Goal: Task Accomplishment & Management: Manage account settings

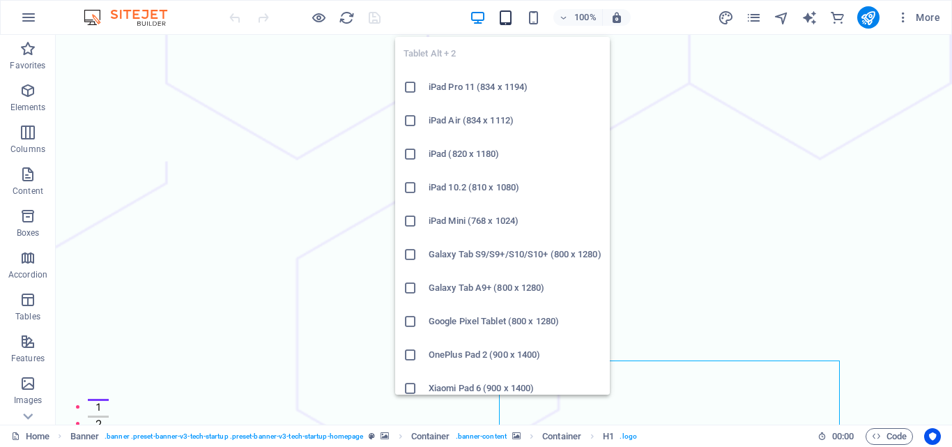
click at [507, 19] on icon "button" at bounding box center [506, 18] width 16 height 16
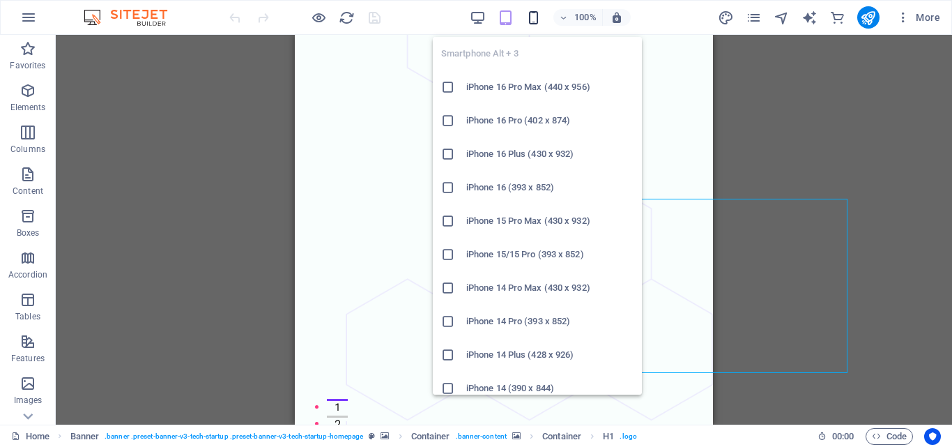
click at [531, 15] on icon "button" at bounding box center [534, 18] width 16 height 16
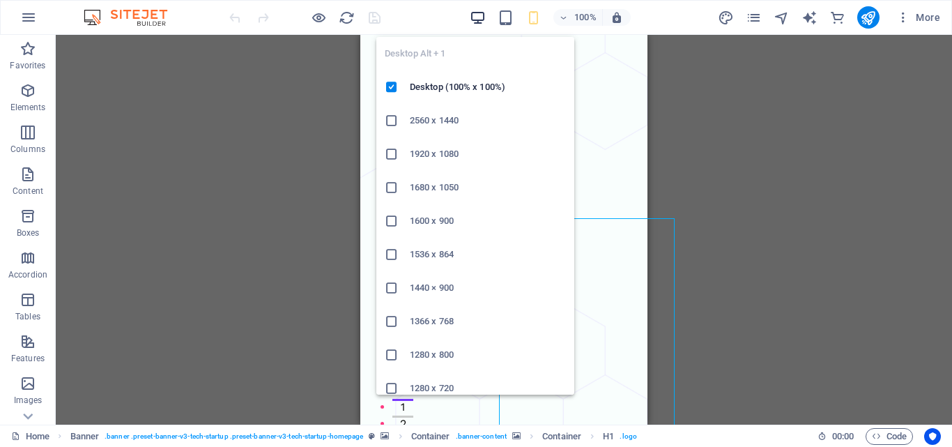
click at [473, 18] on icon "button" at bounding box center [478, 18] width 16 height 16
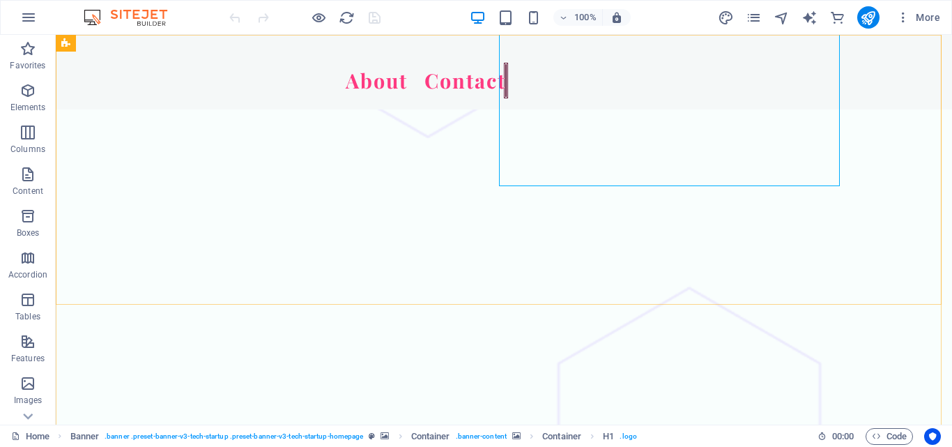
scroll to position [139, 0]
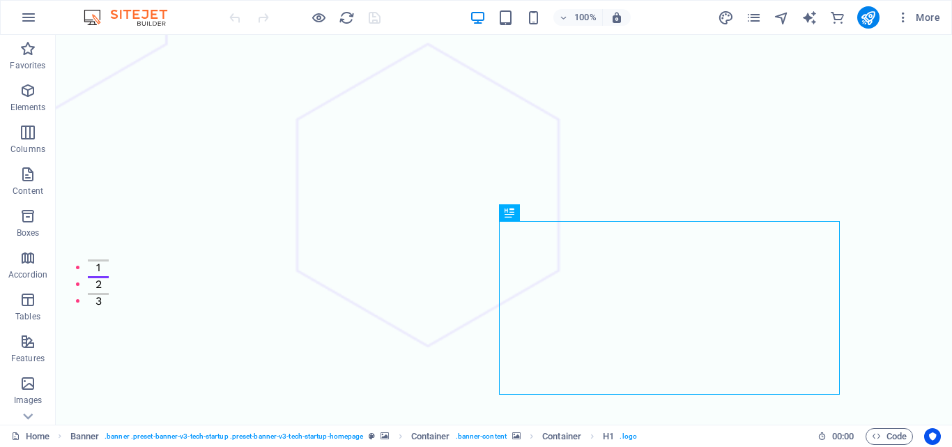
drag, startPoint x: 498, startPoint y: 221, endPoint x: 484, endPoint y: 207, distance: 19.7
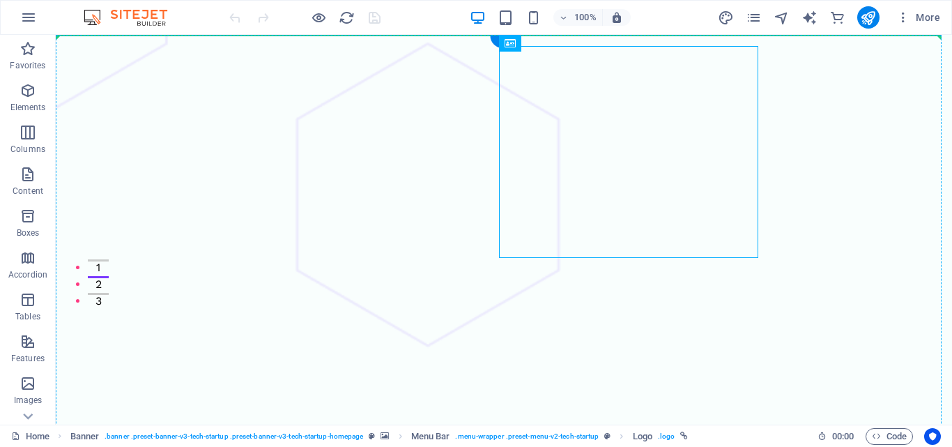
scroll to position [0, 0]
drag, startPoint x: 558, startPoint y: 76, endPoint x: 73, endPoint y: 36, distance: 486.8
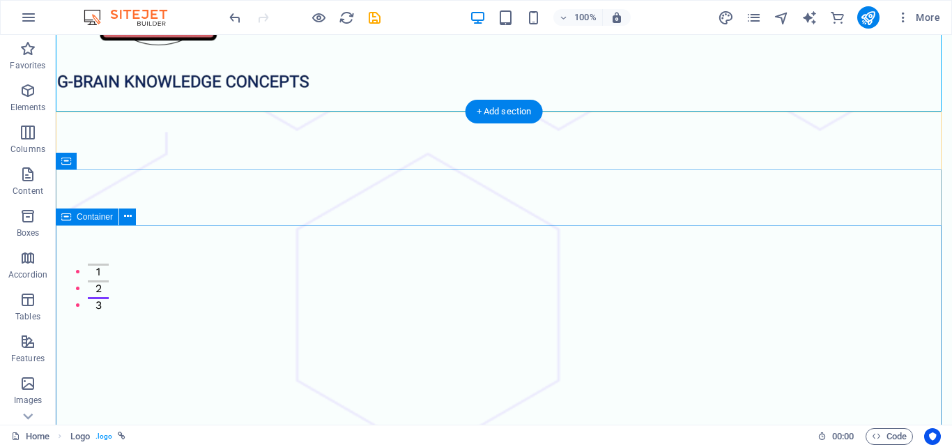
scroll to position [139, 0]
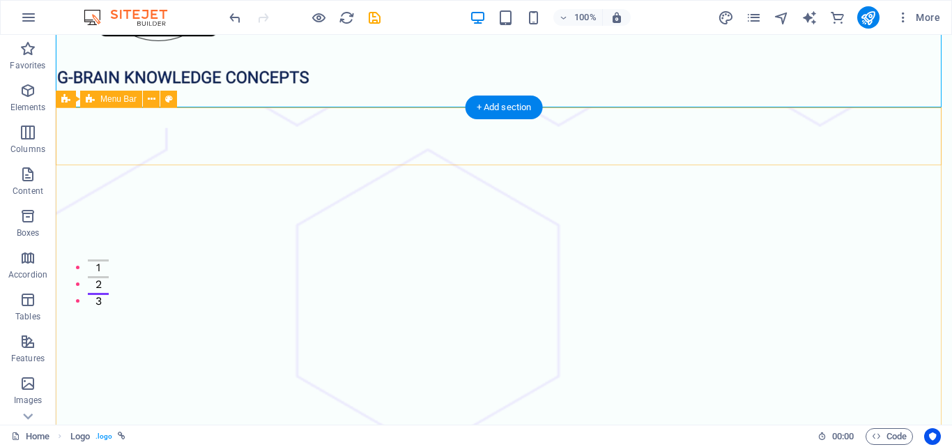
drag, startPoint x: 537, startPoint y: 151, endPoint x: 376, endPoint y: 123, distance: 162.7
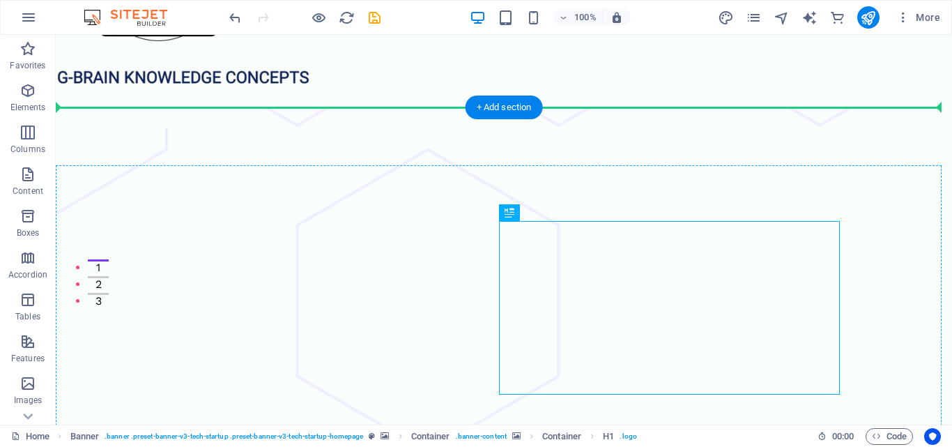
drag, startPoint x: 511, startPoint y: 238, endPoint x: 508, endPoint y: 222, distance: 16.3
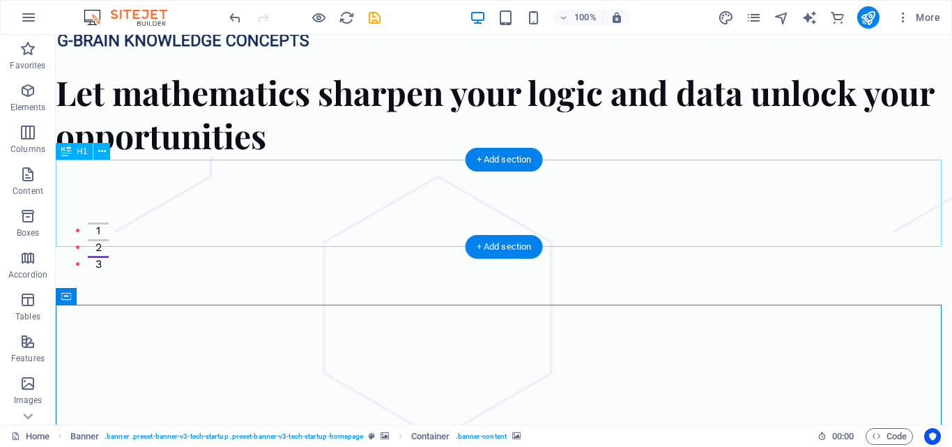
scroll to position [279, 0]
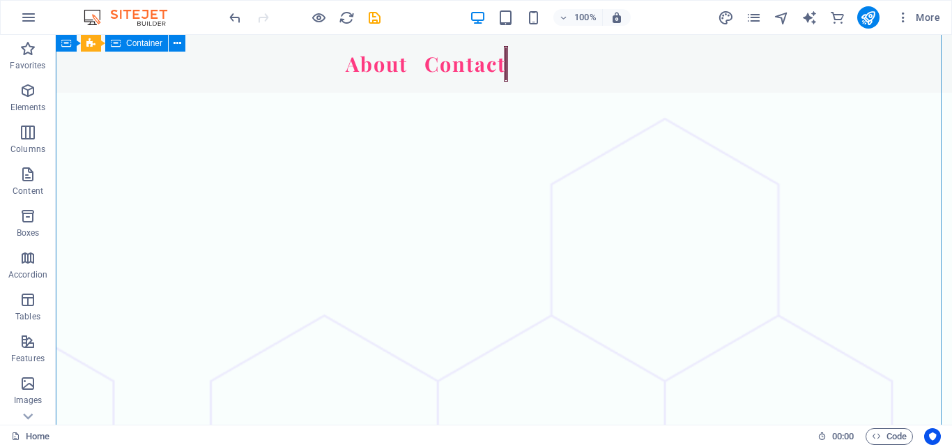
scroll to position [209, 0]
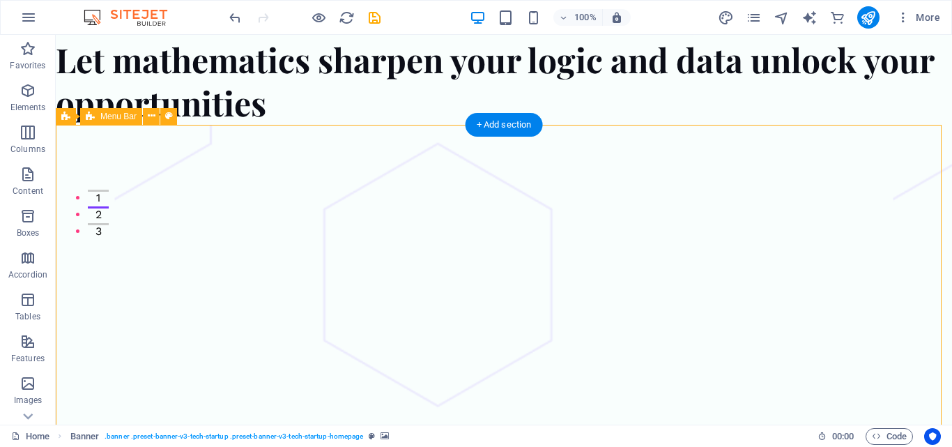
drag, startPoint x: 487, startPoint y: 165, endPoint x: 117, endPoint y: 178, distance: 370.4
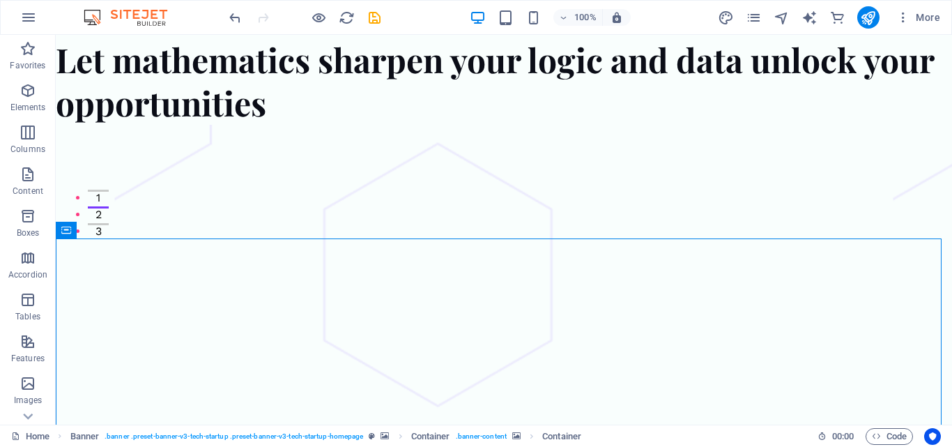
drag, startPoint x: 482, startPoint y: 287, endPoint x: 0, endPoint y: 284, distance: 481.7
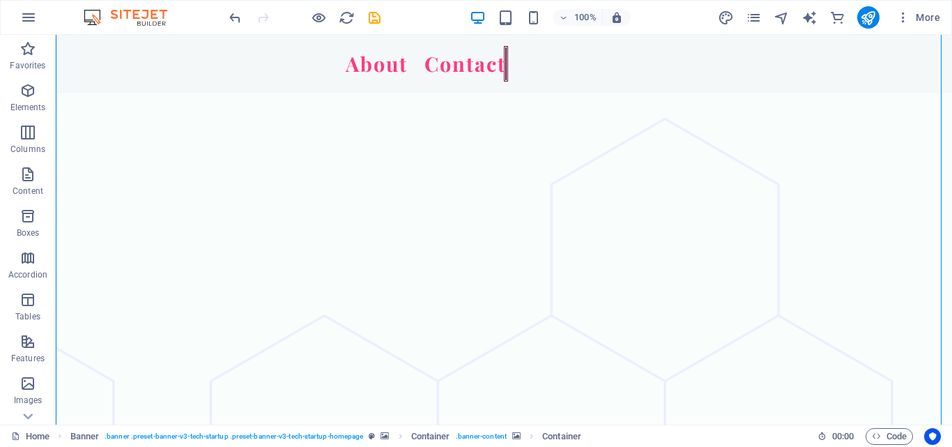
scroll to position [349, 0]
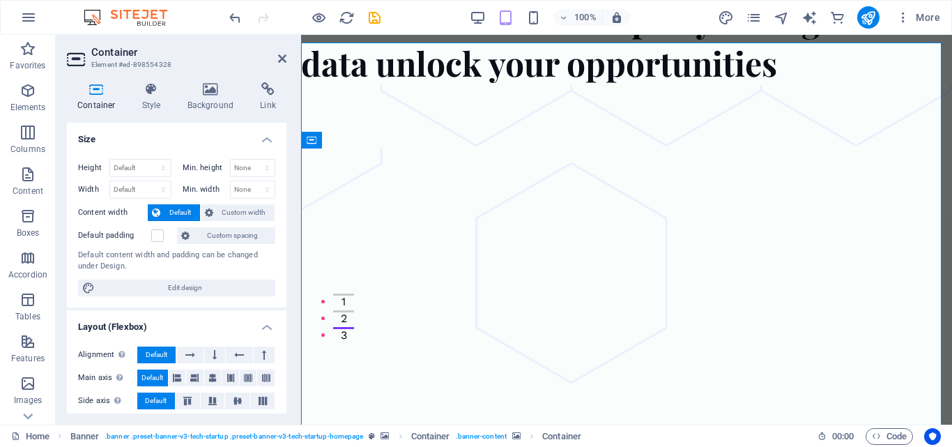
scroll to position [0, 0]
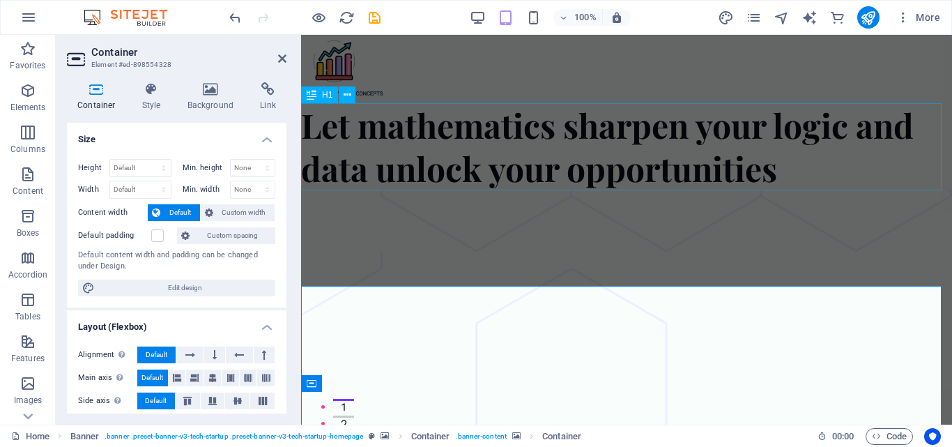
click at [643, 134] on div "Let mathematics sharpen your logic and data unlock your opportunities" at bounding box center [626, 146] width 651 height 87
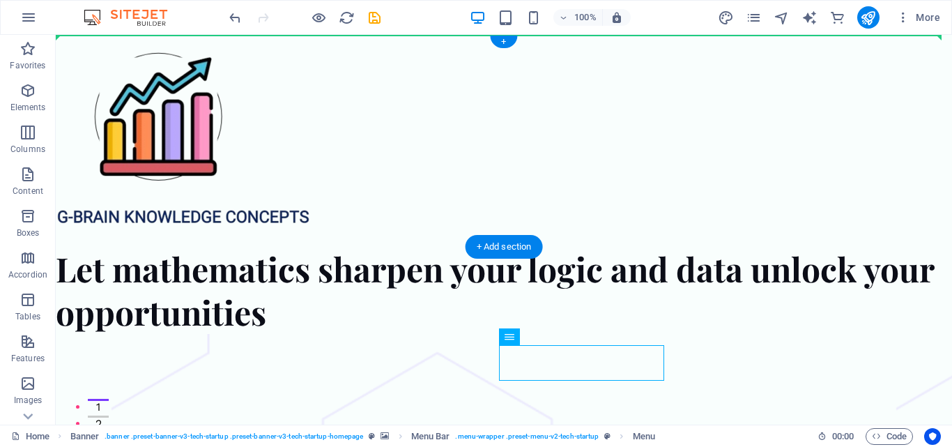
drag, startPoint x: 616, startPoint y: 357, endPoint x: 673, endPoint y: 138, distance: 226.2
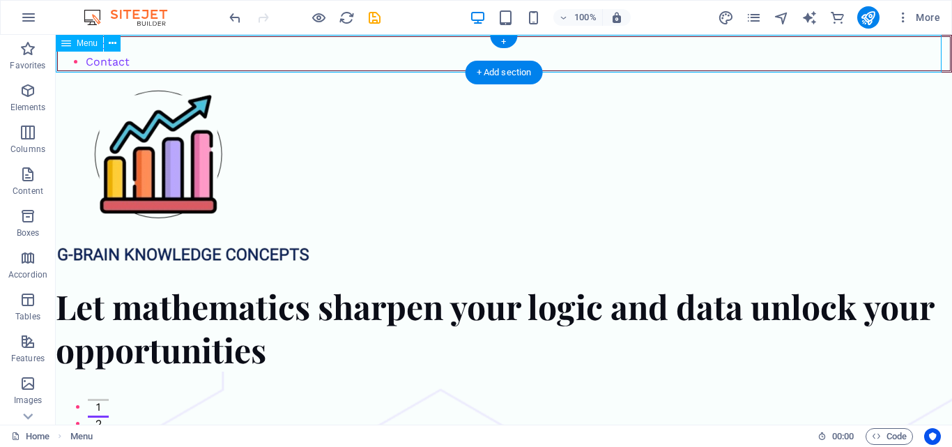
click at [116, 58] on nav "About Contact" at bounding box center [504, 54] width 896 height 38
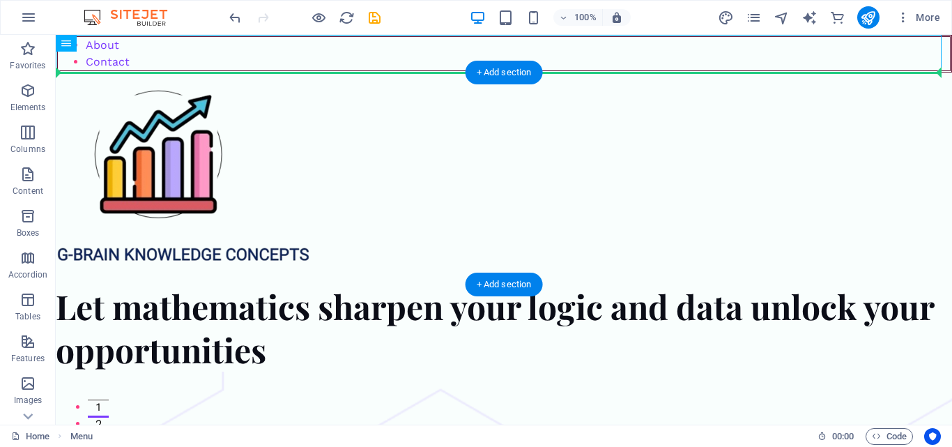
drag, startPoint x: 127, startPoint y: 56, endPoint x: 952, endPoint y: 93, distance: 825.5
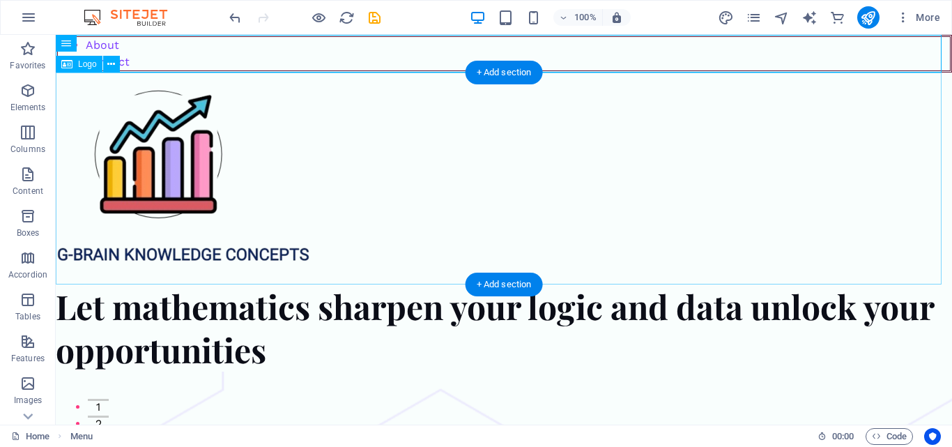
drag, startPoint x: 99, startPoint y: 56, endPoint x: 563, endPoint y: 121, distance: 468.7
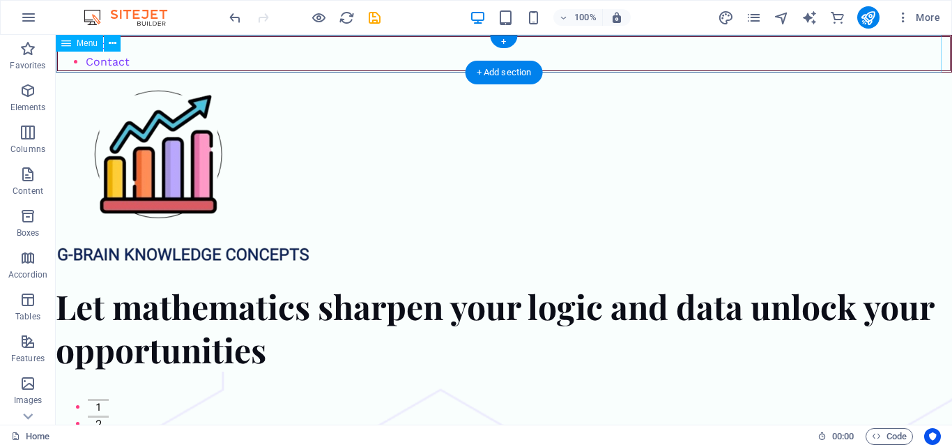
click at [108, 59] on nav "About Contact" at bounding box center [504, 54] width 896 height 38
select select "1"
select select
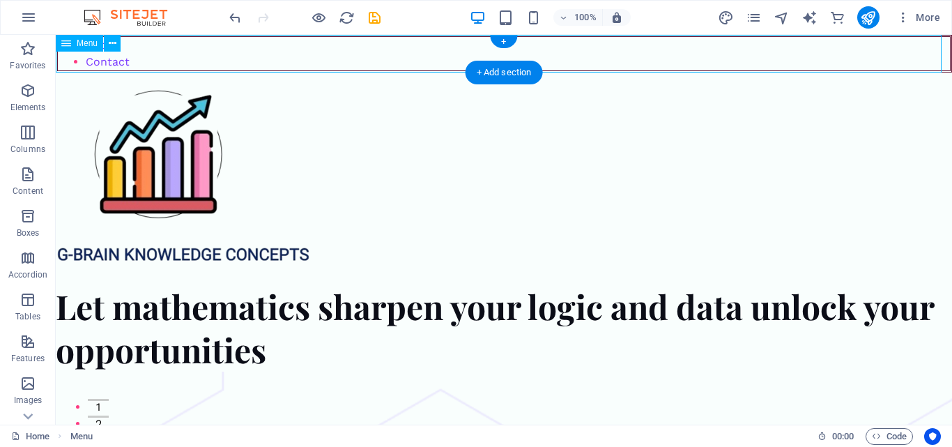
select select "3"
select select
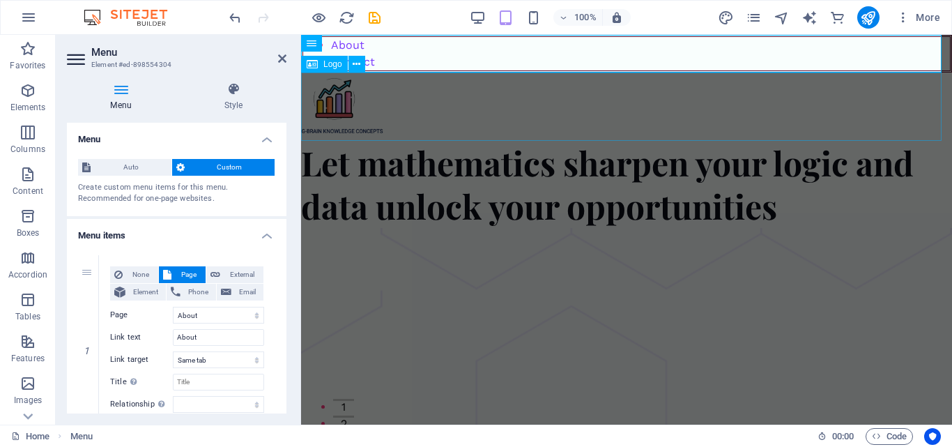
click at [572, 121] on div at bounding box center [626, 107] width 651 height 68
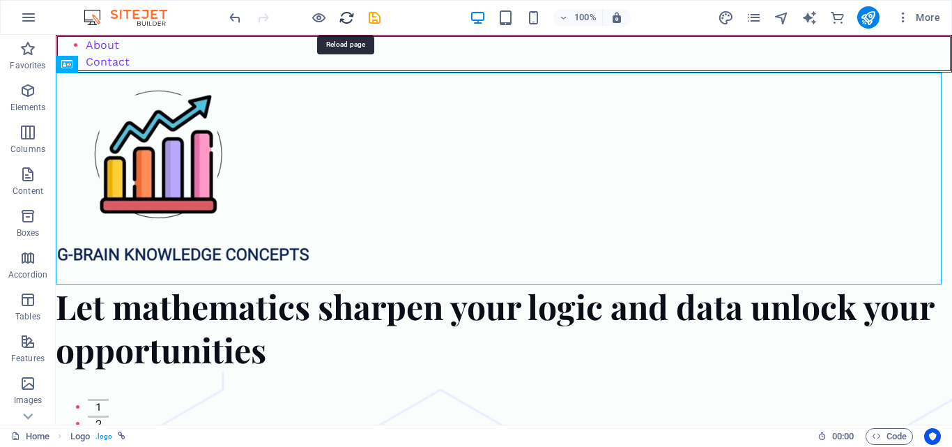
click at [344, 17] on icon "reload" at bounding box center [347, 18] width 16 height 16
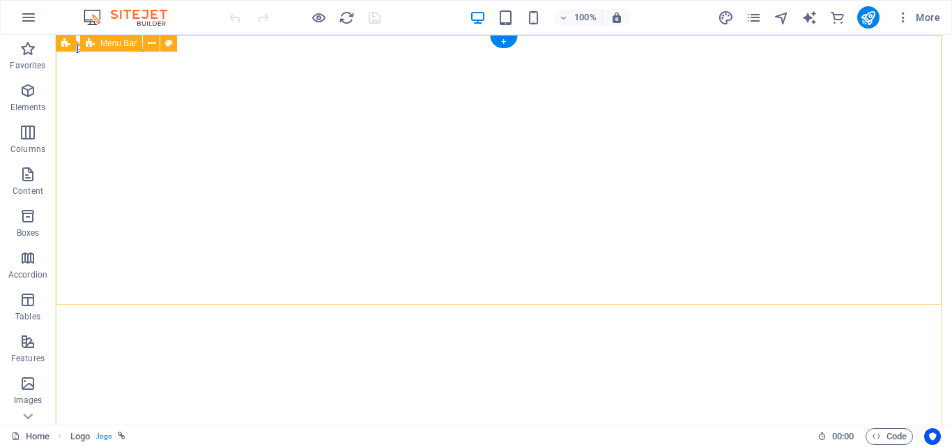
drag, startPoint x: 558, startPoint y: 76, endPoint x: 84, endPoint y: 58, distance: 474.4
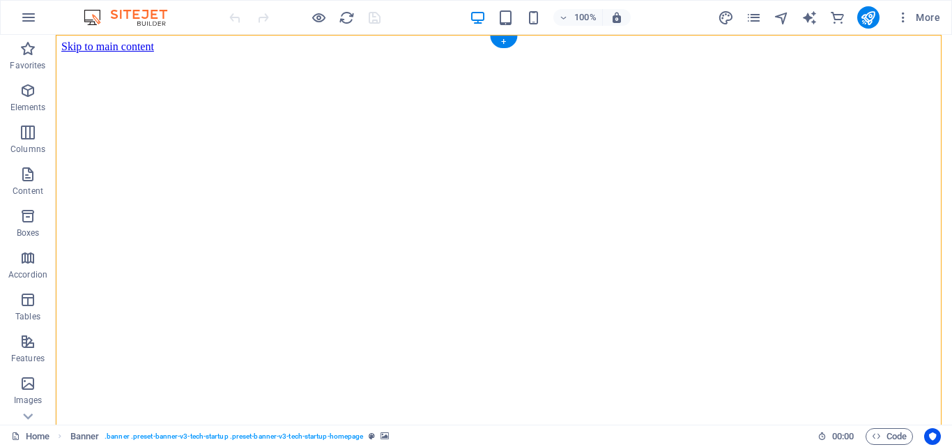
drag, startPoint x: 537, startPoint y: 185, endPoint x: 156, endPoint y: 130, distance: 384.6
drag, startPoint x: 624, startPoint y: 223, endPoint x: 601, endPoint y: 187, distance: 42.9
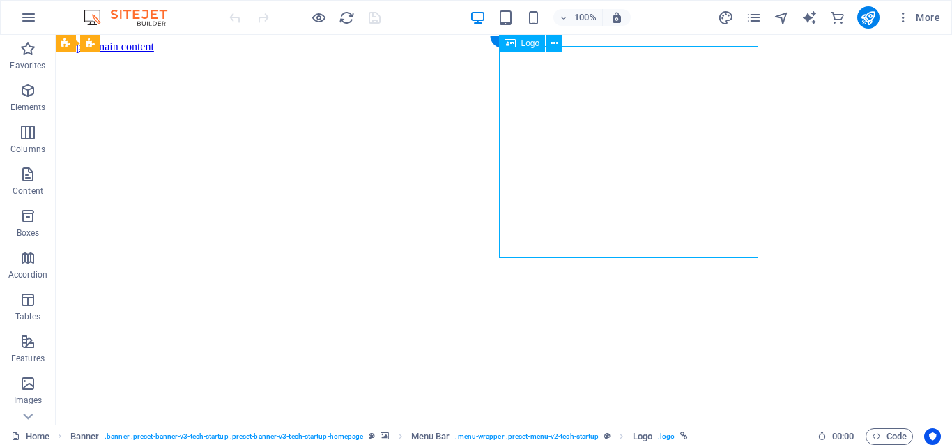
select select "px"
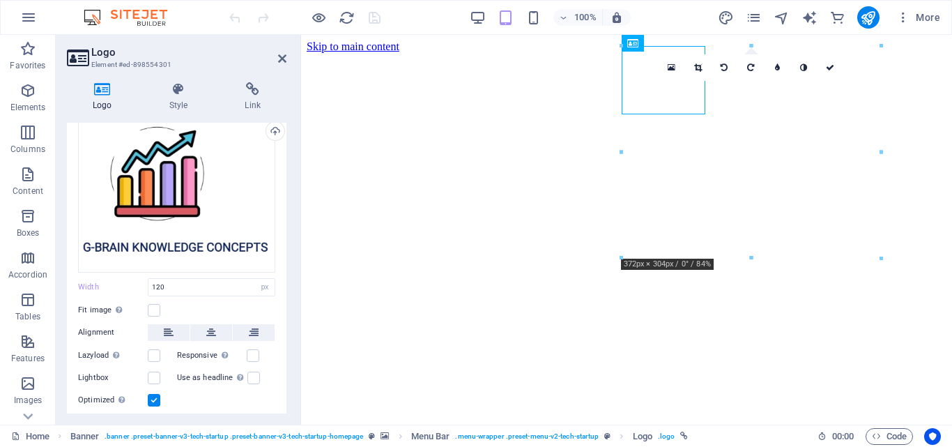
scroll to position [109, 0]
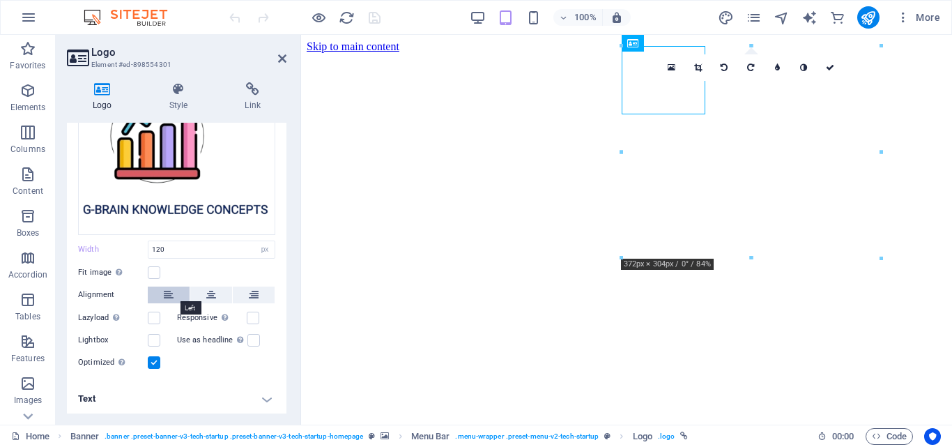
click at [165, 293] on icon at bounding box center [169, 295] width 10 height 17
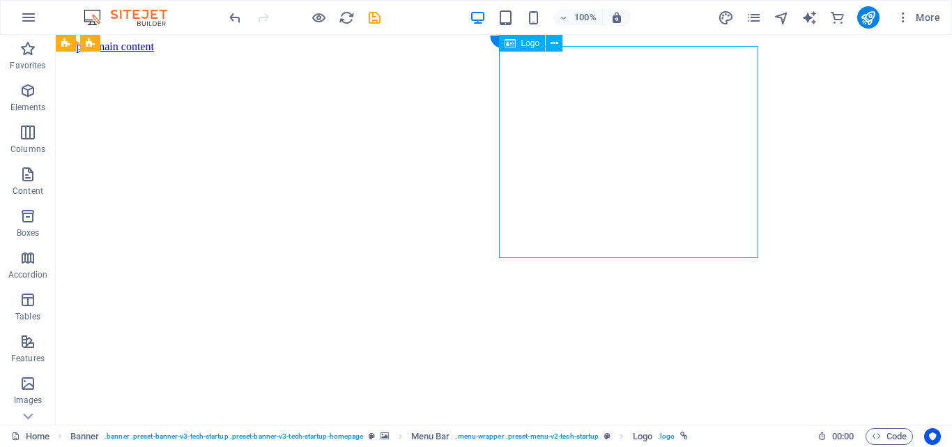
select select "px"
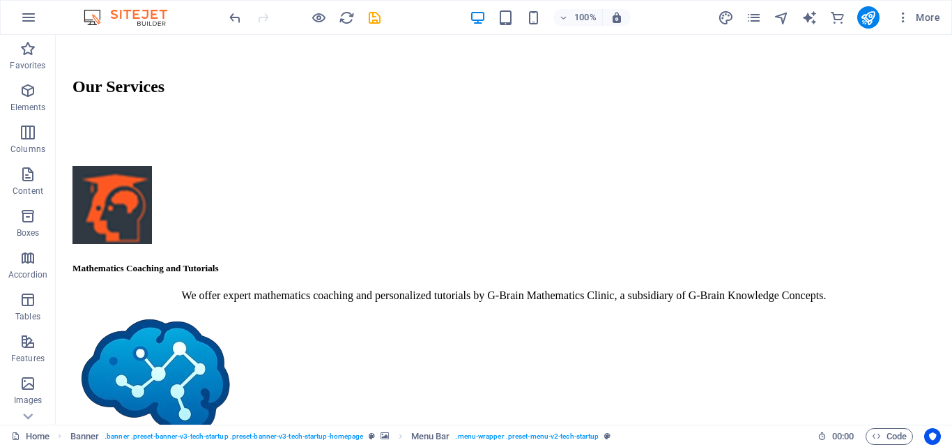
scroll to position [3661, 0]
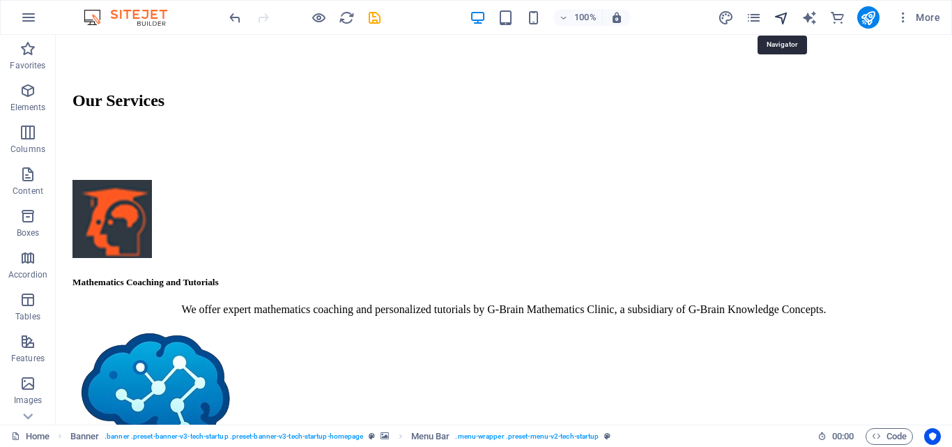
click at [780, 21] on icon "navigator" at bounding box center [782, 18] width 16 height 16
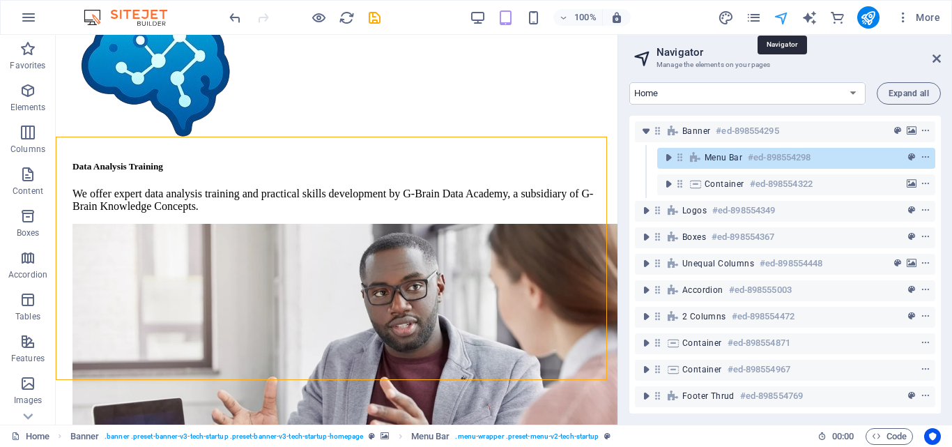
scroll to position [3500, 0]
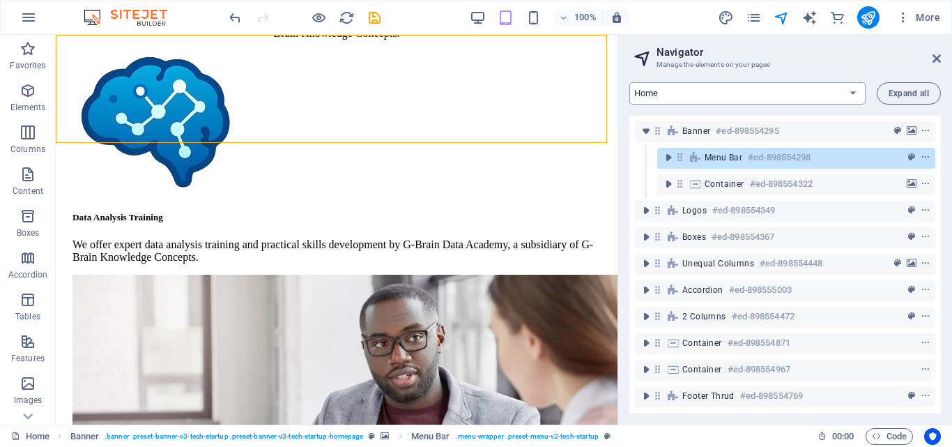
click at [841, 93] on select "Home About Pricing Contact Blog Legal Notice Privacy Blog Post Sign Up" at bounding box center [747, 93] width 236 height 22
select select "16920187-en"
click at [629, 82] on select "Home About Pricing Contact Blog Legal Notice Privacy Blog Post Sign Up" at bounding box center [747, 93] width 236 height 22
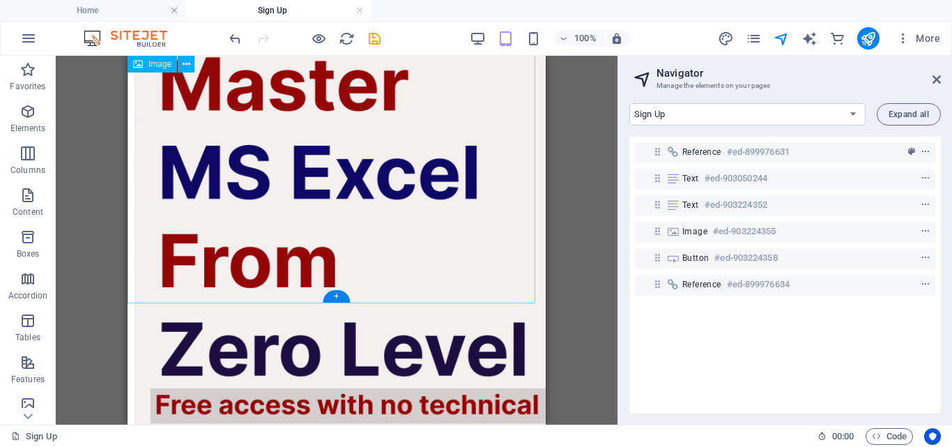
scroll to position [814, 0]
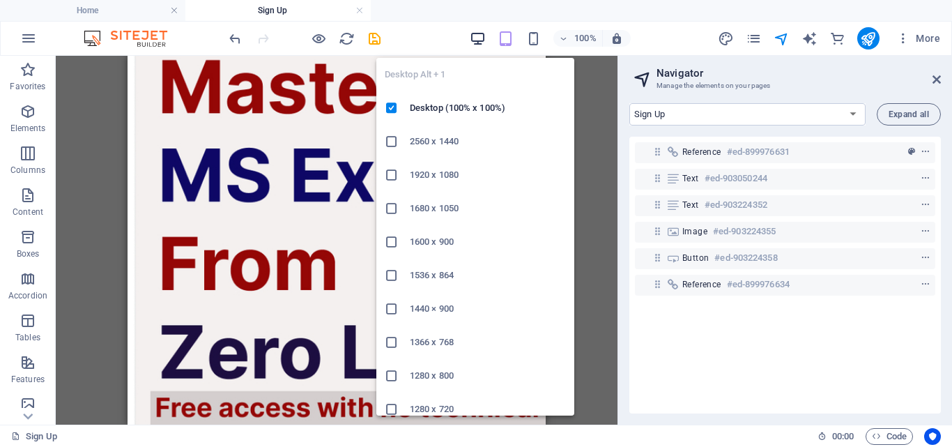
click at [484, 32] on icon "button" at bounding box center [478, 39] width 16 height 16
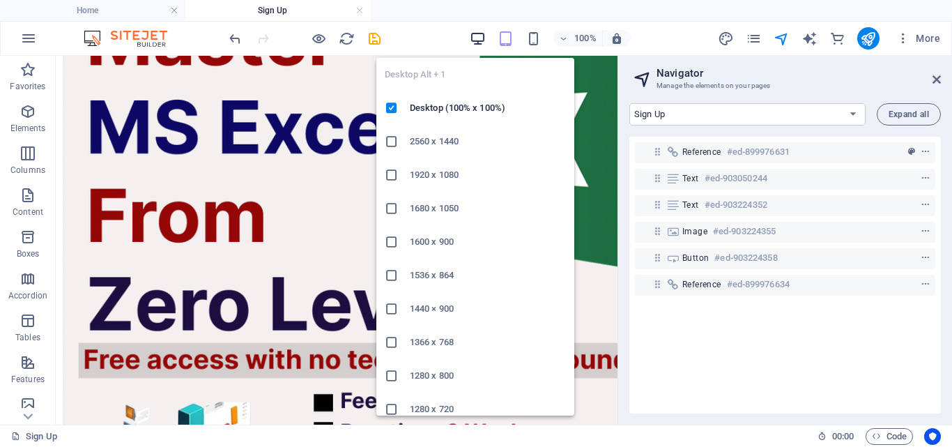
click at [482, 38] on icon "button" at bounding box center [478, 39] width 16 height 16
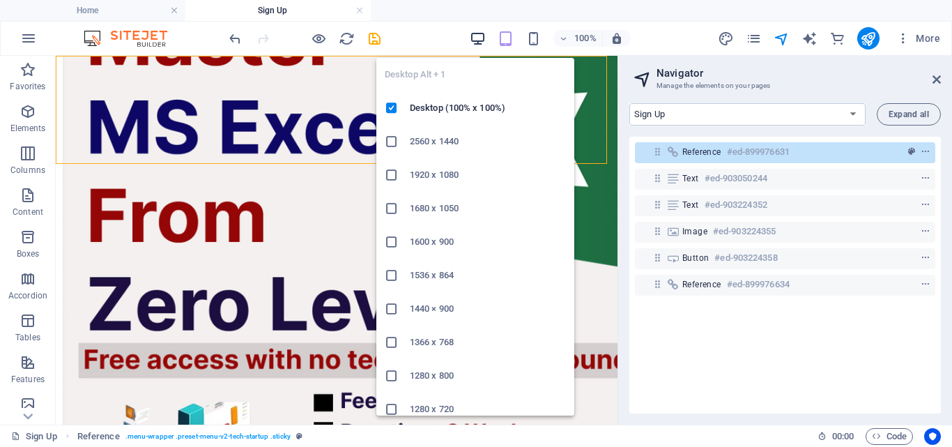
click at [474, 40] on icon "button" at bounding box center [478, 39] width 16 height 16
click at [482, 38] on icon "button" at bounding box center [478, 39] width 16 height 16
click at [475, 39] on icon "button" at bounding box center [478, 39] width 16 height 16
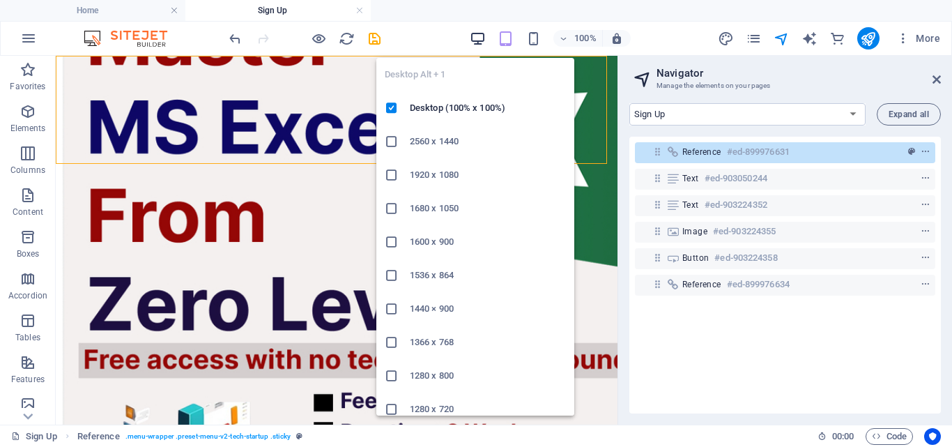
click at [479, 39] on icon "button" at bounding box center [478, 39] width 16 height 16
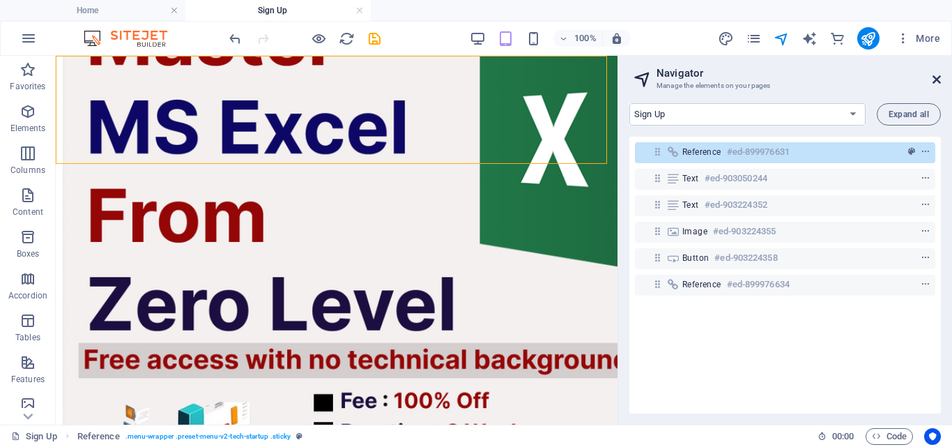
drag, startPoint x: 934, startPoint y: 77, endPoint x: 872, endPoint y: 22, distance: 83.4
click at [934, 77] on icon at bounding box center [937, 79] width 8 height 11
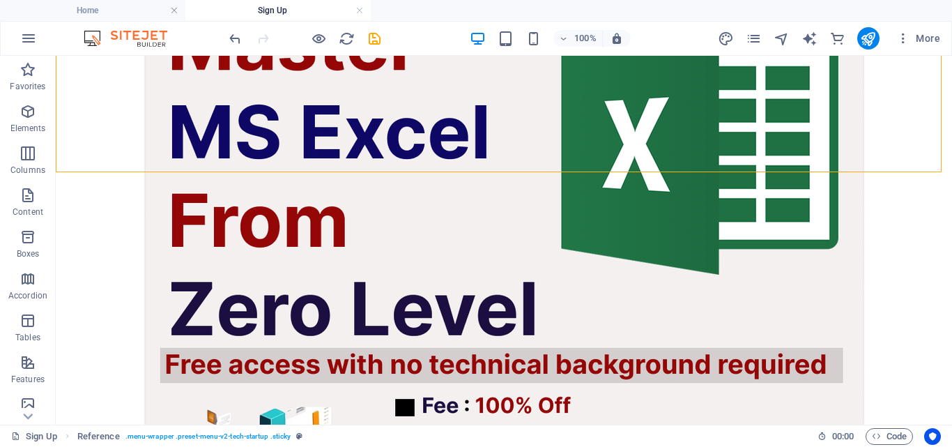
scroll to position [887, 0]
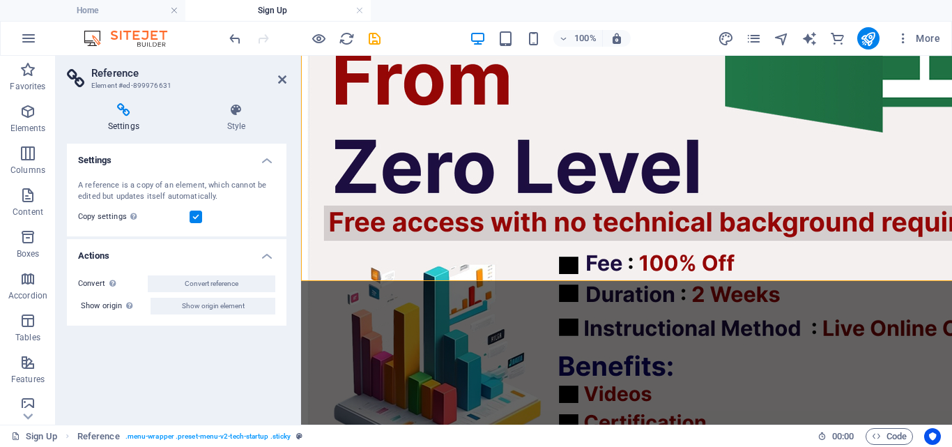
click at [619, 174] on figure at bounding box center [627, 183] width 640 height 726
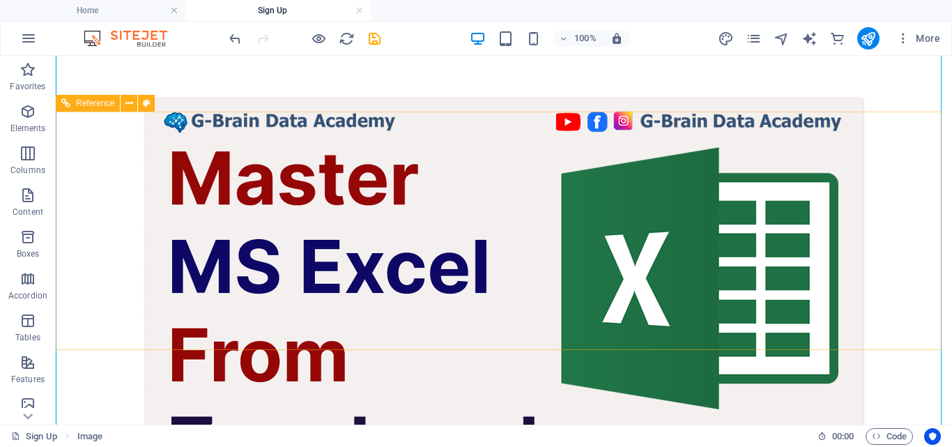
scroll to position [887, 0]
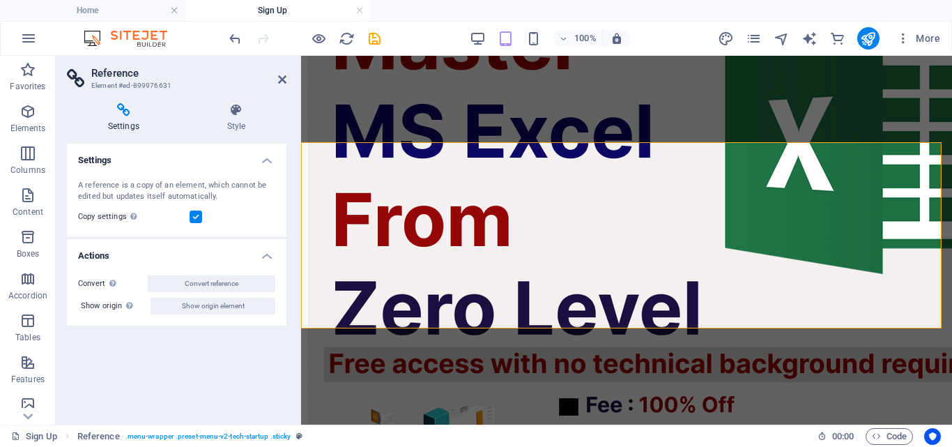
scroll to position [788, 0]
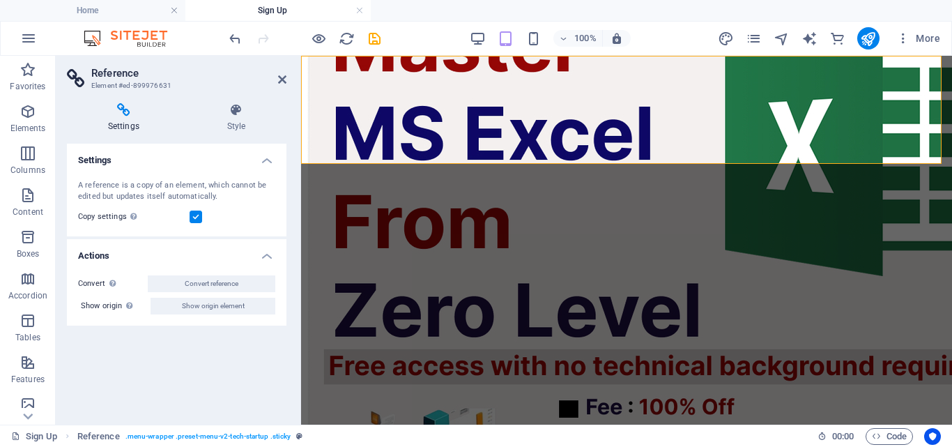
click at [284, 77] on icon at bounding box center [282, 79] width 8 height 11
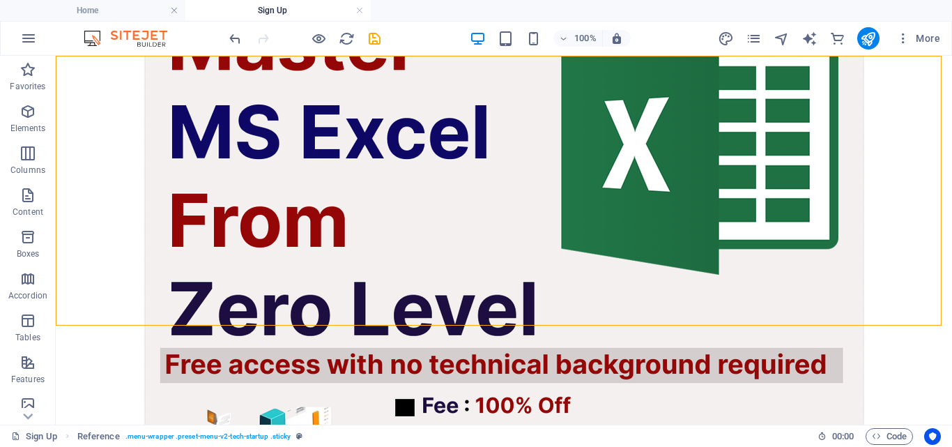
scroll to position [887, 0]
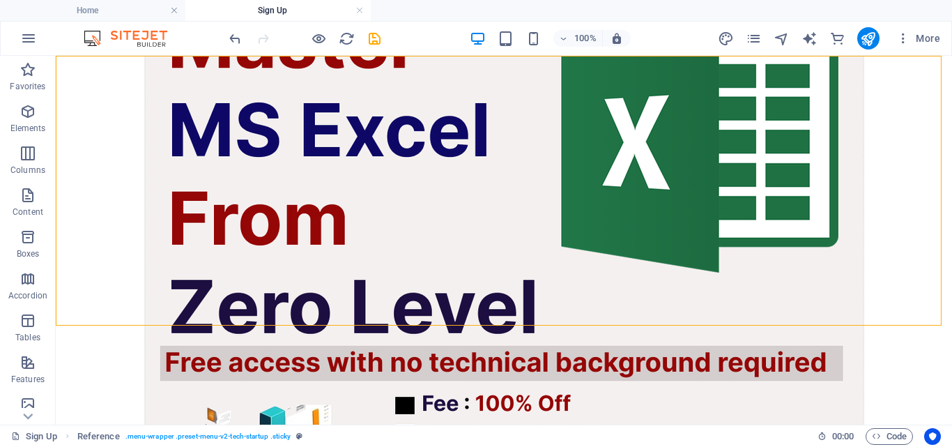
drag, startPoint x: 601, startPoint y: 168, endPoint x: 118, endPoint y: 148, distance: 483.5
drag, startPoint x: 642, startPoint y: 218, endPoint x: 583, endPoint y: 262, distance: 73.2
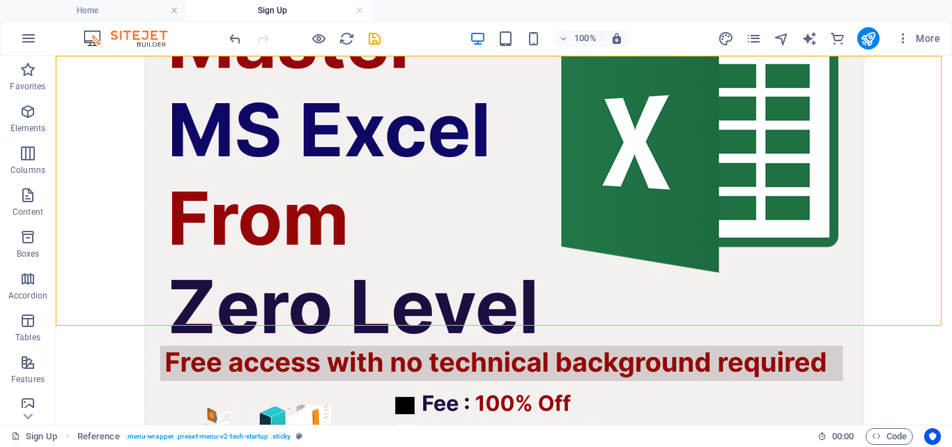
drag, startPoint x: 634, startPoint y: 302, endPoint x: 808, endPoint y: 160, distance: 224.9
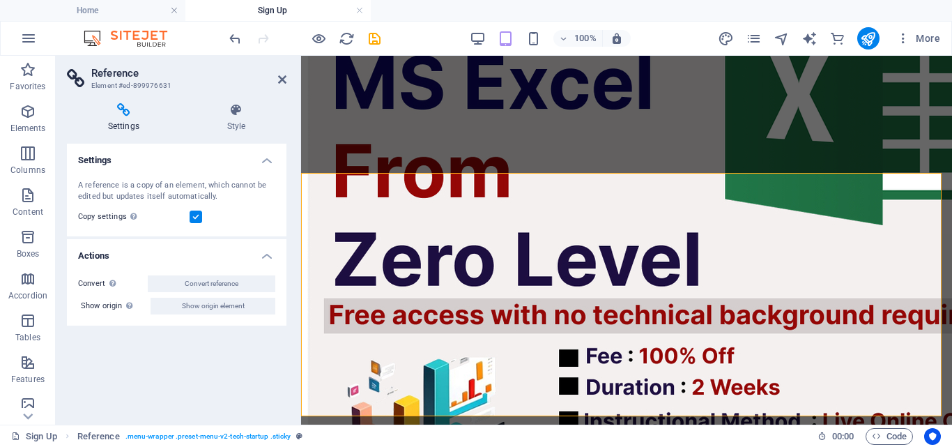
scroll to position [788, 0]
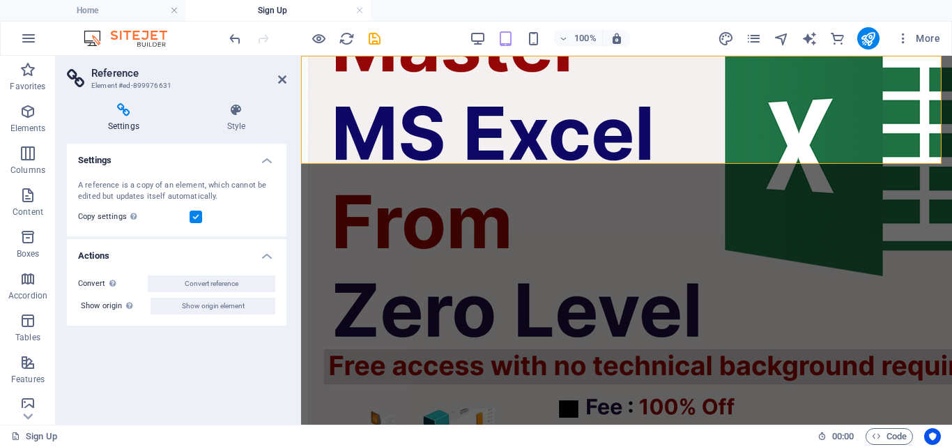
click at [284, 78] on icon at bounding box center [282, 79] width 8 height 11
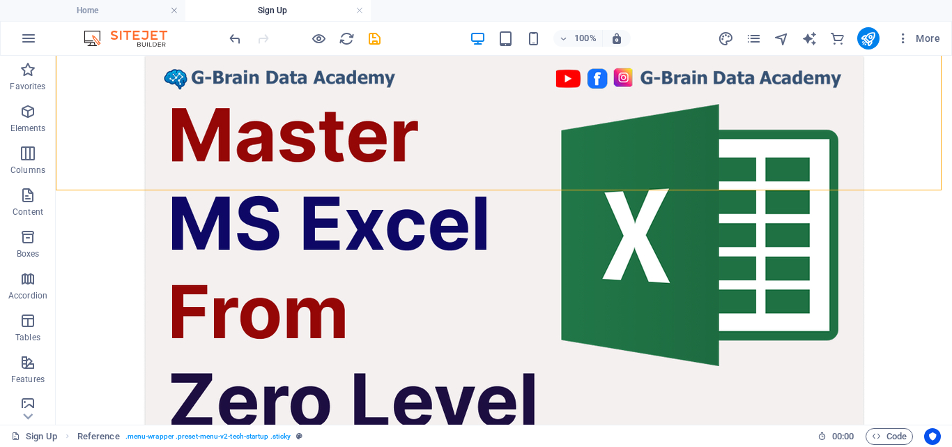
scroll to position [887, 0]
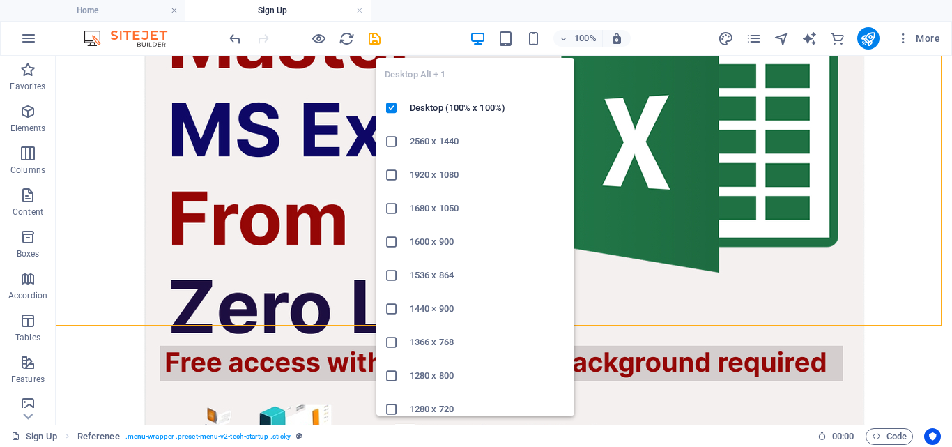
click at [481, 41] on icon "button" at bounding box center [478, 39] width 16 height 16
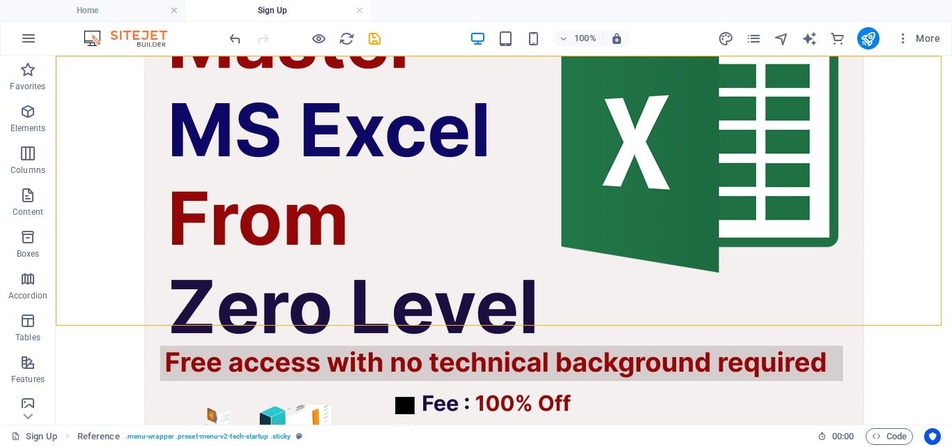
drag, startPoint x: 647, startPoint y: 152, endPoint x: 340, endPoint y: 145, distance: 306.8
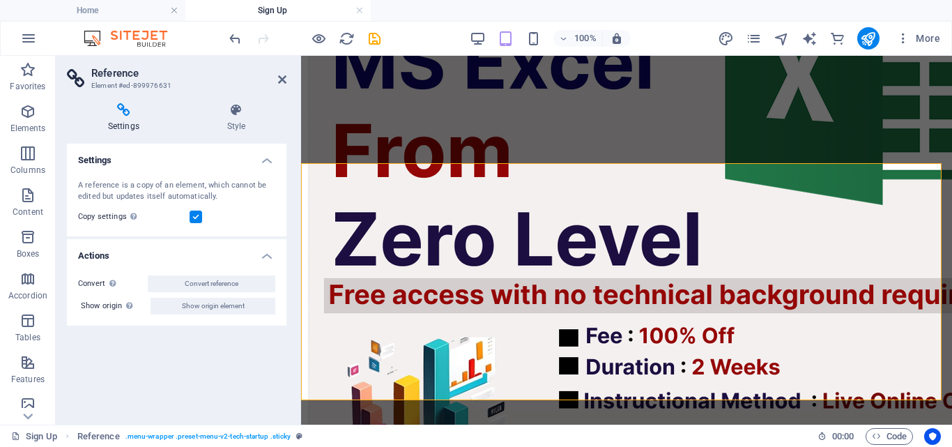
scroll to position [788, 0]
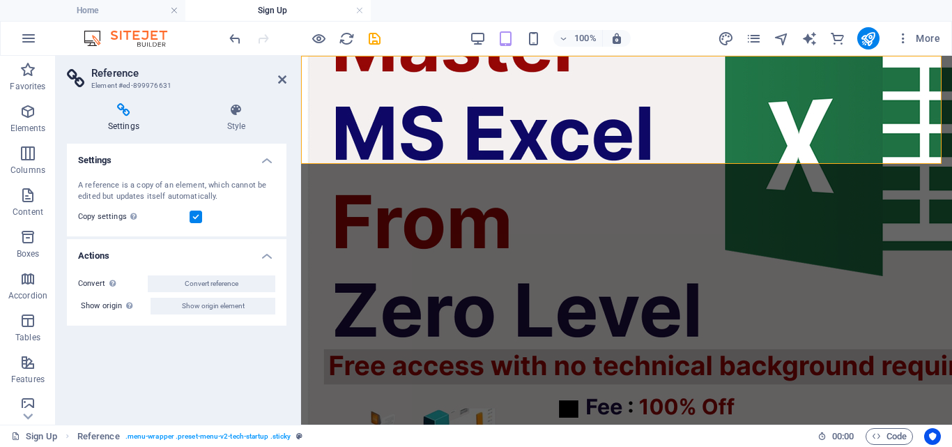
click at [282, 82] on icon at bounding box center [282, 79] width 8 height 11
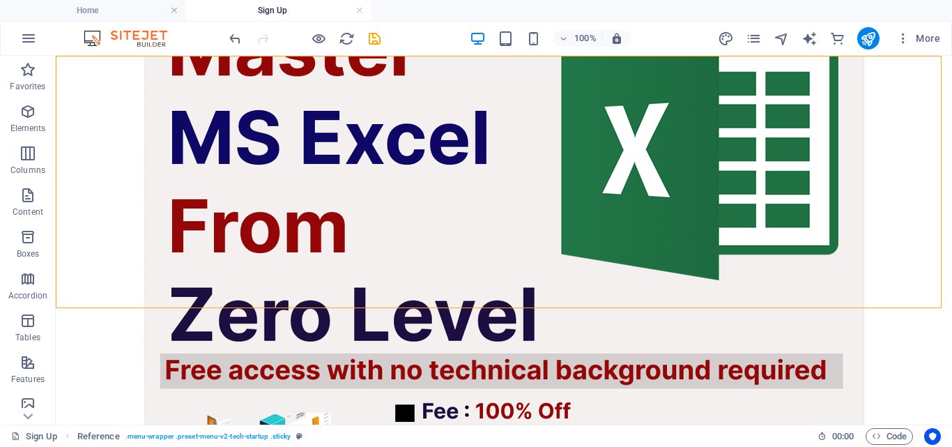
scroll to position [887, 0]
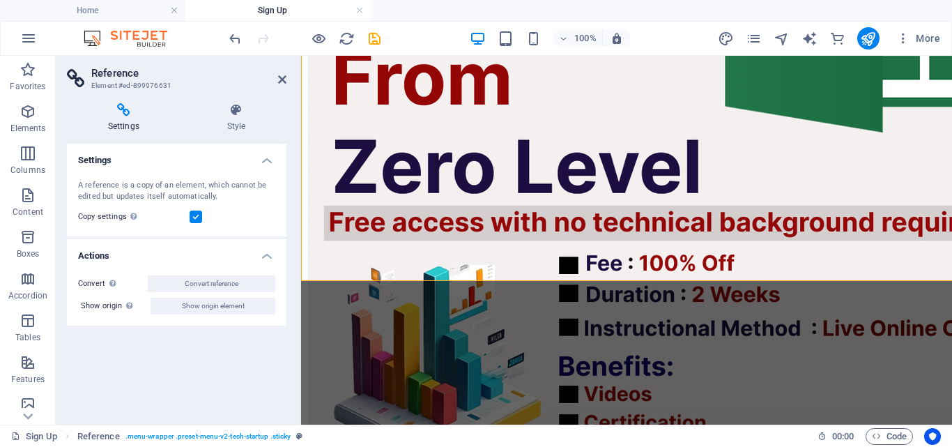
scroll to position [788, 0]
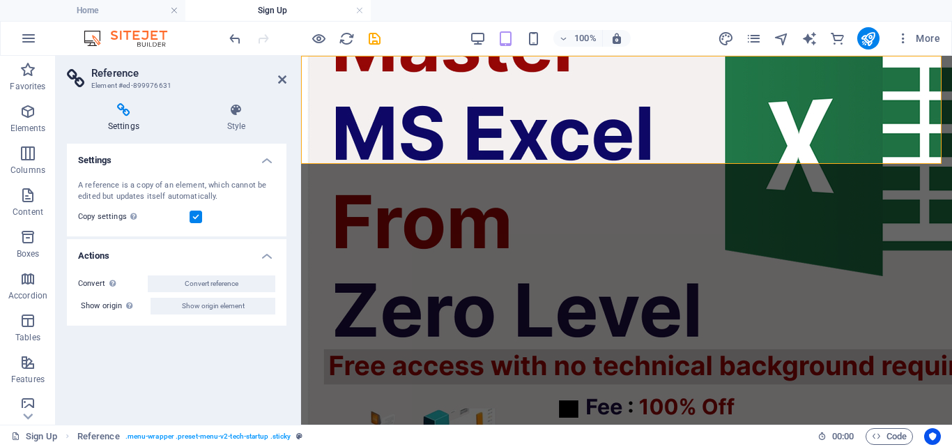
click at [287, 79] on aside "Reference Element #ed-899976631 Settings Style Settings A reference is a copy o…" at bounding box center [178, 240] width 245 height 369
click at [275, 79] on h2 "Reference" at bounding box center [188, 73] width 195 height 13
click at [278, 75] on icon at bounding box center [282, 79] width 8 height 11
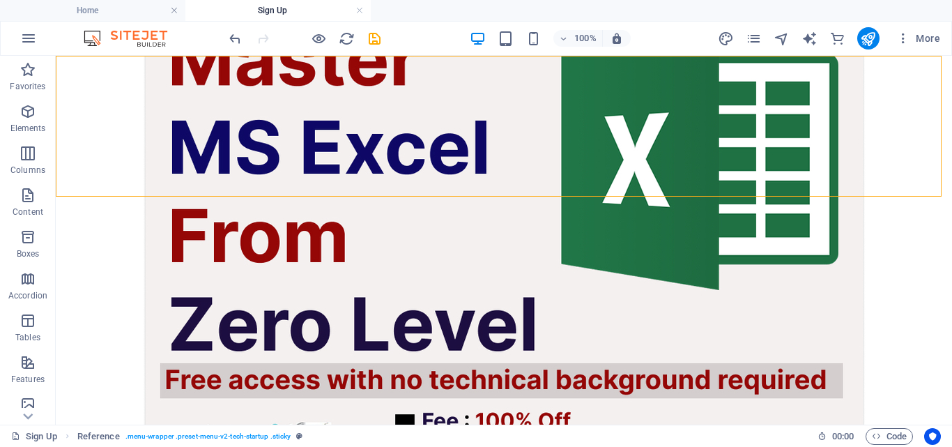
scroll to position [887, 0]
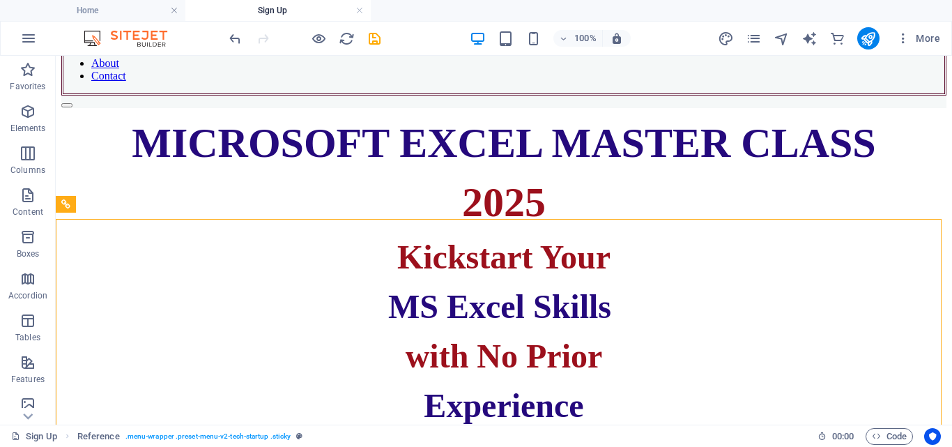
drag, startPoint x: 600, startPoint y: 131, endPoint x: 47, endPoint y: 98, distance: 553.8
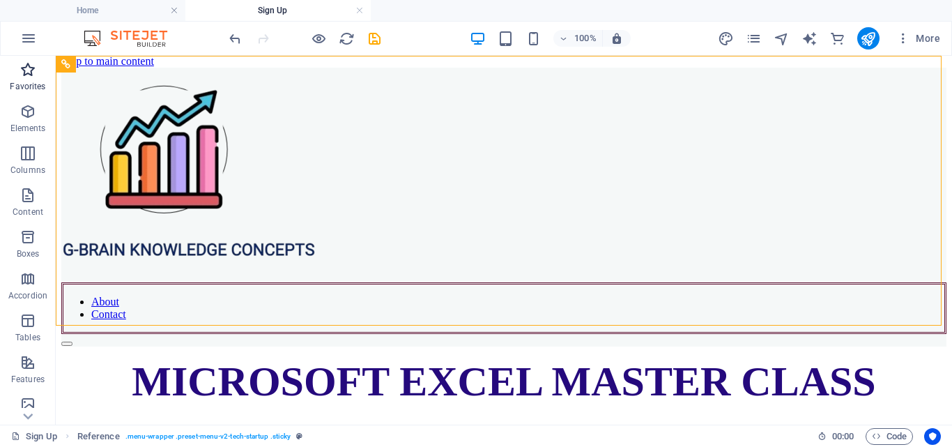
scroll to position [0, 0]
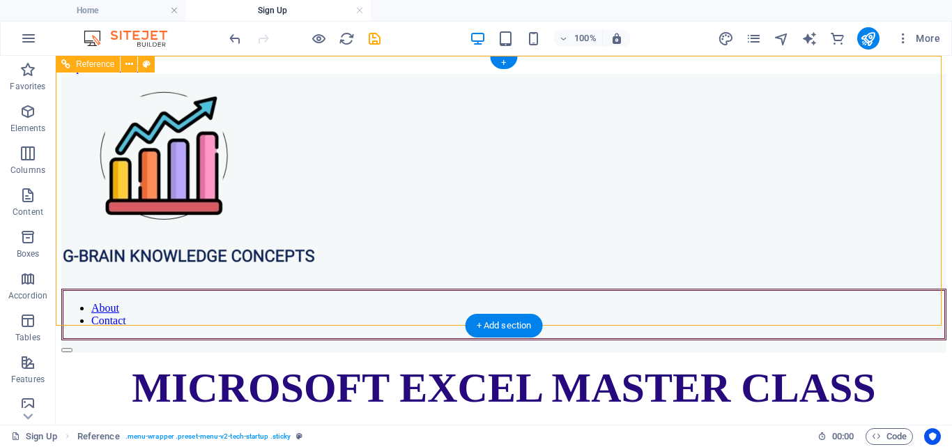
drag, startPoint x: 578, startPoint y: 165, endPoint x: 82, endPoint y: 132, distance: 496.8
click at [82, 132] on div "About Contact" at bounding box center [503, 213] width 885 height 279
click at [130, 66] on icon at bounding box center [129, 64] width 8 height 15
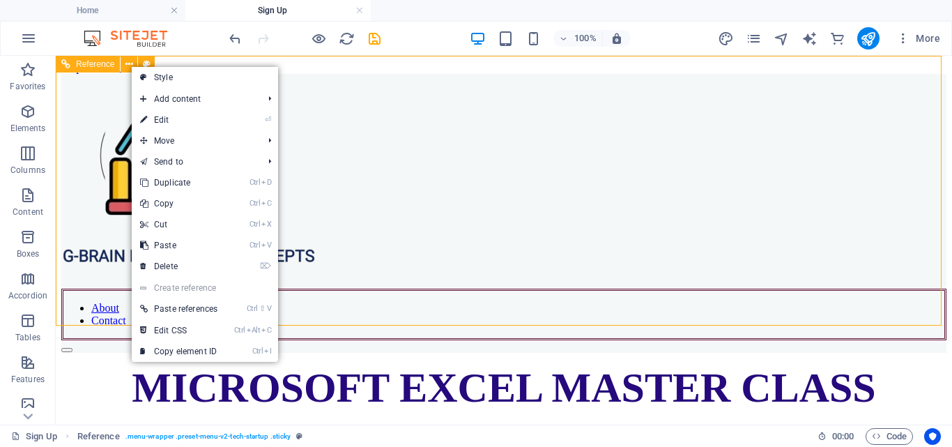
click at [89, 66] on span "Reference" at bounding box center [95, 64] width 38 height 8
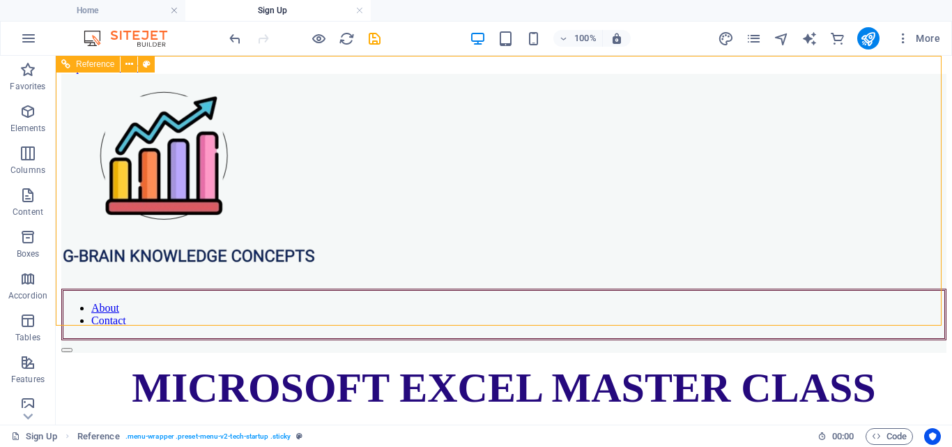
click at [89, 66] on span "Reference" at bounding box center [95, 64] width 38 height 8
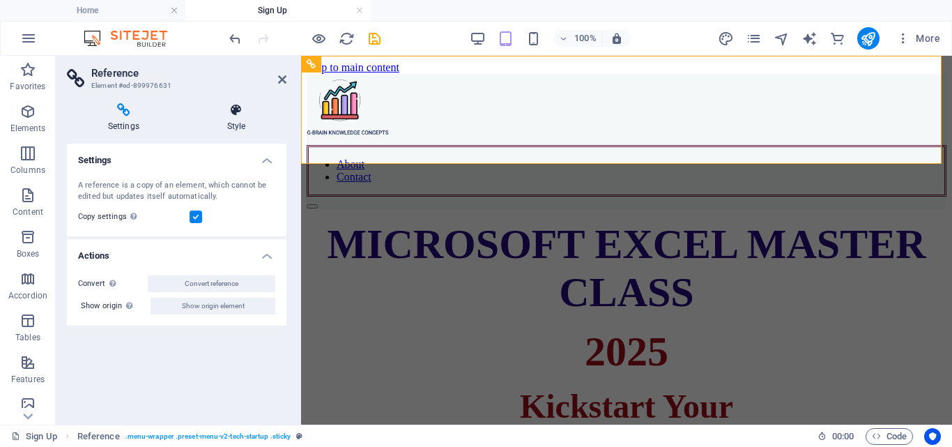
click at [243, 126] on h4 "Style" at bounding box center [236, 117] width 100 height 29
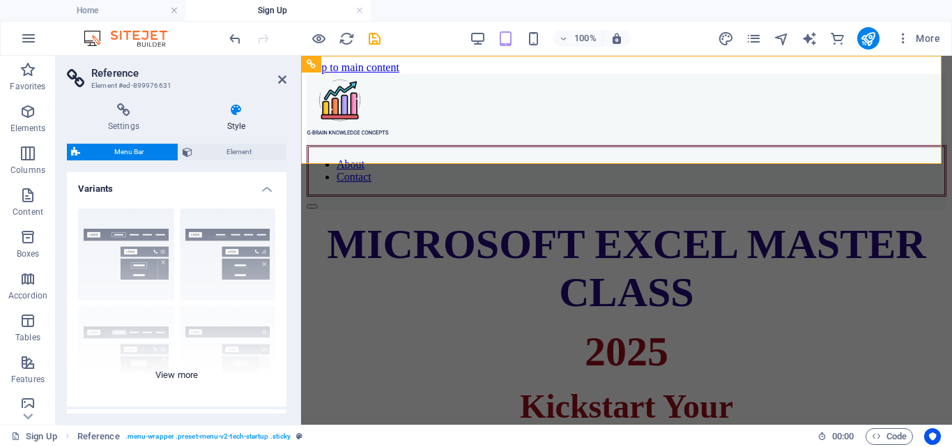
click at [208, 251] on div "Border Centered Default Fixed Loki Trigger Wide XXL" at bounding box center [177, 301] width 220 height 209
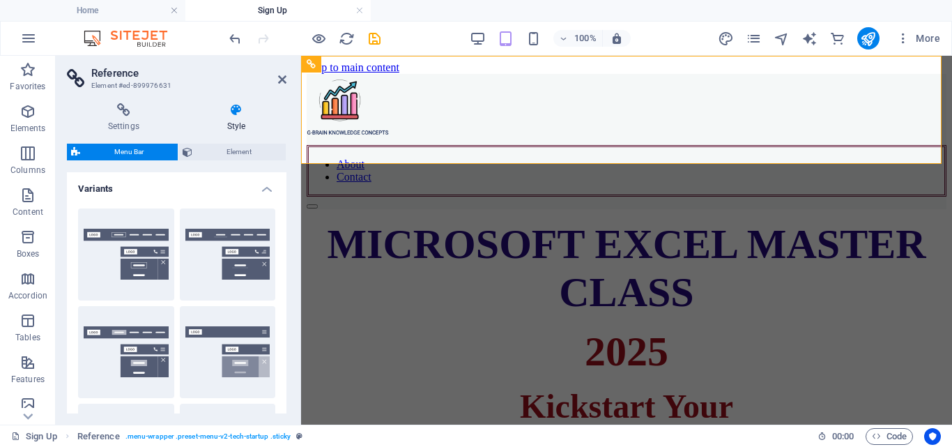
click at [75, 262] on div "Border Centered Default Fixed Loki Trigger Wide XXL" at bounding box center [177, 400] width 220 height 407
click at [96, 258] on button "Border" at bounding box center [126, 254] width 96 height 92
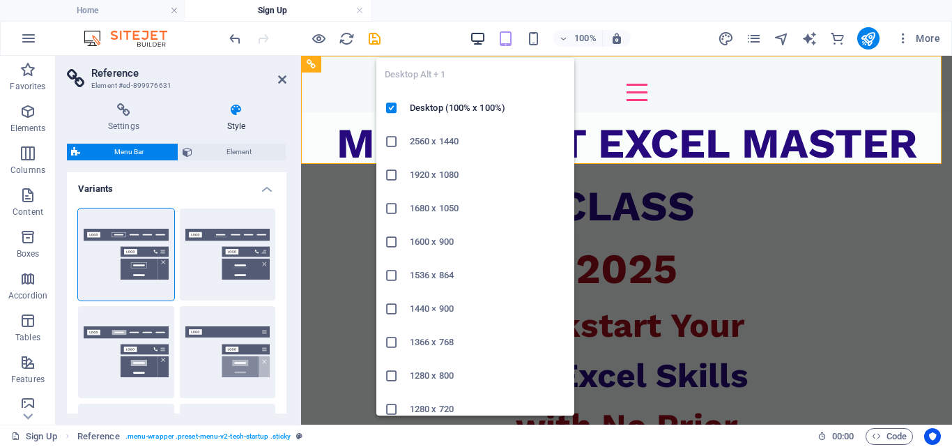
click at [478, 41] on icon "button" at bounding box center [478, 39] width 16 height 16
click at [479, 38] on icon "button" at bounding box center [478, 39] width 16 height 16
click at [478, 38] on icon "button" at bounding box center [478, 39] width 16 height 16
click at [478, 37] on icon "button" at bounding box center [478, 39] width 16 height 16
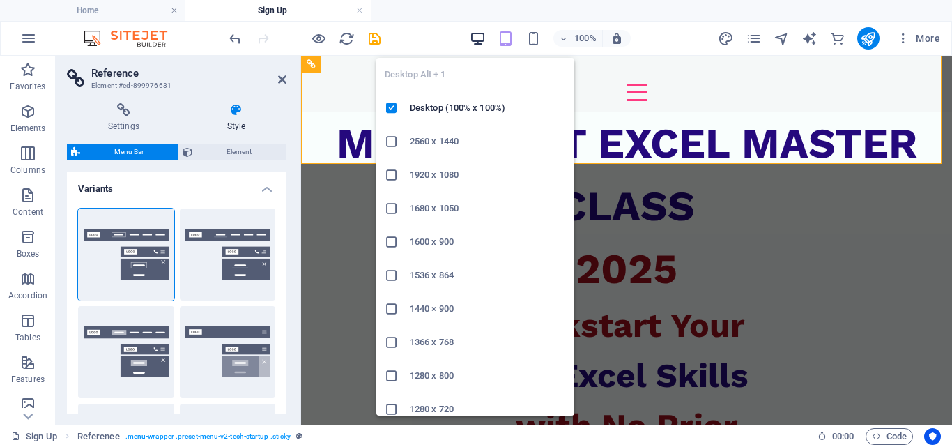
click at [484, 39] on icon "button" at bounding box center [478, 39] width 16 height 16
click at [484, 38] on icon "button" at bounding box center [478, 39] width 16 height 16
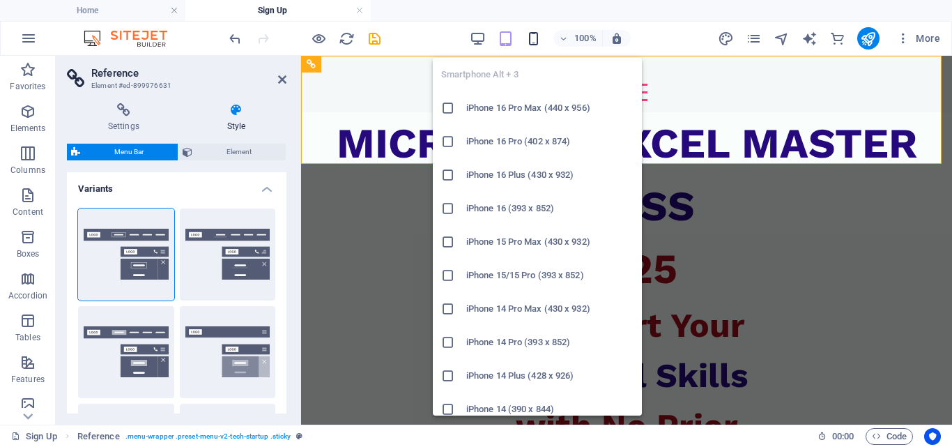
click at [531, 36] on icon "button" at bounding box center [534, 39] width 16 height 16
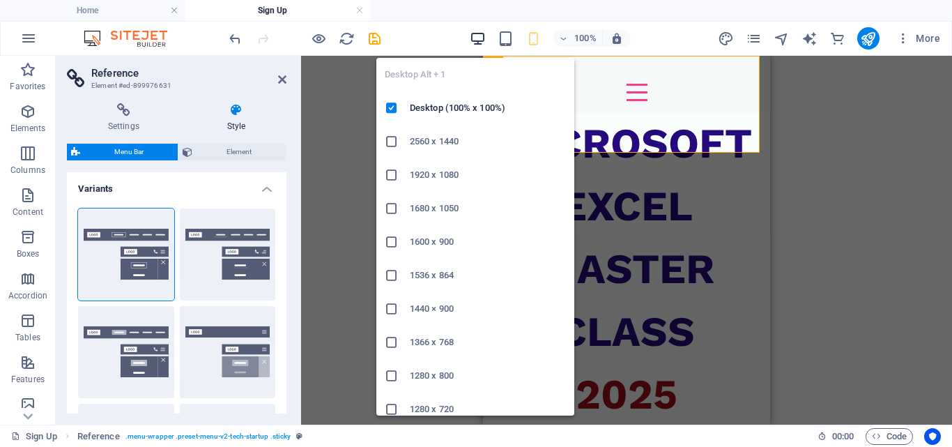
click at [480, 40] on icon "button" at bounding box center [478, 39] width 16 height 16
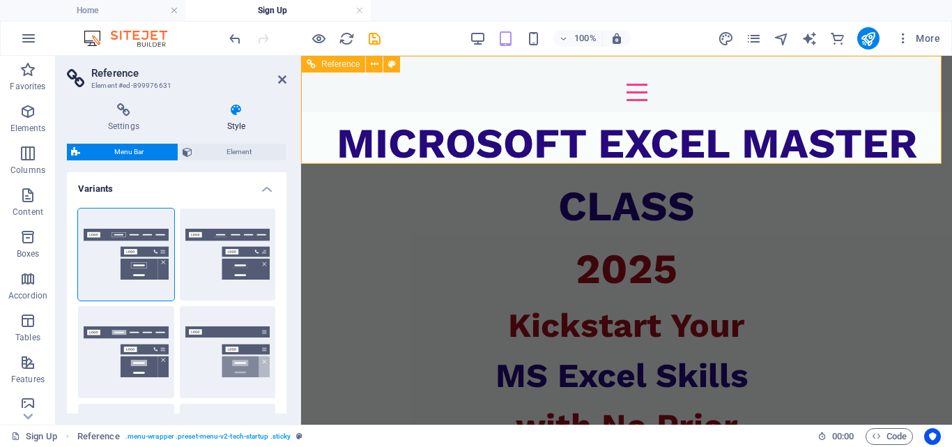
click at [627, 84] on div at bounding box center [627, 75] width 0 height 17
click at [378, 67] on icon at bounding box center [375, 64] width 8 height 15
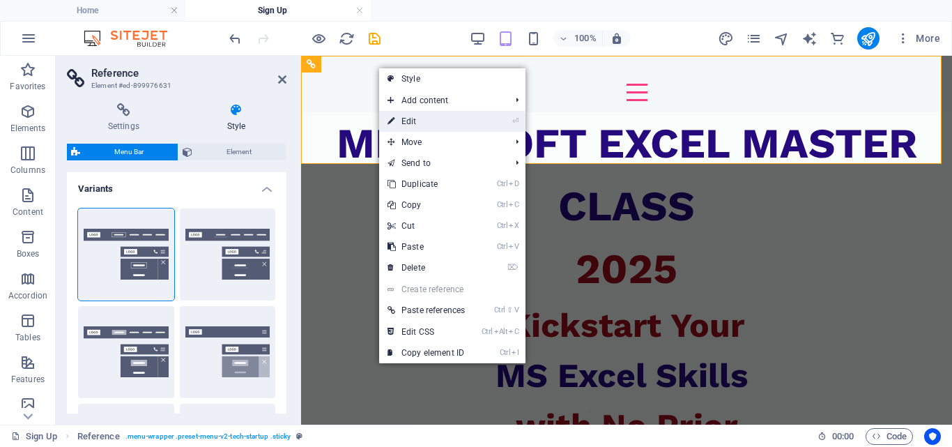
click at [420, 116] on link "⏎ Edit" at bounding box center [426, 121] width 94 height 21
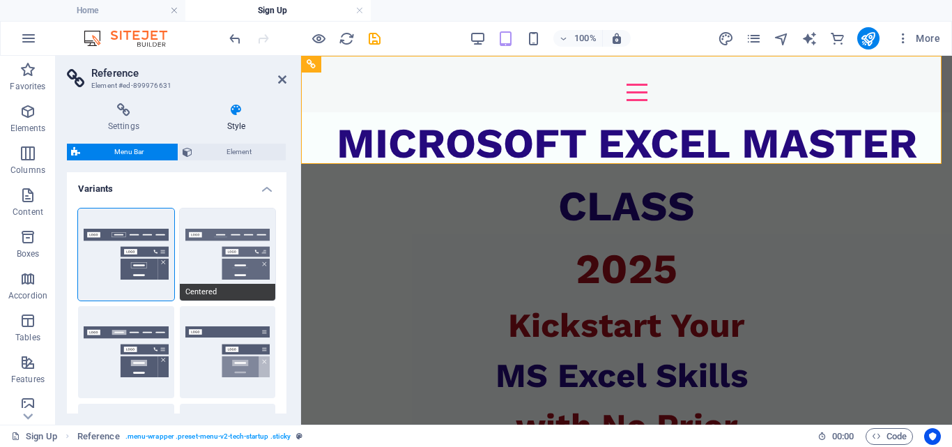
click at [232, 277] on button "Centered" at bounding box center [228, 254] width 96 height 92
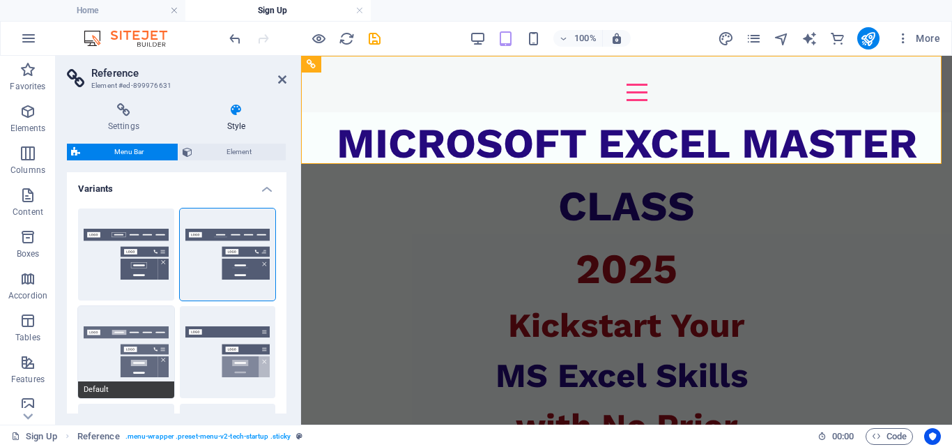
click at [130, 342] on button "Default" at bounding box center [126, 352] width 96 height 92
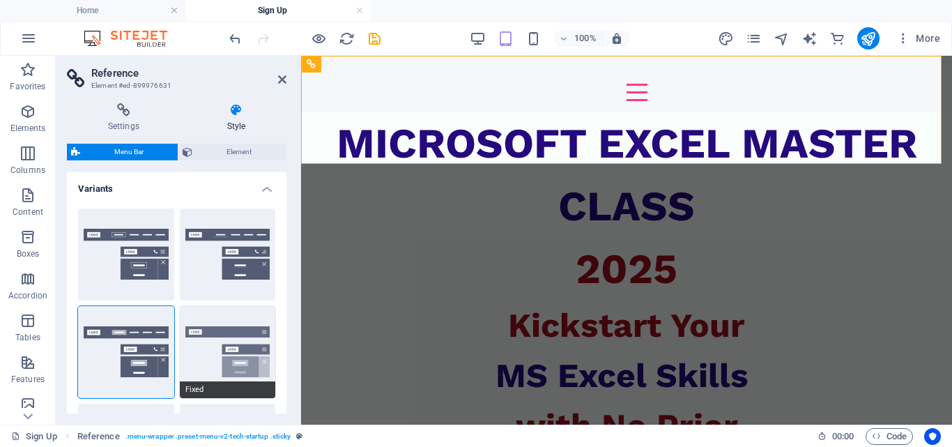
click at [254, 350] on button "Fixed" at bounding box center [228, 352] width 96 height 92
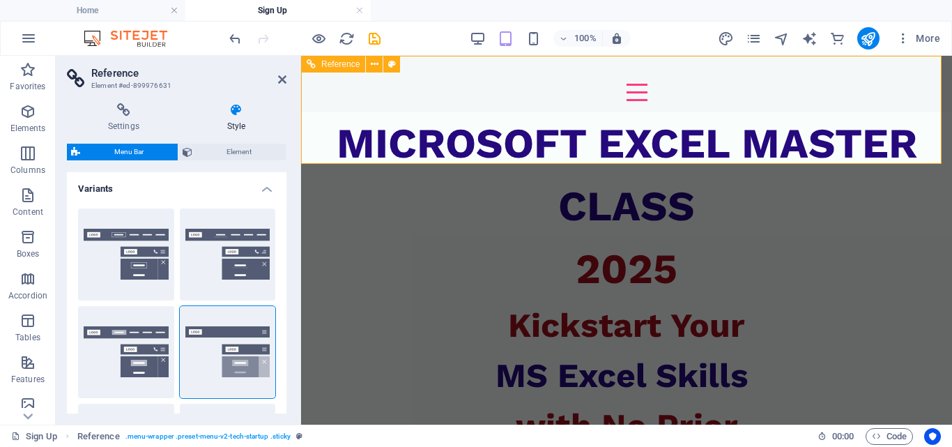
click at [873, 77] on div "About Contact" at bounding box center [626, 84] width 651 height 56
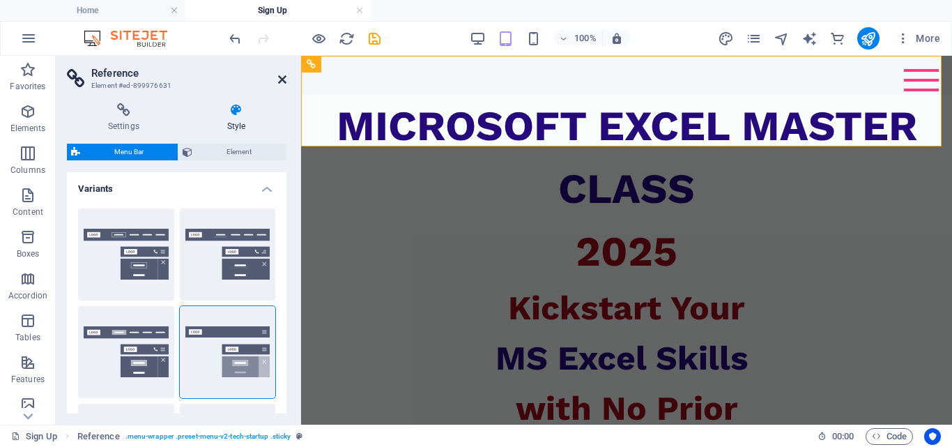
click at [284, 80] on icon at bounding box center [282, 79] width 8 height 11
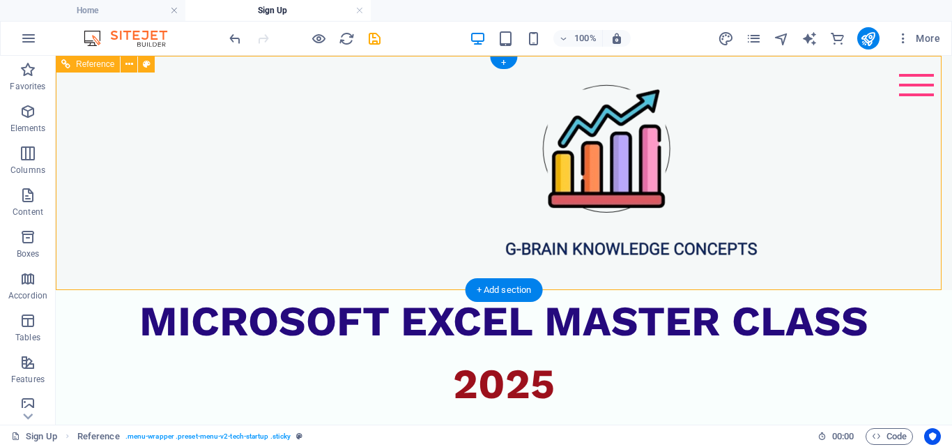
click at [504, 166] on div at bounding box center [504, 173] width 0 height 212
click at [917, 89] on div at bounding box center [916, 85] width 35 height 22
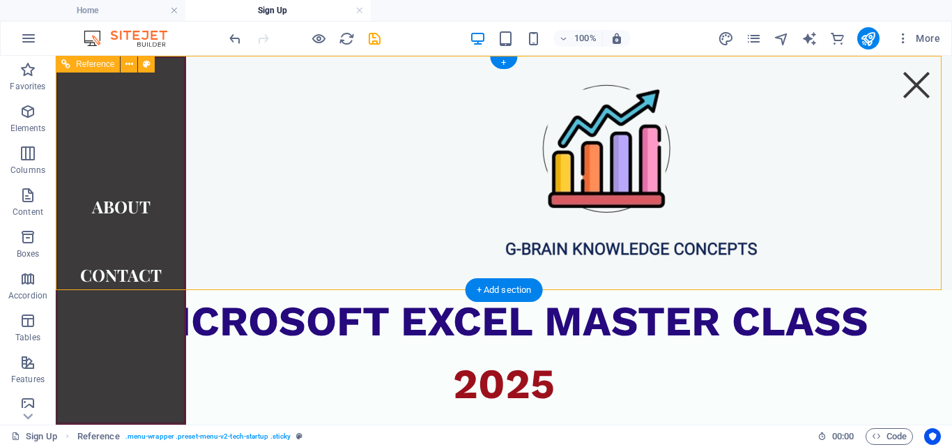
click at [504, 105] on div at bounding box center [504, 173] width 0 height 212
click at [915, 89] on div at bounding box center [916, 85] width 35 height 22
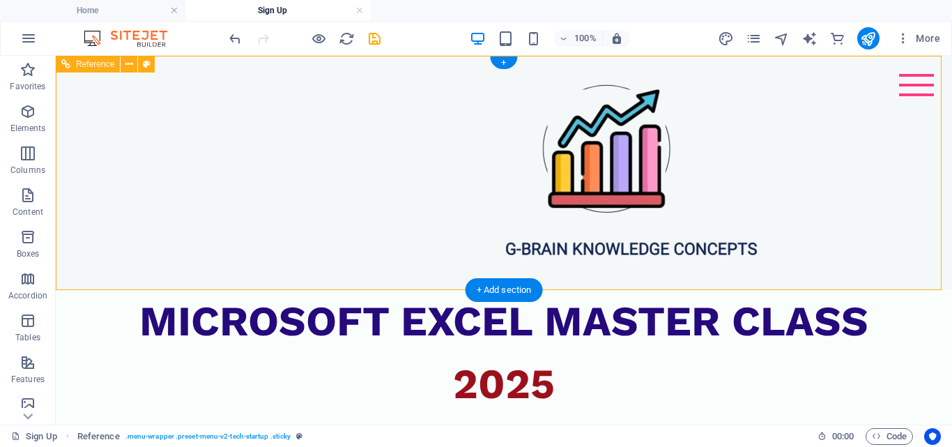
click at [504, 150] on div at bounding box center [504, 173] width 0 height 212
drag, startPoint x: 648, startPoint y: 150, endPoint x: 430, endPoint y: 155, distance: 218.3
click at [399, 155] on div "About Contact" at bounding box center [504, 173] width 896 height 234
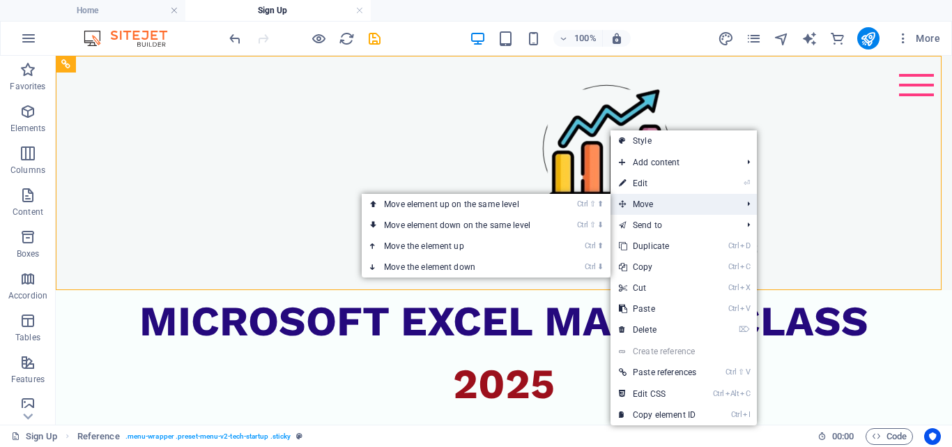
click at [639, 200] on span "Move" at bounding box center [673, 204] width 125 height 21
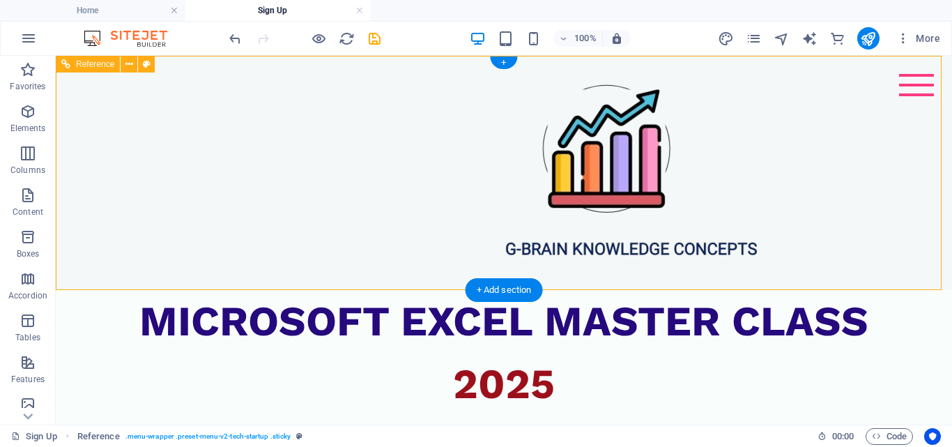
click at [779, 110] on div "About Contact" at bounding box center [504, 173] width 896 height 234
click at [504, 144] on div at bounding box center [504, 173] width 0 height 212
select select "rem"
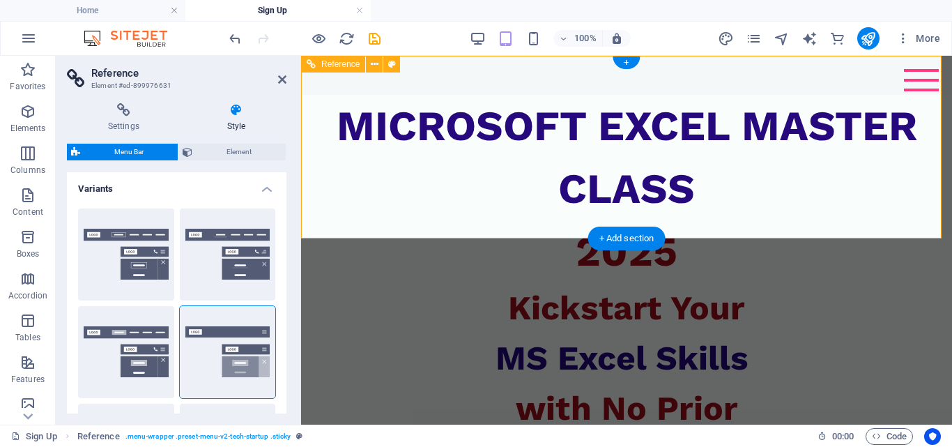
click at [604, 95] on div "About Contact" at bounding box center [626, 75] width 651 height 39
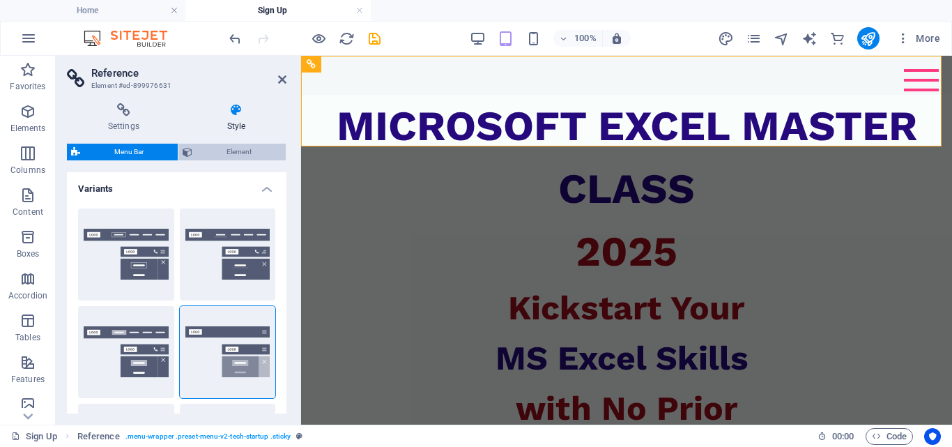
click at [251, 153] on span "Element" at bounding box center [239, 152] width 85 height 17
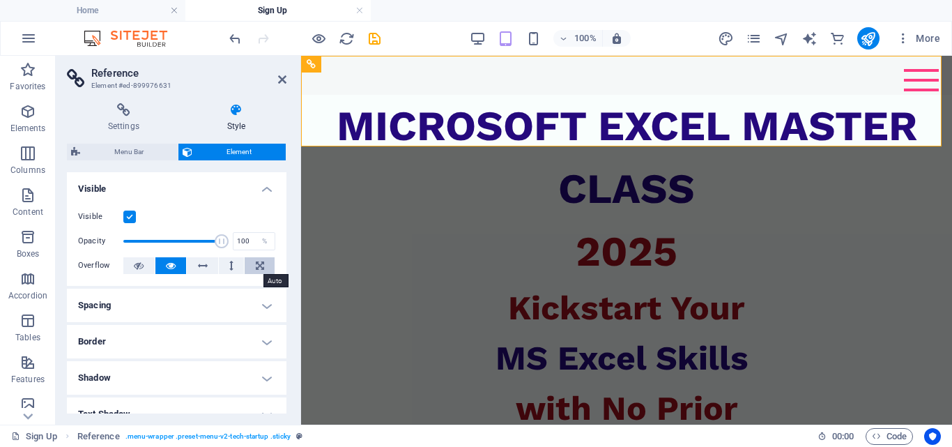
click at [252, 265] on button at bounding box center [260, 265] width 30 height 17
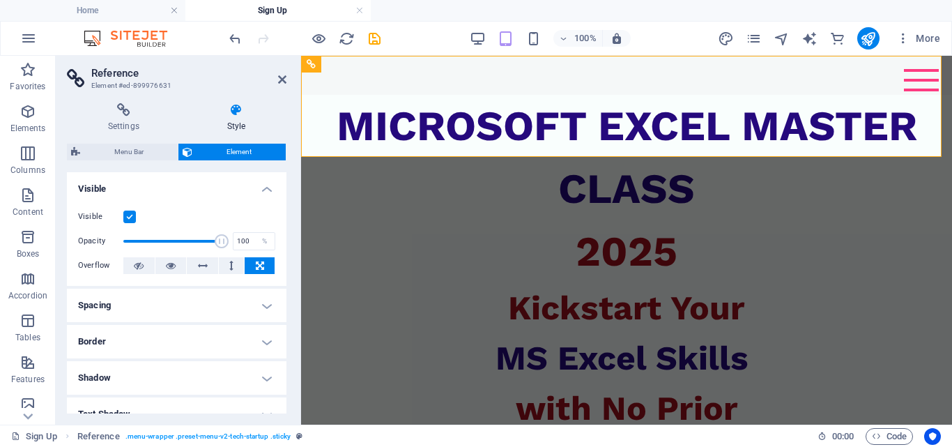
click at [252, 265] on button at bounding box center [260, 265] width 30 height 17
click at [252, 266] on button at bounding box center [260, 265] width 30 height 17
click at [257, 263] on icon at bounding box center [260, 265] width 8 height 17
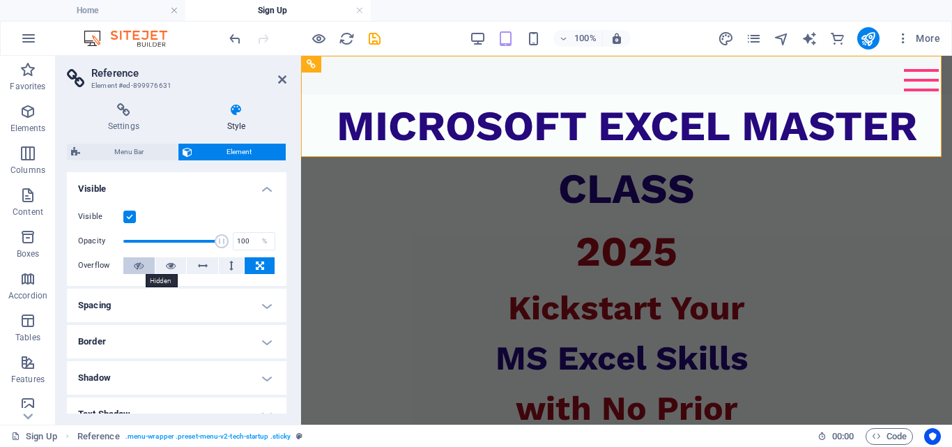
click at [142, 264] on icon at bounding box center [139, 265] width 10 height 17
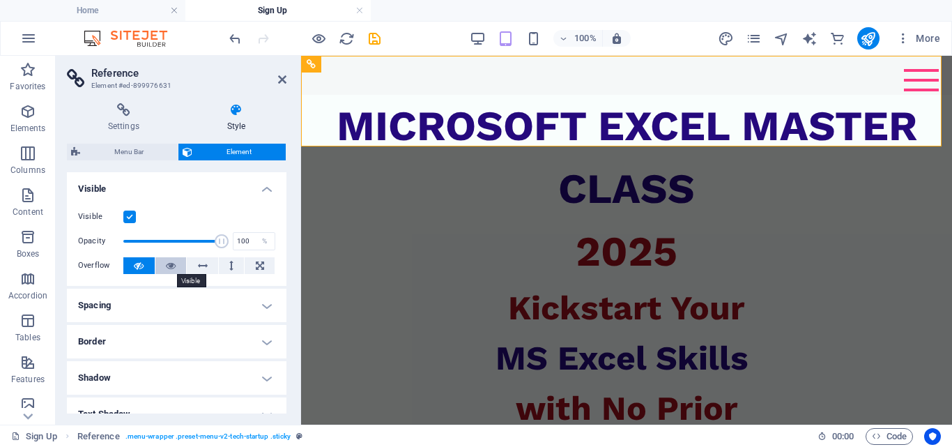
click at [170, 264] on icon at bounding box center [171, 265] width 10 height 17
click at [202, 266] on icon at bounding box center [203, 265] width 10 height 17
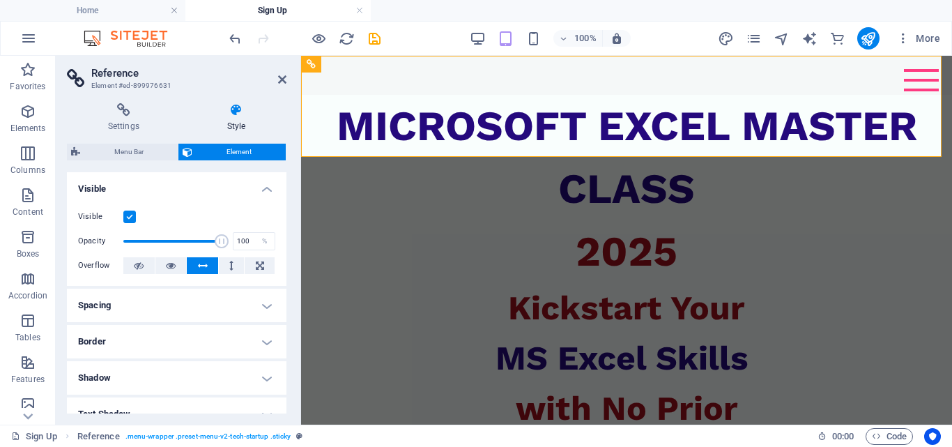
click at [202, 266] on icon at bounding box center [203, 265] width 10 height 17
click at [167, 264] on icon at bounding box center [171, 265] width 10 height 17
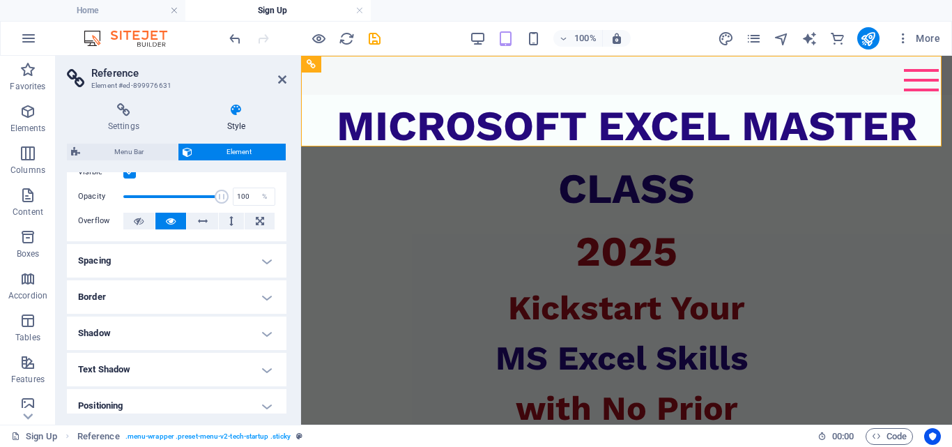
scroll to position [199, 0]
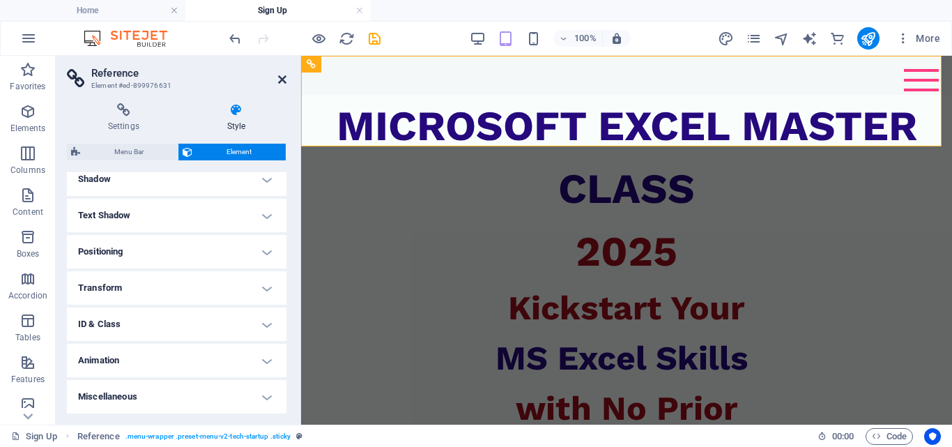
click at [282, 82] on icon at bounding box center [282, 79] width 8 height 11
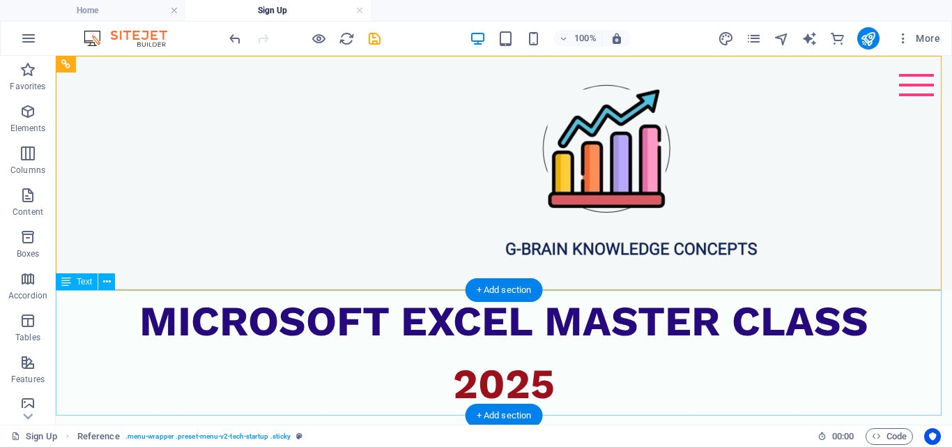
click at [629, 290] on div "MICROSOFT EXCEL MASTER CLASS 2025" at bounding box center [504, 352] width 896 height 125
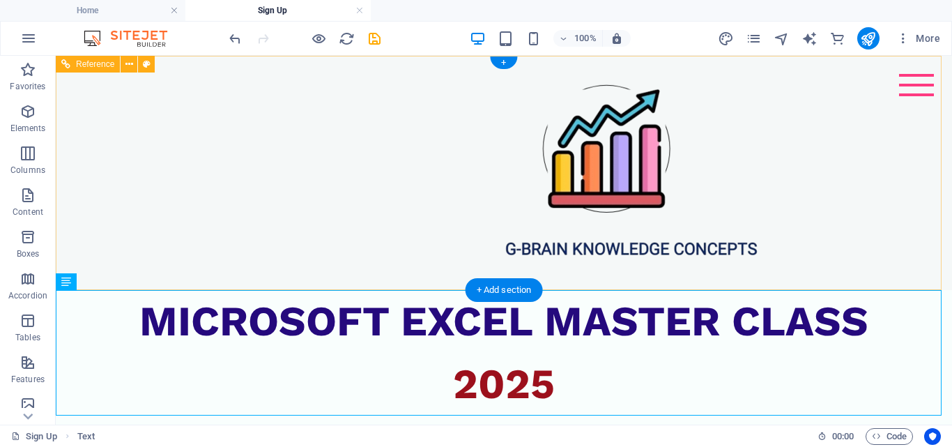
click at [629, 284] on div "About Contact" at bounding box center [504, 173] width 896 height 234
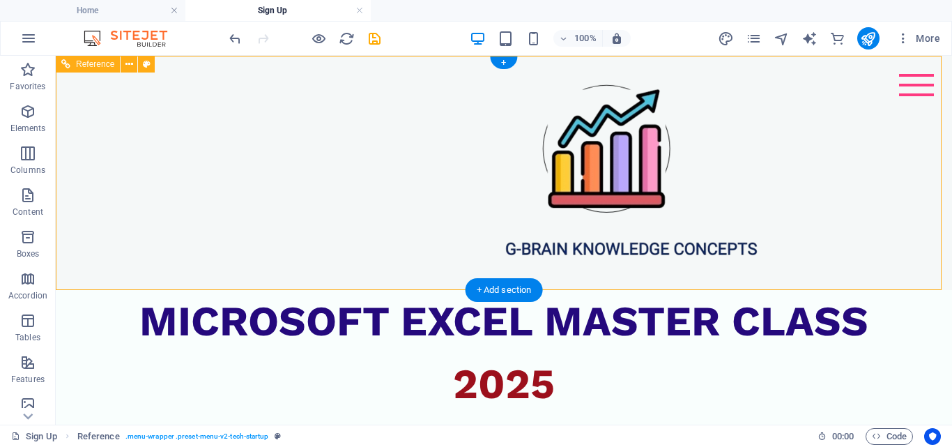
click at [629, 284] on div "About Contact" at bounding box center [504, 173] width 896 height 234
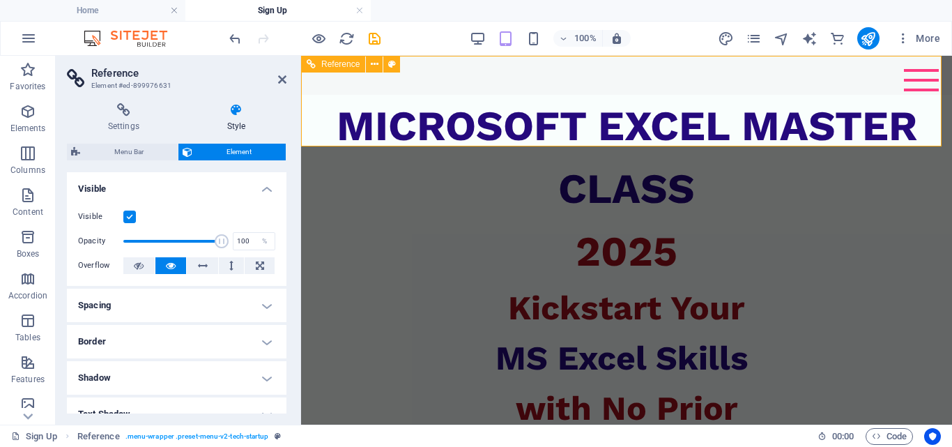
click at [627, 84] on div at bounding box center [627, 75] width 0 height 17
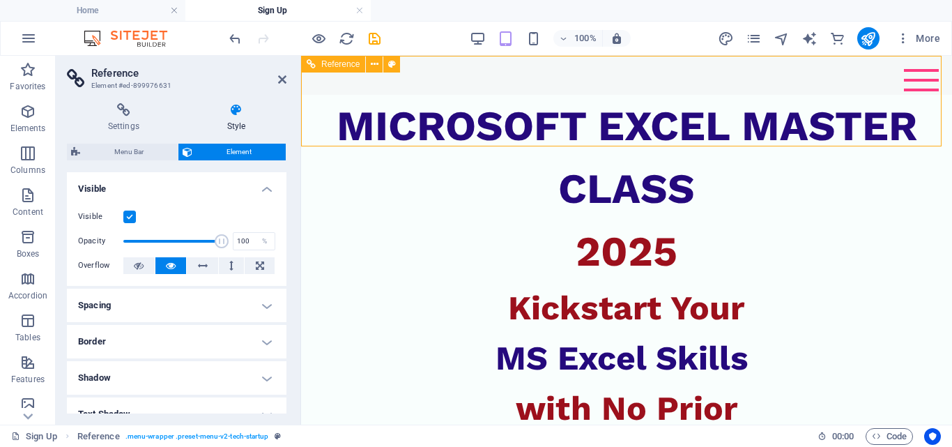
drag, startPoint x: 657, startPoint y: 99, endPoint x: 574, endPoint y: 90, distance: 83.5
click at [347, 86] on div "About Contact" at bounding box center [626, 75] width 651 height 39
click at [784, 40] on icon "navigator" at bounding box center [782, 39] width 16 height 16
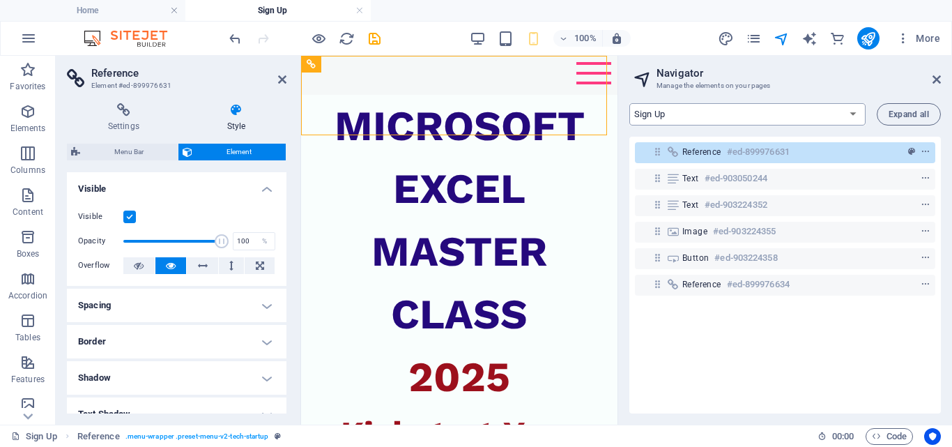
click at [850, 109] on select "Home About Pricing Contact Blog Legal Notice Privacy Blog Post Sign Up" at bounding box center [747, 114] width 236 height 22
select select "16902949-en"
click at [629, 103] on select "Home About Pricing Contact Blog Legal Notice Privacy Blog Post Sign Up" at bounding box center [747, 114] width 236 height 22
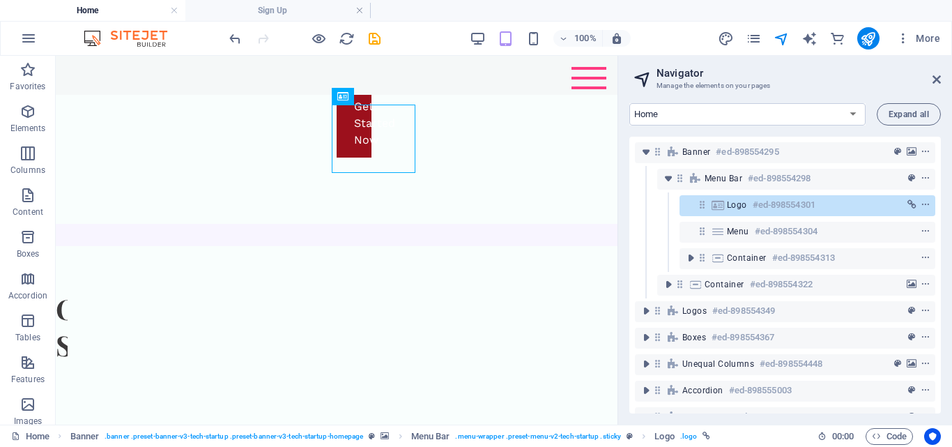
scroll to position [2825, 0]
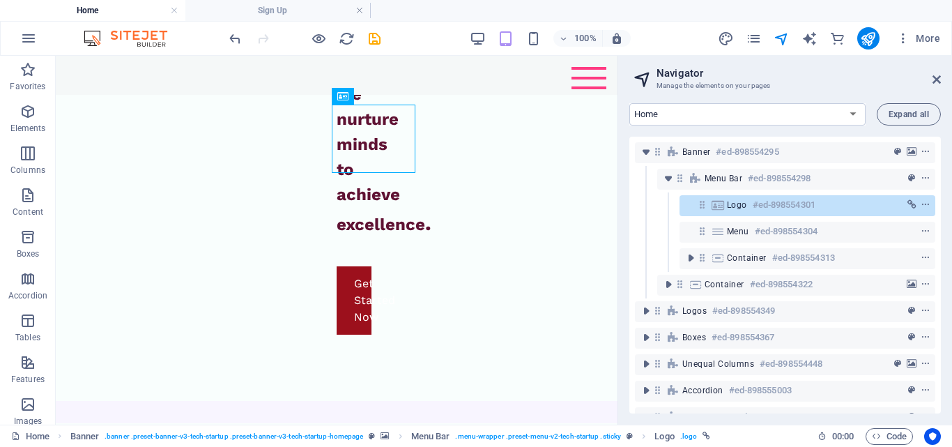
drag, startPoint x: 365, startPoint y: 105, endPoint x: 187, endPoint y: 91, distance: 178.3
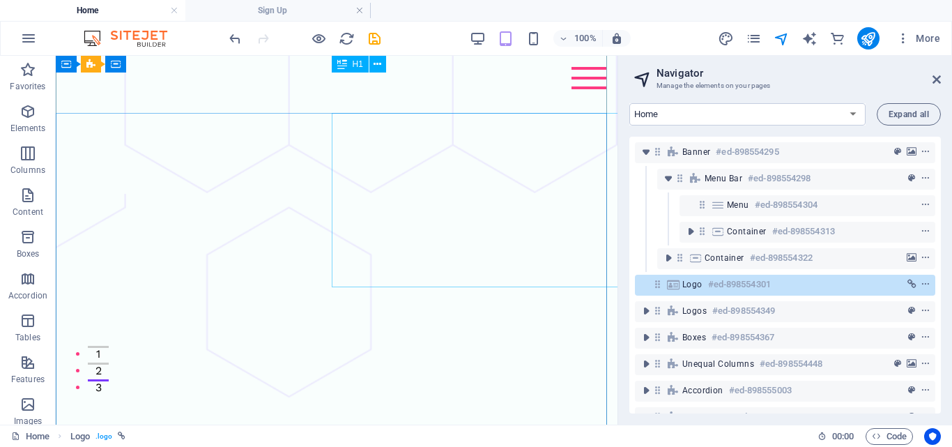
scroll to position [0, 0]
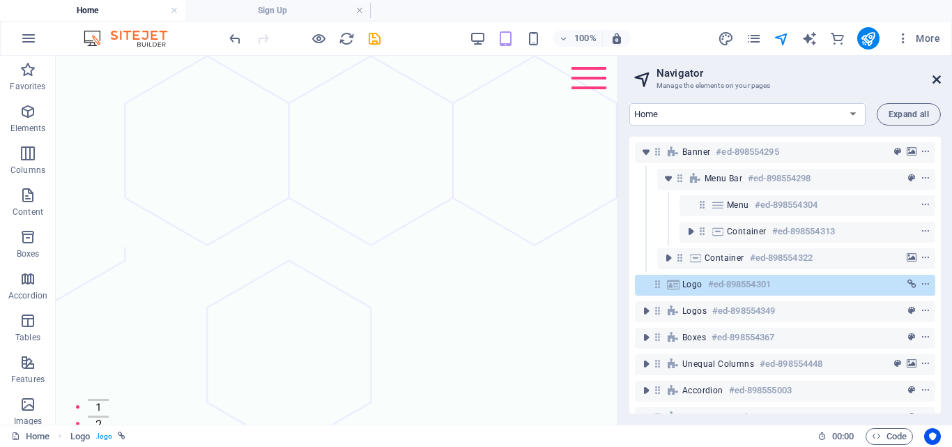
click at [939, 80] on icon at bounding box center [937, 79] width 8 height 11
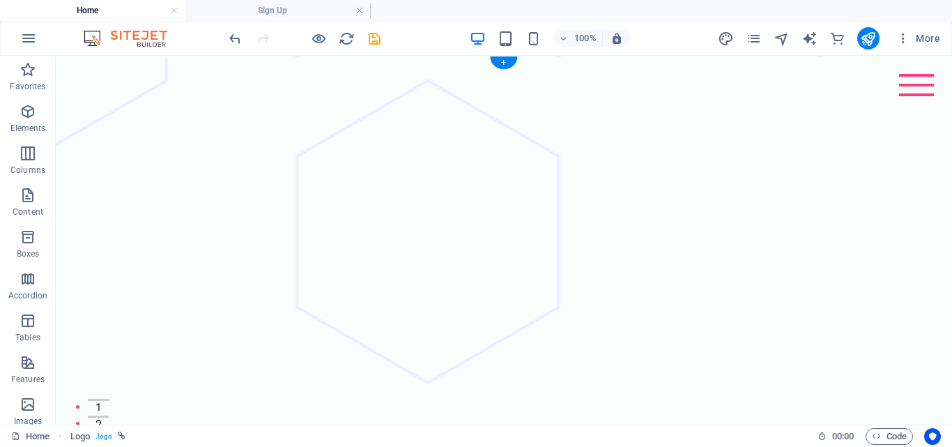
drag, startPoint x: 498, startPoint y: 146, endPoint x: 457, endPoint y: 156, distance: 42.4
drag, startPoint x: 500, startPoint y: 130, endPoint x: 0, endPoint y: 105, distance: 500.5
click at [0, 105] on section "Favorites Elements Columns Content Boxes Accordion Tables Features Images Slide…" at bounding box center [476, 240] width 952 height 369
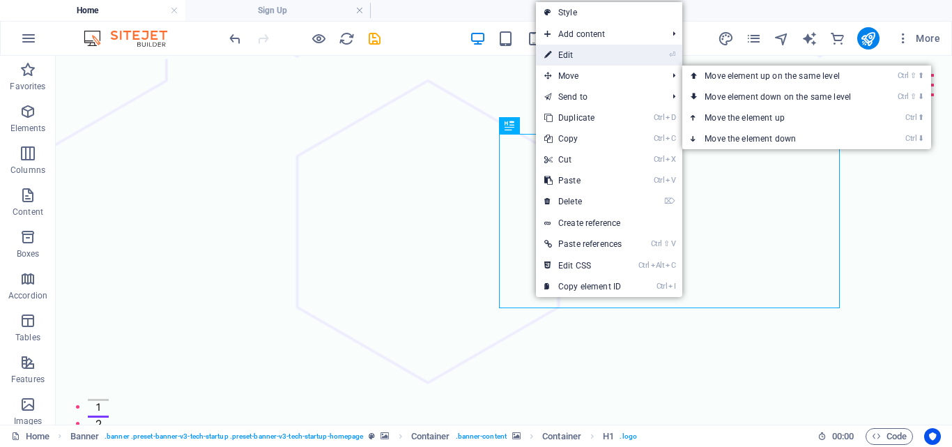
click at [574, 54] on link "⏎ Edit" at bounding box center [583, 55] width 94 height 21
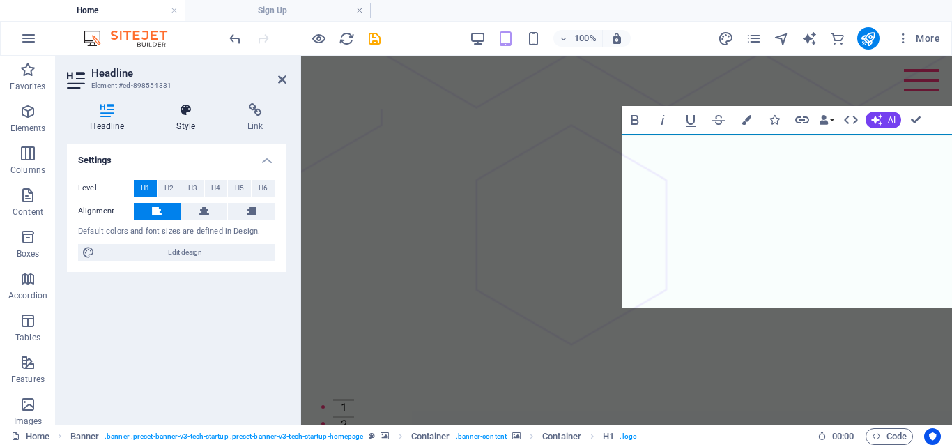
click at [191, 115] on icon at bounding box center [186, 110] width 66 height 14
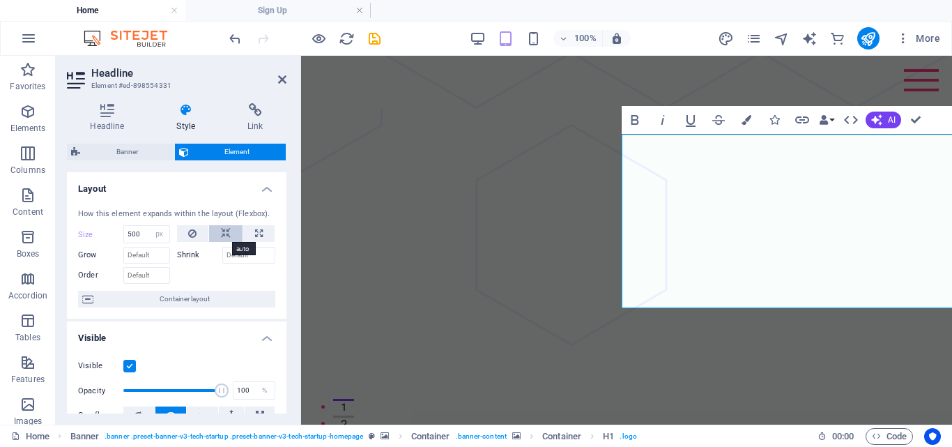
click at [223, 229] on icon at bounding box center [226, 233] width 10 height 17
select select "DISABLED_OPTION_VALUE"
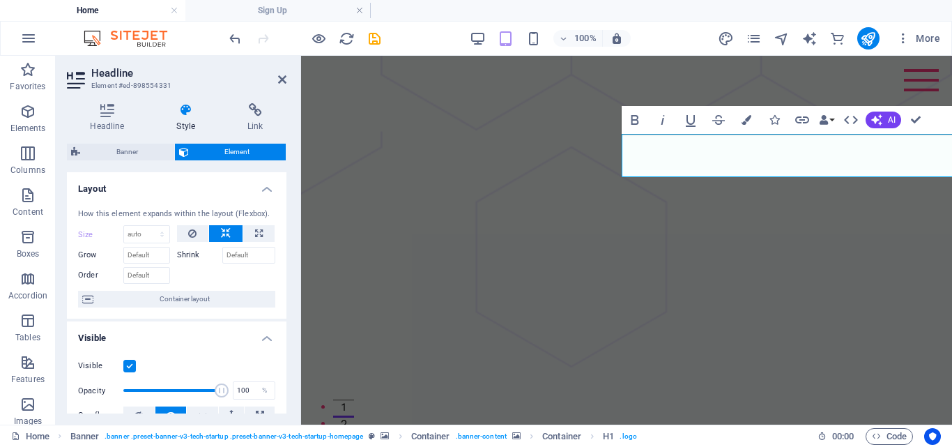
click at [223, 229] on icon at bounding box center [226, 233] width 10 height 17
click at [228, 231] on icon at bounding box center [226, 233] width 10 height 17
click at [259, 229] on icon at bounding box center [259, 233] width 8 height 17
type input "100"
select select "%"
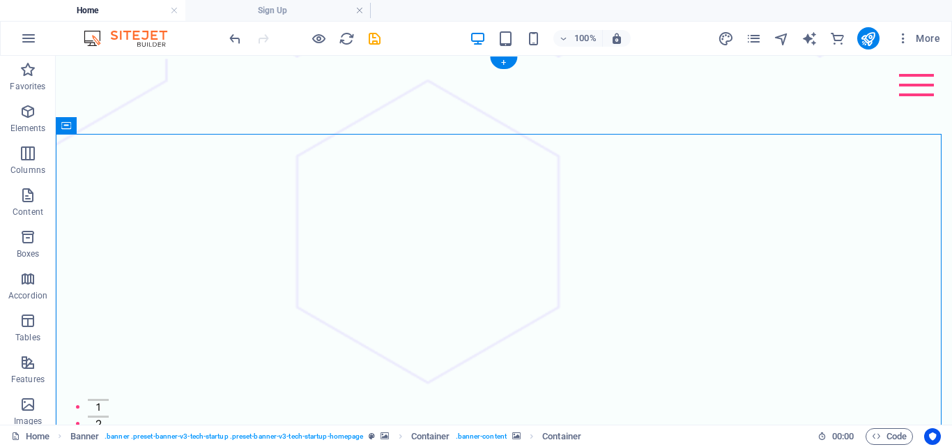
drag, startPoint x: 555, startPoint y: 176, endPoint x: 420, endPoint y: 121, distance: 145.8
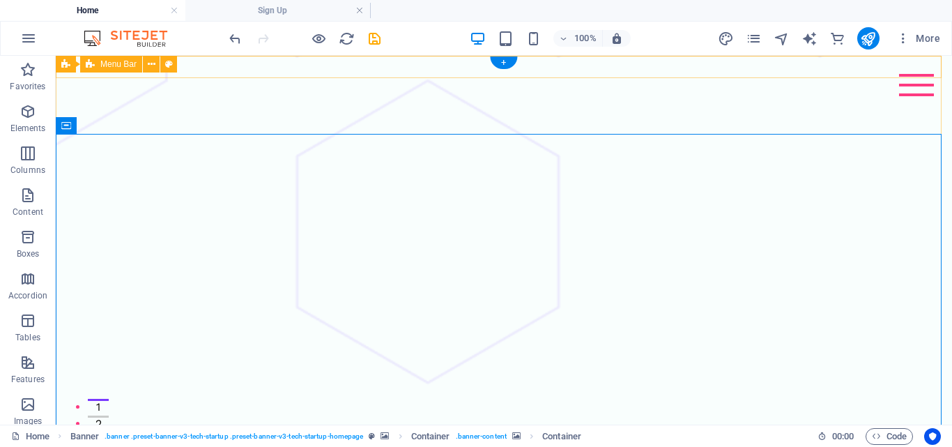
drag, startPoint x: 559, startPoint y: 117, endPoint x: 436, endPoint y: 61, distance: 135.4
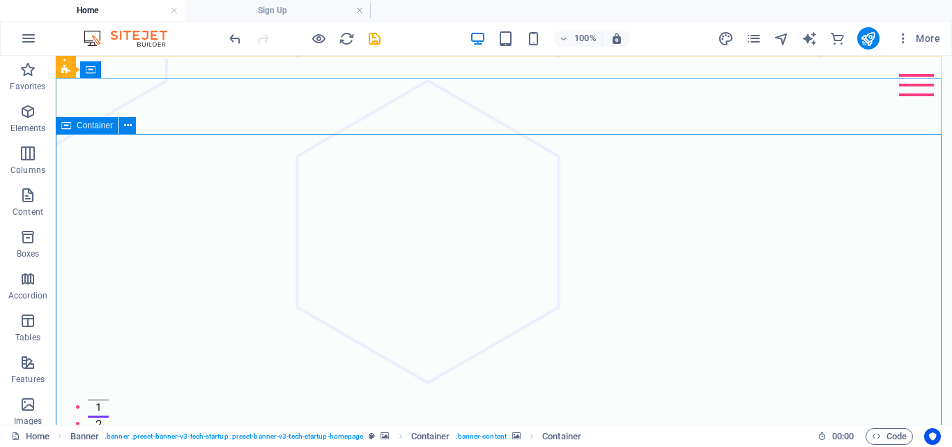
click at [68, 127] on icon at bounding box center [66, 125] width 10 height 17
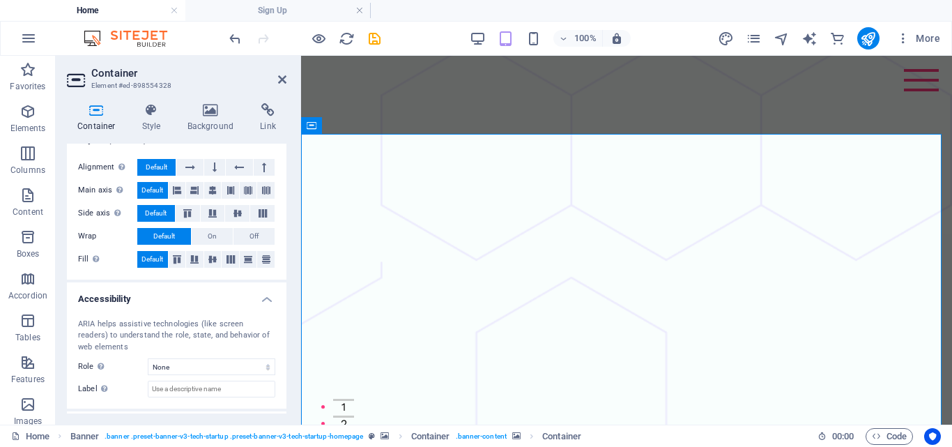
scroll to position [270, 0]
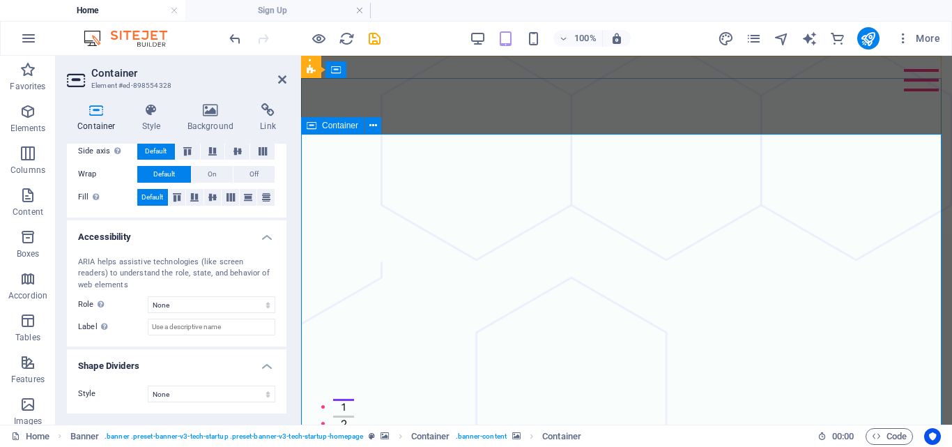
click at [282, 75] on icon at bounding box center [282, 79] width 8 height 11
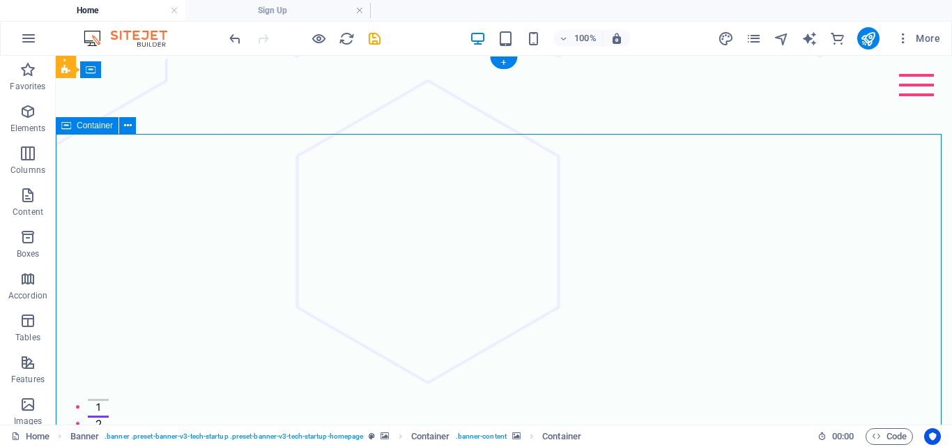
drag, startPoint x: 489, startPoint y: 142, endPoint x: 525, endPoint y: 144, distance: 36.3
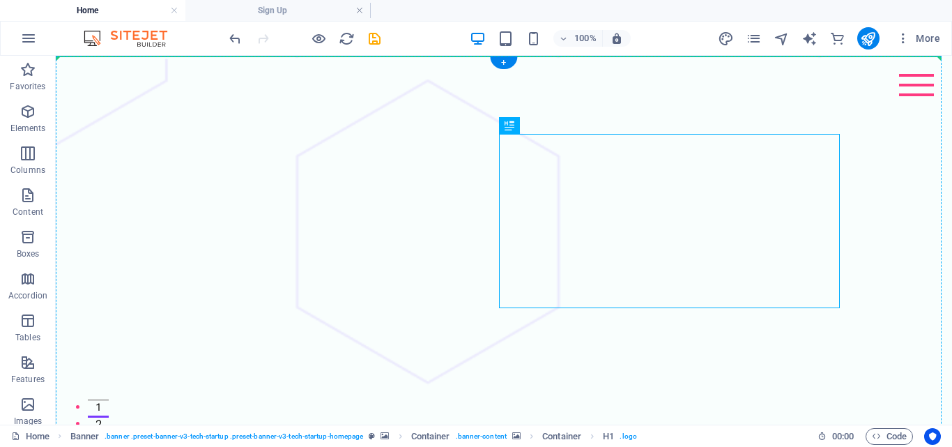
drag, startPoint x: 591, startPoint y: 185, endPoint x: 388, endPoint y: 130, distance: 210.9
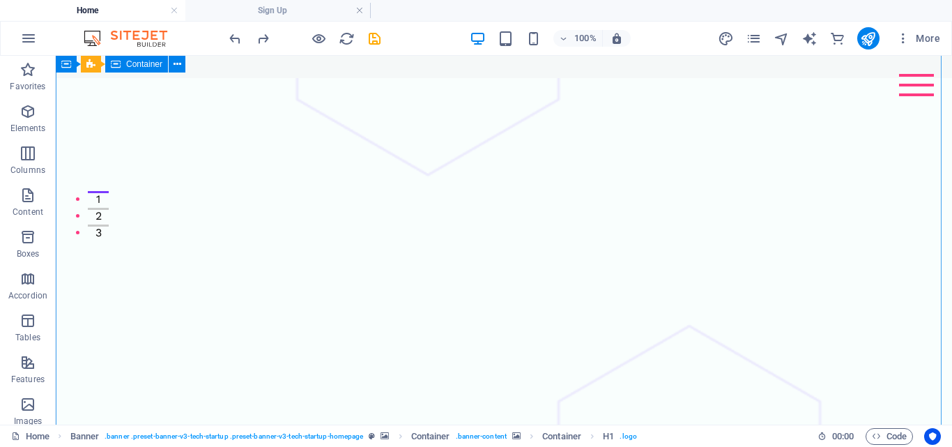
scroll to position [279, 0]
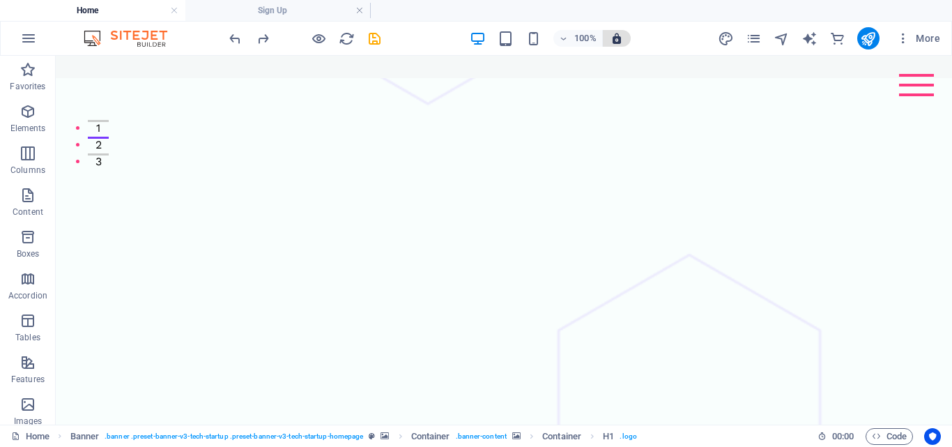
click at [629, 37] on button "button" at bounding box center [617, 38] width 28 height 17
click at [616, 38] on icon "button" at bounding box center [617, 38] width 13 height 13
click at [565, 34] on icon "button" at bounding box center [564, 38] width 10 height 9
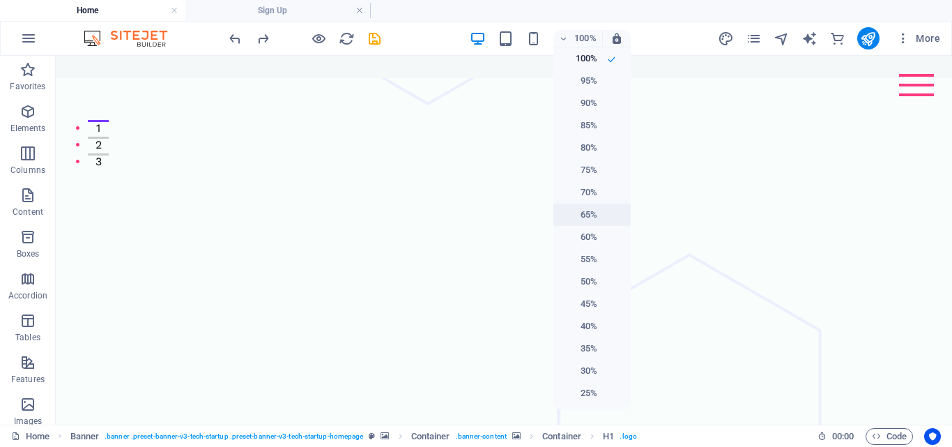
click at [591, 218] on h6 "65%" at bounding box center [580, 214] width 36 height 17
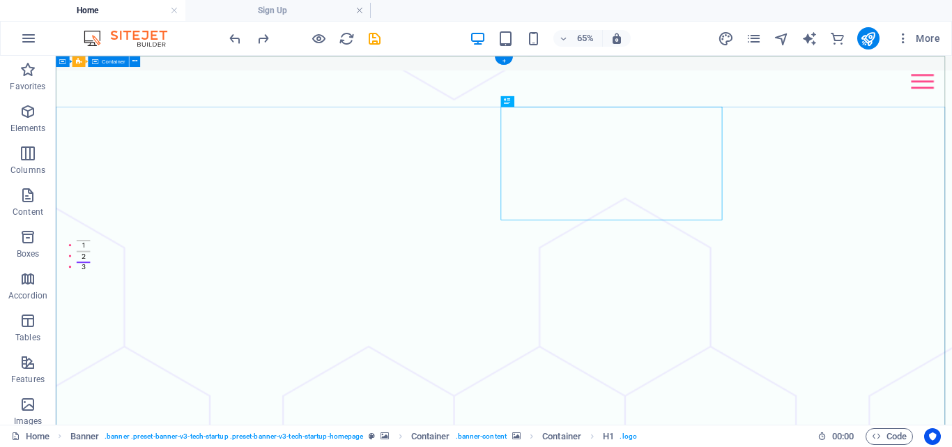
scroll to position [0, 0]
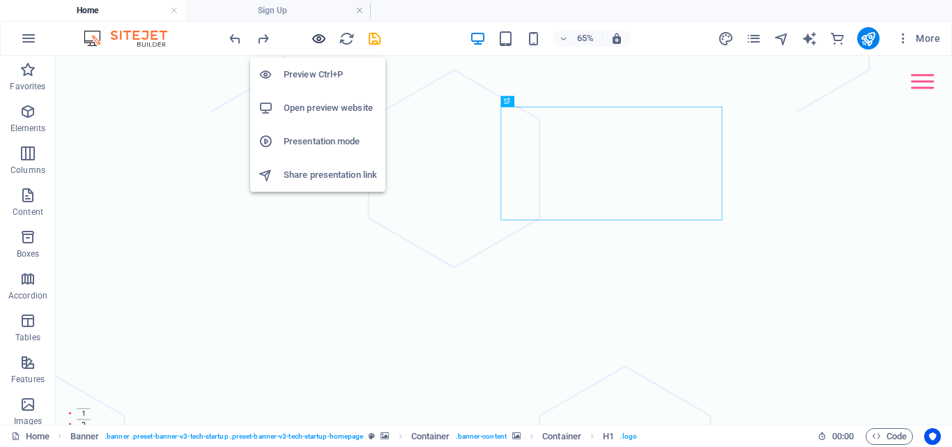
click at [318, 39] on icon "button" at bounding box center [319, 39] width 16 height 16
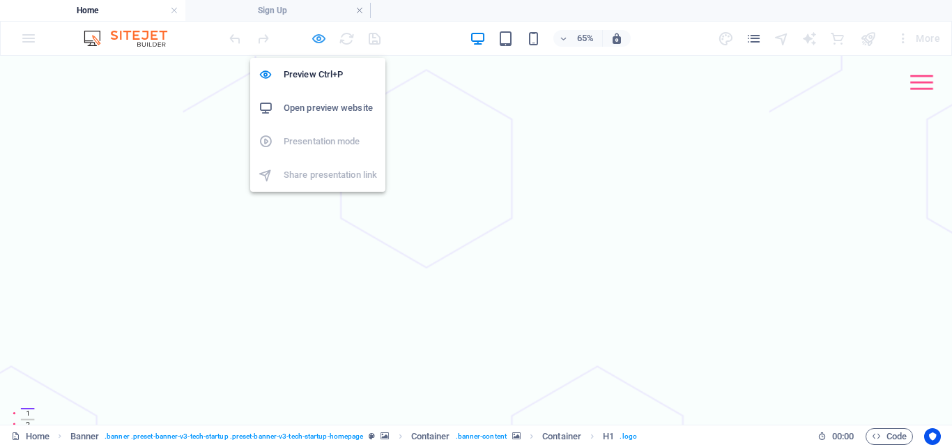
click at [317, 36] on icon "button" at bounding box center [319, 39] width 16 height 16
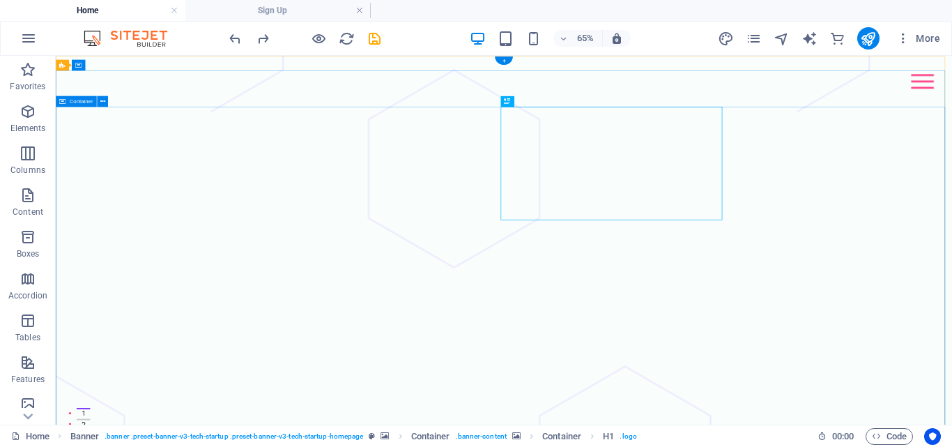
drag, startPoint x: 556, startPoint y: 160, endPoint x: 571, endPoint y: 136, distance: 28.5
click at [782, 36] on icon "navigator" at bounding box center [782, 39] width 16 height 16
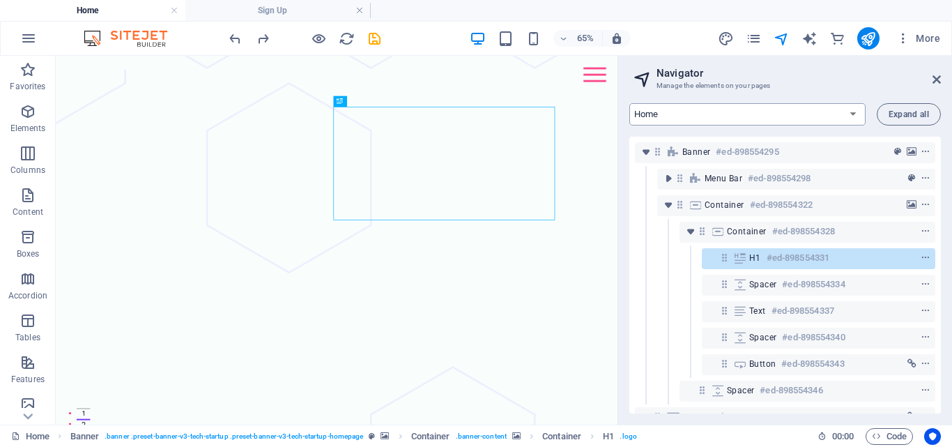
click at [797, 109] on select "Home About Pricing Contact Blog Legal Notice Privacy Blog Post Sign Up" at bounding box center [747, 114] width 236 height 22
click at [629, 103] on select "Home About Pricing Contact Blog Legal Notice Privacy Blog Post Sign Up" at bounding box center [747, 114] width 236 height 22
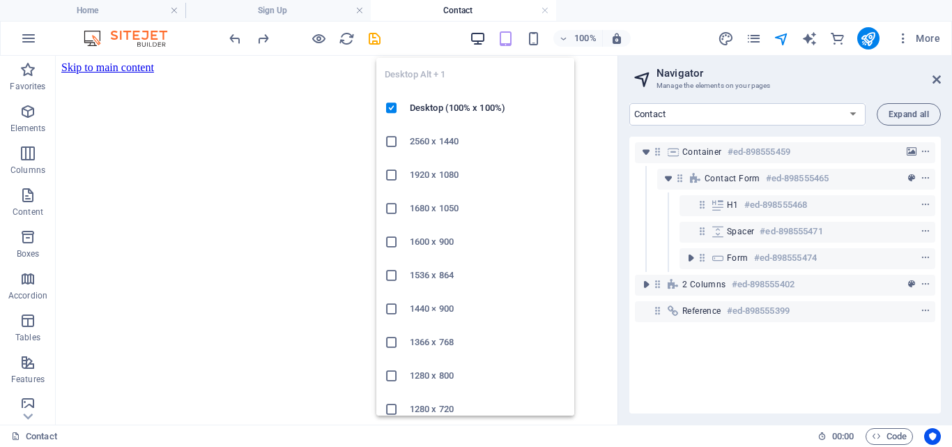
click at [480, 37] on icon "button" at bounding box center [478, 39] width 16 height 16
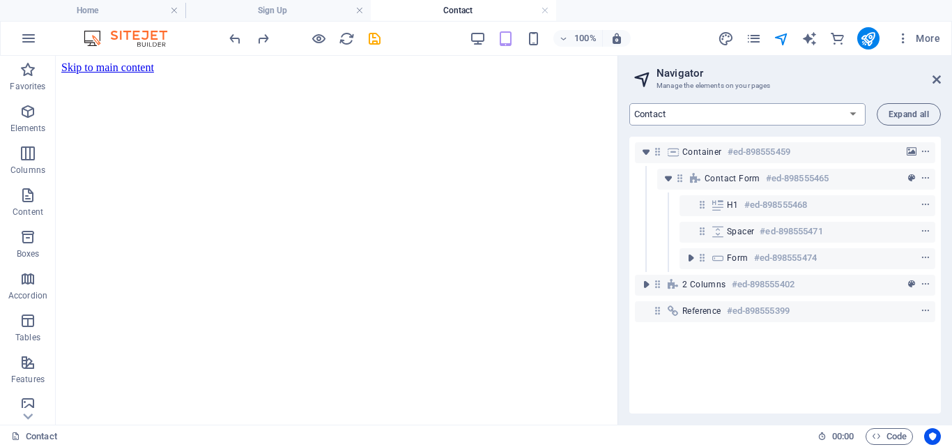
click at [831, 109] on select "Home About Pricing Contact Blog Legal Notice Privacy Blog Post Sign Up" at bounding box center [747, 114] width 236 height 22
select select "16920187-en"
click at [629, 103] on select "Home About Pricing Contact Blog Legal Notice Privacy Blog Post Sign Up" at bounding box center [747, 114] width 236 height 22
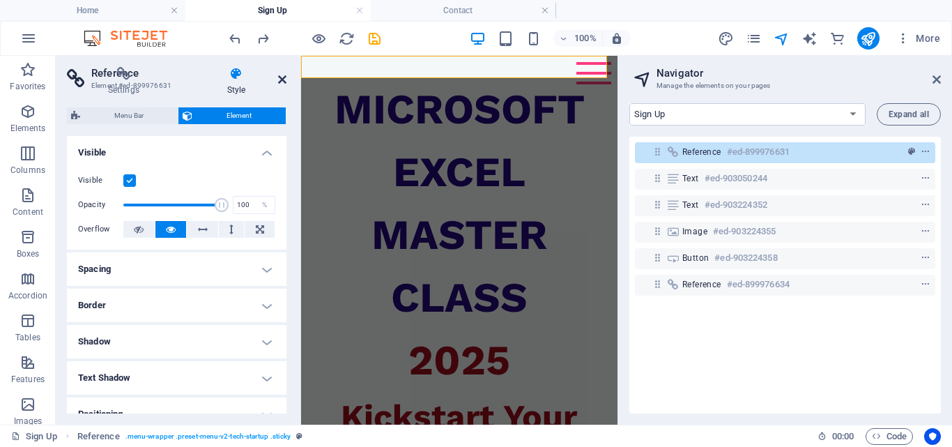
click at [283, 80] on icon at bounding box center [282, 79] width 8 height 11
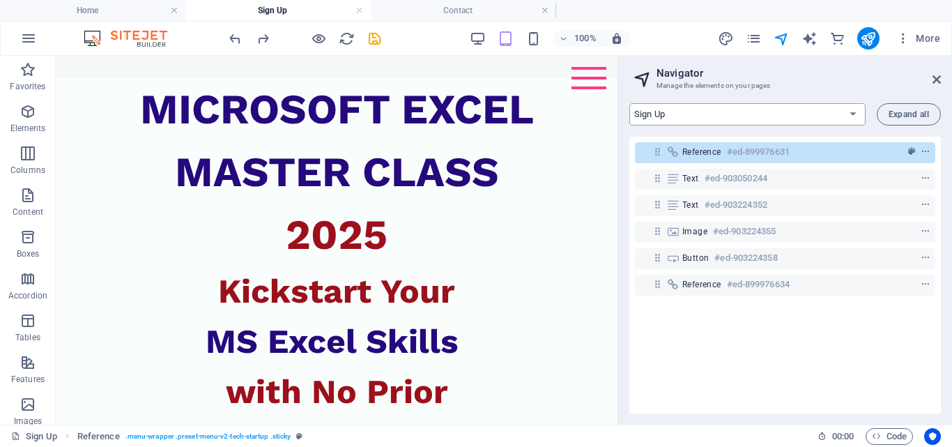
click at [850, 115] on select "Home About Pricing Contact Blog Legal Notice Privacy Blog Post Sign Up" at bounding box center [747, 114] width 236 height 22
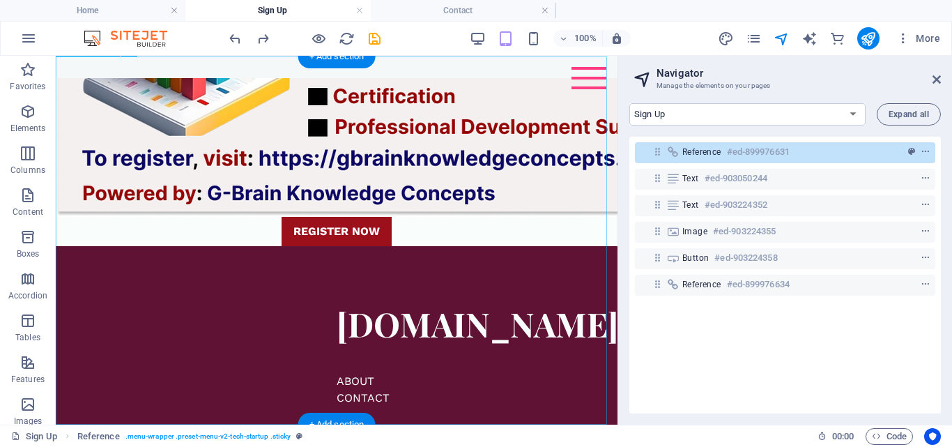
scroll to position [1150, 0]
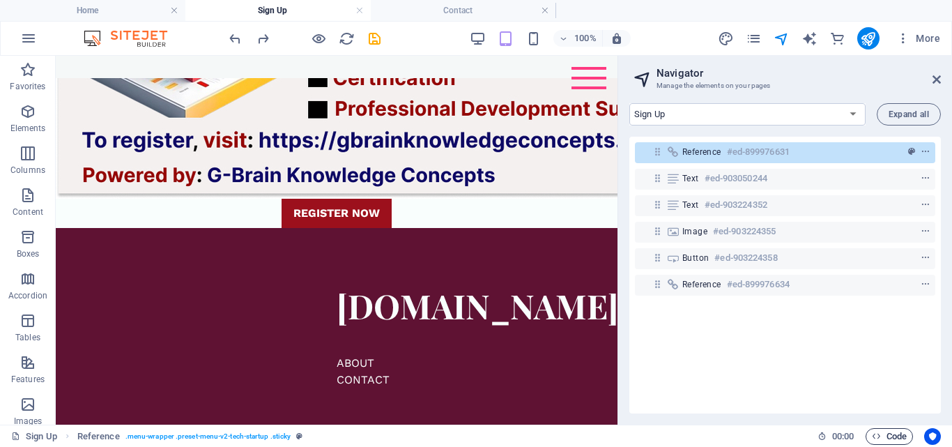
click at [887, 433] on span "Code" at bounding box center [889, 436] width 35 height 17
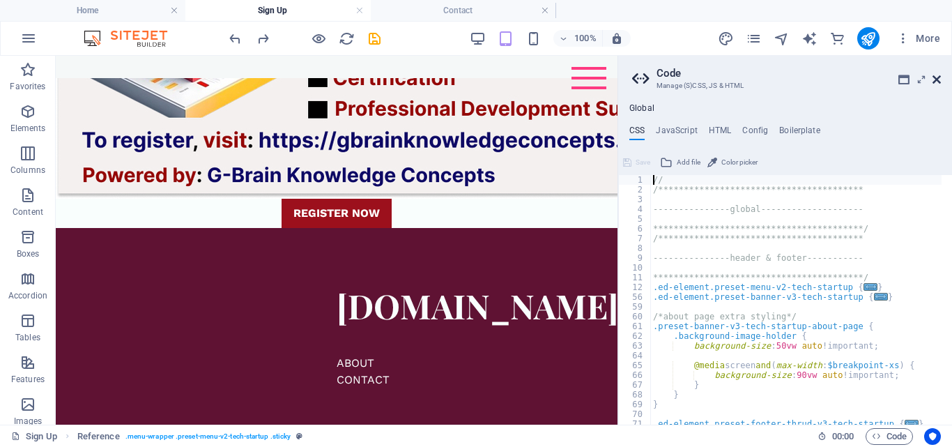
click at [936, 78] on icon at bounding box center [937, 79] width 8 height 11
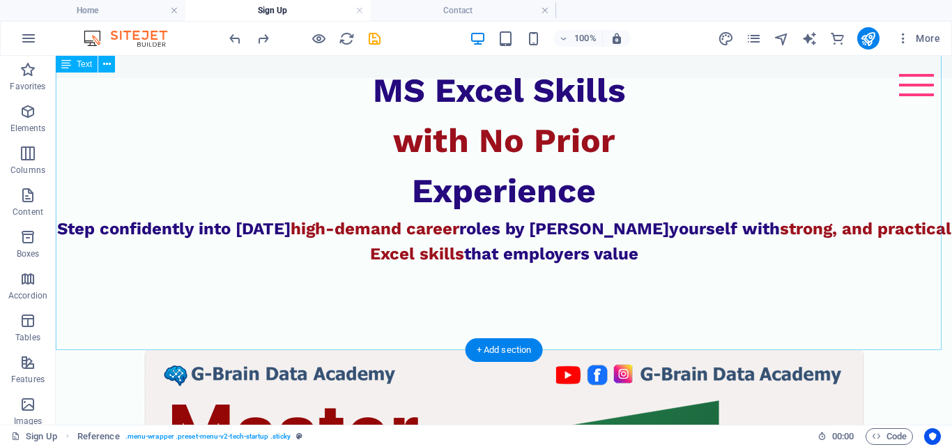
scroll to position [0, 0]
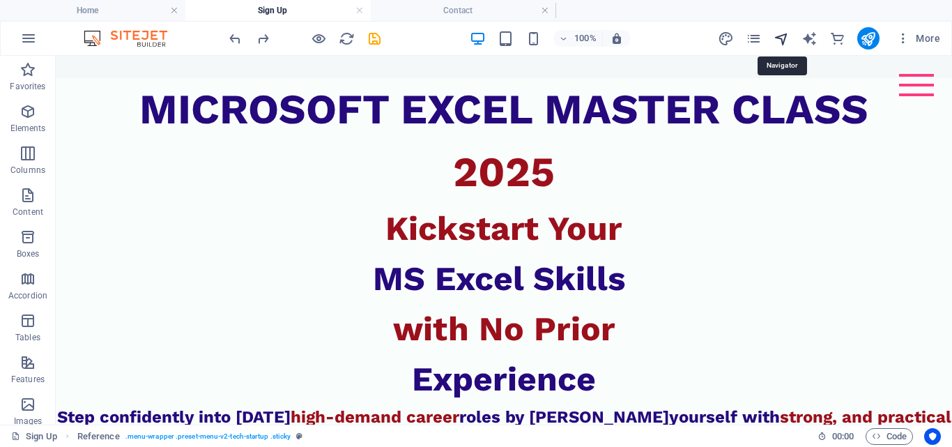
click at [779, 36] on icon "navigator" at bounding box center [782, 39] width 16 height 16
select select "16920187-en"
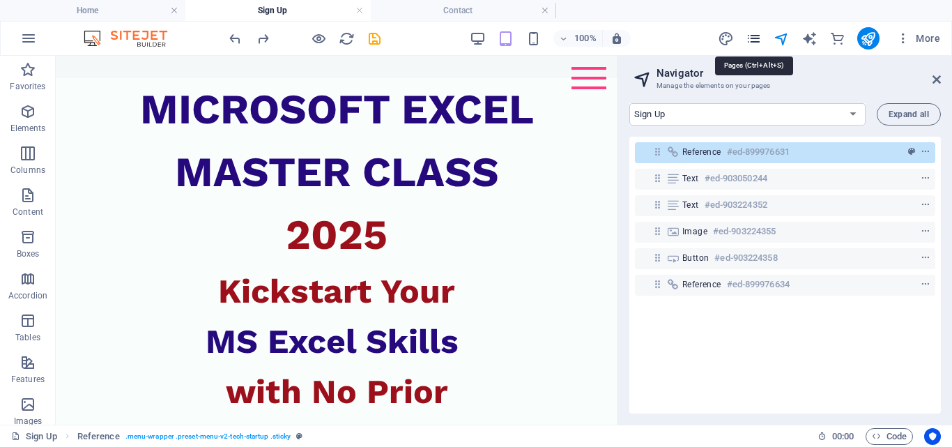
click at [758, 40] on icon "pages" at bounding box center [754, 39] width 16 height 16
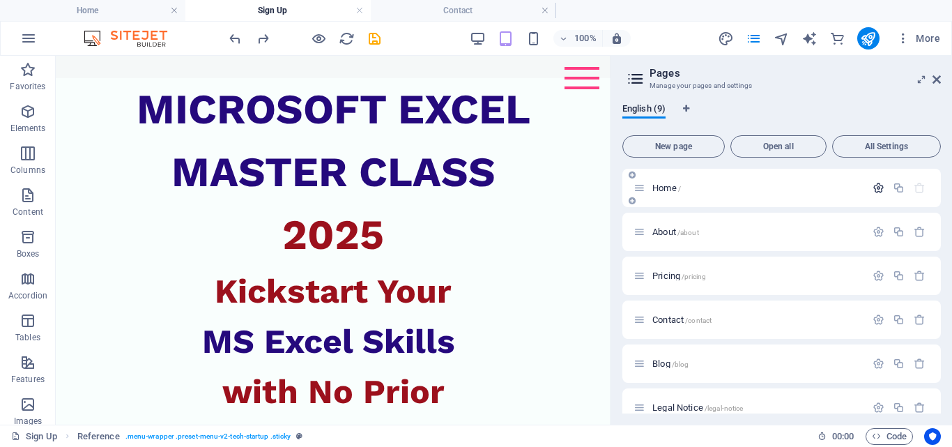
click at [873, 188] on icon "button" at bounding box center [879, 188] width 12 height 12
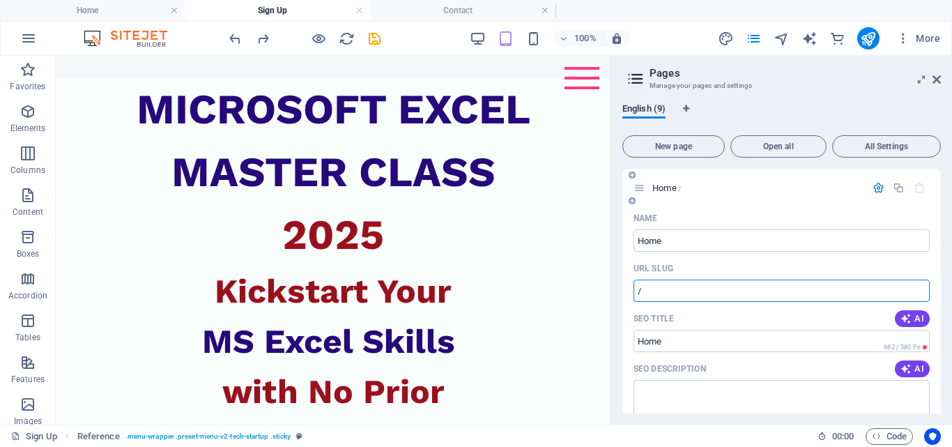
click at [718, 286] on input "/" at bounding box center [782, 291] width 296 height 22
type input "/home"
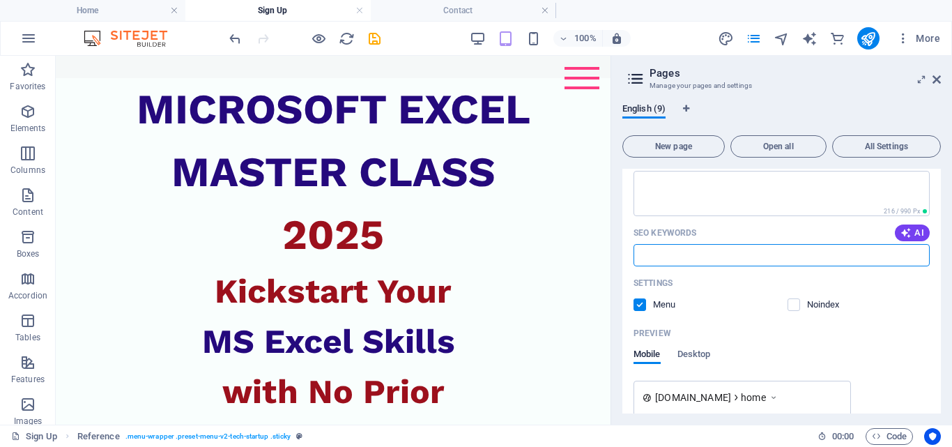
click at [649, 260] on input "SEO Keywords" at bounding box center [782, 255] width 296 height 22
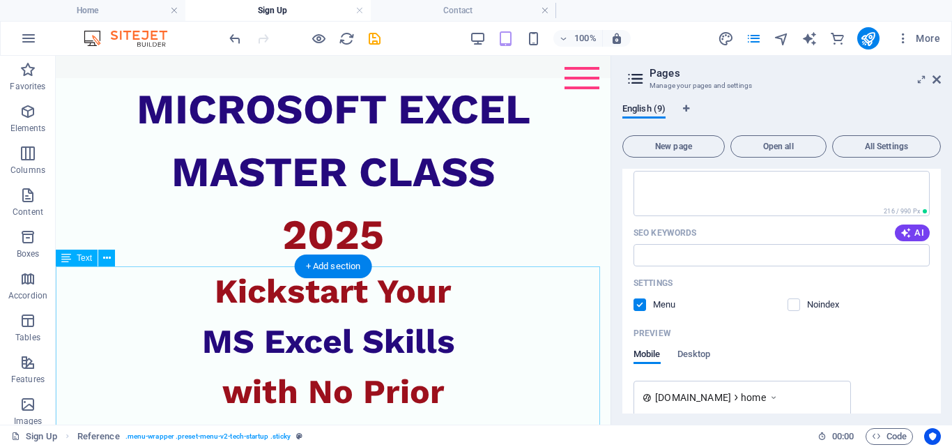
click at [580, 300] on div "Kickstart Your MS Excel Skills with No Prior Experience Step confidently into t…" at bounding box center [333, 446] width 555 height 360
click at [580, 293] on div "Kickstart Your MS Excel Skills with No Prior Experience Step confidently into t…" at bounding box center [333, 446] width 555 height 360
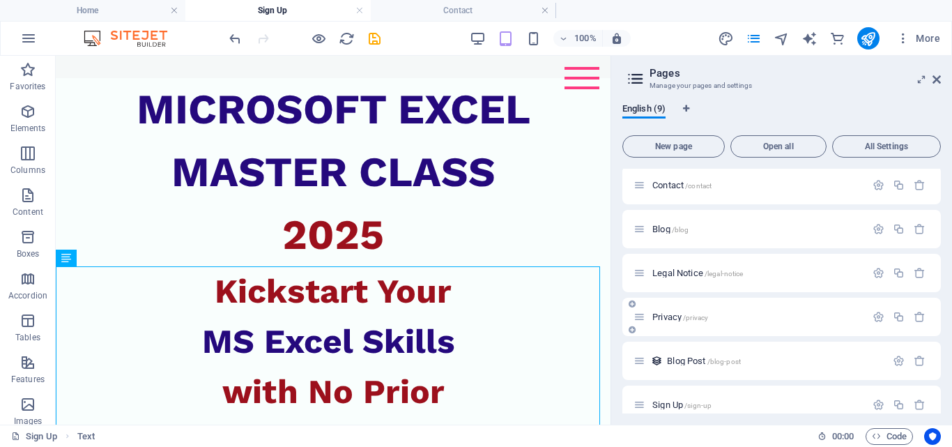
scroll to position [709, 0]
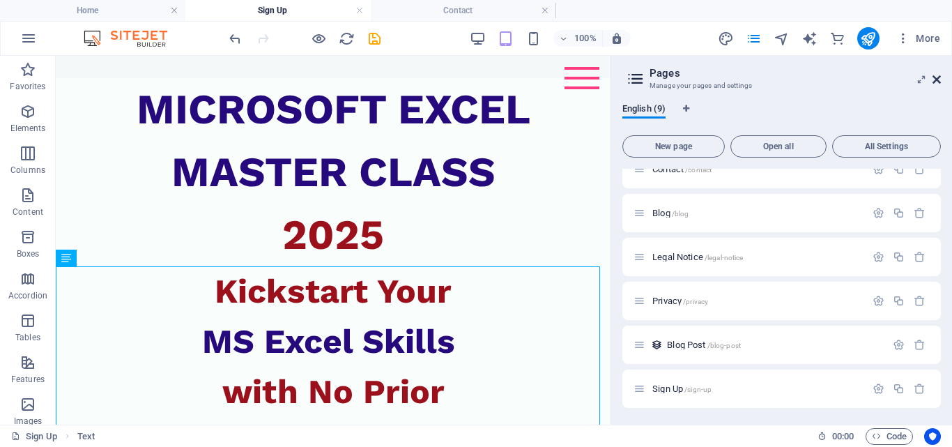
drag, startPoint x: 936, startPoint y: 79, endPoint x: 875, endPoint y: 29, distance: 78.7
click at [936, 79] on icon at bounding box center [937, 79] width 8 height 11
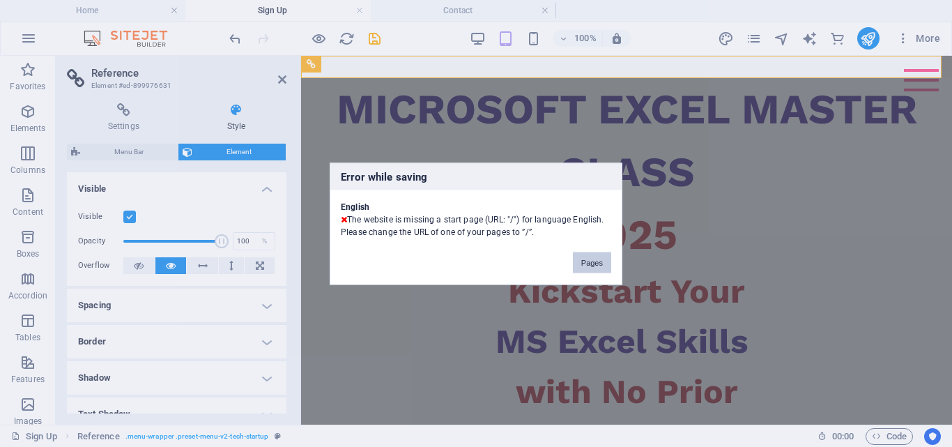
click at [605, 268] on button "Pages" at bounding box center [592, 262] width 38 height 21
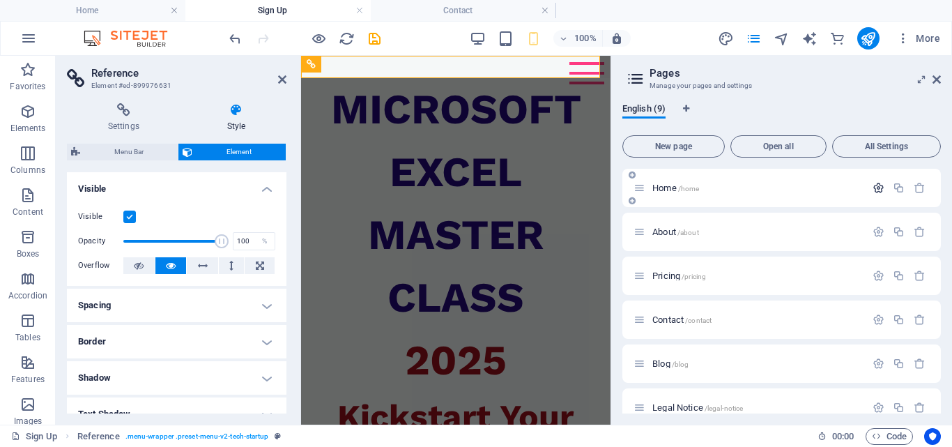
click at [873, 191] on icon "button" at bounding box center [879, 188] width 12 height 12
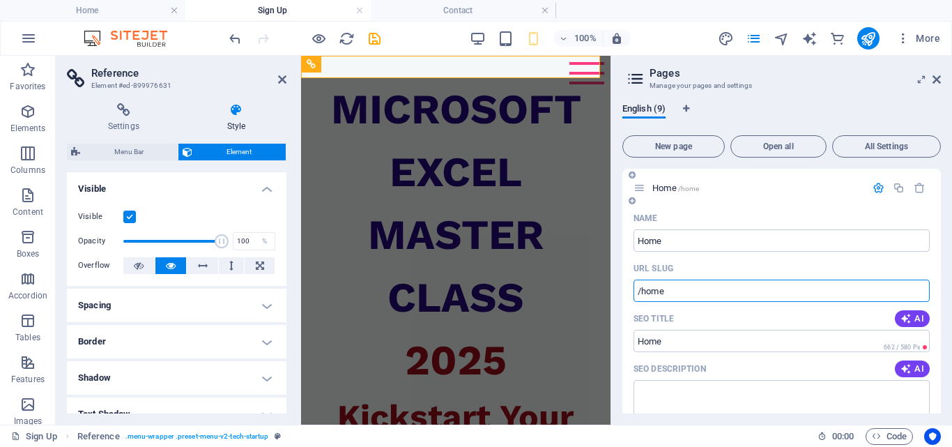
click at [719, 297] on input "/home" at bounding box center [782, 291] width 296 height 22
type input "/"
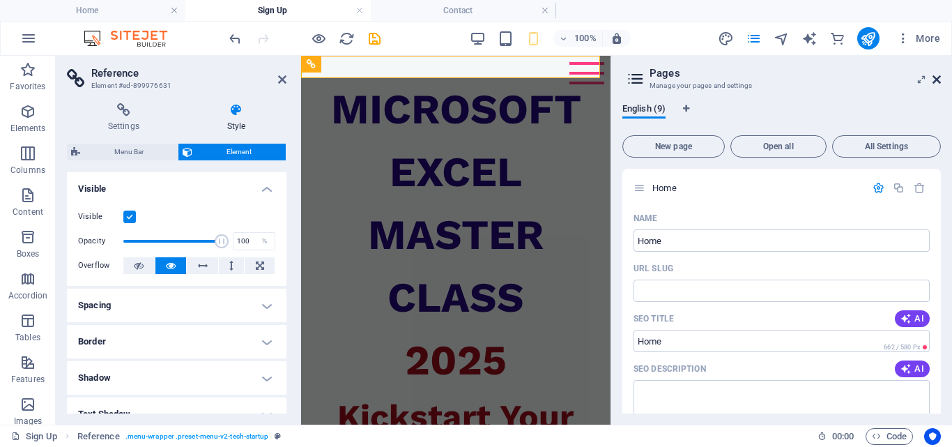
click at [937, 79] on icon at bounding box center [937, 79] width 8 height 11
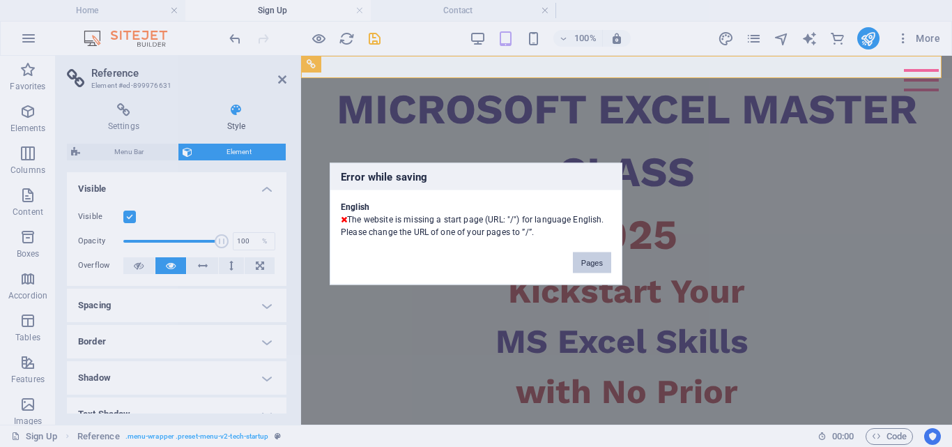
click at [581, 263] on button "Pages" at bounding box center [592, 262] width 38 height 21
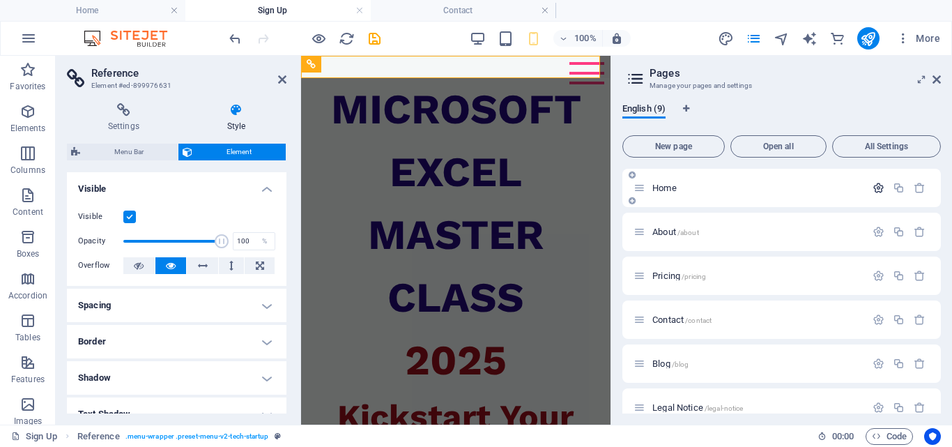
click at [880, 192] on icon "button" at bounding box center [879, 188] width 12 height 12
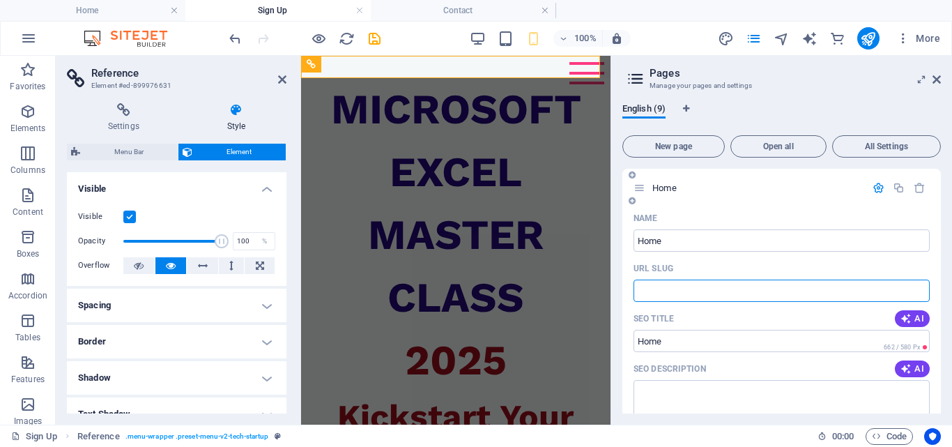
click at [664, 291] on input "URL SLUG" at bounding box center [782, 291] width 296 height 22
type input "/"
click at [561, 221] on div "MICROSOFT EXCEL MASTER CLASS 2025" at bounding box center [456, 235] width 310 height 314
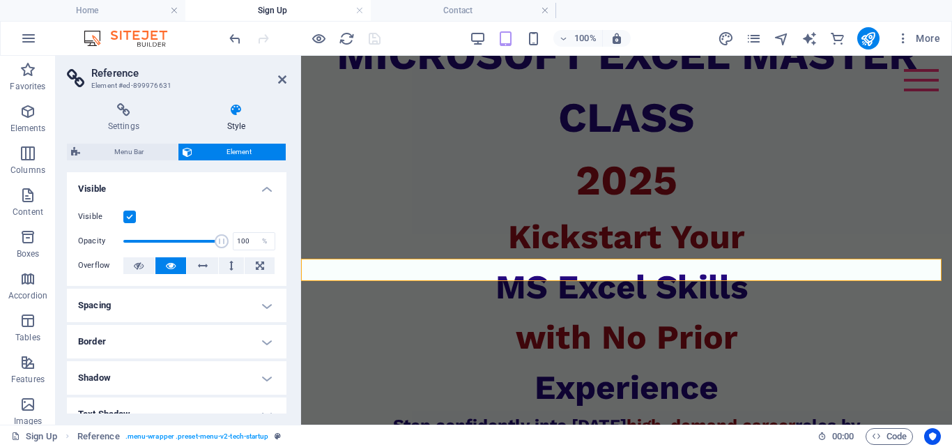
scroll to position [0, 0]
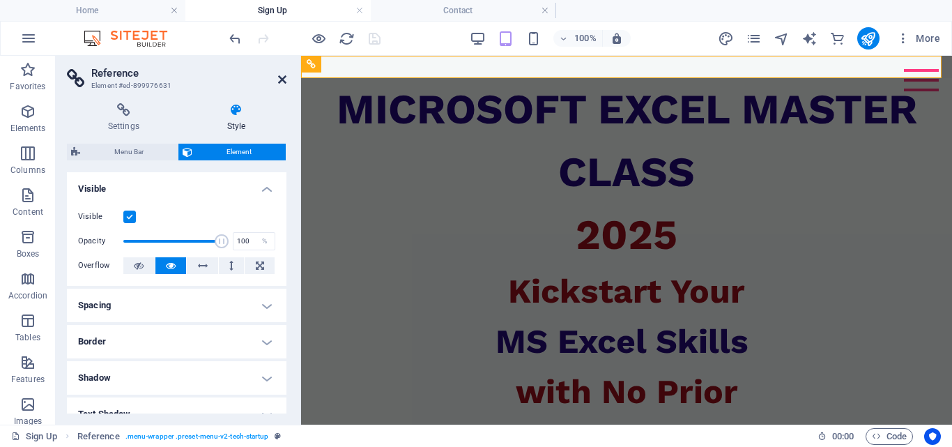
click at [284, 77] on icon at bounding box center [282, 79] width 8 height 11
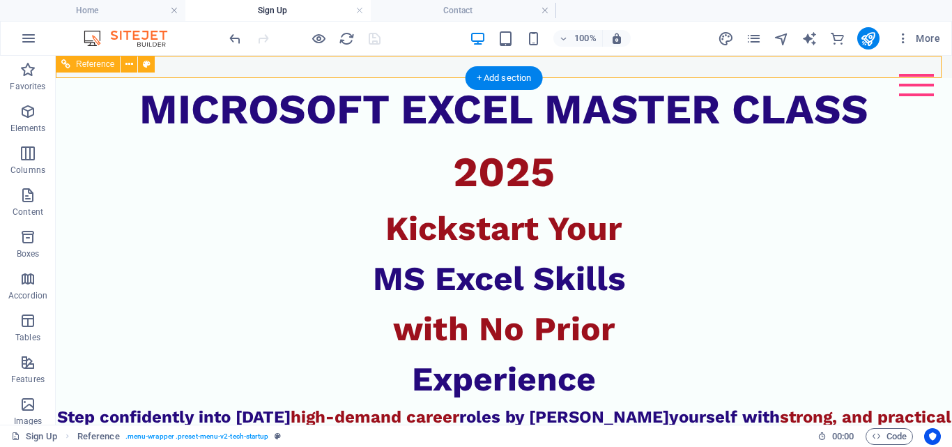
click at [906, 88] on div at bounding box center [916, 85] width 35 height 22
click at [902, 81] on div at bounding box center [916, 85] width 35 height 22
click at [899, 93] on div at bounding box center [916, 85] width 35 height 22
click at [913, 82] on div at bounding box center [916, 85] width 35 height 22
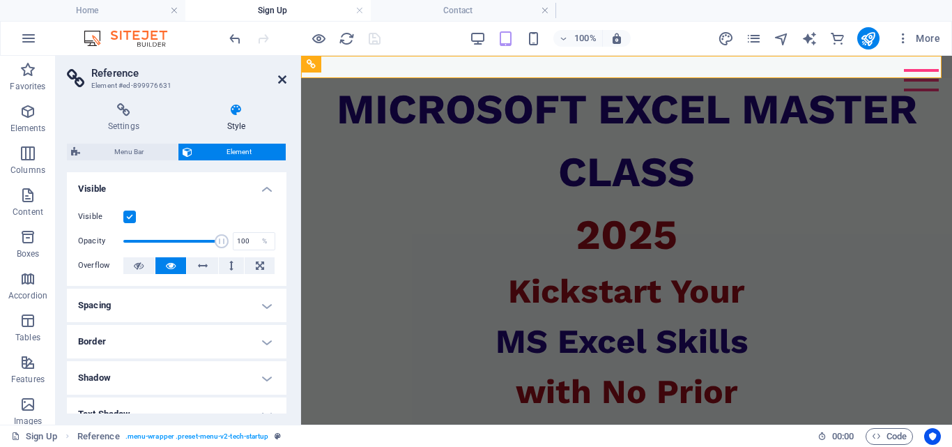
click at [279, 77] on icon at bounding box center [282, 79] width 8 height 11
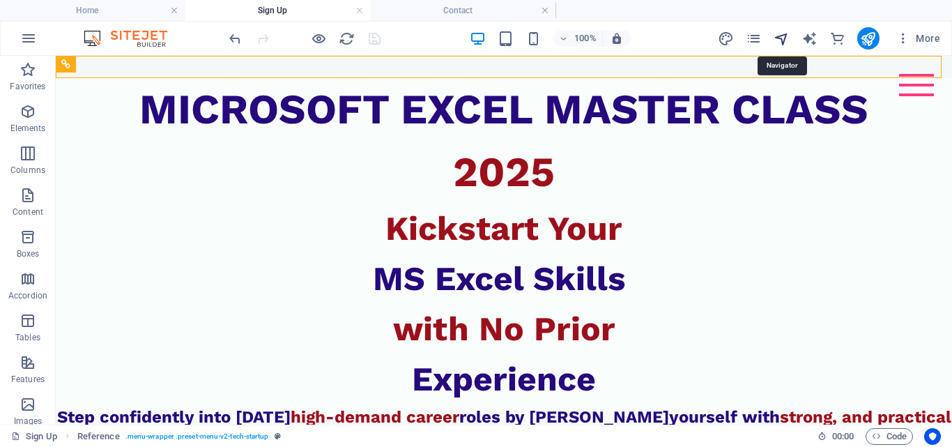
click at [775, 37] on icon "navigator" at bounding box center [782, 39] width 16 height 16
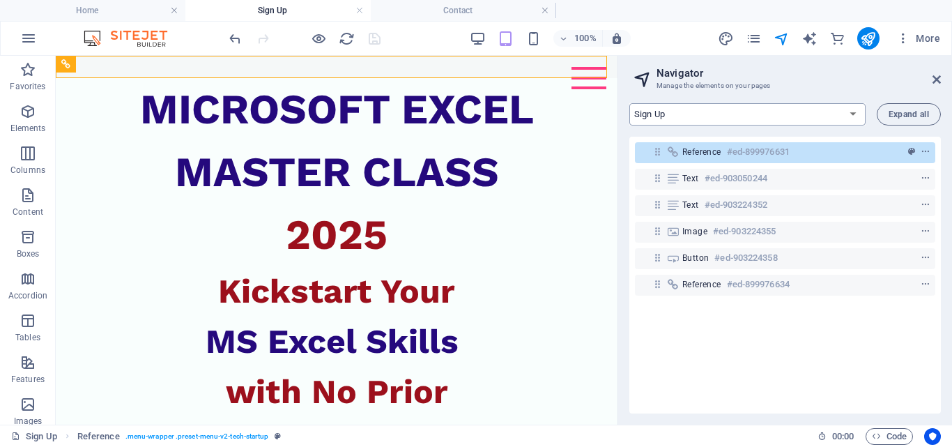
click at [860, 112] on select "Home About Pricing Contact Blog Legal Notice Privacy Blog Post Sign Up" at bounding box center [747, 114] width 236 height 22
select select "16902949-en"
click at [629, 103] on select "Home About Pricing Contact Blog Legal Notice Privacy Blog Post Sign Up" at bounding box center [747, 114] width 236 height 22
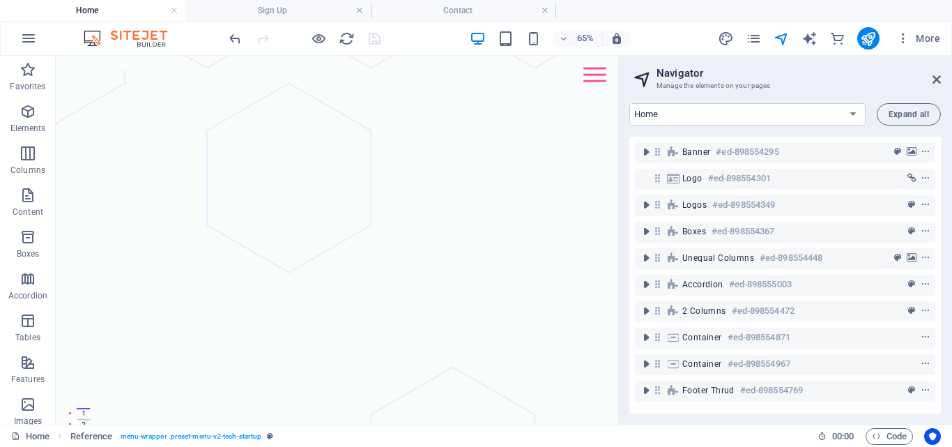
click at [942, 77] on aside "Navigator Manage the elements on your pages Home About Pricing Contact Blog Leg…" at bounding box center [785, 240] width 335 height 369
click at [936, 79] on icon at bounding box center [937, 79] width 8 height 11
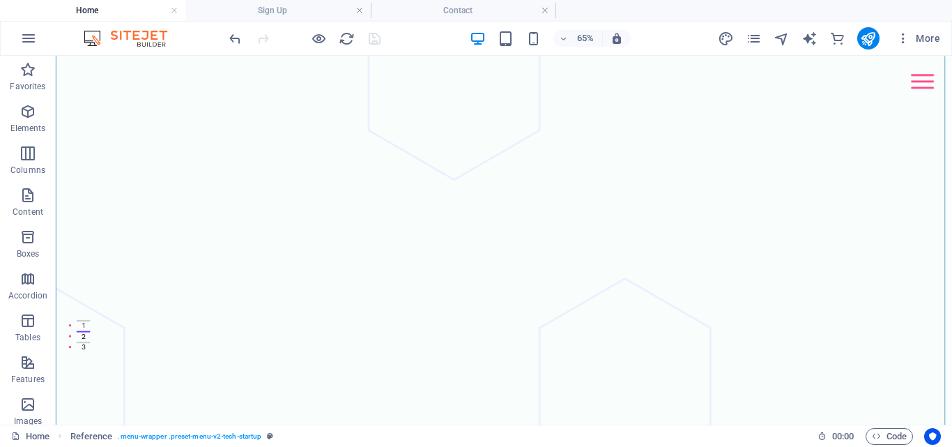
scroll to position [279, 0]
click at [878, 438] on icon "button" at bounding box center [876, 436] width 9 height 9
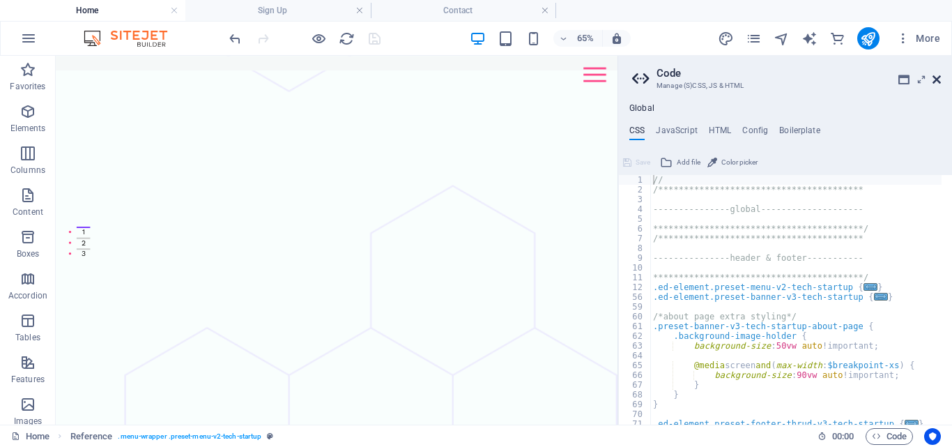
click at [934, 80] on icon at bounding box center [937, 79] width 8 height 11
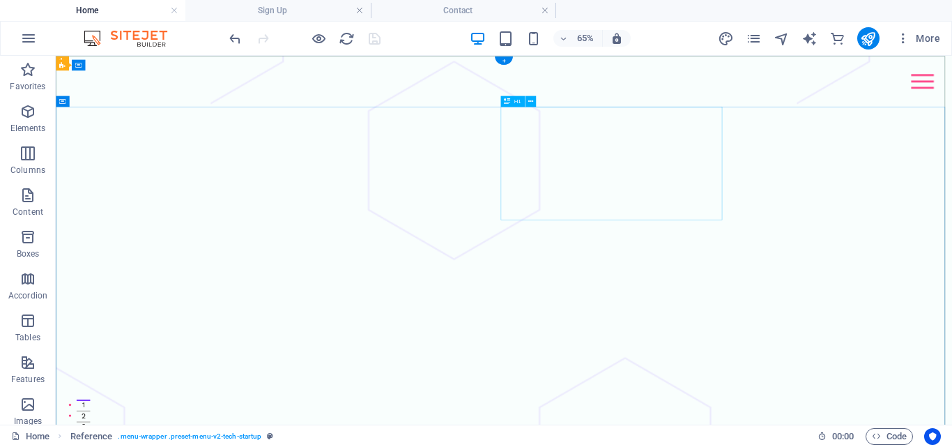
scroll to position [0, 0]
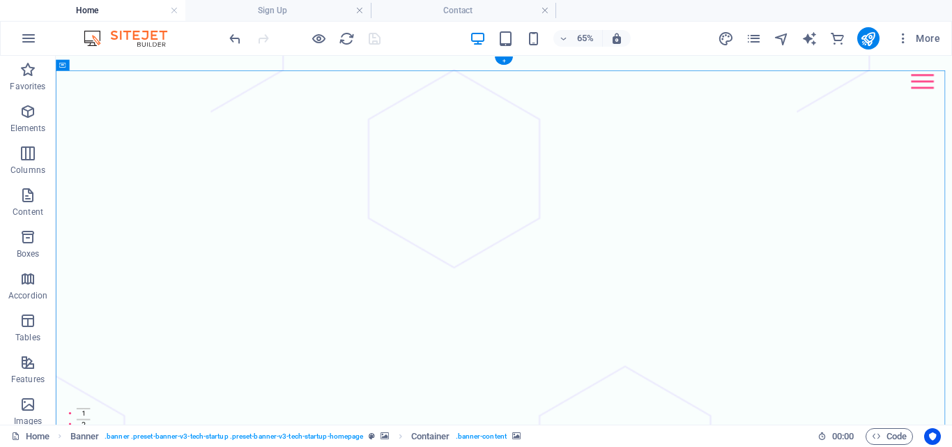
drag, startPoint x: 718, startPoint y: 104, endPoint x: 686, endPoint y: 111, distance: 32.8
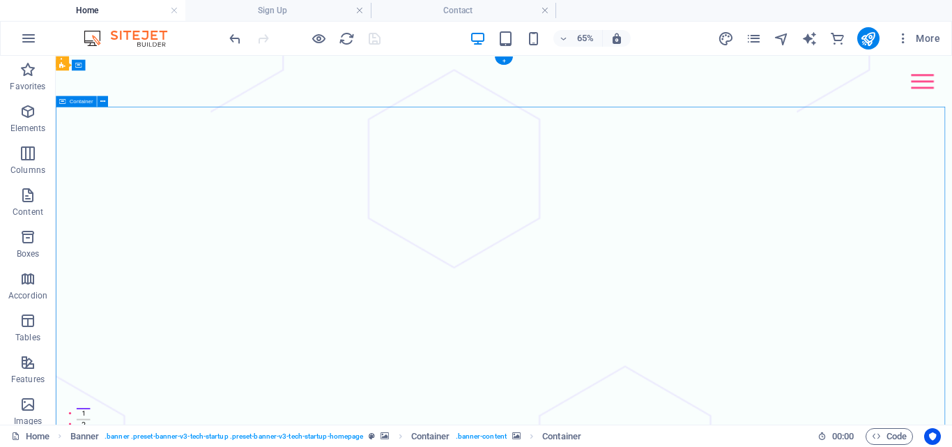
drag, startPoint x: 715, startPoint y: 139, endPoint x: 230, endPoint y: 174, distance: 486.5
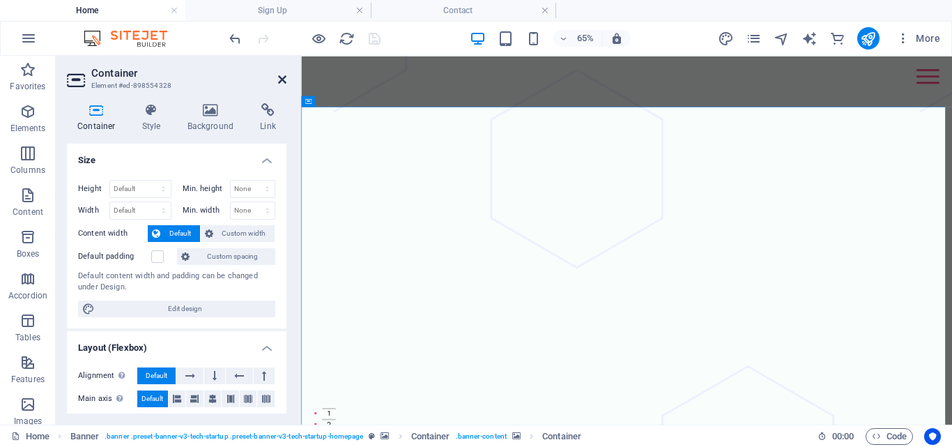
click at [279, 81] on icon at bounding box center [282, 79] width 8 height 11
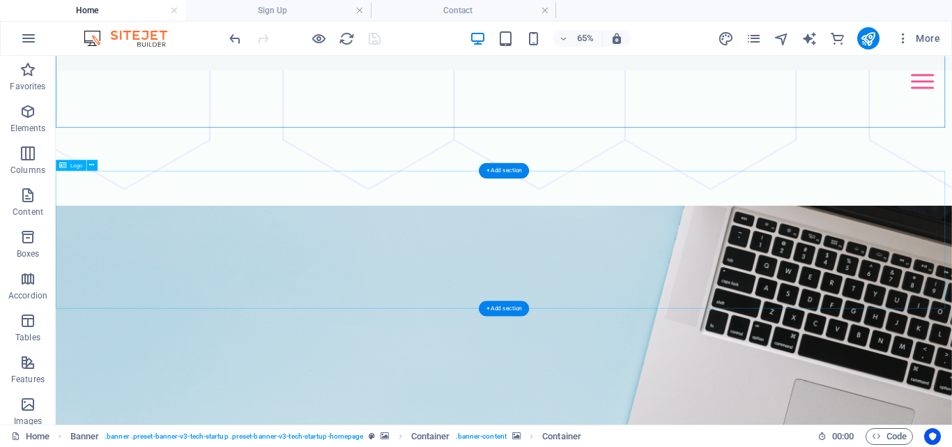
scroll to position [627, 0]
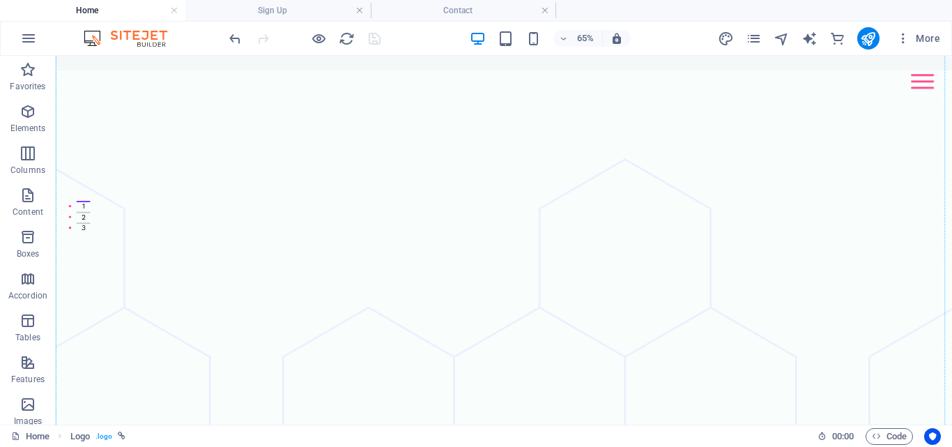
drag, startPoint x: 172, startPoint y: 527, endPoint x: 260, endPoint y: 81, distance: 454.7
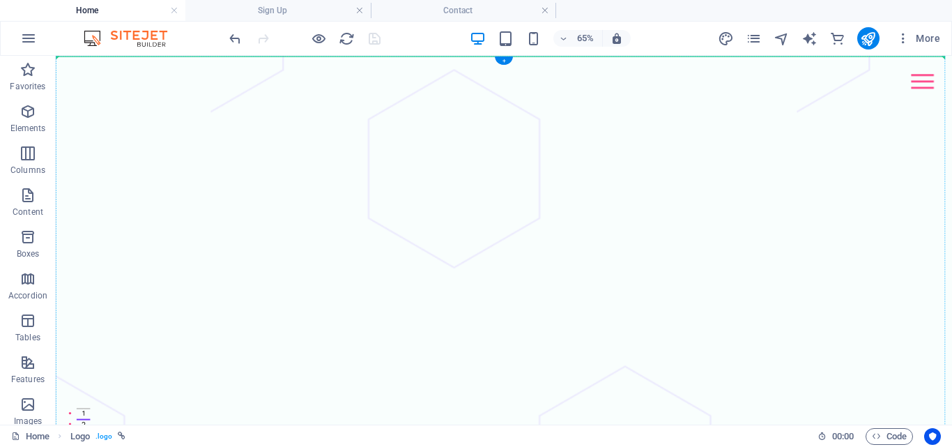
drag, startPoint x: 204, startPoint y: 261, endPoint x: 295, endPoint y: 119, distance: 169.6
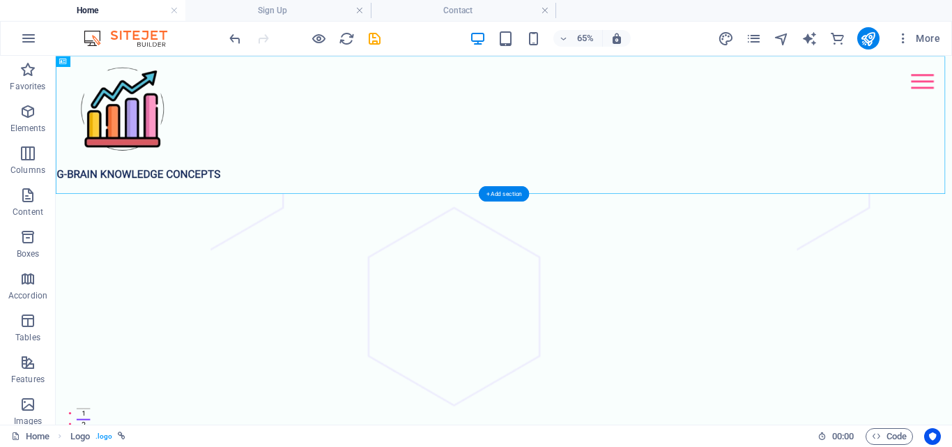
drag, startPoint x: 540, startPoint y: 255, endPoint x: 720, endPoint y: 305, distance: 186.7
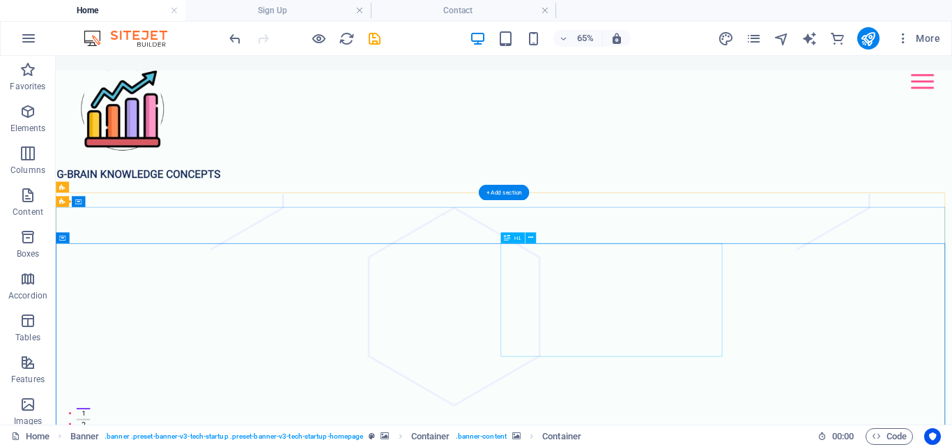
scroll to position [70, 0]
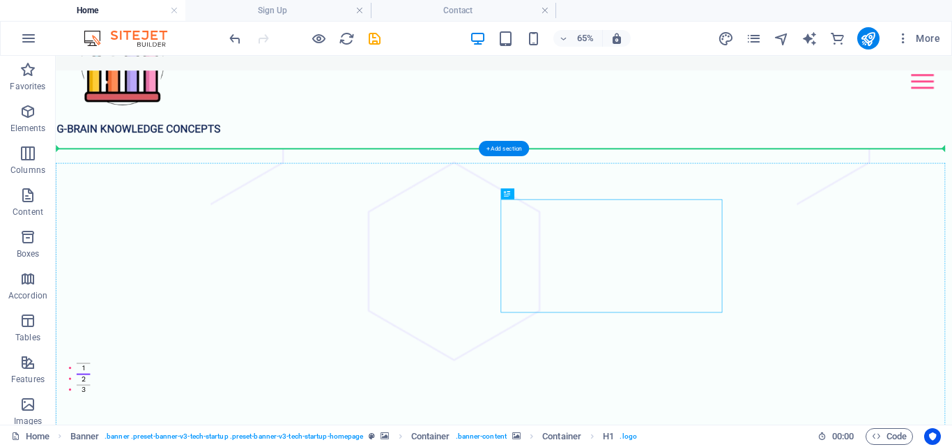
drag, startPoint x: 783, startPoint y: 402, endPoint x: 176, endPoint y: 303, distance: 614.4
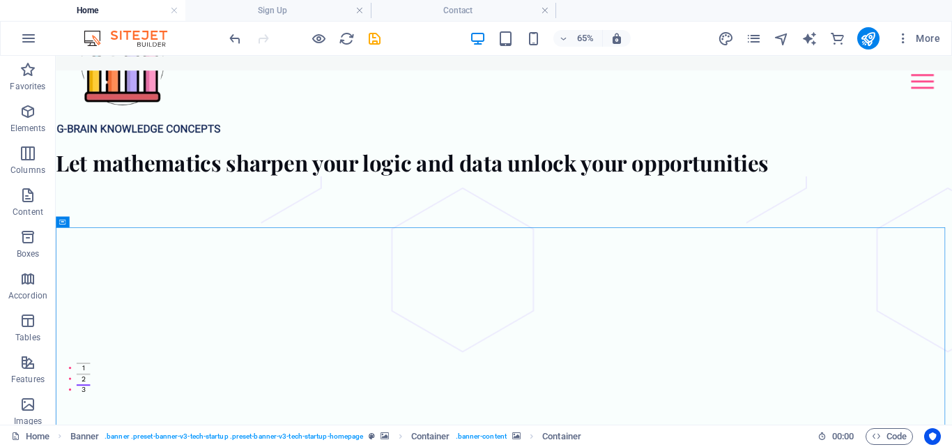
drag, startPoint x: 731, startPoint y: 339, endPoint x: 109, endPoint y: 303, distance: 622.9
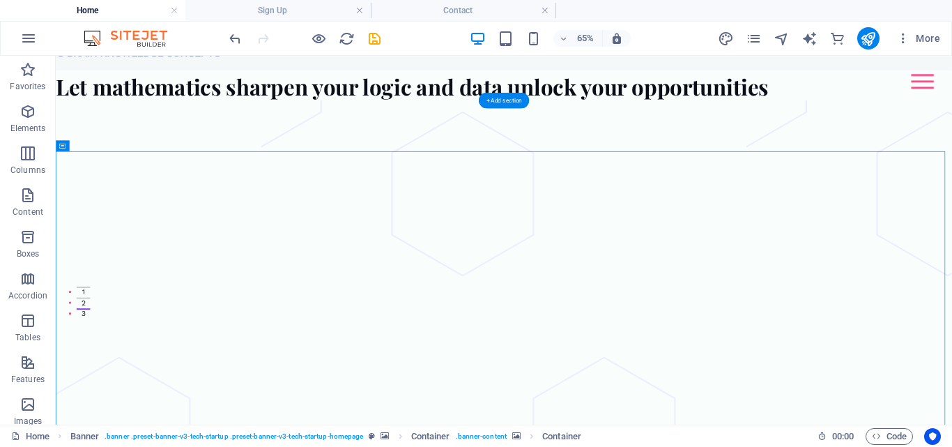
scroll to position [279, 0]
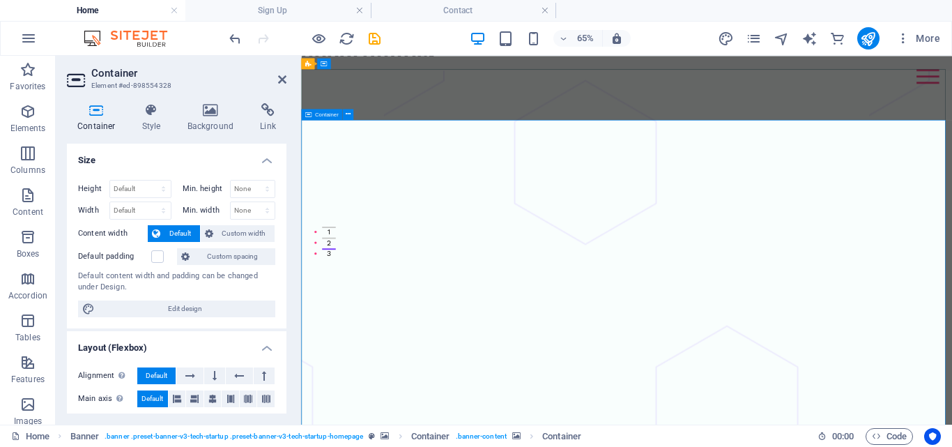
click at [281, 80] on icon at bounding box center [282, 79] width 8 height 11
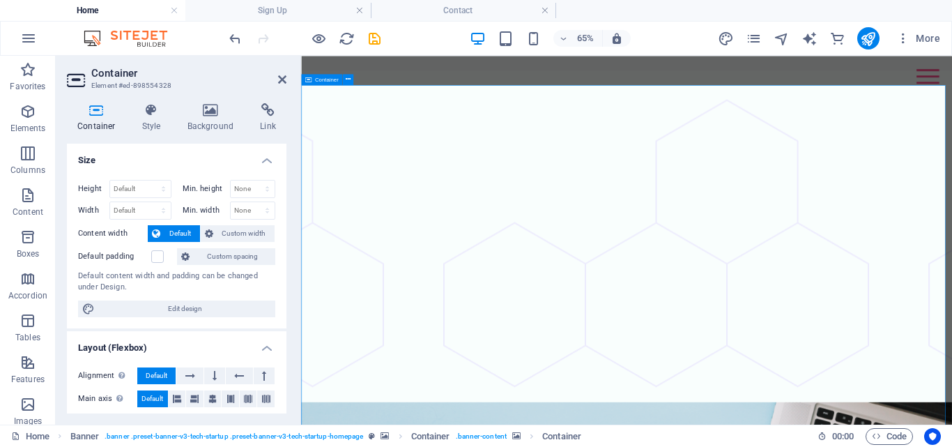
scroll to position [627, 0]
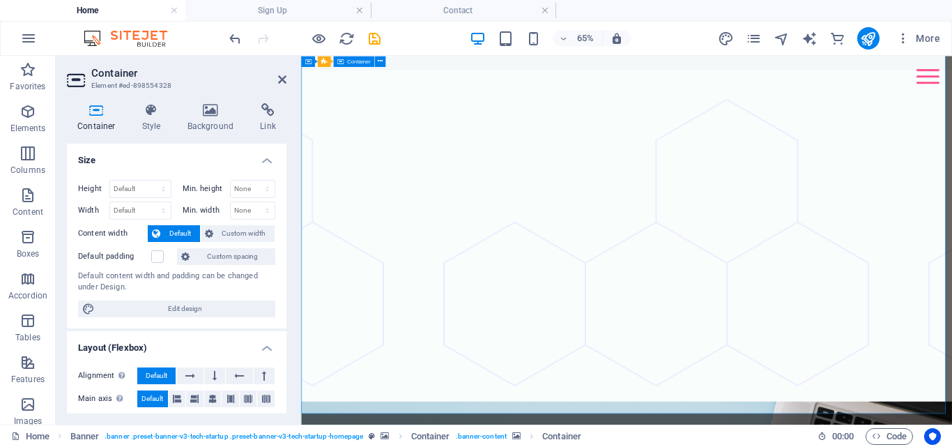
scroll to position [279, 0]
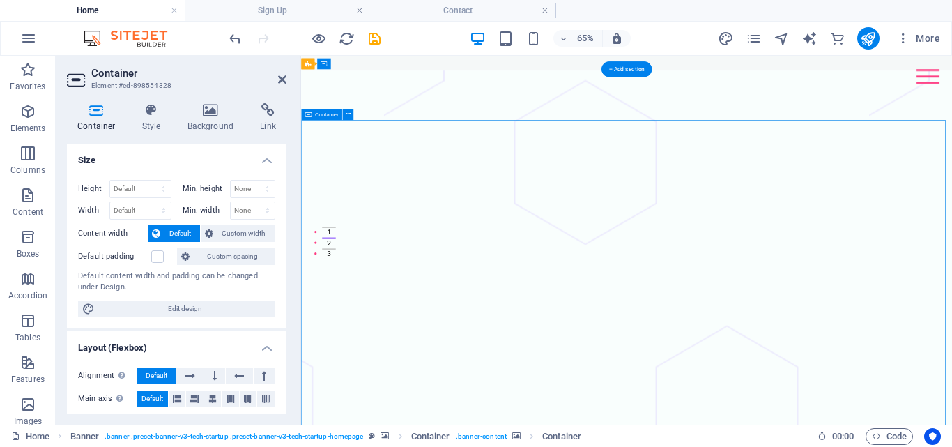
drag, startPoint x: 798, startPoint y: 170, endPoint x: 505, endPoint y: 206, distance: 295.0
drag, startPoint x: 790, startPoint y: 170, endPoint x: 792, endPoint y: 178, distance: 8.6
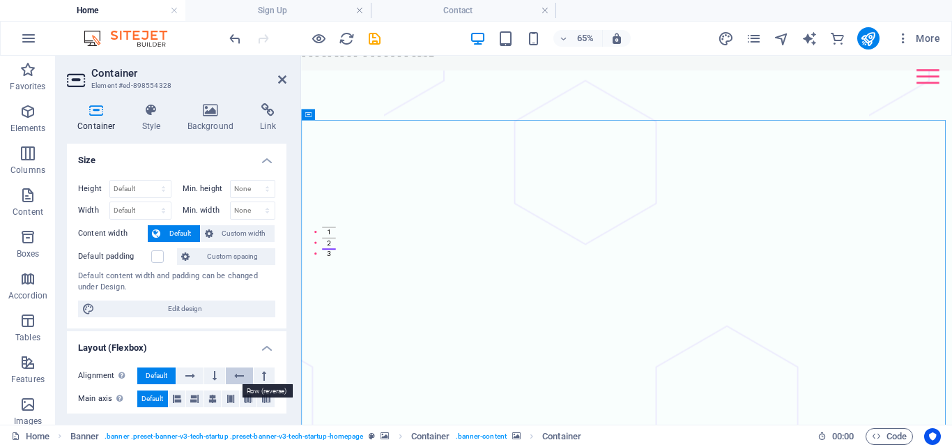
click at [235, 371] on icon at bounding box center [239, 375] width 10 height 17
click at [231, 376] on button at bounding box center [239, 375] width 26 height 17
click at [178, 399] on icon at bounding box center [177, 398] width 8 height 17
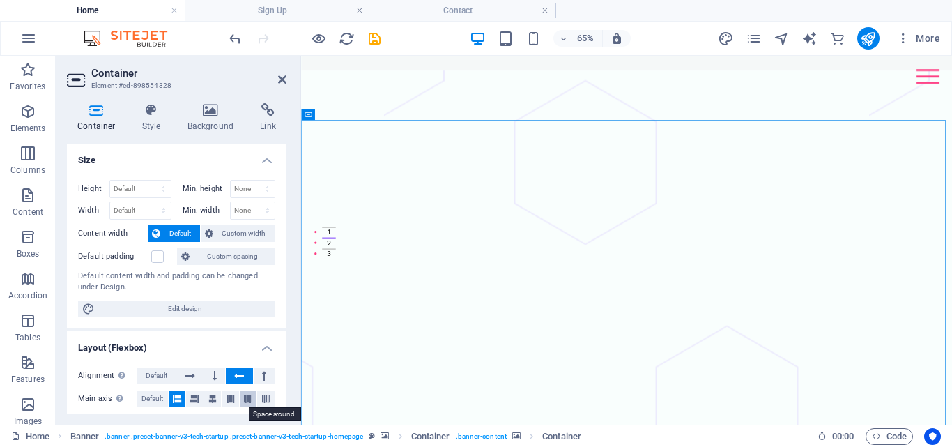
click at [247, 398] on icon at bounding box center [248, 398] width 8 height 17
click at [241, 371] on icon at bounding box center [239, 375] width 10 height 17
click at [158, 373] on span "Default" at bounding box center [157, 375] width 22 height 17
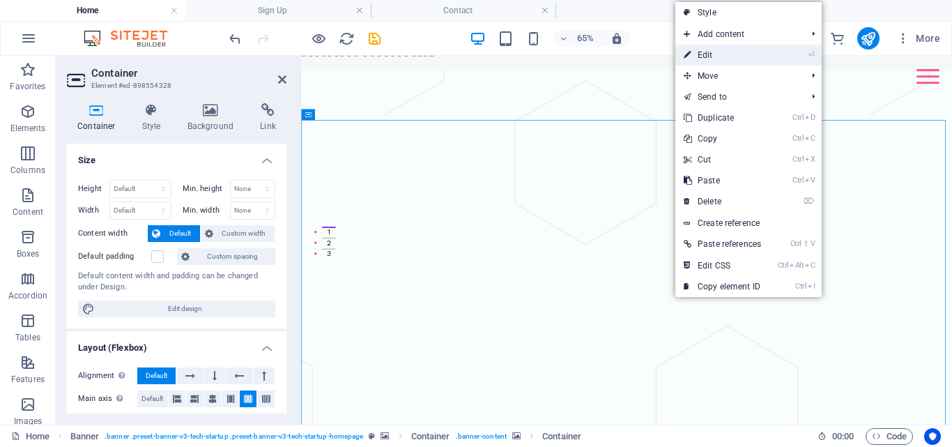
click at [711, 57] on link "⏎ Edit" at bounding box center [723, 55] width 94 height 21
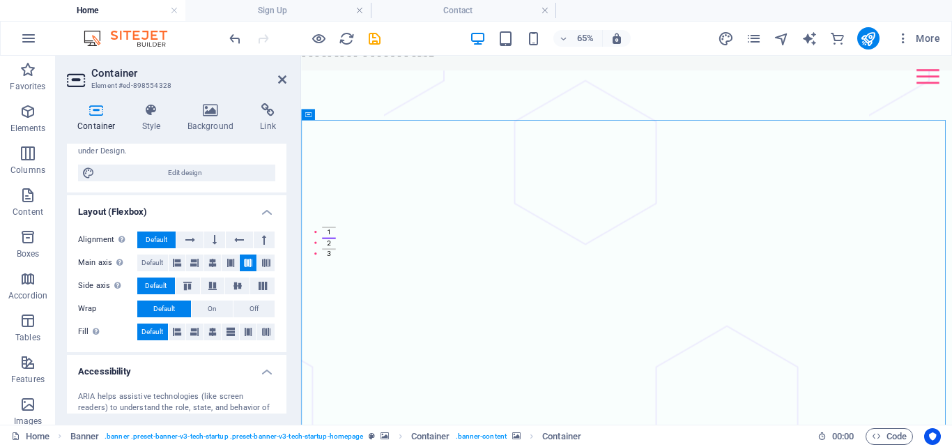
scroll to position [131, 0]
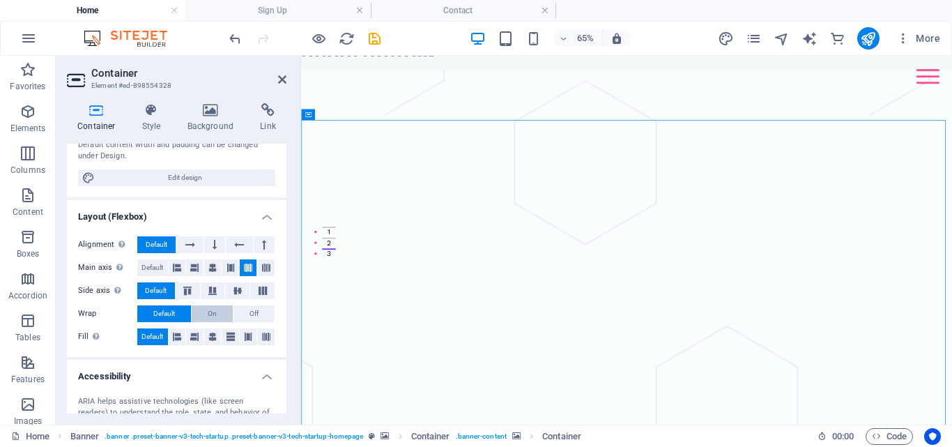
click at [209, 314] on span "On" at bounding box center [212, 313] width 9 height 17
click at [158, 312] on span "Default" at bounding box center [164, 313] width 22 height 17
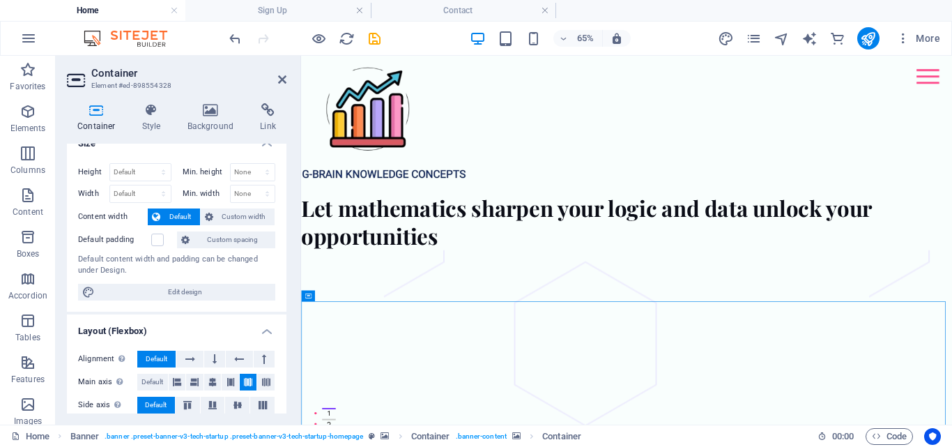
scroll to position [0, 0]
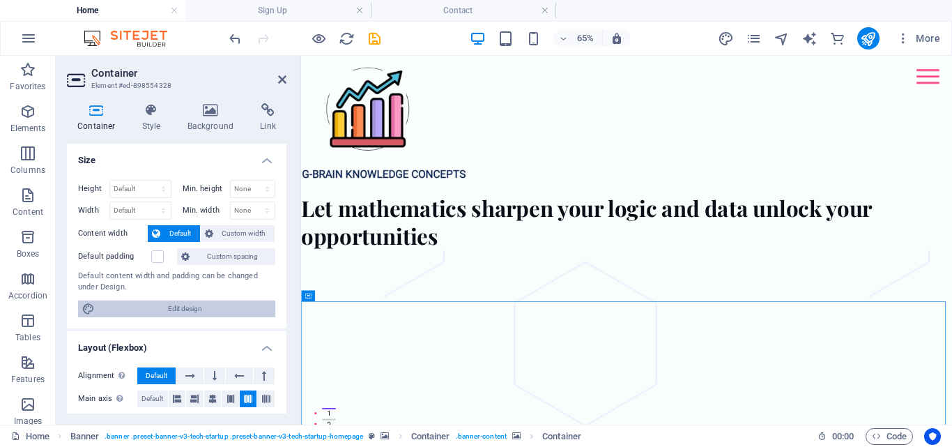
click at [207, 312] on span "Edit design" at bounding box center [185, 308] width 172 height 17
select select "700"
select select "px"
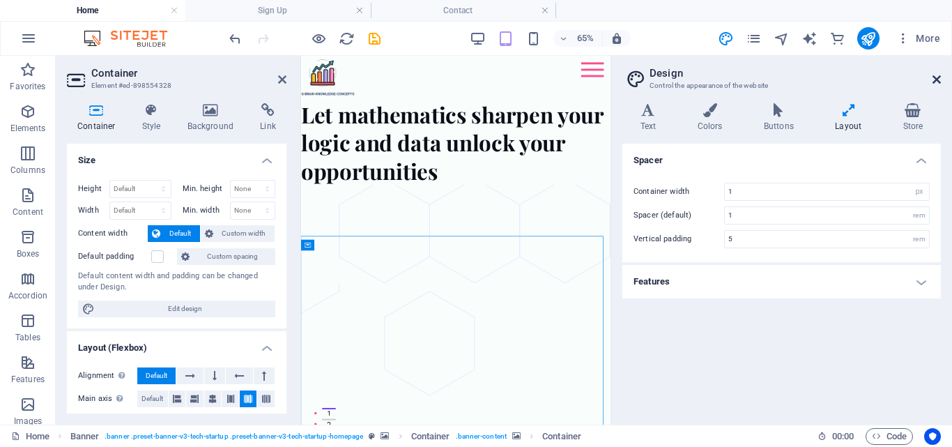
click at [940, 76] on icon at bounding box center [937, 79] width 8 height 11
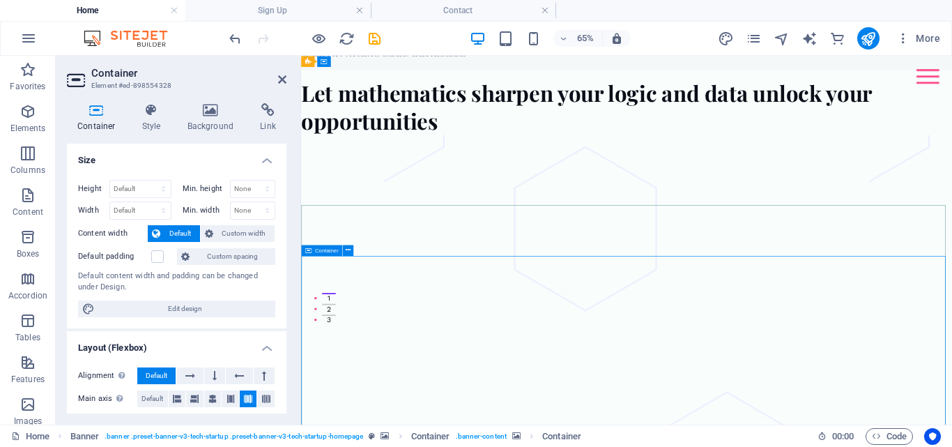
scroll to position [70, 0]
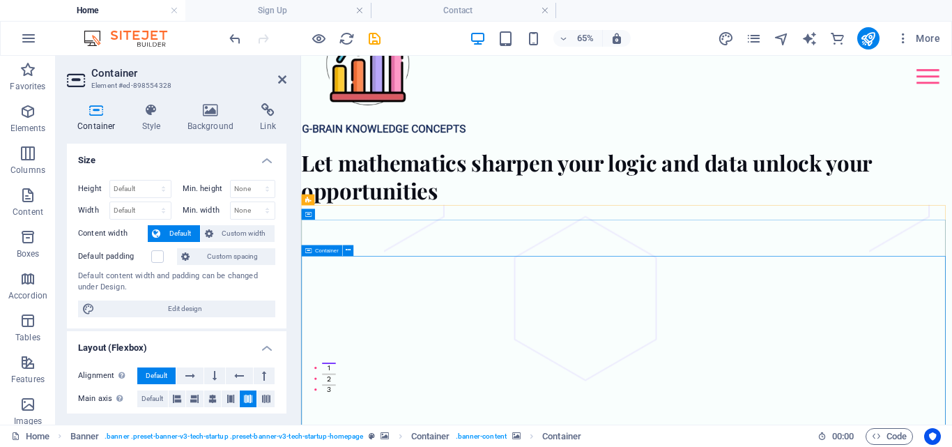
click at [282, 77] on icon at bounding box center [282, 79] width 8 height 11
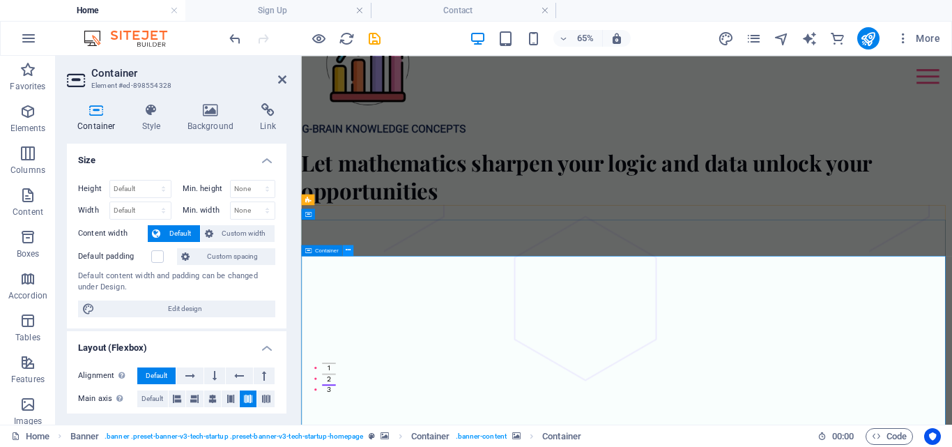
click at [349, 248] on icon at bounding box center [347, 250] width 5 height 10
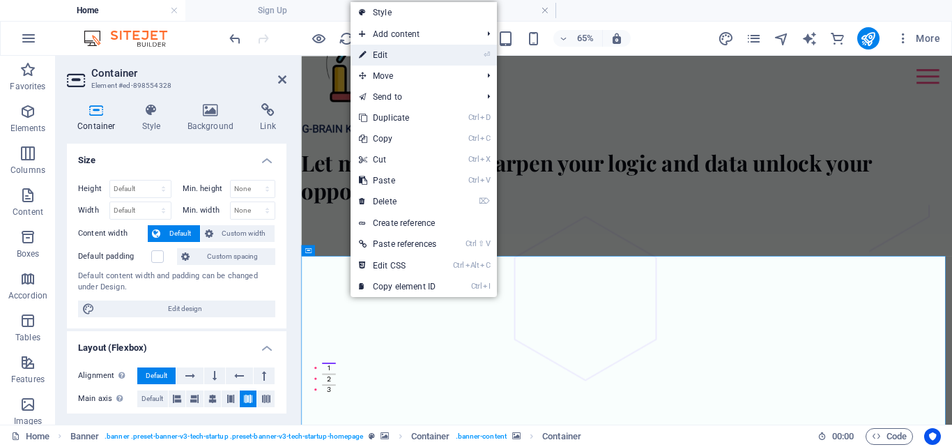
click at [411, 54] on link "⏎ Edit" at bounding box center [398, 55] width 94 height 21
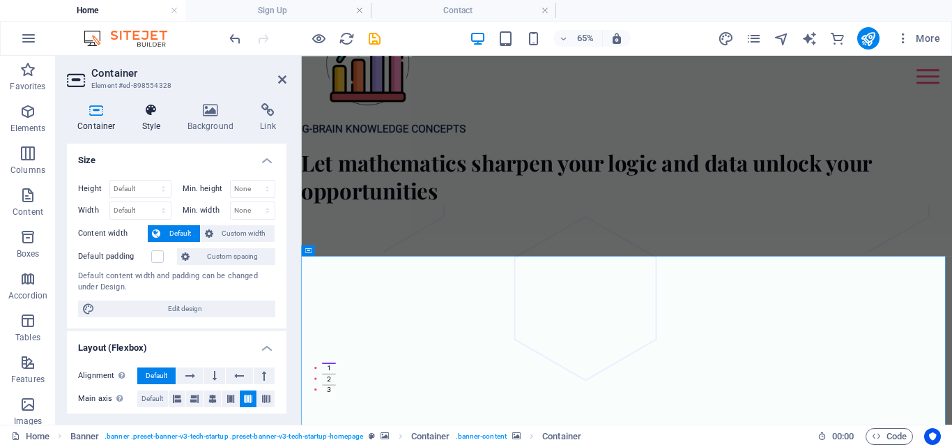
click at [155, 116] on icon at bounding box center [152, 110] width 40 height 14
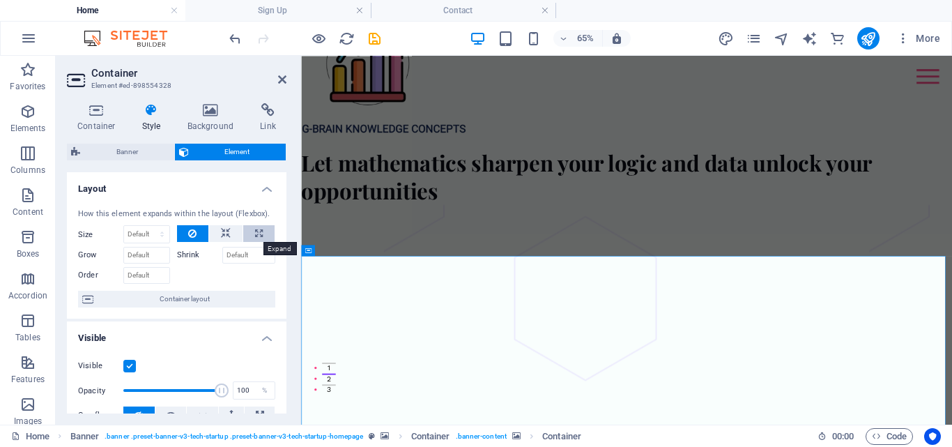
click at [252, 229] on button at bounding box center [258, 233] width 31 height 17
type input "100"
select select "%"
click at [193, 254] on label "Shrink" at bounding box center [199, 255] width 45 height 17
click at [222, 254] on input "Shrink" at bounding box center [249, 255] width 54 height 17
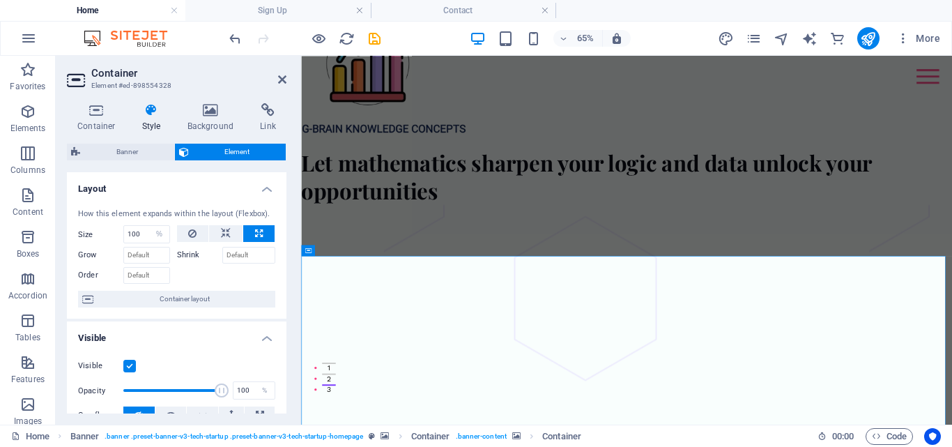
click at [185, 256] on label "Shrink" at bounding box center [199, 255] width 45 height 17
click at [222, 256] on input "Shrink" at bounding box center [249, 255] width 54 height 17
click at [229, 319] on div "How this element expands within the layout (Flexbox). Size 100 Default auto px …" at bounding box center [177, 258] width 220 height 122
click at [194, 257] on label "Shrink" at bounding box center [199, 255] width 45 height 17
click at [222, 257] on input "Shrink" at bounding box center [249, 255] width 54 height 17
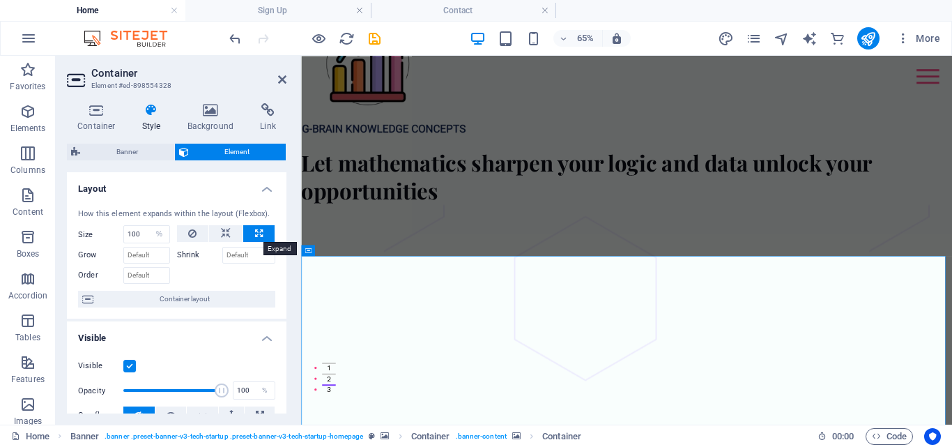
click at [262, 229] on button at bounding box center [258, 233] width 31 height 17
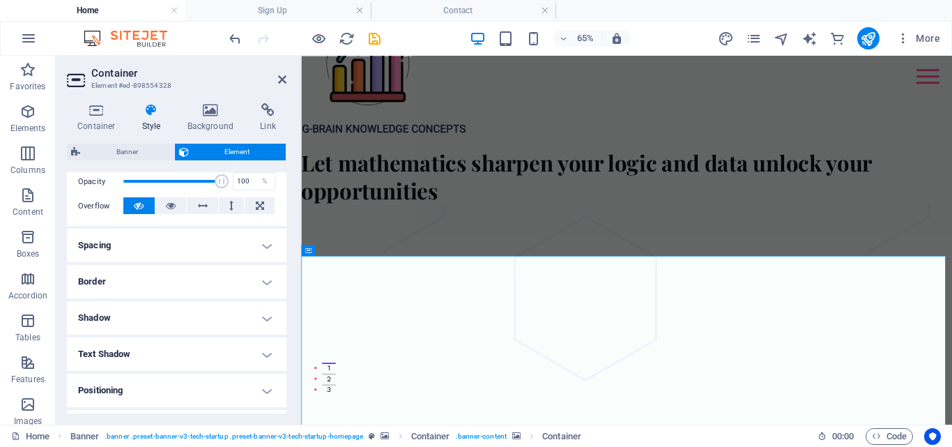
scroll to position [139, 0]
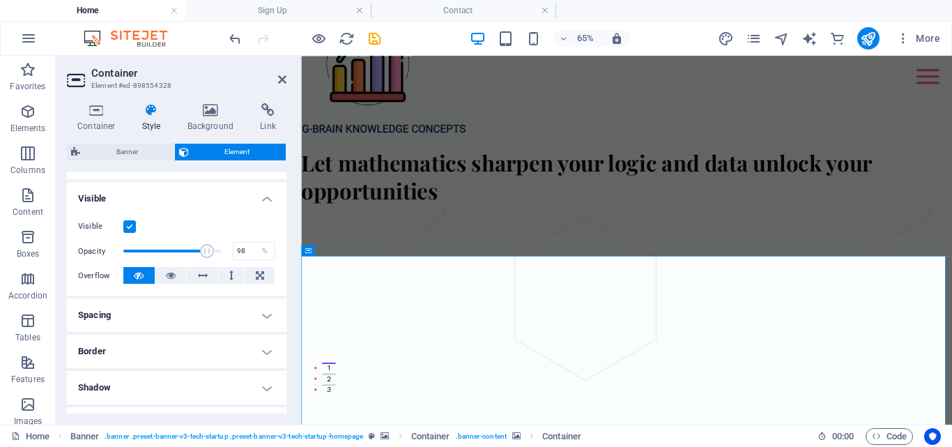
type input "100"
click at [222, 254] on span at bounding box center [222, 251] width 14 height 14
click at [166, 275] on icon at bounding box center [171, 275] width 10 height 17
click at [148, 280] on button at bounding box center [138, 275] width 31 height 17
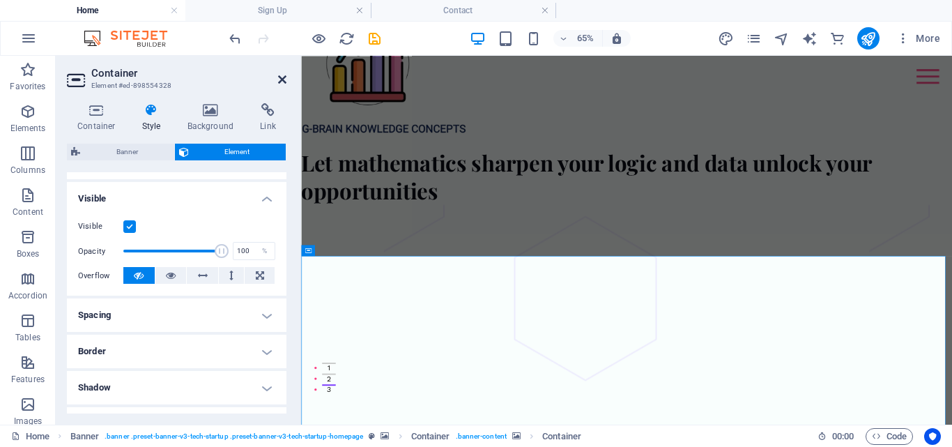
click at [285, 82] on icon at bounding box center [282, 79] width 8 height 11
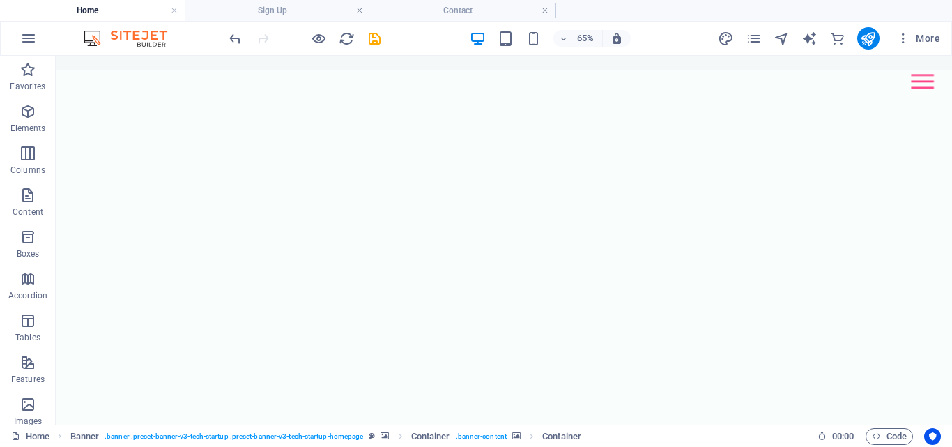
scroll to position [4791, 0]
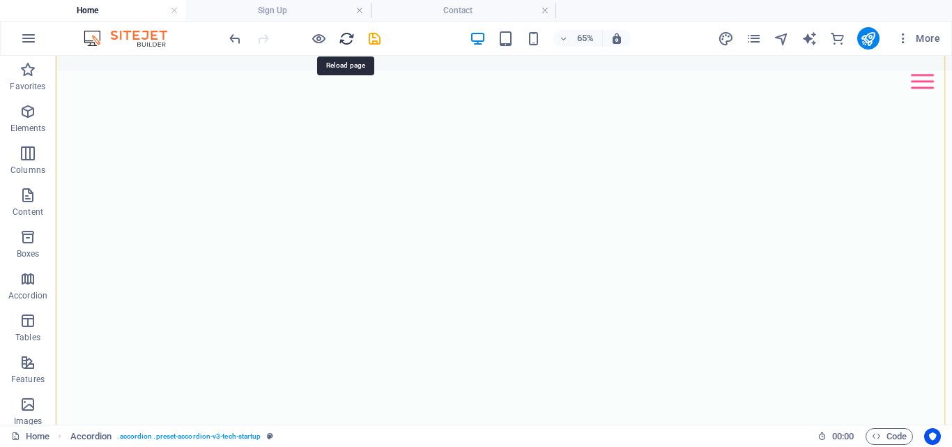
click at [349, 41] on icon "reload" at bounding box center [347, 39] width 16 height 16
click at [144, 37] on img at bounding box center [132, 38] width 105 height 17
click at [96, 36] on img at bounding box center [132, 38] width 105 height 17
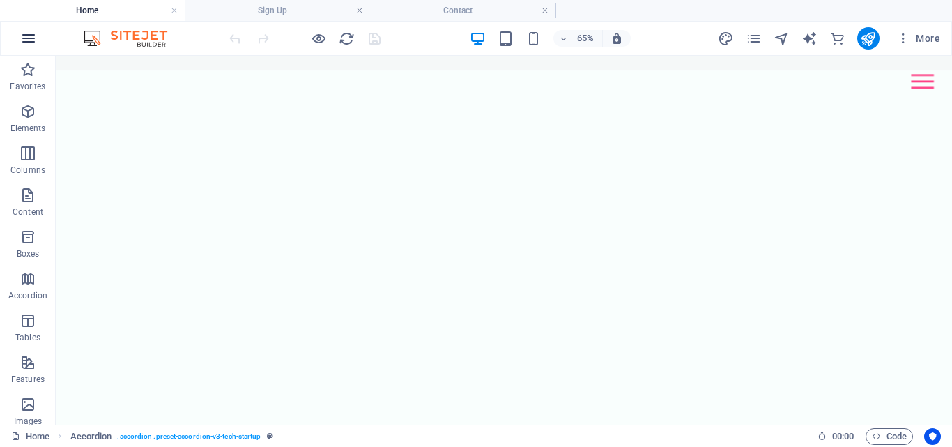
click at [28, 40] on icon "button" at bounding box center [28, 38] width 17 height 17
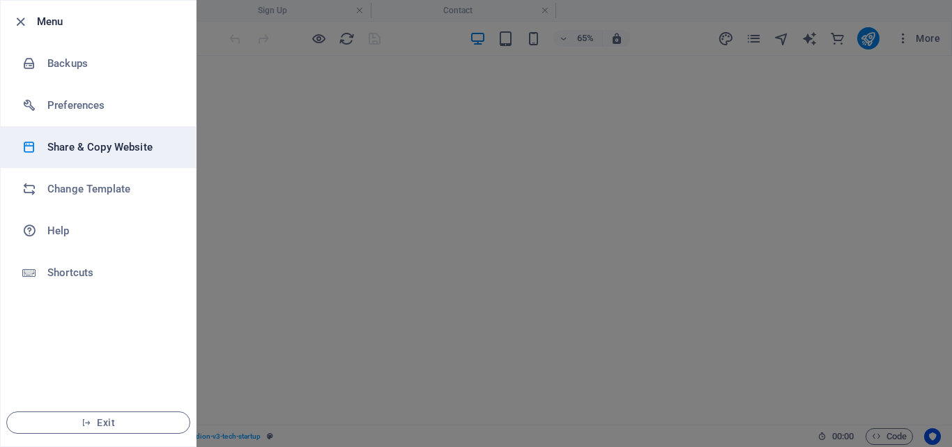
scroll to position [0, 0]
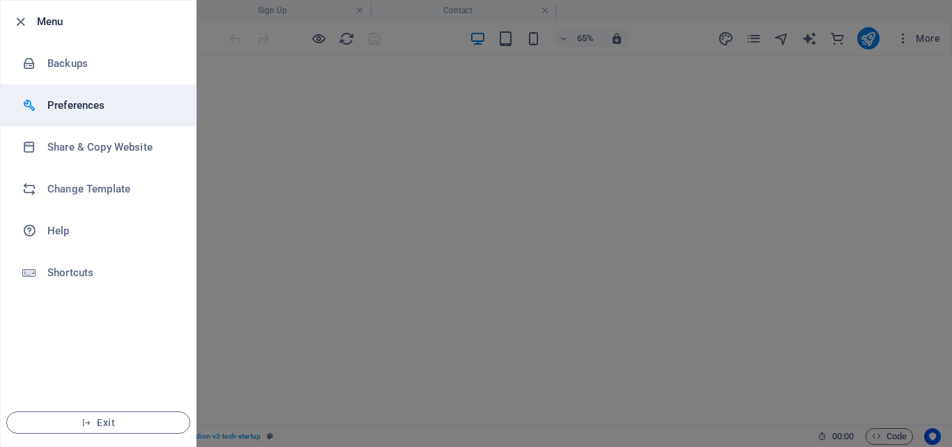
click at [164, 114] on li "Preferences" at bounding box center [98, 105] width 195 height 42
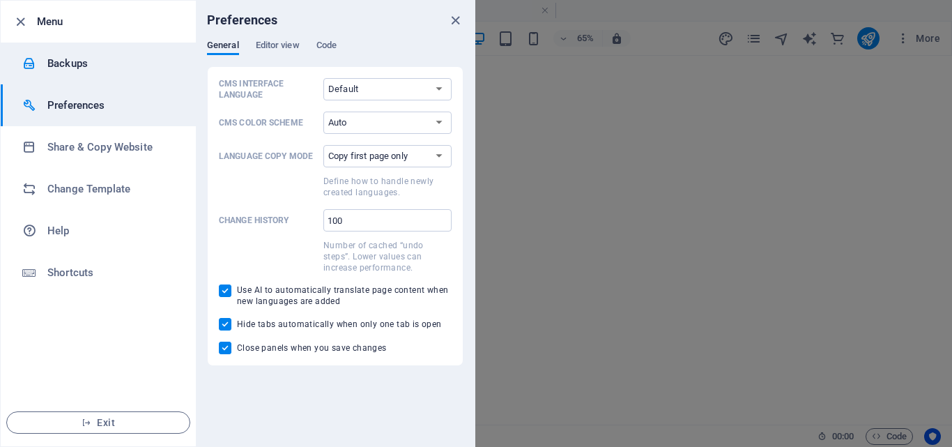
click at [145, 59] on h6 "Backups" at bounding box center [111, 63] width 129 height 17
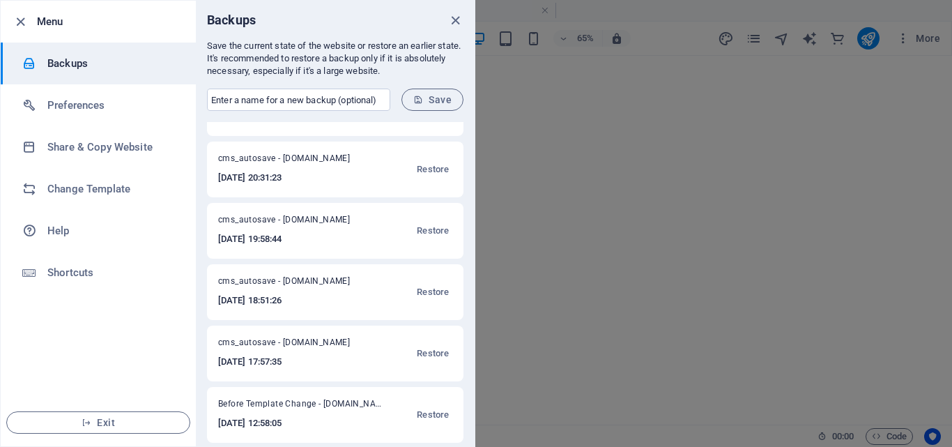
scroll to position [356, 0]
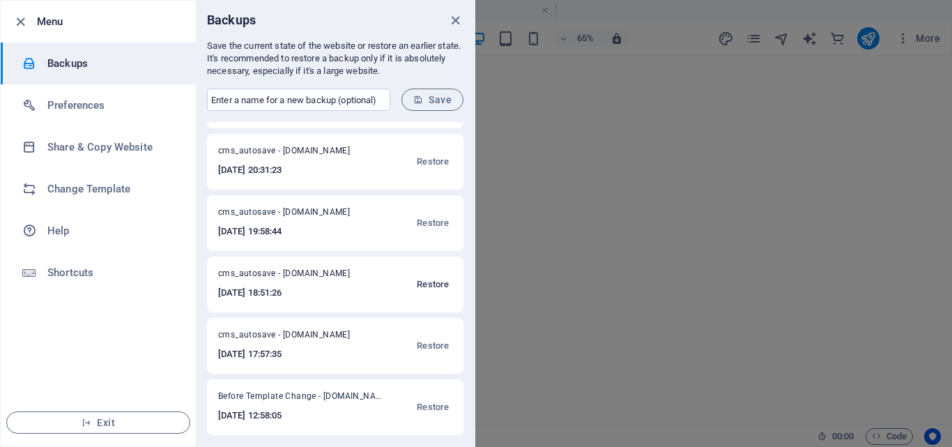
click at [440, 285] on span "Restore" at bounding box center [433, 284] width 32 height 17
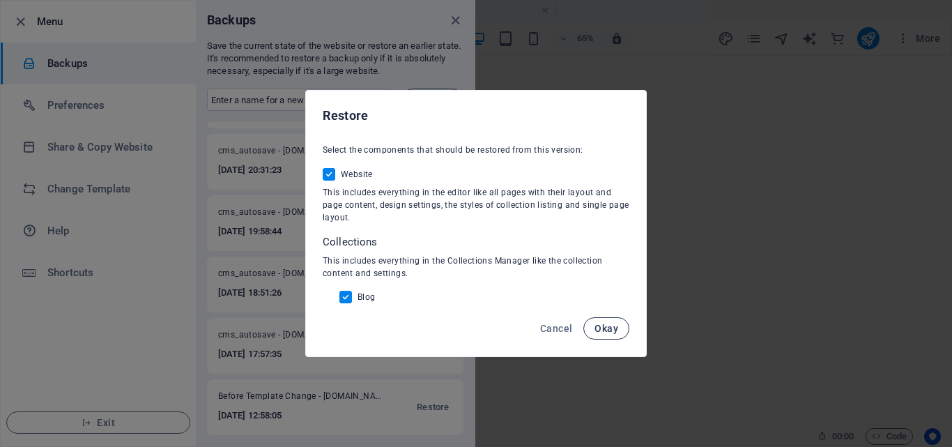
click at [606, 324] on span "Okay" at bounding box center [607, 328] width 24 height 11
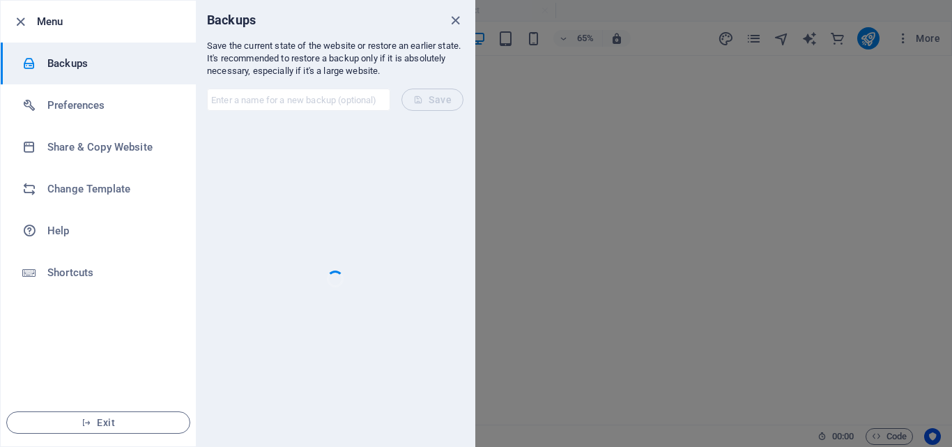
scroll to position [0, 0]
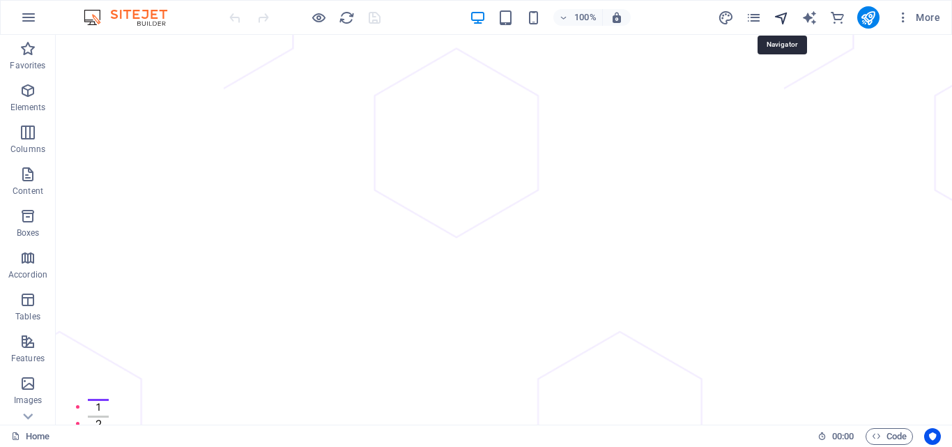
click at [782, 20] on icon "navigator" at bounding box center [782, 18] width 16 height 16
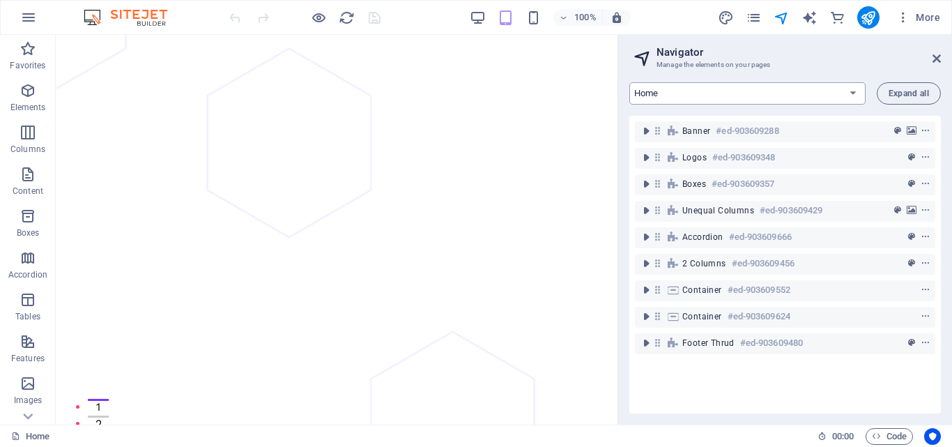
click at [834, 88] on select "Home About Pricing Contact Blog Legal Notice Privacy Blog Post" at bounding box center [747, 93] width 236 height 22
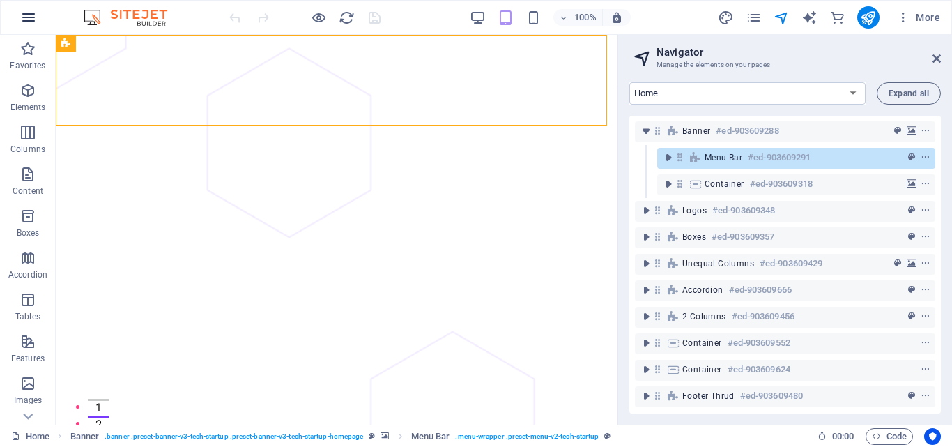
click at [29, 16] on icon "button" at bounding box center [28, 17] width 17 height 17
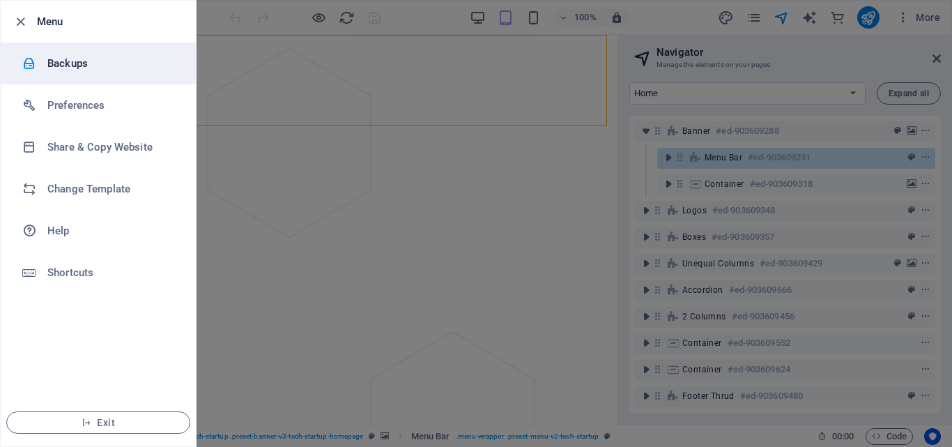
click at [108, 71] on h6 "Backups" at bounding box center [111, 63] width 129 height 17
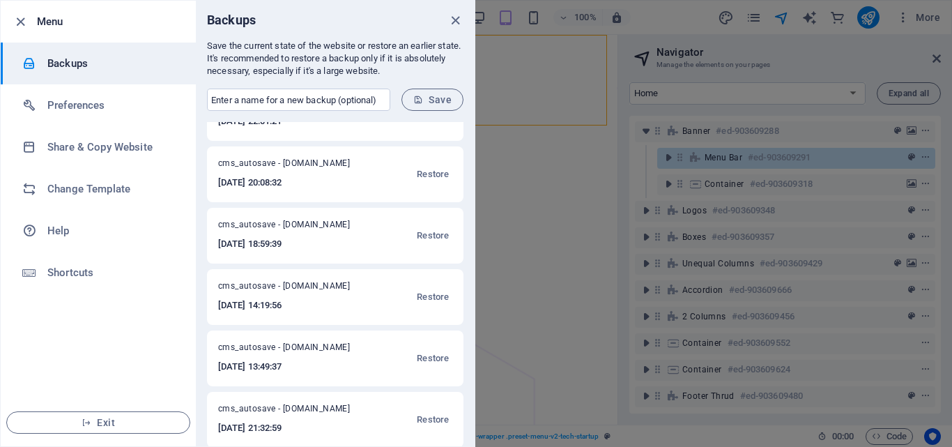
scroll to position [139, 0]
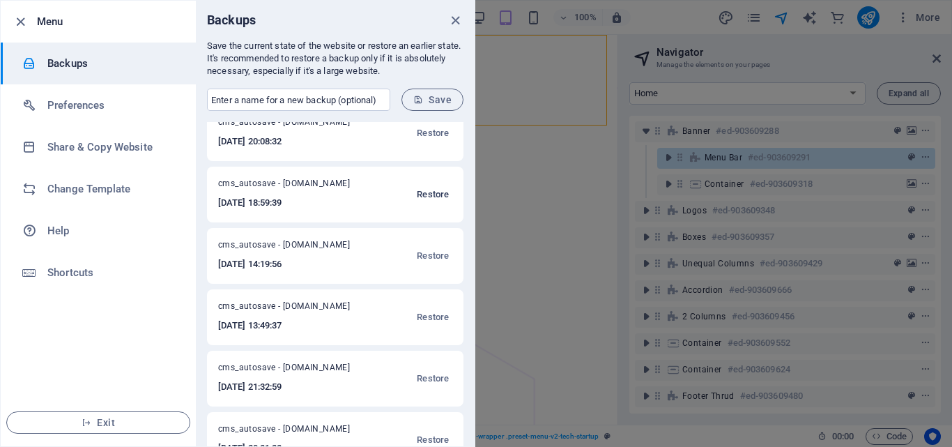
click at [429, 191] on span "Restore" at bounding box center [433, 194] width 32 height 17
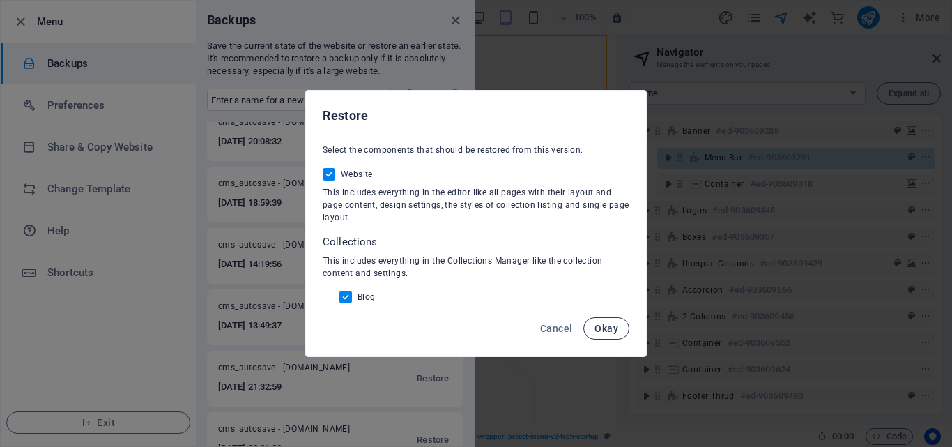
click at [603, 334] on span "Okay" at bounding box center [607, 328] width 24 height 11
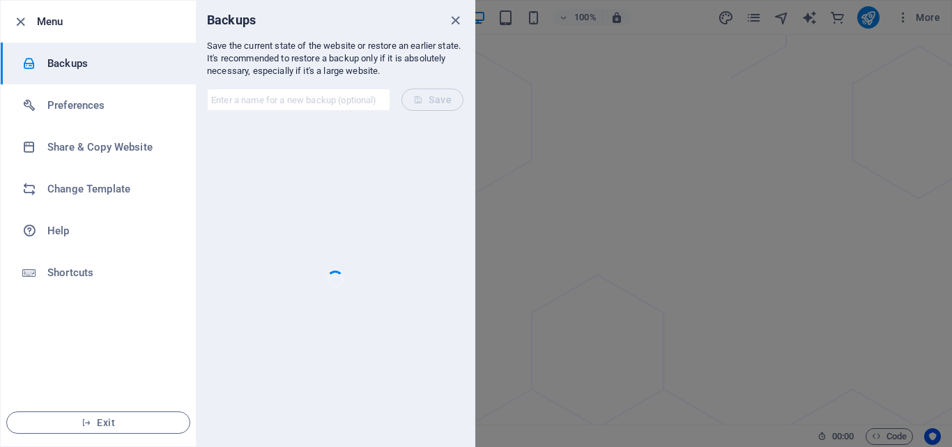
scroll to position [0, 0]
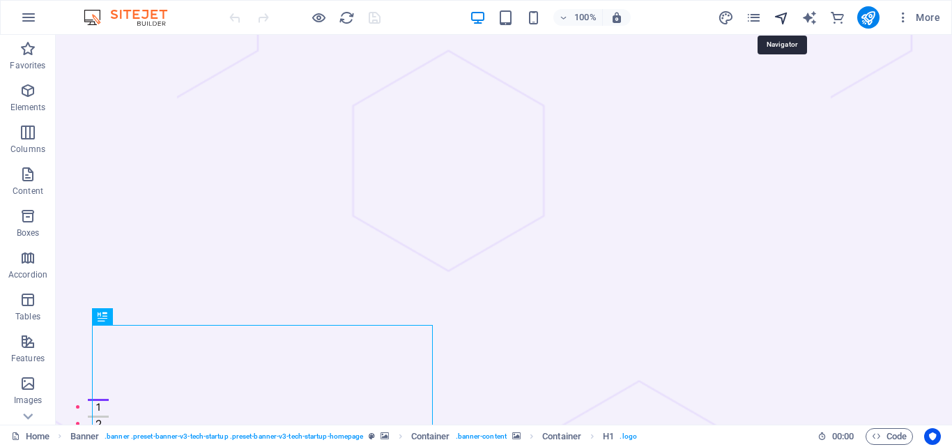
click at [778, 18] on icon "navigator" at bounding box center [782, 18] width 16 height 16
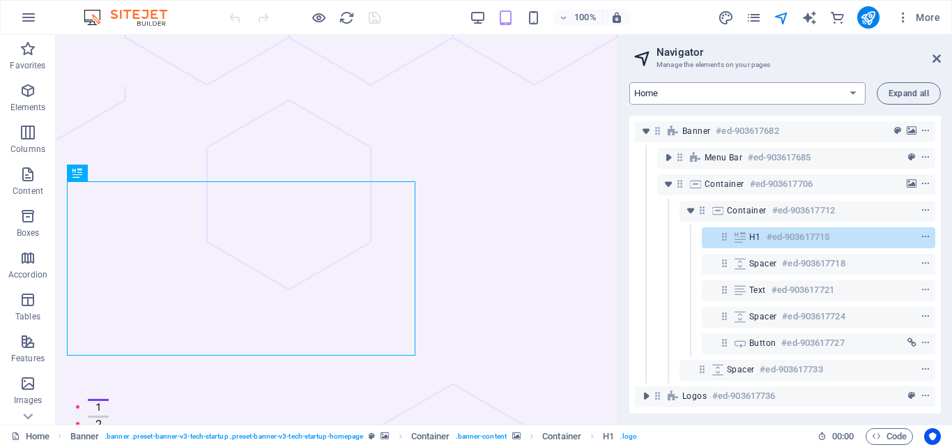
click at [818, 91] on select "Home About Pricing Contact Blog Legal Notice Privacy Blog Post Sign Up" at bounding box center [747, 93] width 236 height 22
select select "16965495-en"
click at [629, 82] on select "Home About Pricing Contact Blog Legal Notice Privacy Blog Post Sign Up" at bounding box center [747, 93] width 236 height 22
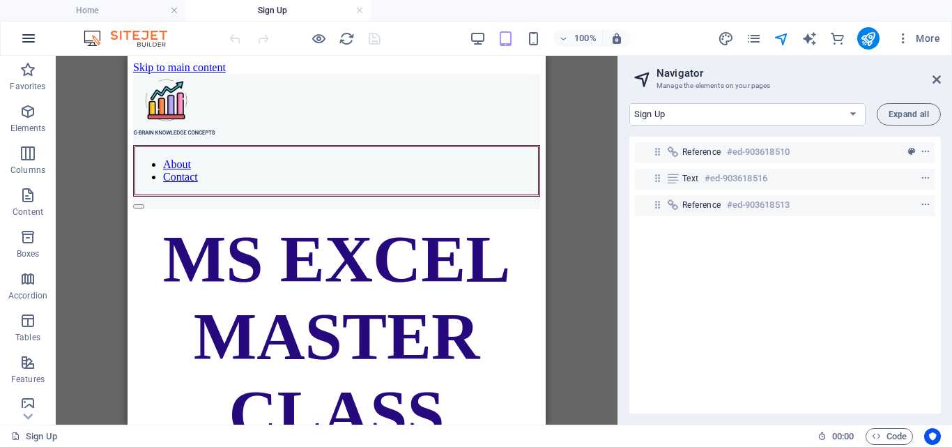
click at [20, 33] on icon "button" at bounding box center [28, 38] width 17 height 17
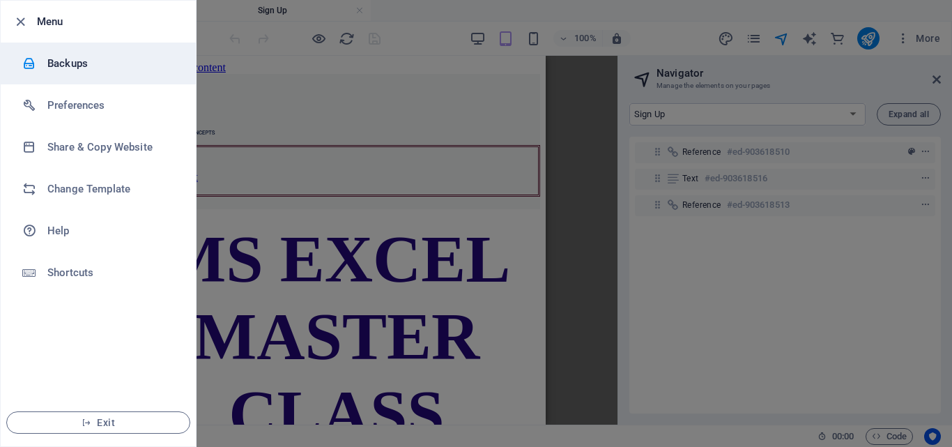
click at [123, 73] on li "Backups" at bounding box center [98, 64] width 195 height 42
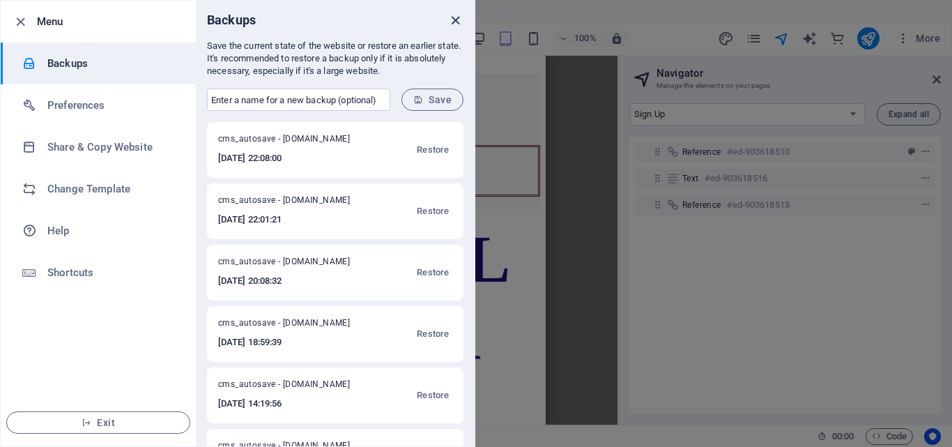
click at [458, 22] on icon "close" at bounding box center [456, 21] width 16 height 16
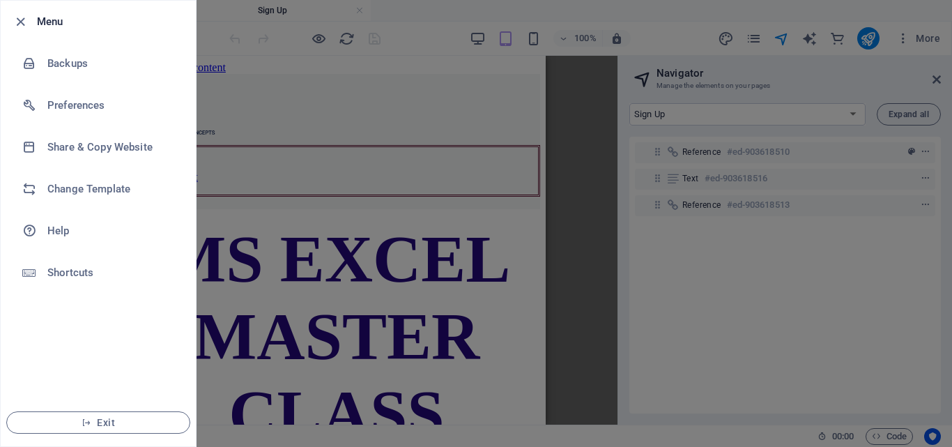
click at [358, 280] on div at bounding box center [476, 223] width 952 height 447
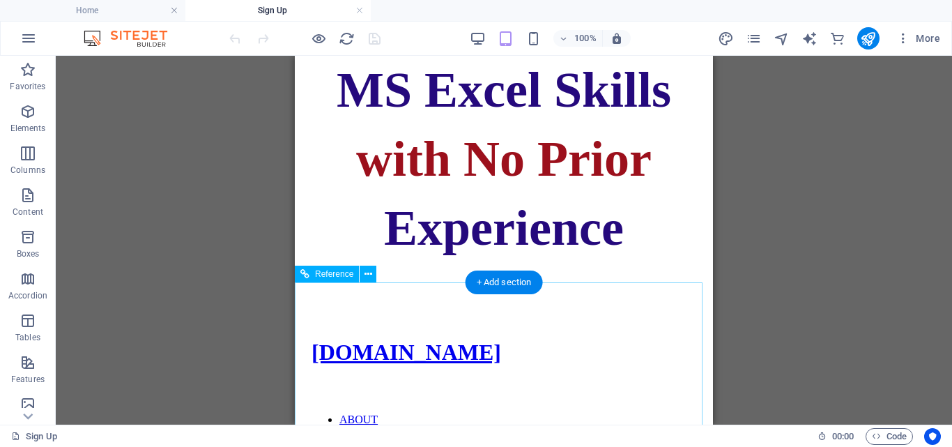
scroll to position [567, 0]
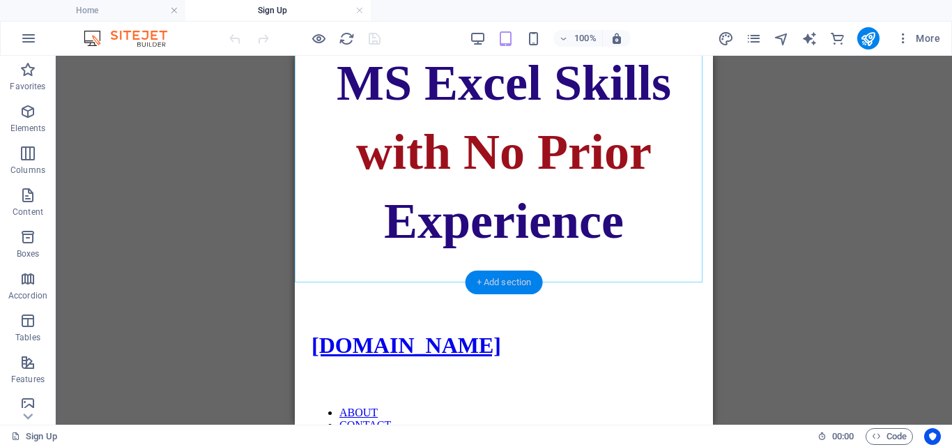
click at [512, 282] on div "+ Add section" at bounding box center [504, 282] width 77 height 24
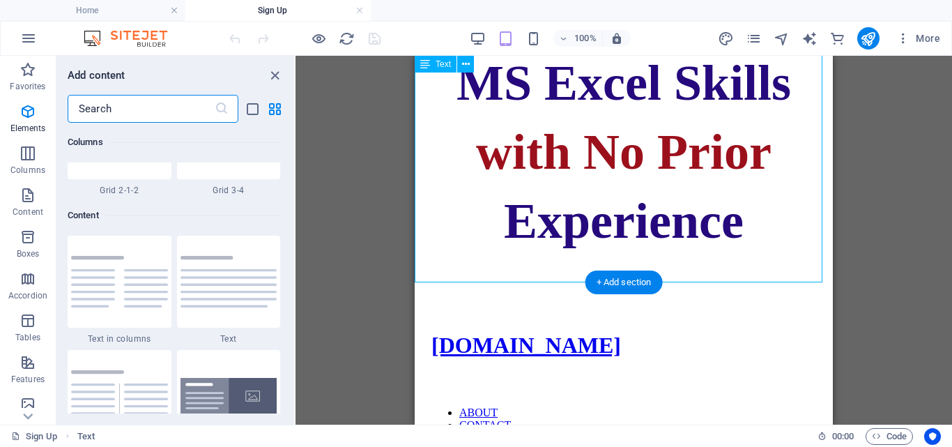
scroll to position [2439, 0]
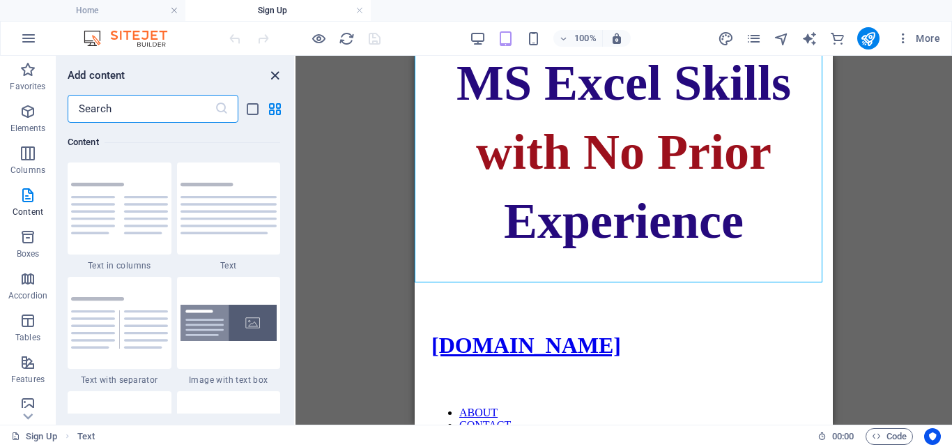
click at [277, 75] on icon "close panel" at bounding box center [275, 76] width 16 height 16
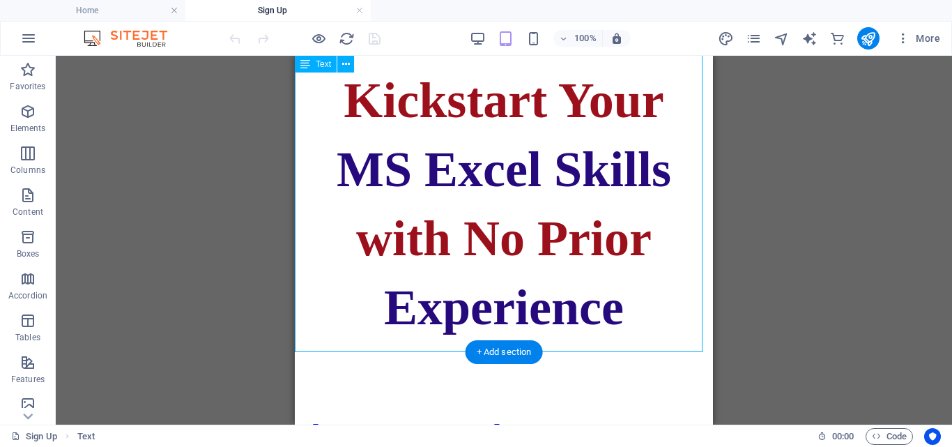
scroll to position [497, 0]
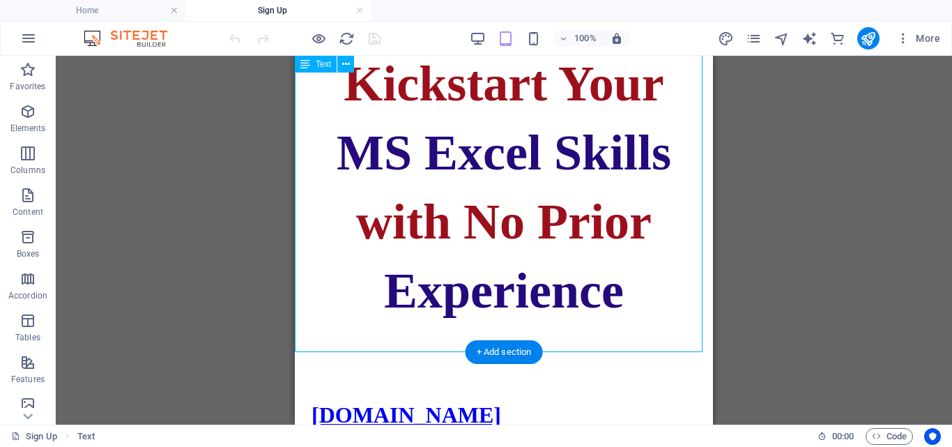
click at [634, 314] on div "MS EXCEL MASTER CLASS 2025 Kickstart Your MS Excel Skills with No Prior Experie…" at bounding box center [503, 21] width 407 height 597
click at [638, 280] on div "MS EXCEL MASTER CLASS 2025 Kickstart Your MS Excel Skills with No Prior Experie…" at bounding box center [503, 21] width 407 height 597
click at [625, 315] on div "MS EXCEL MASTER CLASS 2025 Kickstart Your MS Excel Skills with No Prior Experie…" at bounding box center [503, 21] width 407 height 597
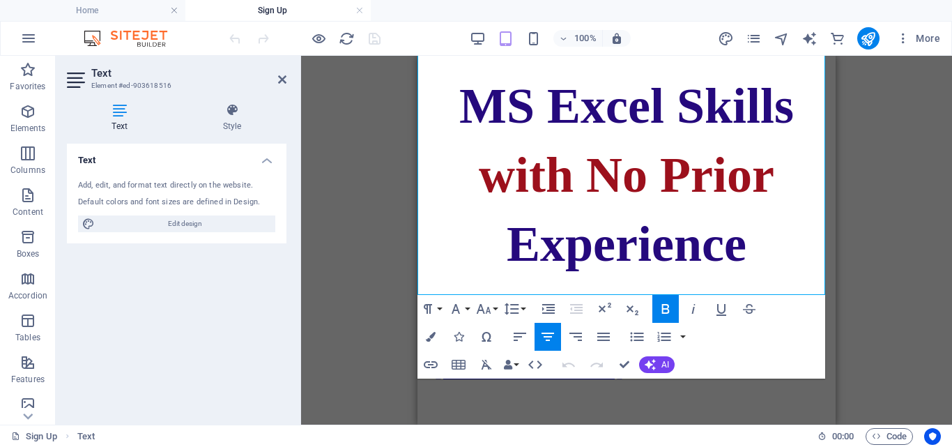
scroll to position [720, 0]
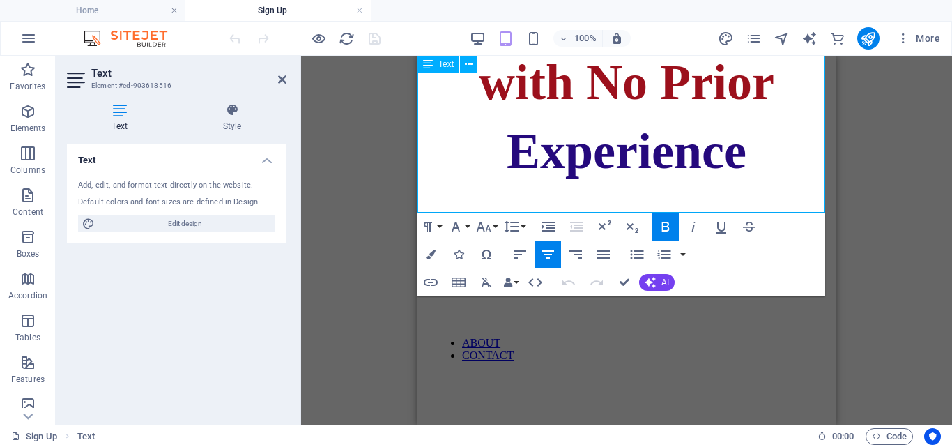
click at [763, 169] on p "Experience" at bounding box center [626, 152] width 407 height 58
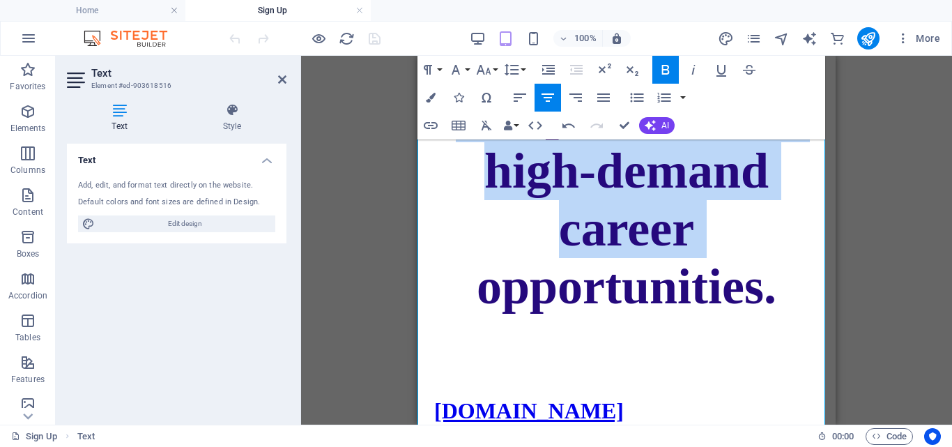
scroll to position [1182, 0]
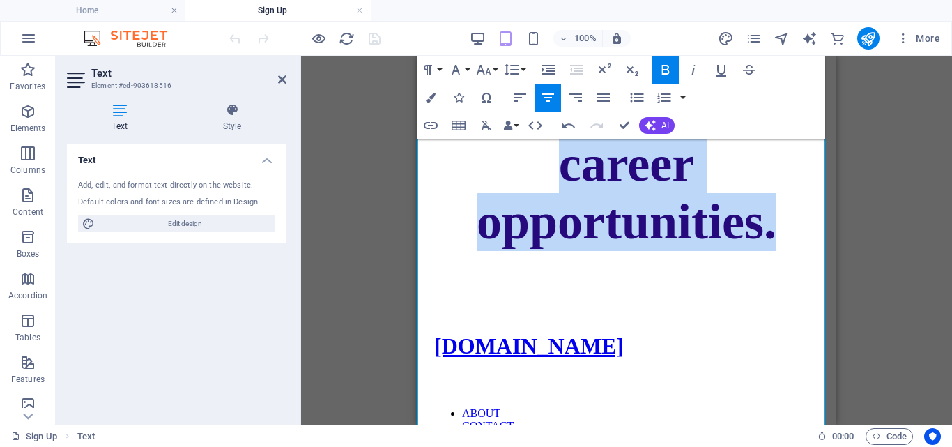
drag, startPoint x: 438, startPoint y: 248, endPoint x: 786, endPoint y: 362, distance: 365.3
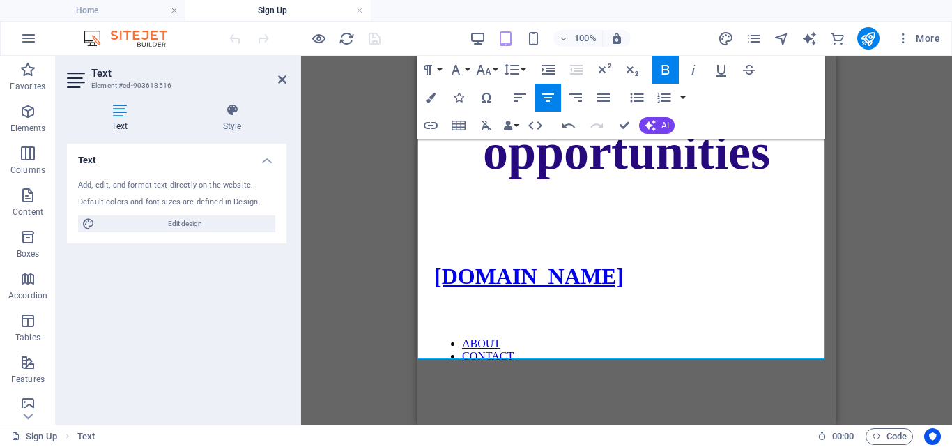
drag, startPoint x: 788, startPoint y: 329, endPoint x: 517, endPoint y: 227, distance: 289.7
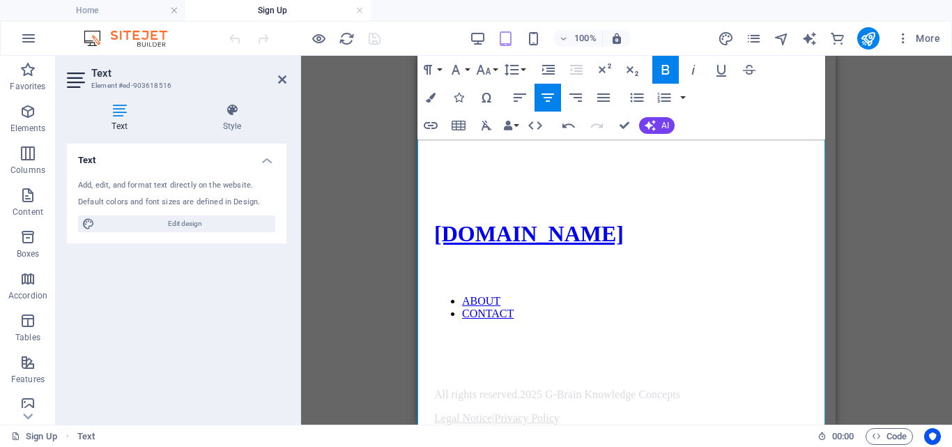
scroll to position [1398, 0]
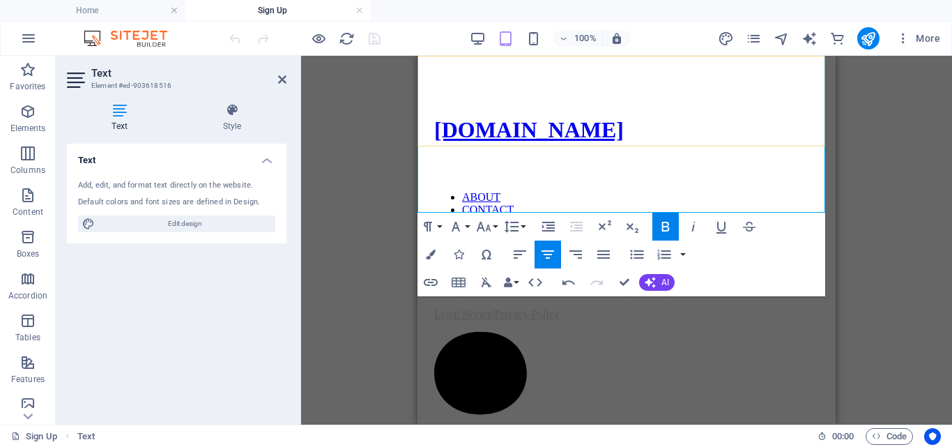
drag, startPoint x: 481, startPoint y: 200, endPoint x: 807, endPoint y: 143, distance: 330.5
click at [487, 229] on icon "button" at bounding box center [484, 227] width 15 height 10
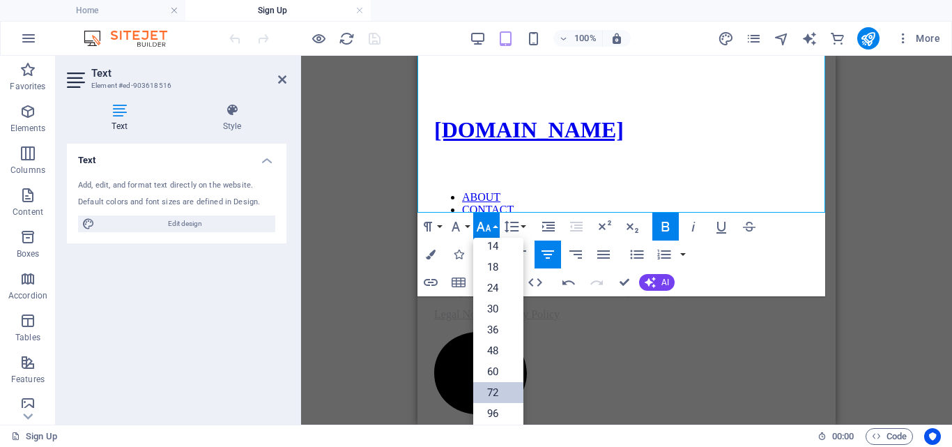
scroll to position [112, 0]
click at [497, 292] on link "24" at bounding box center [498, 287] width 50 height 21
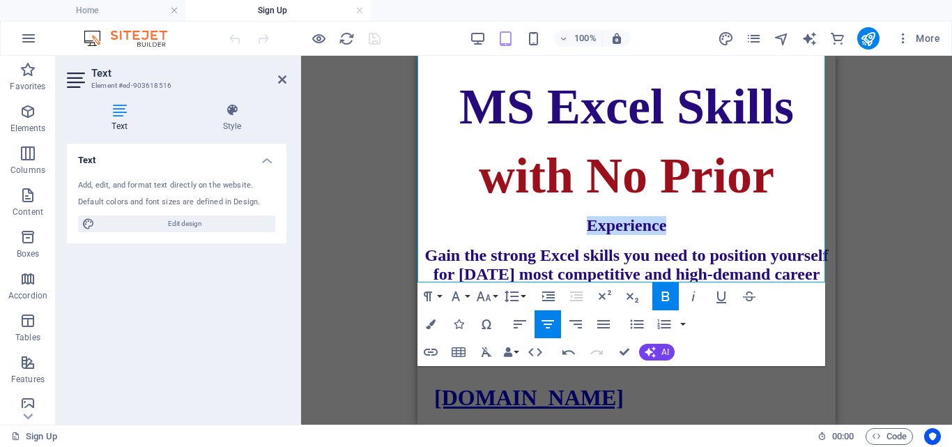
scroll to position [676, 0]
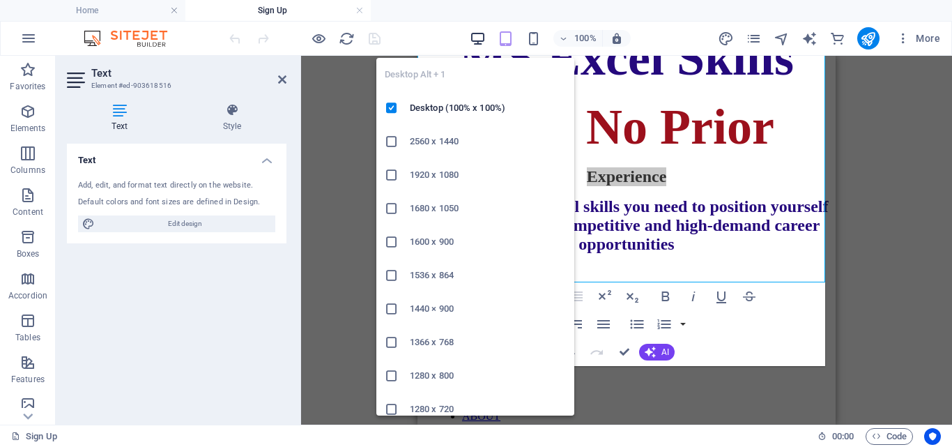
click at [476, 36] on icon "button" at bounding box center [478, 39] width 16 height 16
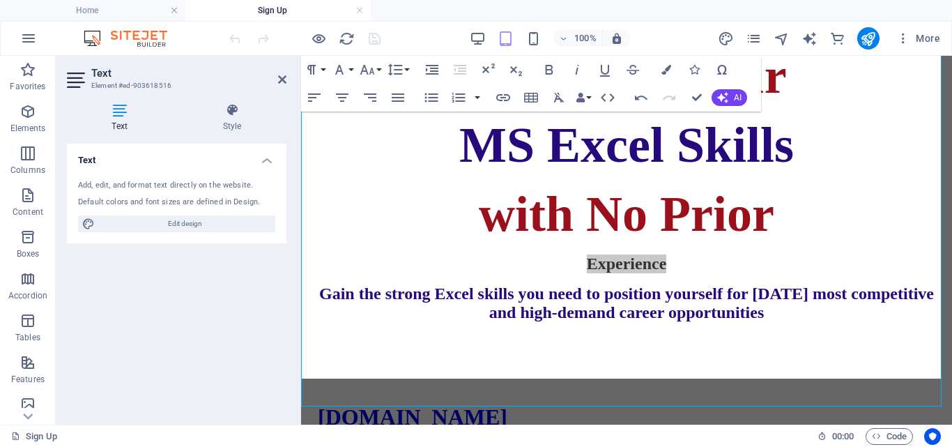
scroll to position [505, 0]
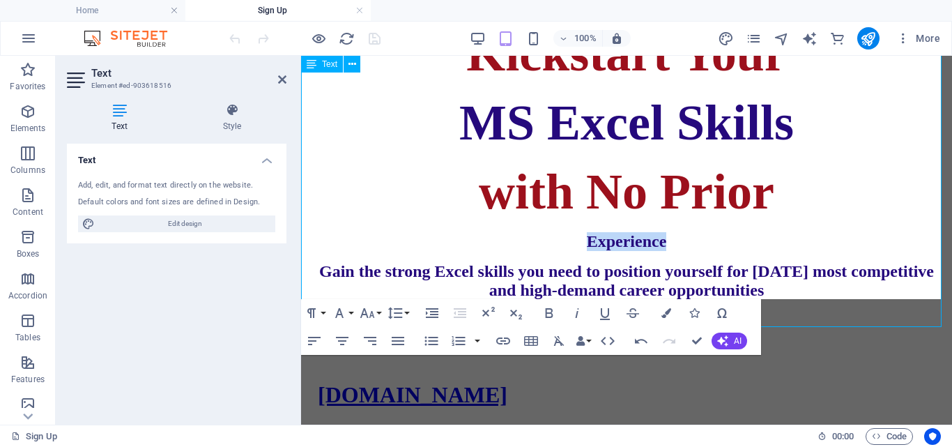
click at [587, 239] on span "Experience" at bounding box center [627, 241] width 80 height 18
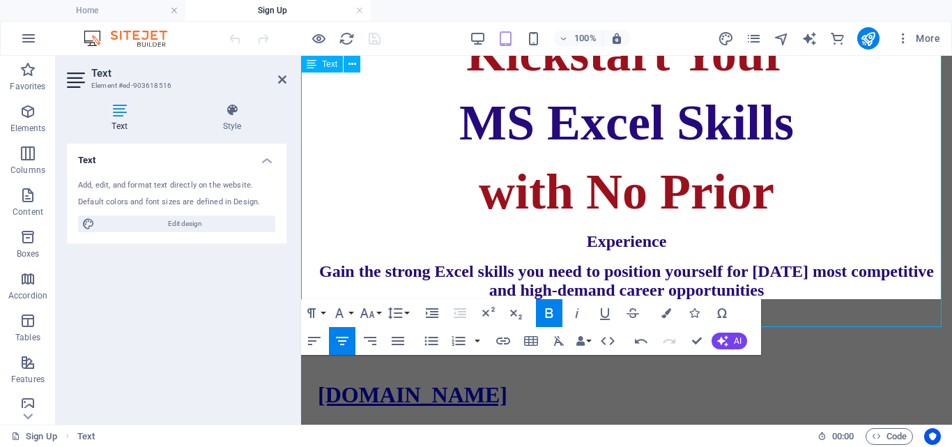
click at [587, 238] on span "Experience" at bounding box center [627, 241] width 80 height 18
drag, startPoint x: 705, startPoint y: 227, endPoint x: 564, endPoint y: 236, distance: 141.1
click at [564, 236] on p "Experience" at bounding box center [627, 241] width 640 height 19
click at [715, 221] on p "with No Prior" at bounding box center [627, 192] width 640 height 58
drag, startPoint x: 594, startPoint y: 236, endPoint x: 563, endPoint y: 233, distance: 31.5
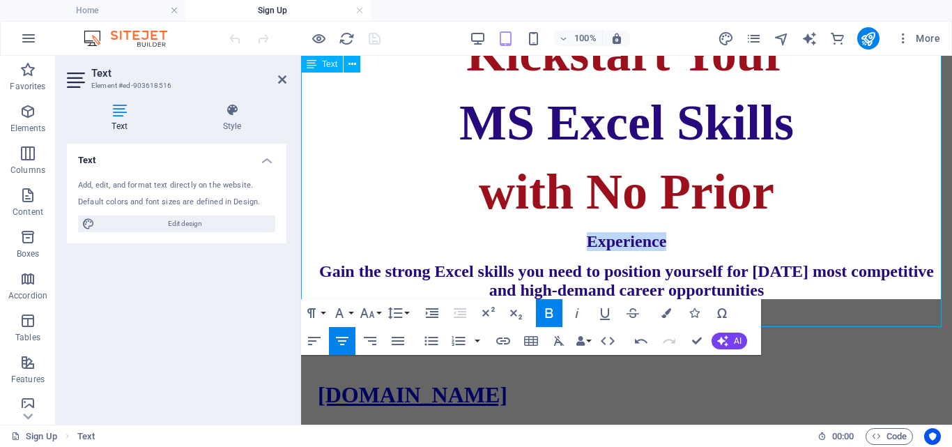
click at [563, 233] on p "Experience" at bounding box center [627, 241] width 640 height 19
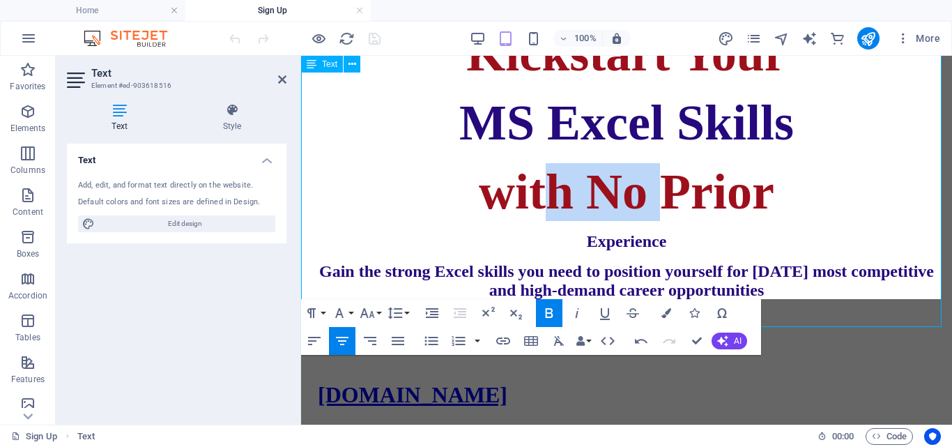
drag, startPoint x: 550, startPoint y: 199, endPoint x: 662, endPoint y: 188, distance: 112.1
click at [662, 188] on span "with No Prior" at bounding box center [627, 192] width 296 height 56
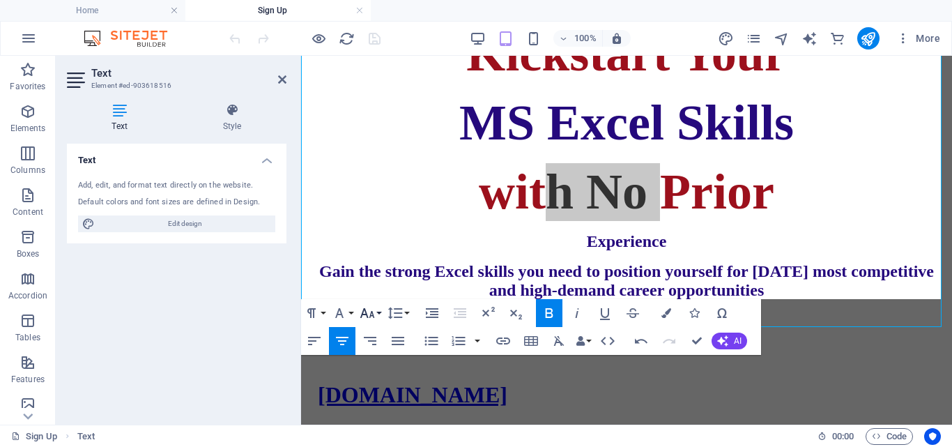
click at [379, 315] on button "Font Size" at bounding box center [370, 313] width 26 height 28
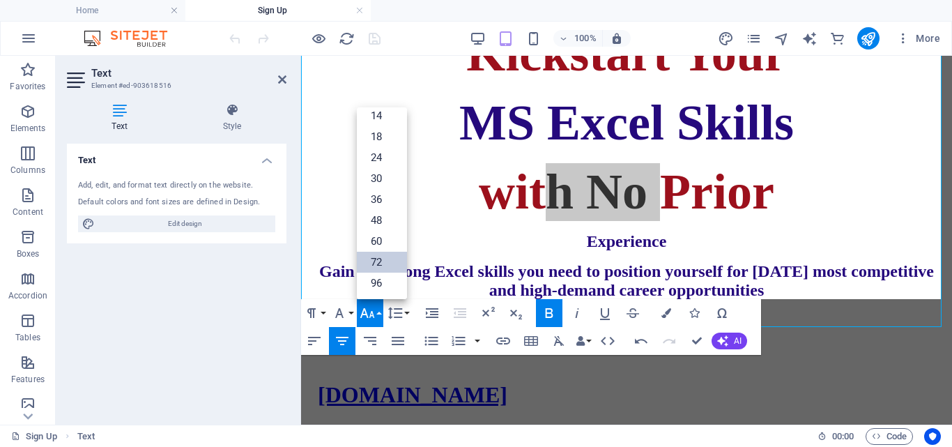
scroll to position [112, 0]
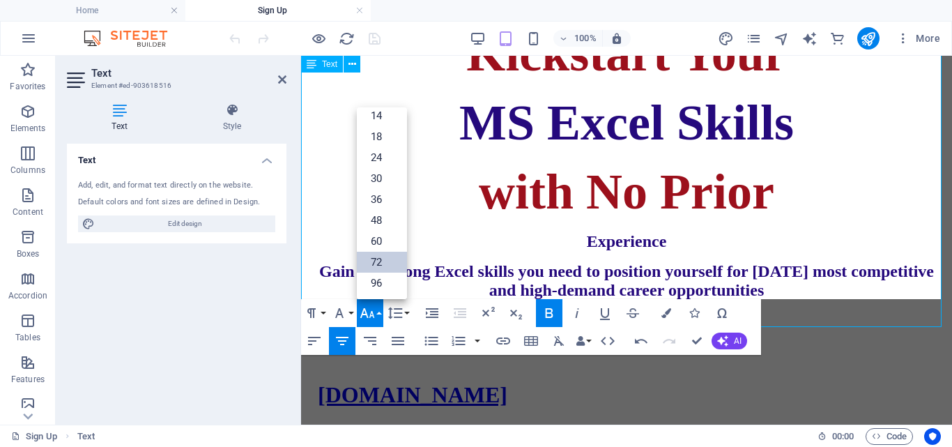
click at [726, 191] on span "with No Prior" at bounding box center [627, 192] width 296 height 56
drag, startPoint x: 685, startPoint y: 226, endPoint x: 535, endPoint y: 230, distance: 149.2
click at [535, 232] on p "Experience" at bounding box center [627, 241] width 640 height 19
click at [375, 262] on link "72" at bounding box center [382, 262] width 50 height 21
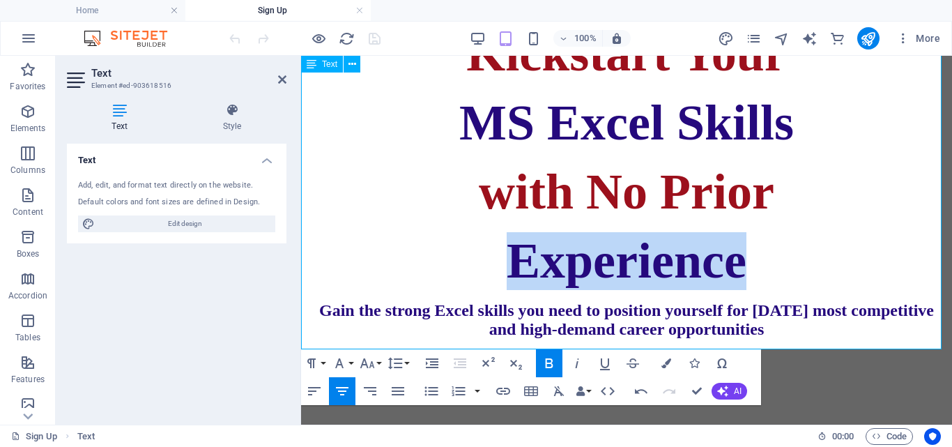
click at [412, 232] on p "Experience" at bounding box center [627, 261] width 640 height 58
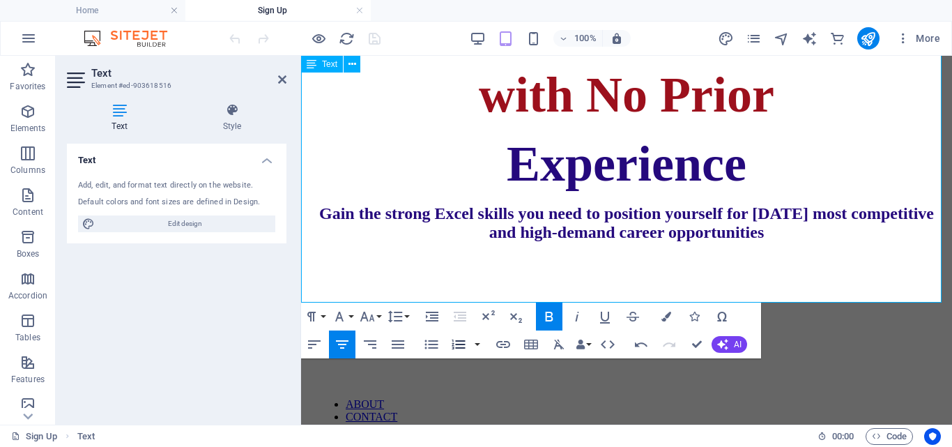
scroll to position [631, 0]
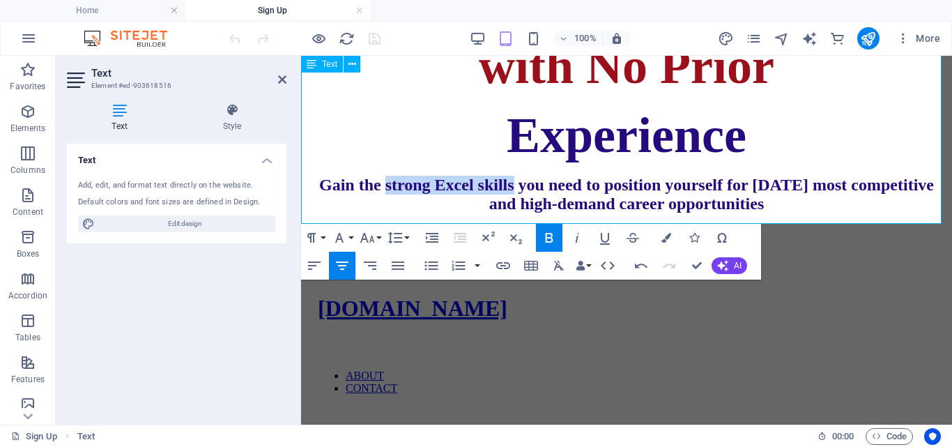
drag, startPoint x: 394, startPoint y: 186, endPoint x: 540, endPoint y: 190, distance: 145.7
click at [540, 190] on span "Gain the strong Excel skills you need to position yourself for today’s most com…" at bounding box center [626, 194] width 615 height 37
click at [667, 236] on icon "button" at bounding box center [667, 238] width 10 height 10
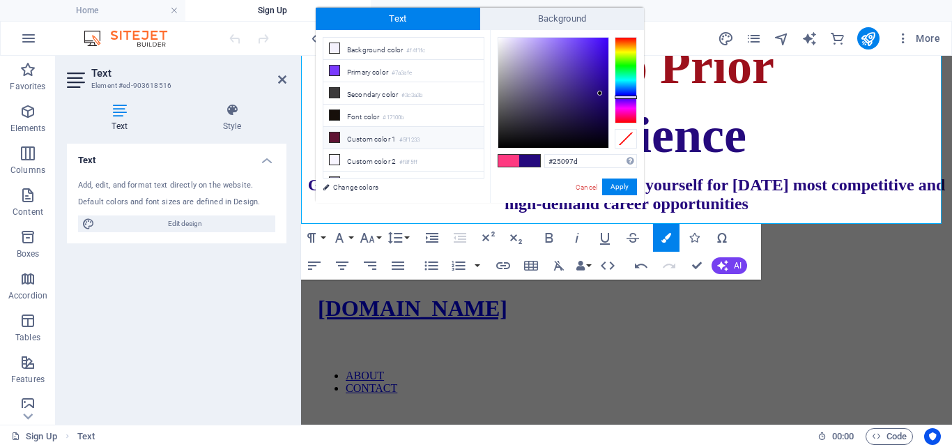
click at [341, 134] on li "Custom color 1 #5f1233" at bounding box center [403, 138] width 160 height 22
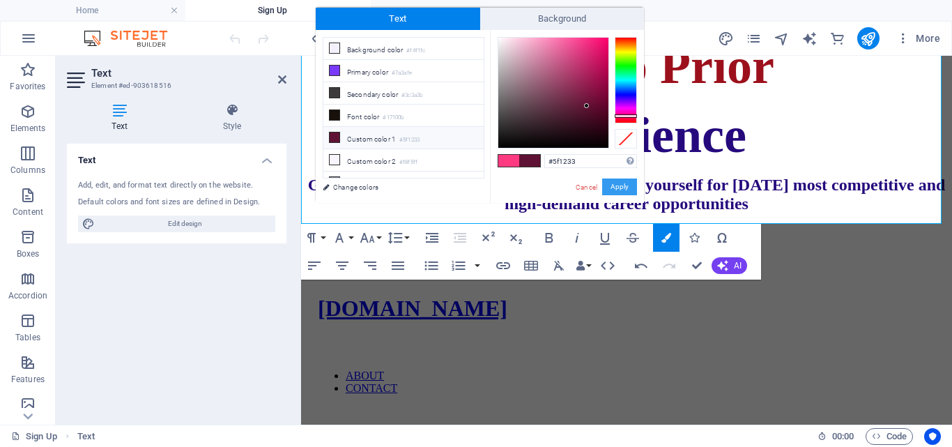
click at [615, 186] on button "Apply" at bounding box center [619, 186] width 35 height 17
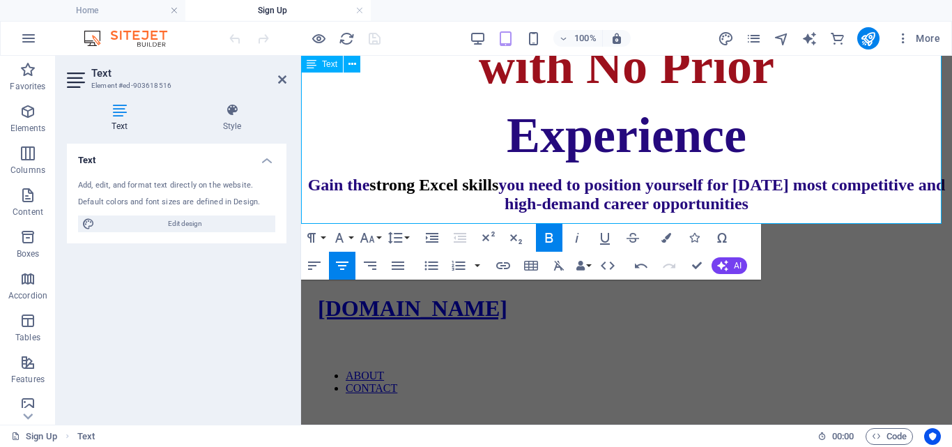
click at [617, 188] on span "you need to position yourself for today’s most competitive and high-demand care…" at bounding box center [721, 194] width 447 height 37
drag, startPoint x: 544, startPoint y: 184, endPoint x: 416, endPoint y: 178, distance: 127.7
click at [398, 183] on strong "Gain the strong Excel skills you need to position yourself for today’s most com…" at bounding box center [627, 194] width 638 height 37
click at [667, 241] on icon "button" at bounding box center [667, 238] width 10 height 10
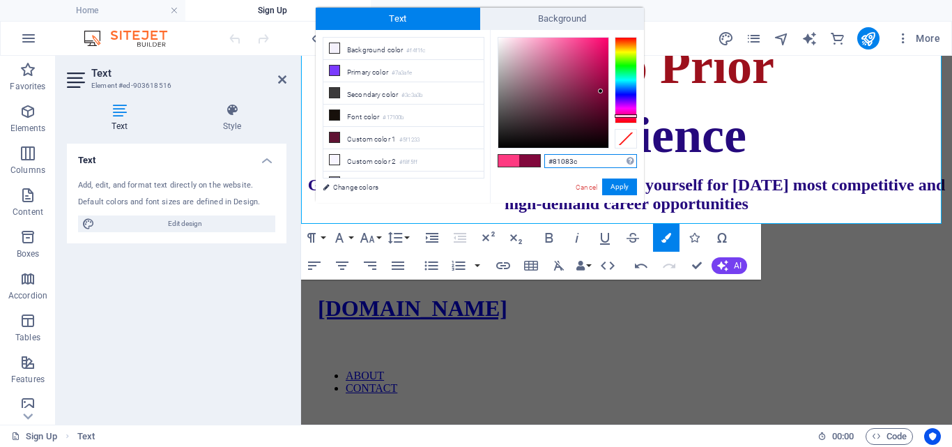
click at [601, 91] on div at bounding box center [553, 93] width 110 height 110
click at [620, 190] on button "Apply" at bounding box center [619, 186] width 35 height 17
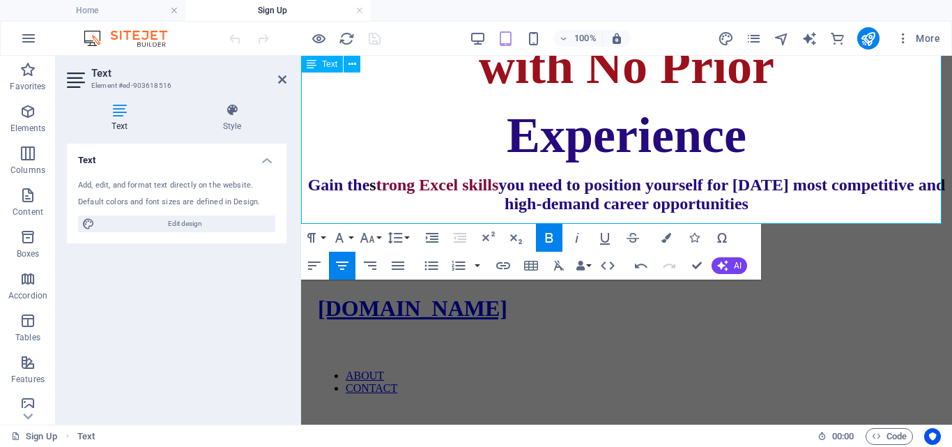
click at [624, 198] on p "Gain the s trong Excel skills you need to position yourself for today’s most co…" at bounding box center [627, 195] width 640 height 38
drag, startPoint x: 540, startPoint y: 188, endPoint x: 389, endPoint y: 181, distance: 150.7
click at [389, 181] on strong "Gain the s trong Excel skills you need to position yourself for today’s most co…" at bounding box center [627, 194] width 638 height 37
click at [663, 235] on icon "button" at bounding box center [667, 238] width 10 height 10
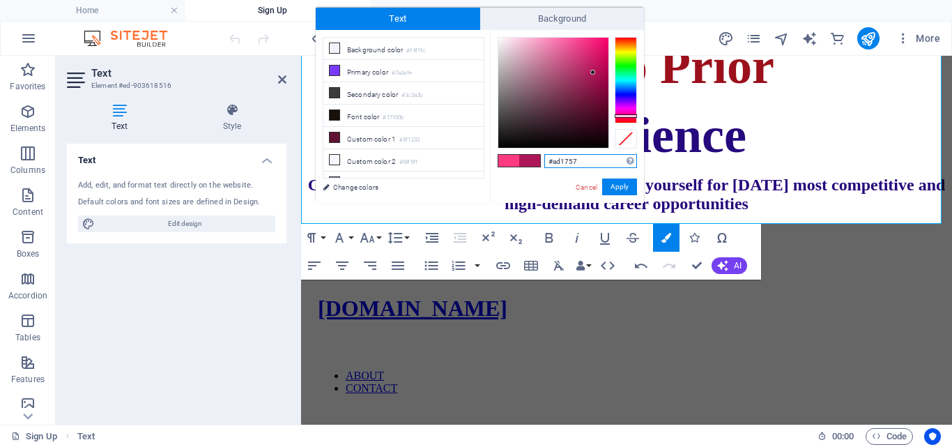
click at [593, 73] on div at bounding box center [553, 93] width 110 height 110
click at [602, 99] on div at bounding box center [553, 93] width 110 height 110
click at [605, 76] on div at bounding box center [553, 93] width 110 height 110
click at [597, 77] on div at bounding box center [553, 93] width 110 height 110
click at [619, 181] on button "Apply" at bounding box center [619, 186] width 35 height 17
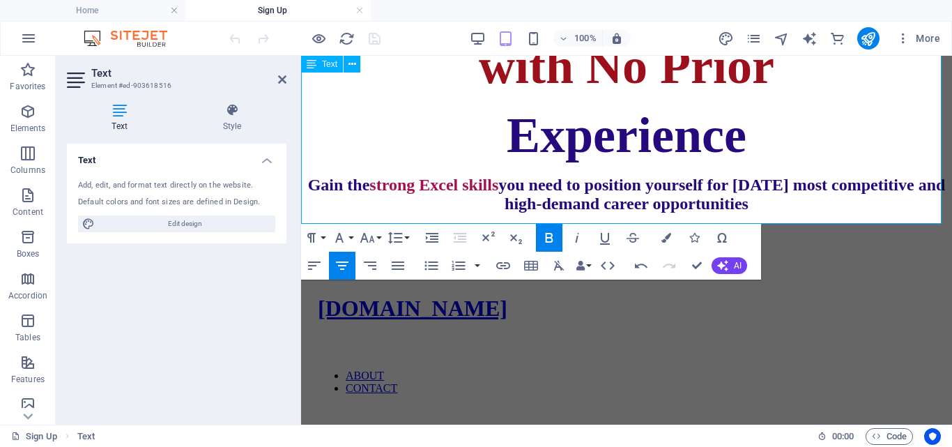
click at [651, 208] on span "you need to position yourself for today’s most competitive and high-demand care…" at bounding box center [721, 194] width 447 height 37
drag, startPoint x: 542, startPoint y: 184, endPoint x: 395, endPoint y: 187, distance: 147.1
click at [395, 187] on strong "Gain the strong Excel skills you need to position yourself for today’s most com…" at bounding box center [627, 194] width 638 height 37
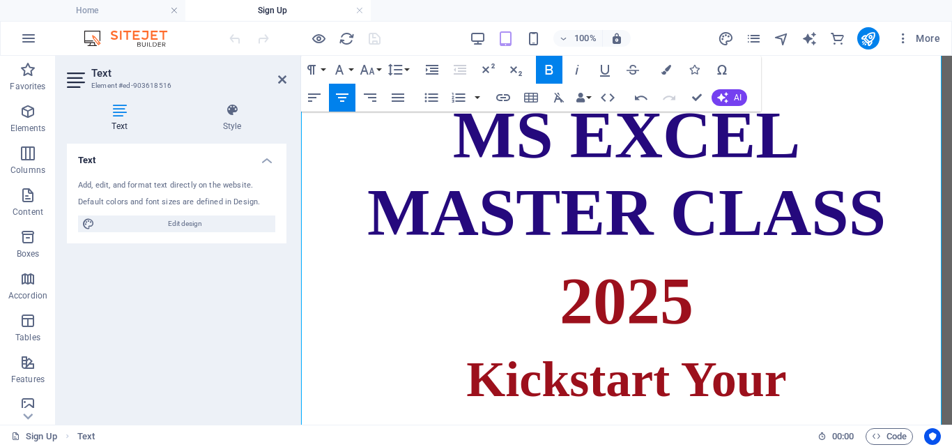
scroll to position [213, 0]
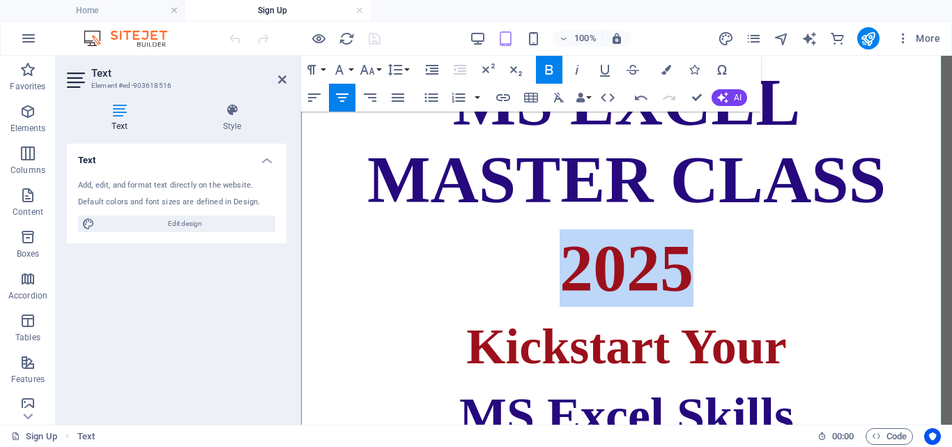
drag, startPoint x: 542, startPoint y: 231, endPoint x: 729, endPoint y: 231, distance: 186.8
click at [729, 231] on p "2025" at bounding box center [627, 267] width 640 height 77
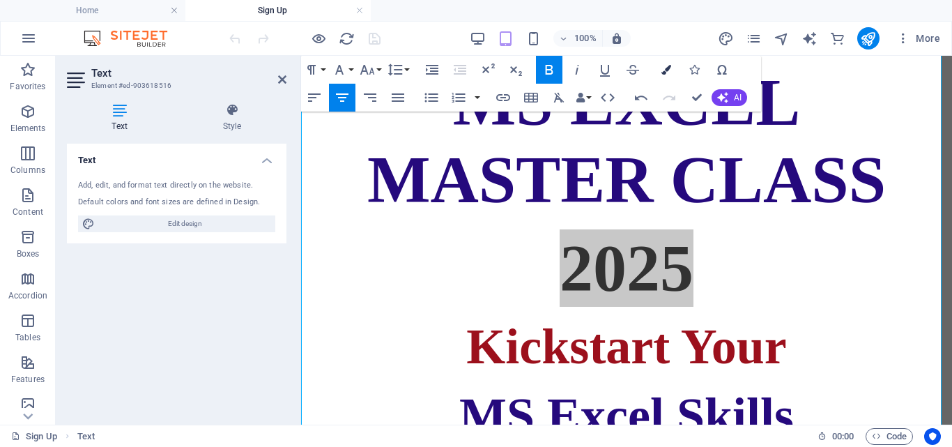
click at [666, 75] on button "Colors" at bounding box center [666, 70] width 26 height 28
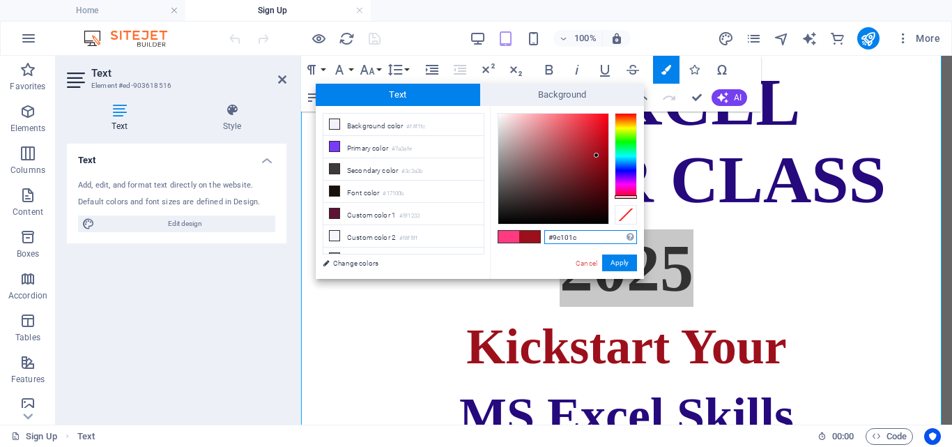
drag, startPoint x: 583, startPoint y: 235, endPoint x: 541, endPoint y: 233, distance: 41.9
click at [513, 237] on div "#9c101c Supported formats #0852ed rgb(8, 82, 237) rgba(8, 82, 237, 90%) hsv(221…" at bounding box center [567, 293] width 154 height 375
click at [584, 269] on div "Cancel Apply" at bounding box center [605, 262] width 63 height 17
click at [583, 259] on div "Cancel Apply" at bounding box center [605, 262] width 63 height 17
click at [583, 261] on link "Cancel" at bounding box center [586, 263] width 24 height 10
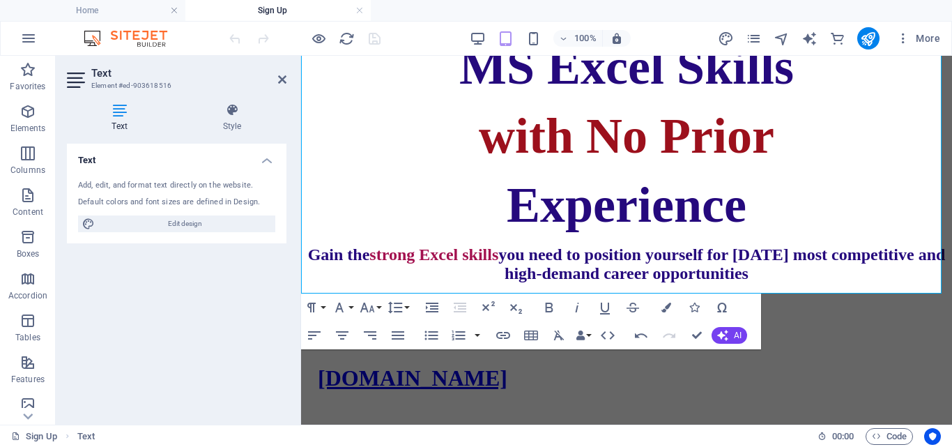
scroll to position [631, 0]
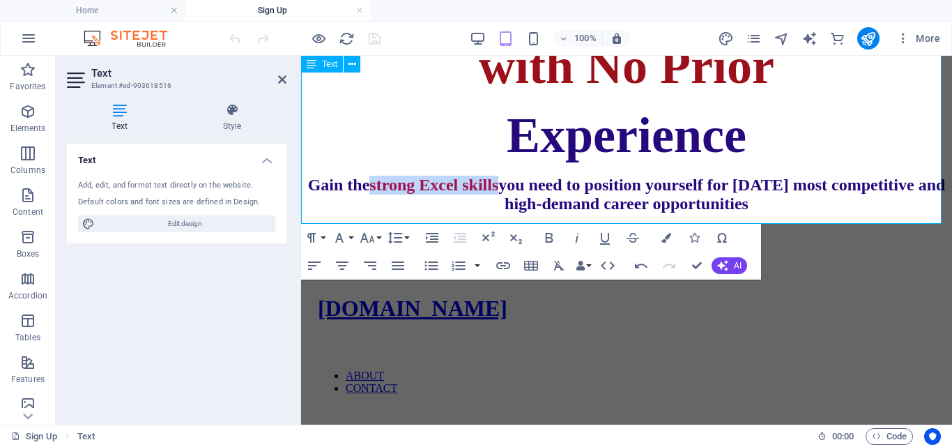
drag, startPoint x: 540, startPoint y: 190, endPoint x: 394, endPoint y: 180, distance: 146.7
click at [394, 180] on span "strong Excel skills" at bounding box center [433, 185] width 129 height 18
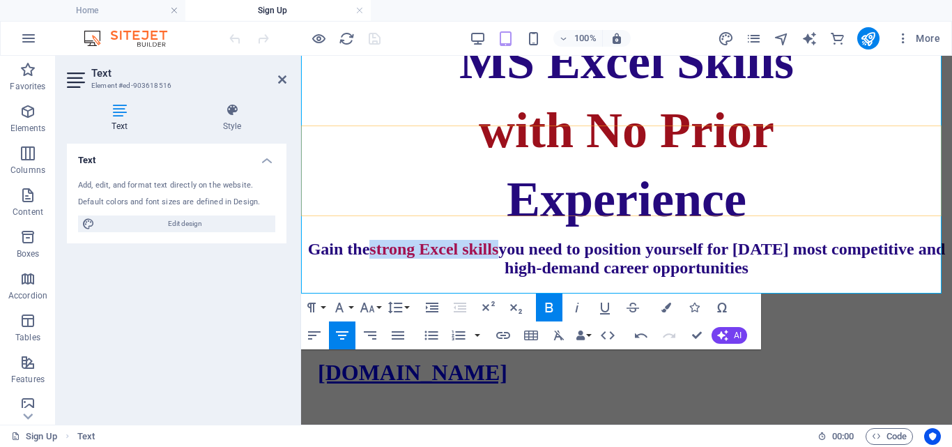
scroll to position [561, 0]
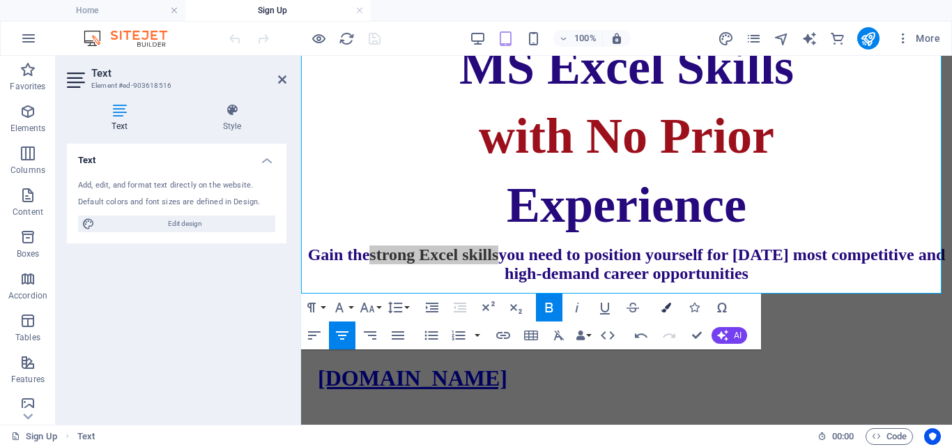
click at [662, 307] on icon "button" at bounding box center [667, 308] width 10 height 10
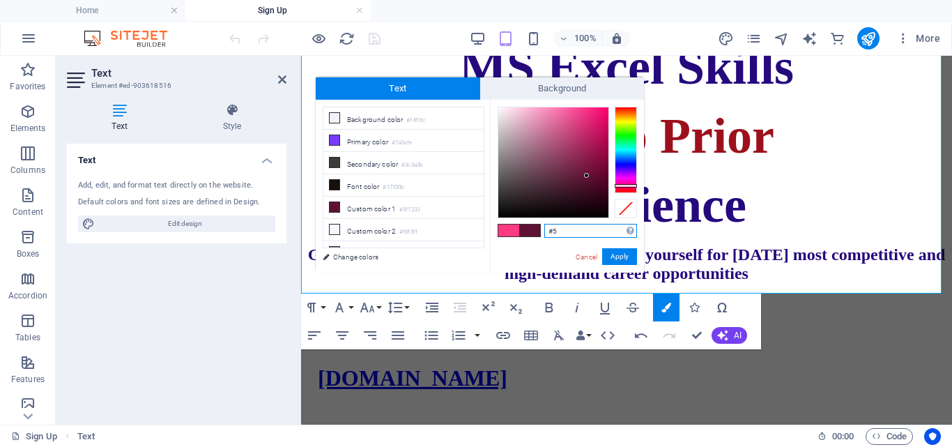
type input "#"
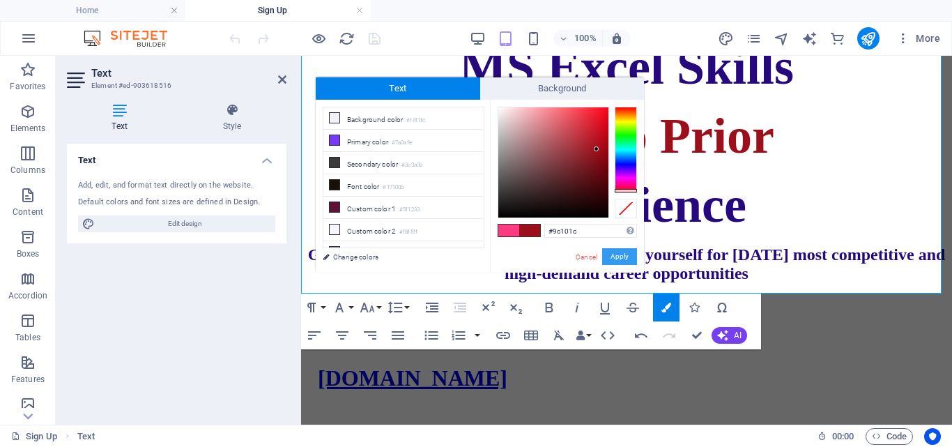
click at [625, 252] on button "Apply" at bounding box center [619, 256] width 35 height 17
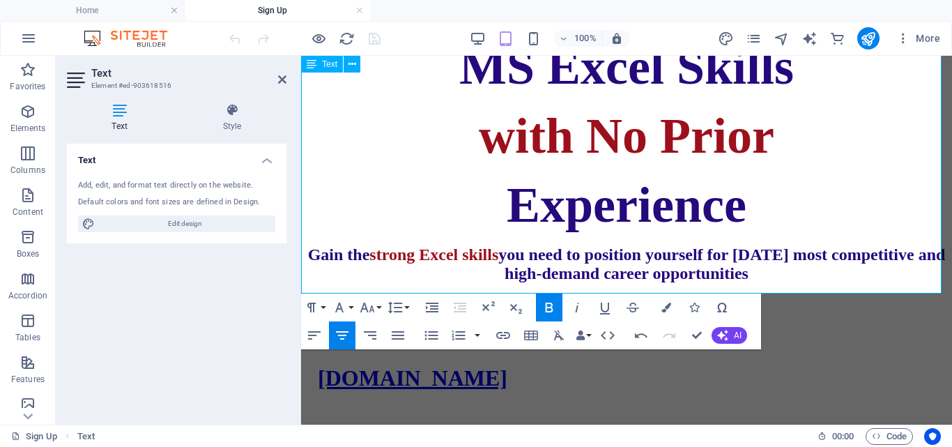
scroll to position [631, 0]
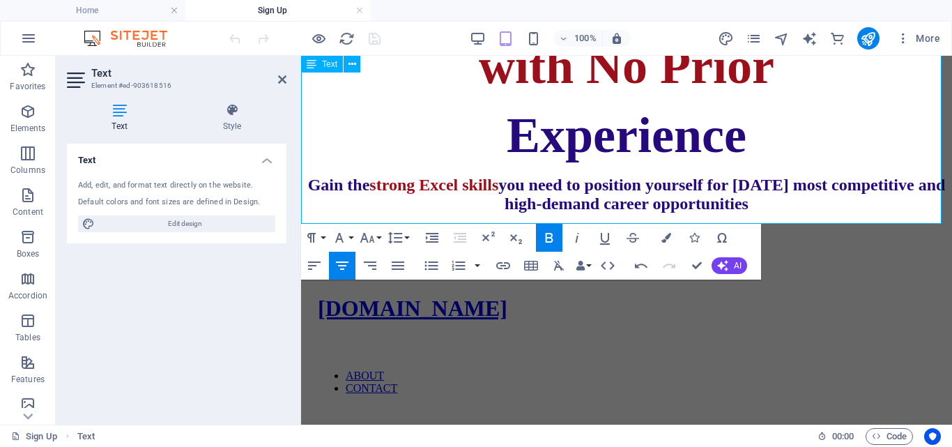
click at [616, 213] on span "you need to position yourself for today’s most competitive and high-demand care…" at bounding box center [721, 194] width 447 height 37
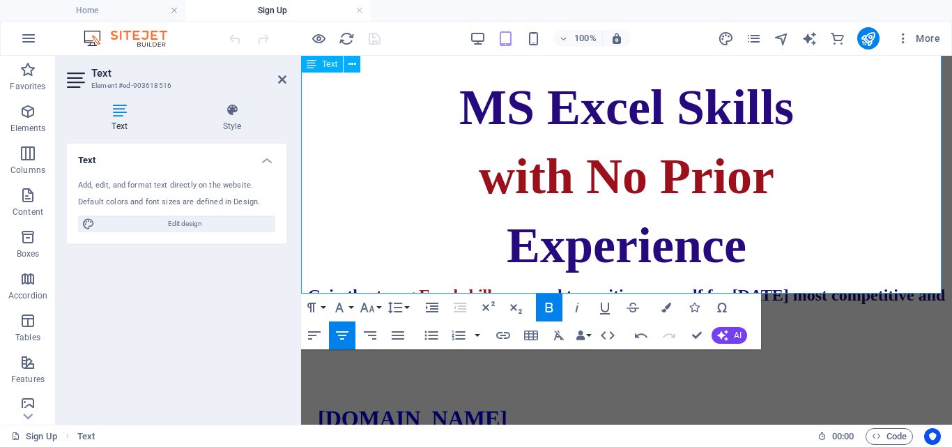
scroll to position [561, 0]
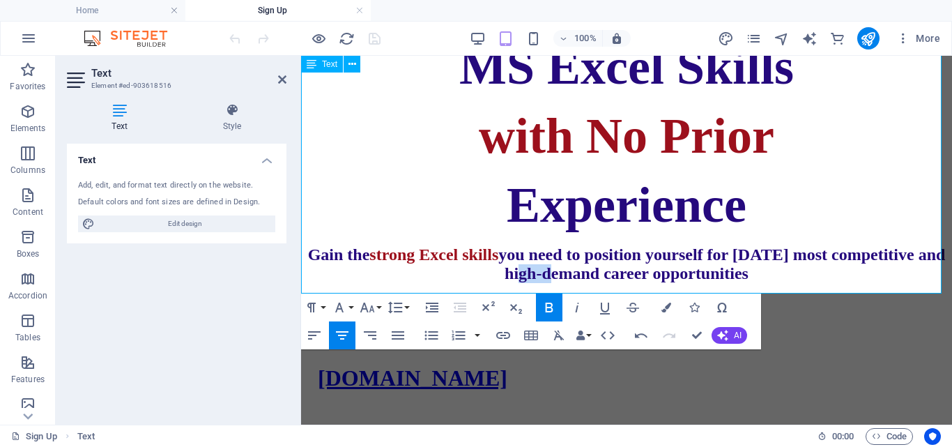
drag, startPoint x: 554, startPoint y: 280, endPoint x: 584, endPoint y: 280, distance: 30.7
click at [584, 280] on span "you need to position yourself for today’s most competitive and high-demand care…" at bounding box center [721, 263] width 447 height 37
click at [693, 282] on span "you need to position yourself for today’s most competitive and high-demand care…" at bounding box center [721, 263] width 447 height 37
click at [553, 277] on span "you need to position yourself for today’s most competitive and high-demand care…" at bounding box center [721, 263] width 447 height 37
click at [662, 281] on span "you need to position yourself for today’s most competitive and high-demand care…" at bounding box center [721, 263] width 447 height 37
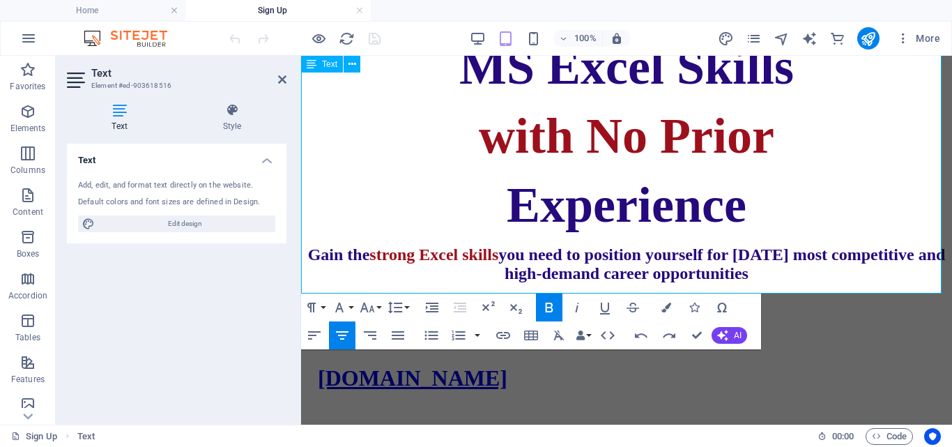
drag, startPoint x: 551, startPoint y: 276, endPoint x: 889, endPoint y: 291, distance: 337.7
click at [889, 283] on p "Gain the strong Excel skills you need to position yourself for today’s most com…" at bounding box center [627, 264] width 640 height 38
click at [665, 307] on icon "button" at bounding box center [667, 308] width 10 height 10
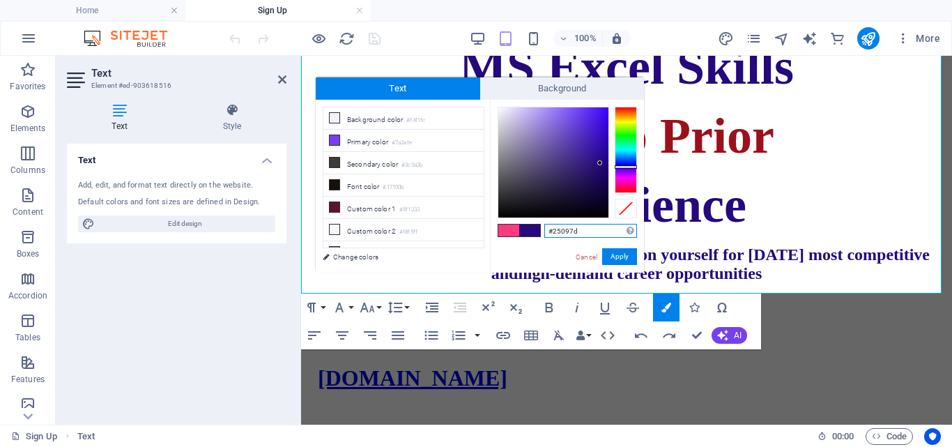
click at [579, 236] on input "#25097d" at bounding box center [590, 231] width 93 height 14
type input "#"
type input "#9c101c"
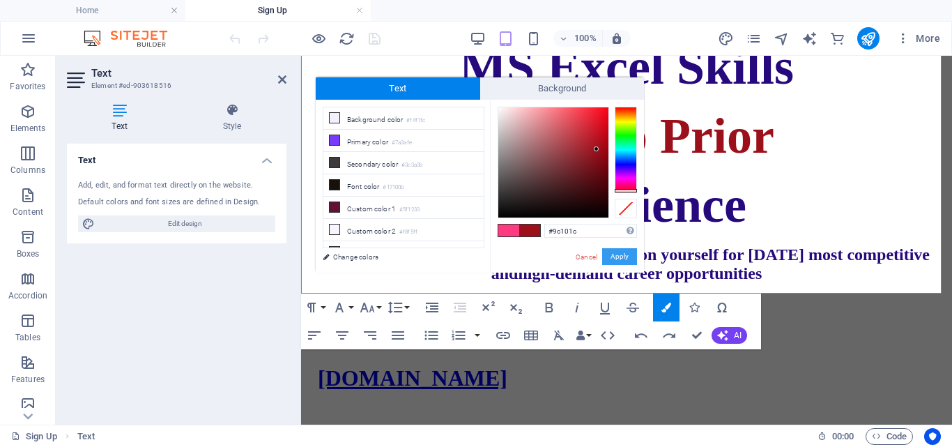
click at [609, 250] on button "Apply" at bounding box center [619, 256] width 35 height 17
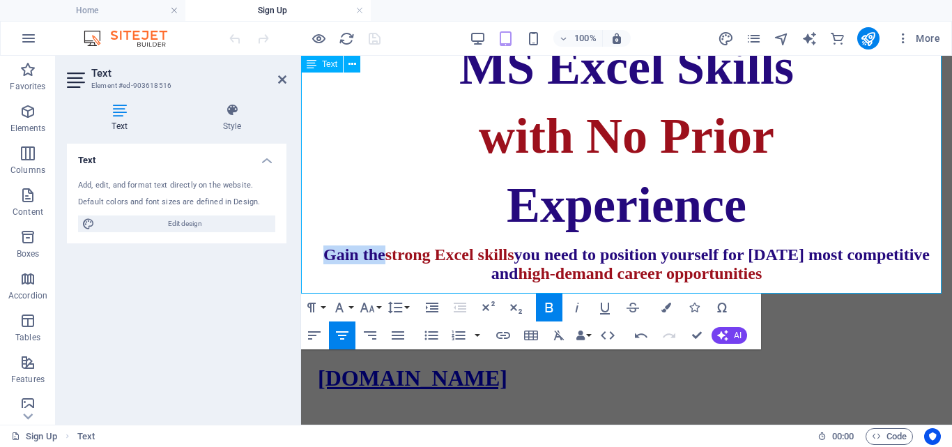
click at [616, 278] on span "high-demand career opportunities" at bounding box center [640, 273] width 244 height 18
click at [834, 279] on p "Gain the strong Excel skills you need to position yourself for today’s most com…" at bounding box center [627, 264] width 640 height 38
click at [855, 277] on p "Gain the strong Excel skills you need to position yourself for today’s most com…" at bounding box center [627, 264] width 640 height 38
click at [287, 79] on aside "Text Element #ed-903618516 Text Style Text Add, edit, and format text directly …" at bounding box center [178, 240] width 245 height 369
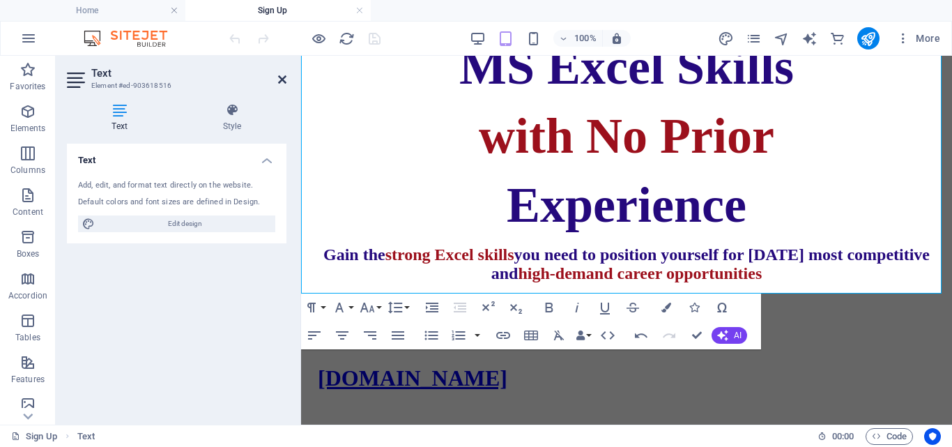
click at [283, 81] on icon at bounding box center [282, 79] width 8 height 11
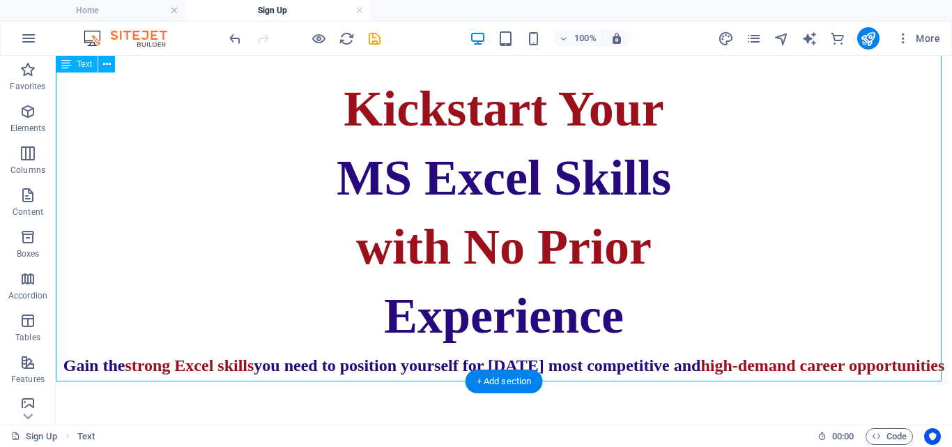
click at [685, 372] on div "MS EXCEL MASTER CLASS 2025 Kickstart Your MS Excel Skills with No Prior Experie…" at bounding box center [503, 139] width 885 height 472
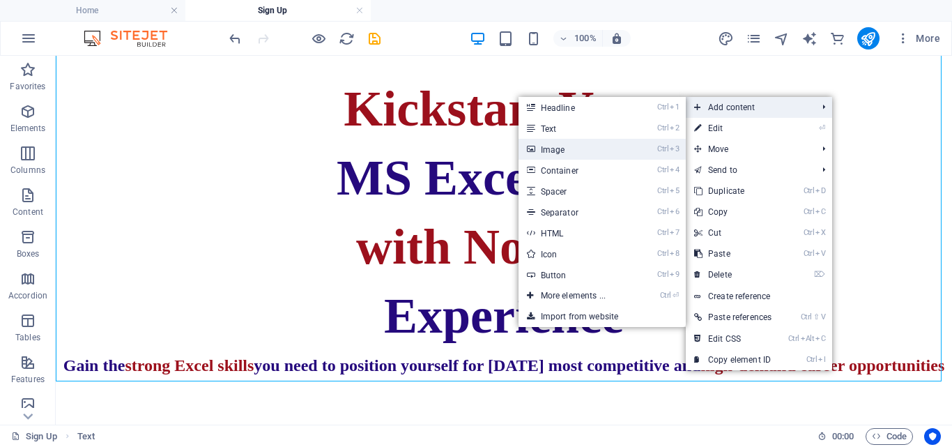
click at [586, 146] on link "Ctrl 3 Image" at bounding box center [576, 149] width 115 height 21
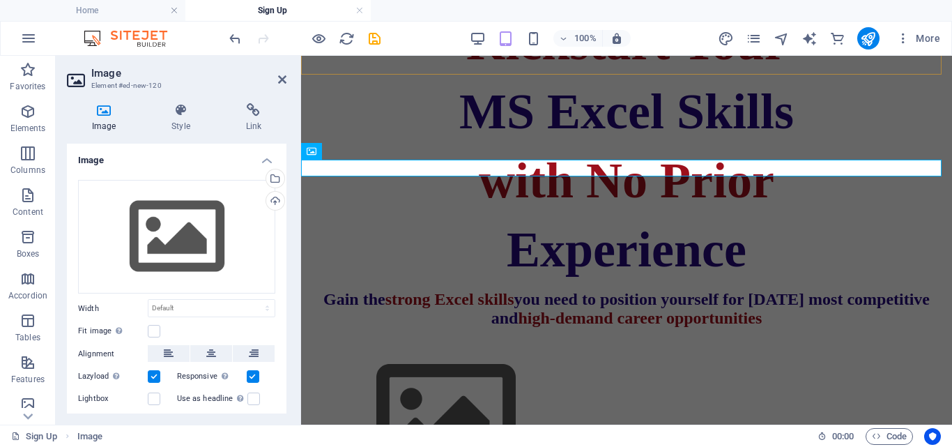
scroll to position [567, 0]
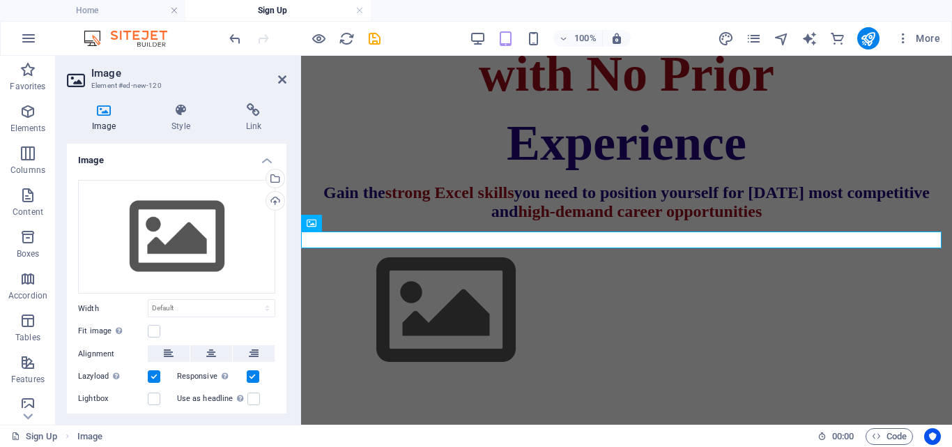
click at [100, 116] on icon at bounding box center [104, 110] width 74 height 14
click at [173, 215] on div "Drag files here, click to choose files or select files from Files or our free s…" at bounding box center [176, 237] width 197 height 114
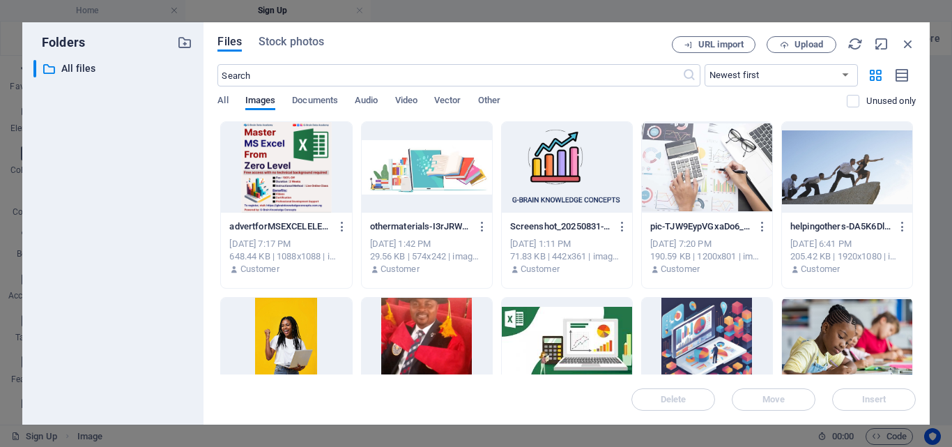
scroll to position [908, 0]
click at [325, 189] on div at bounding box center [286, 167] width 130 height 91
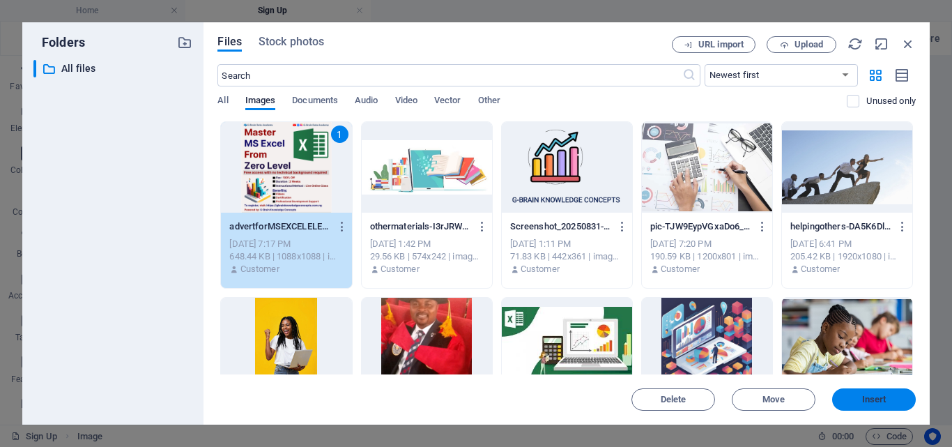
click at [878, 397] on span "Insert" at bounding box center [874, 399] width 24 height 8
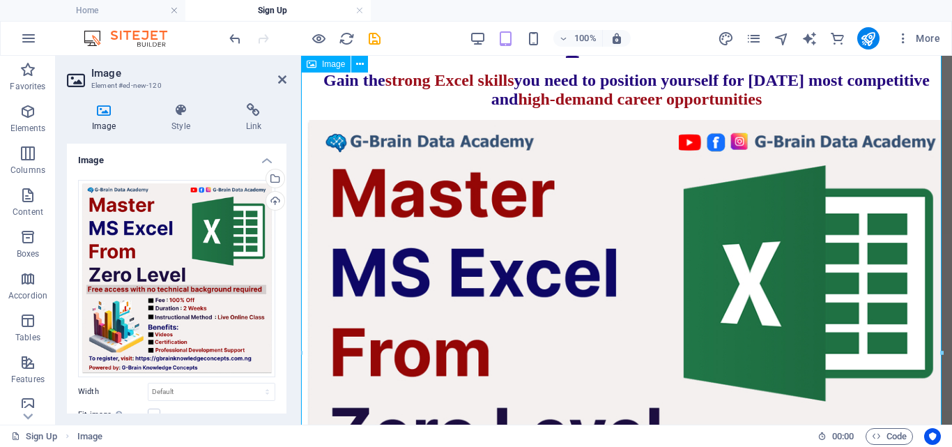
scroll to position [637, 0]
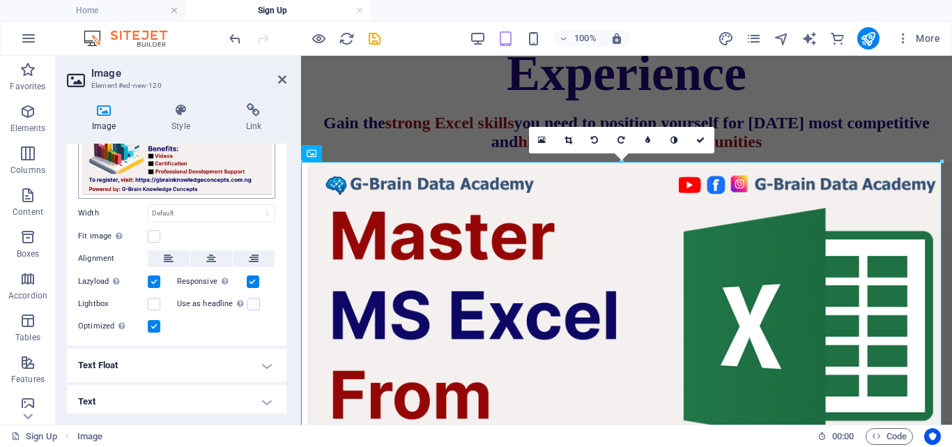
scroll to position [181, 0]
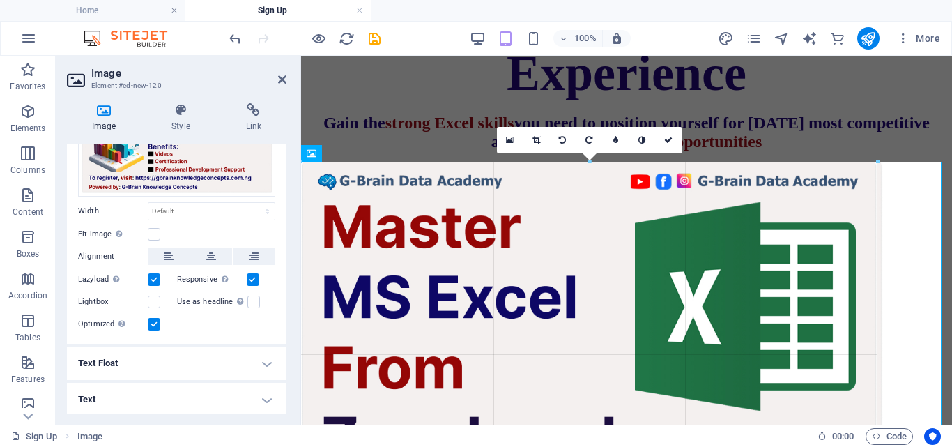
drag, startPoint x: 639, startPoint y: 102, endPoint x: 774, endPoint y: 245, distance: 196.8
type input "798"
select select "px"
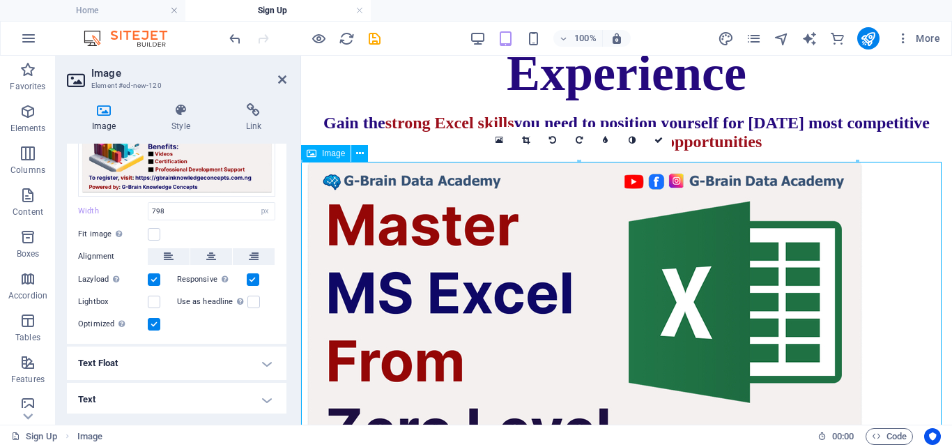
drag, startPoint x: 690, startPoint y: 260, endPoint x: 620, endPoint y: 272, distance: 70.7
click at [611, 283] on figure at bounding box center [627, 441] width 640 height 559
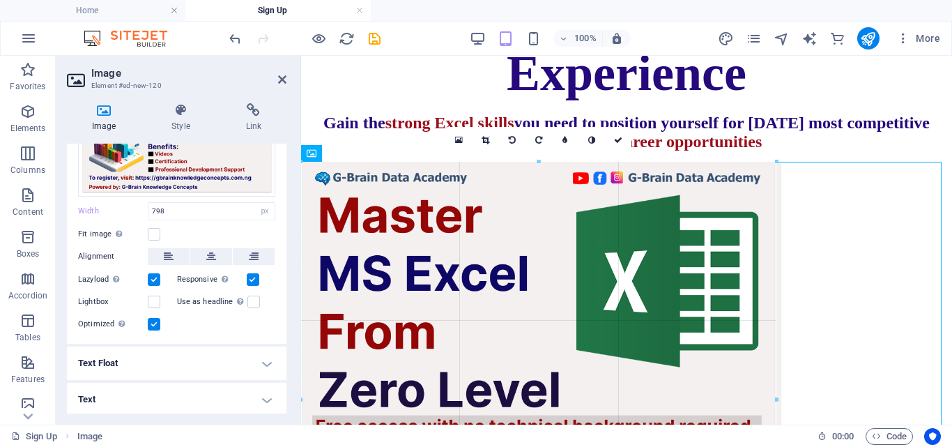
drag, startPoint x: 855, startPoint y: 165, endPoint x: 771, endPoint y: 252, distance: 121.3
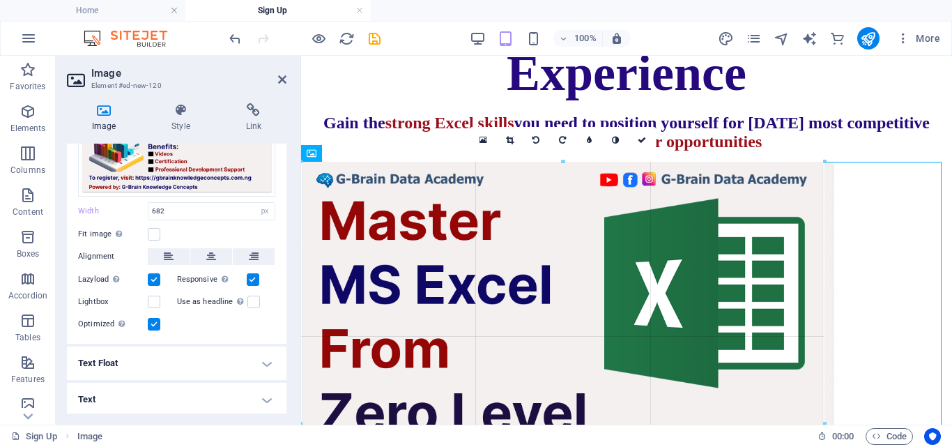
drag, startPoint x: 776, startPoint y: 165, endPoint x: 829, endPoint y: 164, distance: 53.0
type input "758"
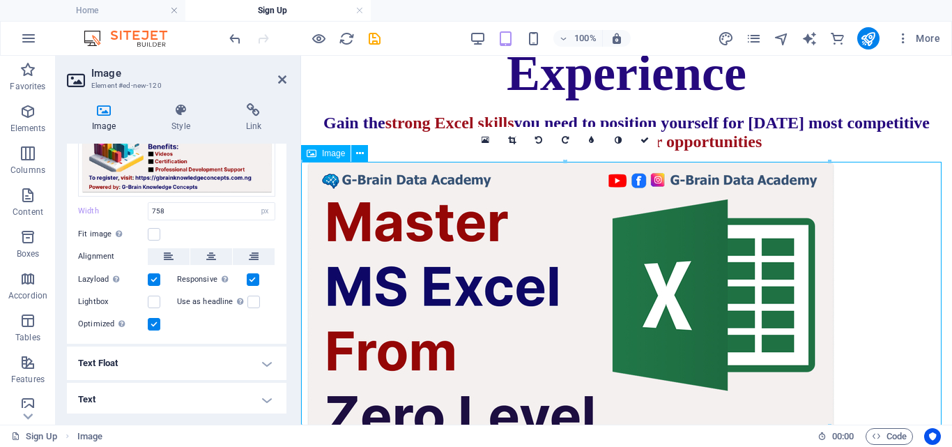
click at [719, 266] on figure at bounding box center [627, 427] width 640 height 531
click at [211, 257] on icon at bounding box center [211, 256] width 10 height 17
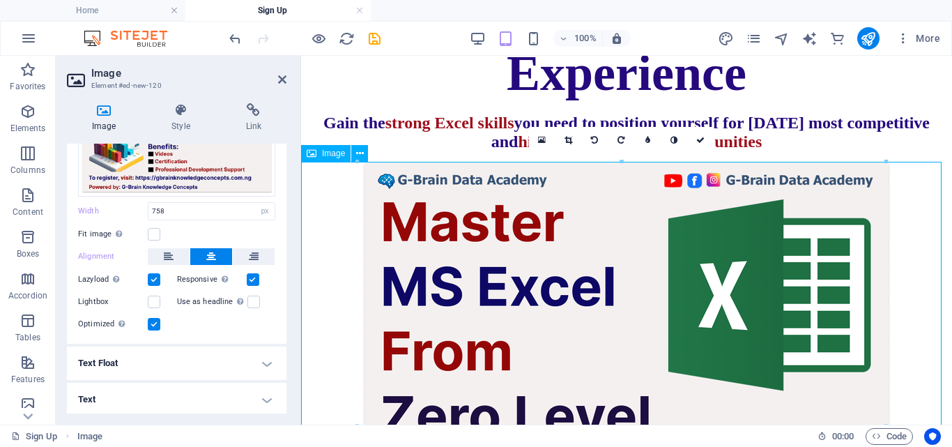
click at [910, 224] on figure at bounding box center [627, 427] width 640 height 531
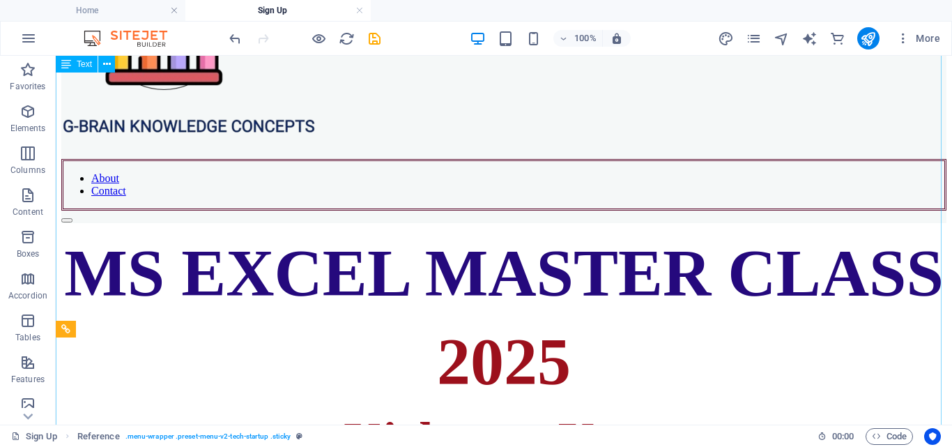
scroll to position [0, 0]
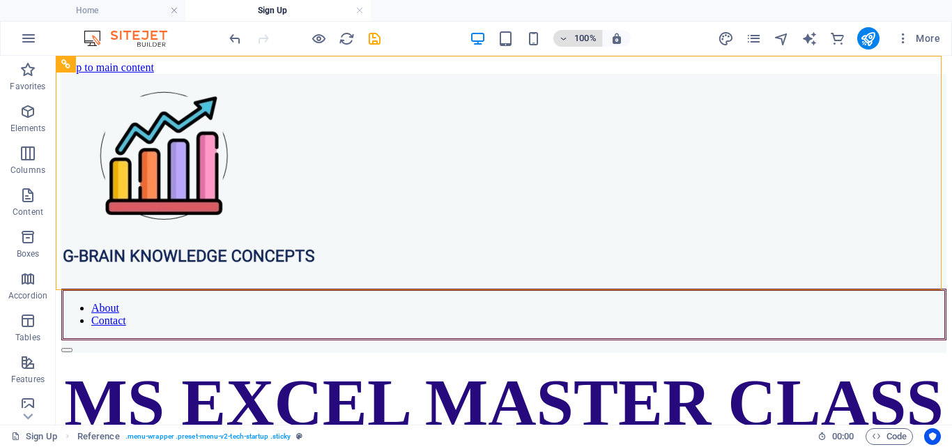
click at [573, 35] on span "100%" at bounding box center [578, 38] width 38 height 17
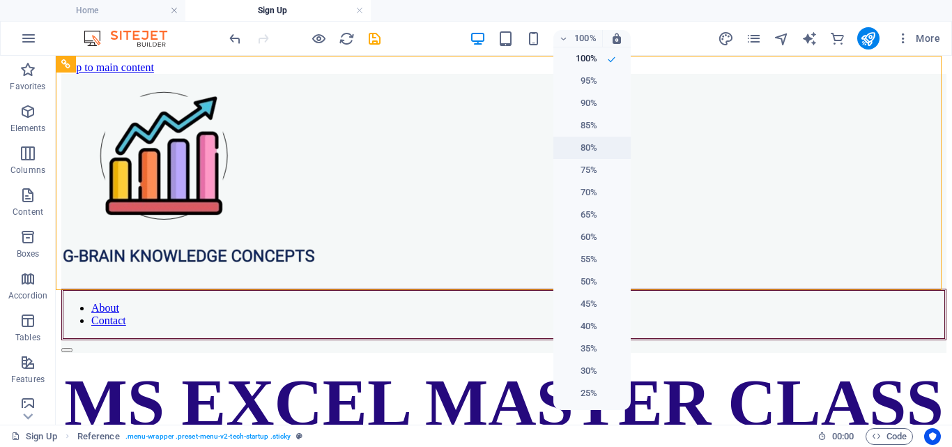
click at [594, 140] on h6 "80%" at bounding box center [580, 147] width 36 height 17
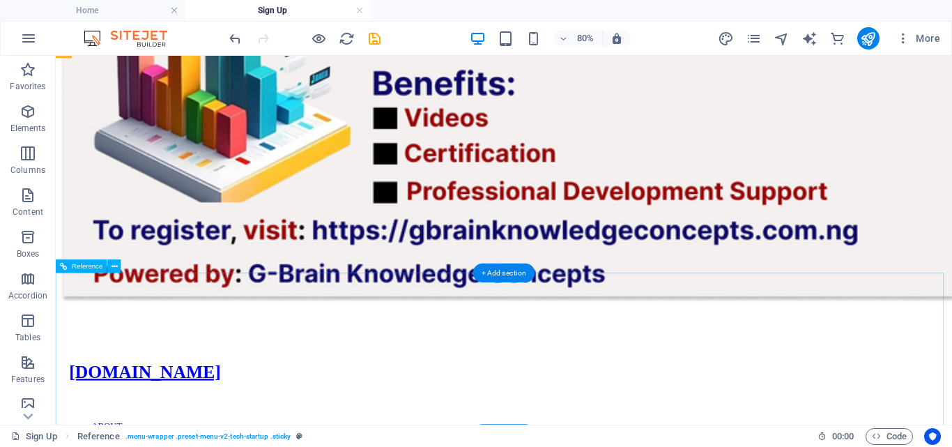
scroll to position [1534, 0]
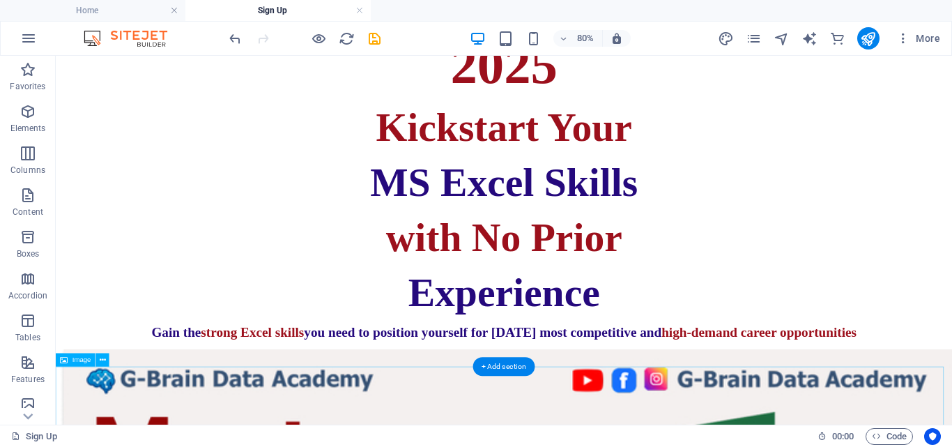
scroll to position [488, 0]
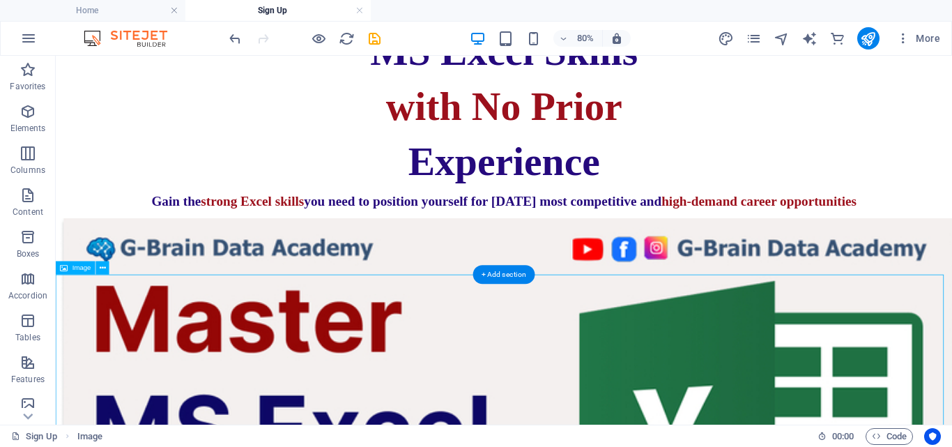
select select "px"
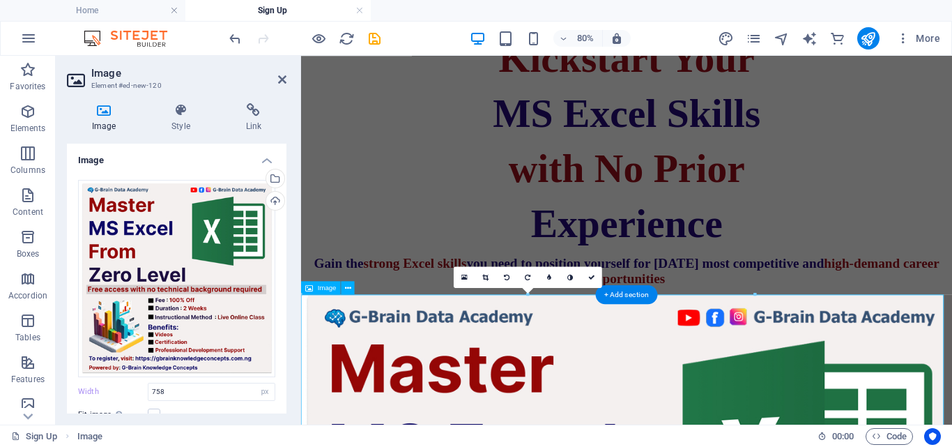
select select "DISABLED_OPTION_VALUE"
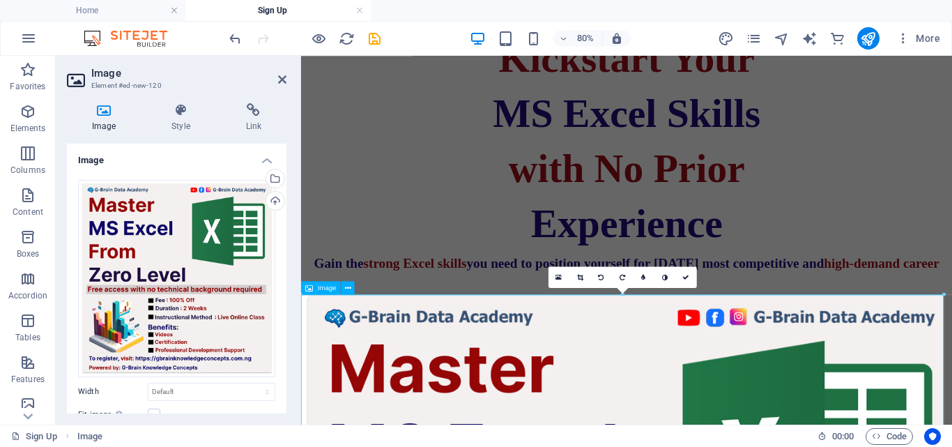
drag, startPoint x: 1244, startPoint y: 349, endPoint x: 878, endPoint y: 427, distance: 374.2
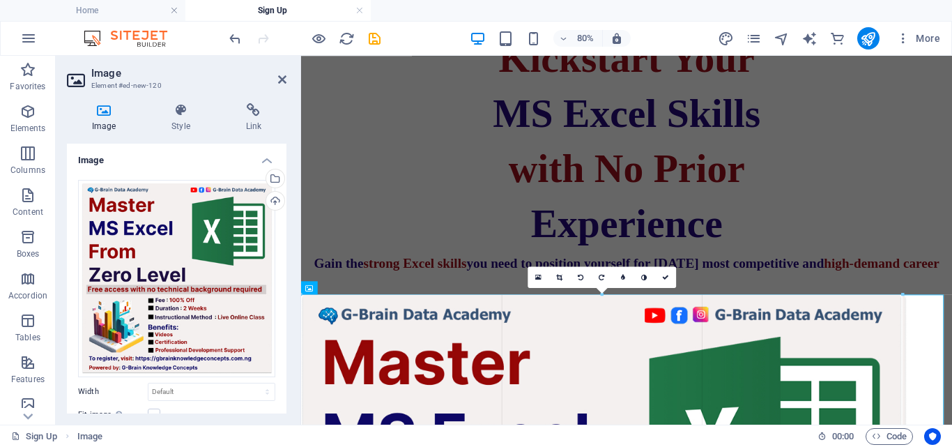
drag, startPoint x: 943, startPoint y: 296, endPoint x: 503, endPoint y: 344, distance: 442.5
type input "1079"
select select "px"
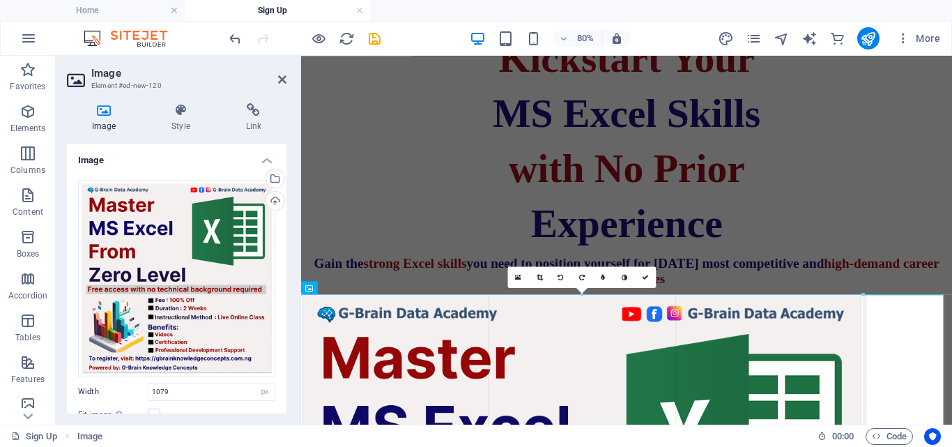
drag, startPoint x: 303, startPoint y: 296, endPoint x: 712, endPoint y: 344, distance: 412.1
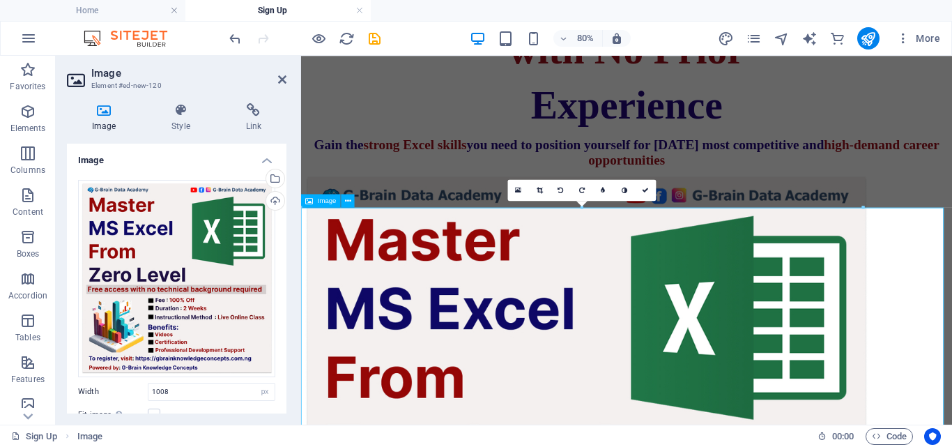
scroll to position [658, 0]
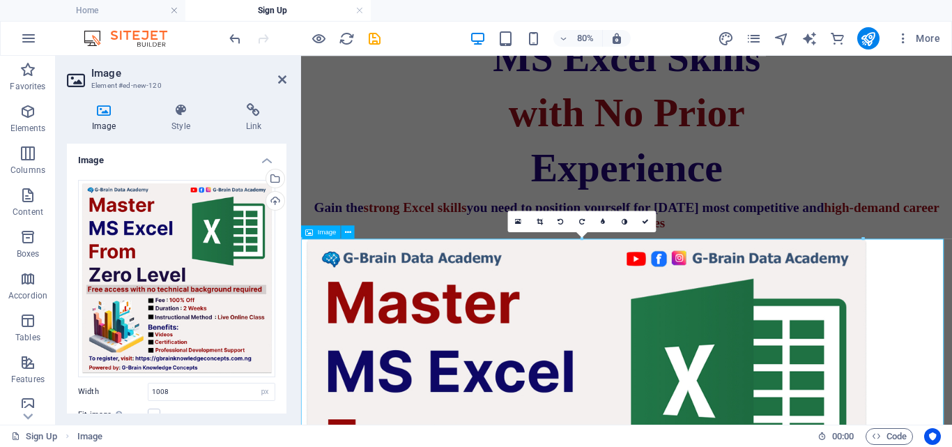
drag, startPoint x: 1163, startPoint y: 298, endPoint x: 922, endPoint y: 297, distance: 241.2
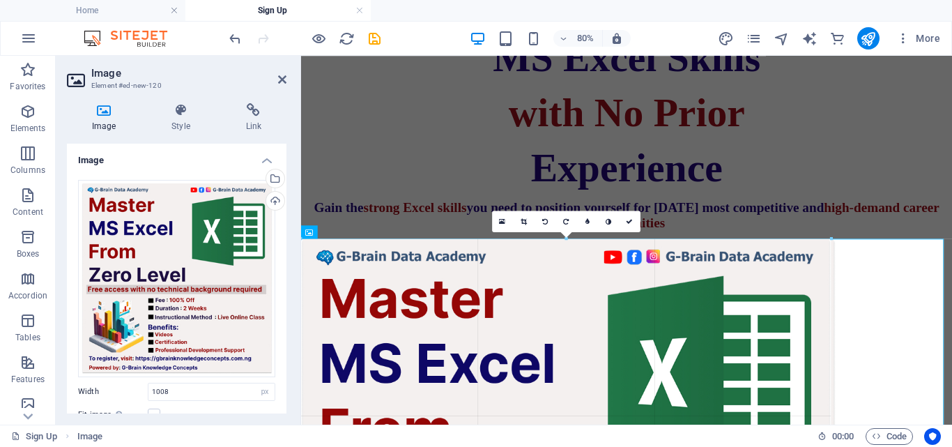
drag, startPoint x: 862, startPoint y: 239, endPoint x: 622, endPoint y: 283, distance: 243.8
type input "951"
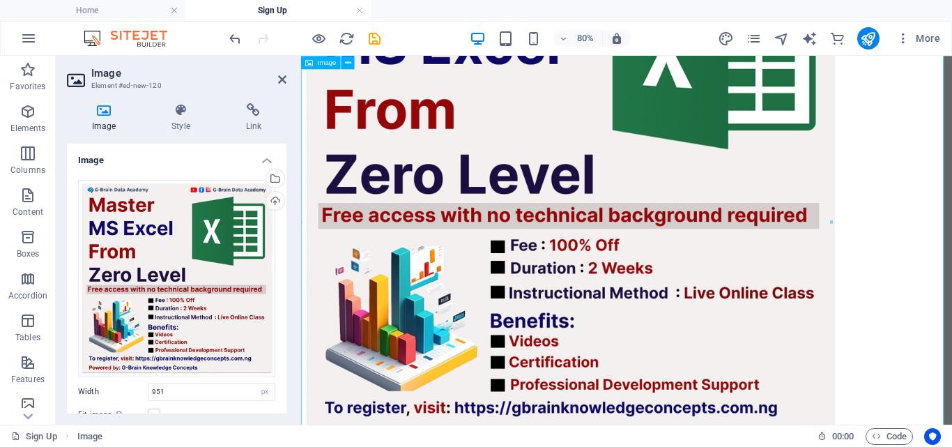
scroll to position [1011, 0]
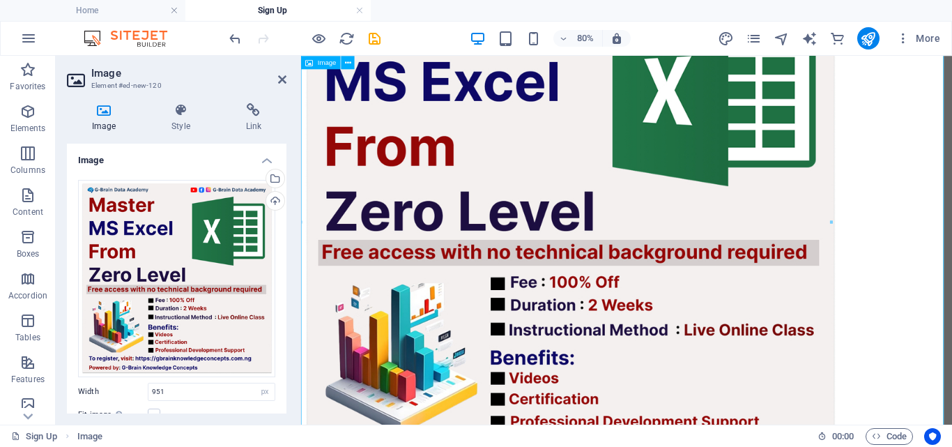
click at [952, 305] on figure at bounding box center [708, 265] width 803 height 666
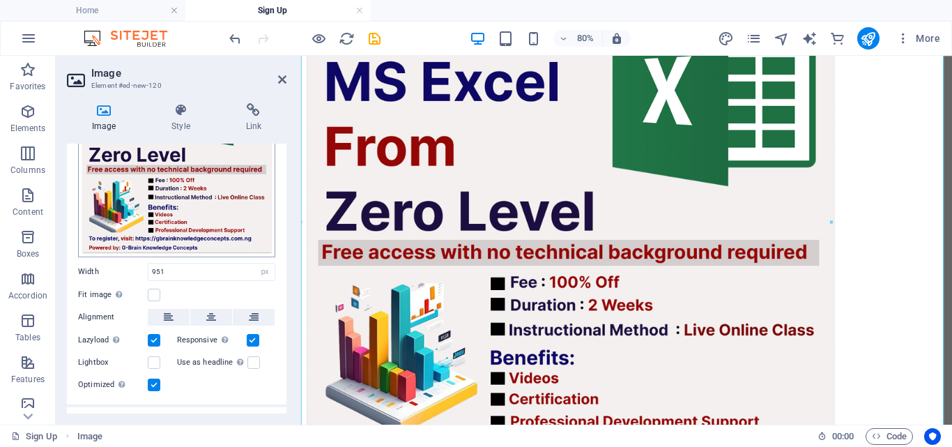
scroll to position [181, 0]
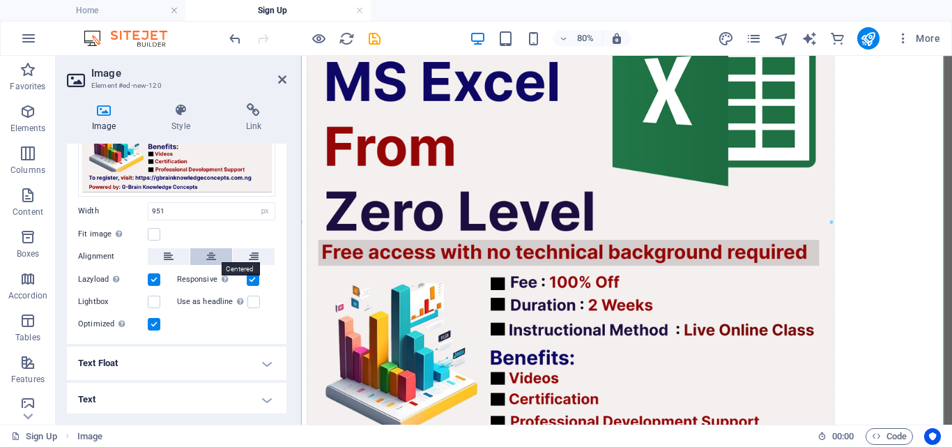
click at [212, 253] on icon at bounding box center [211, 256] width 10 height 17
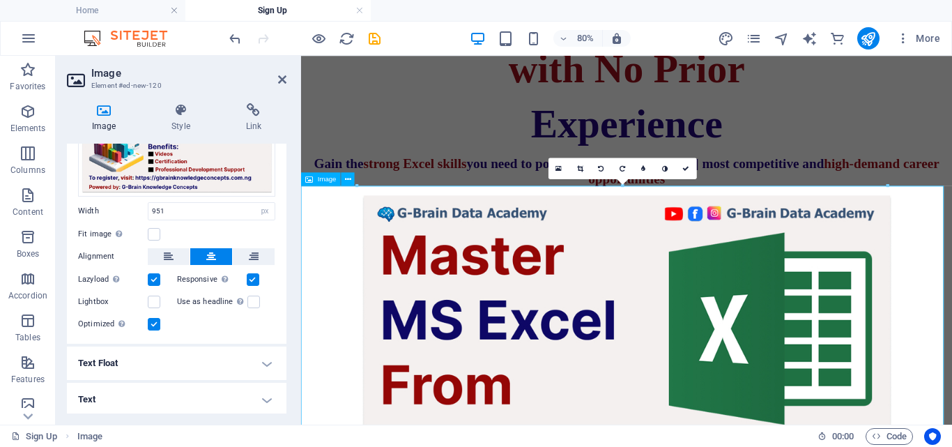
scroll to position [662, 0]
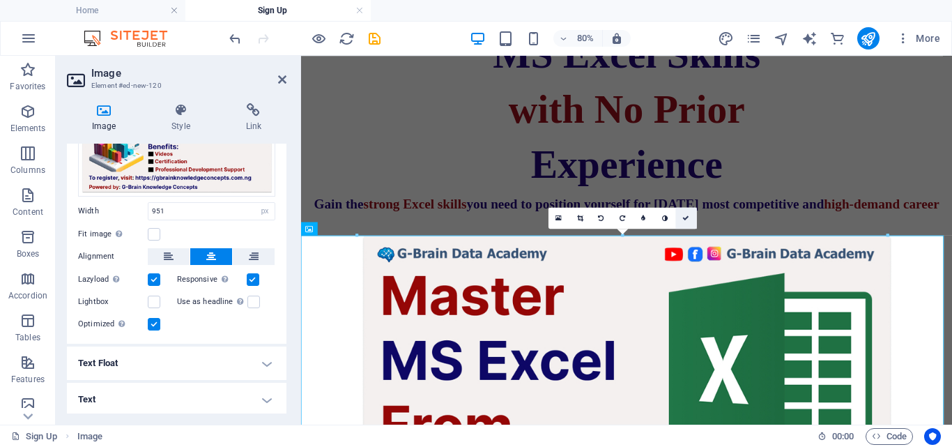
click at [687, 215] on icon at bounding box center [686, 218] width 7 height 7
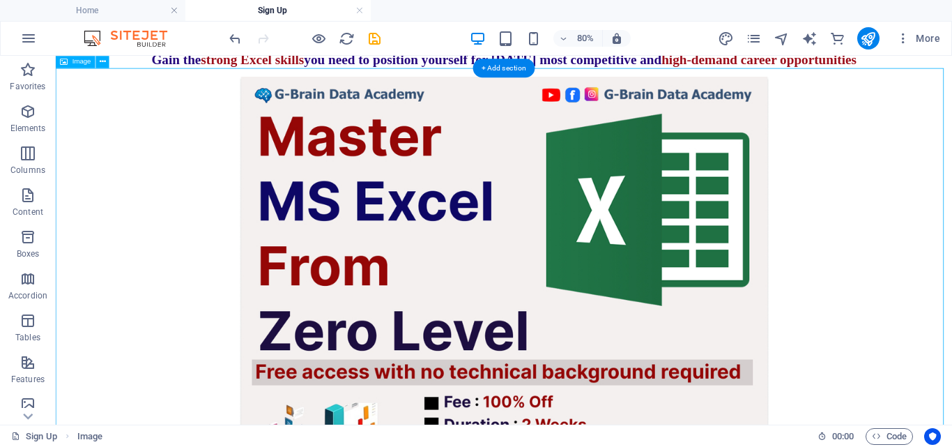
scroll to position [771, 0]
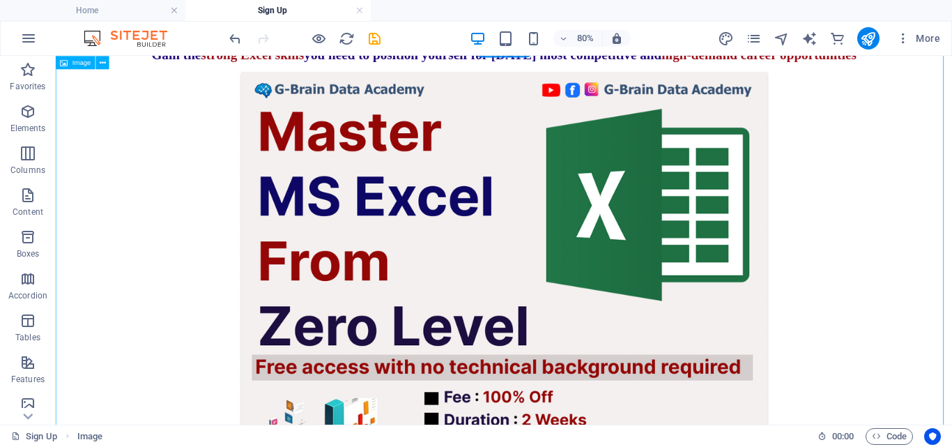
click at [952, 321] on figure at bounding box center [616, 409] width 1110 height 666
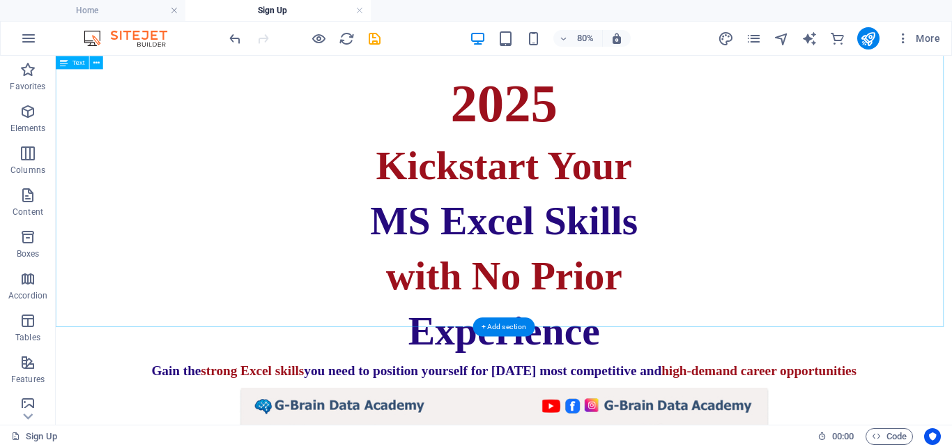
scroll to position [422, 0]
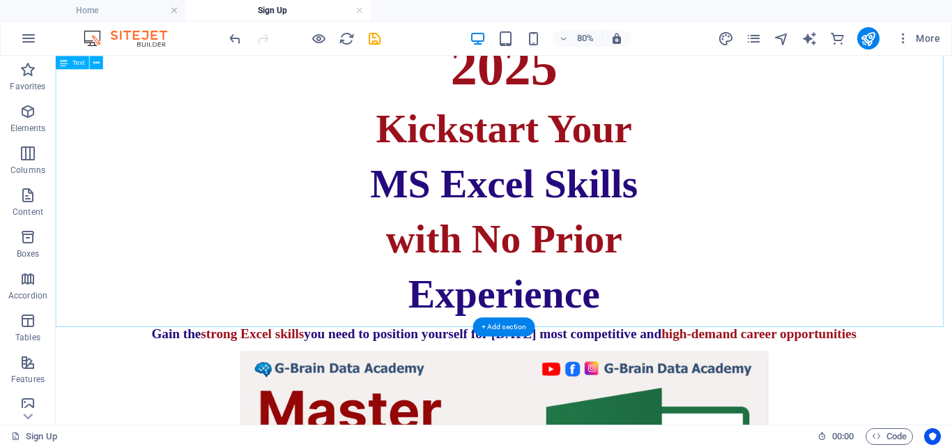
click at [568, 376] on div "MS EXCEL MASTER CLASS 2025 Kickstart Your MS Excel Skills with No Prior Experie…" at bounding box center [616, 177] width 1110 height 472
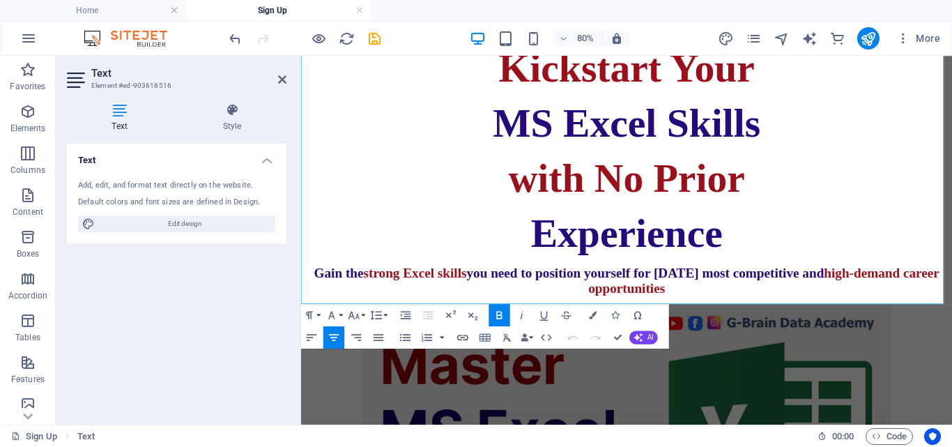
scroll to position [627, 0]
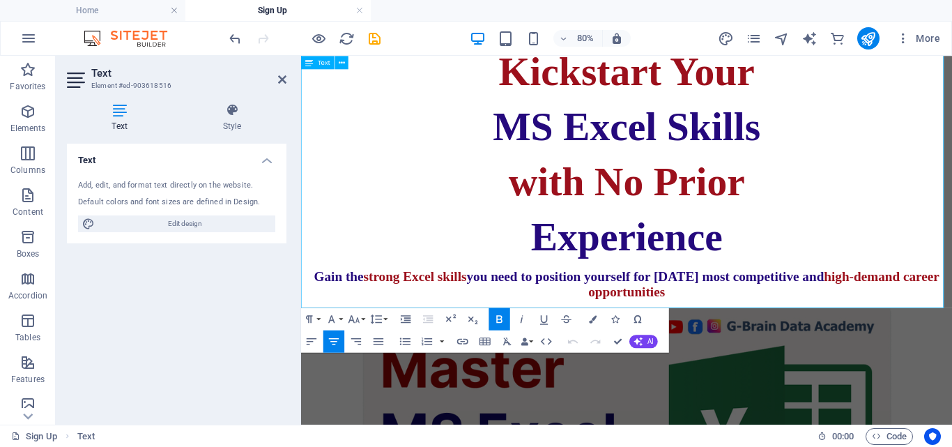
click at [952, 335] on span "you need to position yourself for today’s most competitive and" at bounding box center [731, 332] width 447 height 18
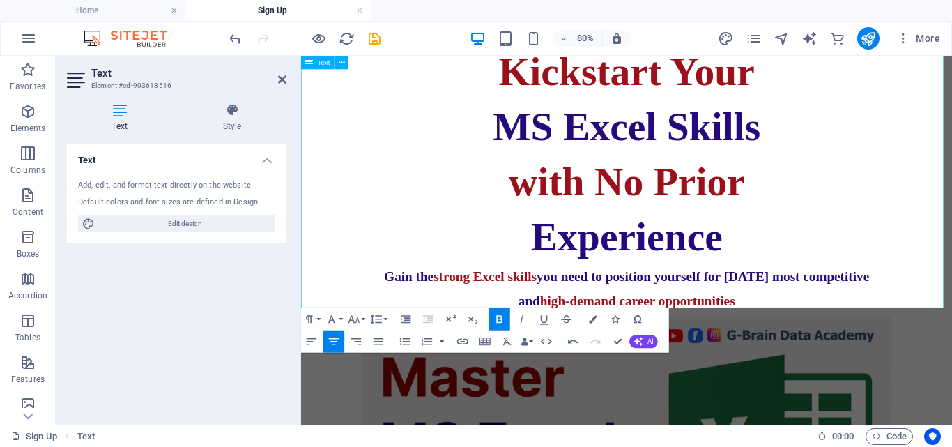
click at [948, 312] on p "Experience" at bounding box center [708, 283] width 803 height 58
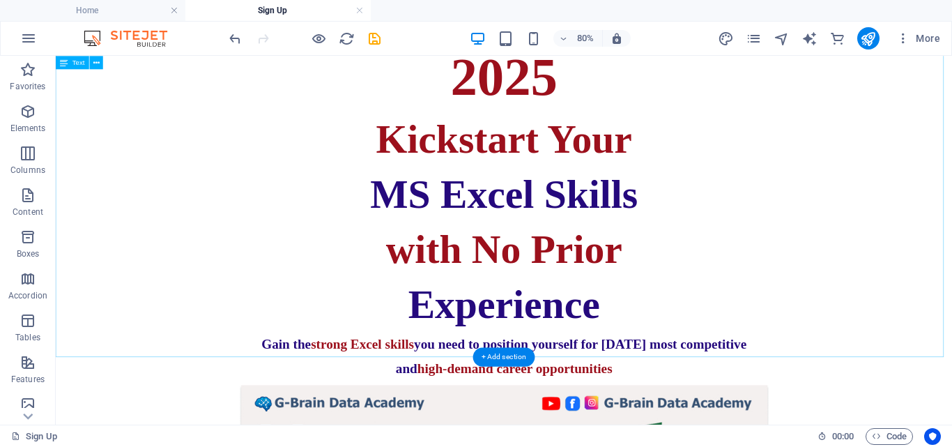
scroll to position [457, 0]
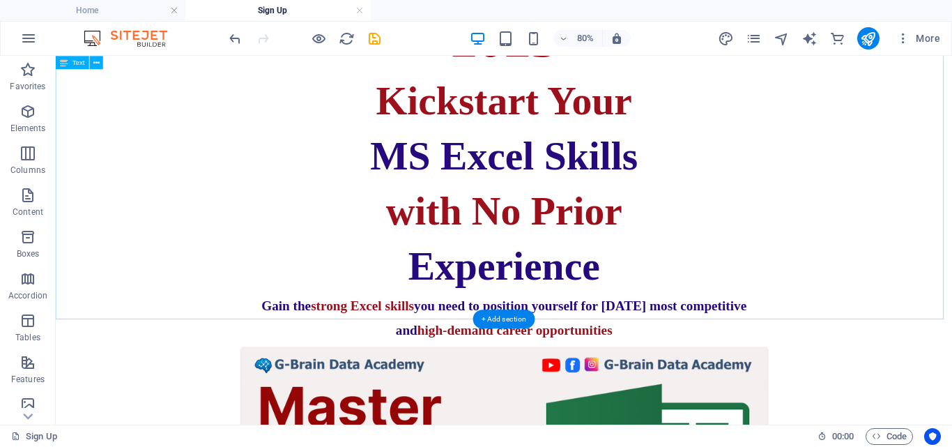
click at [768, 373] on div "MS EXCEL MASTER CLASS 2025 Kickstart Your MS Excel Skills with No Prior Experie…" at bounding box center [616, 158] width 1110 height 502
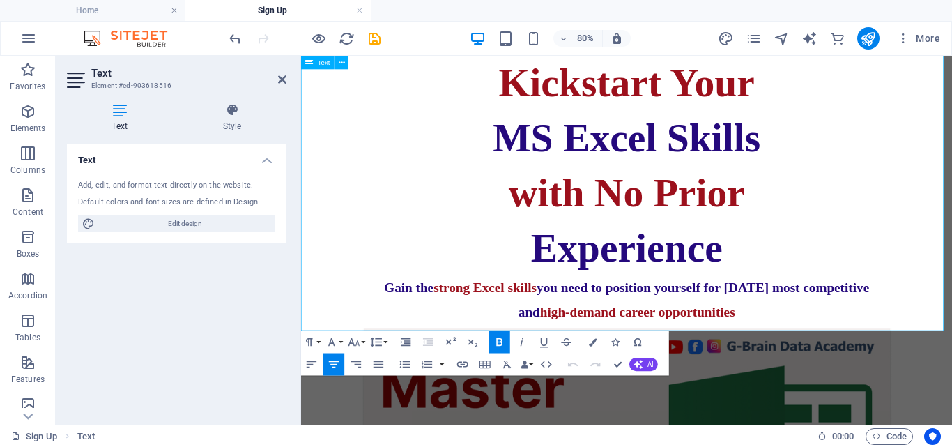
scroll to position [627, 0]
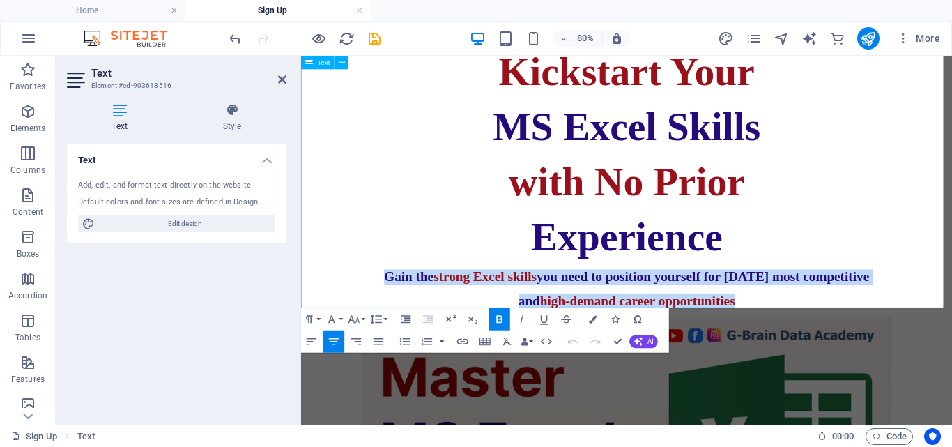
drag, startPoint x: 870, startPoint y: 360, endPoint x: 338, endPoint y: 339, distance: 532.3
click at [338, 339] on div "MS EXCEL MASTER CLASS 2025 Kickstart Your MS Excel Skills with No Prior Experie…" at bounding box center [708, 81] width 803 height 579
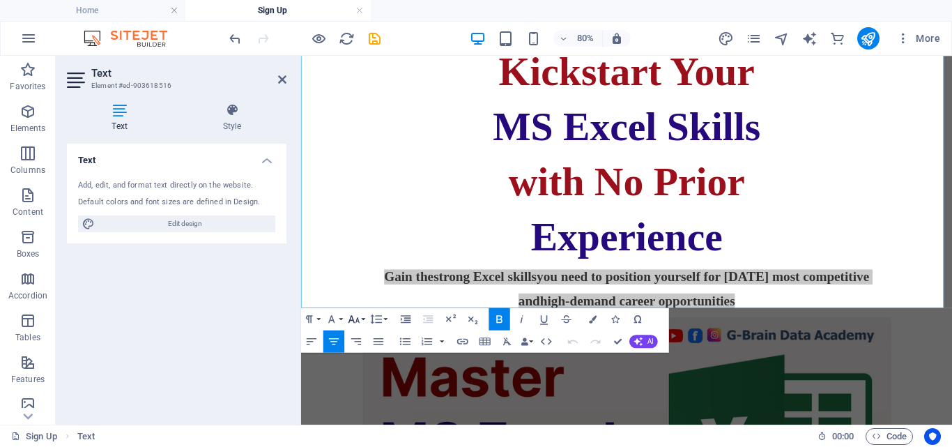
click at [362, 323] on button "Font Size" at bounding box center [356, 319] width 21 height 22
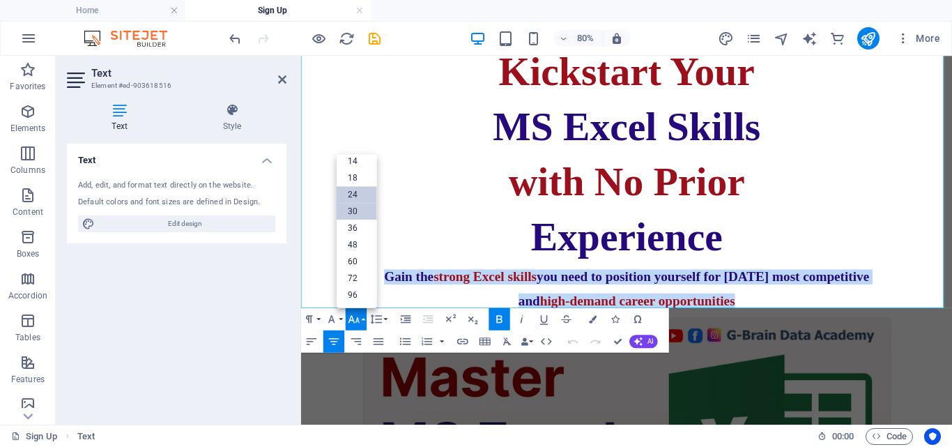
click at [353, 216] on link "30" at bounding box center [357, 211] width 40 height 17
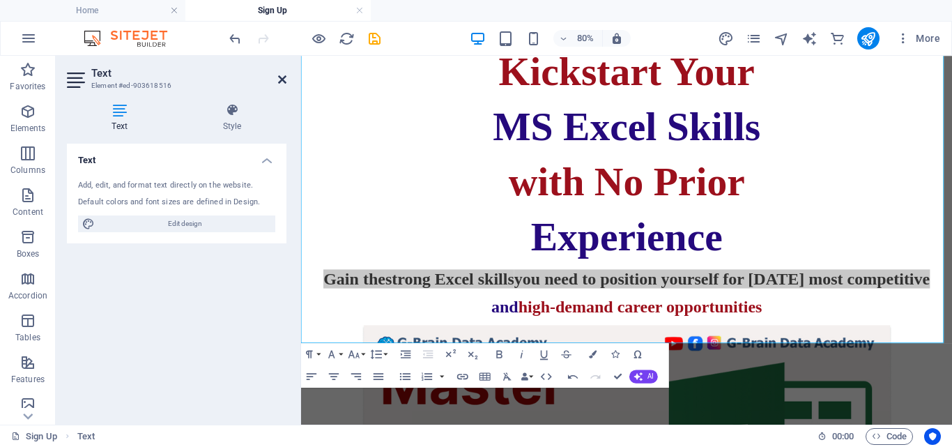
click at [285, 74] on icon at bounding box center [282, 79] width 8 height 11
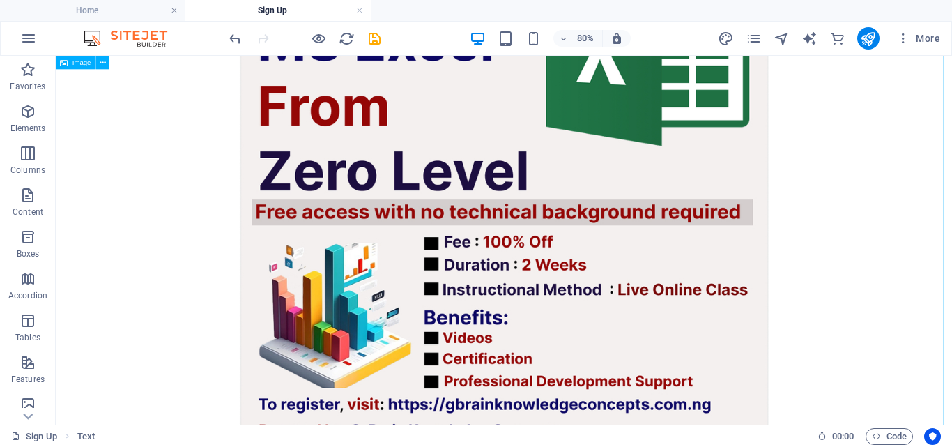
scroll to position [1085, 0]
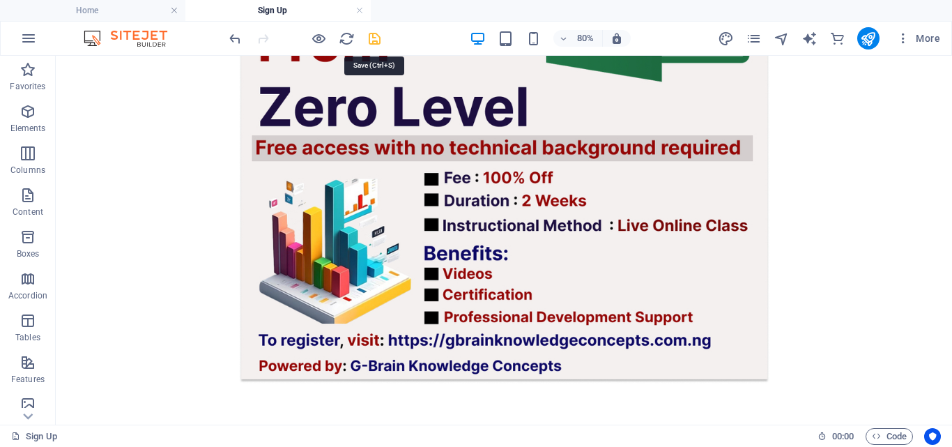
click at [377, 39] on icon "save" at bounding box center [375, 39] width 16 height 16
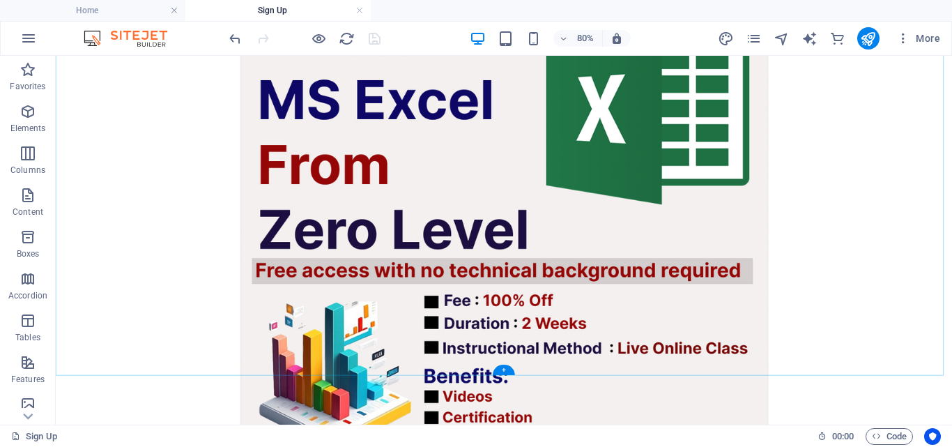
scroll to position [1062, 0]
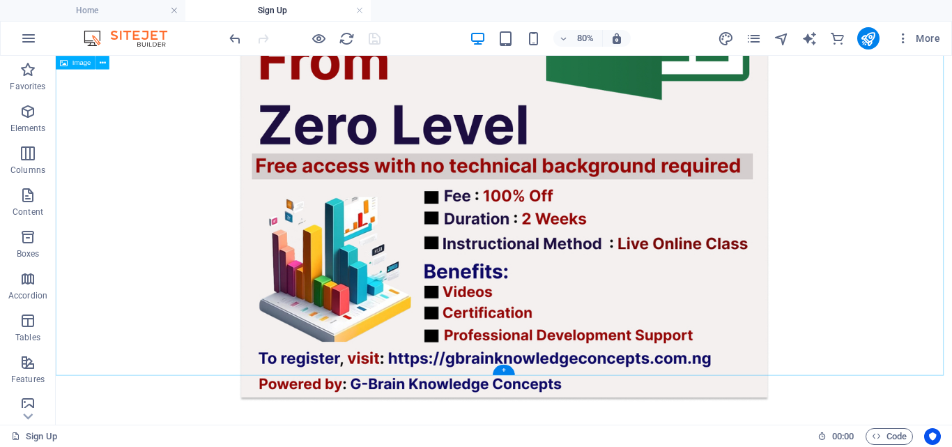
click at [952, 411] on figure at bounding box center [616, 157] width 1110 height 666
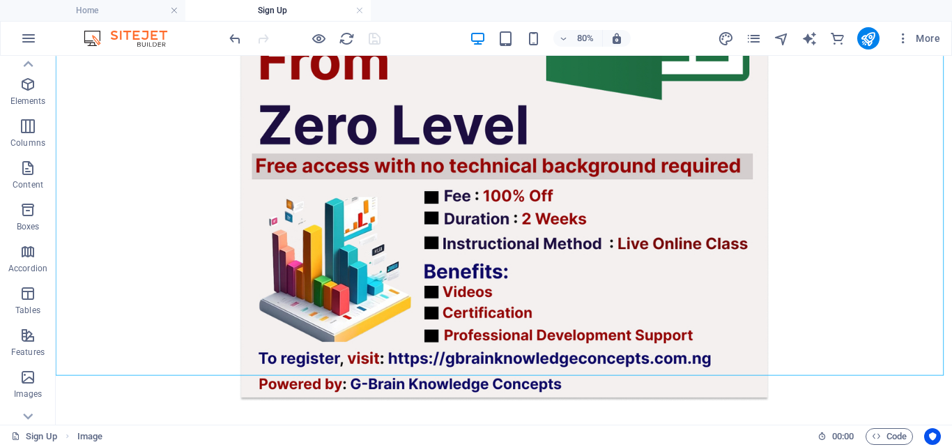
scroll to position [0, 0]
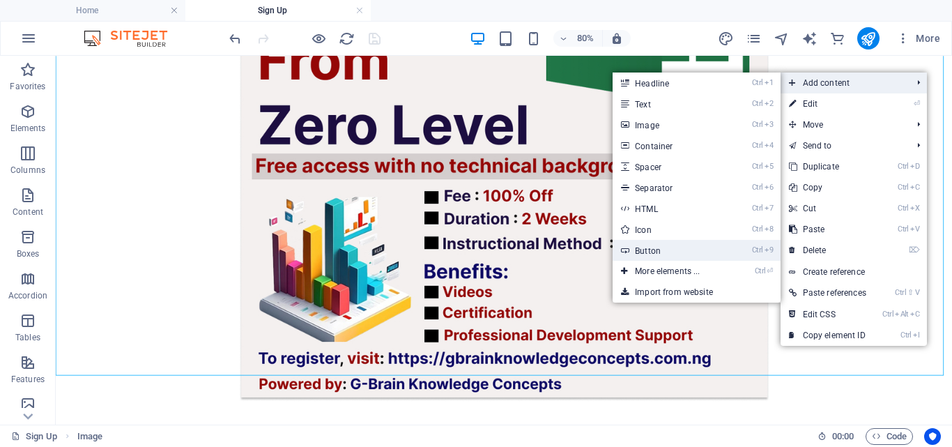
drag, startPoint x: 657, startPoint y: 246, endPoint x: 426, endPoint y: 293, distance: 235.4
click at [657, 246] on link "Ctrl 9 Button" at bounding box center [670, 250] width 115 height 21
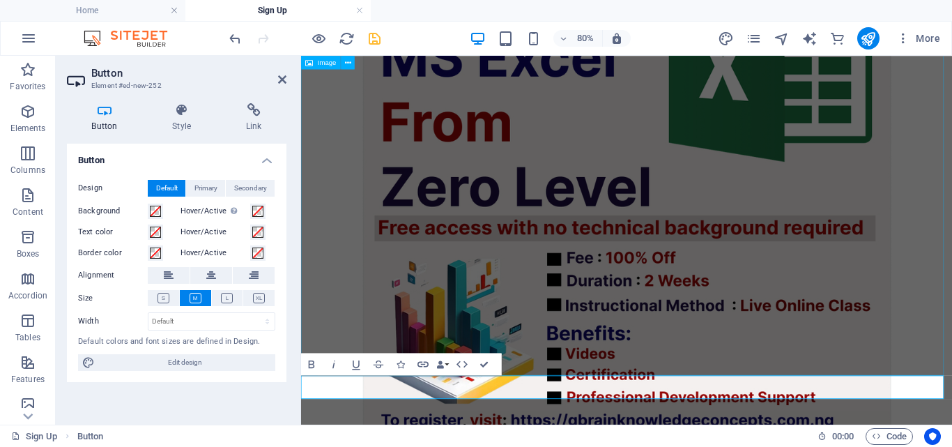
scroll to position [1194, 0]
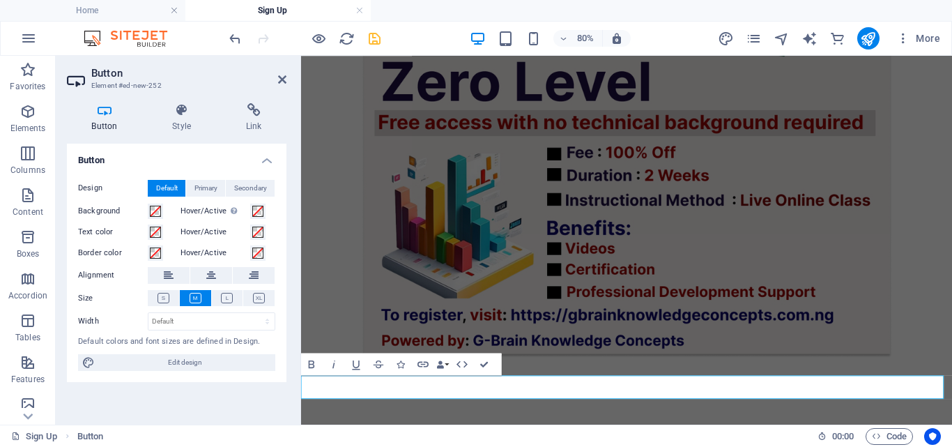
click at [360, 446] on link "REGISTER" at bounding box center [333, 442] width 53 height 12
click at [208, 273] on icon at bounding box center [211, 275] width 10 height 17
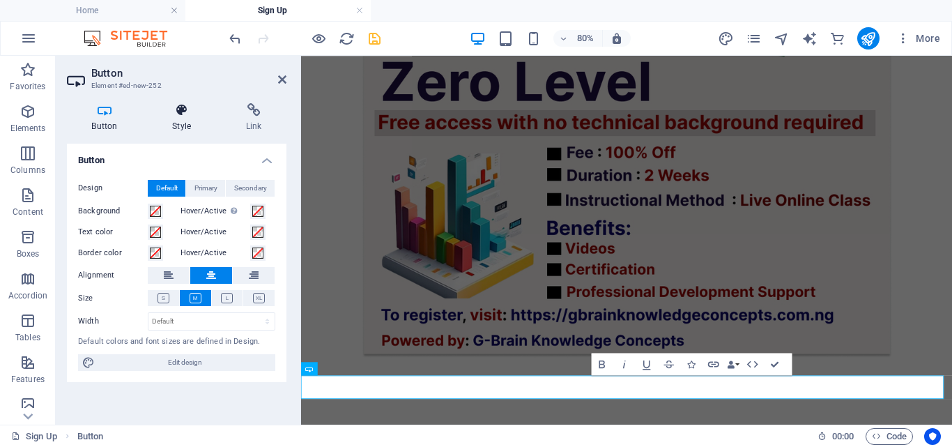
click at [189, 125] on h4 "Style" at bounding box center [185, 117] width 74 height 29
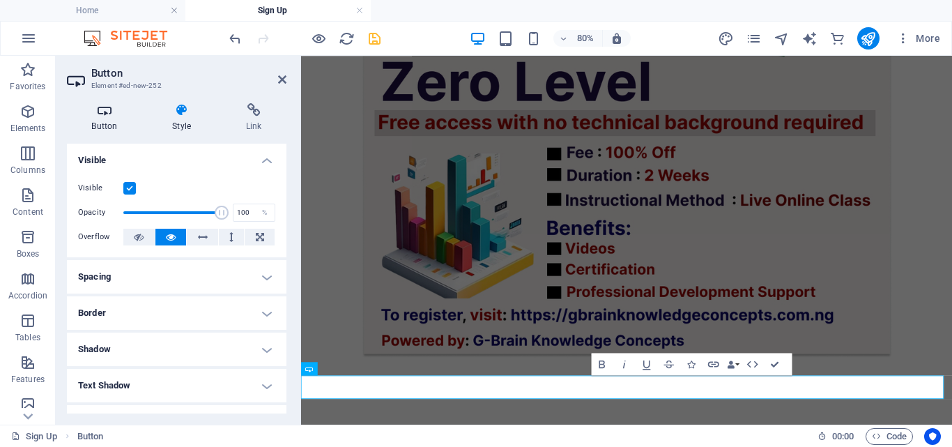
click at [116, 124] on h4 "Button" at bounding box center [107, 117] width 81 height 29
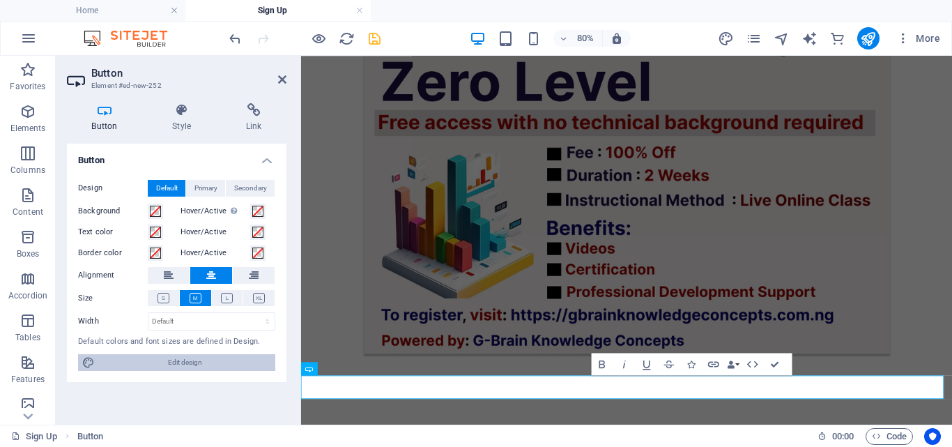
click at [192, 365] on span "Edit design" at bounding box center [185, 362] width 172 height 17
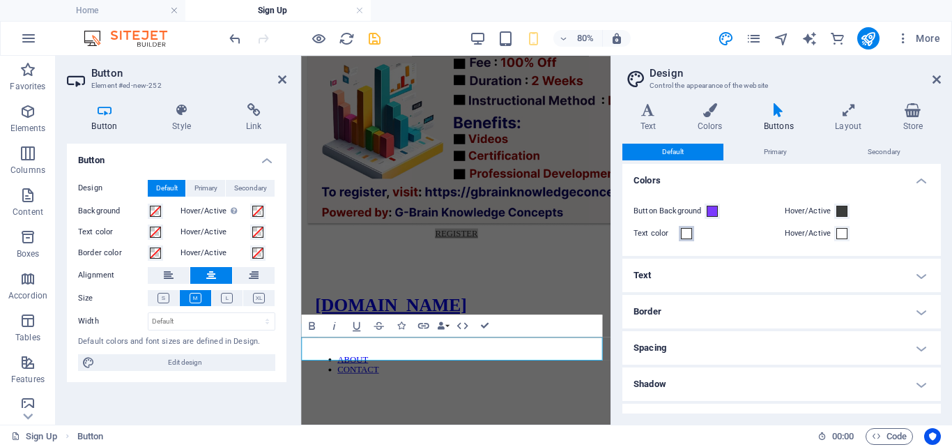
click at [682, 231] on span at bounding box center [686, 233] width 11 height 11
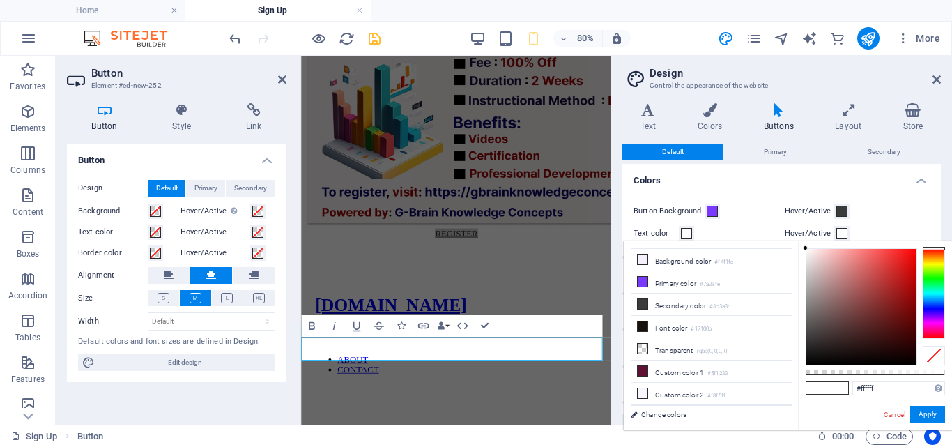
scroll to position [1039, 0]
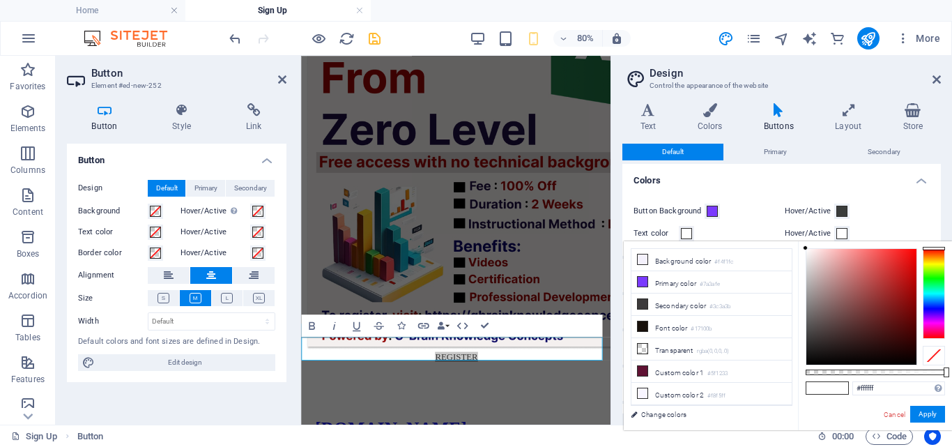
type input "#a51a1a"
click at [899, 289] on div at bounding box center [862, 307] width 110 height 116
click at [923, 411] on button "Apply" at bounding box center [927, 414] width 35 height 17
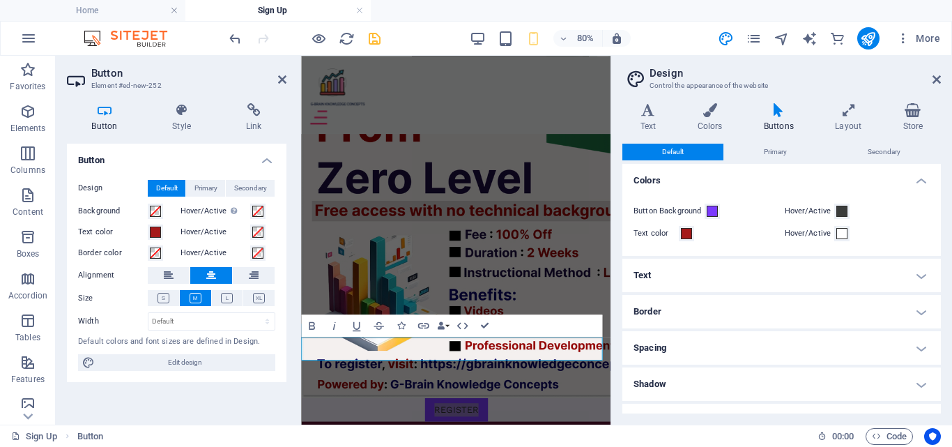
click at [712, 279] on h4 "Text" at bounding box center [782, 275] width 319 height 33
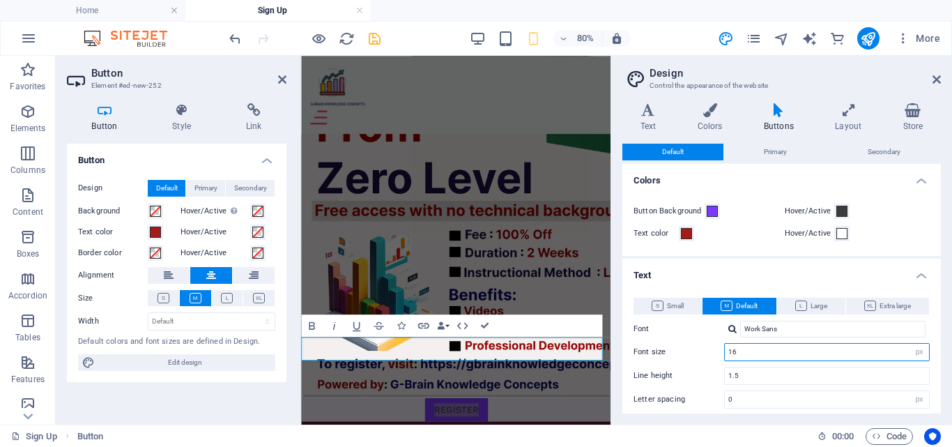
click at [797, 350] on input "16" at bounding box center [827, 352] width 204 height 17
type input "1"
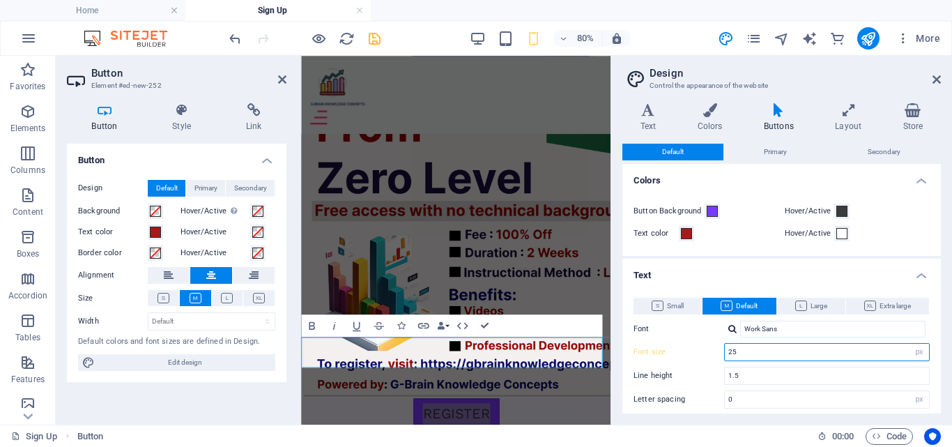
type input "2"
click at [669, 173] on figure at bounding box center [494, 219] width 387 height 528
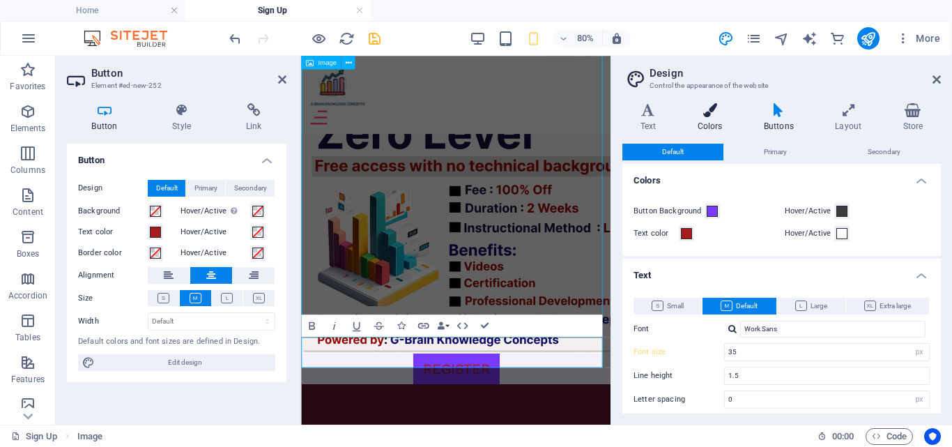
type input "16"
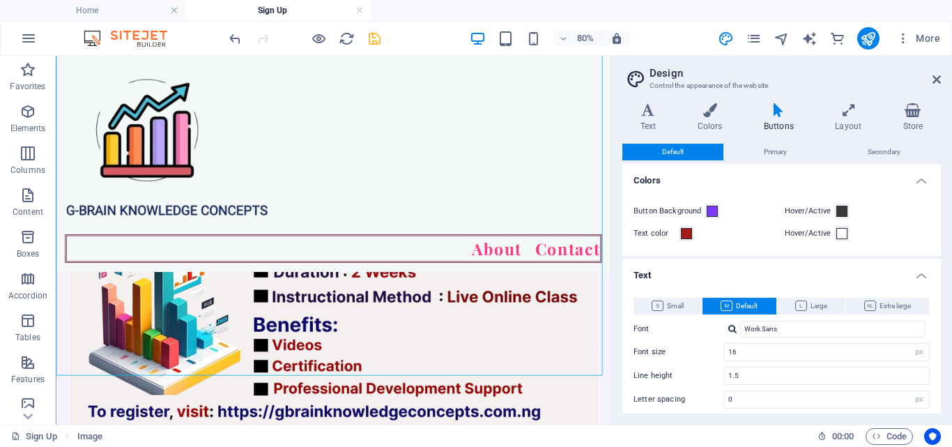
scroll to position [1194, 0]
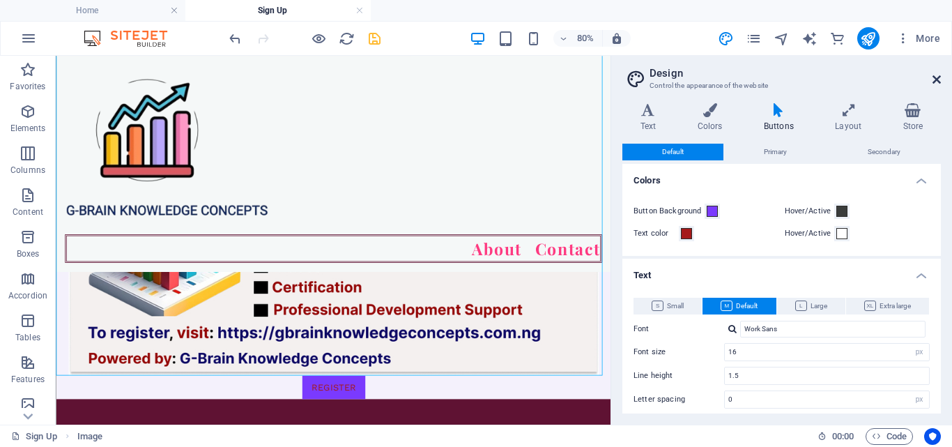
click at [938, 84] on icon at bounding box center [937, 79] width 8 height 11
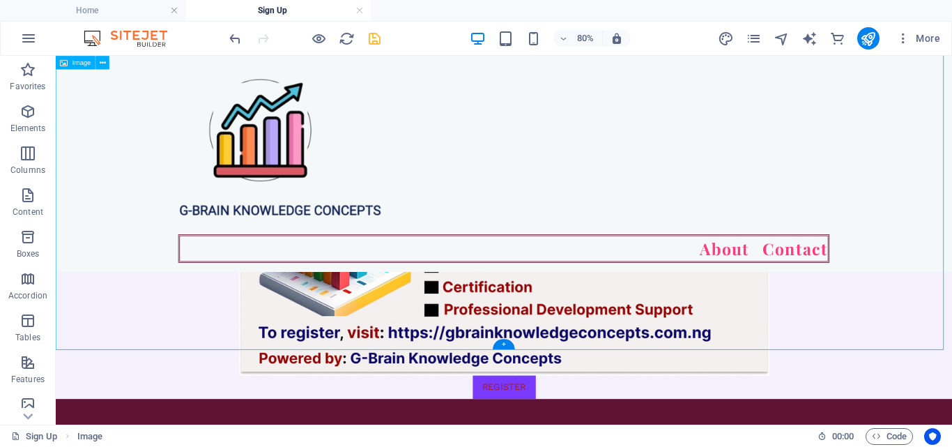
scroll to position [1202, 0]
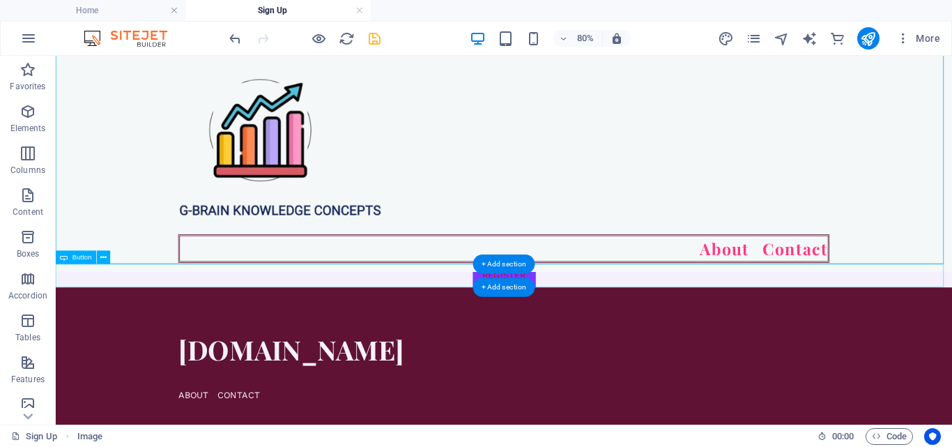
click at [634, 331] on div "REGISTER" at bounding box center [616, 330] width 1121 height 29
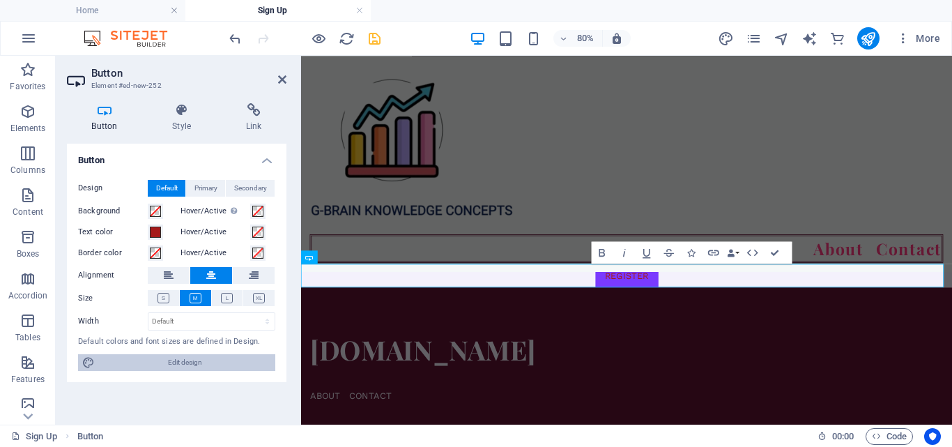
click at [243, 359] on span "Edit design" at bounding box center [185, 362] width 172 height 17
select select "px"
select select "400"
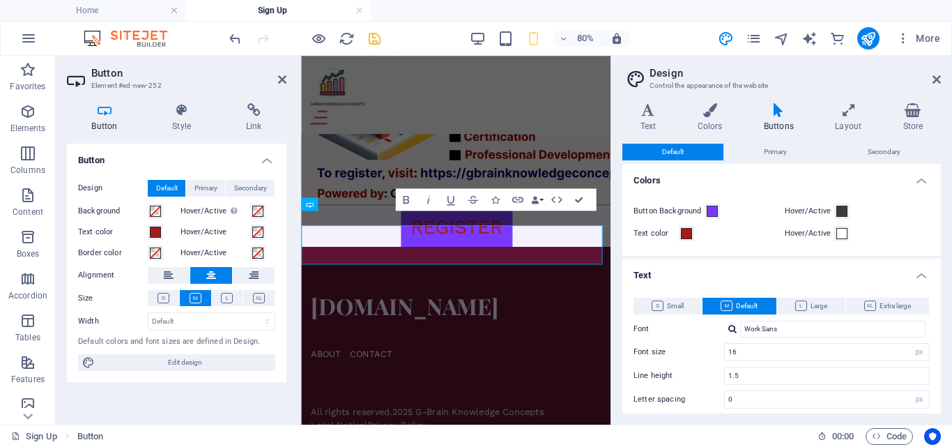
type input "35"
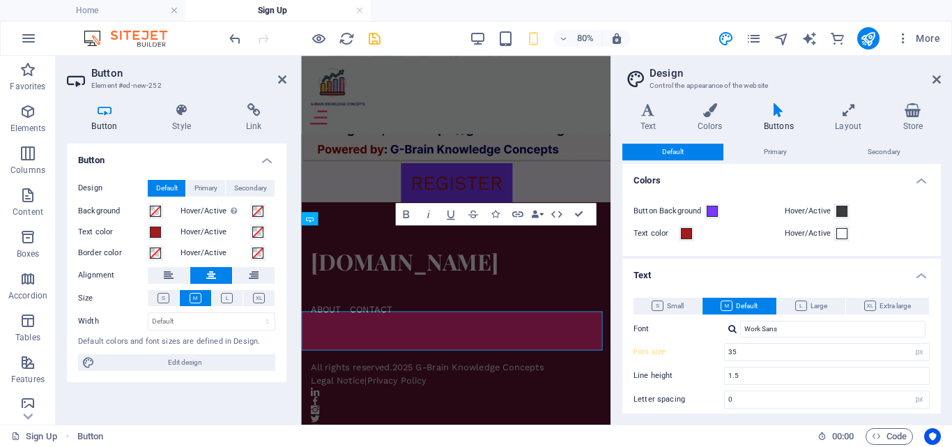
scroll to position [1179, 0]
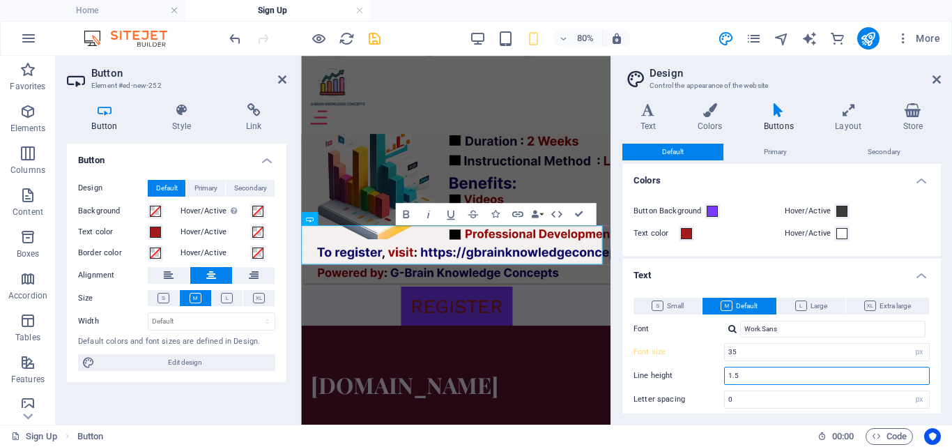
click at [760, 376] on input "1.5" at bounding box center [827, 375] width 204 height 17
type input "1"
type input "7"
click at [698, 378] on label "Line height" at bounding box center [679, 376] width 91 height 8
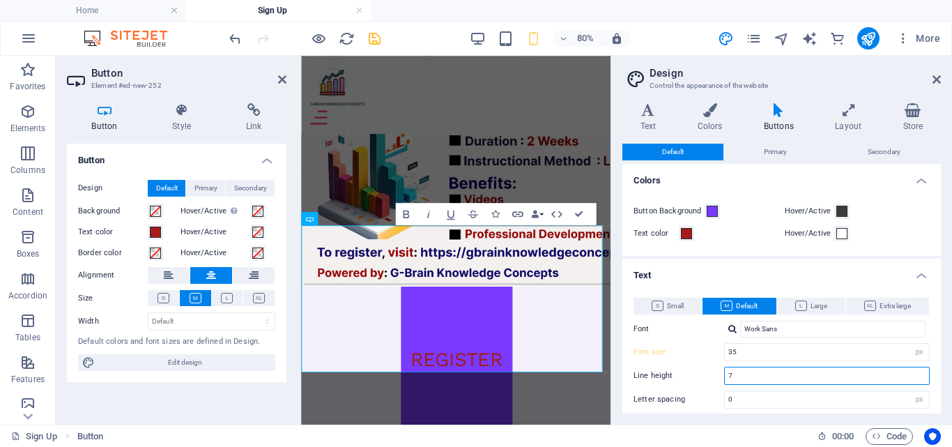
click at [735, 376] on input "7" at bounding box center [827, 375] width 204 height 17
type input "4"
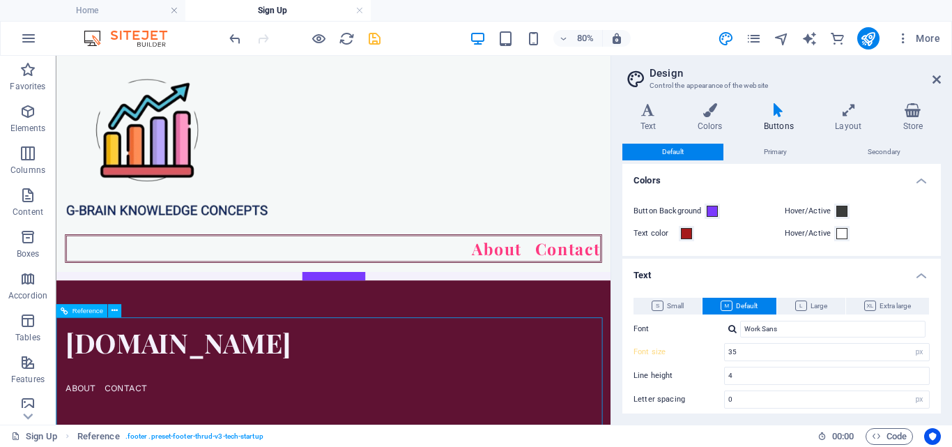
type input "16"
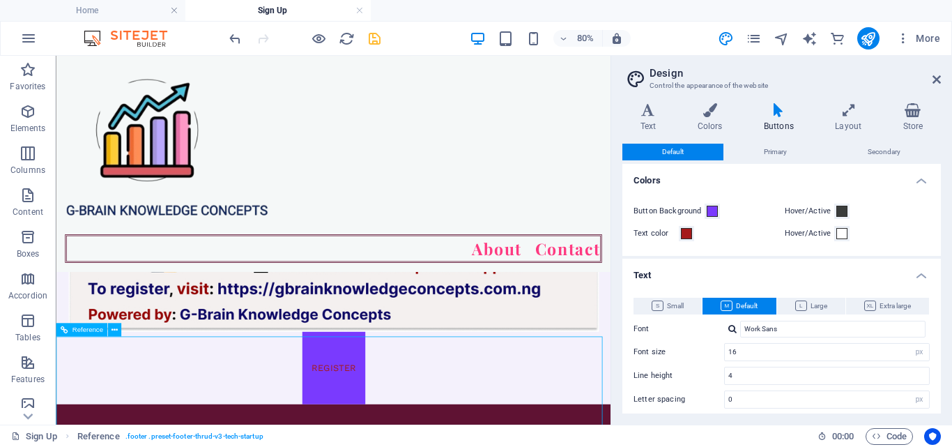
scroll to position [1334, 0]
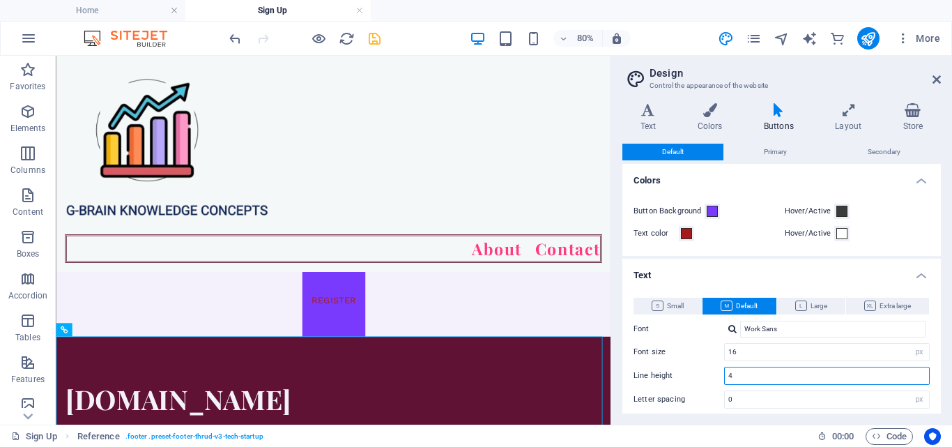
click at [739, 373] on input "4" at bounding box center [827, 375] width 204 height 17
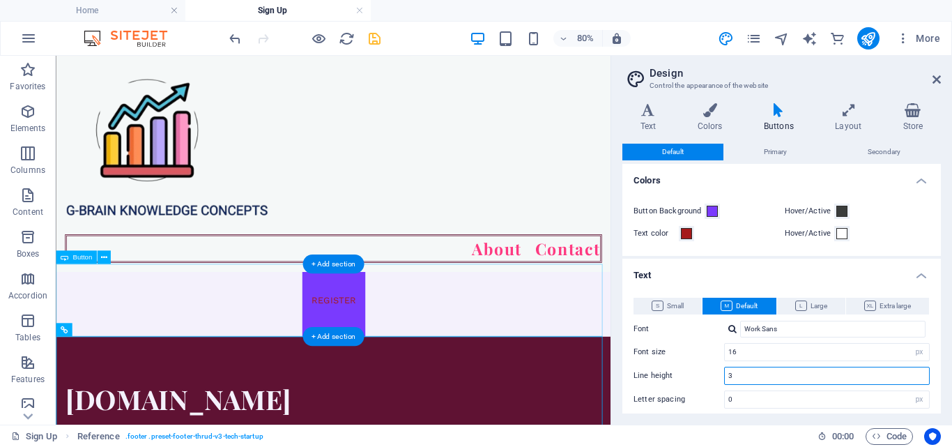
type input "3"
click at [514, 365] on div "REGISTER" at bounding box center [403, 361] width 694 height 91
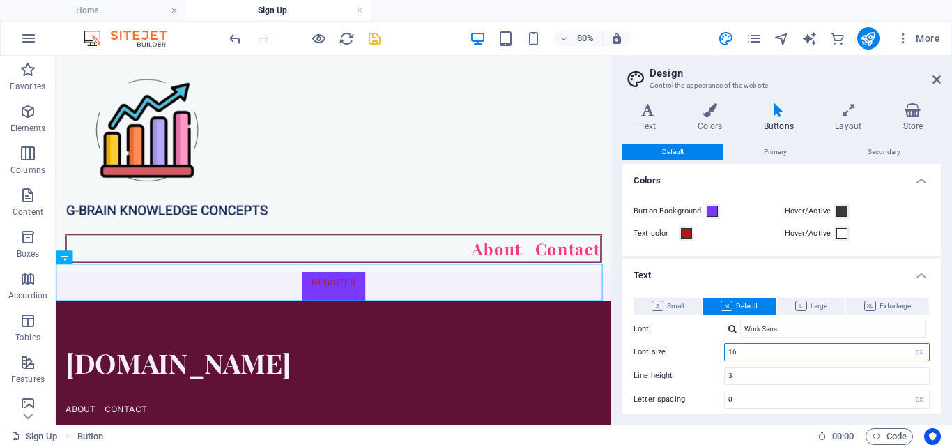
click at [751, 353] on input "16" at bounding box center [827, 352] width 204 height 17
type input "1"
type input "35"
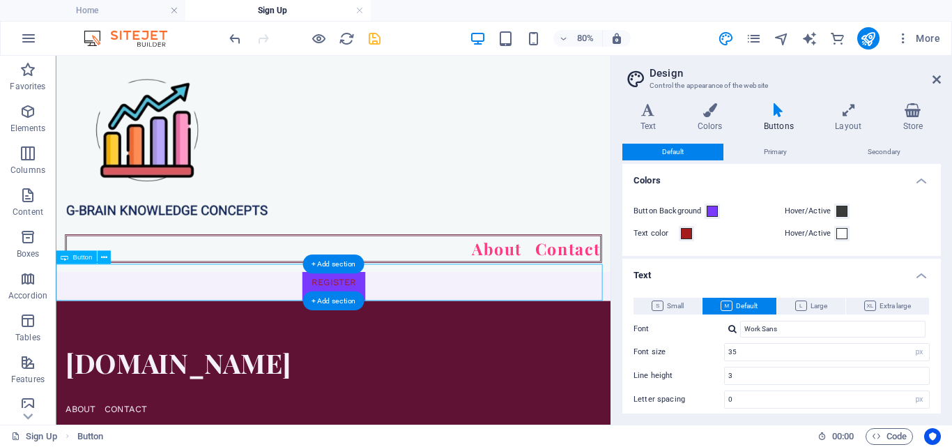
click at [673, 343] on div "REGISTER" at bounding box center [403, 339] width 694 height 46
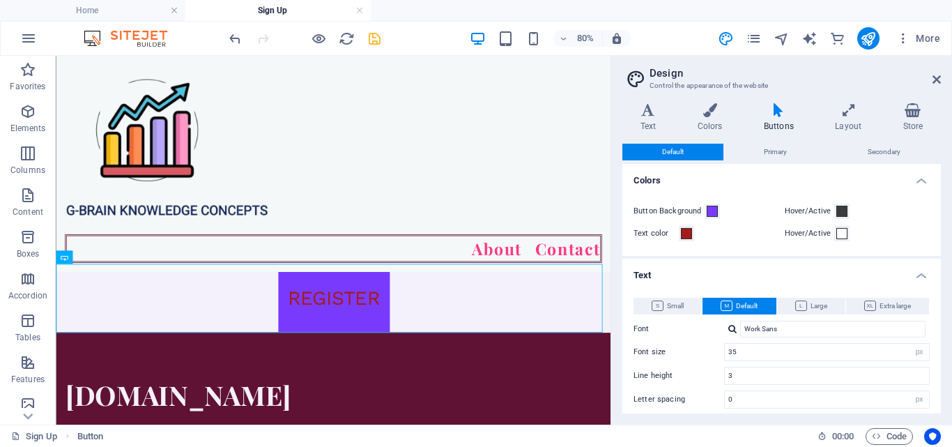
scroll to position [70, 0]
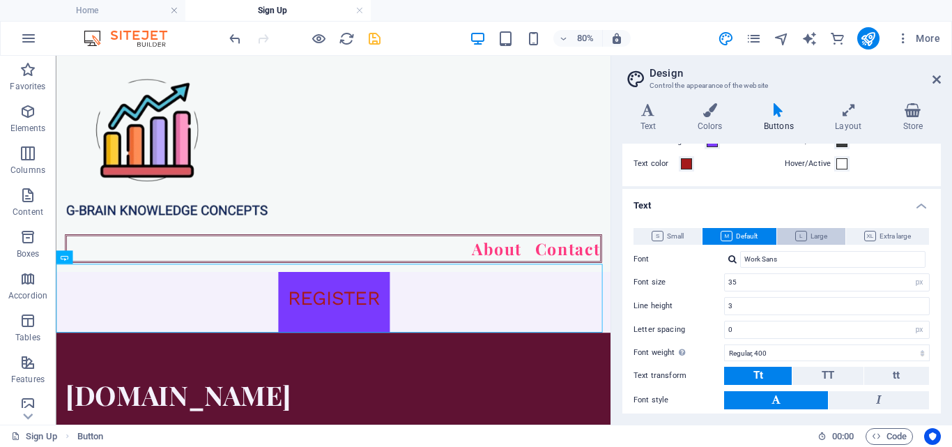
click at [803, 231] on icon at bounding box center [801, 236] width 12 height 10
click at [816, 369] on button "TT" at bounding box center [828, 376] width 70 height 18
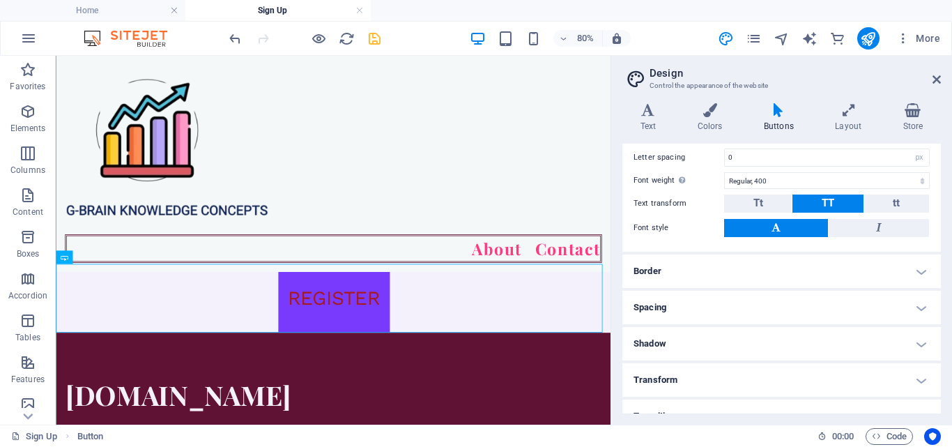
scroll to position [261, 0]
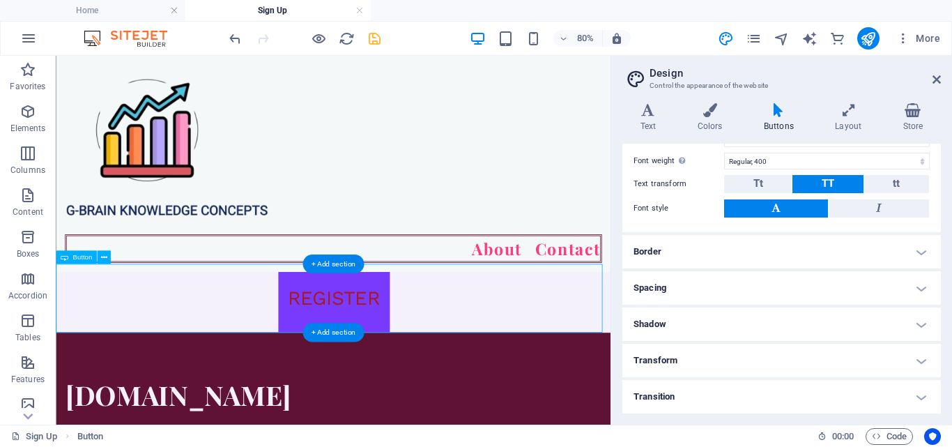
click at [694, 363] on div "REGISTER" at bounding box center [403, 359] width 694 height 86
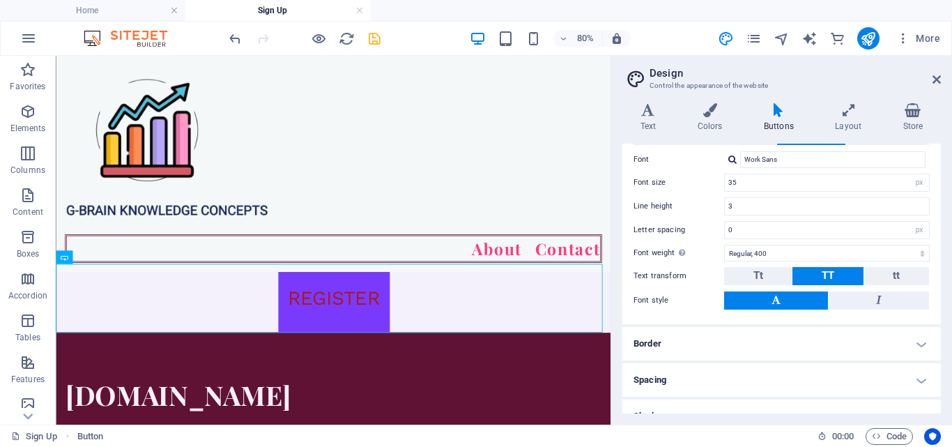
scroll to position [52, 0]
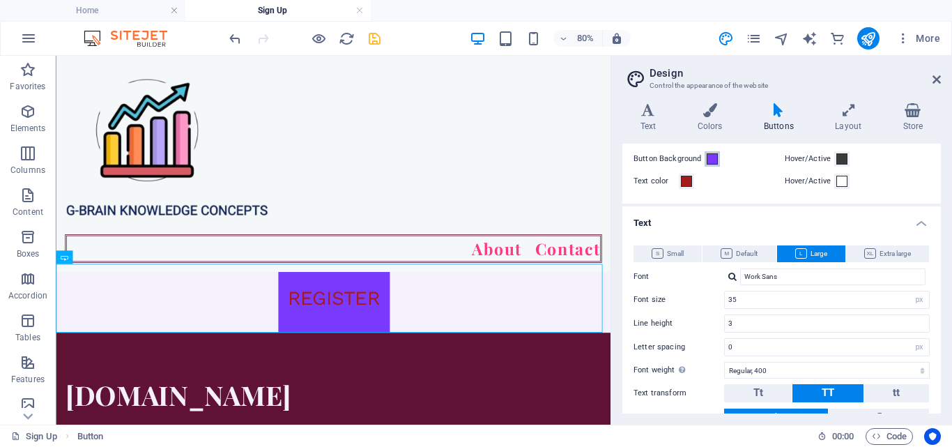
click at [717, 160] on span at bounding box center [712, 158] width 11 height 11
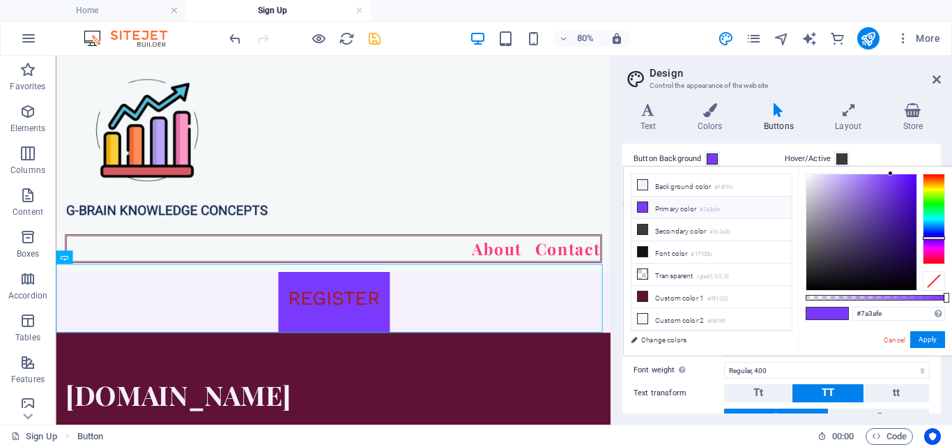
type input "#d4cce6"
click at [818, 185] on div at bounding box center [862, 232] width 110 height 116
click at [930, 340] on button "Apply" at bounding box center [927, 339] width 35 height 17
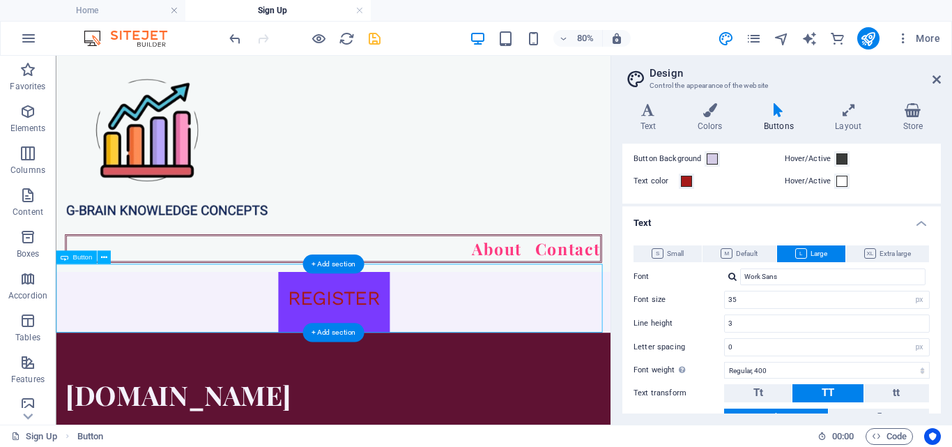
click at [596, 346] on div "REGISTER" at bounding box center [403, 359] width 694 height 86
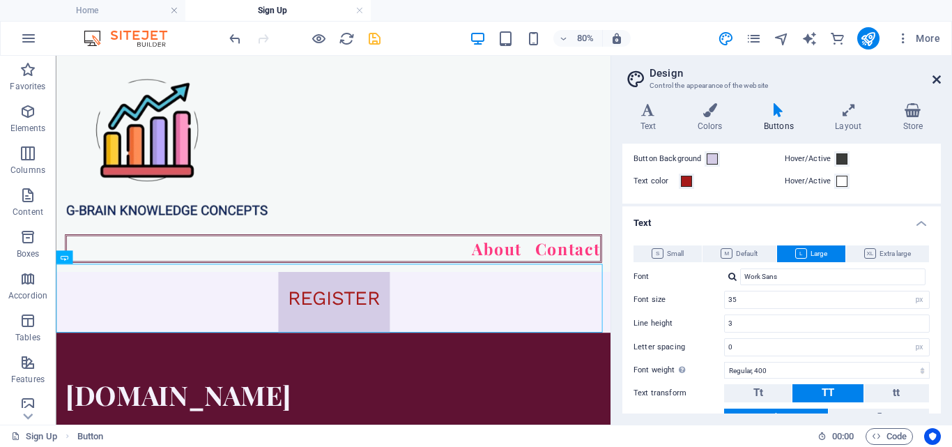
click at [937, 76] on icon at bounding box center [937, 79] width 8 height 11
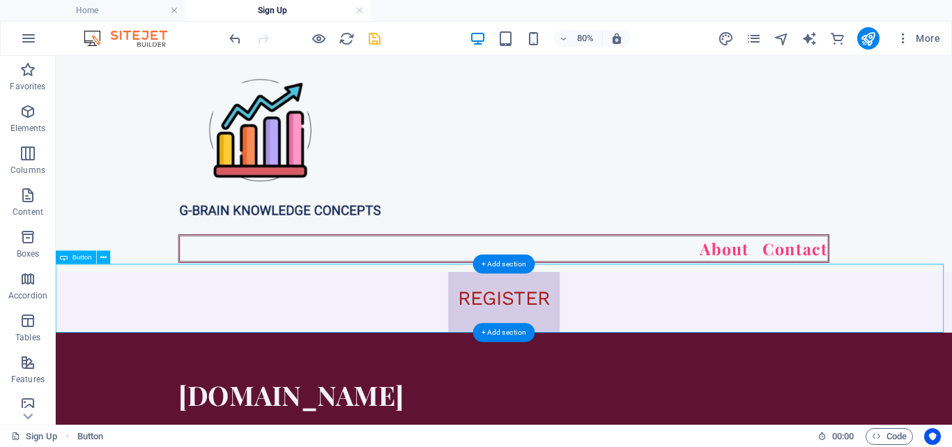
click at [659, 342] on div "REGISTER" at bounding box center [616, 359] width 1121 height 86
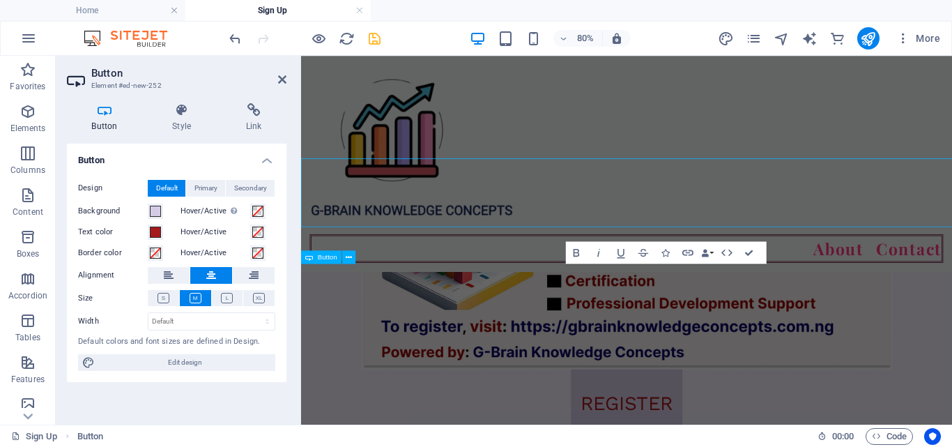
scroll to position [1334, 0]
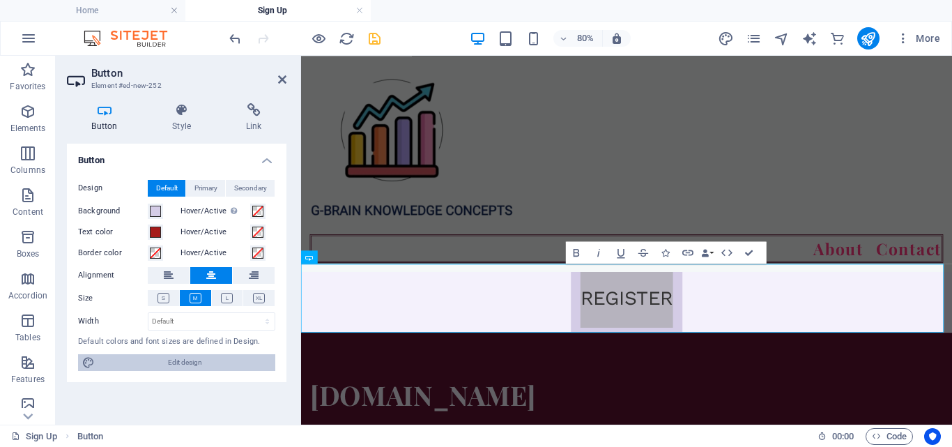
click at [151, 360] on span "Edit design" at bounding box center [185, 362] width 172 height 17
select select "px"
select select "400"
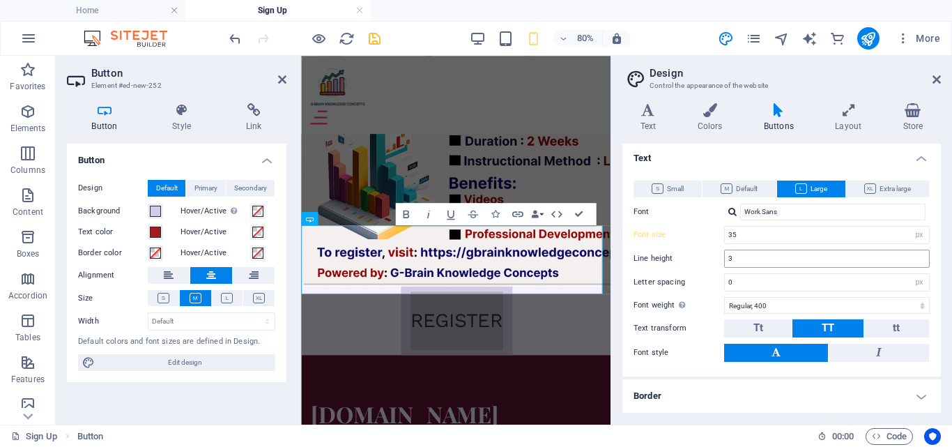
scroll to position [139, 0]
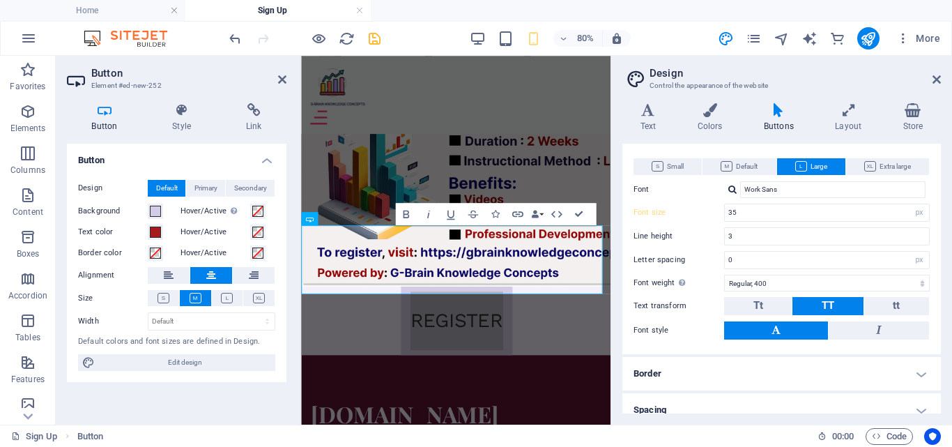
click at [705, 378] on h4 "Border" at bounding box center [782, 373] width 319 height 33
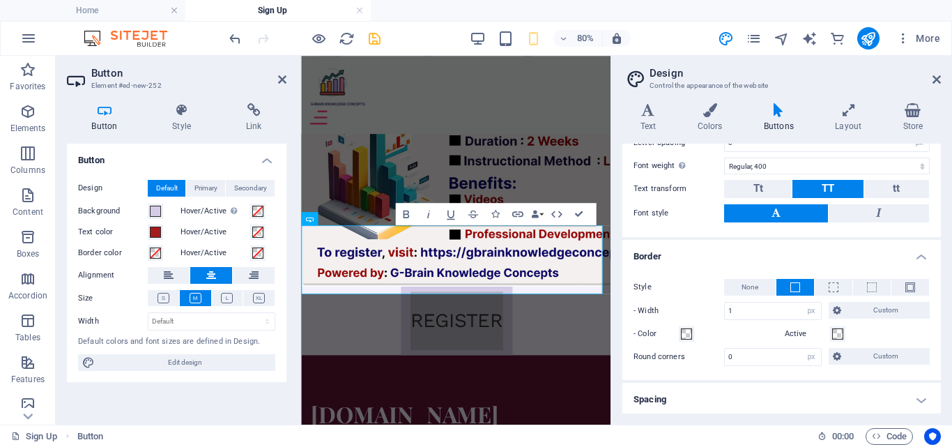
scroll to position [279, 0]
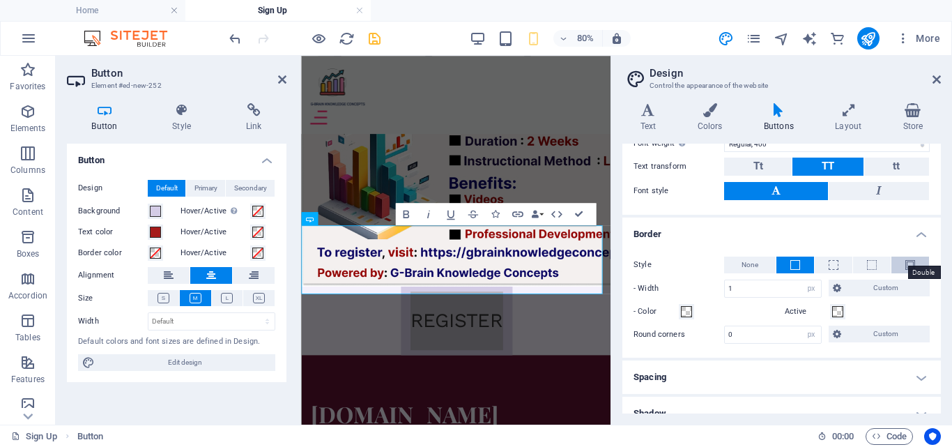
click at [906, 261] on span at bounding box center [911, 265] width 10 height 10
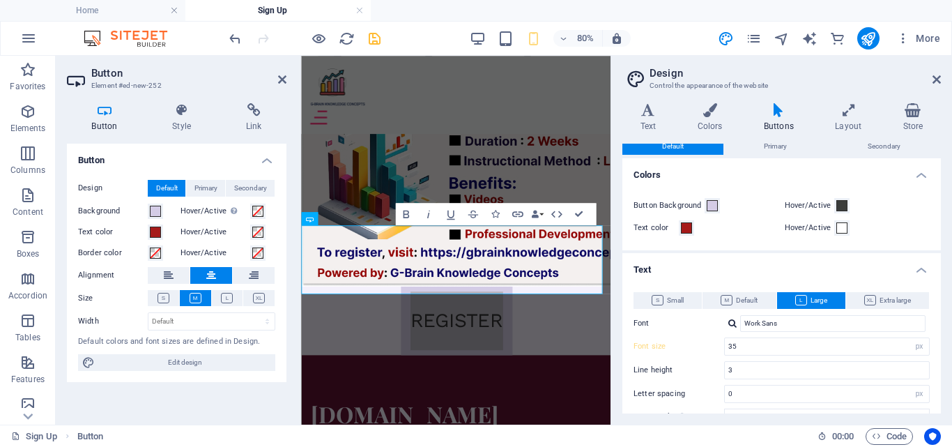
scroll to position [0, 0]
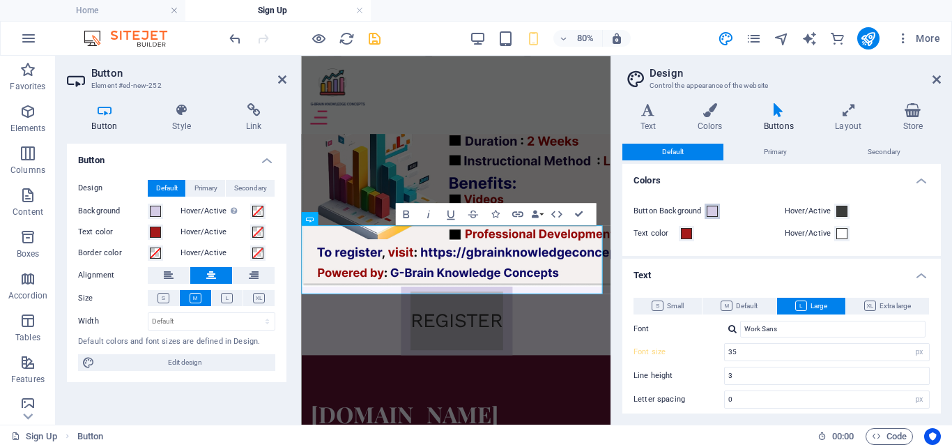
click at [714, 213] on span at bounding box center [712, 211] width 11 height 11
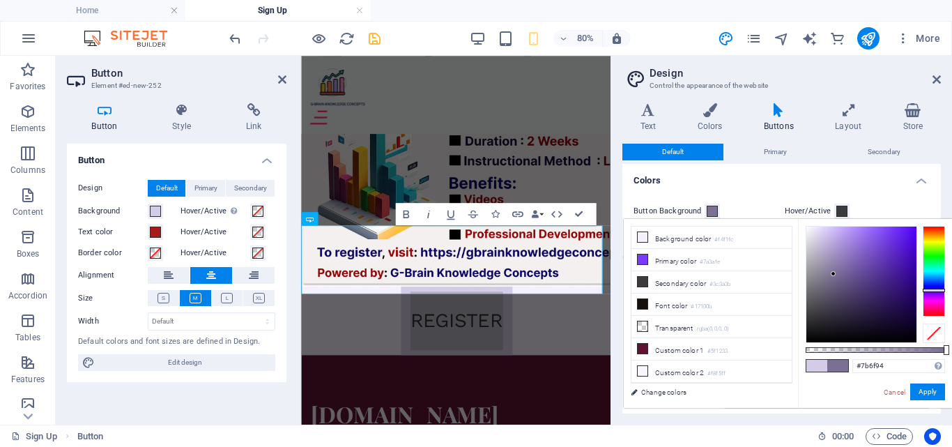
click at [834, 274] on div at bounding box center [862, 285] width 110 height 116
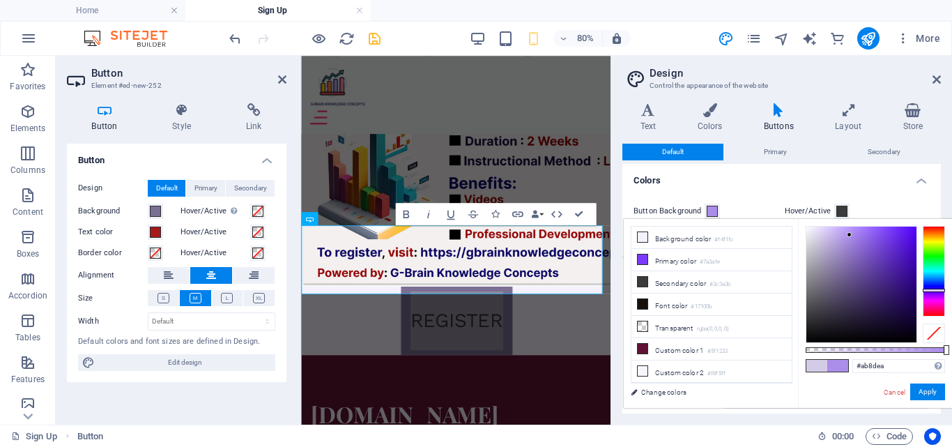
click at [850, 235] on div at bounding box center [862, 285] width 110 height 116
click at [844, 240] on div at bounding box center [862, 285] width 110 height 116
click at [853, 269] on div at bounding box center [862, 285] width 110 height 116
type input "#655682"
click at [843, 282] on div at bounding box center [862, 285] width 110 height 116
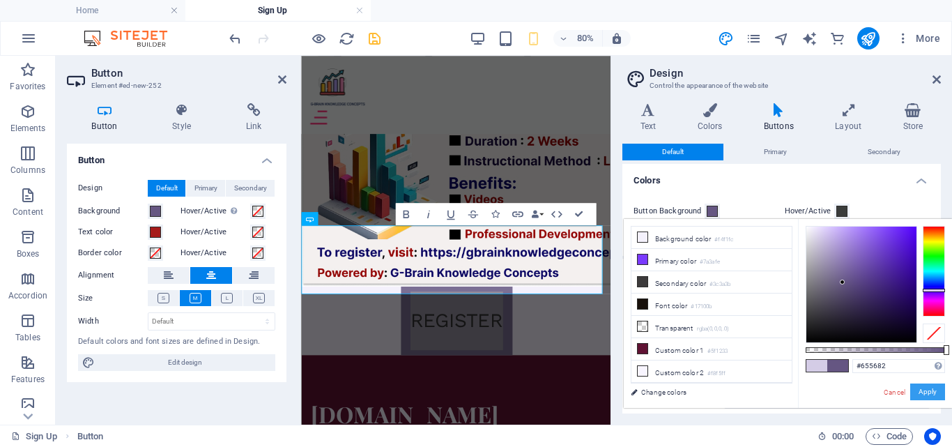
click at [923, 391] on button "Apply" at bounding box center [927, 391] width 35 height 17
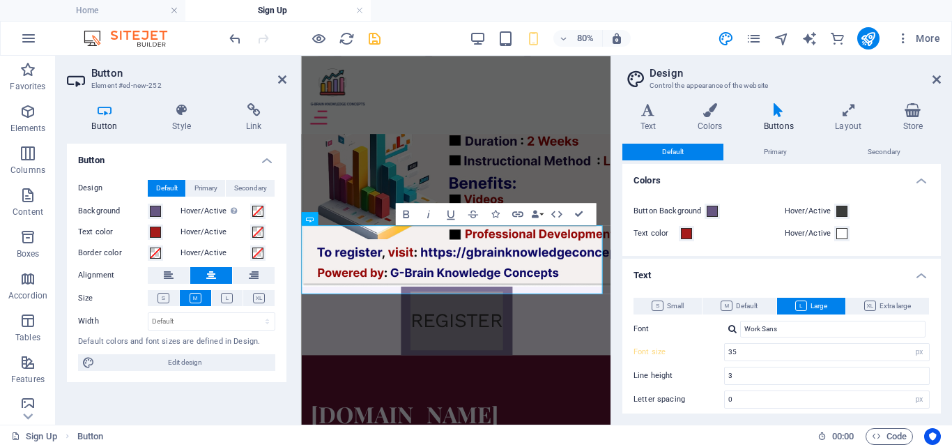
scroll to position [788, 0]
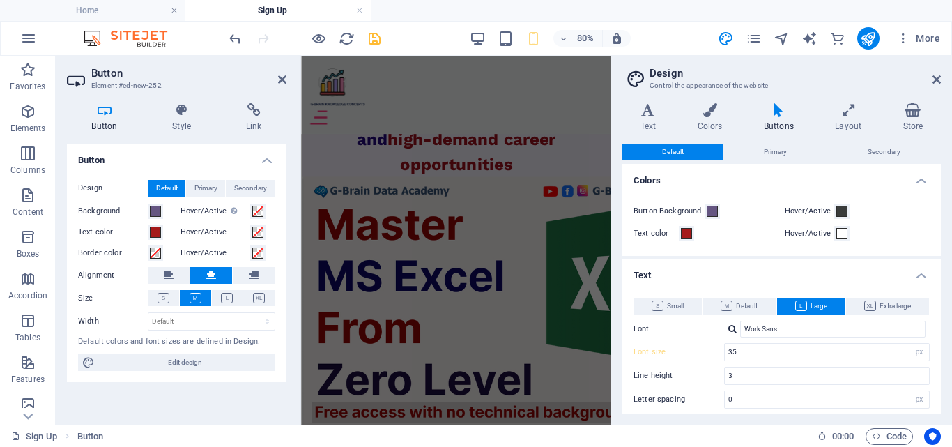
drag, startPoint x: 938, startPoint y: 73, endPoint x: 941, endPoint y: 84, distance: 10.8
click at [938, 75] on header "Design Control the appearance of the website" at bounding box center [783, 74] width 316 height 36
click at [939, 81] on icon at bounding box center [937, 79] width 8 height 11
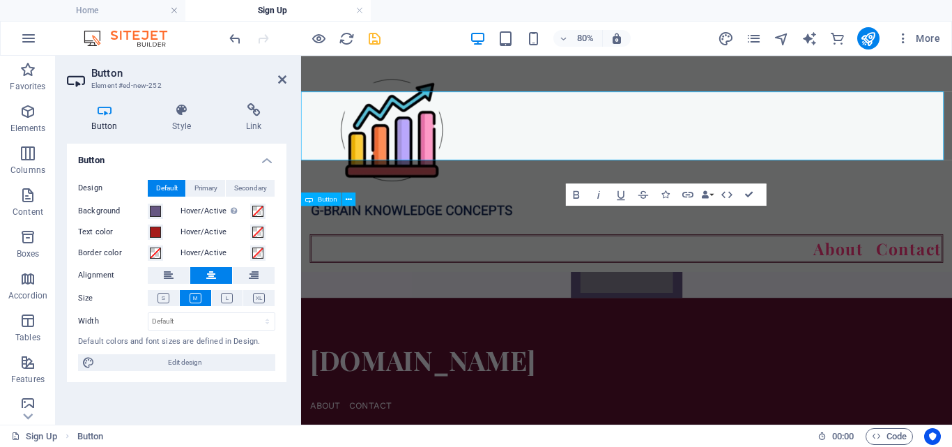
scroll to position [1406, 0]
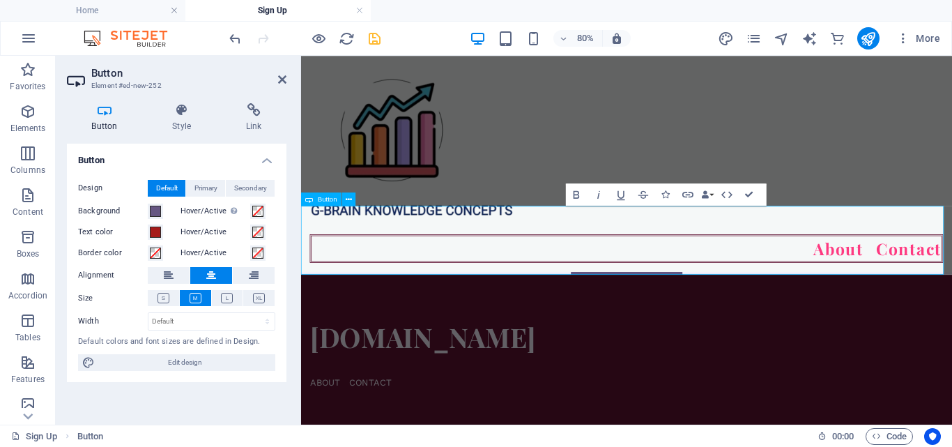
click at [874, 291] on div "REGISTER" at bounding box center [708, 286] width 814 height 86
click at [936, 296] on div "REGISTER" at bounding box center [708, 286] width 814 height 86
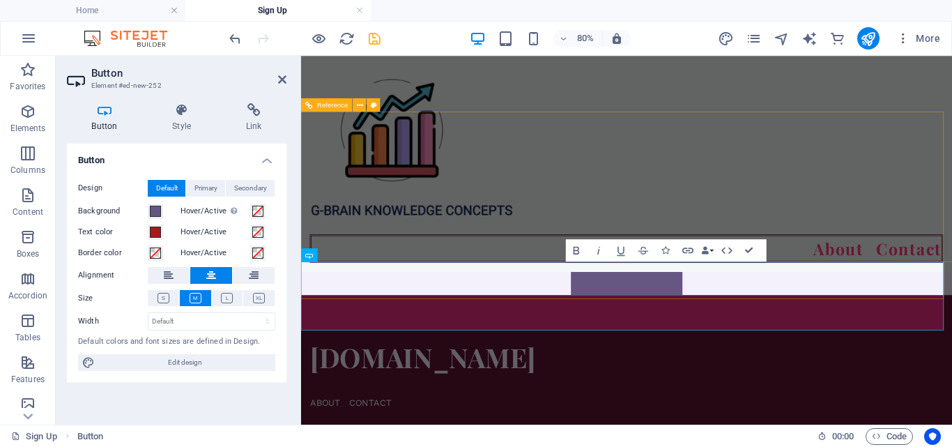
scroll to position [1336, 0]
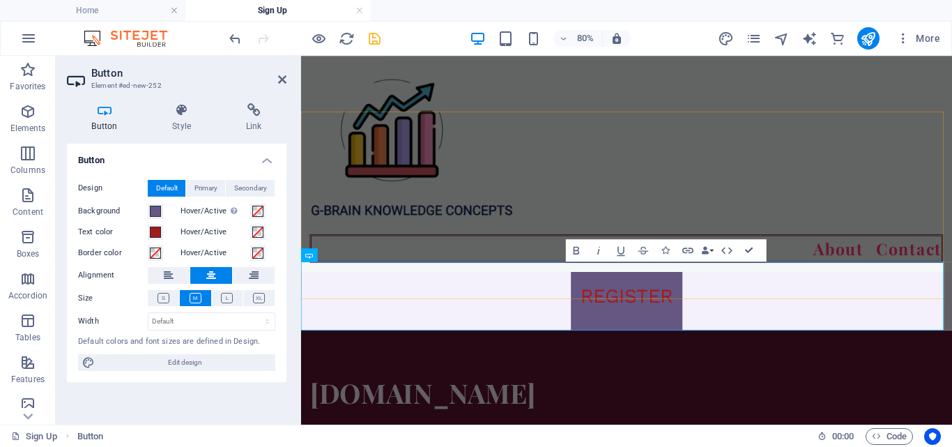
click at [940, 252] on div "About Contact" at bounding box center [708, 191] width 814 height 270
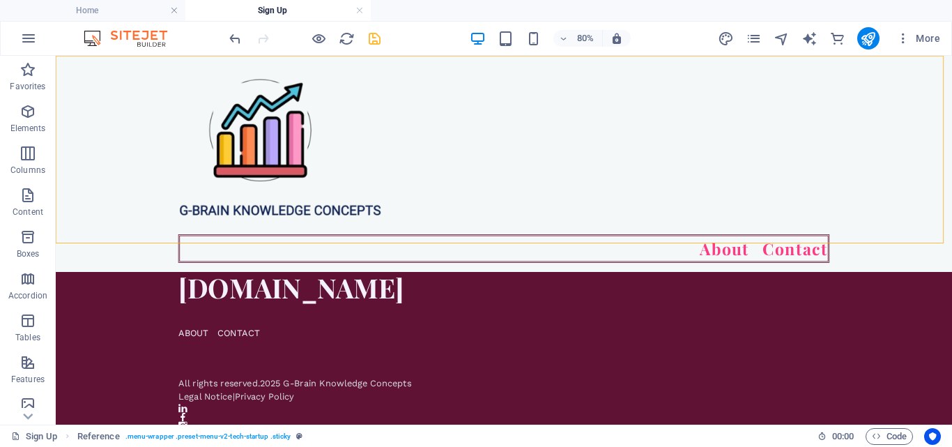
scroll to position [1205, 0]
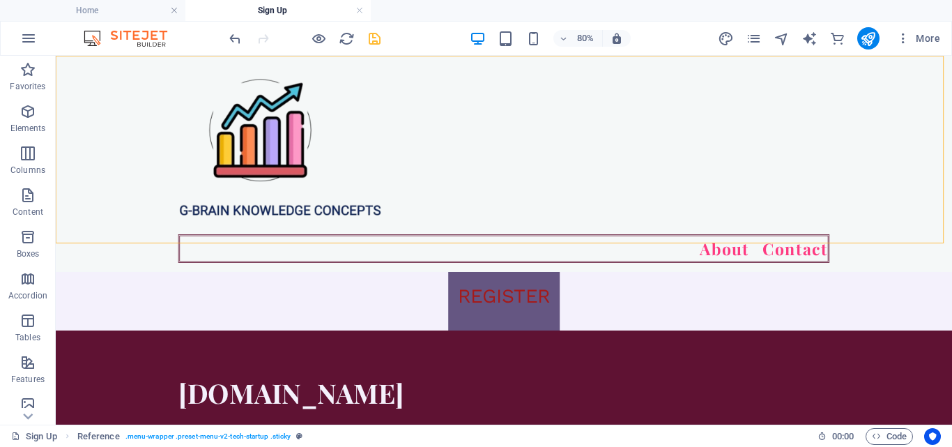
click at [952, 258] on div "About Contact" at bounding box center [616, 191] width 1121 height 270
click at [622, 354] on div "REGISTER" at bounding box center [616, 356] width 1121 height 86
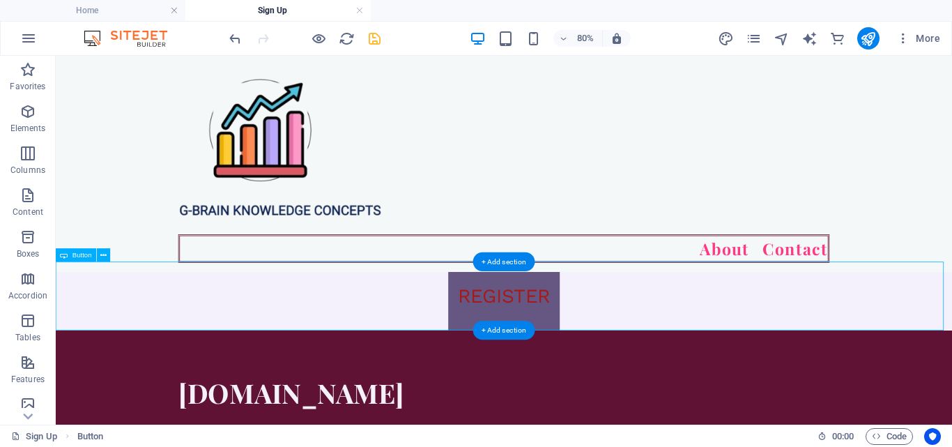
click at [622, 354] on div "REGISTER" at bounding box center [616, 356] width 1121 height 86
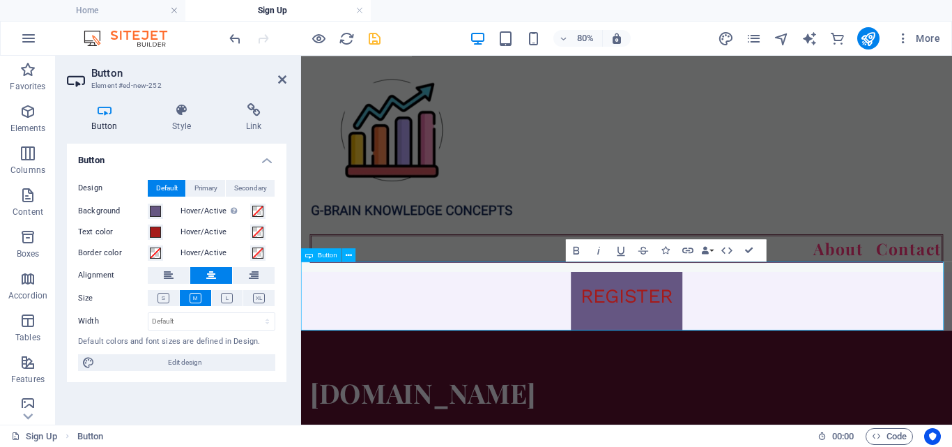
click at [843, 361] on div "REGISTER" at bounding box center [708, 356] width 814 height 86
click at [822, 374] on div "REGISTER" at bounding box center [708, 356] width 814 height 86
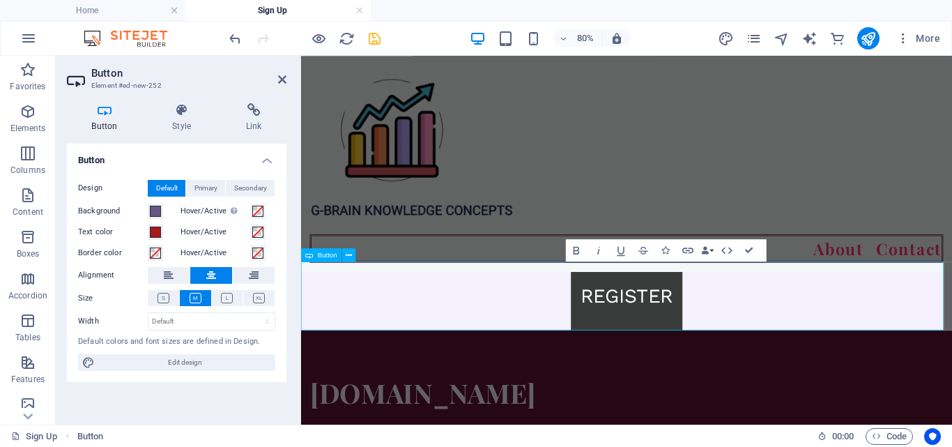
click at [731, 358] on link "REGISTER" at bounding box center [708, 356] width 139 height 86
click at [738, 352] on link "REGISTER" at bounding box center [708, 356] width 139 height 86
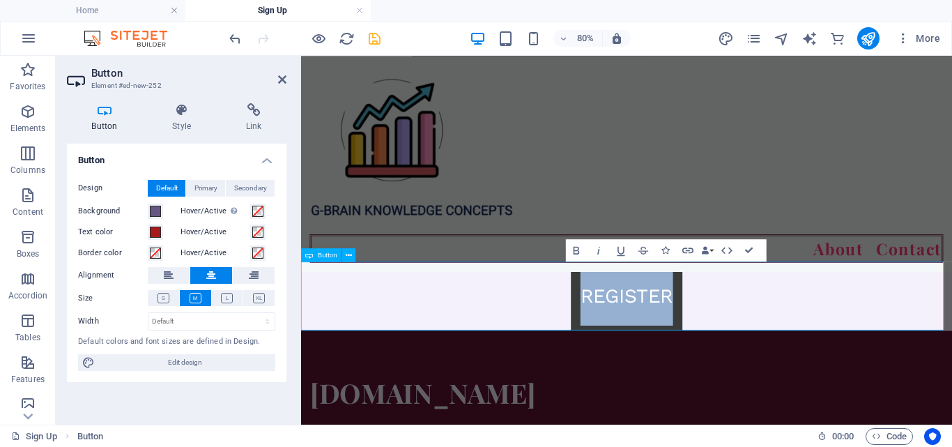
click at [738, 352] on link "REGISTER" at bounding box center [708, 356] width 139 height 86
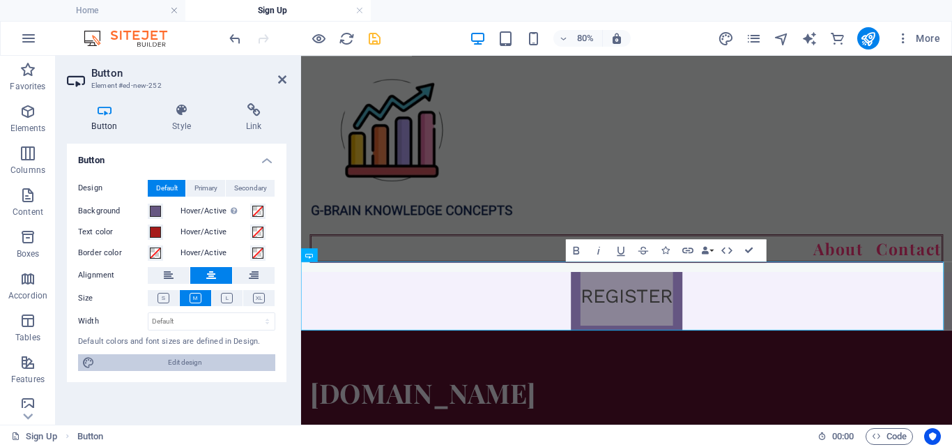
click at [178, 357] on span "Edit design" at bounding box center [185, 362] width 172 height 17
select select "px"
select select "400"
select select "px"
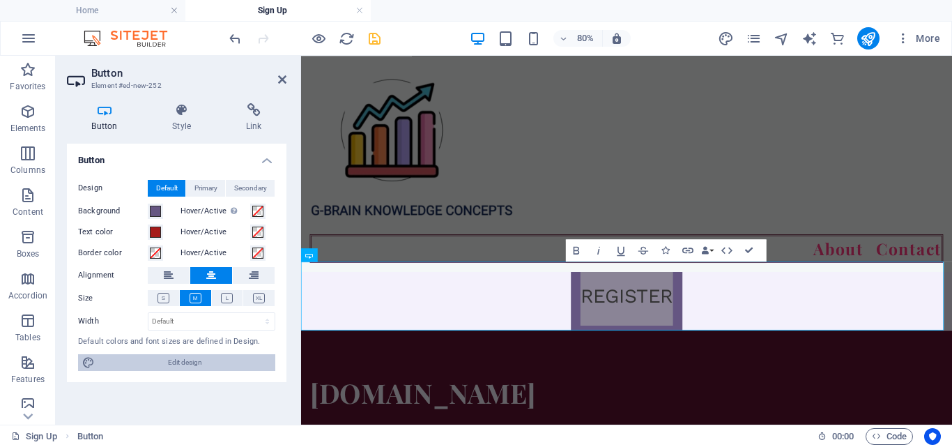
select select "px"
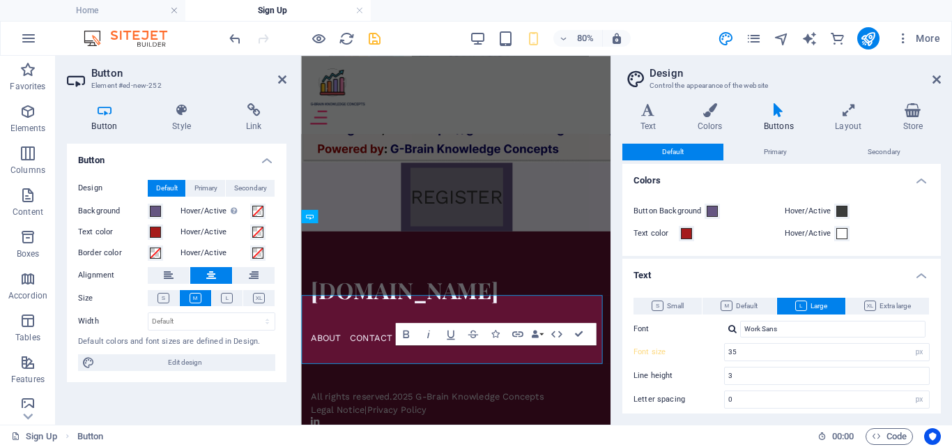
scroll to position [1182, 0]
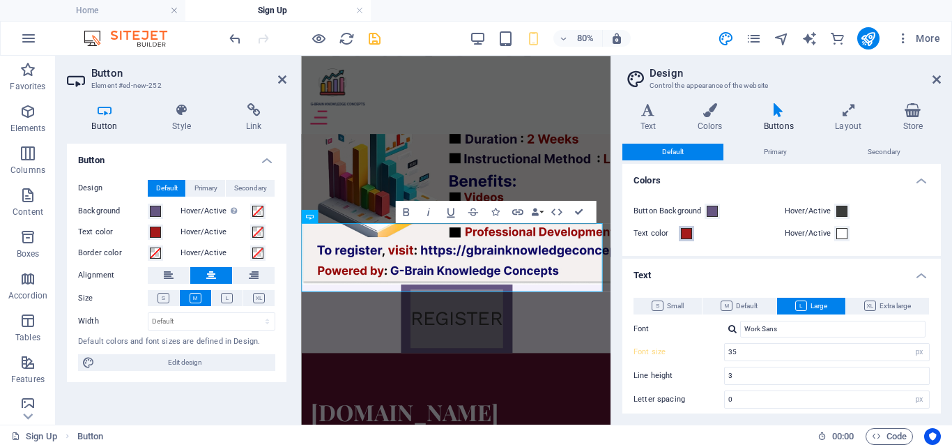
click at [683, 240] on button "Text color" at bounding box center [686, 233] width 15 height 15
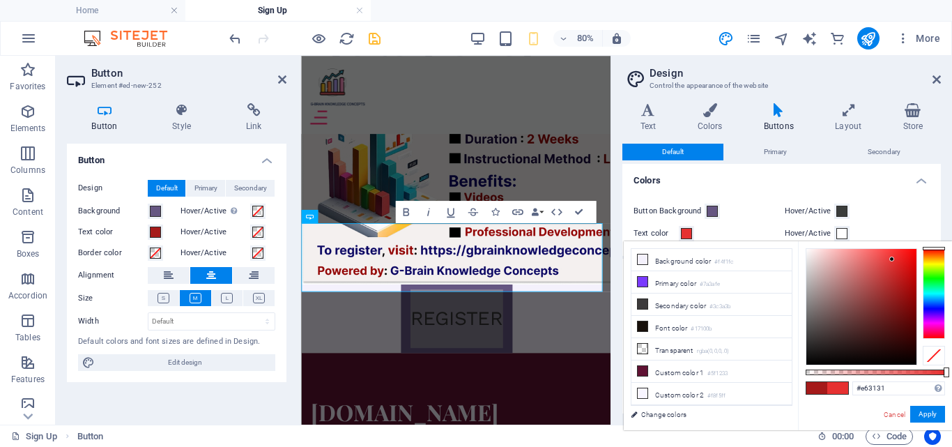
click at [892, 259] on div at bounding box center [862, 307] width 110 height 116
click at [877, 252] on div at bounding box center [862, 307] width 110 height 116
type input "#ff0606"
click at [913, 248] on div at bounding box center [862, 306] width 112 height 117
click at [926, 406] on button "Apply" at bounding box center [927, 414] width 35 height 17
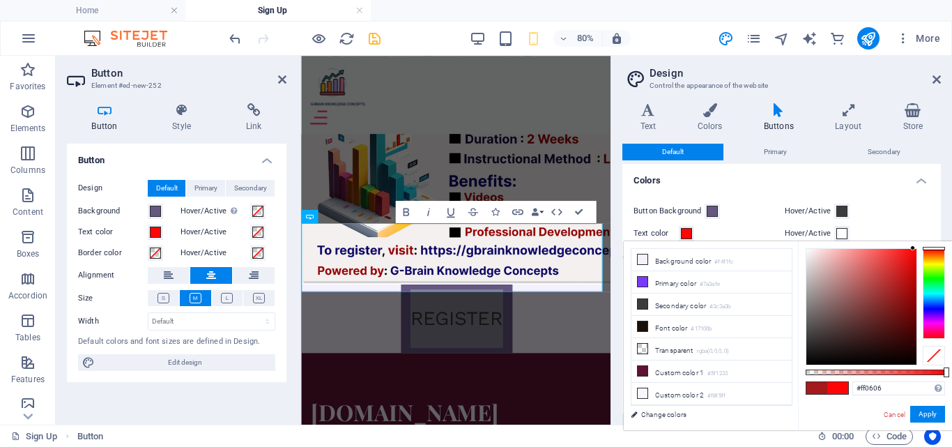
click at [926, 405] on select "rem px" at bounding box center [920, 399] width 20 height 17
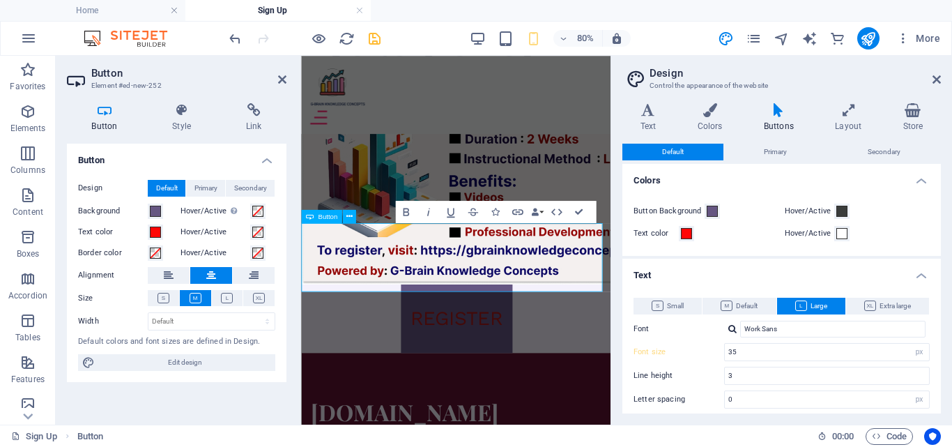
click at [657, 342] on div "REGISTER" at bounding box center [494, 385] width 387 height 86
click at [636, 342] on div "REGISTER" at bounding box center [494, 385] width 387 height 86
click at [627, 342] on div "REGISTER" at bounding box center [494, 385] width 387 height 86
click at [336, 342] on div "REGISTER" at bounding box center [494, 385] width 387 height 86
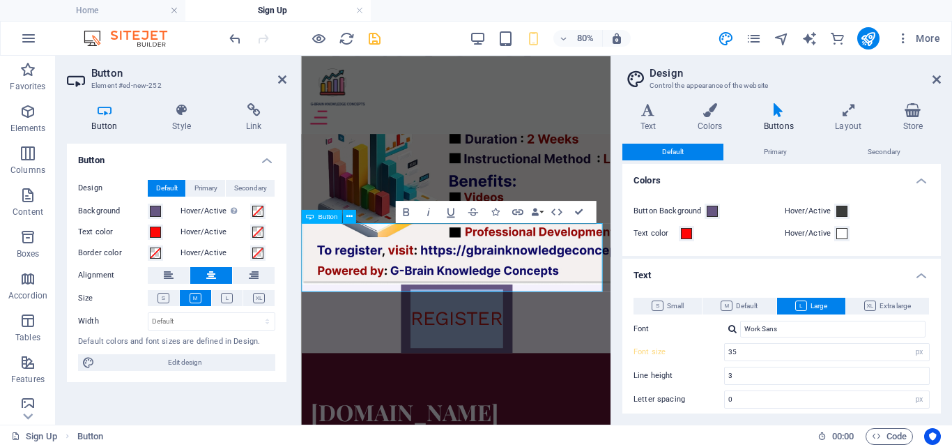
click at [336, 342] on div "REGISTER" at bounding box center [494, 385] width 387 height 86
drag, startPoint x: 627, startPoint y: 297, endPoint x: 991, endPoint y: 288, distance: 364.0
click at [627, 342] on div "REGISTER" at bounding box center [494, 385] width 387 height 86
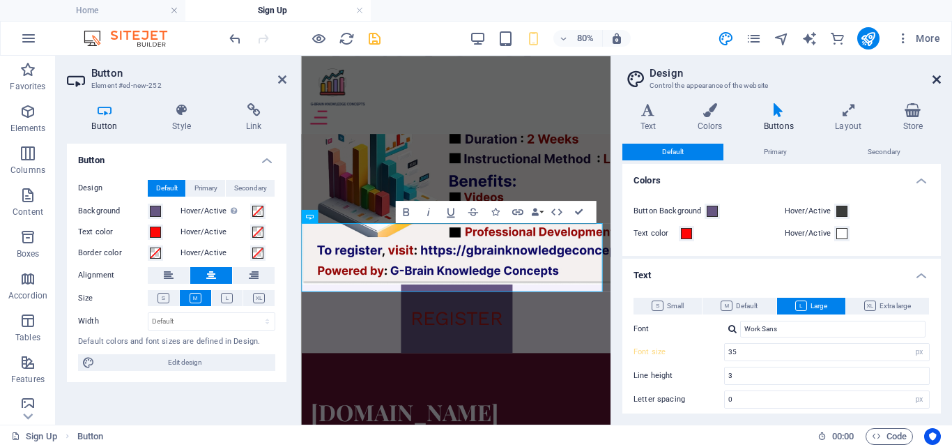
click at [934, 78] on icon at bounding box center [937, 79] width 8 height 11
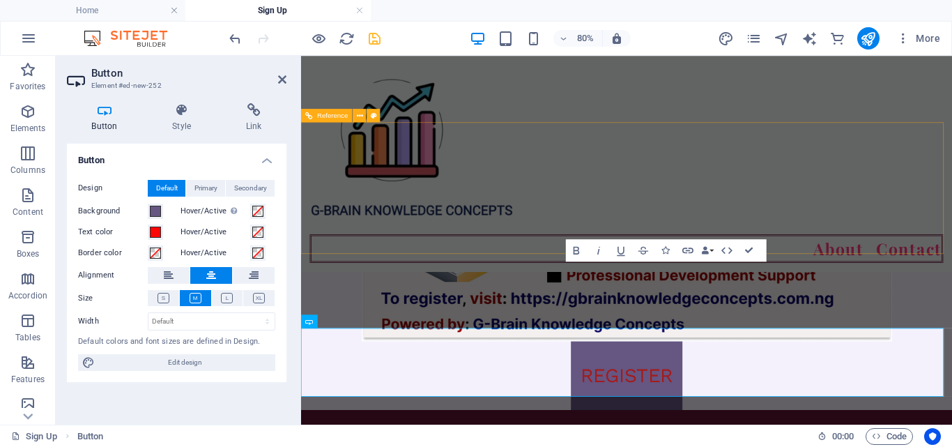
scroll to position [1336, 0]
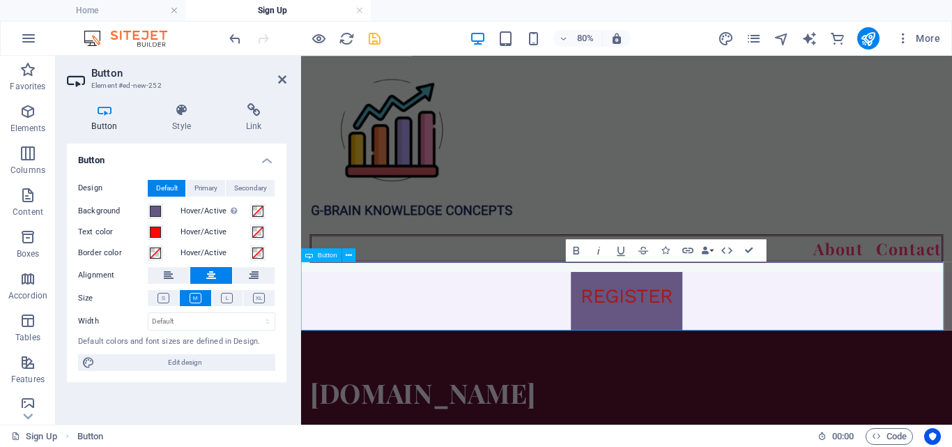
click at [836, 346] on div "REGISTER" at bounding box center [708, 356] width 814 height 86
click at [883, 349] on div "REGISTER" at bounding box center [708, 356] width 814 height 86
click at [814, 381] on div "REGISTER" at bounding box center [708, 356] width 814 height 86
click at [839, 374] on div "REGISTER" at bounding box center [708, 356] width 814 height 86
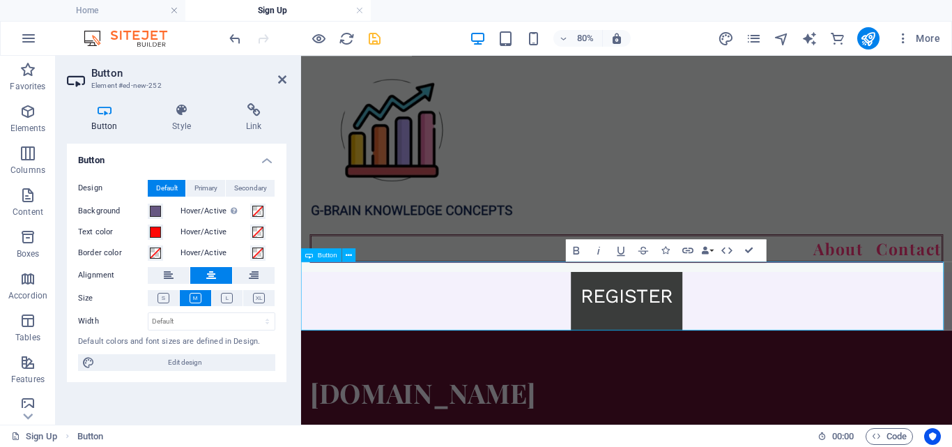
click at [769, 378] on link "REGISTER" at bounding box center [708, 356] width 139 height 86
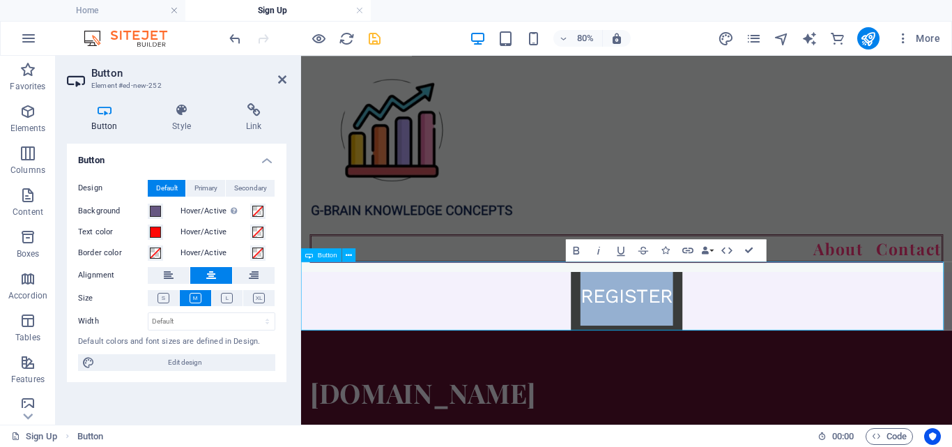
click at [769, 378] on link "REGISTER" at bounding box center [708, 356] width 139 height 86
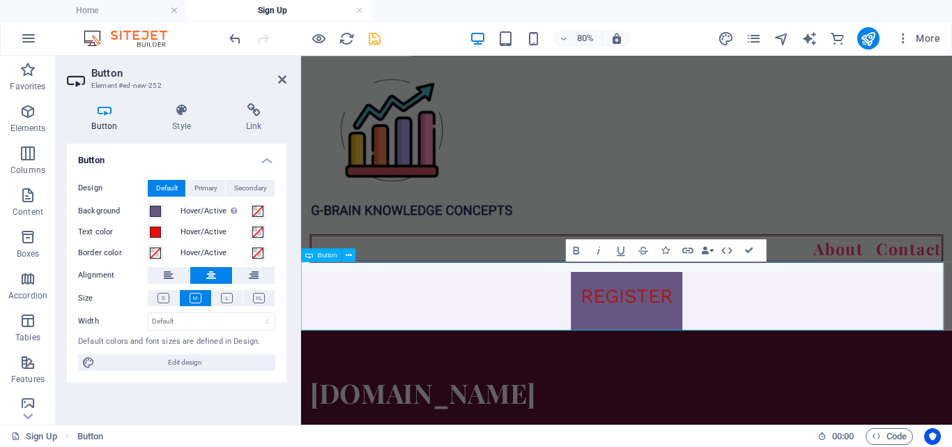
click at [807, 367] on div "REGISTER" at bounding box center [708, 356] width 814 height 86
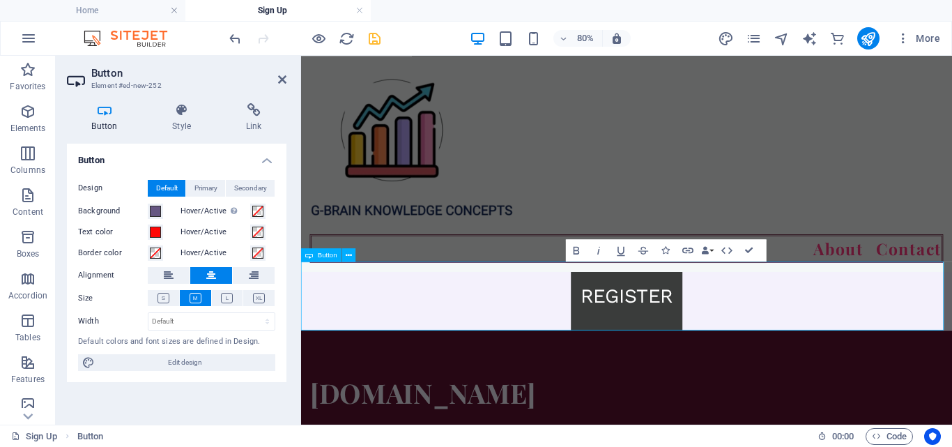
click at [751, 379] on link "REGISTER" at bounding box center [708, 356] width 139 height 86
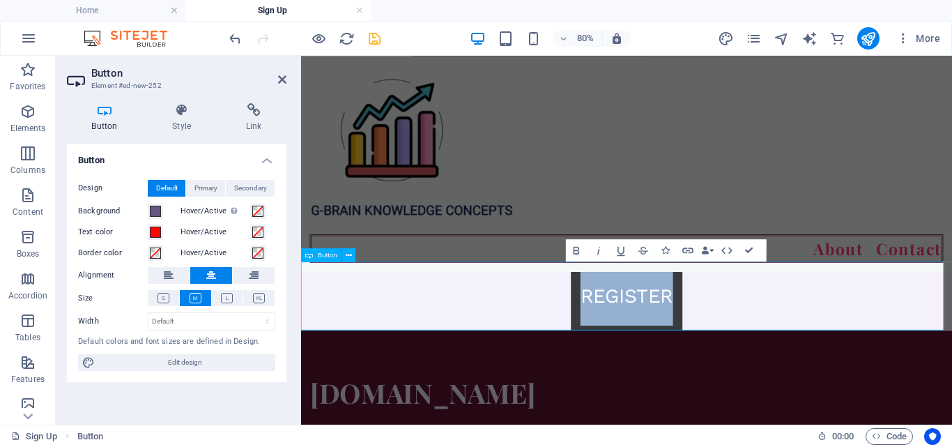
click at [751, 379] on link "REGISTER" at bounding box center [708, 356] width 139 height 86
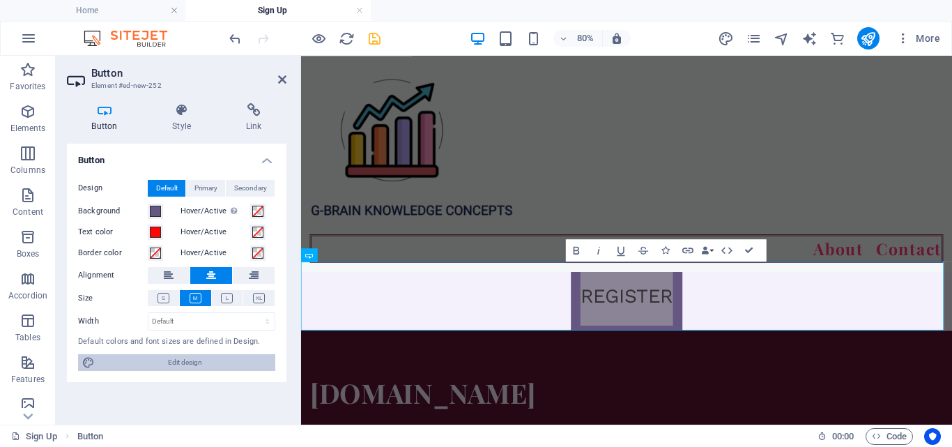
click at [204, 367] on span "Edit design" at bounding box center [185, 362] width 172 height 17
select select "px"
select select "400"
select select "px"
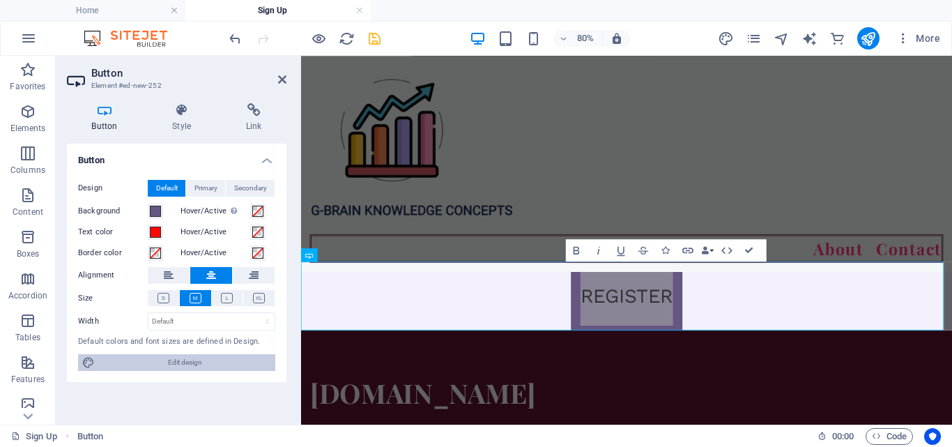
select select "px"
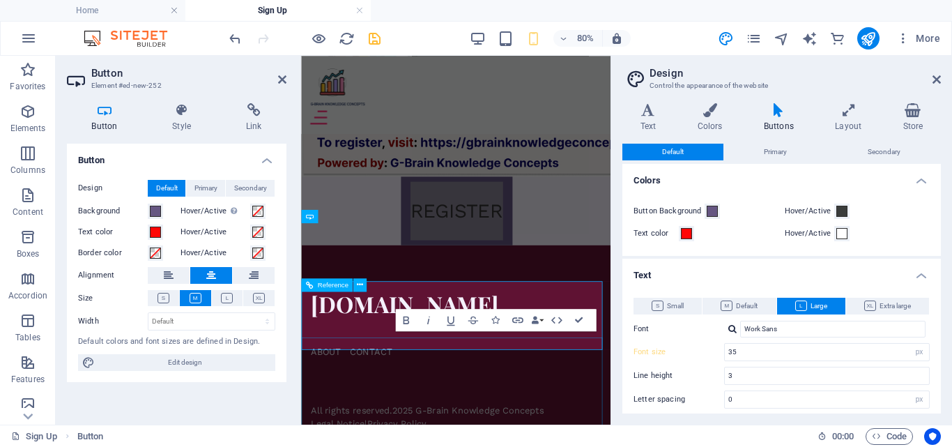
scroll to position [1182, 0]
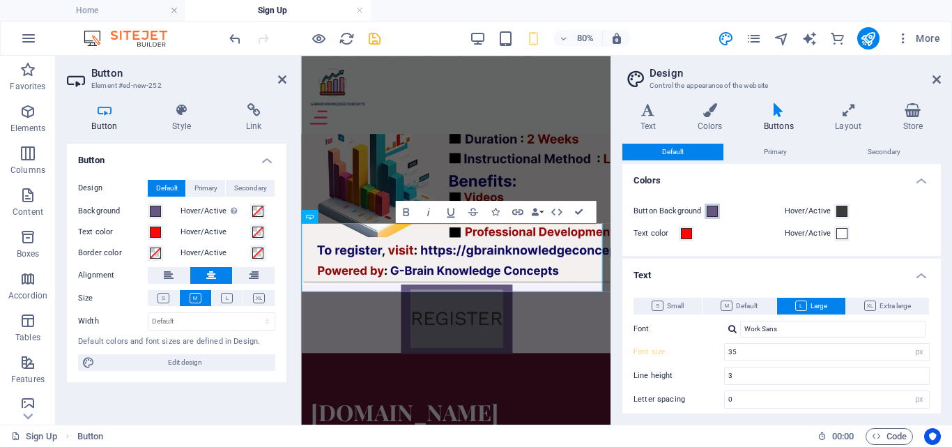
click at [718, 211] on button "Button Background" at bounding box center [712, 211] width 15 height 15
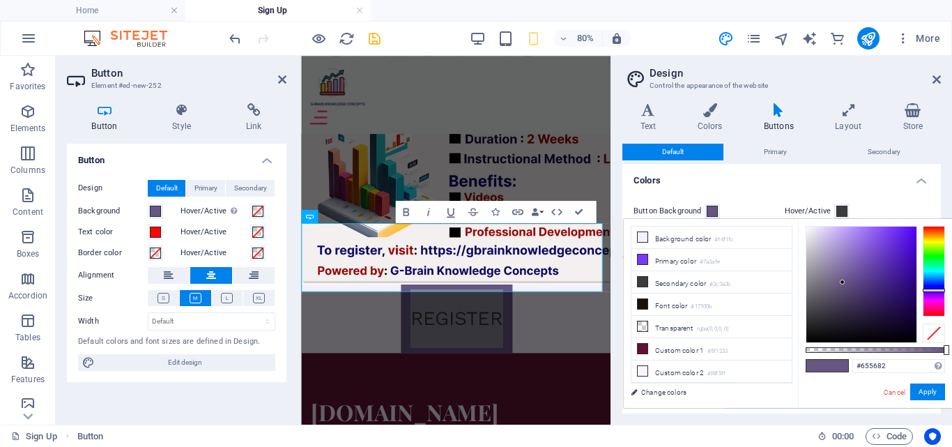
type input "#d8d1e4"
click at [815, 238] on div at bounding box center [862, 285] width 110 height 116
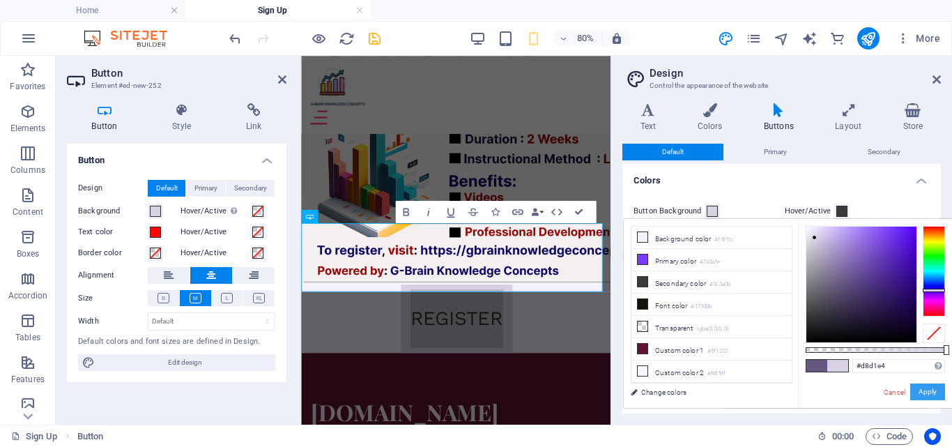
click at [934, 387] on button "Apply" at bounding box center [927, 391] width 35 height 17
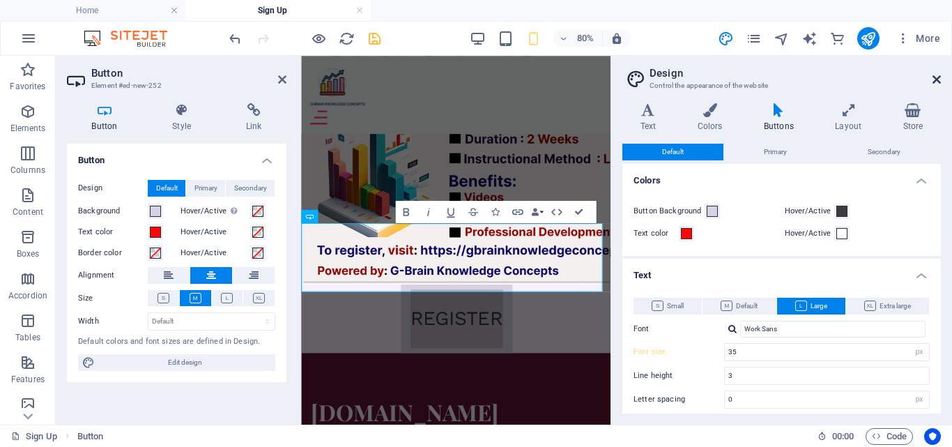
click at [940, 82] on icon at bounding box center [937, 79] width 8 height 11
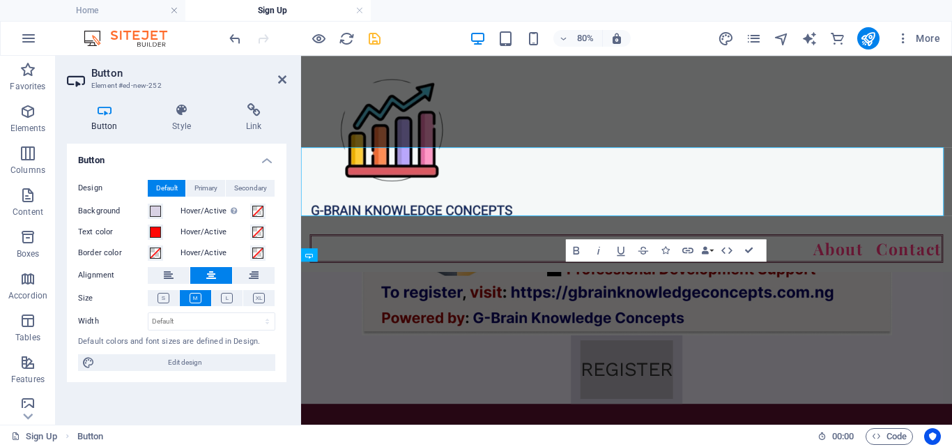
scroll to position [1336, 0]
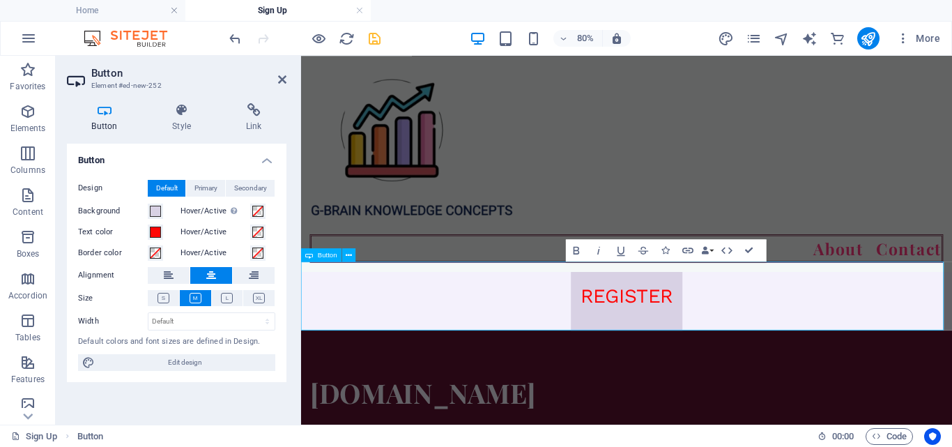
click at [833, 352] on div "REGISTER" at bounding box center [708, 356] width 814 height 86
click at [952, 367] on div "REGISTER" at bounding box center [708, 356] width 814 height 86
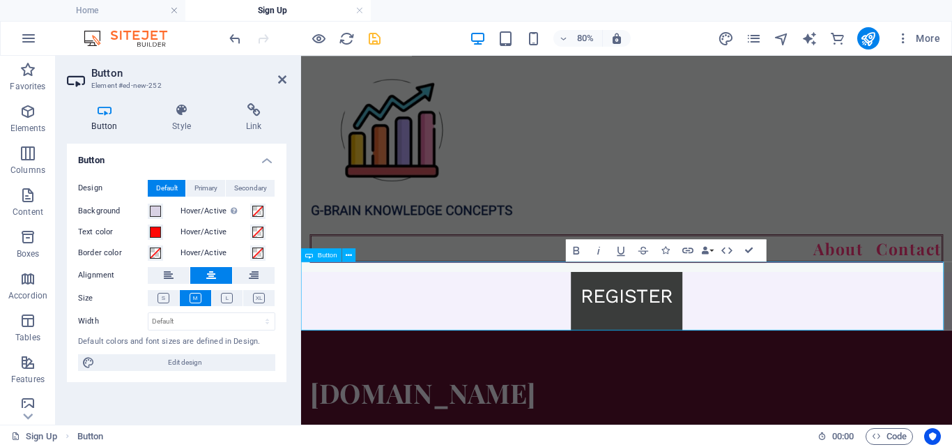
click at [738, 374] on link "REGISTER" at bounding box center [708, 356] width 139 height 86
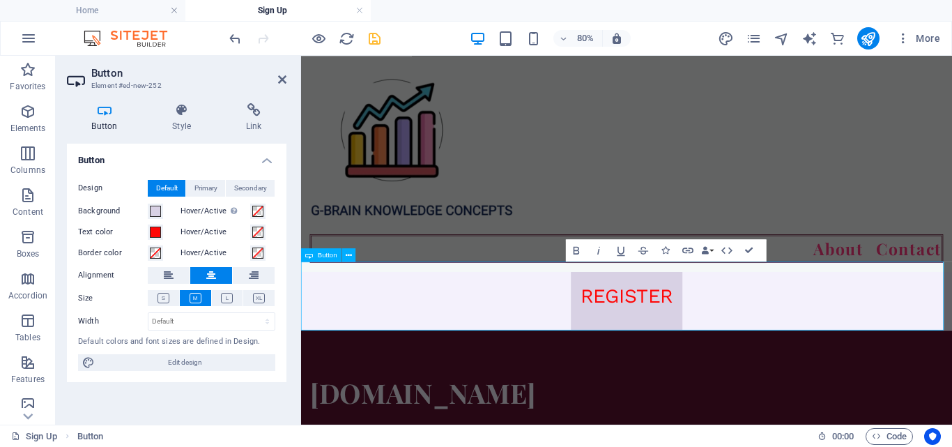
click at [782, 357] on div "REGISTER" at bounding box center [708, 356] width 814 height 86
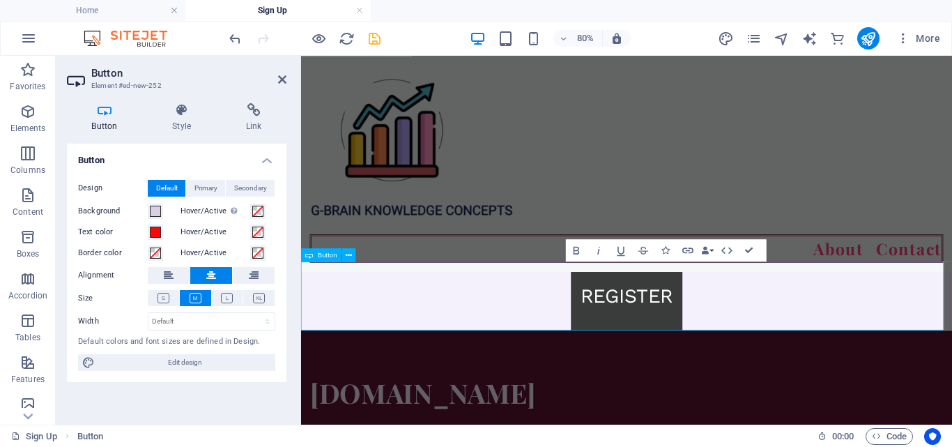
click at [770, 338] on link "REGISTER" at bounding box center [708, 356] width 139 height 86
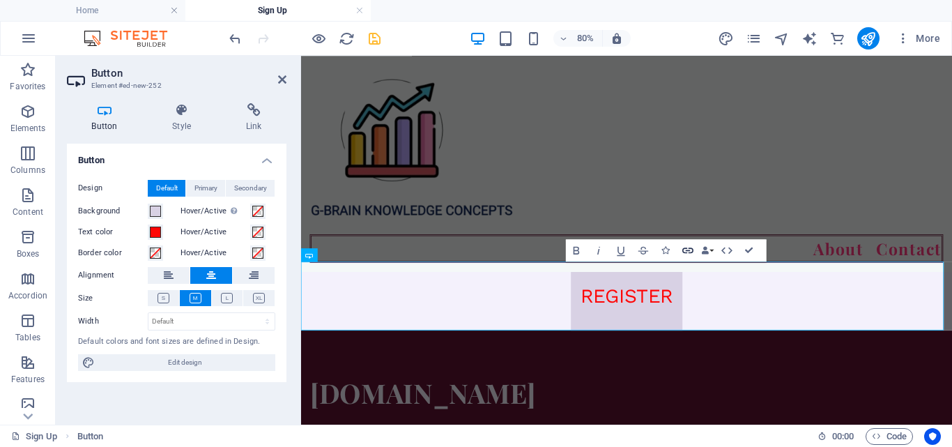
click at [688, 250] on icon "button" at bounding box center [688, 250] width 13 height 13
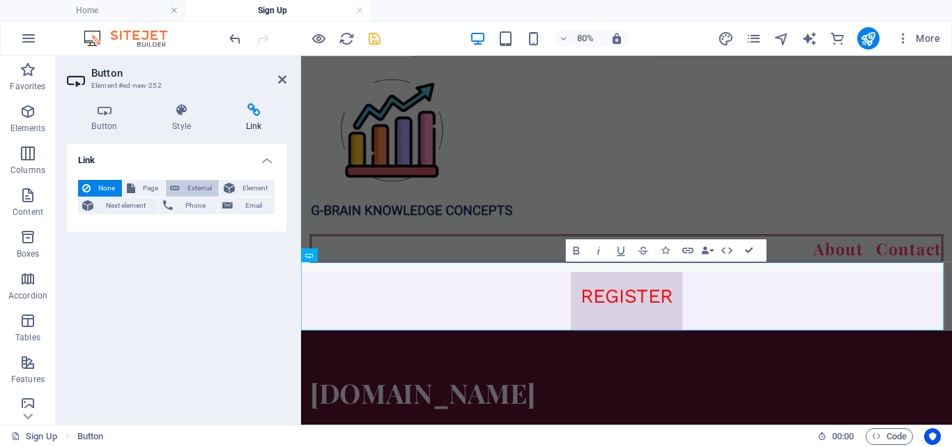
click at [202, 187] on span "External" at bounding box center [199, 188] width 31 height 17
select select "blank"
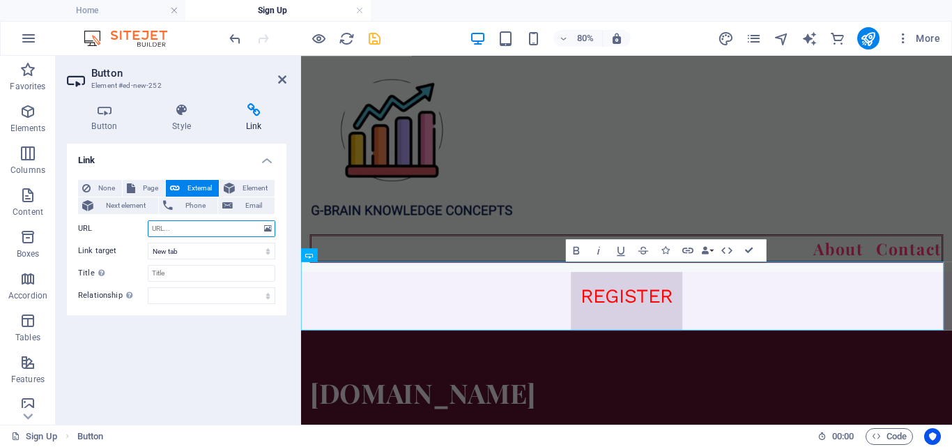
click at [193, 227] on input "URL" at bounding box center [212, 228] width 128 height 17
paste input "https://jltossxv.formester.com/f/rCRsprkrH"
type input "https://jltossxv.formester.com/f/rCRsprkrH"
click at [224, 250] on select "New tab Same tab Overlay" at bounding box center [212, 251] width 128 height 17
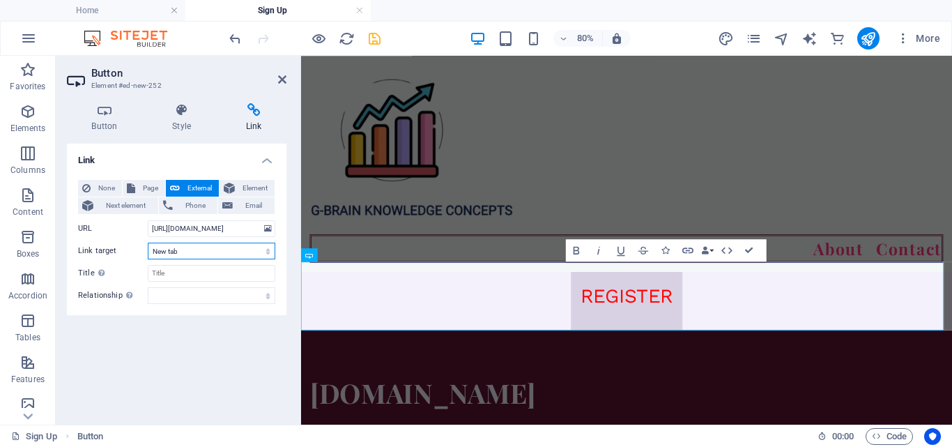
scroll to position [0, 0]
select select
click at [148, 243] on select "New tab Same tab Overlay" at bounding box center [212, 251] width 128 height 17
click at [211, 273] on input "Title Additional link description, should not be the same as the link text. The…" at bounding box center [212, 273] width 128 height 17
click at [952, 352] on div "REGISTER" at bounding box center [708, 356] width 814 height 86
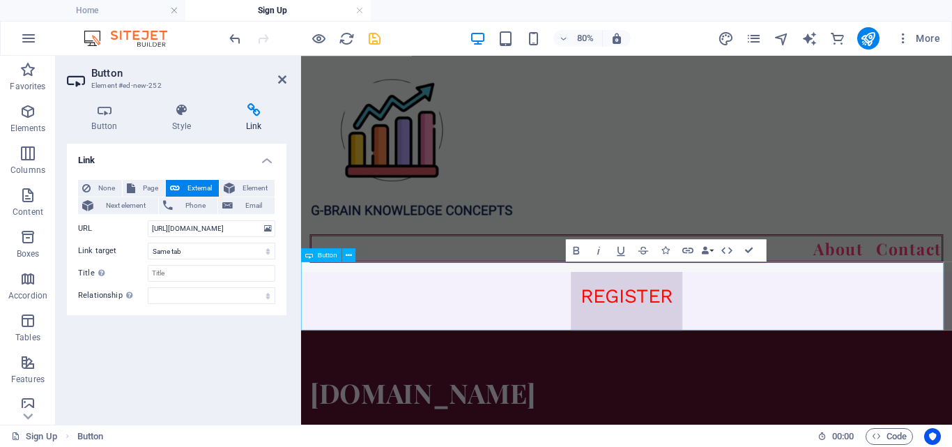
click at [849, 339] on div "REGISTER" at bounding box center [708, 356] width 814 height 86
click at [177, 270] on input "Title Additional link description, should not be the same as the link text. The…" at bounding box center [212, 273] width 128 height 17
click at [178, 340] on div "Link None Page External Element Next element Phone Email Page Home About Pricin…" at bounding box center [177, 279] width 220 height 270
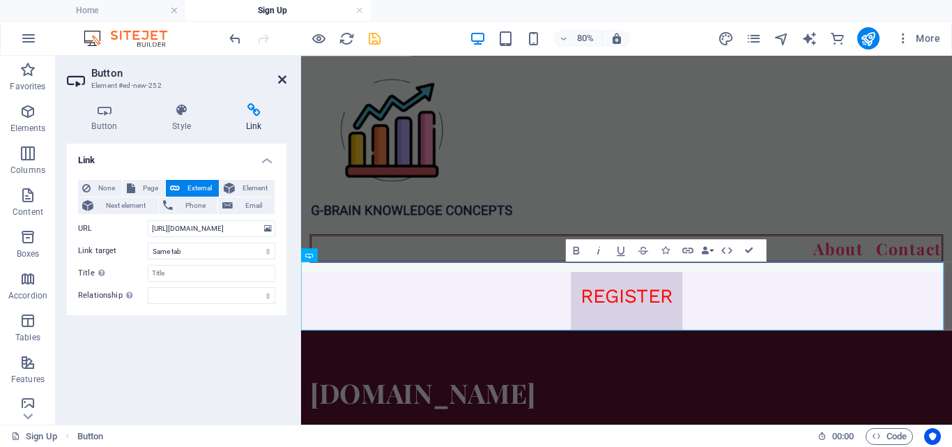
click at [283, 82] on icon at bounding box center [282, 79] width 8 height 11
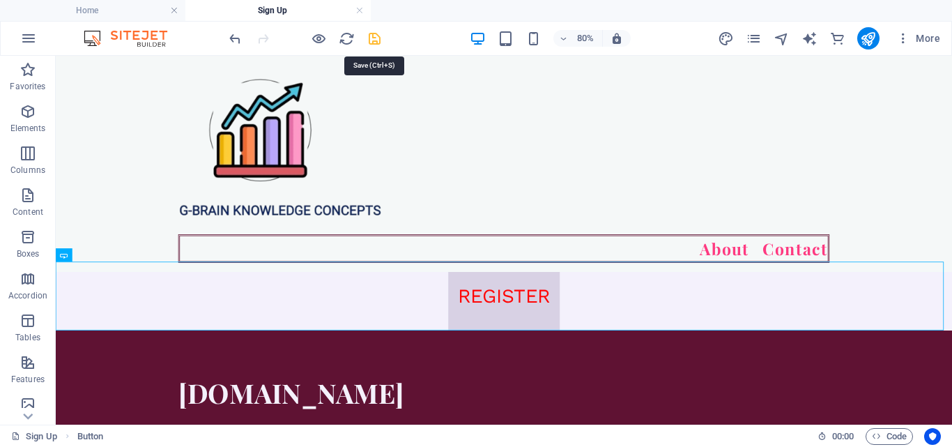
click at [374, 41] on icon "save" at bounding box center [375, 39] width 16 height 16
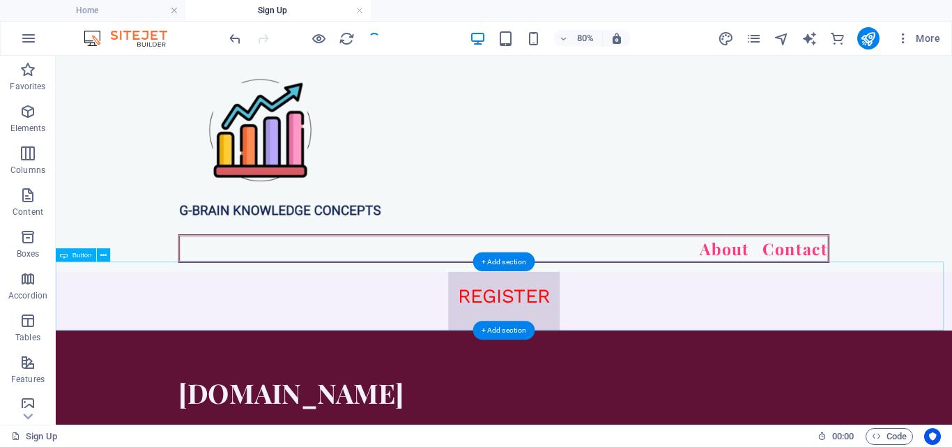
click at [638, 356] on div "REGISTER" at bounding box center [616, 356] width 1121 height 86
select select
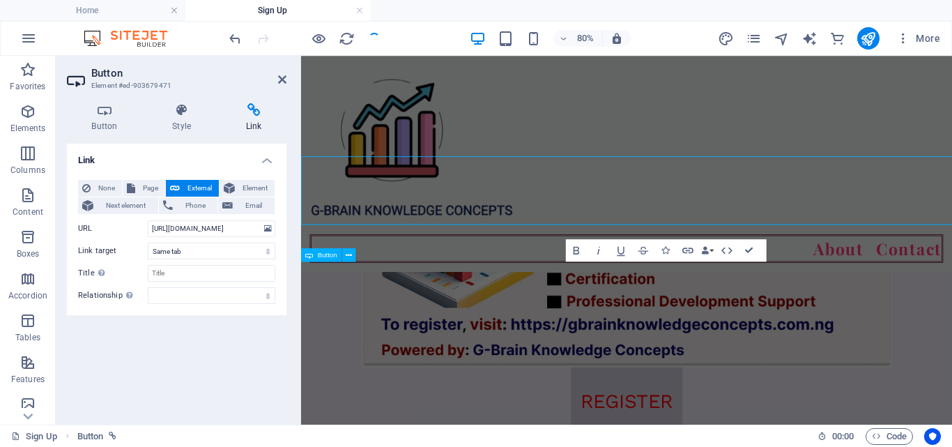
scroll to position [1336, 0]
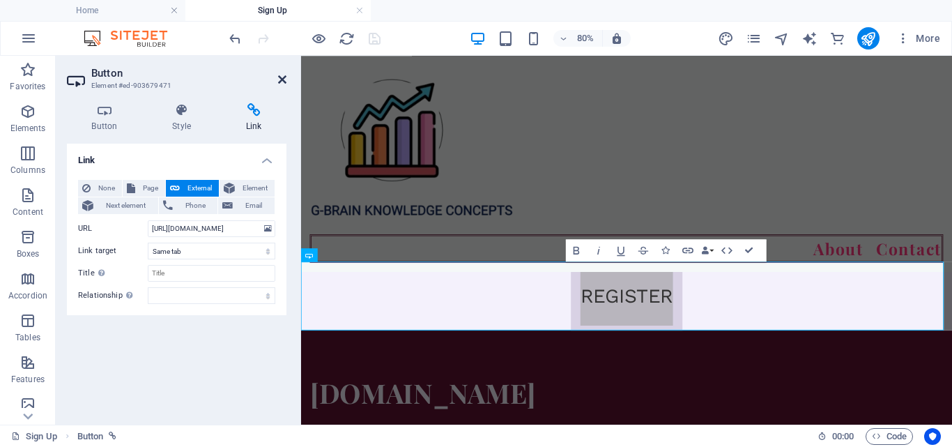
click at [282, 82] on icon at bounding box center [282, 79] width 8 height 11
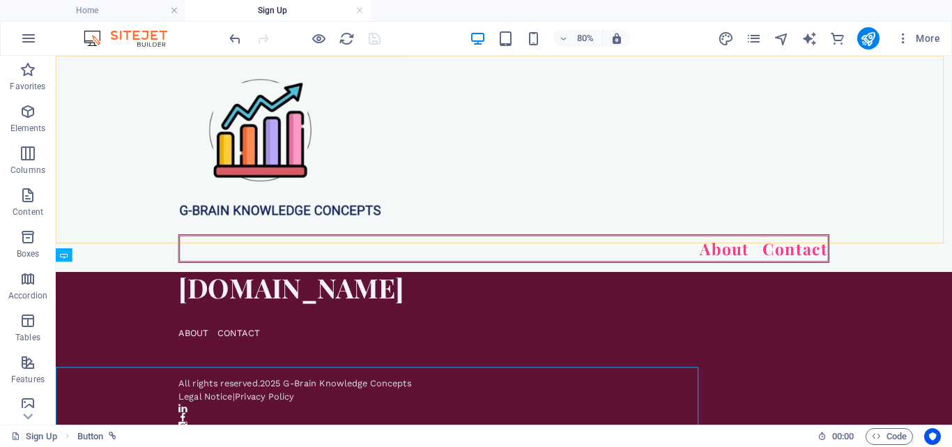
scroll to position [1205, 0]
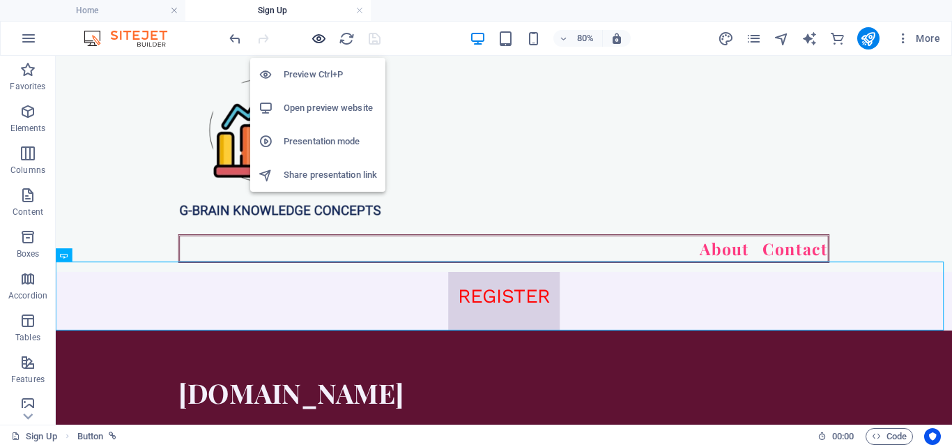
click at [314, 39] on icon "button" at bounding box center [319, 39] width 16 height 16
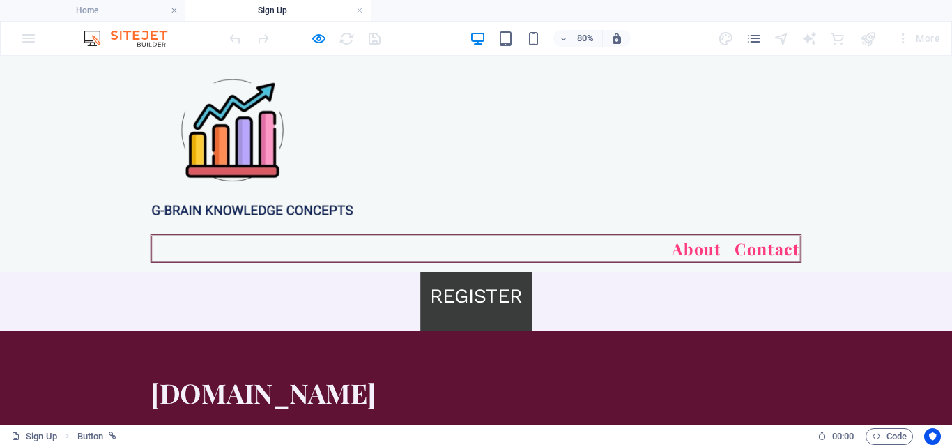
click at [623, 363] on link "REGISTER" at bounding box center [595, 356] width 139 height 86
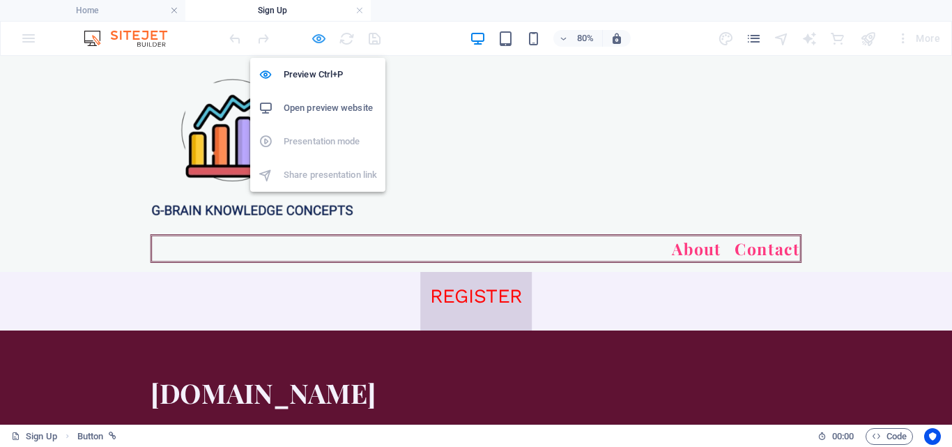
click at [324, 39] on icon "button" at bounding box center [319, 39] width 16 height 16
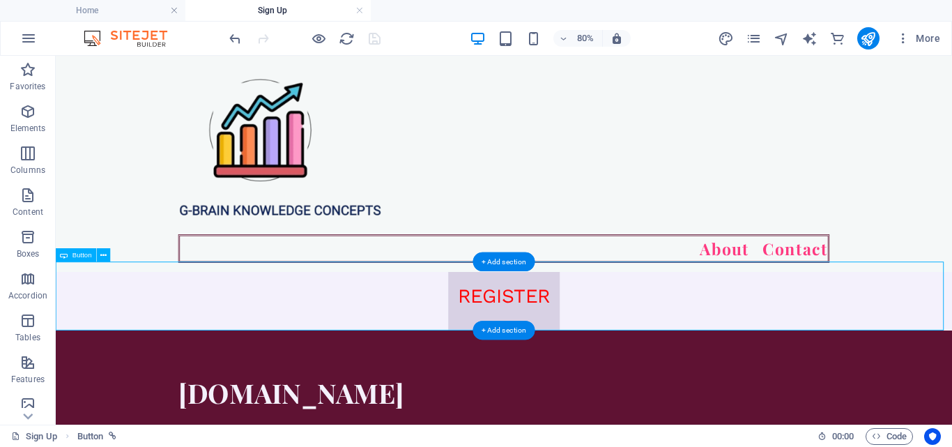
click at [622, 364] on div "REGISTER" at bounding box center [616, 356] width 1121 height 86
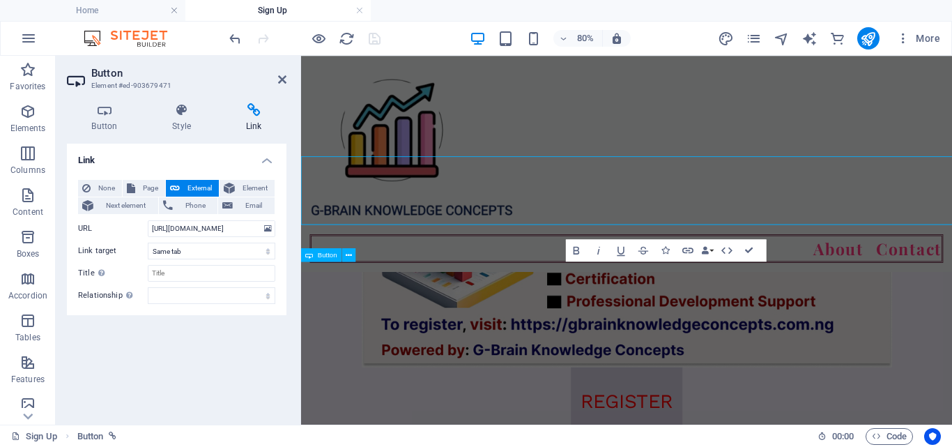
scroll to position [1336, 0]
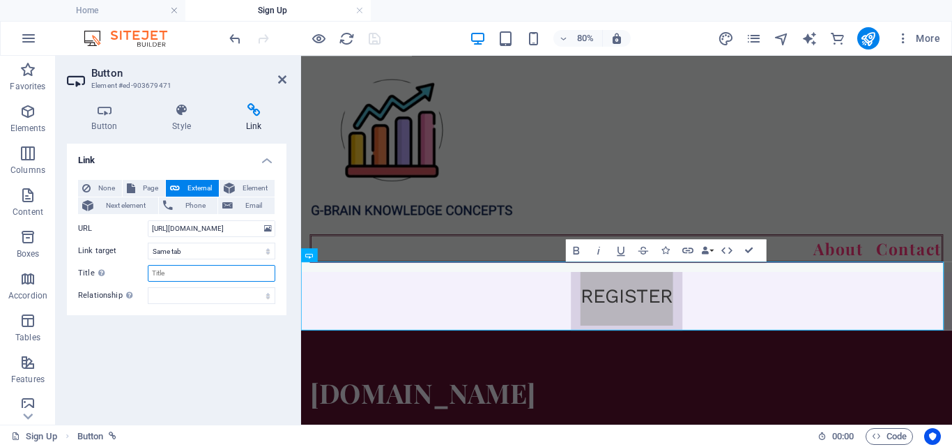
click at [208, 269] on input "Title Additional link description, should not be the same as the link text. The…" at bounding box center [212, 273] width 128 height 17
click at [224, 246] on select "New tab Same tab Overlay" at bounding box center [212, 251] width 128 height 17
select select "overlay"
click at [148, 243] on select "New tab Same tab Overlay" at bounding box center [212, 251] width 128 height 17
click at [209, 275] on input "Title Additional link description, should not be the same as the link text. The…" at bounding box center [212, 273] width 128 height 17
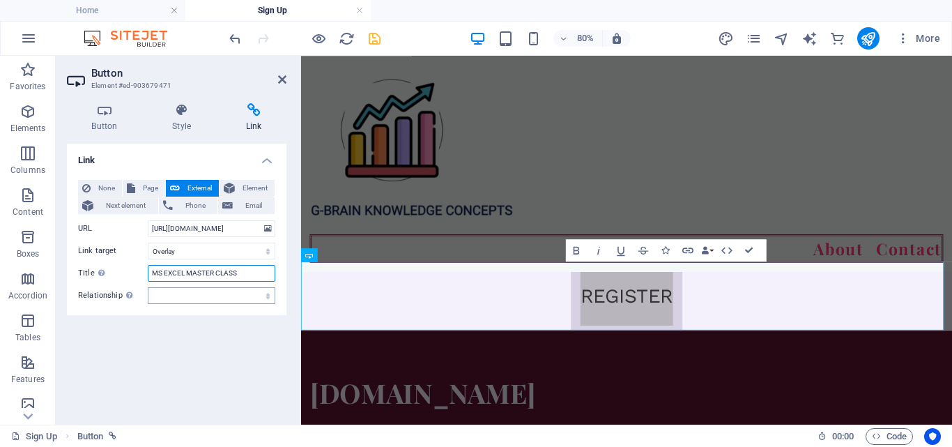
type input "MS EXCEL MASTER CLASS"
click at [245, 300] on select "alternate author bookmark external help license next nofollow noreferrer noopen…" at bounding box center [212, 295] width 128 height 17
click at [205, 347] on div "Link None Page External Element Next element Phone Email Page Home About Pricin…" at bounding box center [177, 279] width 220 height 270
click at [283, 75] on icon at bounding box center [282, 79] width 8 height 11
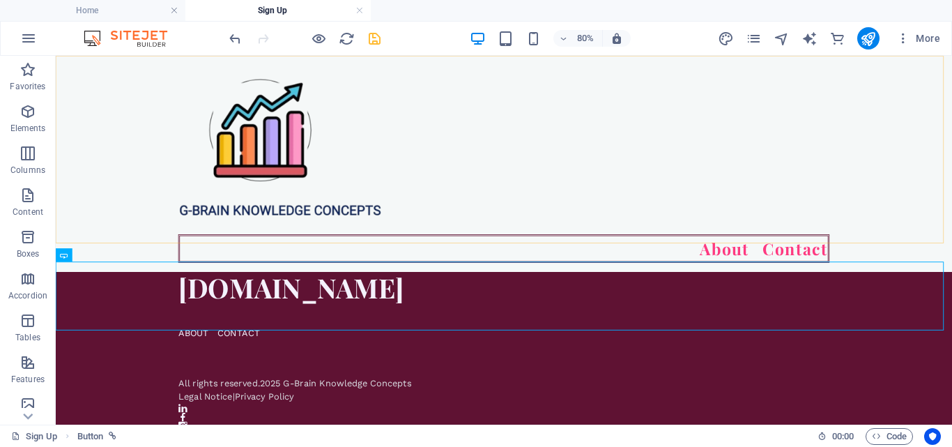
scroll to position [1205, 0]
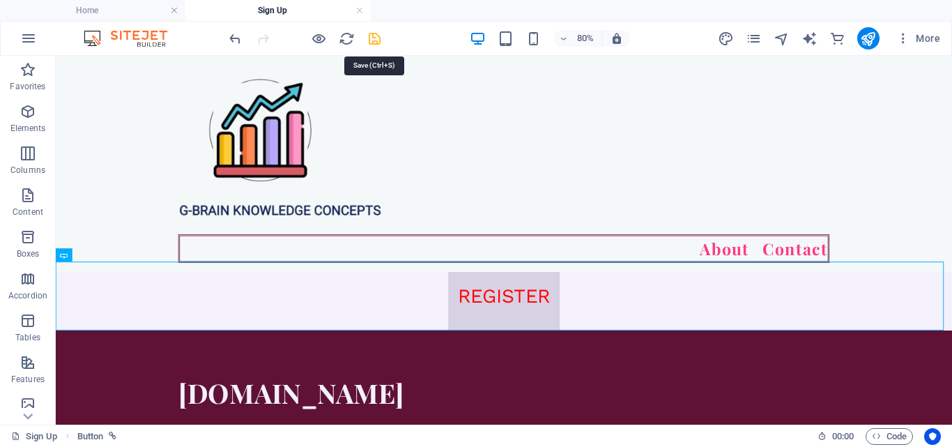
click at [369, 43] on icon "save" at bounding box center [375, 39] width 16 height 16
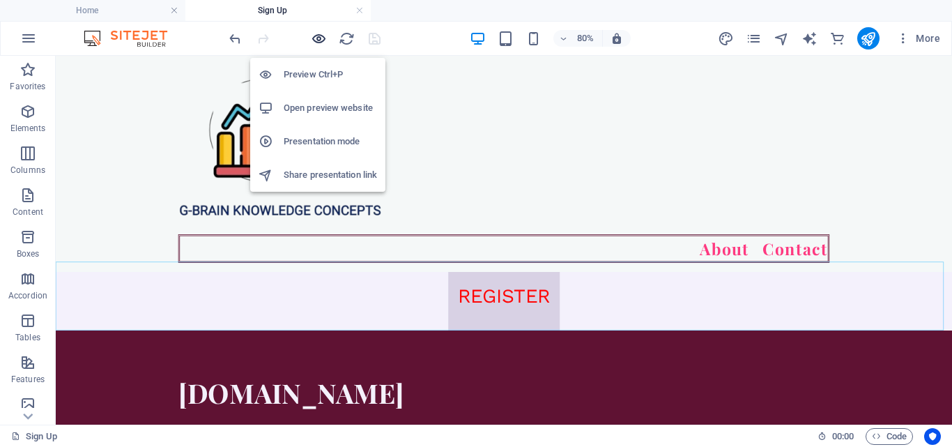
click at [316, 38] on icon "button" at bounding box center [319, 39] width 16 height 16
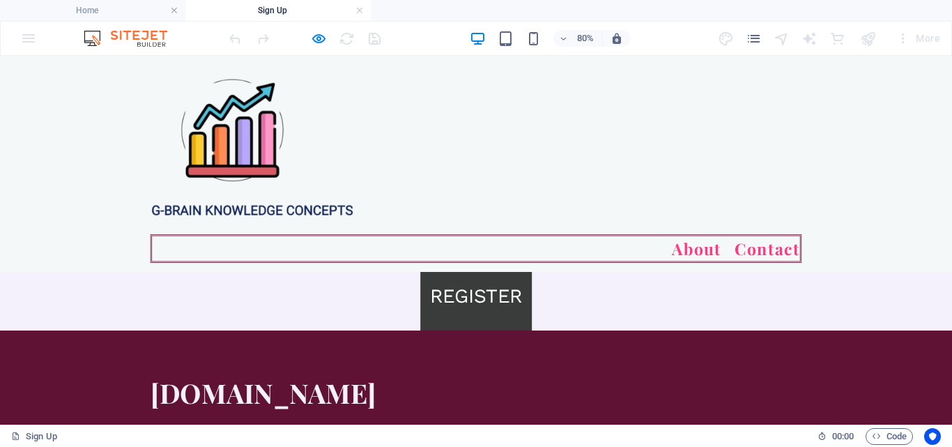
click at [566, 357] on link "REGISTER" at bounding box center [595, 356] width 139 height 86
click at [567, 357] on link "REGISTER" at bounding box center [595, 356] width 139 height 86
click at [600, 349] on link "REGISTER" at bounding box center [595, 356] width 139 height 86
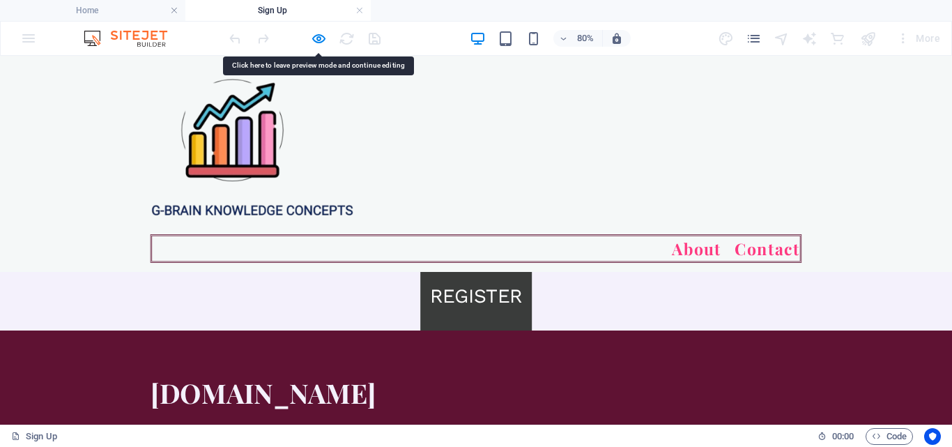
click at [601, 357] on link "REGISTER" at bounding box center [595, 356] width 139 height 86
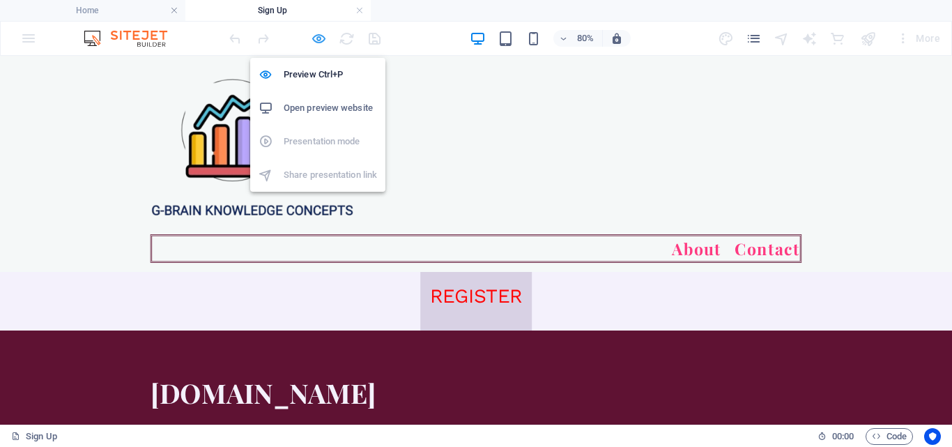
click at [326, 39] on icon "button" at bounding box center [319, 39] width 16 height 16
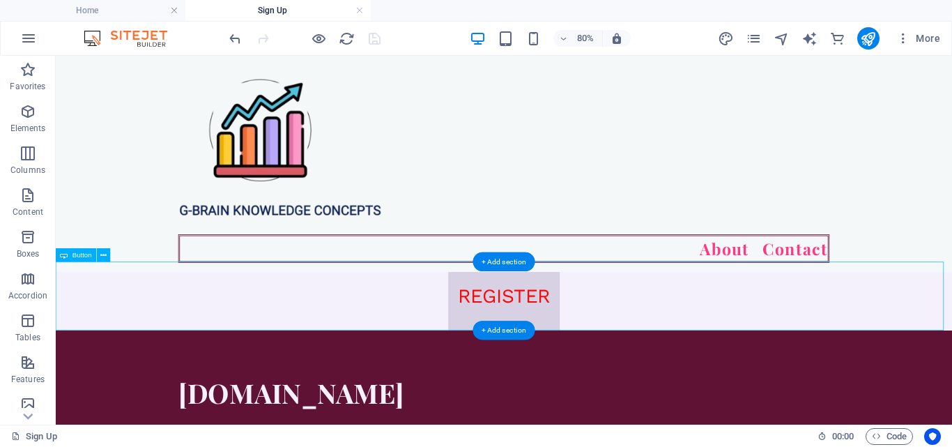
click at [575, 340] on div "REGISTER" at bounding box center [616, 356] width 1121 height 86
click at [589, 364] on div "REGISTER" at bounding box center [616, 356] width 1121 height 86
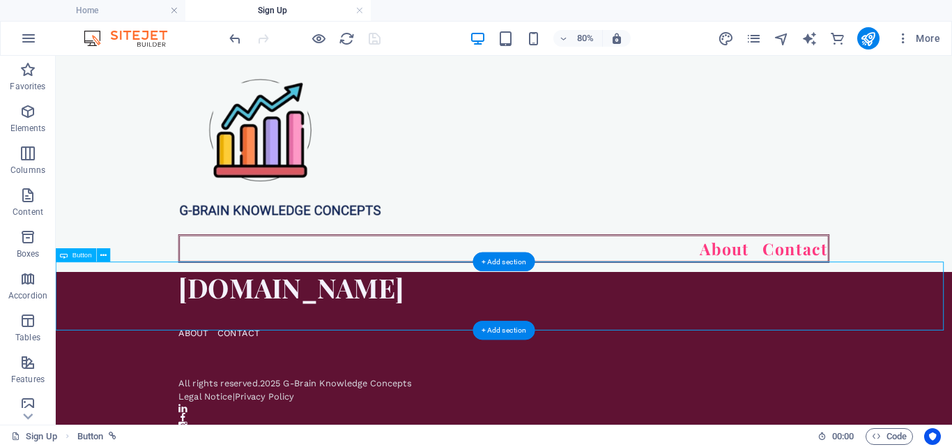
select select "overlay"
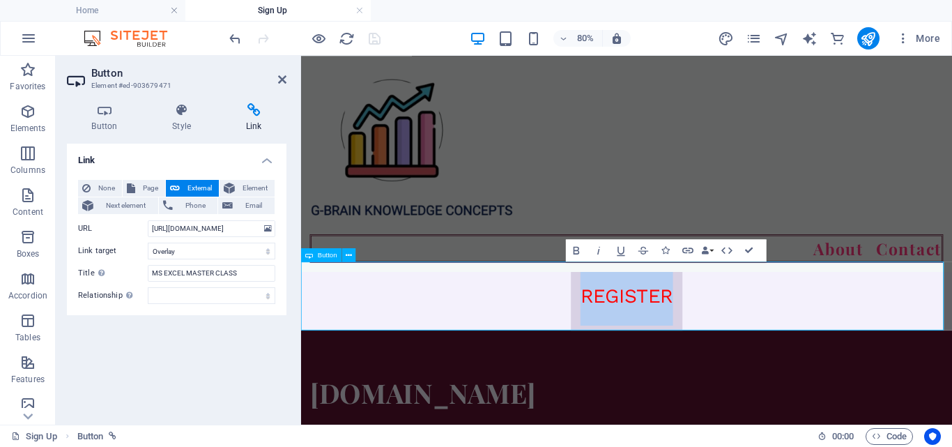
click at [528, 364] on div "REGISTER" at bounding box center [708, 356] width 814 height 86
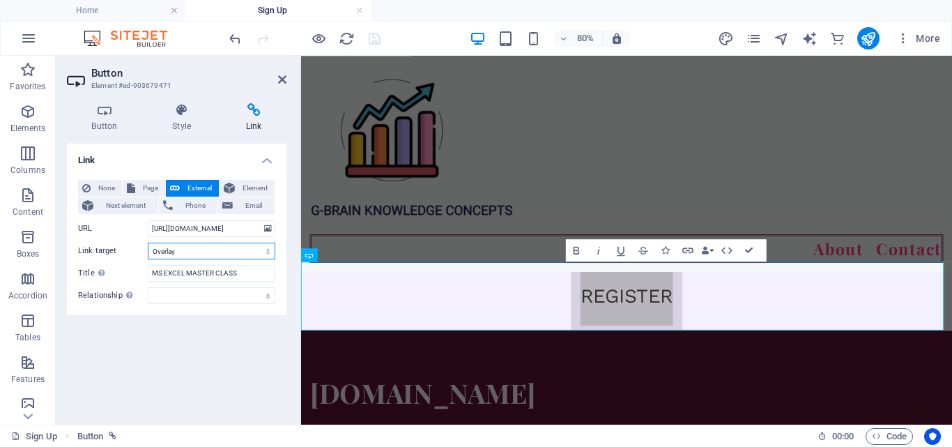
click at [238, 250] on select "New tab Same tab Overlay" at bounding box center [212, 251] width 128 height 17
click at [282, 76] on icon at bounding box center [282, 79] width 8 height 11
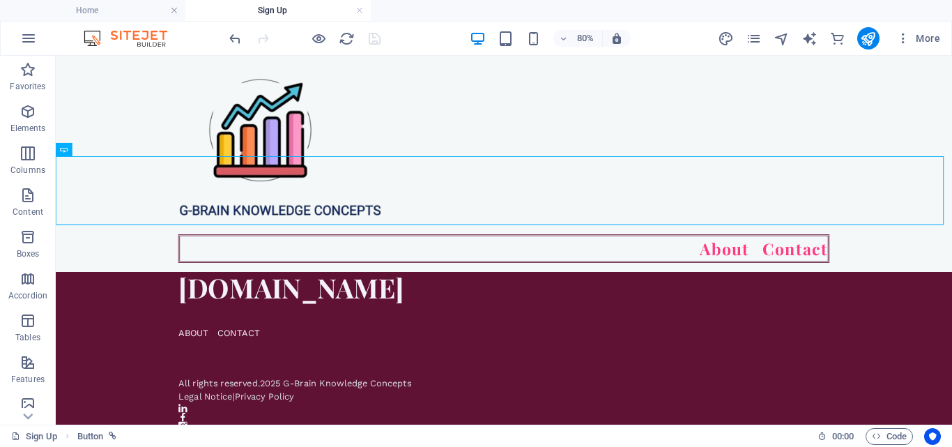
click at [63, 148] on button "×" at bounding box center [59, 156] width 7 height 17
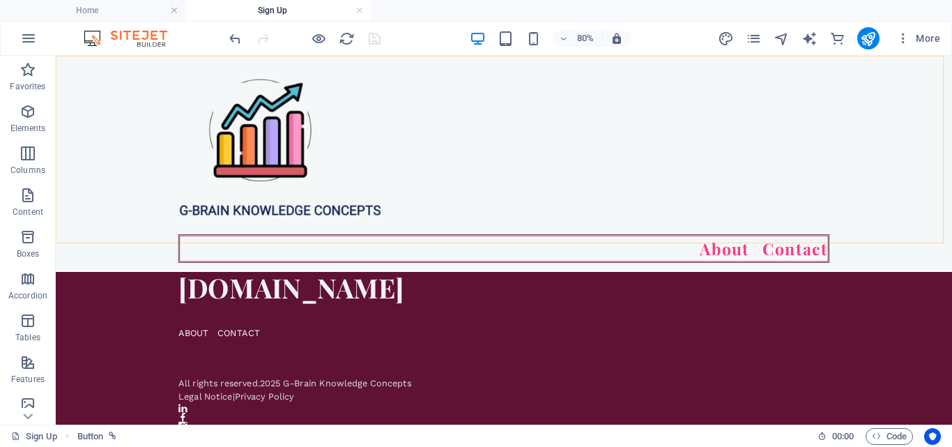
scroll to position [1288, 0]
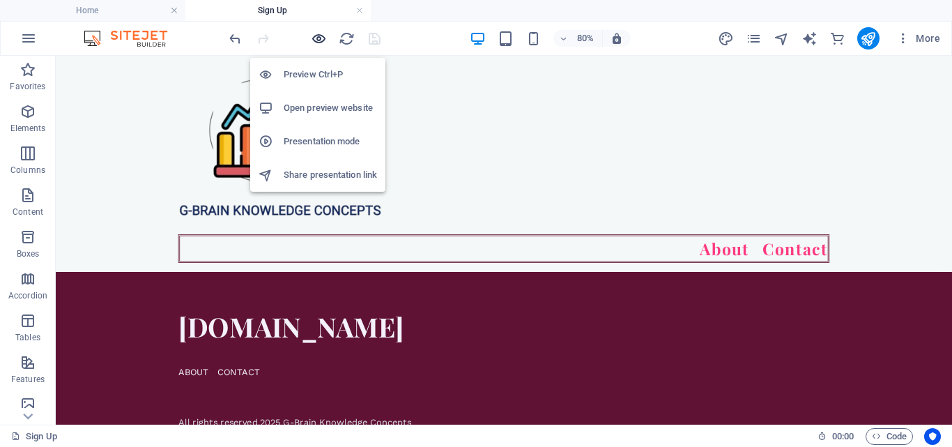
click at [319, 36] on icon "button" at bounding box center [319, 39] width 16 height 16
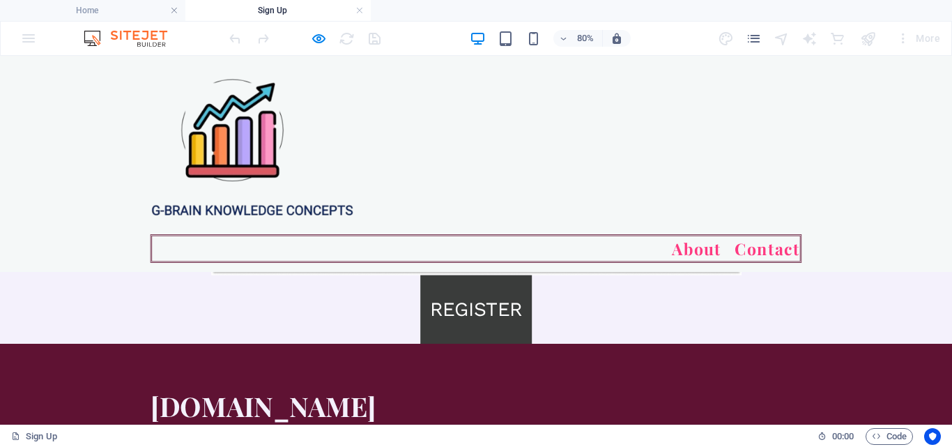
scroll to position [1218, 0]
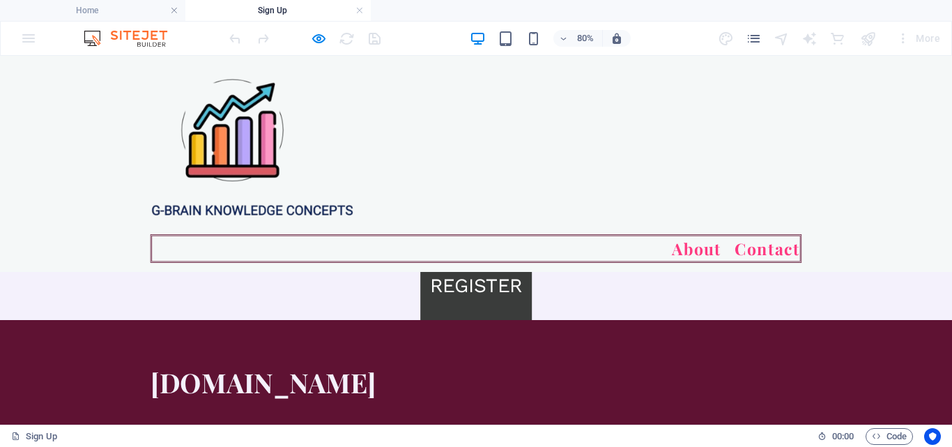
click at [657, 358] on link "REGISTER" at bounding box center [595, 343] width 139 height 86
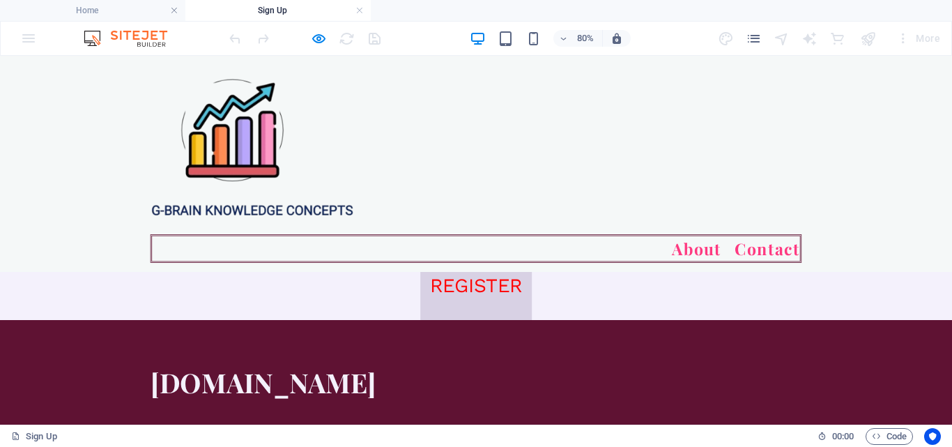
click at [7, 148] on button "×" at bounding box center [3, 156] width 7 height 17
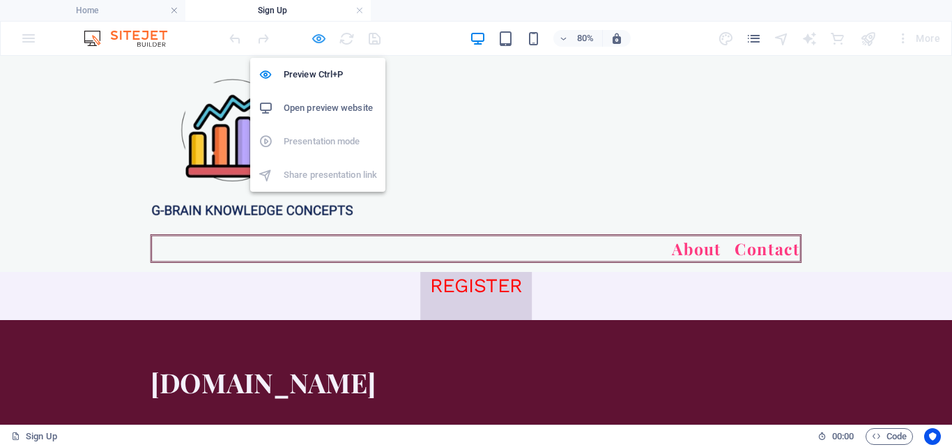
click at [316, 35] on icon "button" at bounding box center [319, 39] width 16 height 16
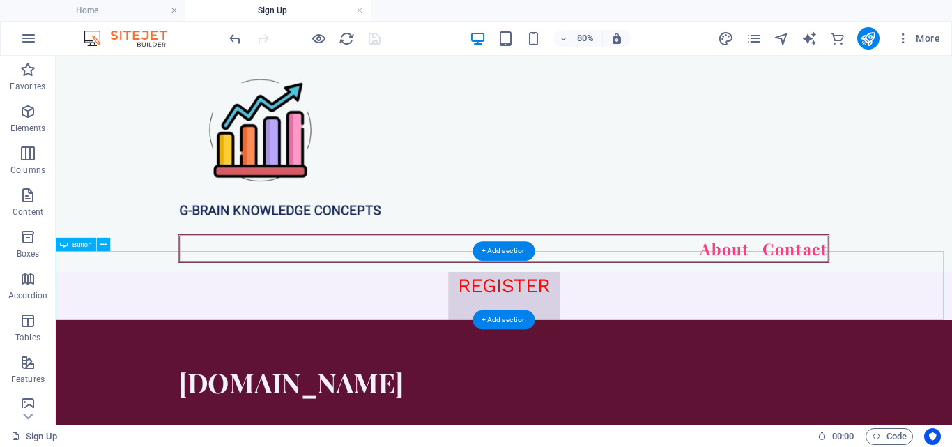
click at [667, 319] on div "REGISTER" at bounding box center [616, 343] width 1121 height 86
click at [668, 319] on div "REGISTER" at bounding box center [616, 343] width 1121 height 86
select select "overlay"
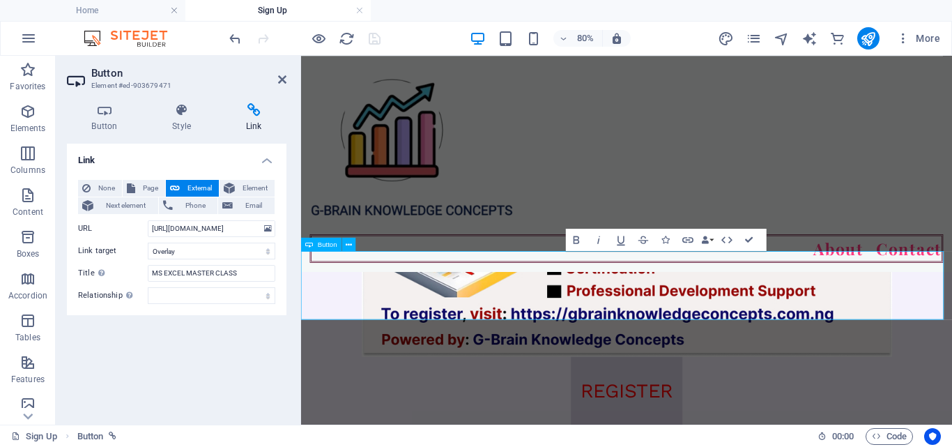
scroll to position [1350, 0]
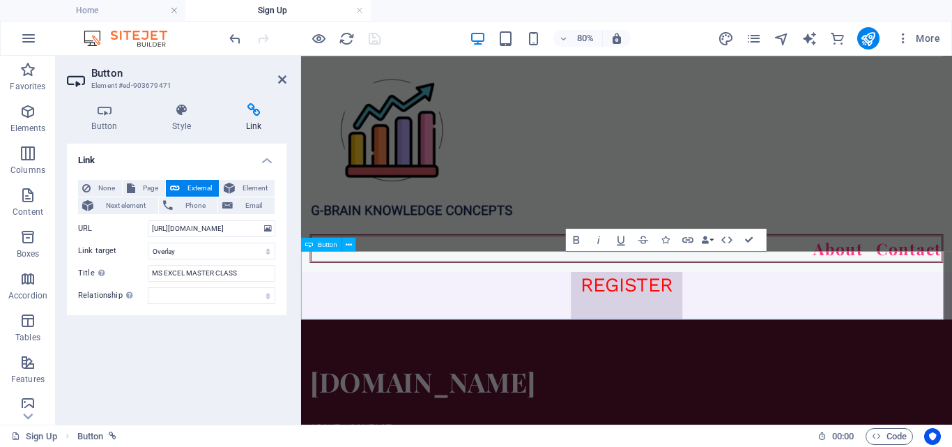
click at [876, 356] on div "REGISTER" at bounding box center [708, 343] width 814 height 86
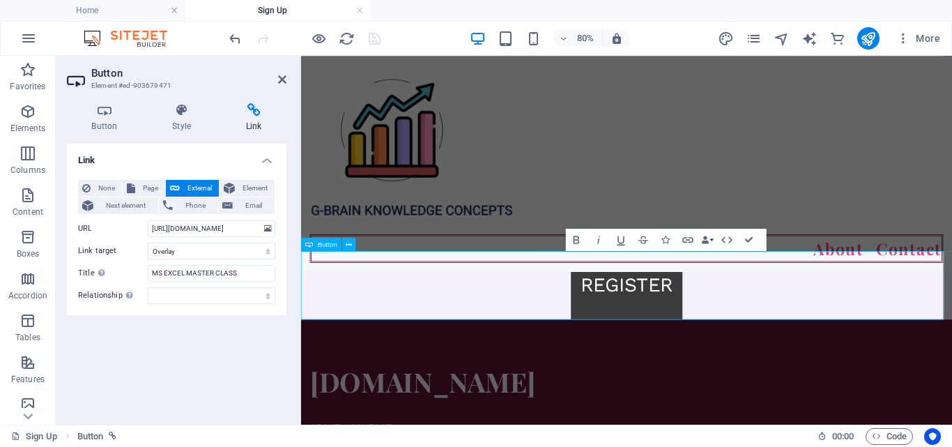
click at [763, 367] on link "REGISTER" at bounding box center [708, 343] width 139 height 86
click at [770, 368] on link "REGISTER" at bounding box center [708, 343] width 139 height 86
click at [769, 331] on link "REGISTER" at bounding box center [708, 343] width 139 height 86
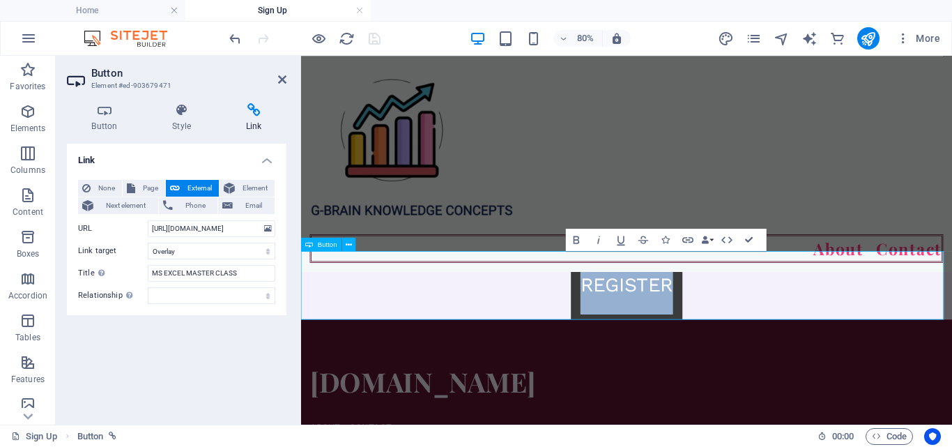
click at [769, 331] on link "REGISTER" at bounding box center [708, 343] width 139 height 86
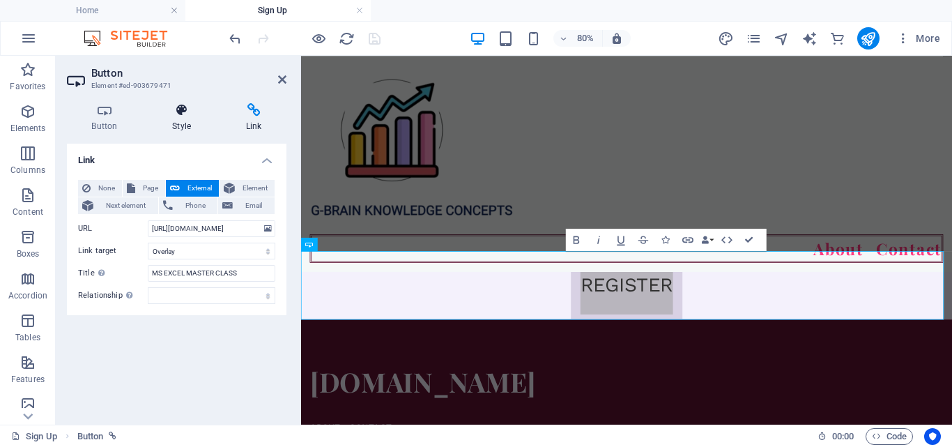
click at [182, 125] on h4 "Style" at bounding box center [185, 117] width 74 height 29
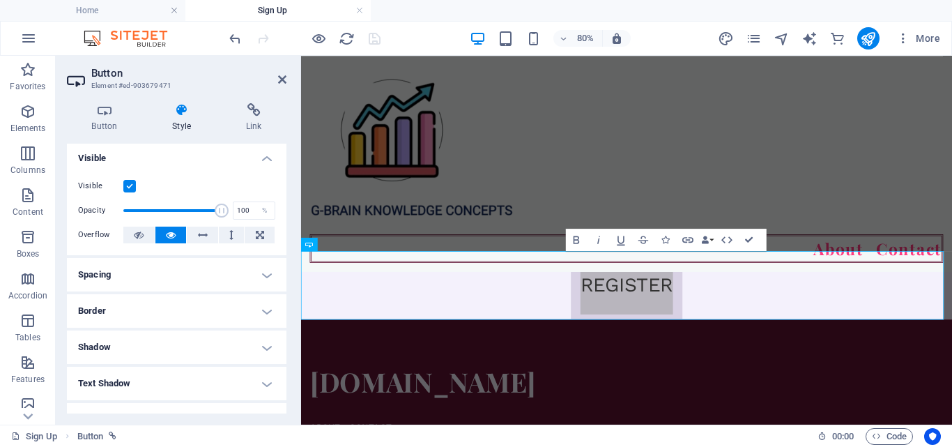
scroll to position [0, 0]
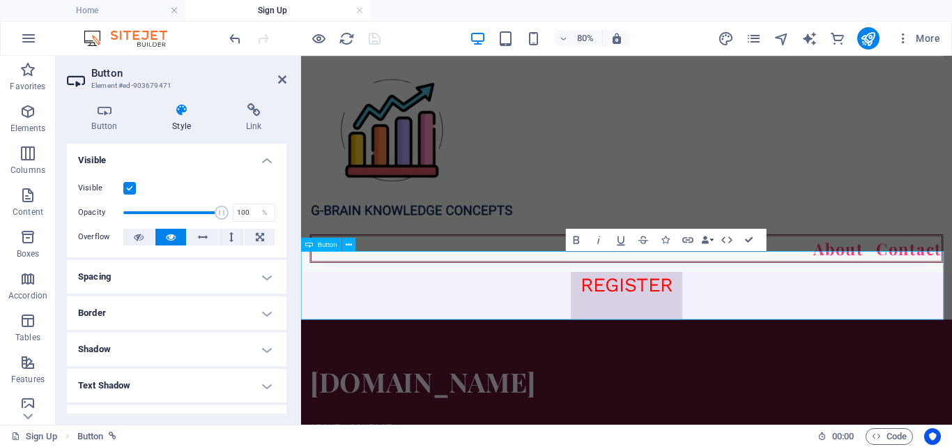
click at [856, 358] on div "REGISTER" at bounding box center [708, 343] width 814 height 86
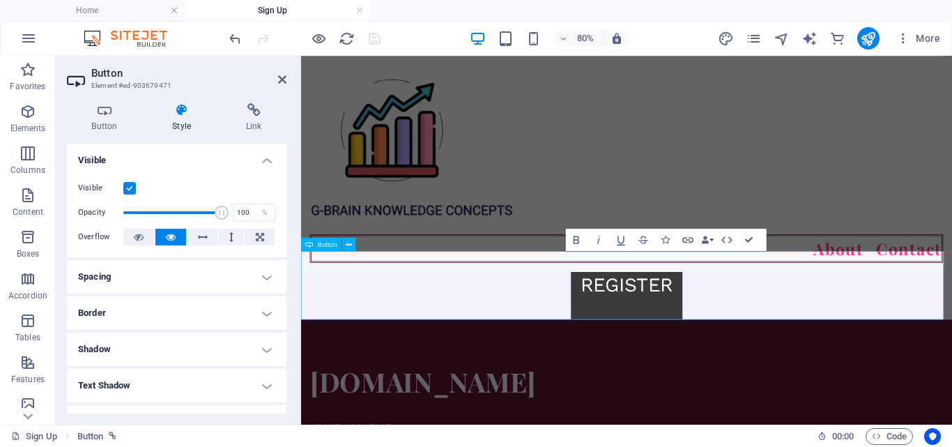
click at [770, 324] on link "REGISTER" at bounding box center [708, 343] width 139 height 86
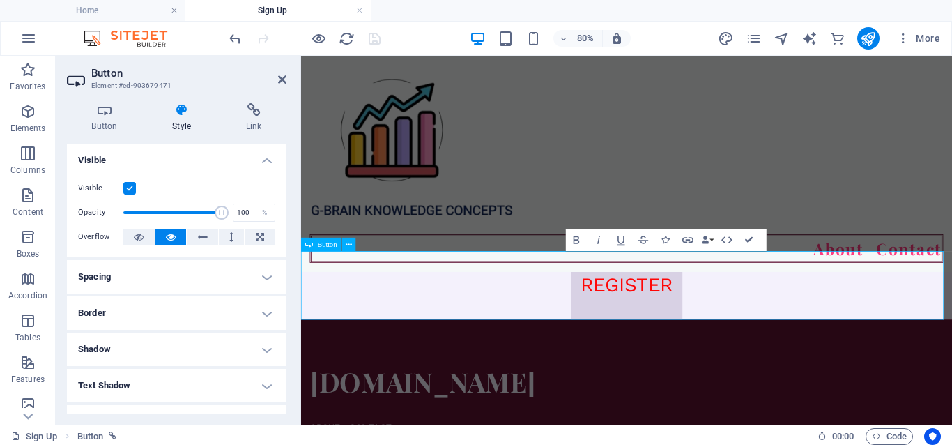
click at [798, 308] on div "REGISTER" at bounding box center [708, 343] width 814 height 86
click at [811, 328] on div "REGISTER" at bounding box center [708, 343] width 814 height 86
click at [796, 346] on div "REGISTER" at bounding box center [708, 343] width 814 height 86
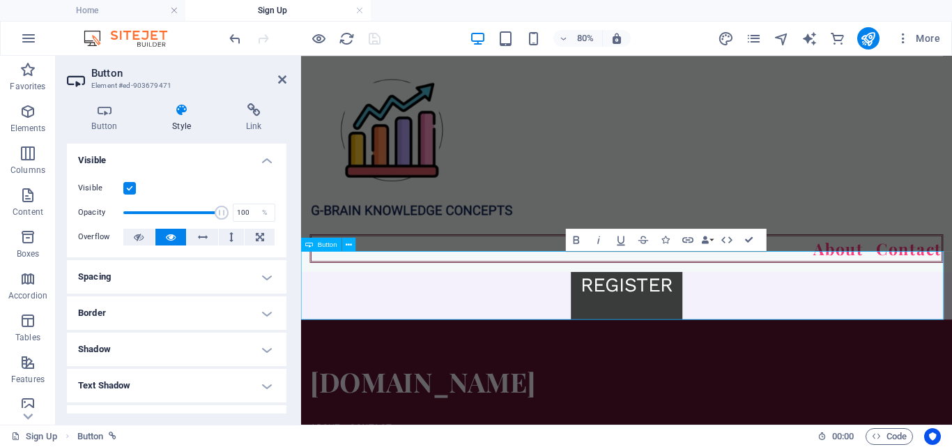
click at [769, 377] on link "REGISTER" at bounding box center [708, 343] width 139 height 86
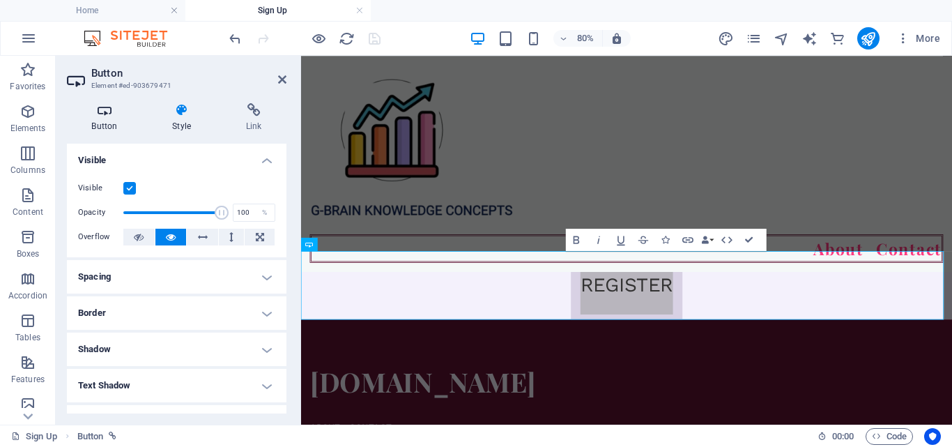
click at [107, 114] on icon at bounding box center [104, 110] width 75 height 14
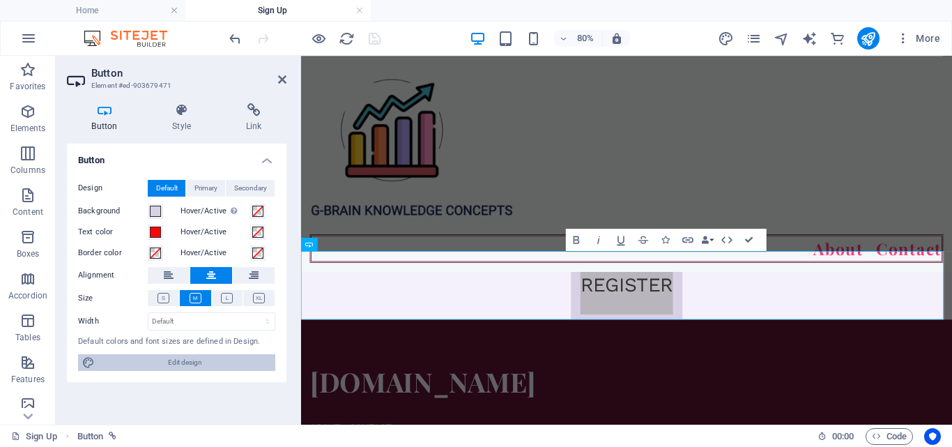
click at [181, 362] on span "Edit design" at bounding box center [185, 362] width 172 height 17
select select "px"
select select "400"
select select "px"
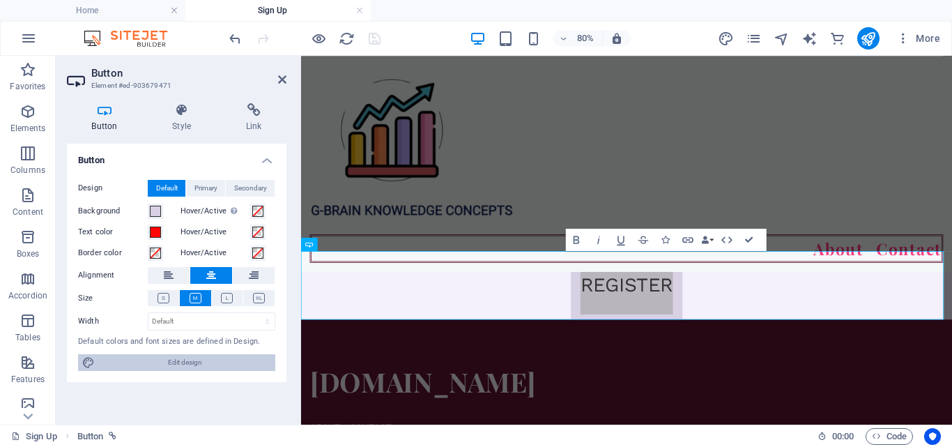
select select "px"
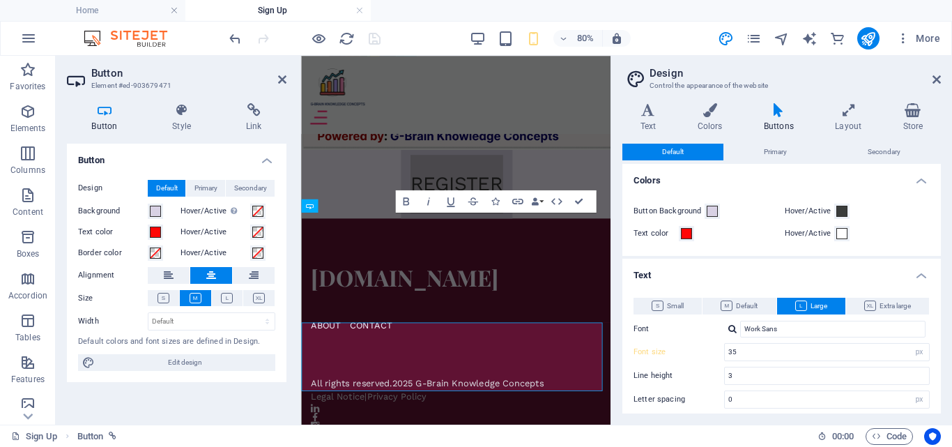
scroll to position [1195, 0]
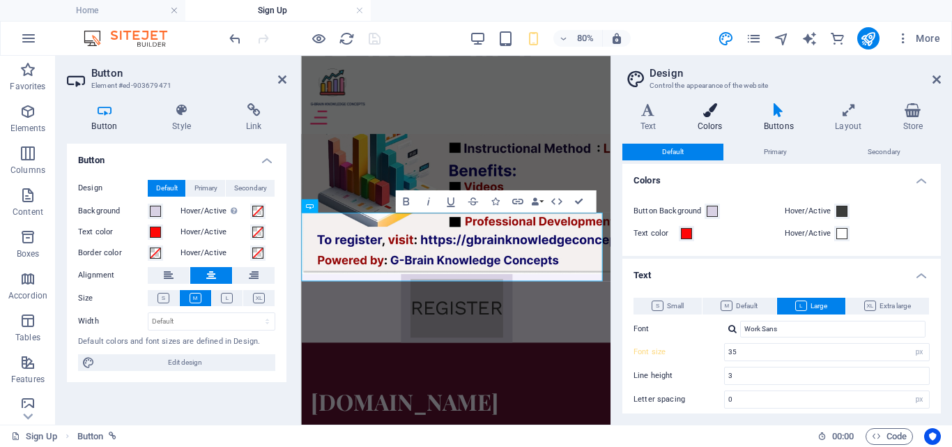
click at [701, 124] on h4 "Colors" at bounding box center [713, 117] width 66 height 29
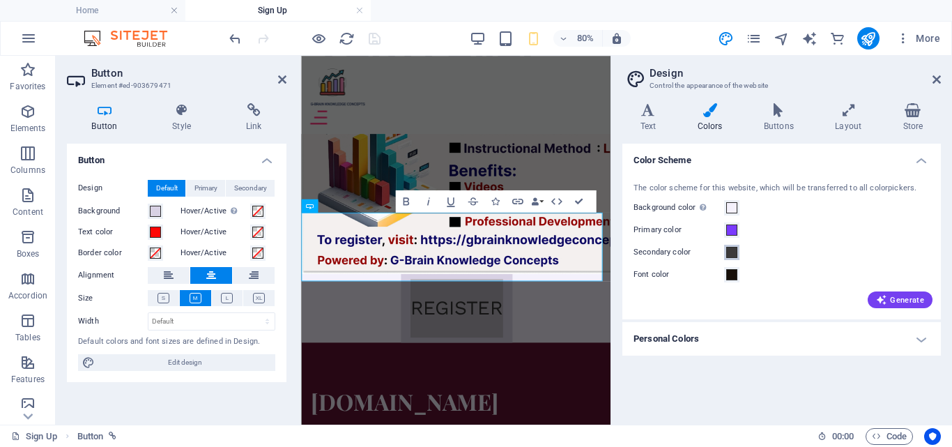
click at [733, 257] on span at bounding box center [731, 252] width 11 height 11
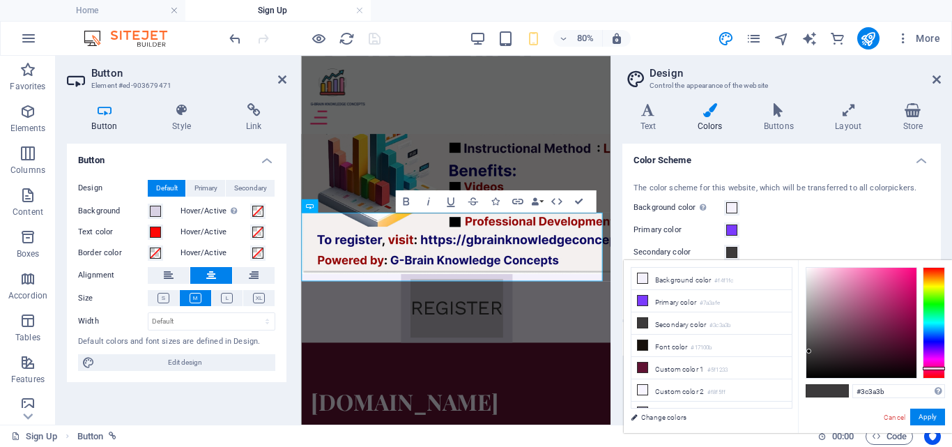
type input "#070003"
click at [914, 374] on div at bounding box center [862, 323] width 110 height 110
click at [922, 417] on button "Apply" at bounding box center [927, 417] width 35 height 17
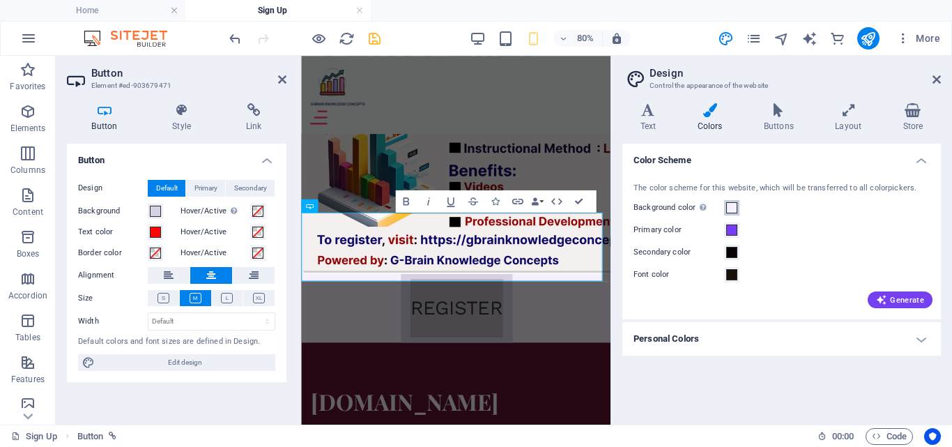
click at [727, 207] on span at bounding box center [731, 207] width 11 height 11
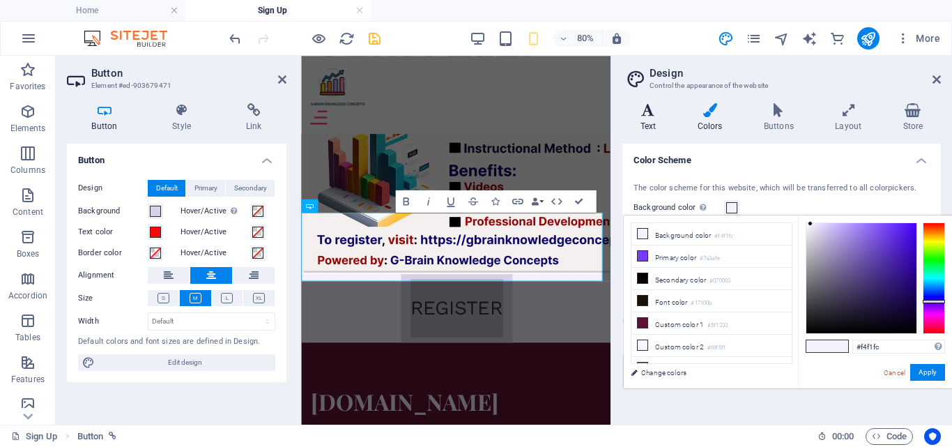
click at [649, 122] on h4 "Text" at bounding box center [651, 117] width 57 height 29
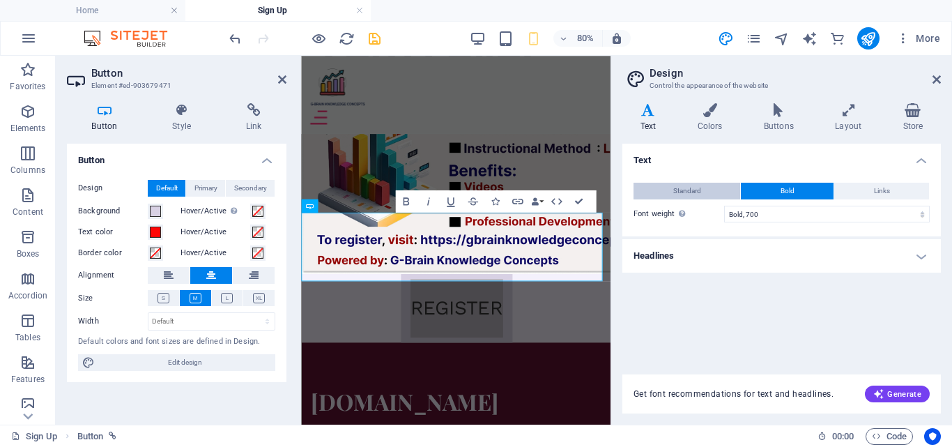
click at [708, 195] on button "Standard" at bounding box center [687, 191] width 107 height 17
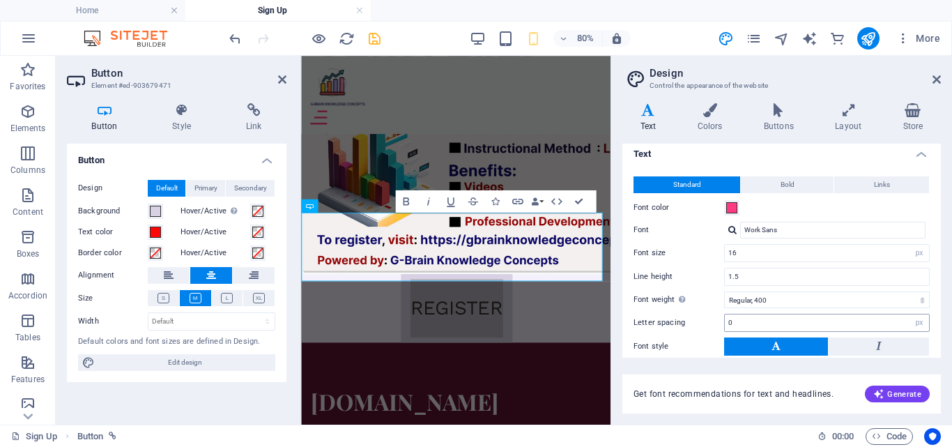
scroll to position [0, 0]
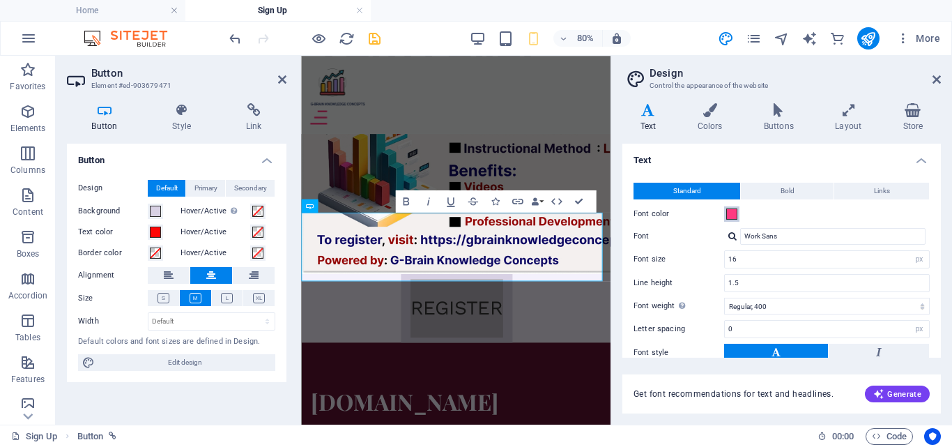
click at [731, 218] on span at bounding box center [731, 213] width 11 height 11
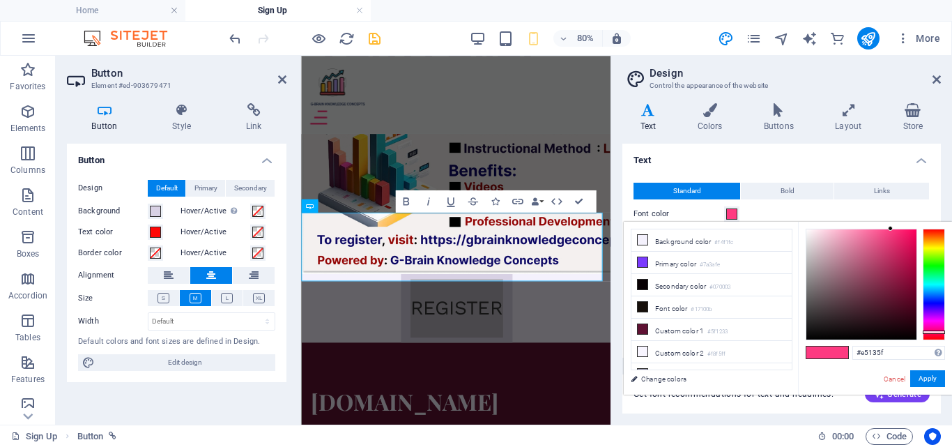
click at [907, 240] on div at bounding box center [862, 284] width 110 height 110
click at [895, 253] on div at bounding box center [862, 284] width 110 height 110
type input "#a11246"
click at [903, 269] on div at bounding box center [862, 284] width 110 height 110
click at [926, 378] on button "Apply" at bounding box center [927, 378] width 35 height 17
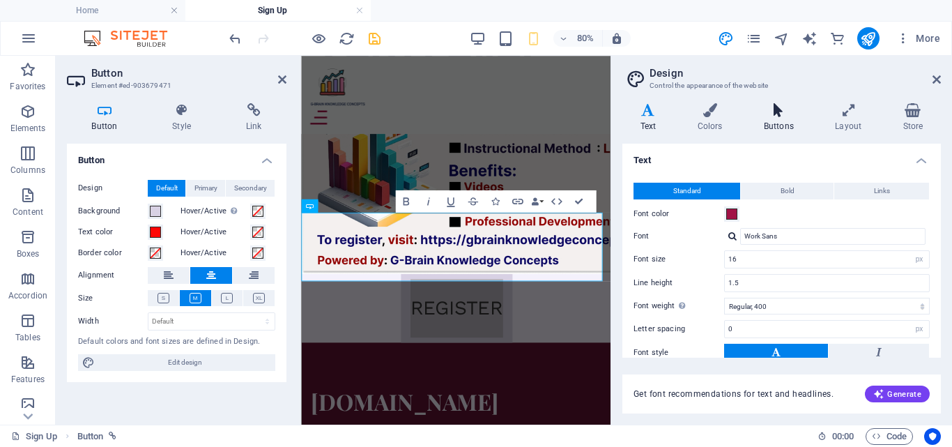
click at [769, 116] on icon at bounding box center [779, 110] width 66 height 14
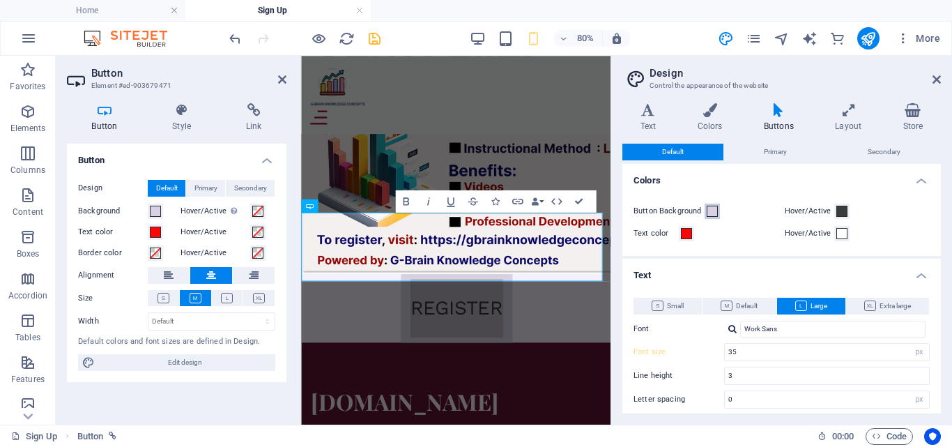
click at [716, 213] on span at bounding box center [712, 211] width 11 height 11
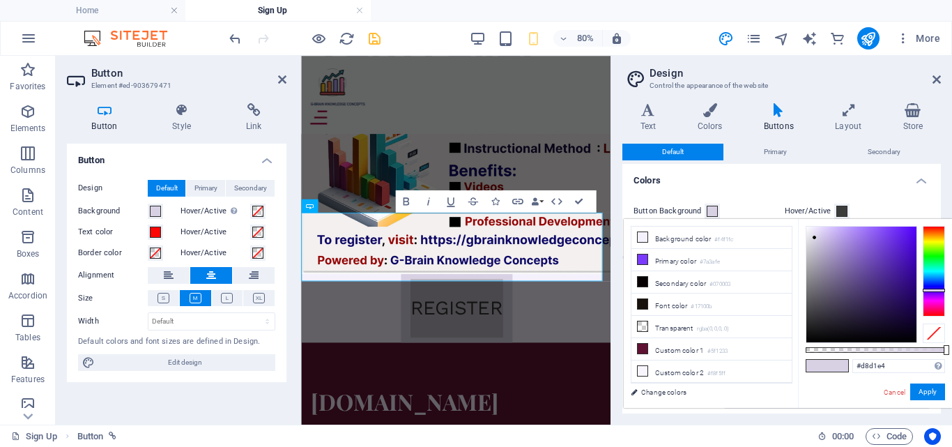
type input "#080312"
click at [899, 333] on div at bounding box center [862, 285] width 110 height 116
click at [929, 395] on button "Apply" at bounding box center [927, 391] width 35 height 17
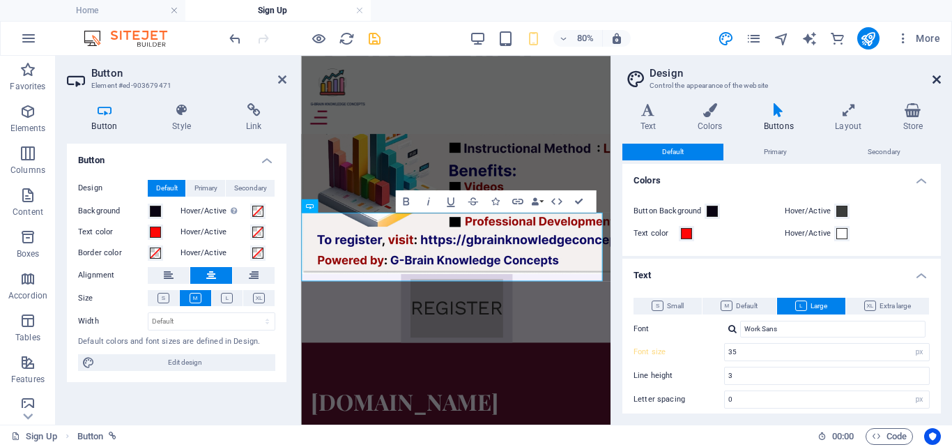
click at [938, 81] on icon at bounding box center [937, 79] width 8 height 11
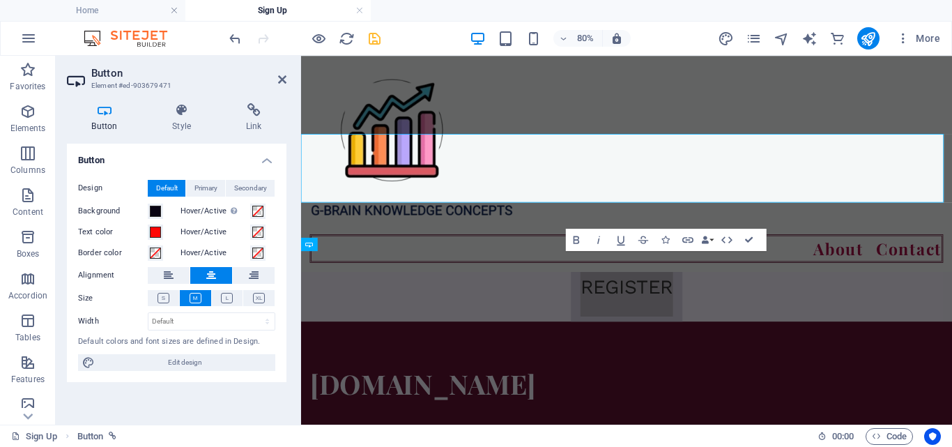
scroll to position [1350, 0]
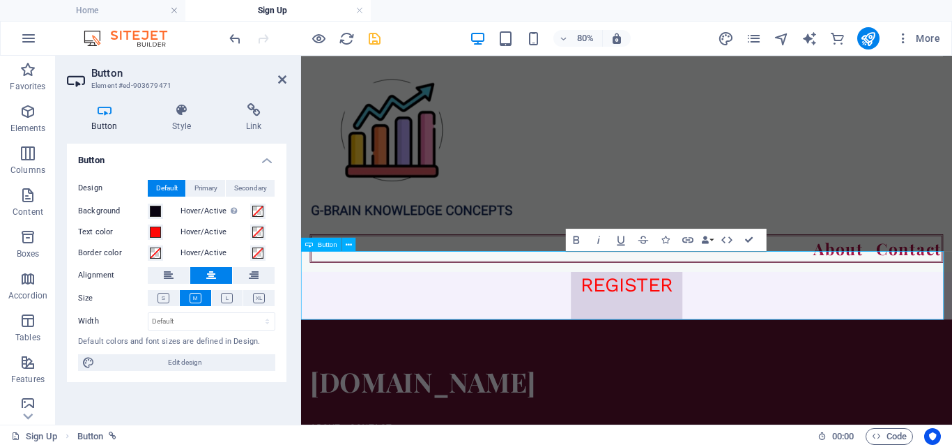
click at [952, 342] on div "REGISTER" at bounding box center [708, 343] width 814 height 86
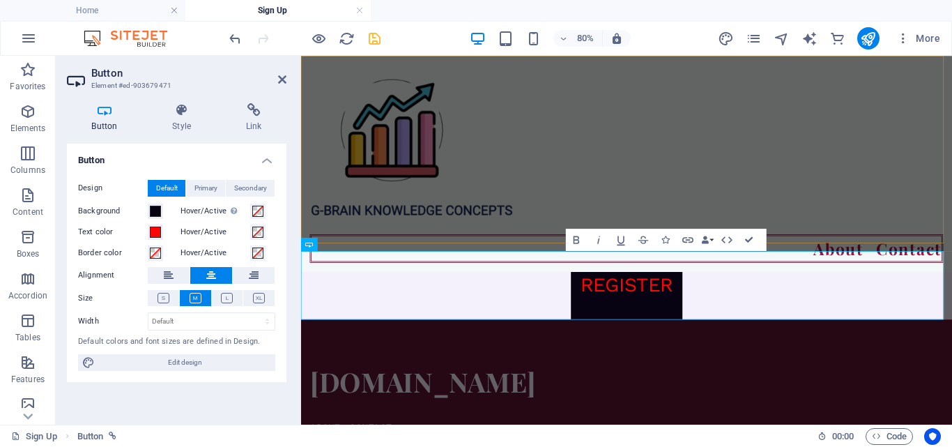
click at [952, 235] on div "About Contact" at bounding box center [708, 191] width 814 height 270
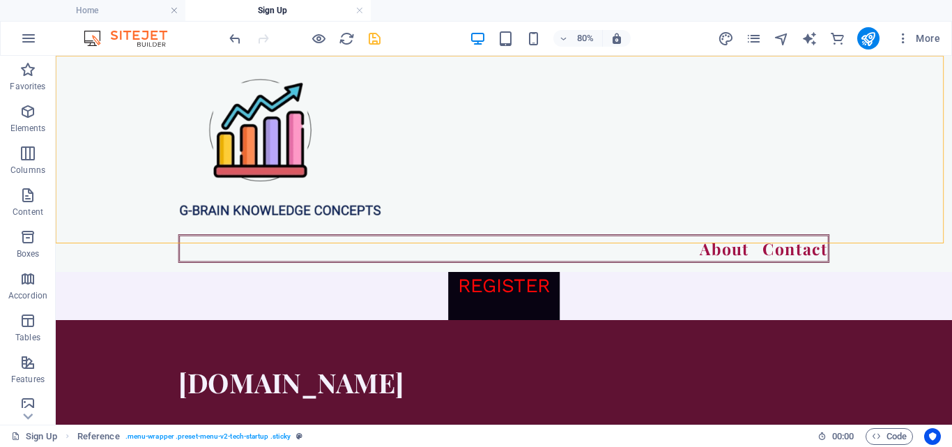
click at [952, 223] on div "About Contact" at bounding box center [616, 191] width 1121 height 270
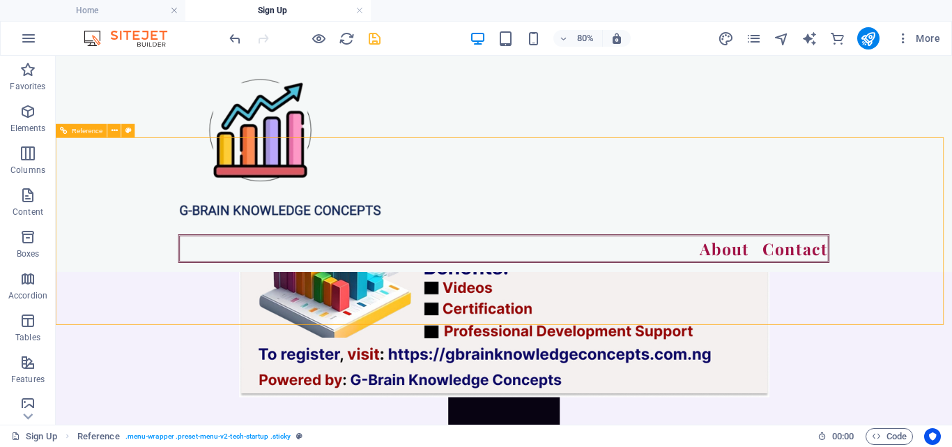
scroll to position [1009, 0]
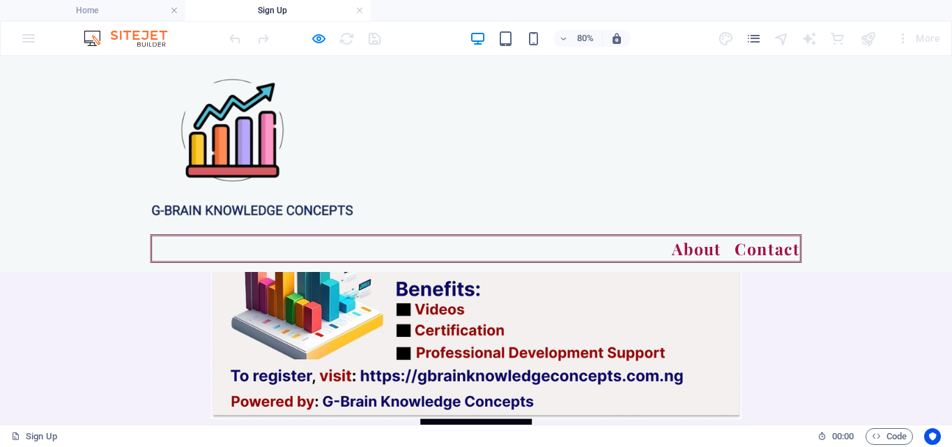
scroll to position [1148, 0]
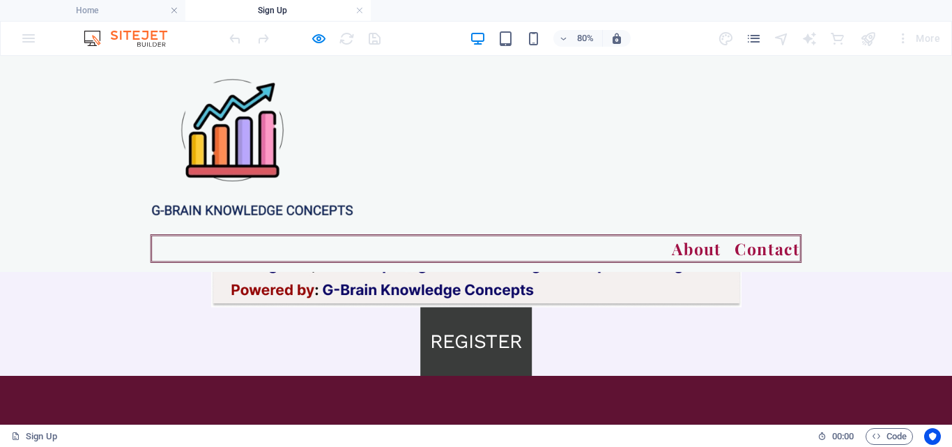
click at [595, 410] on link "REGISTER" at bounding box center [595, 412] width 139 height 86
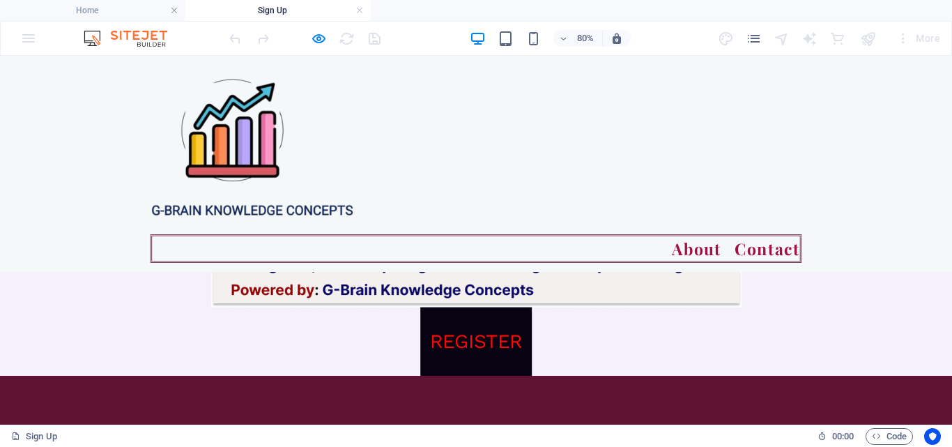
click at [7, 148] on button "×" at bounding box center [3, 156] width 7 height 17
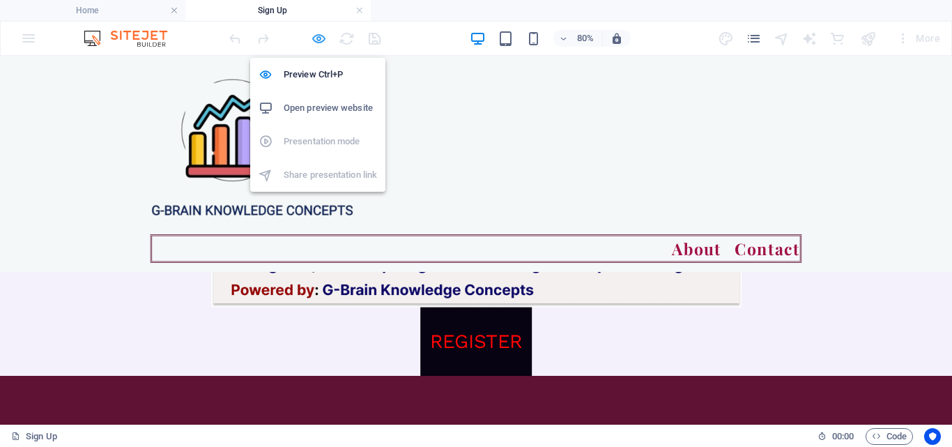
click at [319, 38] on icon "button" at bounding box center [319, 39] width 16 height 16
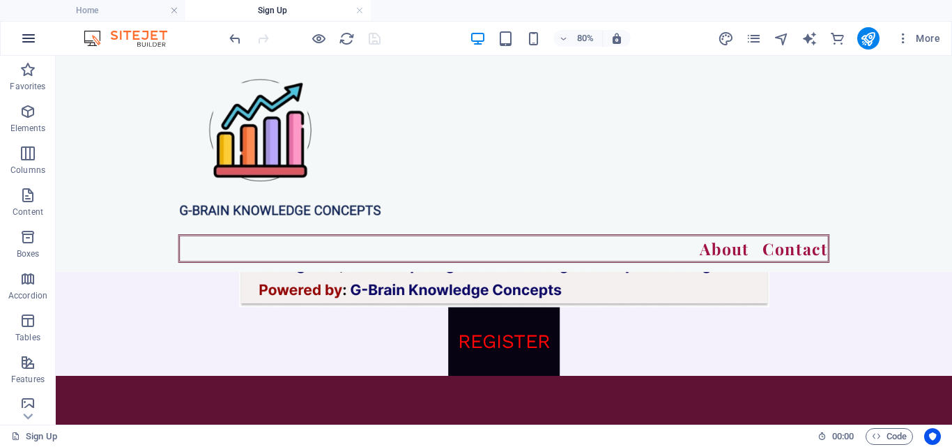
click at [26, 39] on icon "button" at bounding box center [28, 38] width 17 height 17
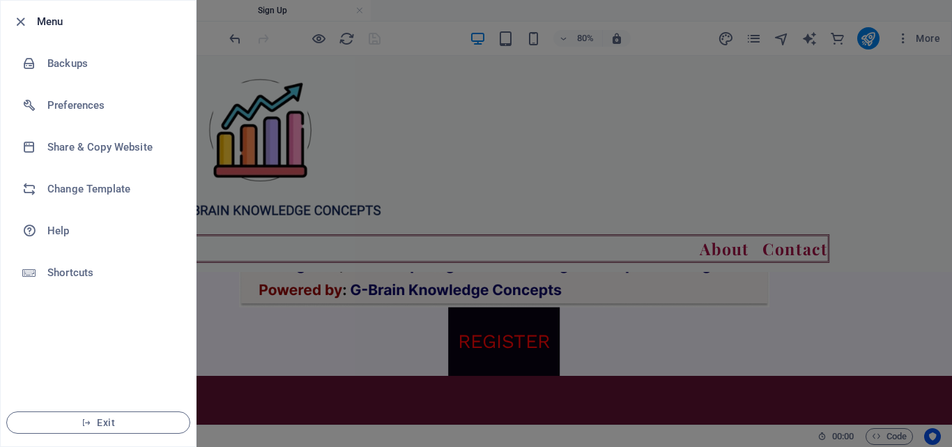
click at [344, 177] on div at bounding box center [476, 223] width 952 height 447
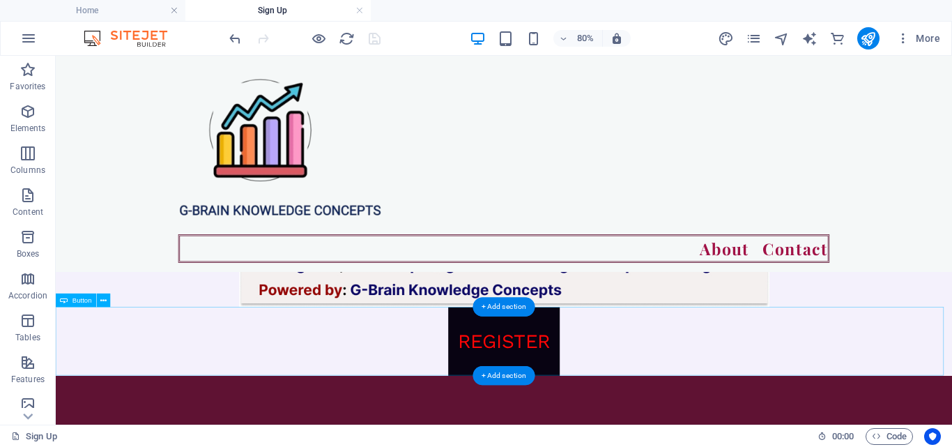
click at [654, 412] on div "REGISTER" at bounding box center [616, 412] width 1121 height 86
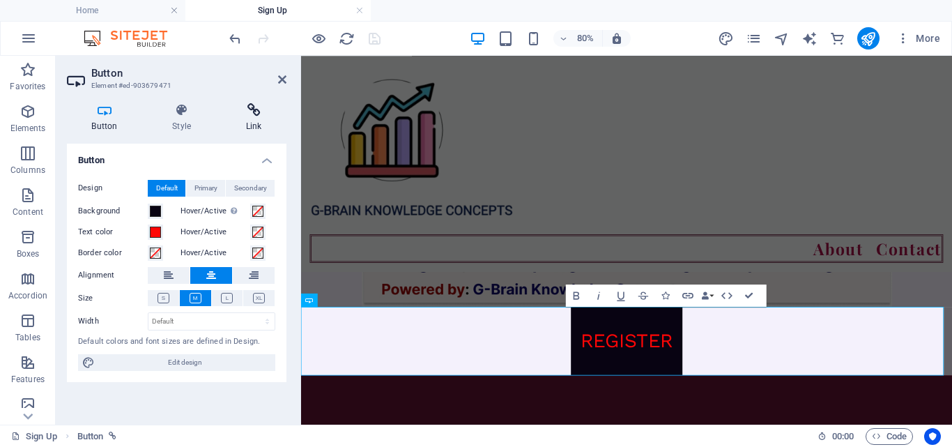
click at [249, 122] on h4 "Link" at bounding box center [254, 117] width 66 height 29
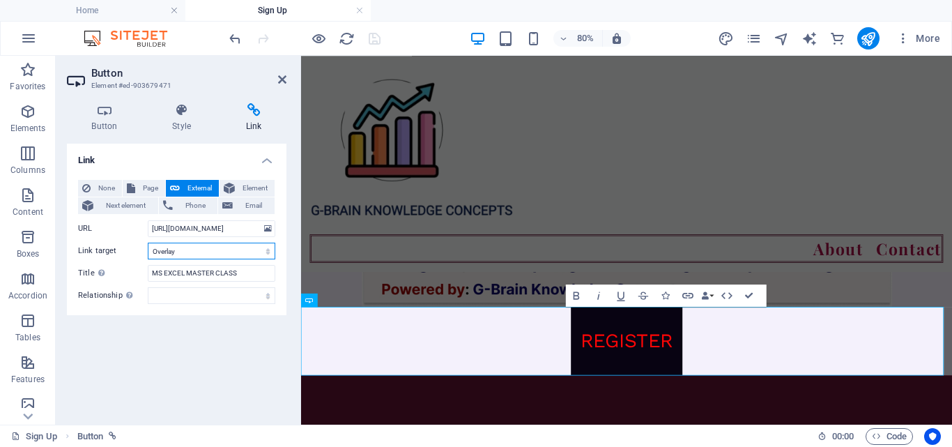
click at [252, 252] on select "New tab Same tab Overlay" at bounding box center [212, 251] width 128 height 17
select select
click at [148, 243] on select "New tab Same tab Overlay" at bounding box center [212, 251] width 128 height 17
drag, startPoint x: 564, startPoint y: 82, endPoint x: 731, endPoint y: 111, distance: 169.2
click at [564, 82] on div at bounding box center [708, 173] width 792 height 212
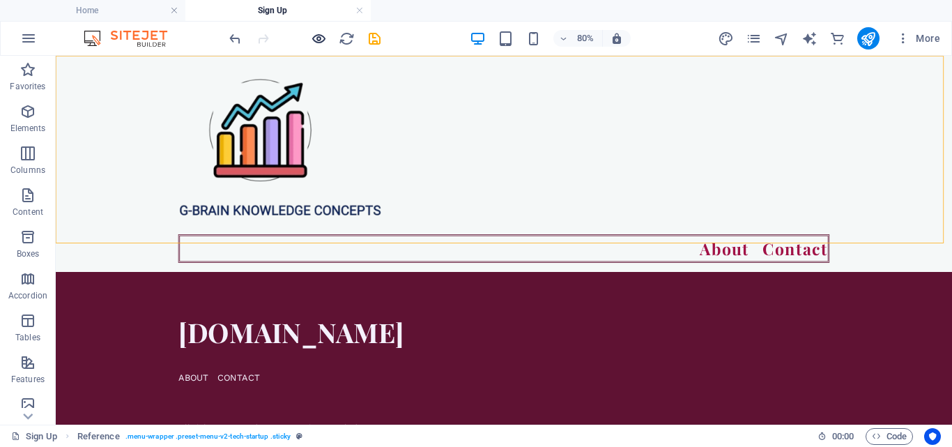
scroll to position [1148, 0]
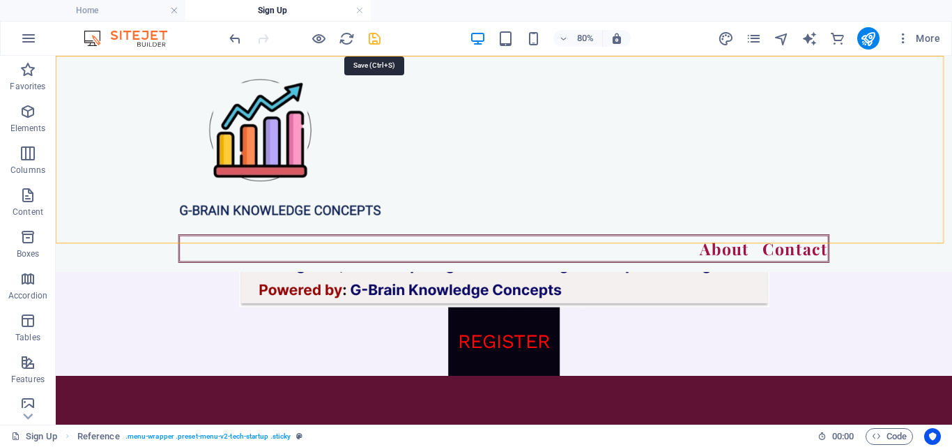
click at [368, 34] on icon "save" at bounding box center [375, 39] width 16 height 16
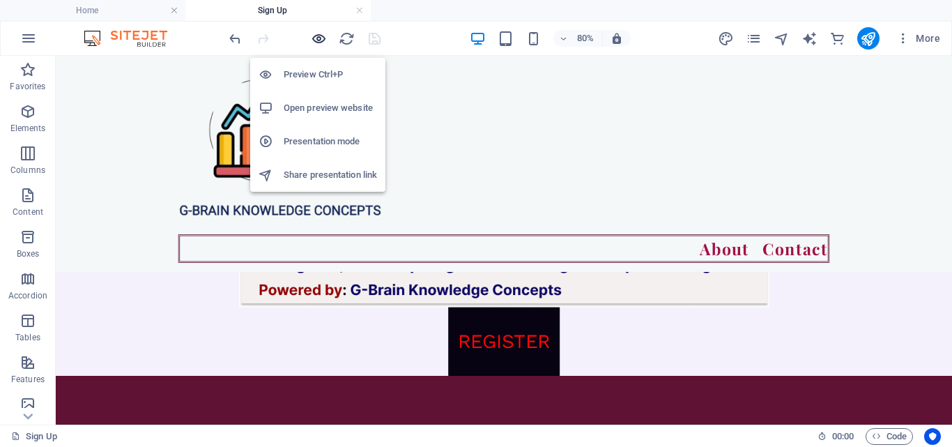
click at [323, 42] on icon "button" at bounding box center [319, 39] width 16 height 16
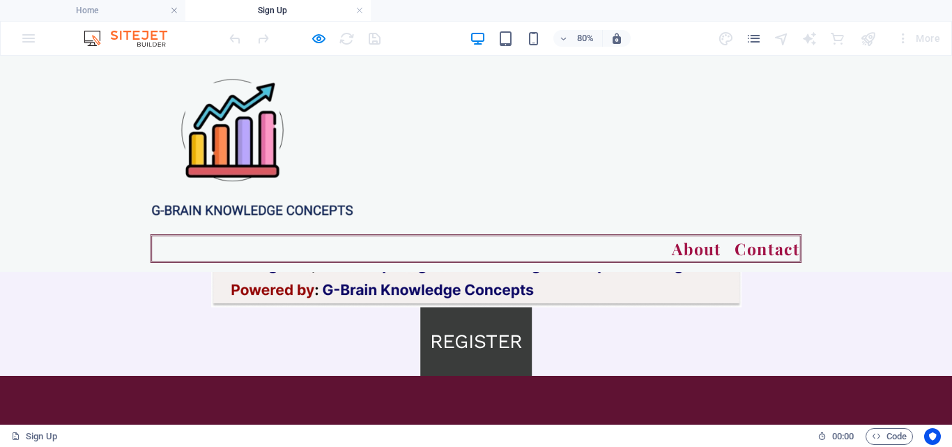
click at [586, 409] on link "REGISTER" at bounding box center [595, 412] width 139 height 86
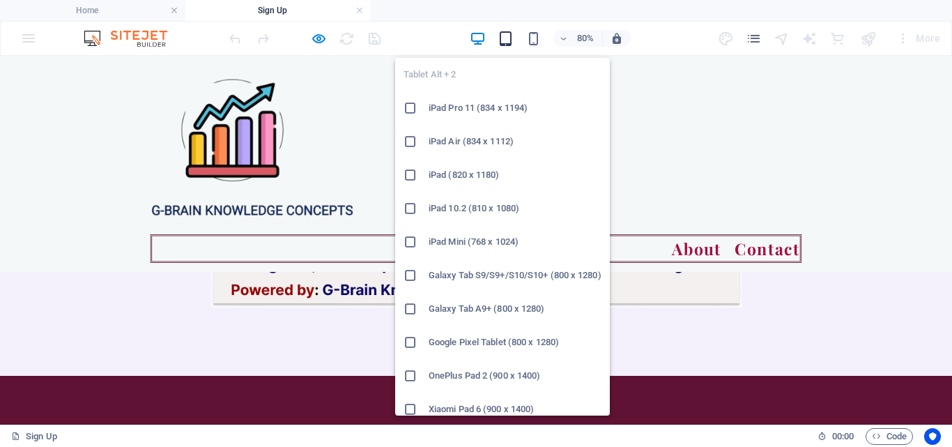
click at [507, 41] on icon "button" at bounding box center [506, 39] width 16 height 16
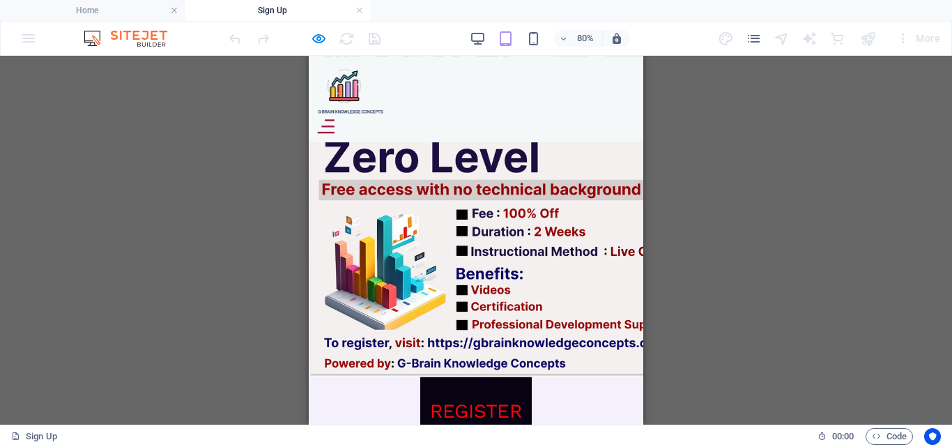
scroll to position [1115, 0]
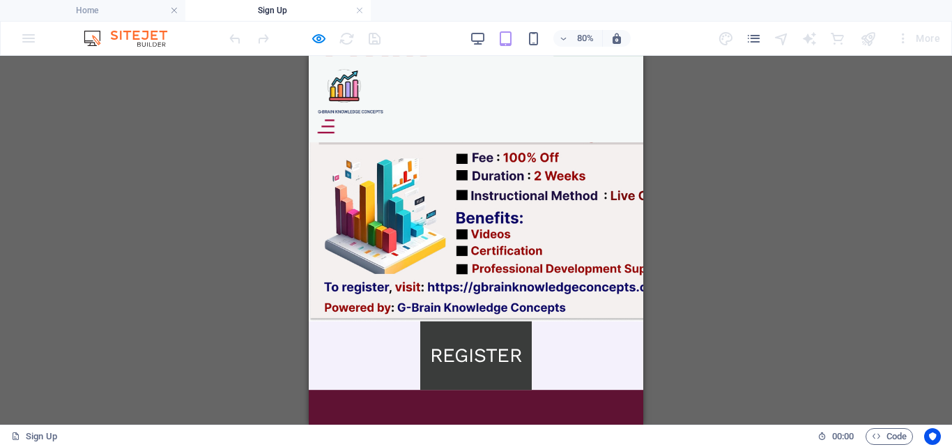
click at [480, 388] on link "REGISTER" at bounding box center [517, 431] width 139 height 86
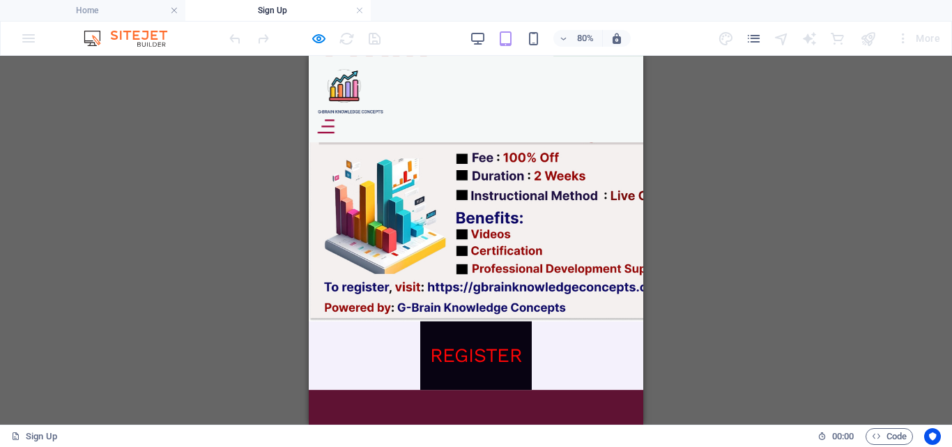
click at [369, 40] on div at bounding box center [305, 38] width 156 height 22
click at [360, 40] on div at bounding box center [305, 38] width 156 height 22
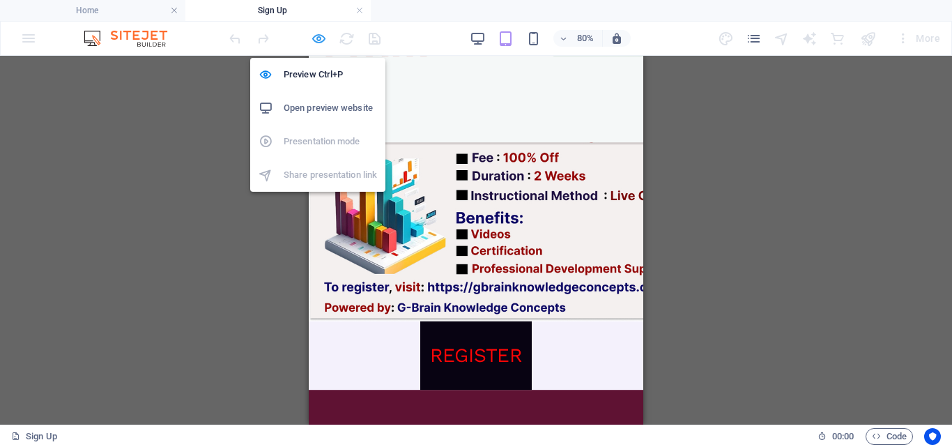
click at [326, 40] on icon "button" at bounding box center [319, 39] width 16 height 16
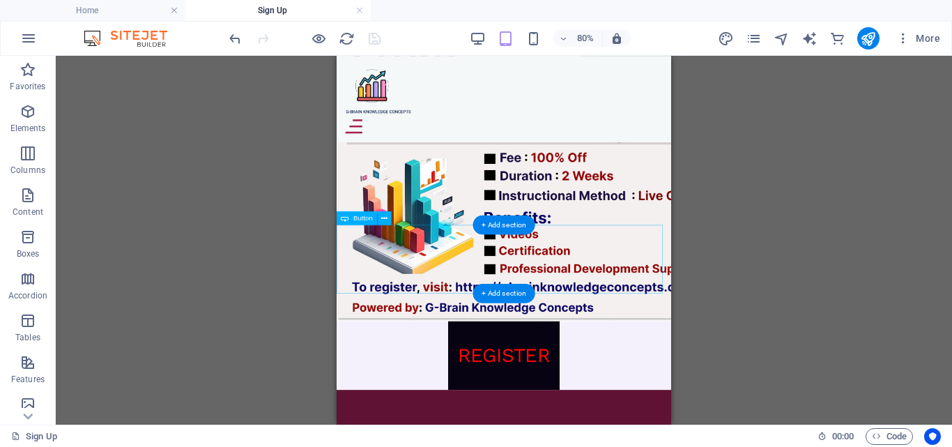
click at [512, 388] on div "REGISTER" at bounding box center [546, 431] width 418 height 86
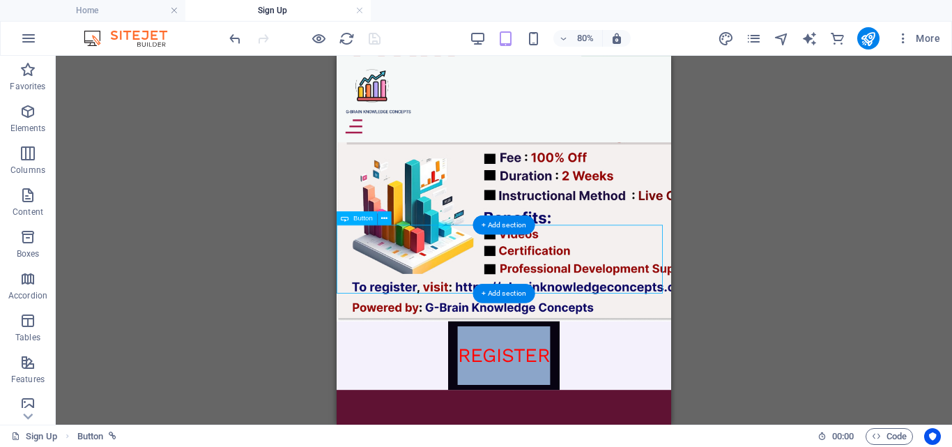
select select
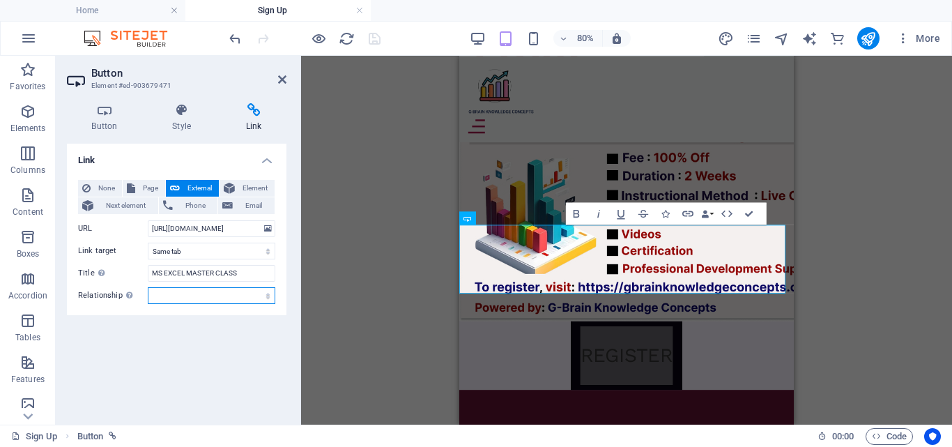
click at [213, 293] on select "alternate author bookmark external help license next nofollow noreferrer noopen…" at bounding box center [212, 295] width 128 height 17
select select "alternate"
click at [148, 287] on select "alternate author bookmark external help license next nofollow noreferrer noopen…" at bounding box center [212, 295] width 128 height 17
click at [252, 253] on select "New tab Same tab Overlay" at bounding box center [212, 251] width 128 height 17
click at [148, 243] on select "New tab Same tab Overlay" at bounding box center [212, 251] width 128 height 17
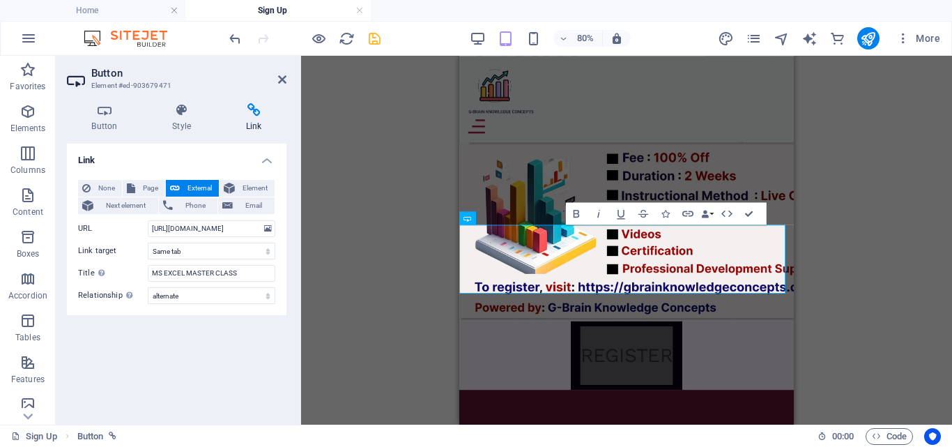
click at [323, 284] on div "Drag here to replace the existing content. Press “Ctrl” if you want to create a…" at bounding box center [626, 240] width 651 height 369
click at [379, 32] on icon "save" at bounding box center [375, 39] width 16 height 16
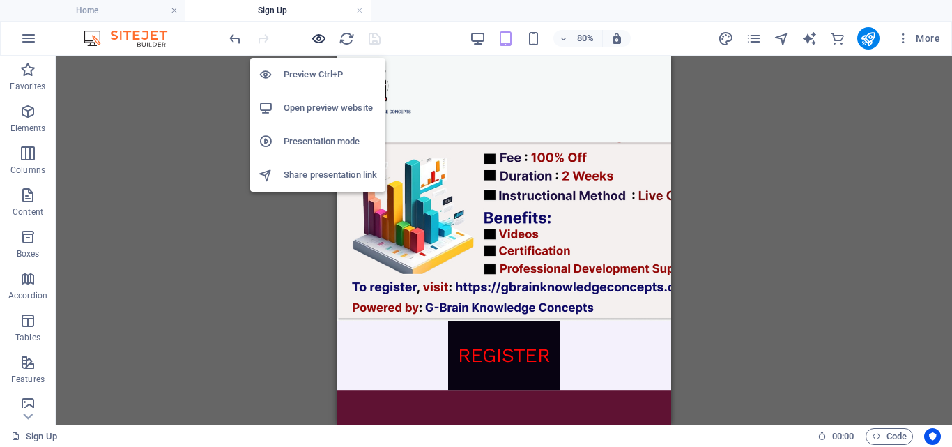
click at [323, 43] on icon "button" at bounding box center [319, 39] width 16 height 16
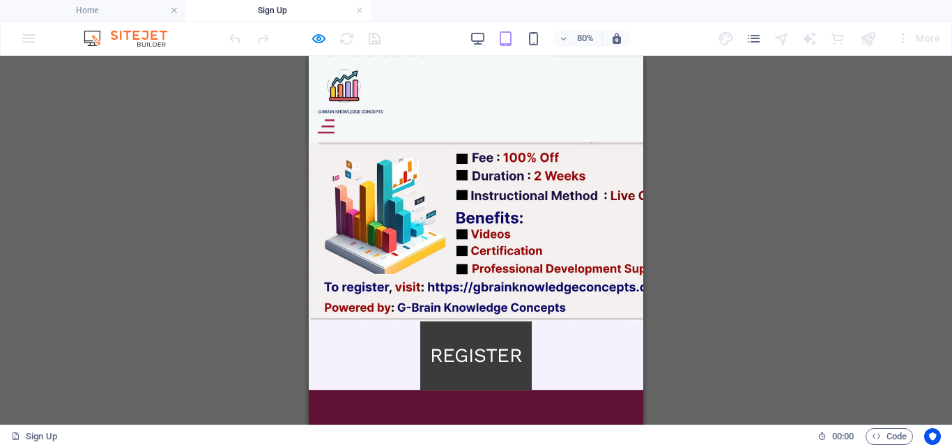
click at [519, 388] on link "REGISTER" at bounding box center [517, 431] width 139 height 86
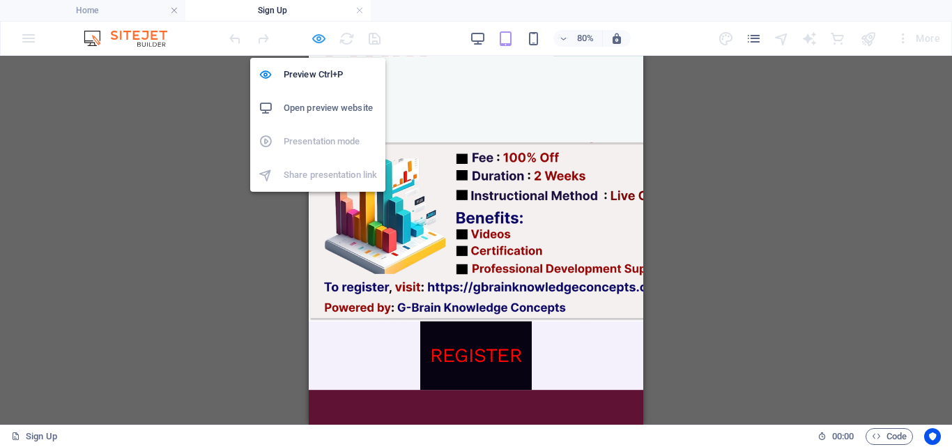
click at [313, 36] on icon "button" at bounding box center [319, 39] width 16 height 16
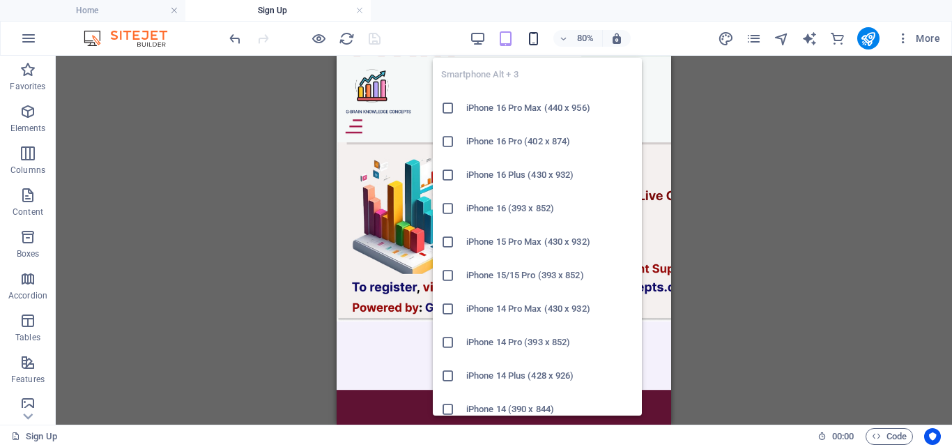
click at [534, 40] on icon "button" at bounding box center [534, 39] width 16 height 16
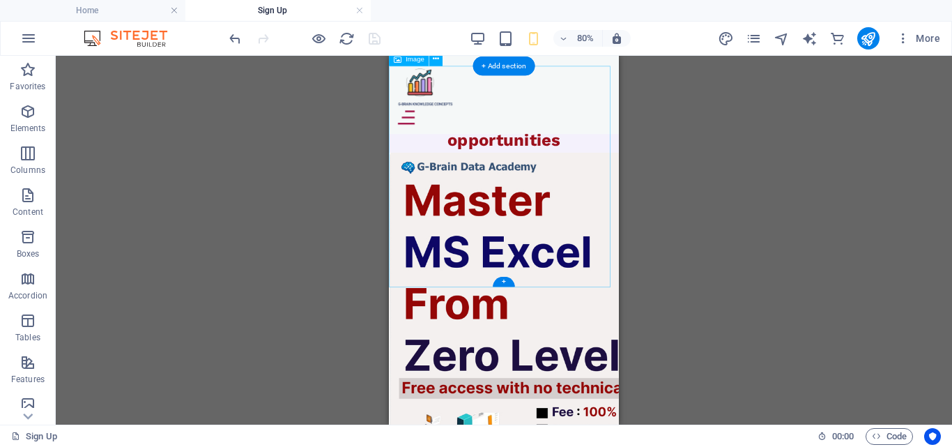
scroll to position [1384, 0]
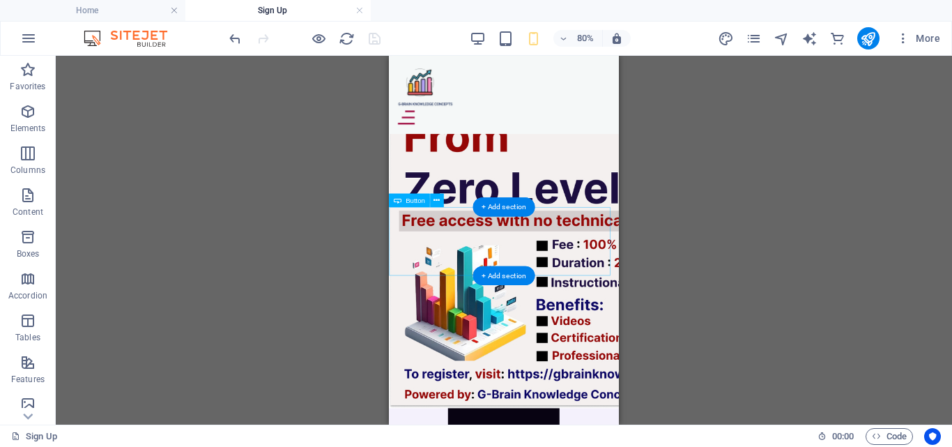
select select
select select "alternate"
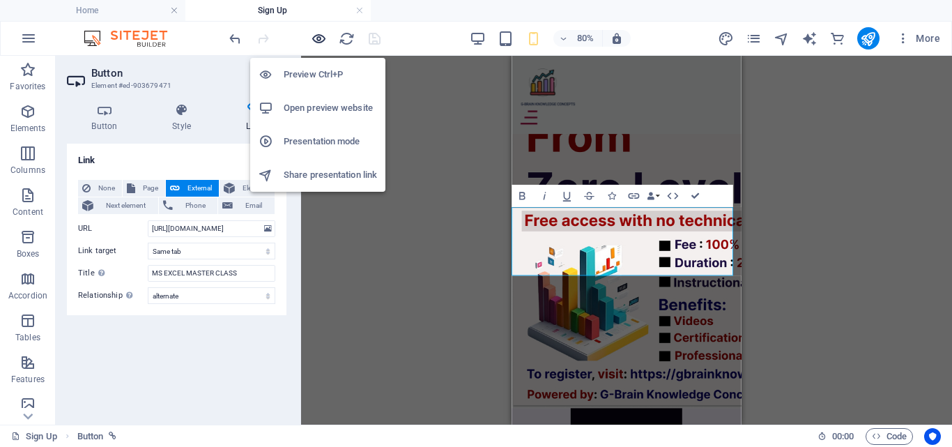
click at [319, 40] on icon "button" at bounding box center [319, 39] width 16 height 16
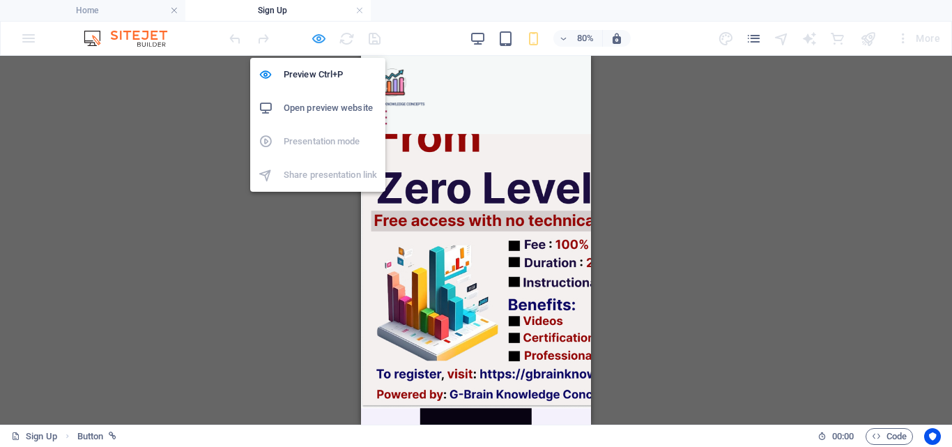
click at [315, 38] on icon "button" at bounding box center [319, 39] width 16 height 16
select select
select select "alternate"
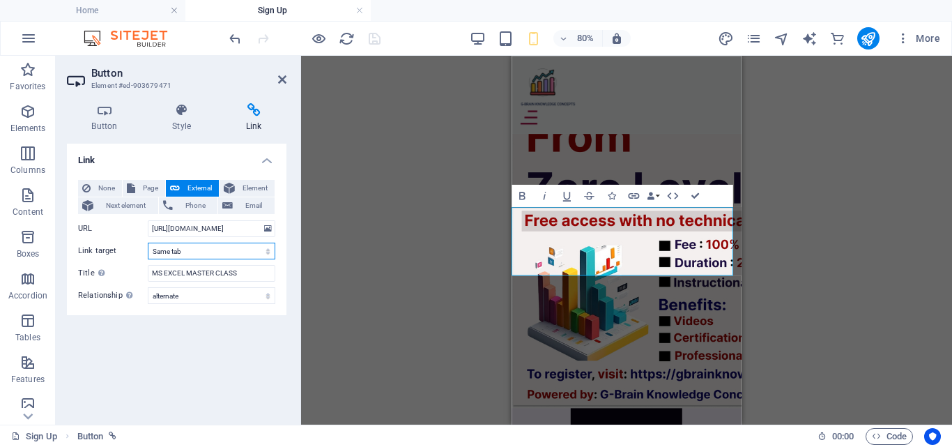
click at [235, 255] on select "New tab Same tab Overlay" at bounding box center [212, 251] width 128 height 17
select select "overlay"
click at [148, 243] on select "New tab Same tab Overlay" at bounding box center [212, 251] width 128 height 17
click at [378, 43] on icon "save" at bounding box center [375, 39] width 16 height 16
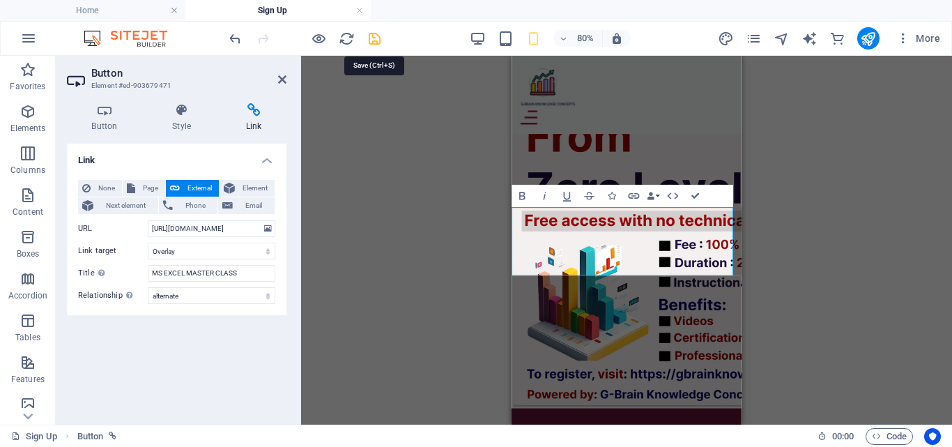
select select "overlay"
select select "alternate"
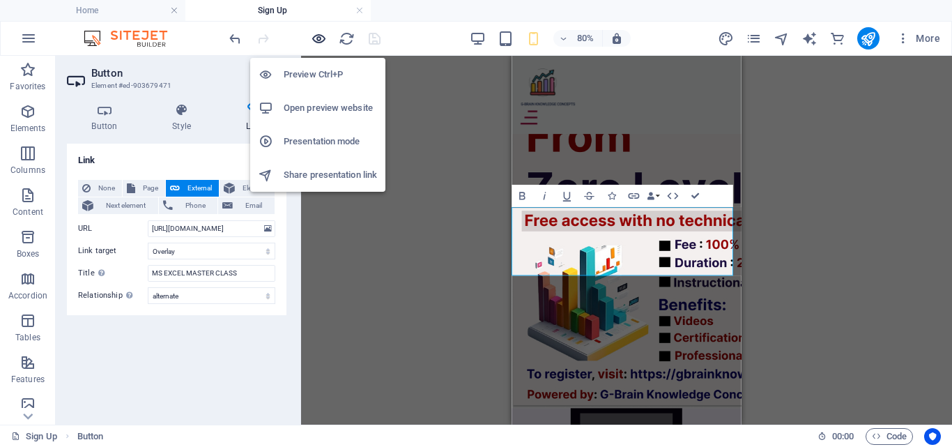
click at [319, 38] on icon "button" at bounding box center [319, 39] width 16 height 16
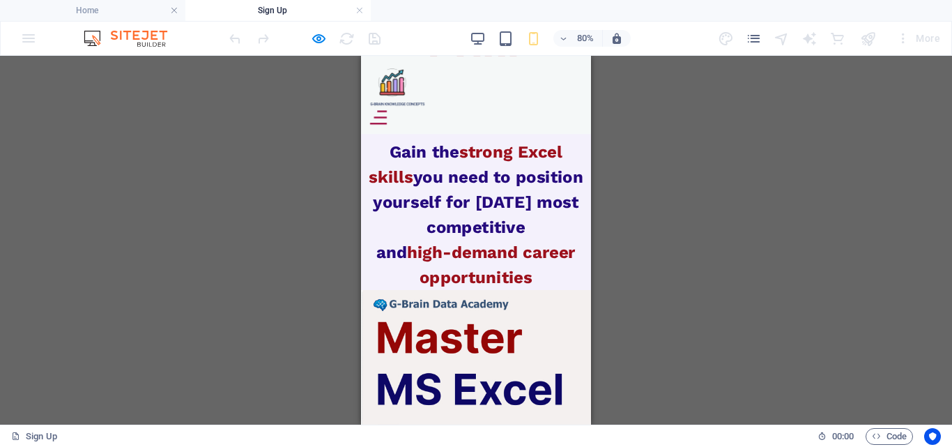
scroll to position [1283, 0]
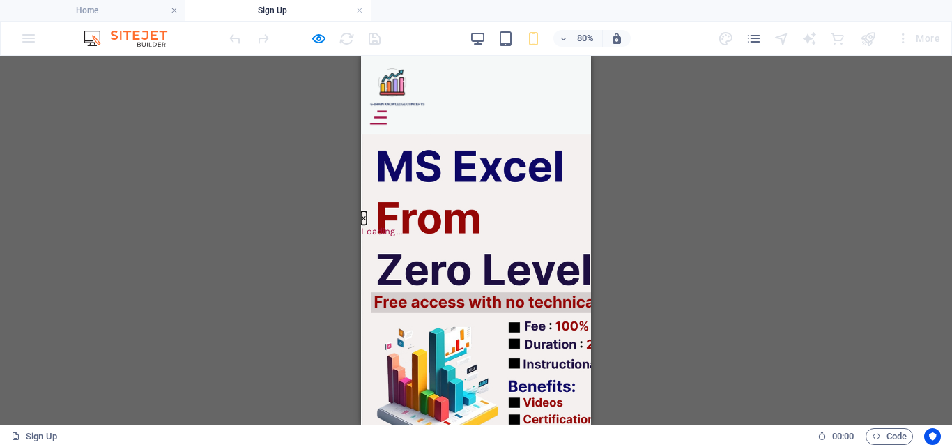
click at [368, 267] on button "×" at bounding box center [364, 258] width 7 height 17
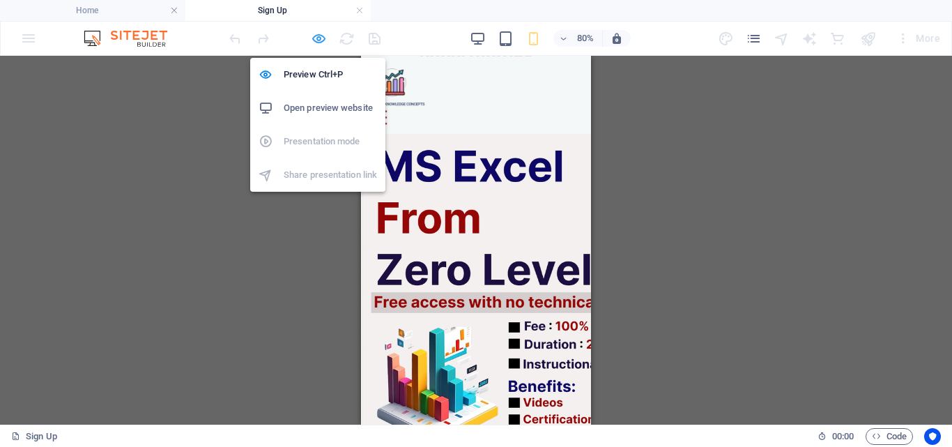
click at [315, 38] on icon "button" at bounding box center [319, 39] width 16 height 16
select select "overlay"
select select "alternate"
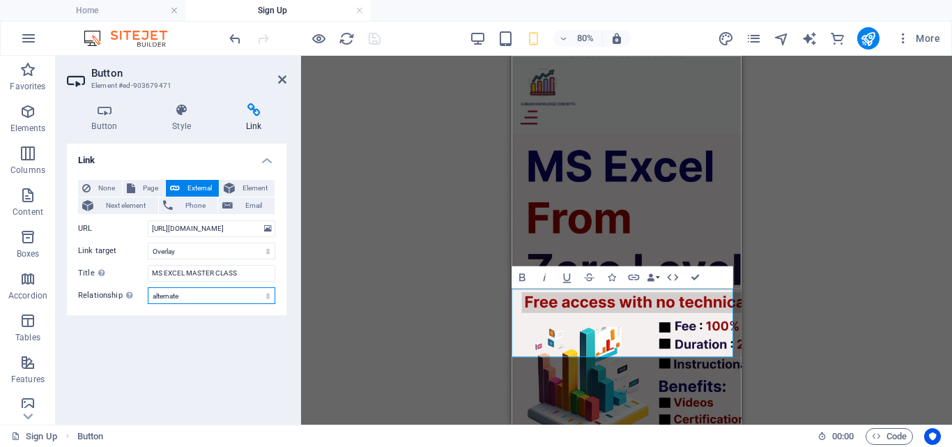
click at [218, 296] on select "alternate author bookmark external help license next nofollow noreferrer noopen…" at bounding box center [212, 295] width 128 height 17
click at [407, 208] on div "Drag here to replace the existing content. Press “Ctrl” if you want to create a…" at bounding box center [626, 240] width 651 height 369
click at [249, 252] on select "New tab Same tab Overlay" at bounding box center [212, 251] width 128 height 17
click at [148, 243] on select "New tab Same tab Overlay" at bounding box center [212, 251] width 128 height 17
click at [227, 253] on select "New tab Same tab Overlay" at bounding box center [212, 251] width 128 height 17
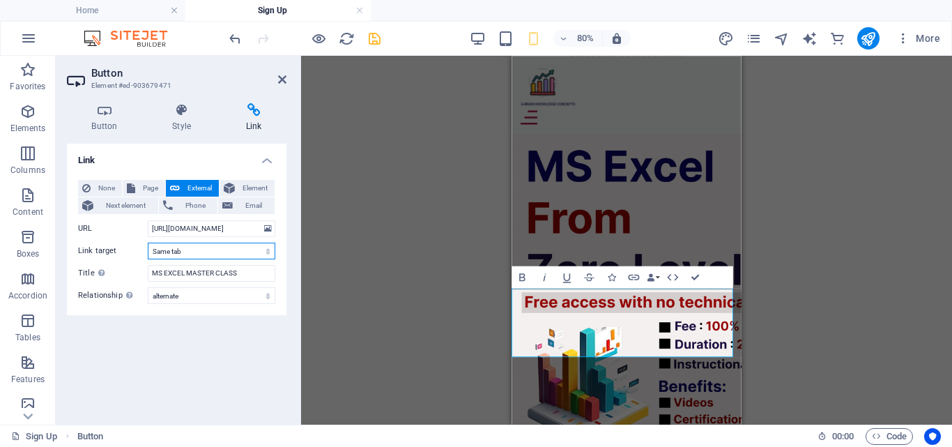
select select "blank"
click at [148, 243] on select "New tab Same tab Overlay" at bounding box center [212, 251] width 128 height 17
click at [380, 38] on icon "save" at bounding box center [375, 39] width 16 height 16
select select "alternate"
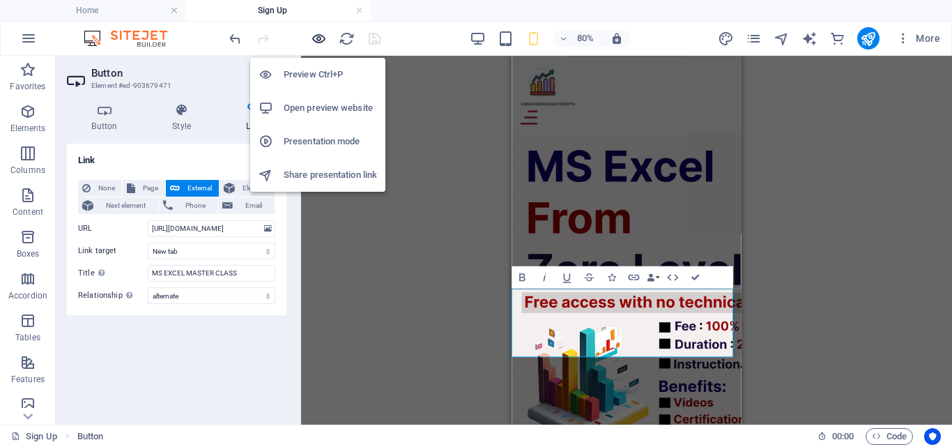
click at [323, 38] on icon "button" at bounding box center [319, 39] width 16 height 16
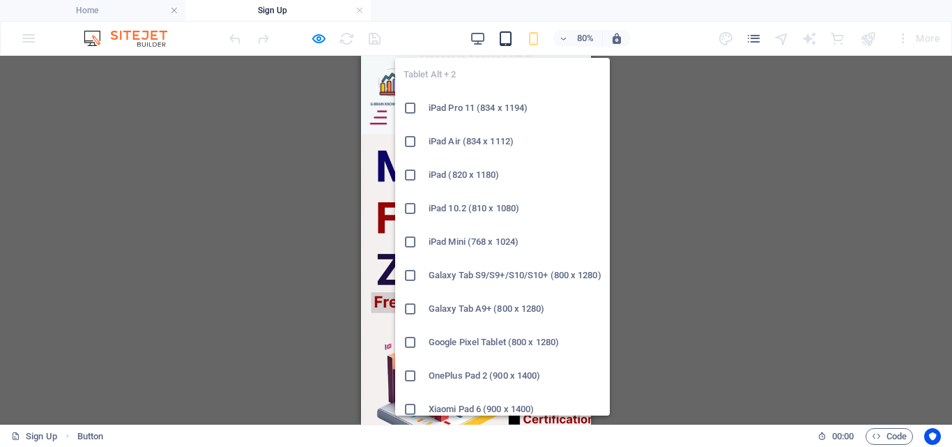
click at [508, 39] on icon "button" at bounding box center [506, 39] width 16 height 16
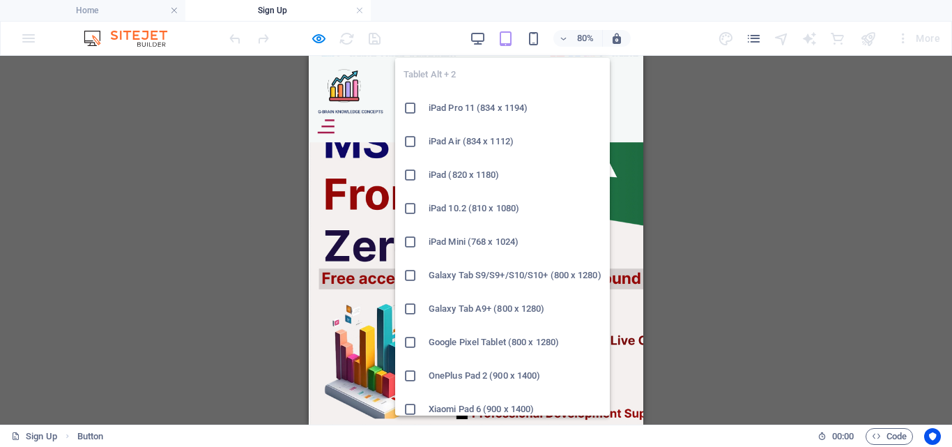
scroll to position [936, 0]
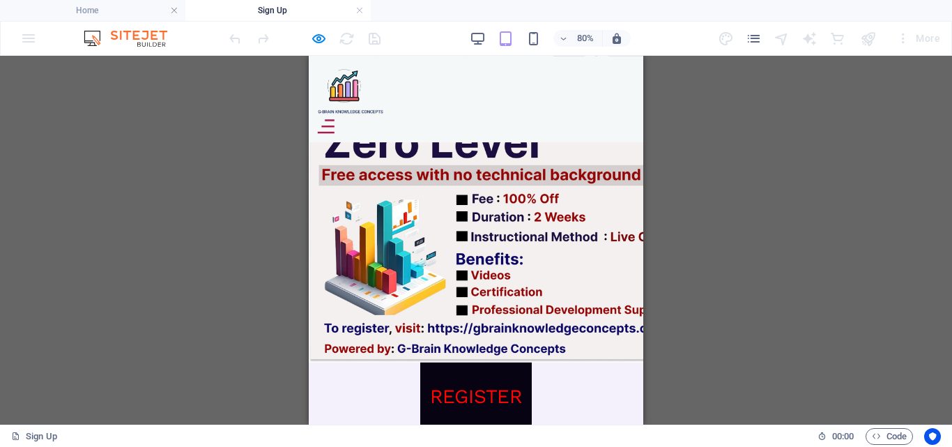
scroll to position [1163, 0]
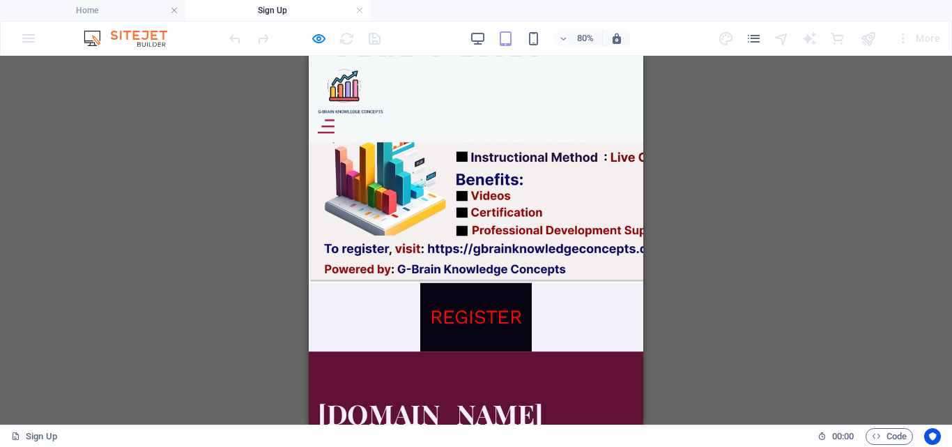
click at [614, 339] on div "REGISTER" at bounding box center [518, 382] width 418 height 86
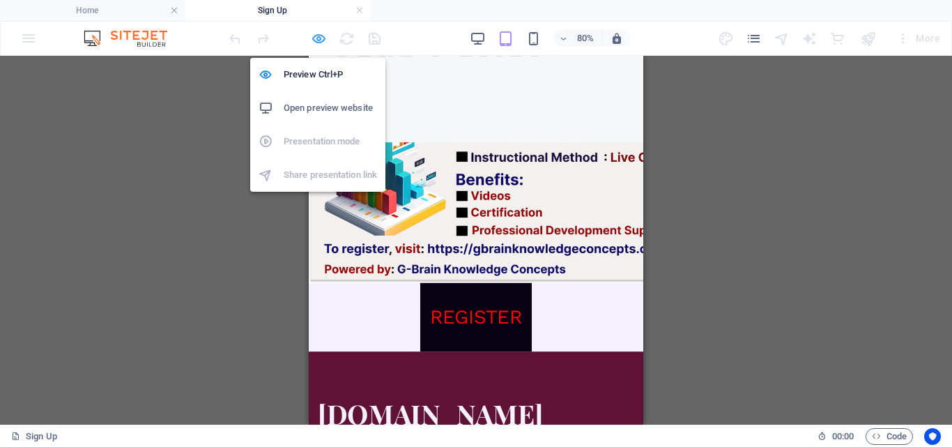
click at [315, 40] on icon "button" at bounding box center [319, 39] width 16 height 16
select select "alternate"
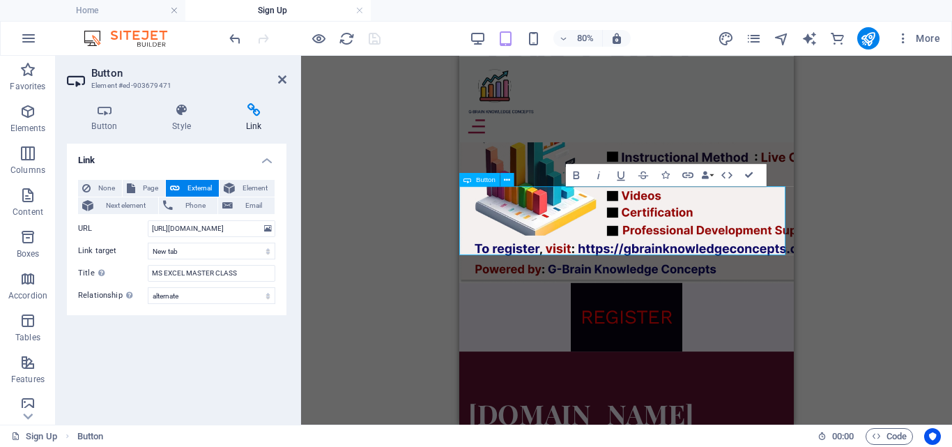
click at [827, 339] on div "REGISTER" at bounding box center [668, 382] width 418 height 86
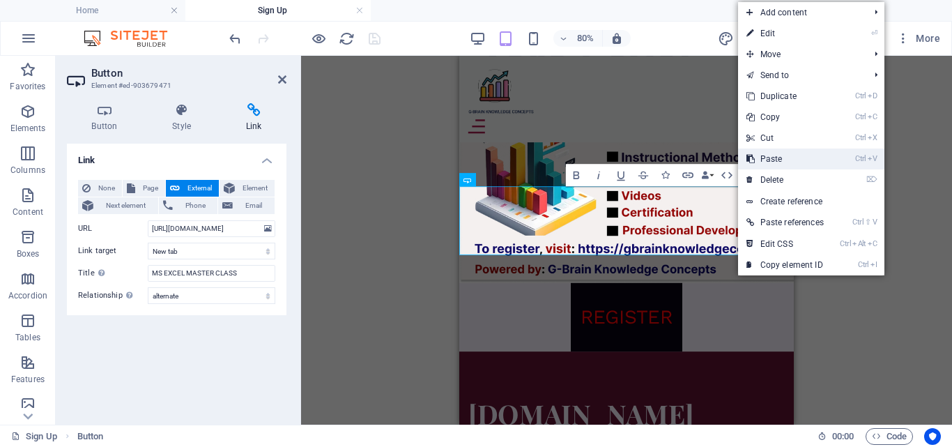
click at [773, 163] on link "Ctrl V Paste" at bounding box center [785, 158] width 94 height 21
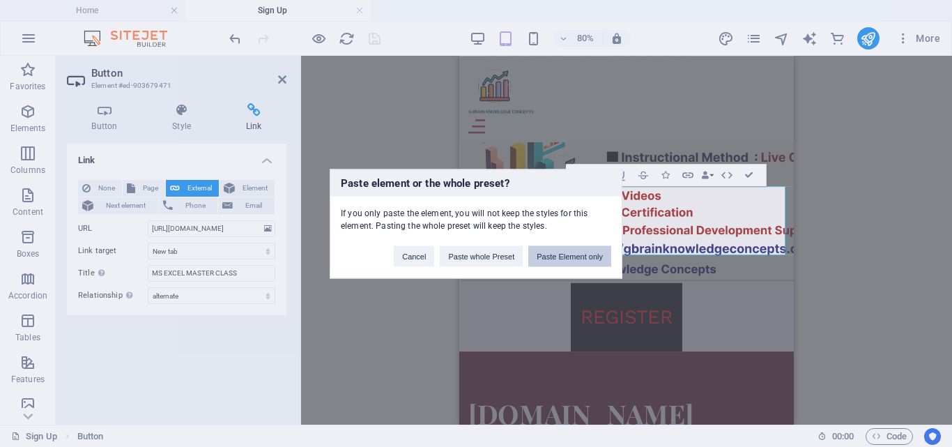
click at [565, 257] on button "Paste Element only" at bounding box center [569, 255] width 83 height 21
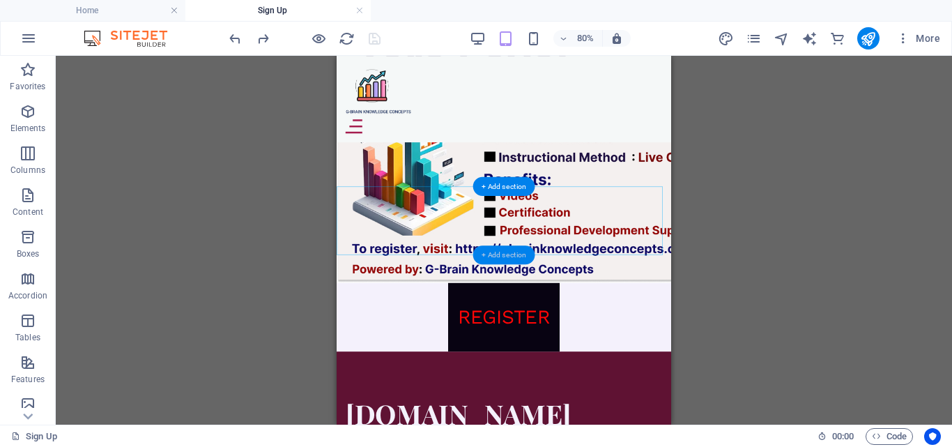
click at [503, 253] on div "+ Add section" at bounding box center [504, 254] width 62 height 19
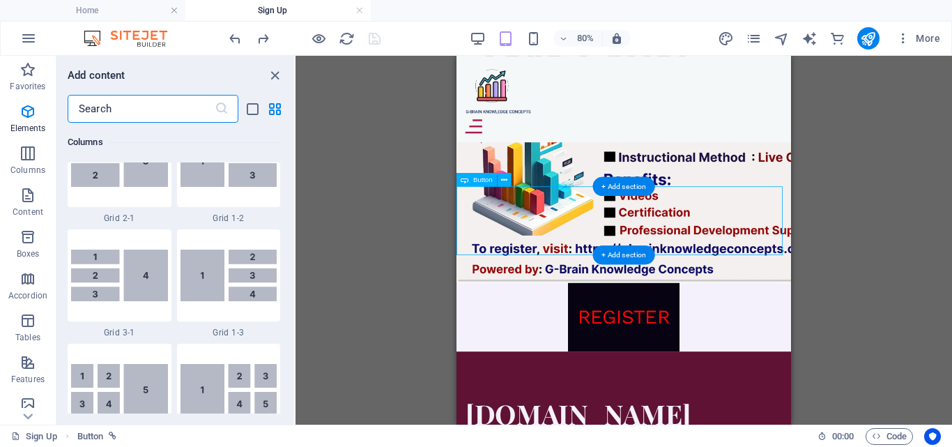
scroll to position [2439, 0]
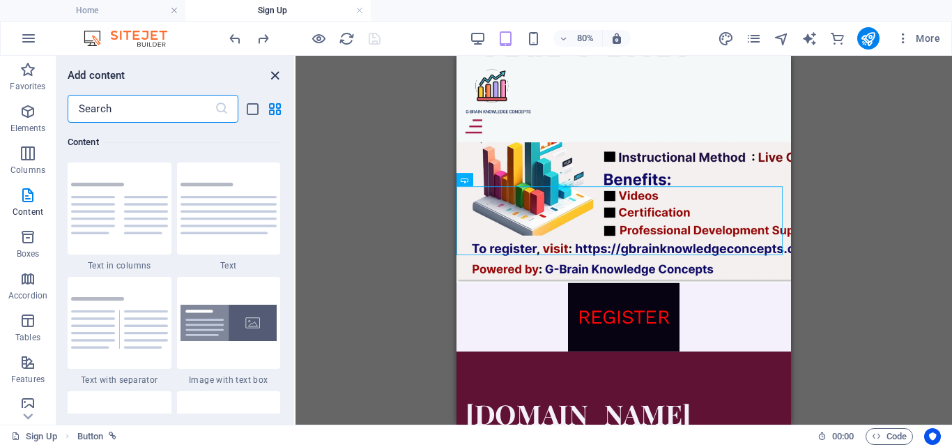
click at [273, 75] on icon "close panel" at bounding box center [275, 76] width 16 height 16
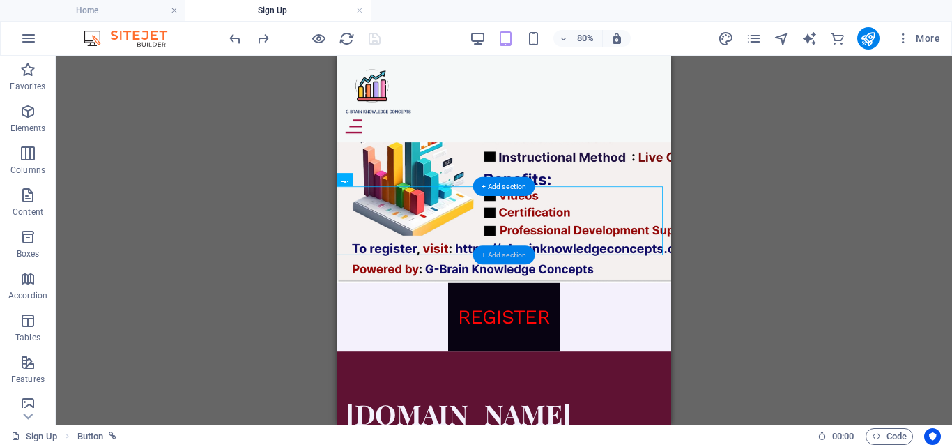
drag, startPoint x: 49, startPoint y: 248, endPoint x: 496, endPoint y: 254, distance: 446.9
click at [496, 254] on div "+ Add section" at bounding box center [504, 254] width 62 height 19
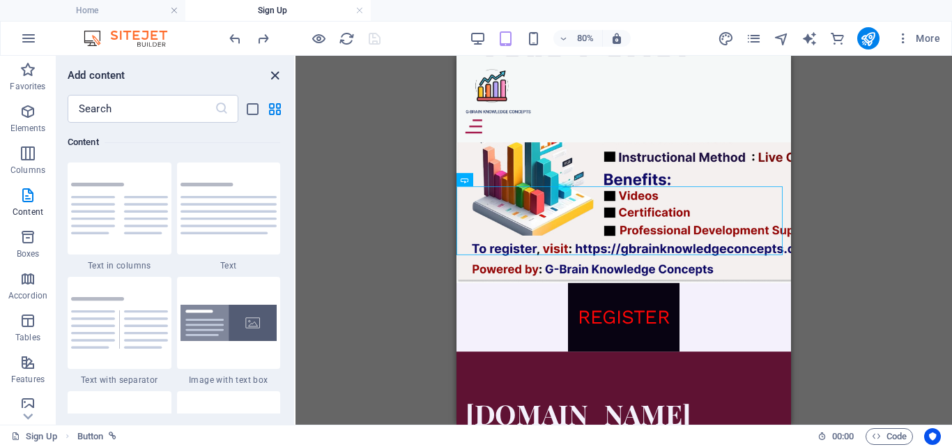
click at [279, 70] on icon "close panel" at bounding box center [275, 76] width 16 height 16
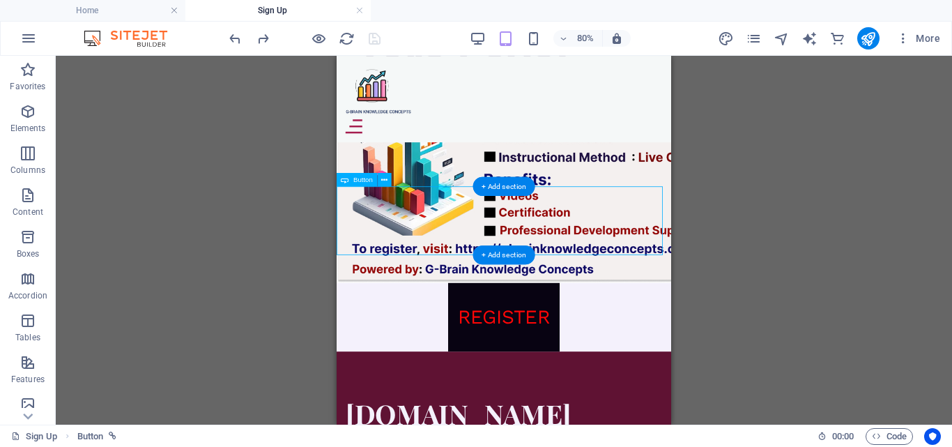
click at [634, 339] on div "REGISTER" at bounding box center [546, 382] width 418 height 86
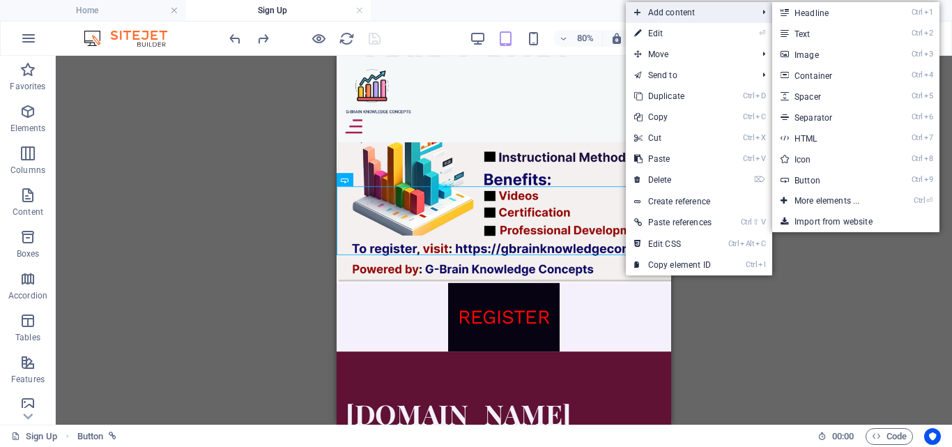
click at [692, 6] on span "Add content" at bounding box center [688, 12] width 125 height 21
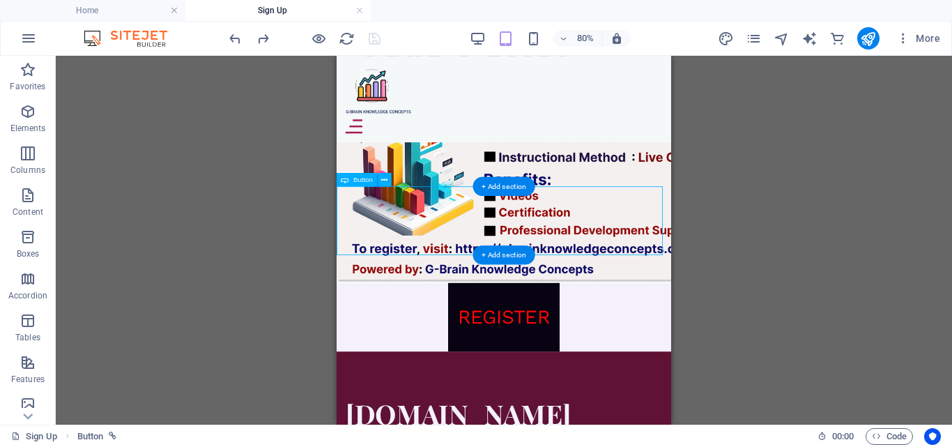
click at [692, 339] on div "REGISTER" at bounding box center [546, 382] width 418 height 86
click at [892, 123] on div "Drag here to replace the existing content. Press “Ctrl” if you want to create a…" at bounding box center [504, 240] width 896 height 369
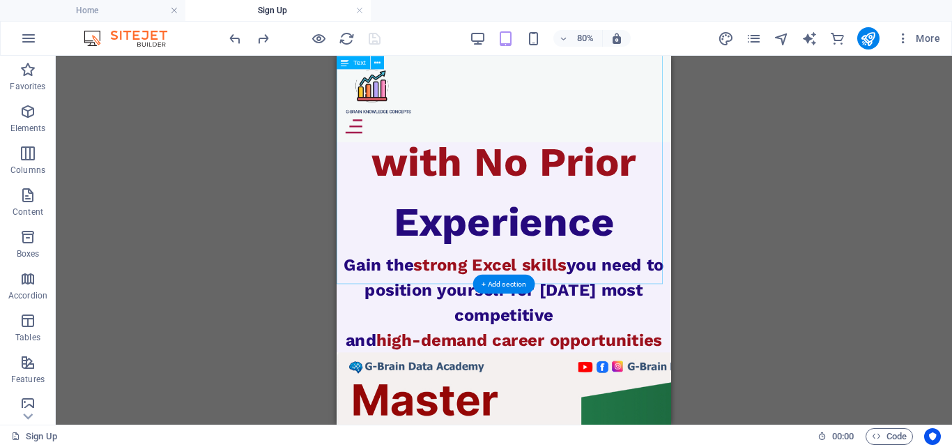
scroll to position [767, 0]
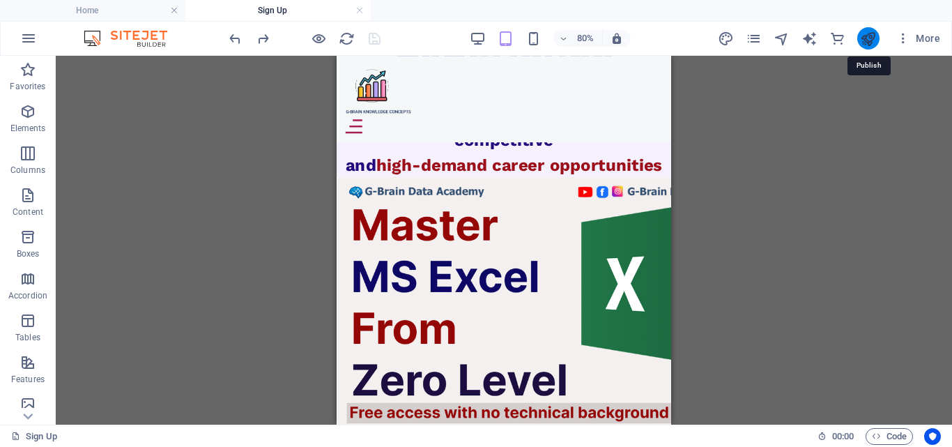
click at [861, 37] on icon "publish" at bounding box center [868, 39] width 16 height 16
select select "alternate"
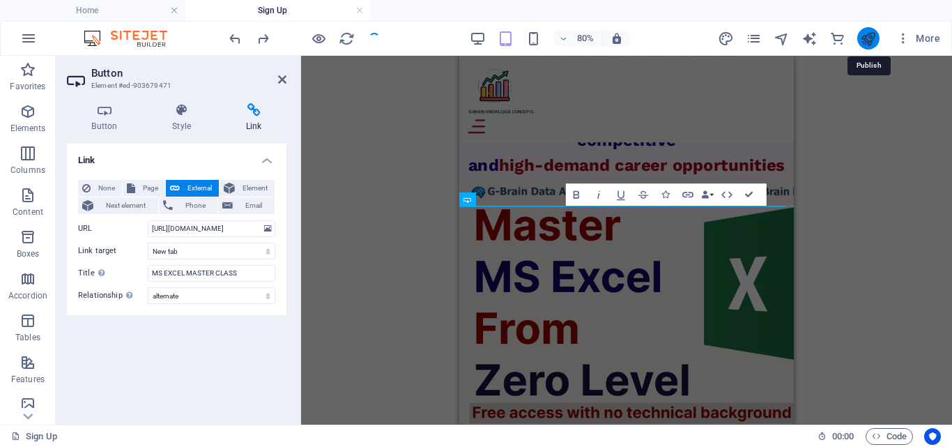
scroll to position [1139, 0]
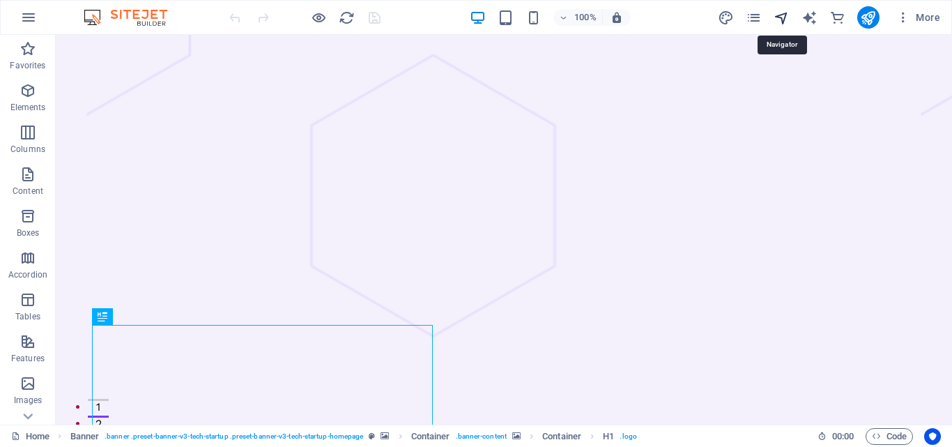
click at [777, 21] on icon "navigator" at bounding box center [782, 18] width 16 height 16
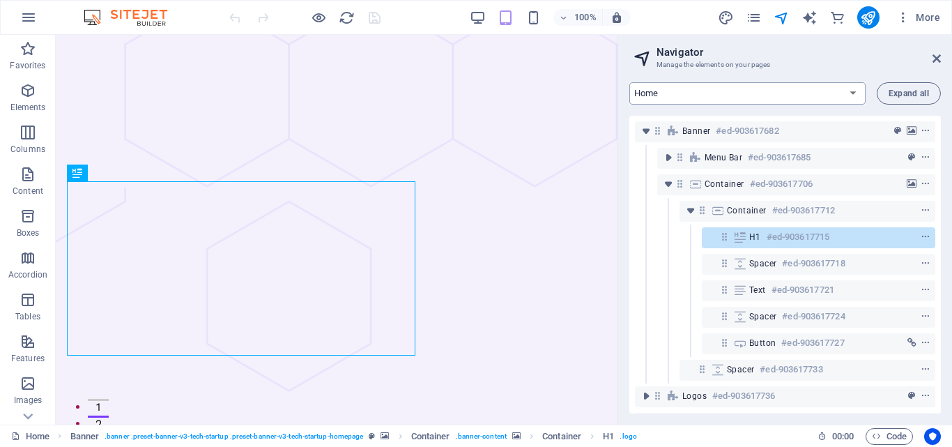
click at [853, 92] on select "Home About Pricing Contact Blog Legal Notice Privacy Blog Post Sign Up" at bounding box center [747, 93] width 236 height 22
click at [757, 18] on icon "pages" at bounding box center [754, 18] width 16 height 16
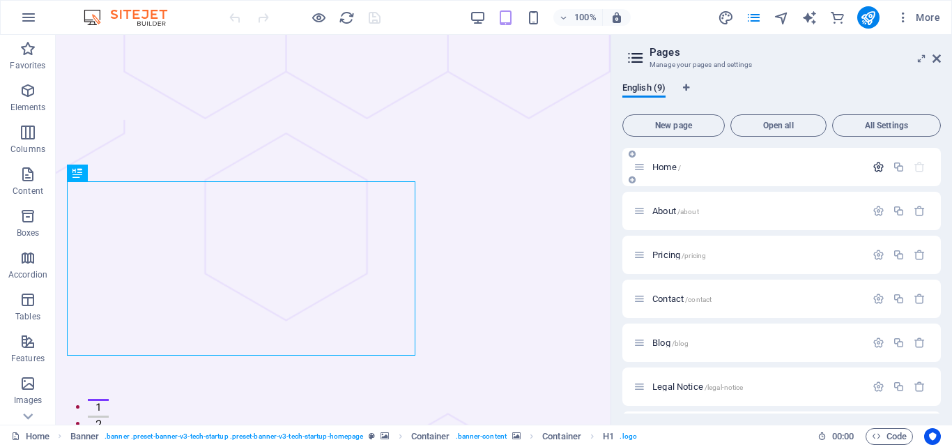
click at [876, 162] on icon "button" at bounding box center [879, 167] width 12 height 12
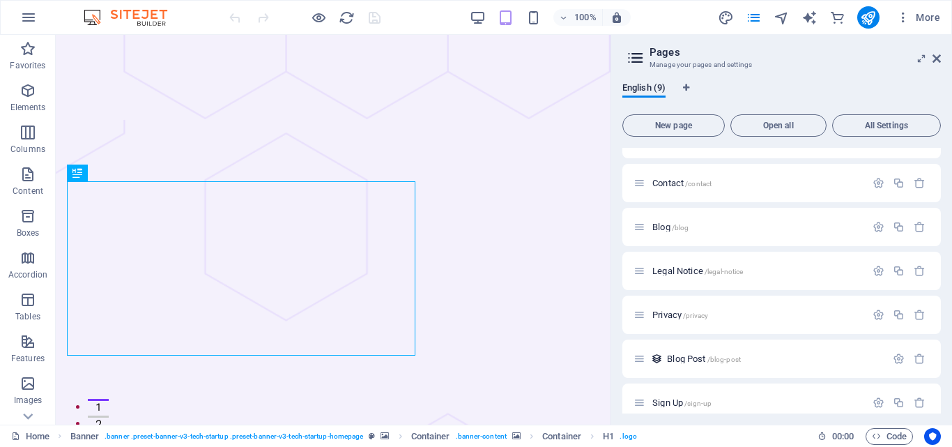
scroll to position [688, 0]
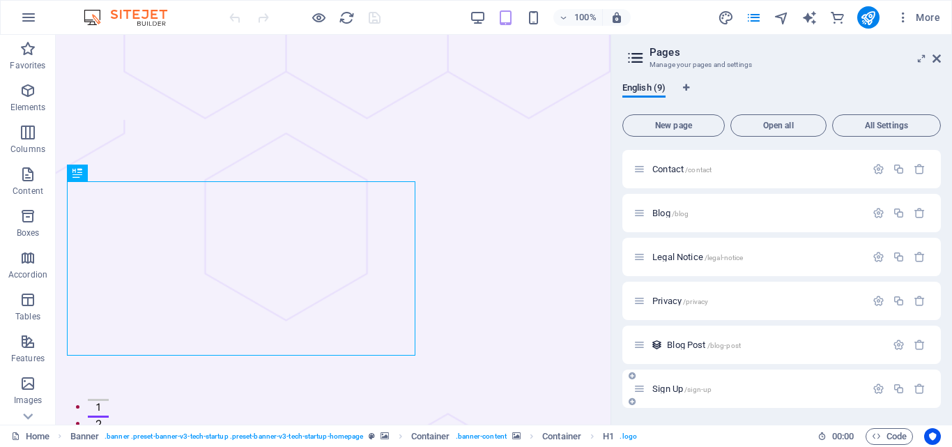
click at [740, 381] on div "Sign Up /sign-up" at bounding box center [750, 389] width 232 height 16
click at [875, 388] on icon "button" at bounding box center [879, 389] width 12 height 12
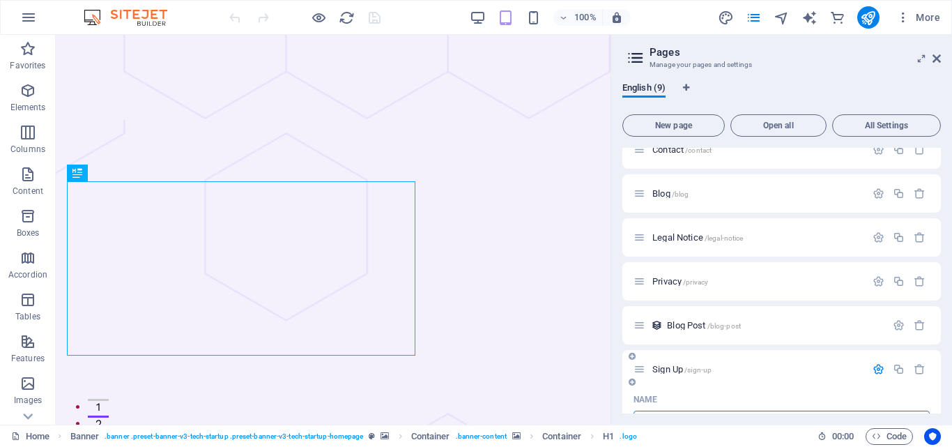
scroll to position [849, 0]
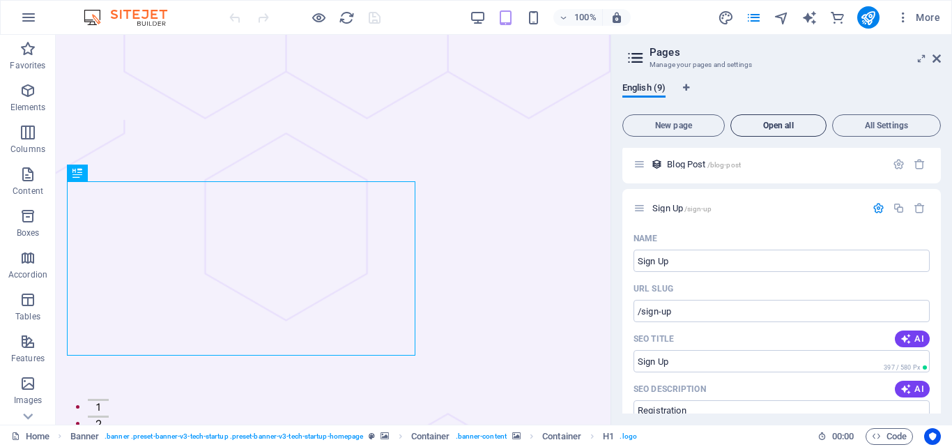
click at [798, 130] on button "Open all" at bounding box center [779, 125] width 96 height 22
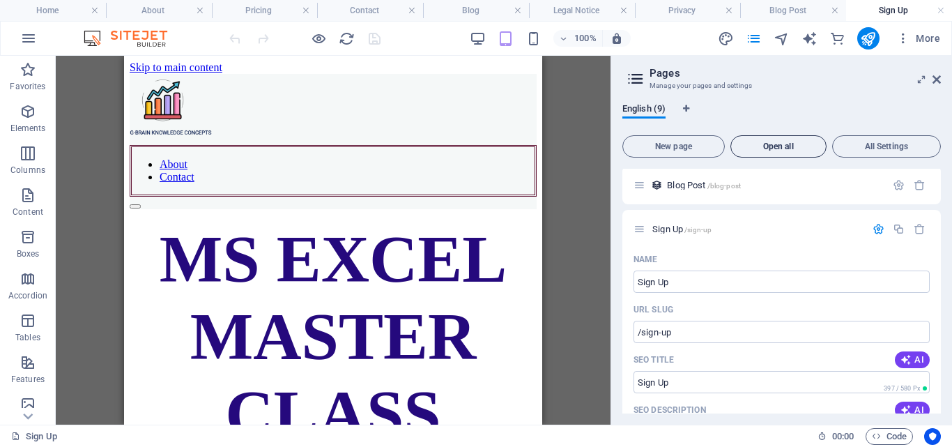
scroll to position [0, 0]
click at [791, 144] on span "Open all" at bounding box center [779, 146] width 84 height 8
click at [938, 77] on icon at bounding box center [937, 79] width 8 height 11
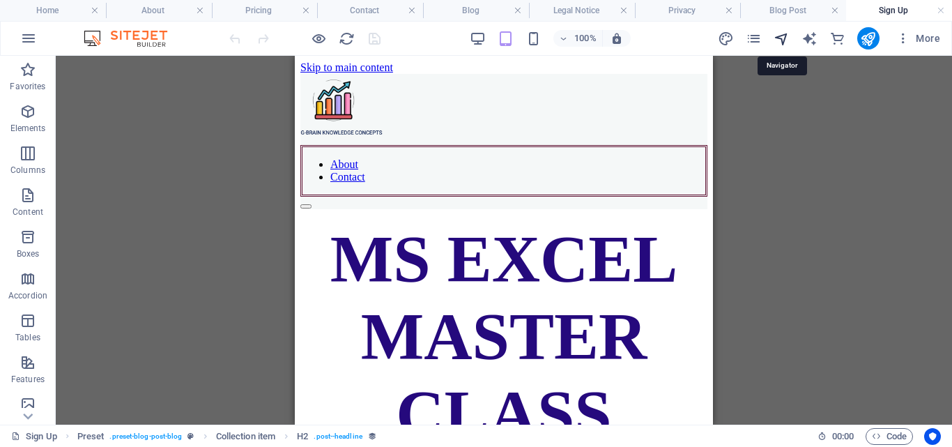
click at [787, 40] on icon "navigator" at bounding box center [782, 39] width 16 height 16
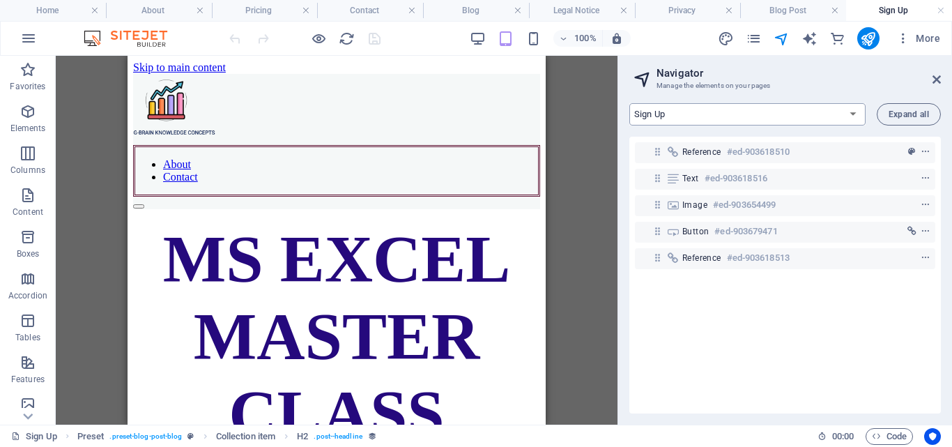
click at [853, 117] on select "Home About Pricing Contact Blog Legal Notice Privacy Blog Post Sign Up" at bounding box center [747, 114] width 236 height 22
click at [782, 36] on icon "navigator" at bounding box center [782, 39] width 16 height 16
click at [834, 9] on link at bounding box center [835, 10] width 8 height 13
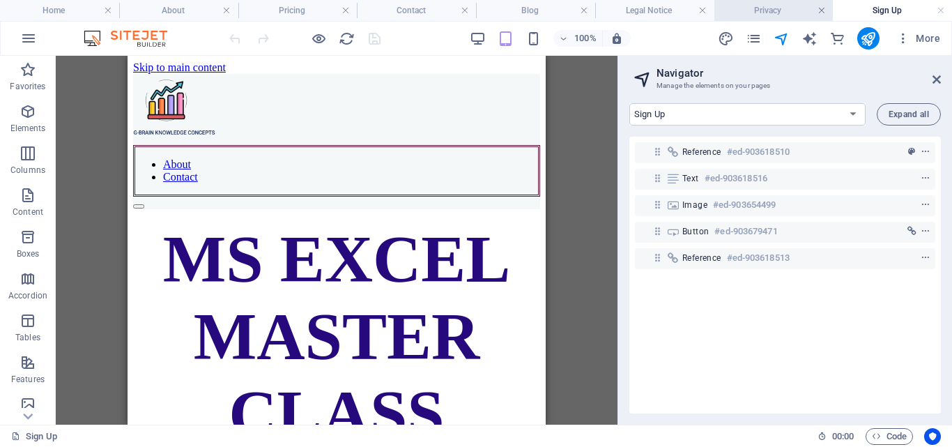
click at [825, 10] on link at bounding box center [822, 10] width 8 height 13
click at [802, 10] on link at bounding box center [805, 10] width 8 height 13
click at [788, 9] on h4 "Blog" at bounding box center [714, 10] width 159 height 15
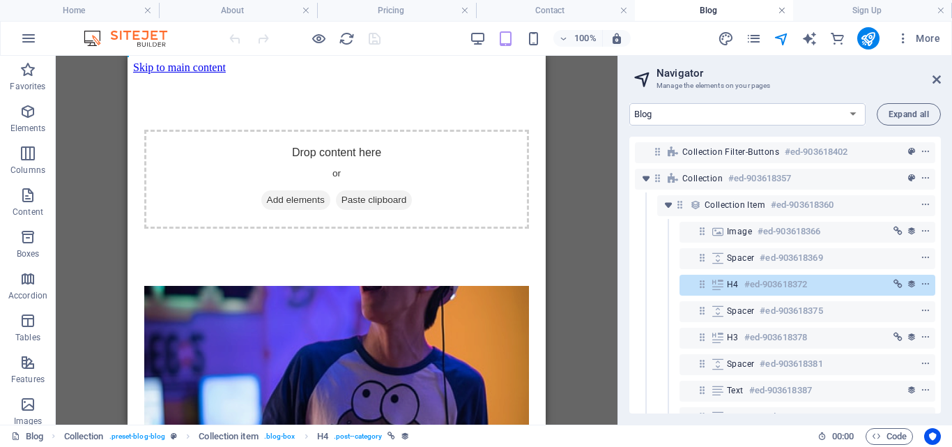
click at [782, 8] on link at bounding box center [782, 10] width 8 height 13
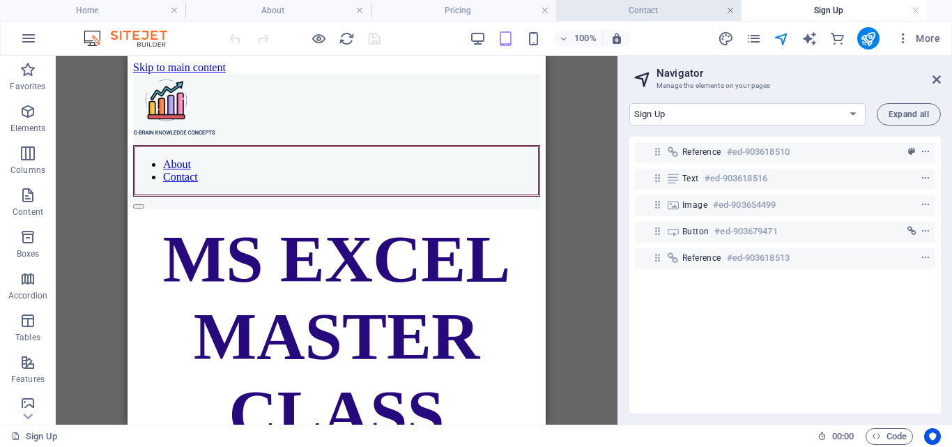
click at [728, 8] on link at bounding box center [730, 10] width 8 height 13
click at [728, 10] on link at bounding box center [730, 10] width 8 height 13
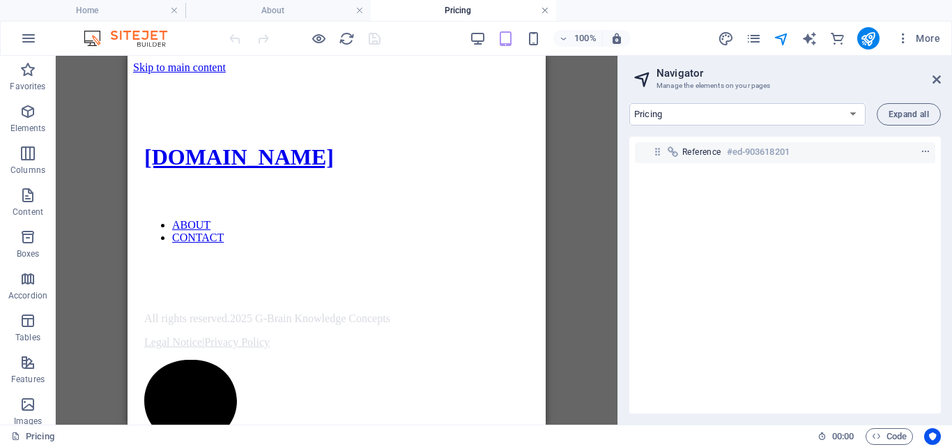
click at [549, 11] on link at bounding box center [545, 10] width 8 height 13
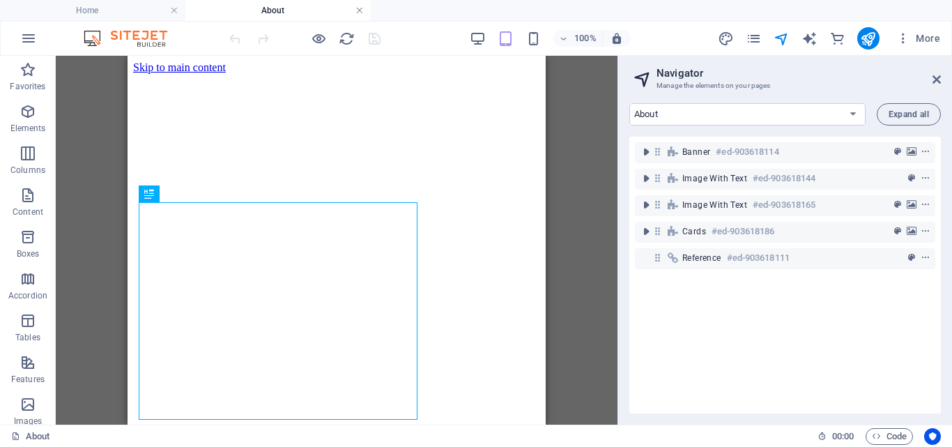
click at [358, 8] on link at bounding box center [360, 10] width 8 height 13
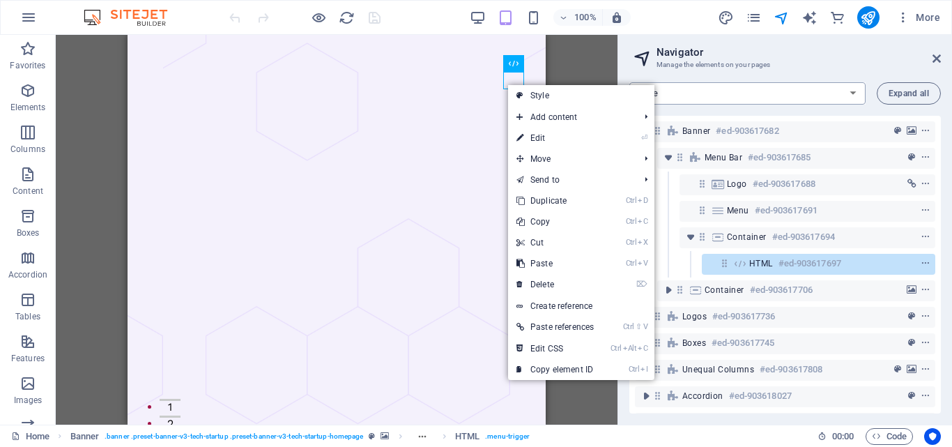
click at [864, 96] on select "Home About Pricing Contact Blog Legal Notice Privacy Blog Post Sign Up" at bounding box center [747, 93] width 236 height 22
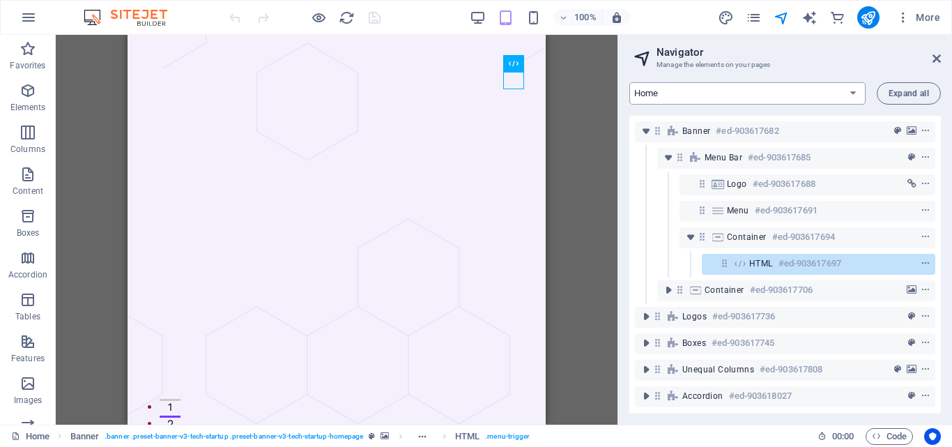
select select "16965495-en"
click at [629, 82] on select "Home About Pricing Contact Blog Legal Notice Privacy Blog Post Sign Up" at bounding box center [747, 93] width 236 height 22
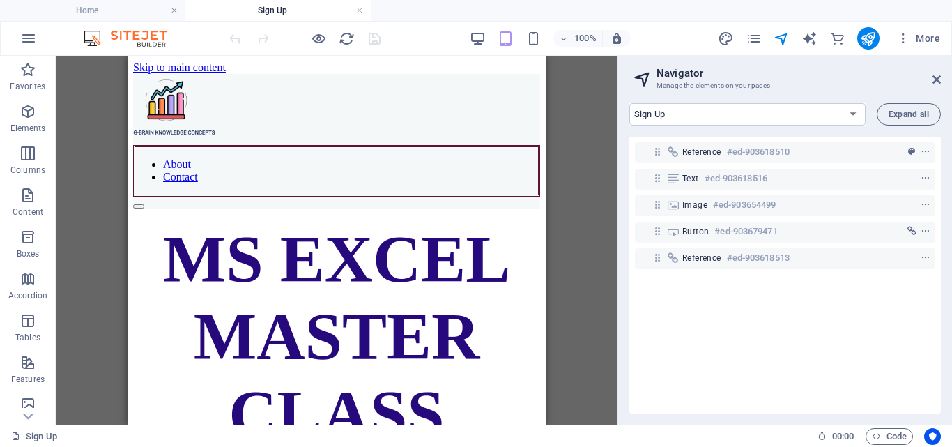
click at [577, 202] on div "Drag here to replace the existing content. Press “Ctrl” if you want to create a…" at bounding box center [337, 240] width 562 height 369
drag, startPoint x: 577, startPoint y: 202, endPoint x: 618, endPoint y: 38, distance: 169.6
click at [618, 38] on icon "button" at bounding box center [617, 38] width 13 height 13
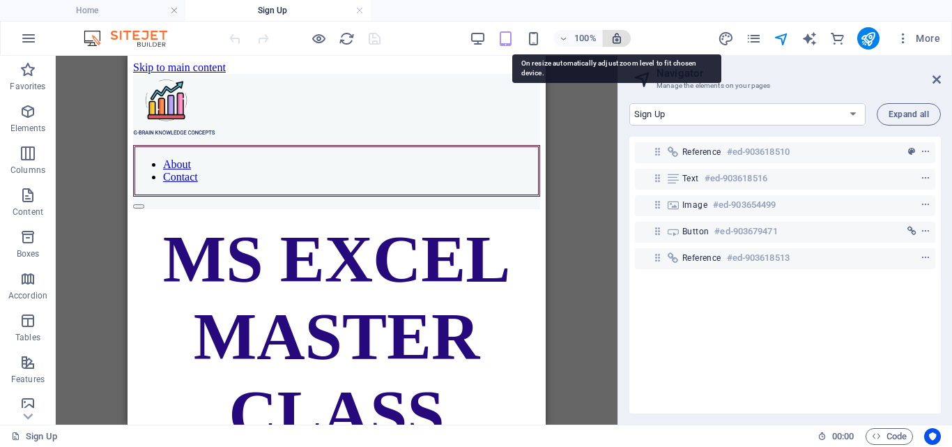
click at [618, 38] on icon "button" at bounding box center [617, 38] width 13 height 13
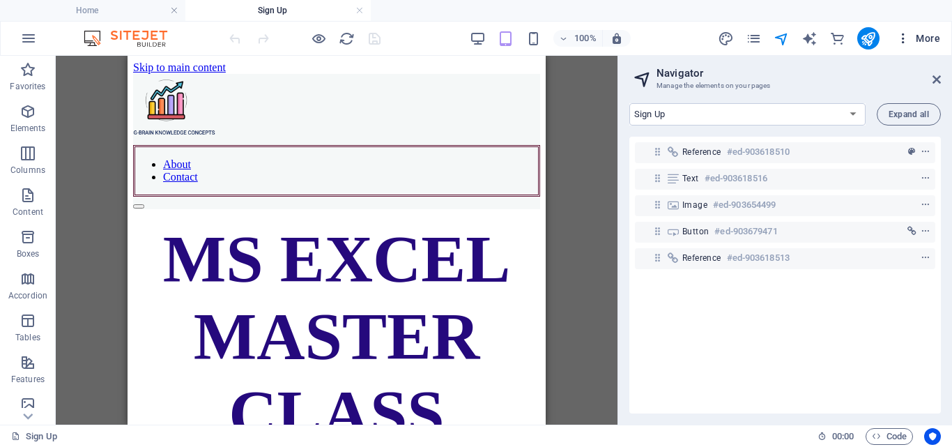
click at [929, 40] on span "More" at bounding box center [918, 38] width 44 height 14
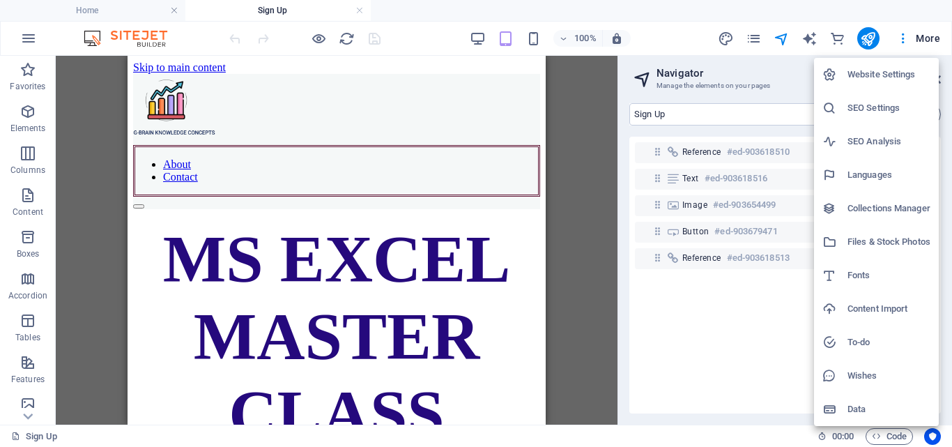
click at [897, 73] on h6 "Website Settings" at bounding box center [889, 74] width 83 height 17
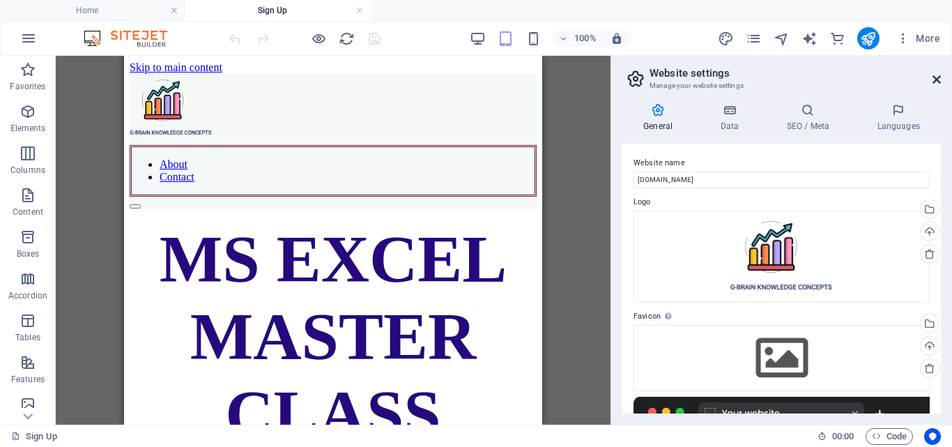
click at [936, 80] on icon at bounding box center [937, 79] width 8 height 11
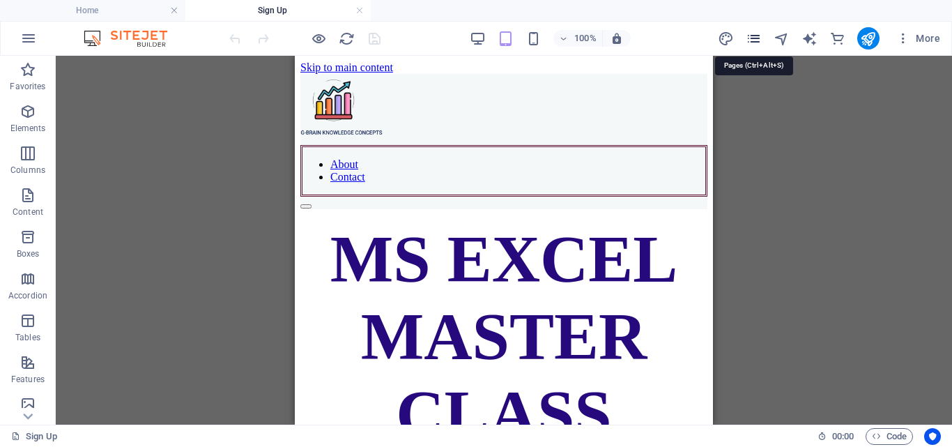
click at [753, 40] on icon "pages" at bounding box center [754, 39] width 16 height 16
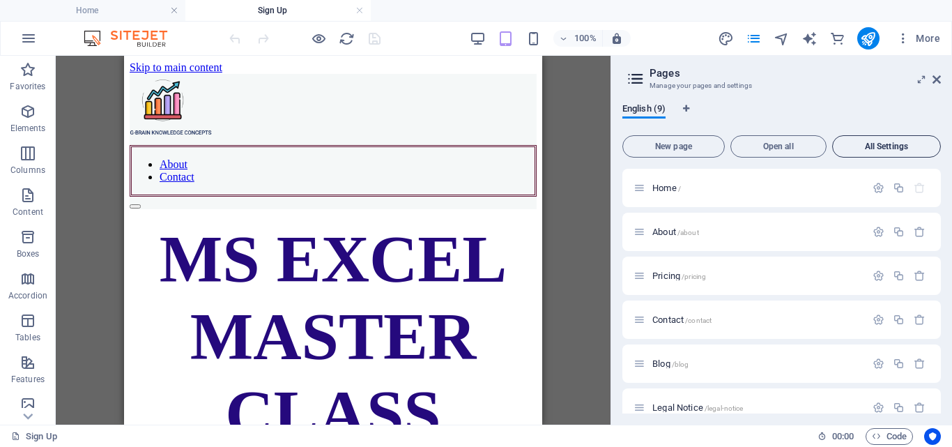
click at [880, 139] on button "All Settings" at bounding box center [886, 146] width 109 height 22
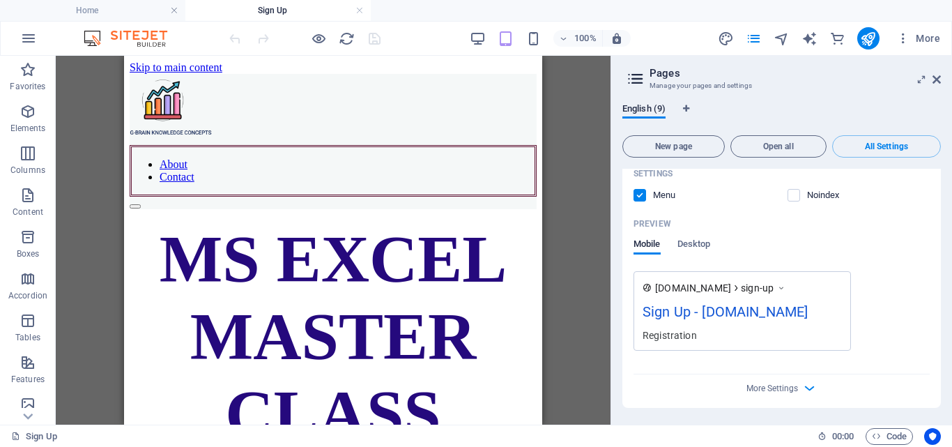
scroll to position [4715, 0]
click at [805, 389] on icon "button" at bounding box center [810, 388] width 16 height 16
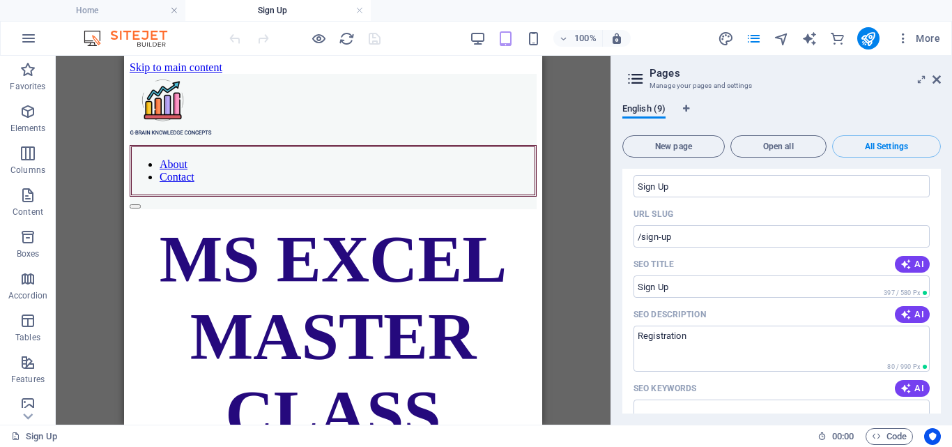
scroll to position [3809, 0]
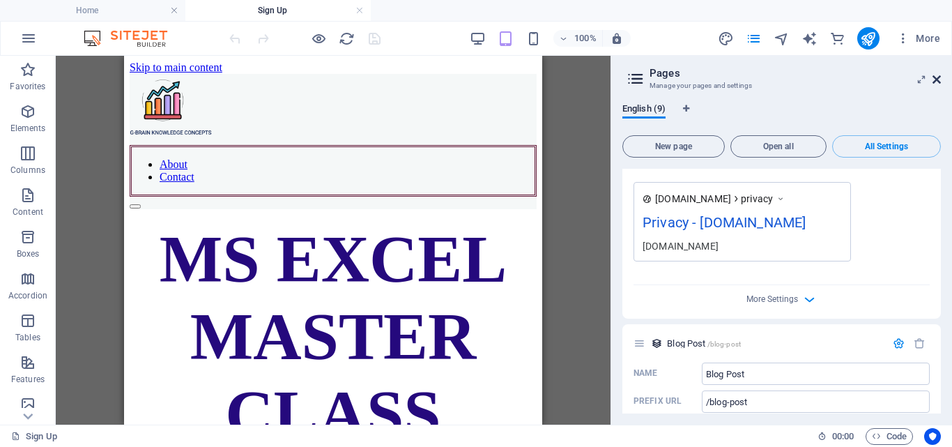
click at [940, 76] on icon at bounding box center [937, 79] width 8 height 11
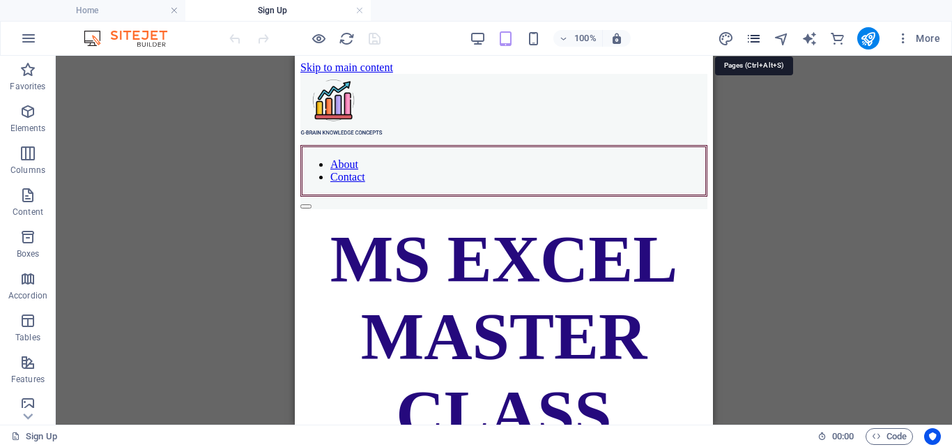
click at [756, 38] on icon "pages" at bounding box center [754, 39] width 16 height 16
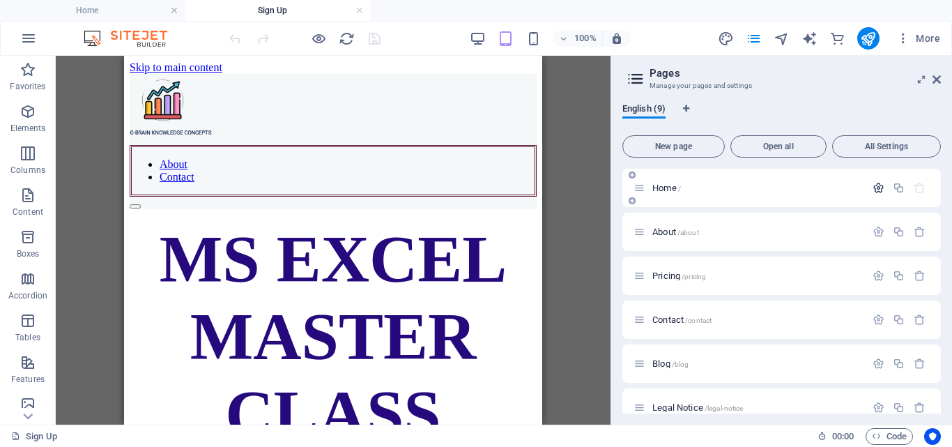
click at [878, 190] on icon "button" at bounding box center [879, 188] width 12 height 12
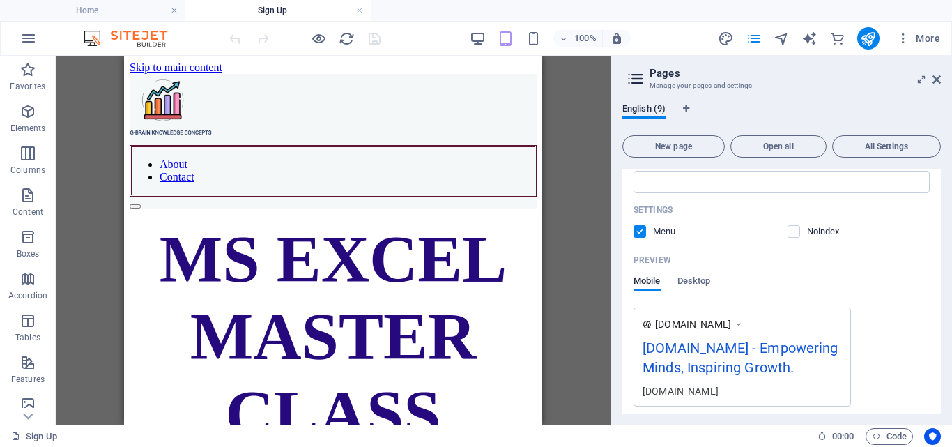
scroll to position [279, 0]
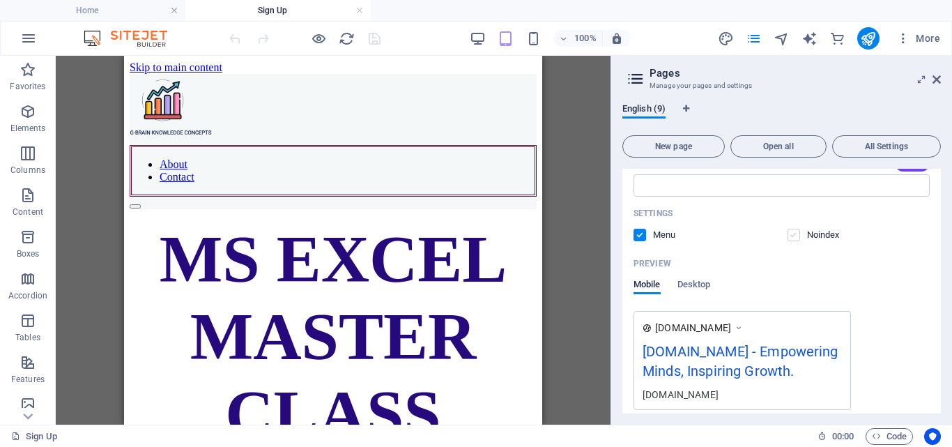
click at [795, 238] on label at bounding box center [794, 235] width 13 height 13
click at [0, 0] on input "checkbox" at bounding box center [0, 0] width 0 height 0
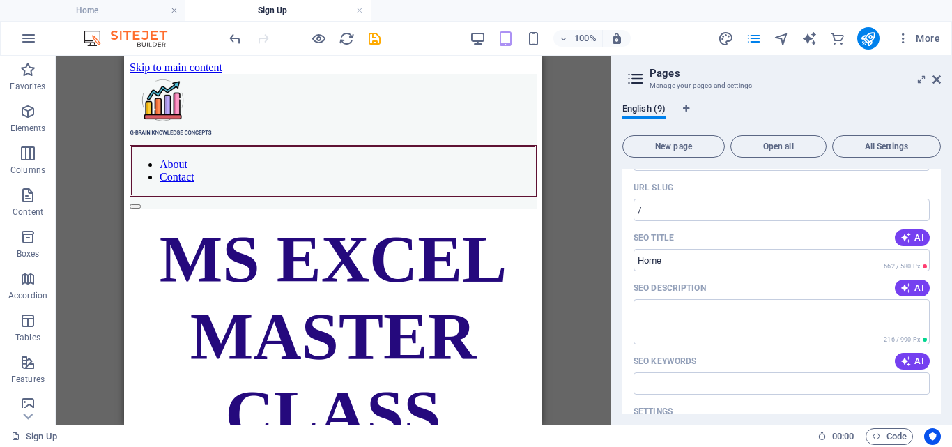
scroll to position [0, 0]
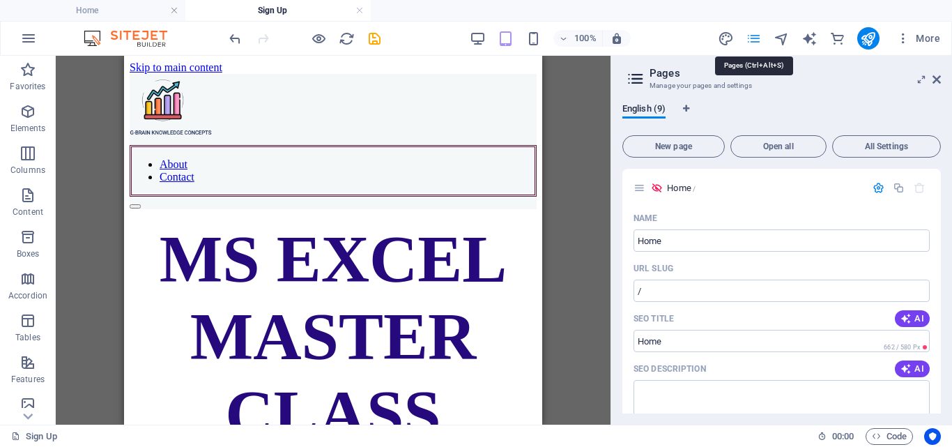
click at [751, 37] on icon "pages" at bounding box center [754, 39] width 16 height 16
click at [784, 42] on icon "navigator" at bounding box center [782, 39] width 16 height 16
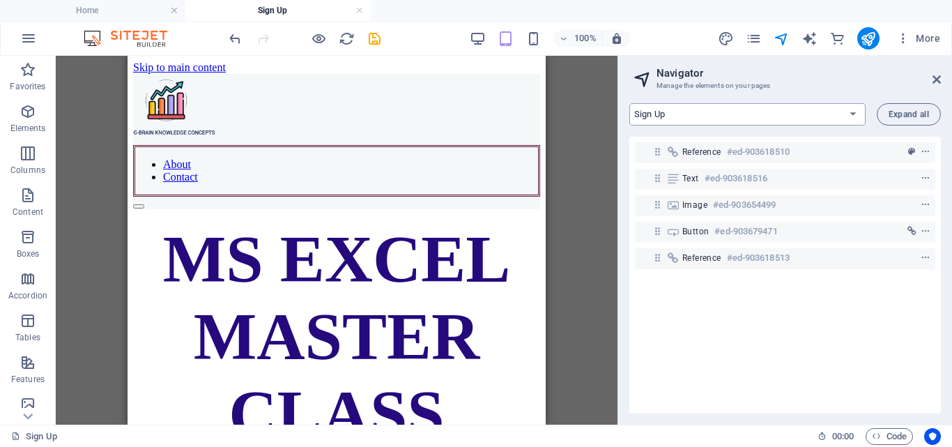
click at [852, 112] on select "Home About Pricing Contact Blog Legal Notice Privacy Blog Post Sign Up" at bounding box center [747, 114] width 236 height 22
select select "16965465-en"
click at [629, 103] on select "Home About Pricing Contact Blog Legal Notice Privacy Blog Post Sign Up" at bounding box center [747, 114] width 236 height 22
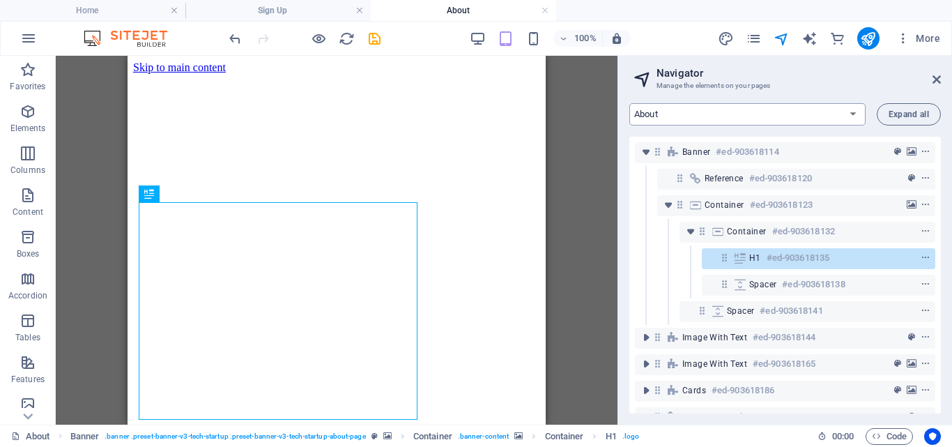
click at [857, 114] on select "Home About Pricing Contact Blog Legal Notice Privacy Blog Post Sign Up" at bounding box center [747, 114] width 236 height 22
click at [761, 31] on icon "pages" at bounding box center [754, 39] width 16 height 16
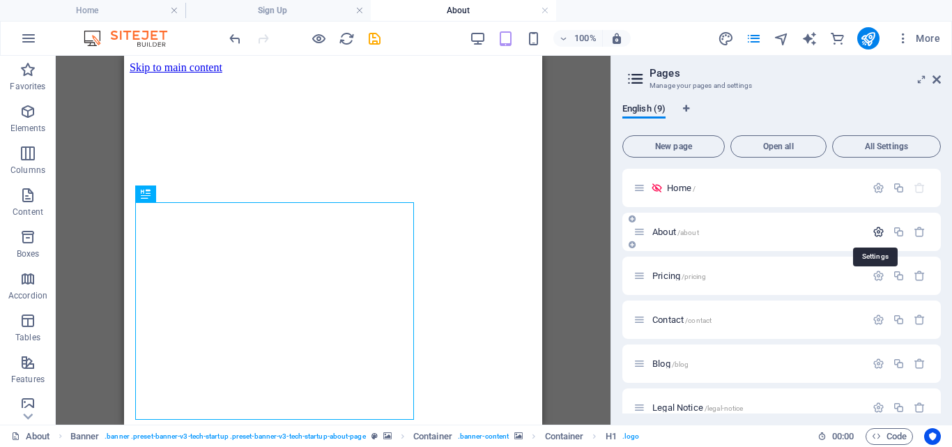
click at [877, 233] on icon "button" at bounding box center [879, 232] width 12 height 12
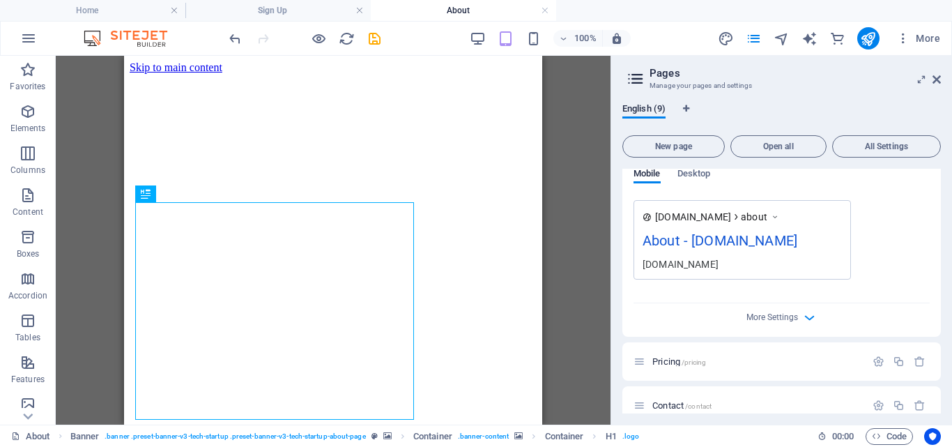
scroll to position [430, 0]
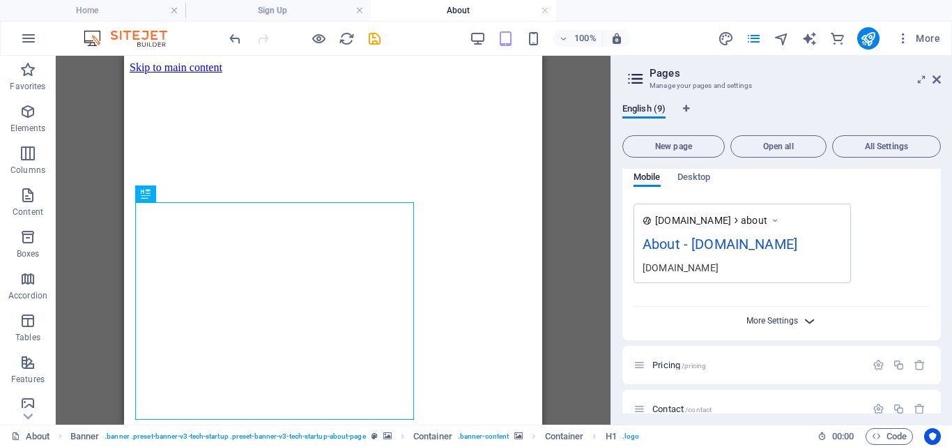
click at [777, 326] on span "More Settings" at bounding box center [773, 321] width 52 height 10
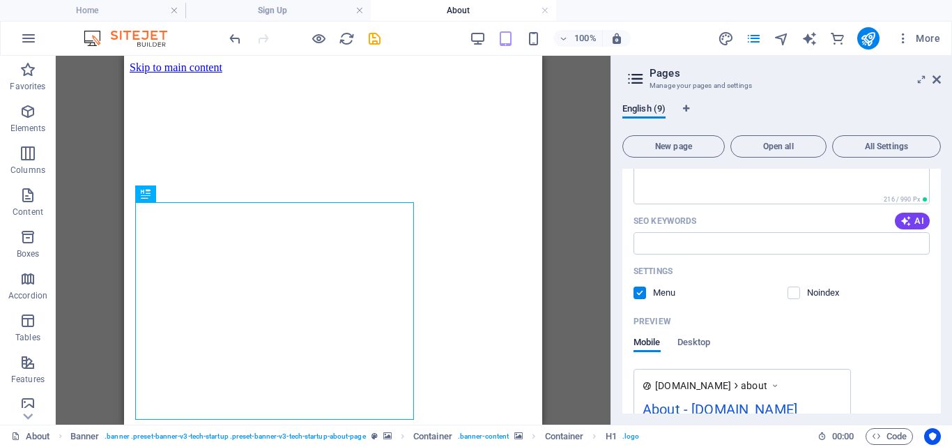
scroll to position [213, 0]
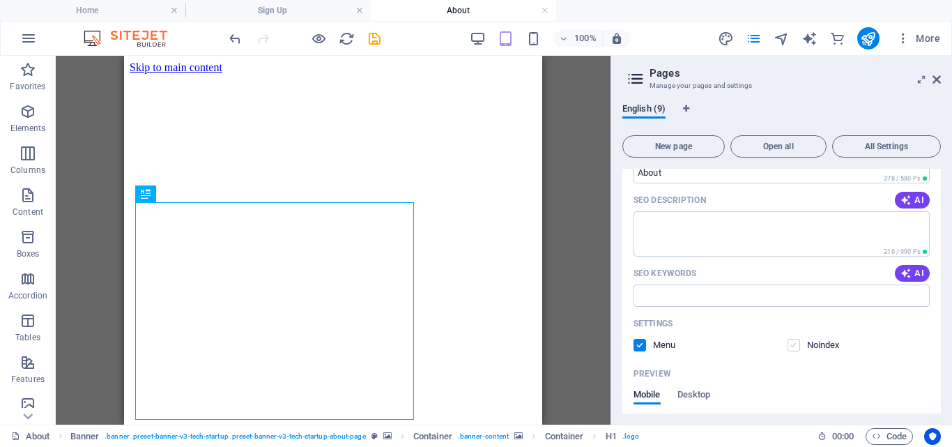
click at [797, 344] on label at bounding box center [794, 345] width 13 height 13
click at [0, 0] on input "checkbox" at bounding box center [0, 0] width 0 height 0
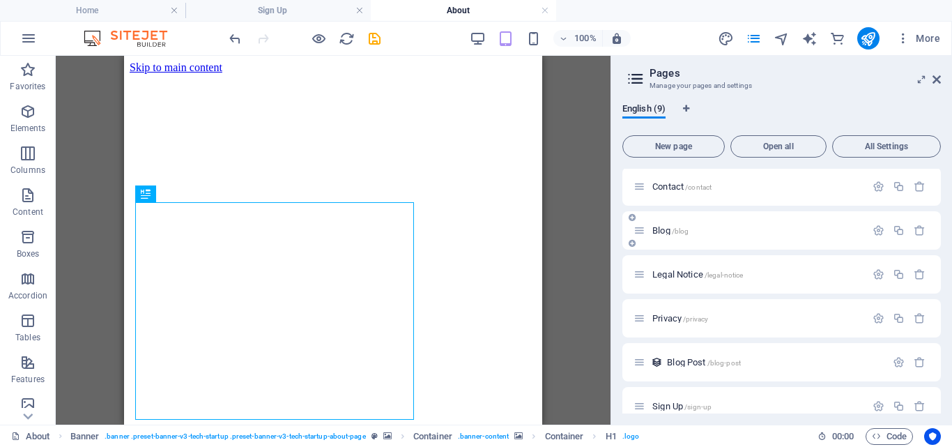
scroll to position [767, 0]
click at [874, 235] on icon "button" at bounding box center [879, 229] width 12 height 12
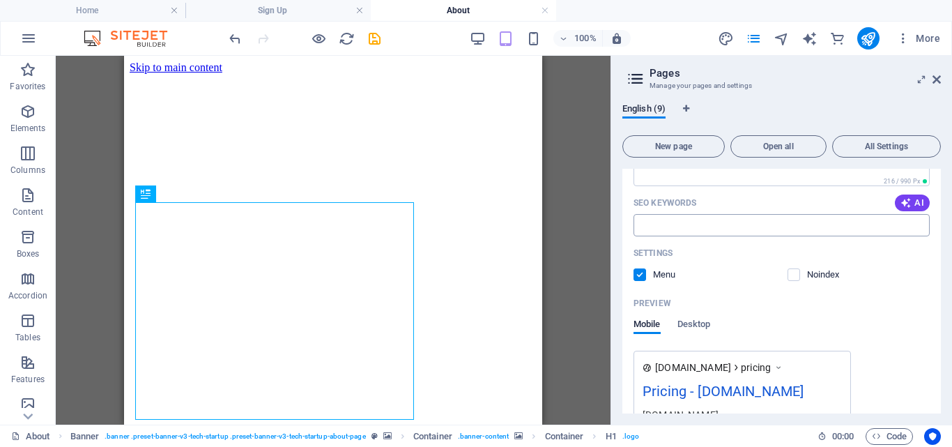
scroll to position [1046, 0]
click at [795, 282] on label at bounding box center [794, 276] width 13 height 13
click at [0, 0] on input "checkbox" at bounding box center [0, 0] width 0 height 0
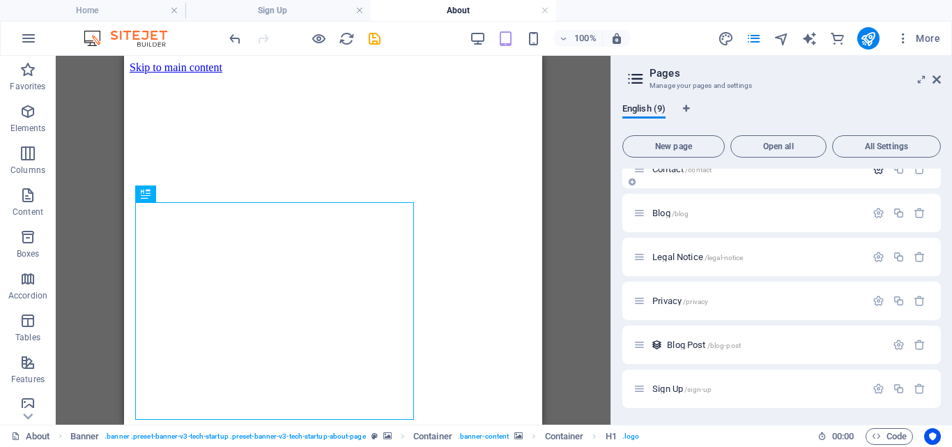
scroll to position [1398, 0]
click at [876, 175] on icon "button" at bounding box center [879, 169] width 12 height 12
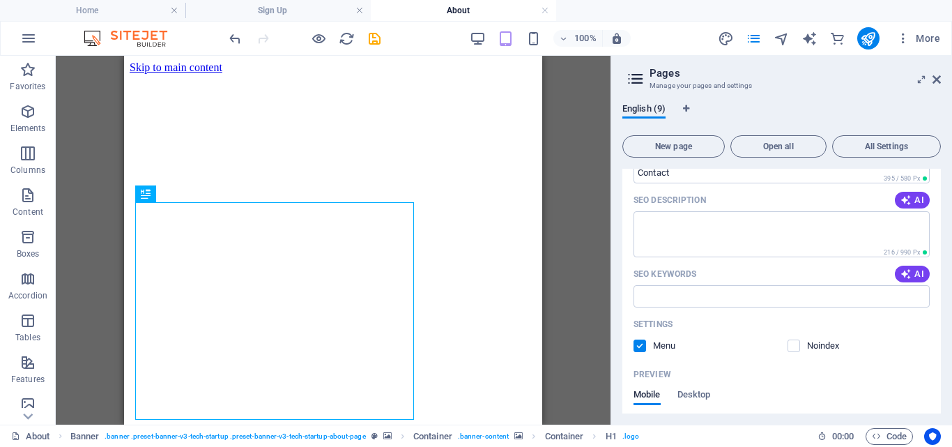
scroll to position [1677, 0]
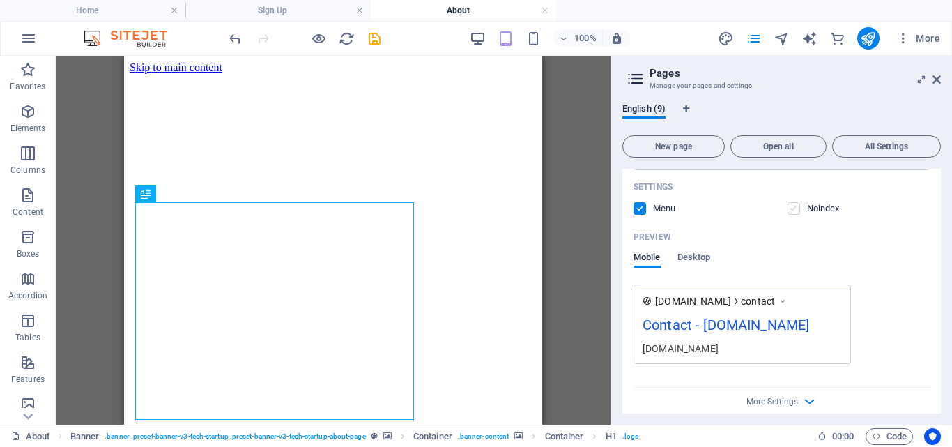
click at [791, 215] on label at bounding box center [794, 208] width 13 height 13
click at [0, 0] on input "checkbox" at bounding box center [0, 0] width 0 height 0
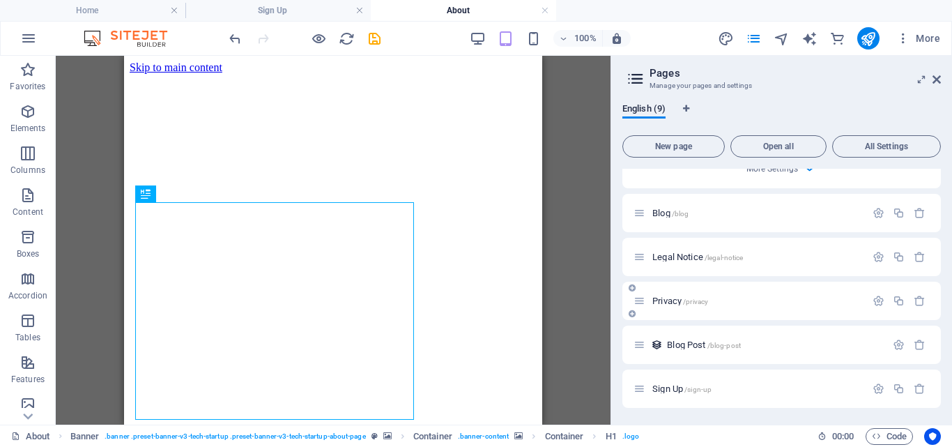
scroll to position [1958, 0]
click at [875, 219] on icon "button" at bounding box center [879, 213] width 12 height 12
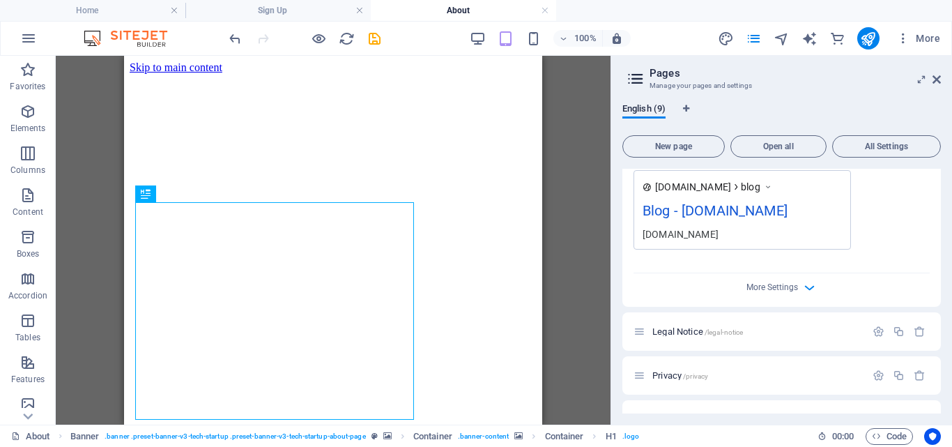
scroll to position [2376, 0]
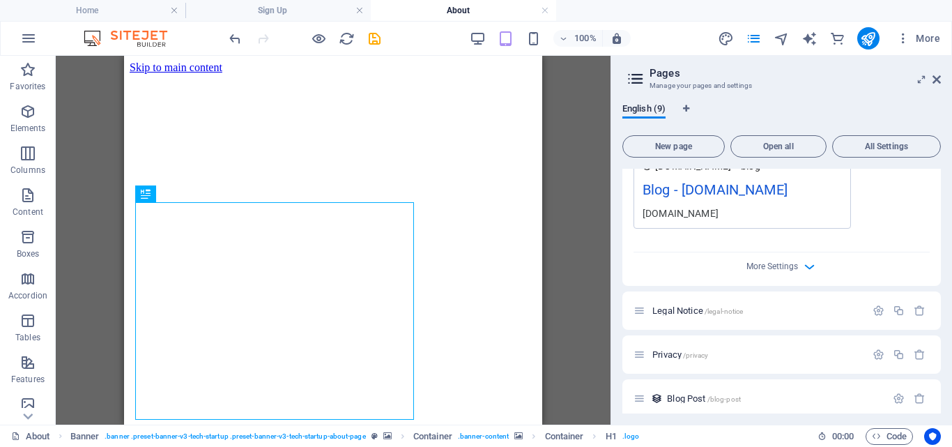
click at [797, 79] on label at bounding box center [794, 73] width 13 height 13
click at [0, 0] on input "checkbox" at bounding box center [0, 0] width 0 height 0
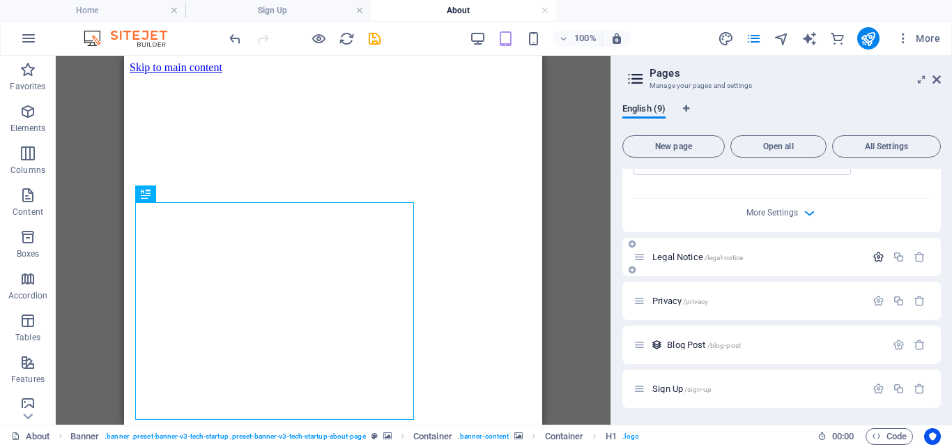
click at [877, 256] on icon "button" at bounding box center [879, 257] width 12 height 12
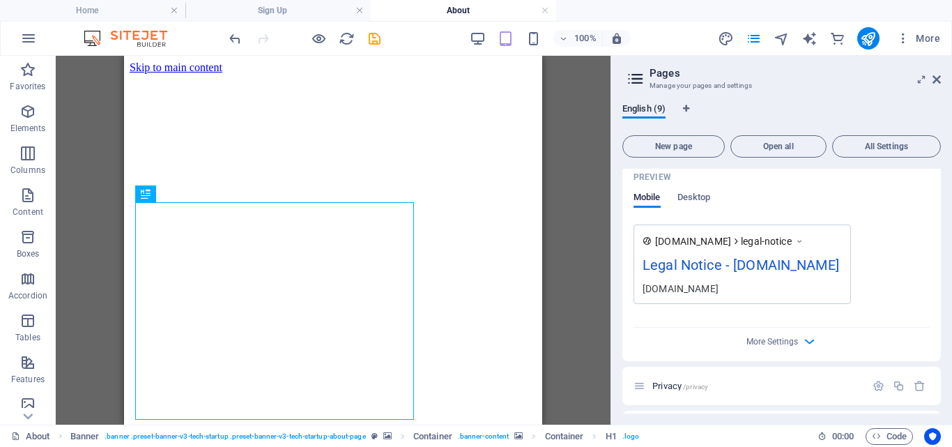
scroll to position [2934, 0]
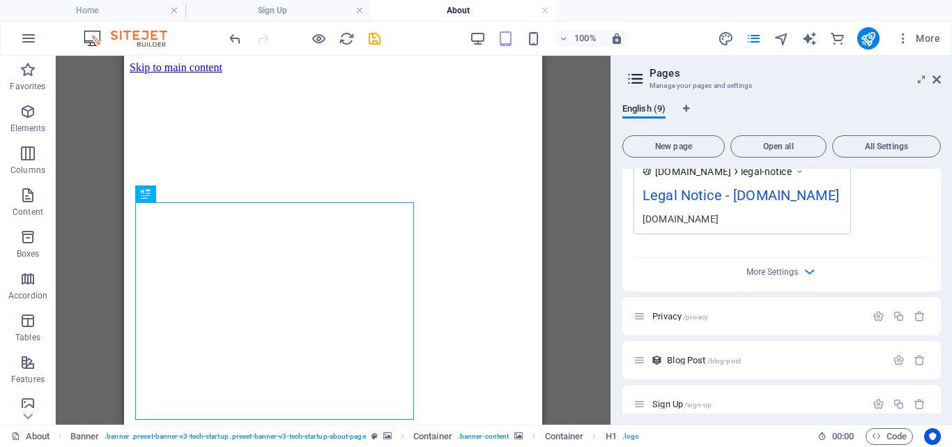
click at [788, 85] on label at bounding box center [794, 79] width 13 height 13
click at [0, 0] on input "checkbox" at bounding box center [0, 0] width 0 height 0
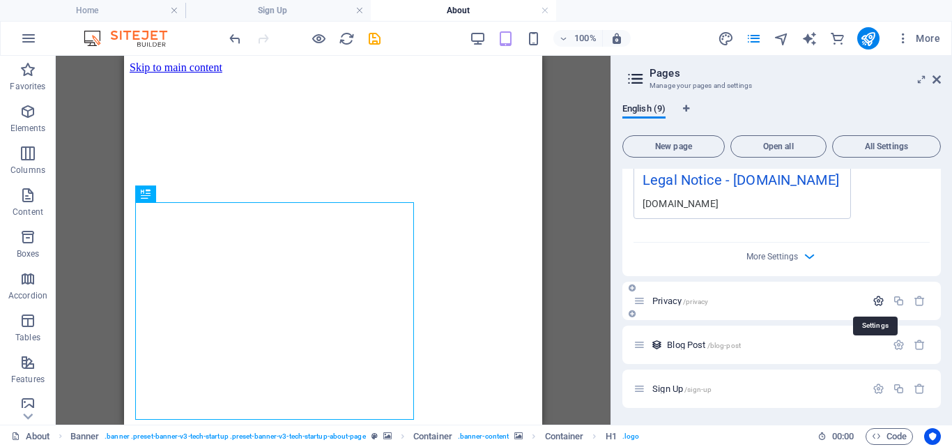
click at [876, 303] on icon "button" at bounding box center [879, 301] width 12 height 12
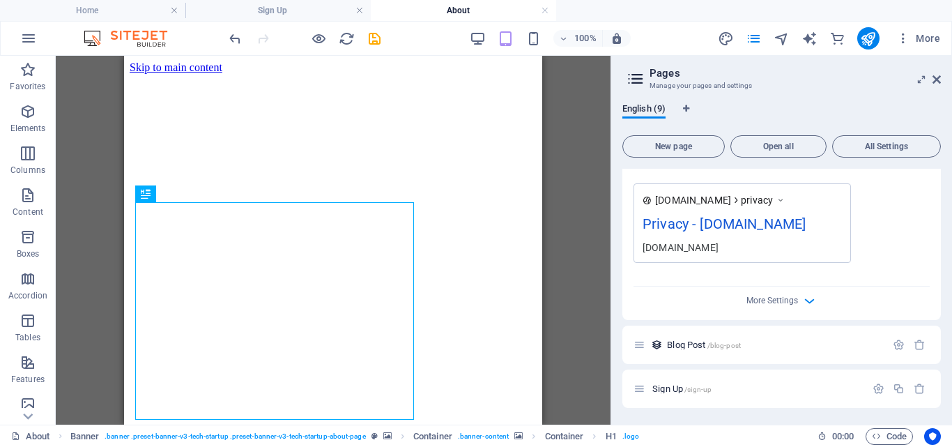
scroll to position [3563, 0]
click at [788, 114] on label at bounding box center [794, 107] width 13 height 13
click at [0, 0] on input "checkbox" at bounding box center [0, 0] width 0 height 0
click at [893, 341] on icon "button" at bounding box center [899, 345] width 12 height 12
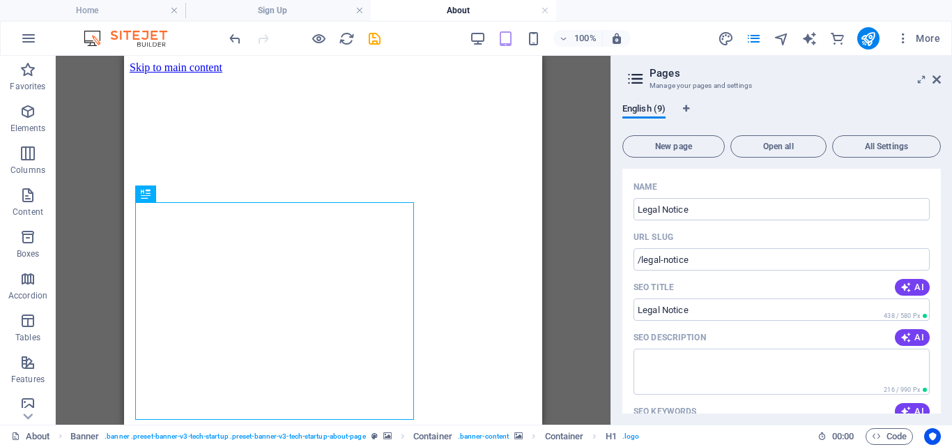
scroll to position [2683, 0]
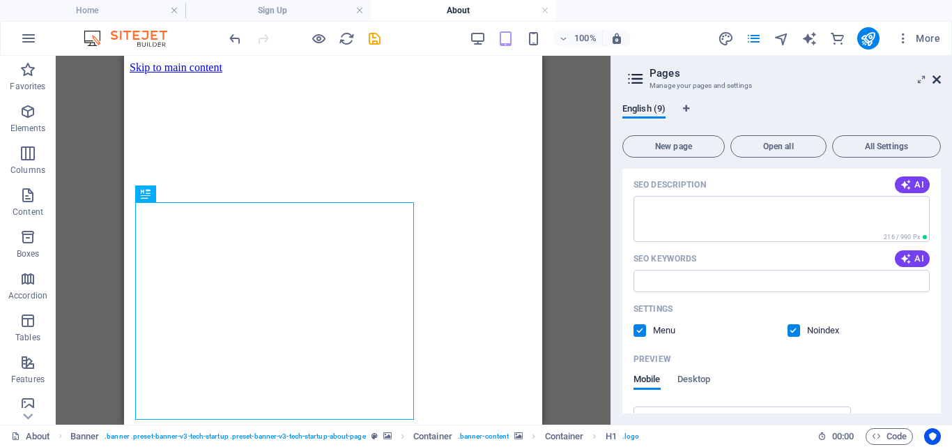
click at [933, 78] on icon at bounding box center [937, 79] width 8 height 11
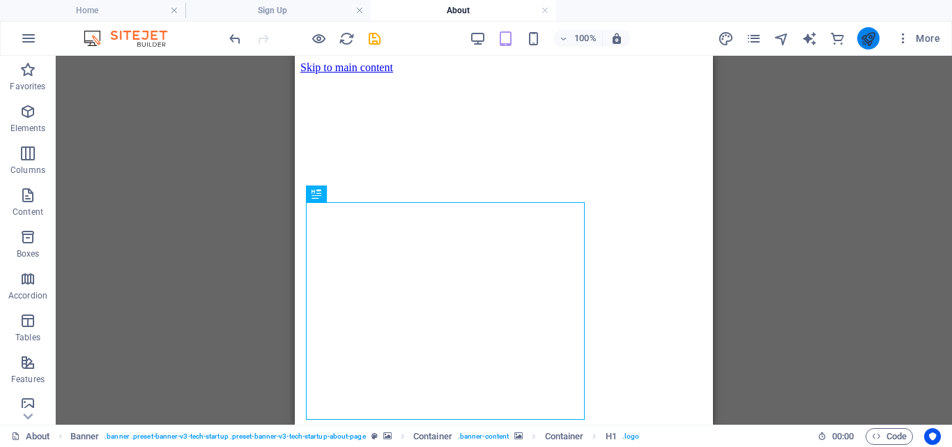
click at [869, 47] on button "publish" at bounding box center [868, 38] width 22 height 22
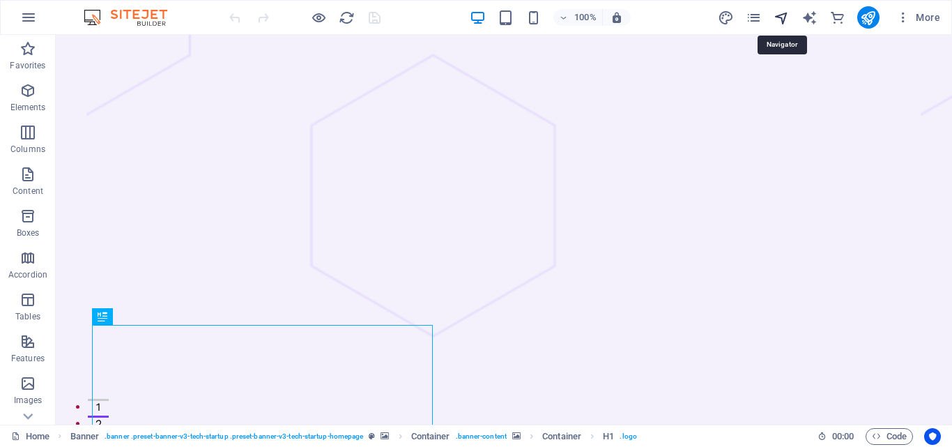
click at [778, 21] on icon "navigator" at bounding box center [782, 18] width 16 height 16
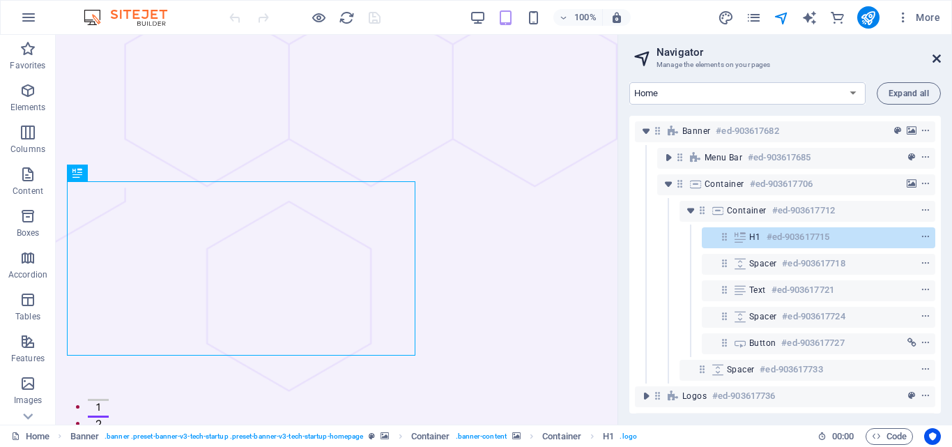
click at [933, 59] on icon at bounding box center [937, 58] width 8 height 11
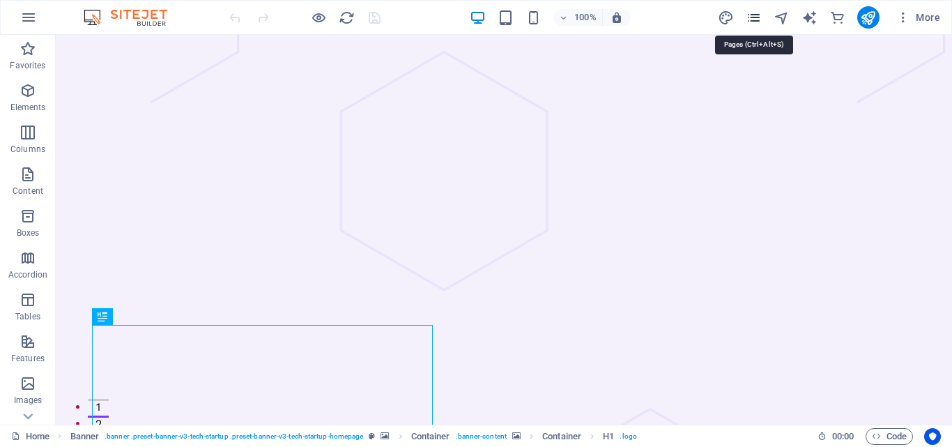
click at [756, 21] on icon "pages" at bounding box center [754, 18] width 16 height 16
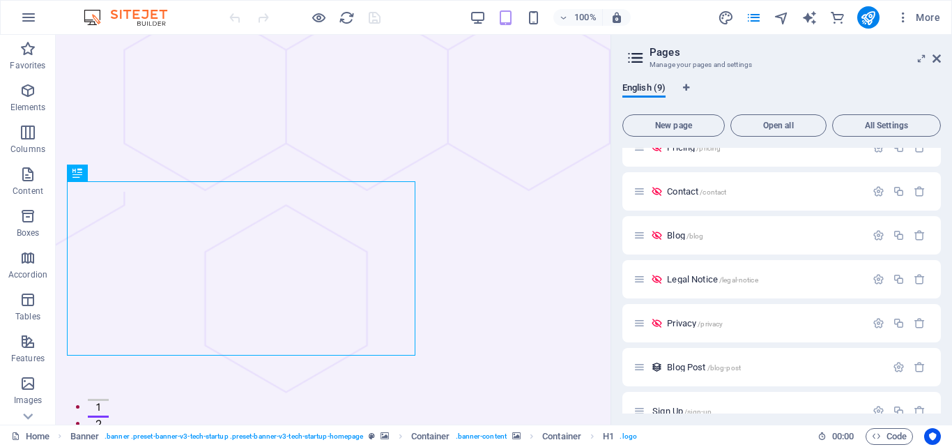
scroll to position [130, 0]
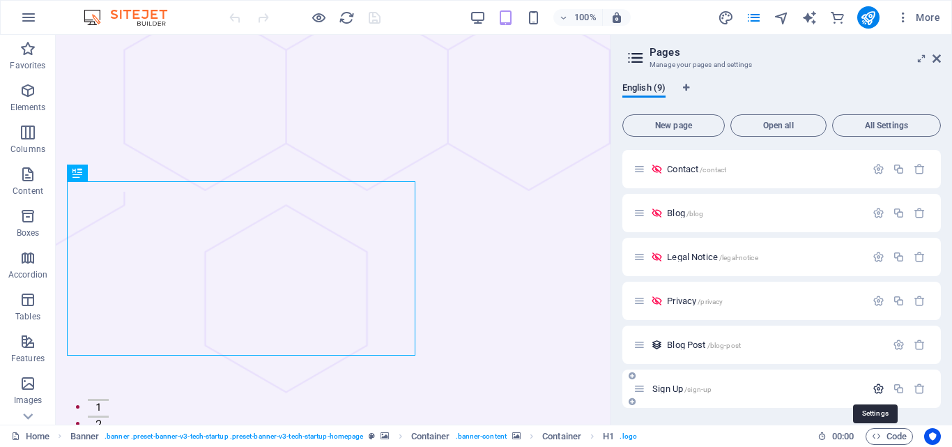
click at [873, 386] on icon "button" at bounding box center [879, 389] width 12 height 12
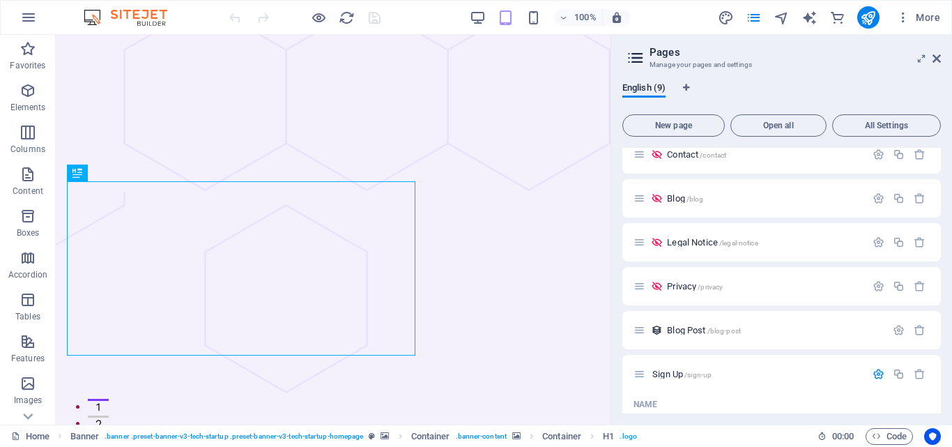
scroll to position [209, 0]
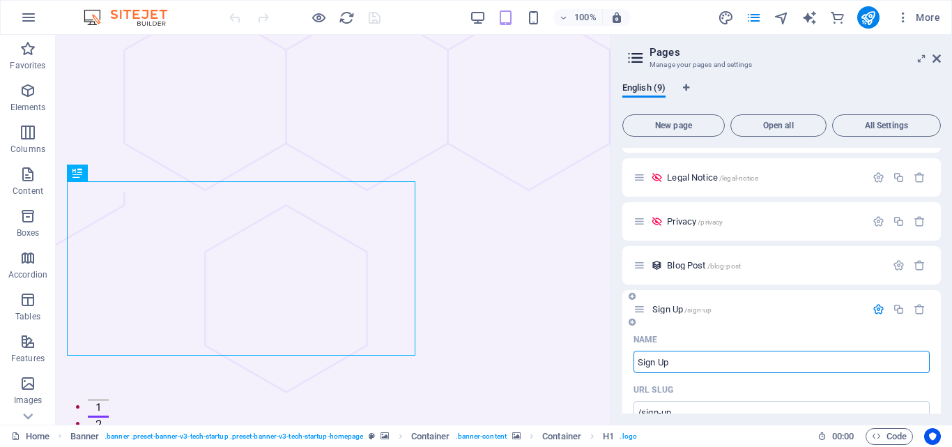
click at [878, 308] on icon "button" at bounding box center [879, 309] width 12 height 12
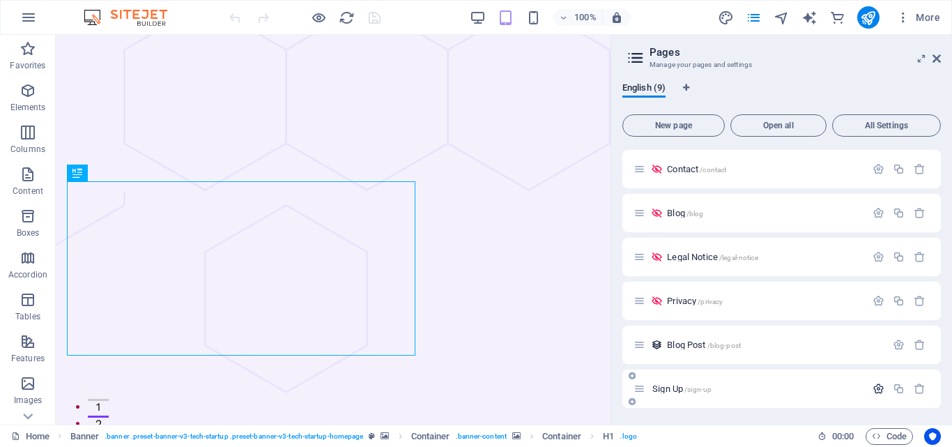
scroll to position [130, 0]
click at [873, 384] on icon "button" at bounding box center [879, 389] width 12 height 12
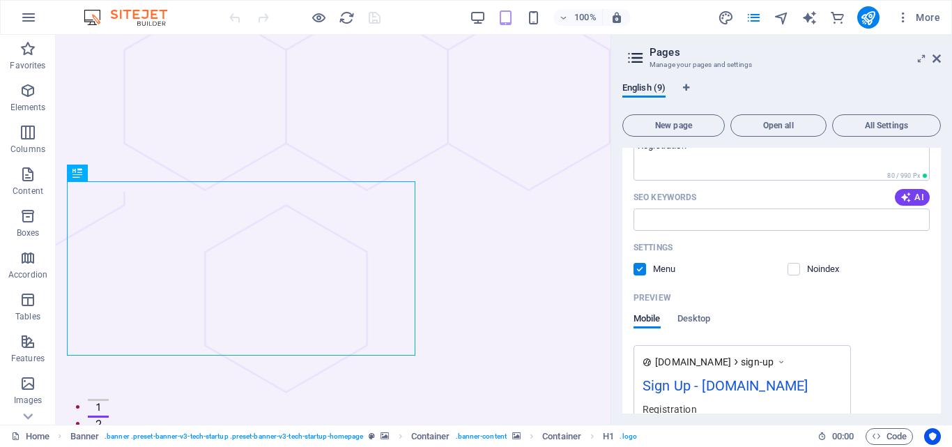
scroll to position [639, 0]
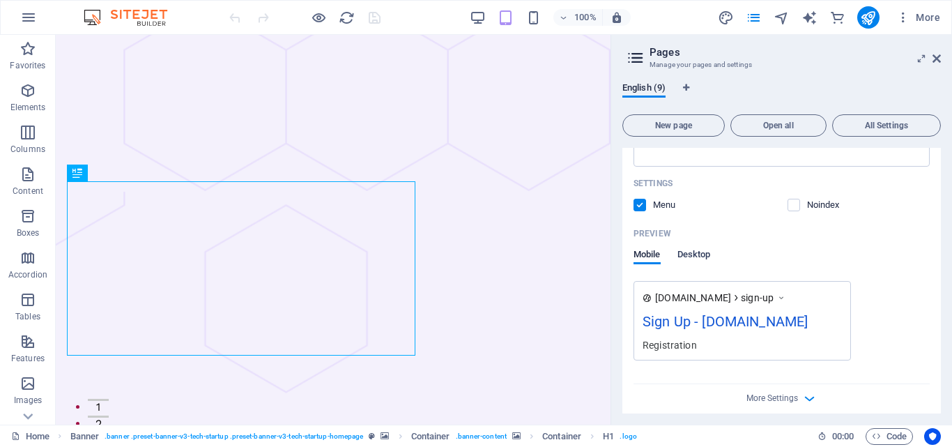
drag, startPoint x: 725, startPoint y: 315, endPoint x: 700, endPoint y: 254, distance: 66.3
click at [700, 254] on span "Desktop" at bounding box center [694, 256] width 33 height 20
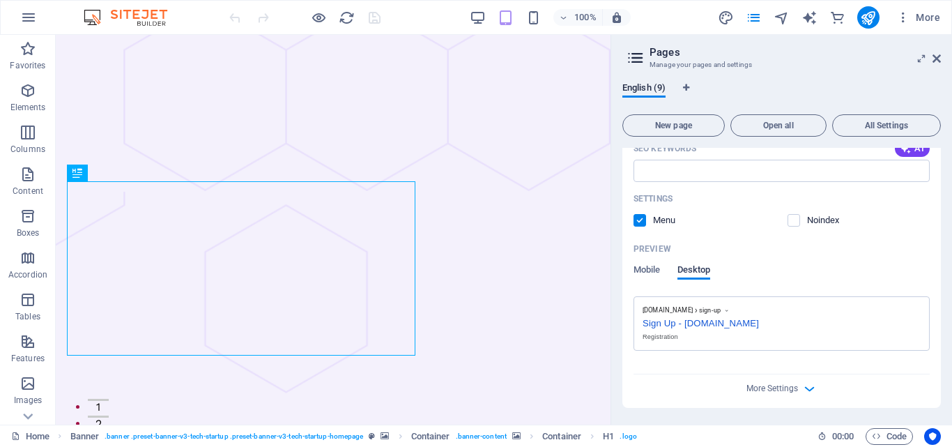
scroll to position [624, 0]
click at [785, 392] on span "More Settings" at bounding box center [773, 388] width 52 height 10
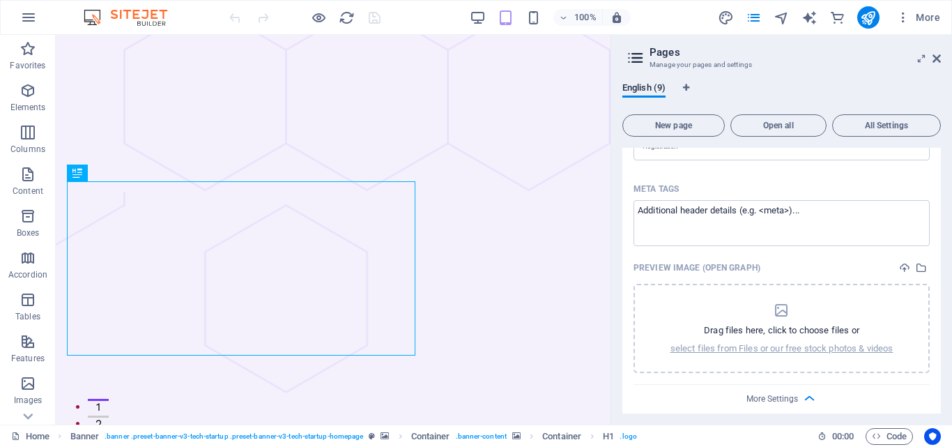
scroll to position [825, 0]
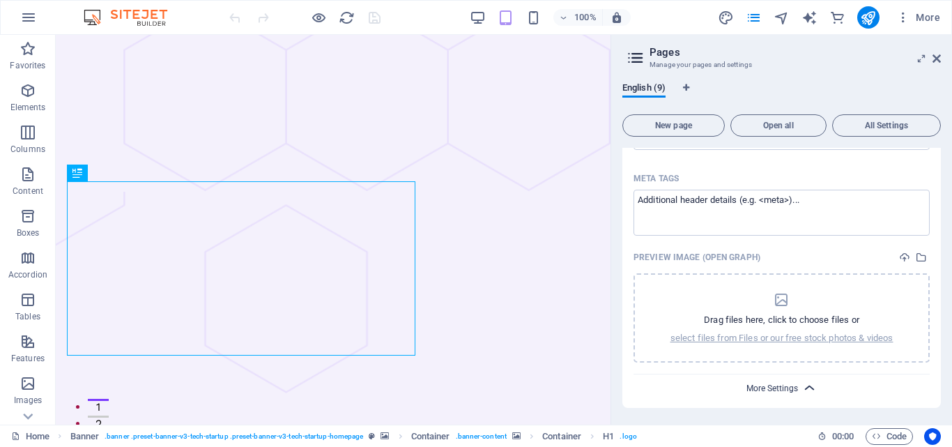
click at [789, 388] on span "More Settings" at bounding box center [773, 388] width 52 height 10
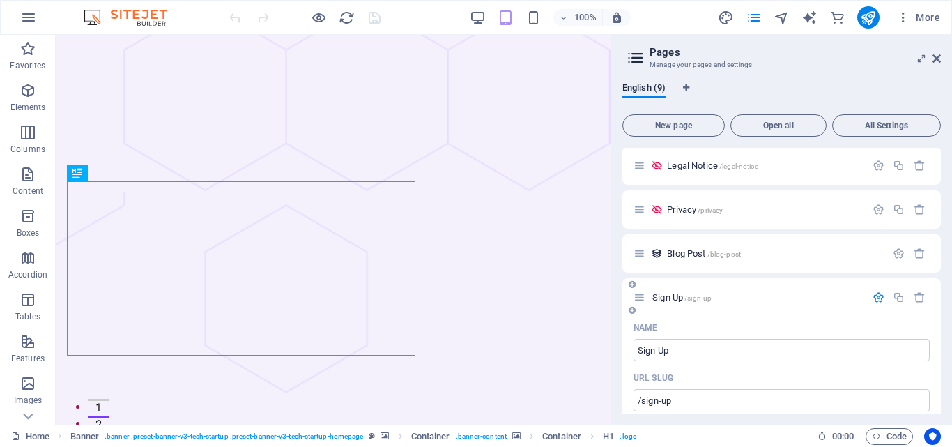
scroll to position [206, 0]
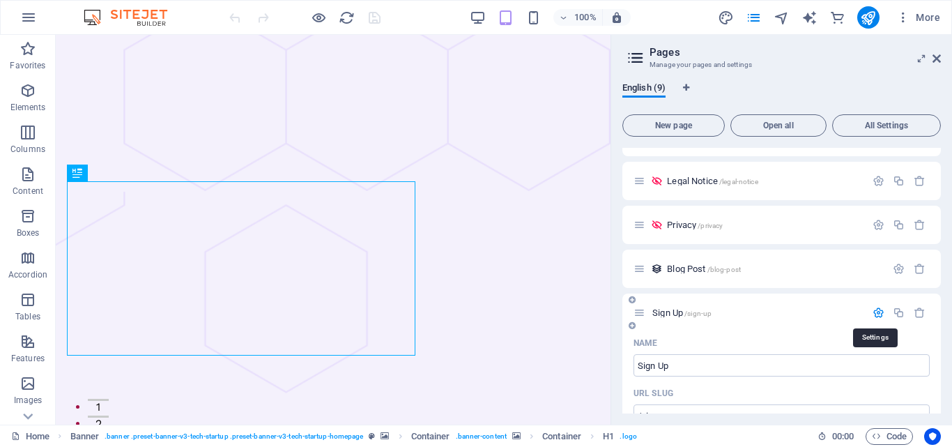
click at [876, 314] on icon "button" at bounding box center [879, 313] width 12 height 12
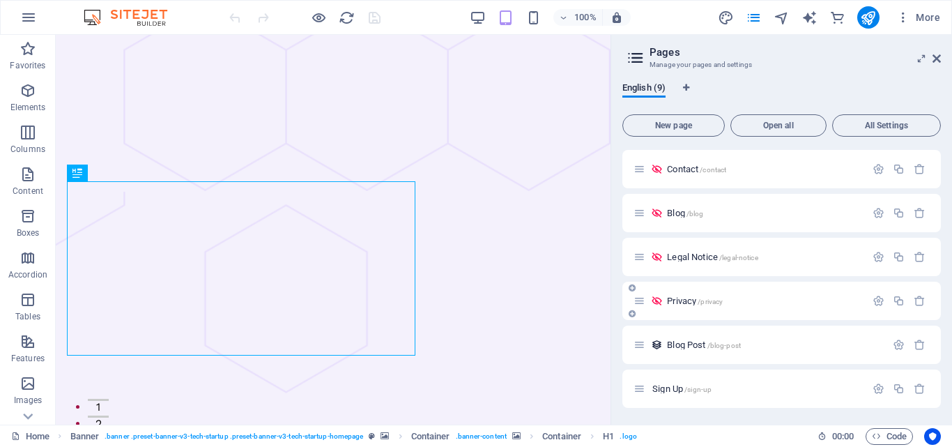
click at [659, 300] on icon at bounding box center [657, 301] width 12 height 12
click at [876, 301] on icon "button" at bounding box center [879, 301] width 12 height 12
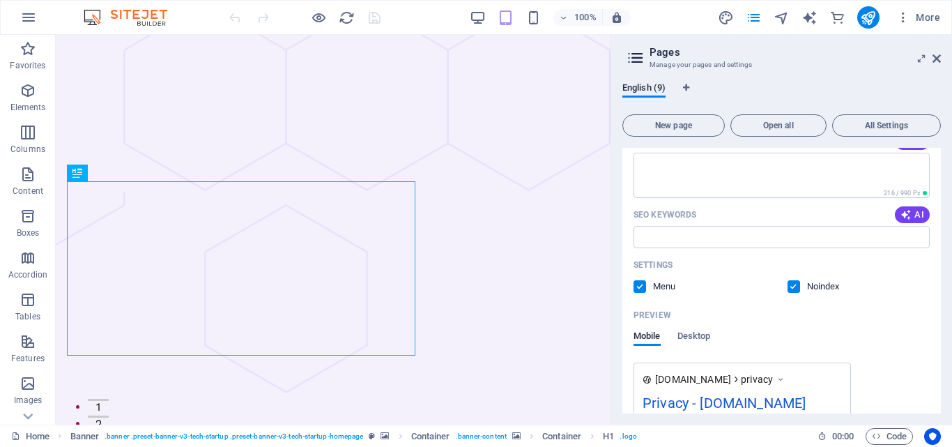
scroll to position [409, 0]
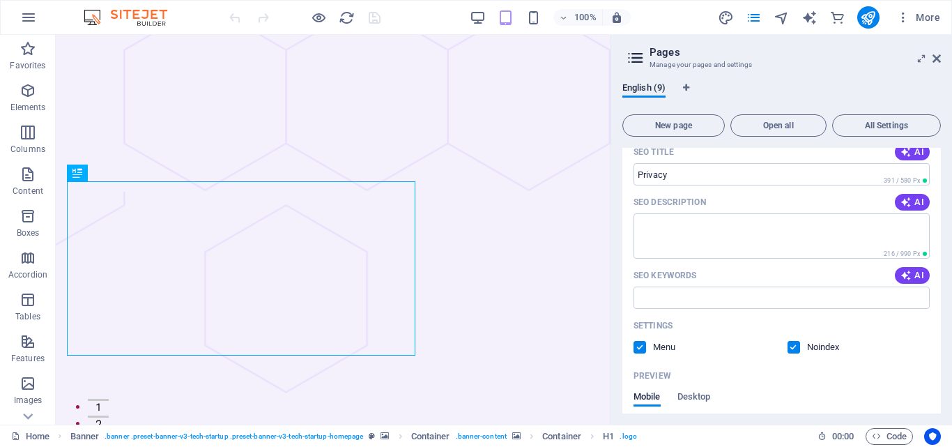
click at [793, 346] on label at bounding box center [794, 347] width 13 height 13
click at [0, 0] on input "checkbox" at bounding box center [0, 0] width 0 height 0
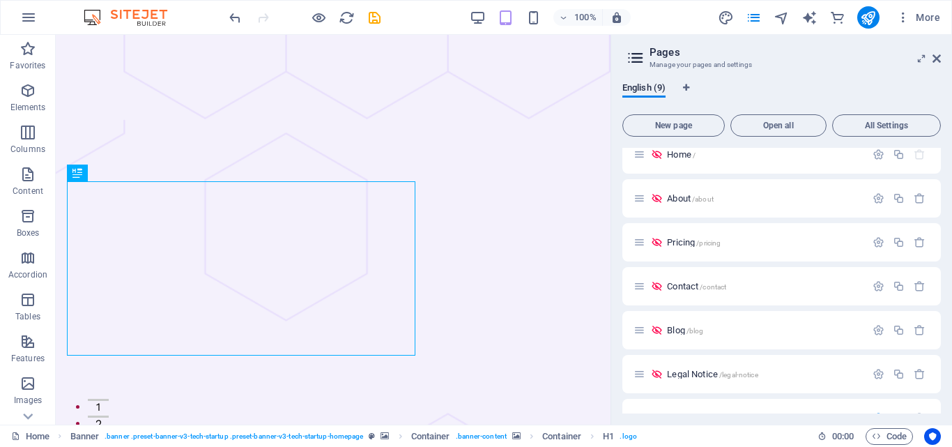
scroll to position [0, 0]
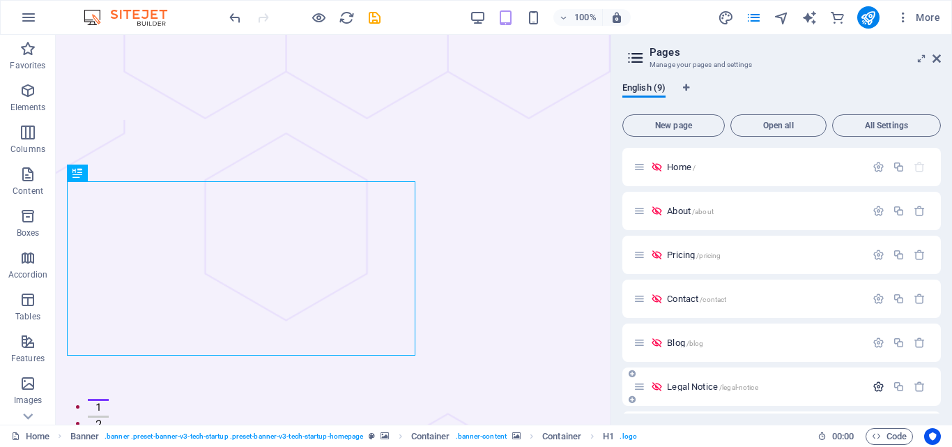
click at [873, 385] on icon "button" at bounding box center [879, 387] width 12 height 12
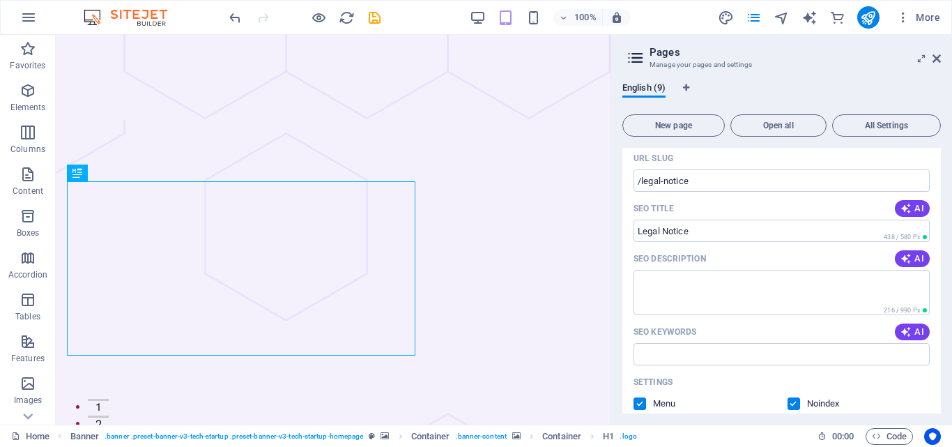
scroll to position [368, 0]
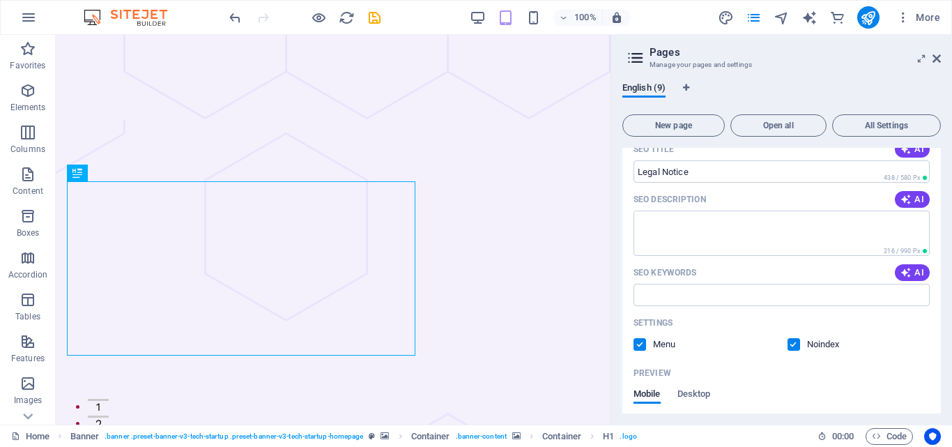
click at [796, 345] on label at bounding box center [794, 344] width 13 height 13
click at [0, 0] on input "checkbox" at bounding box center [0, 0] width 0 height 0
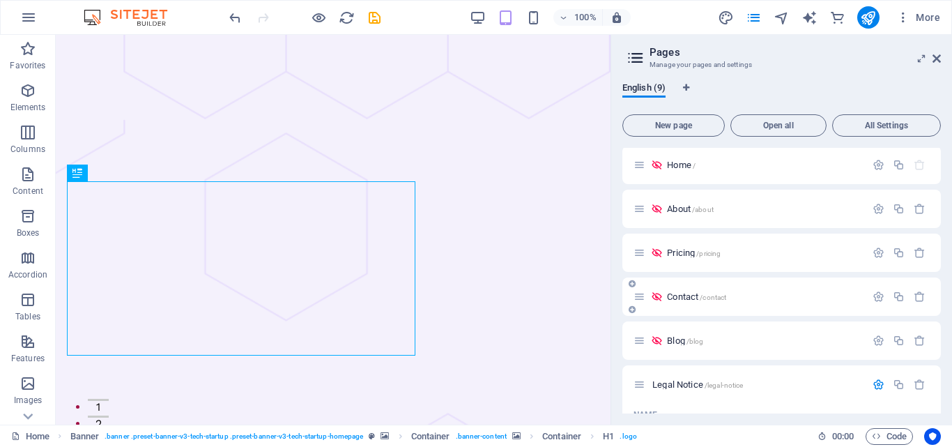
scroll to position [0, 0]
click at [875, 345] on icon "button" at bounding box center [879, 343] width 12 height 12
click at [877, 341] on icon "button" at bounding box center [879, 343] width 12 height 12
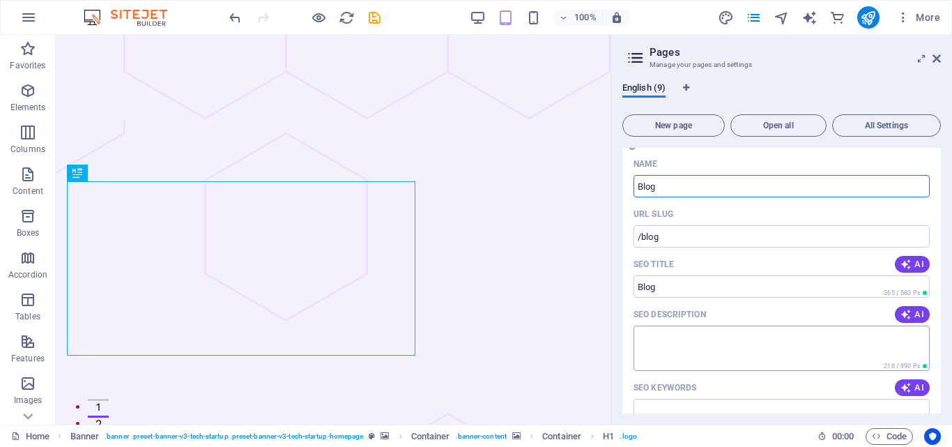
scroll to position [418, 0]
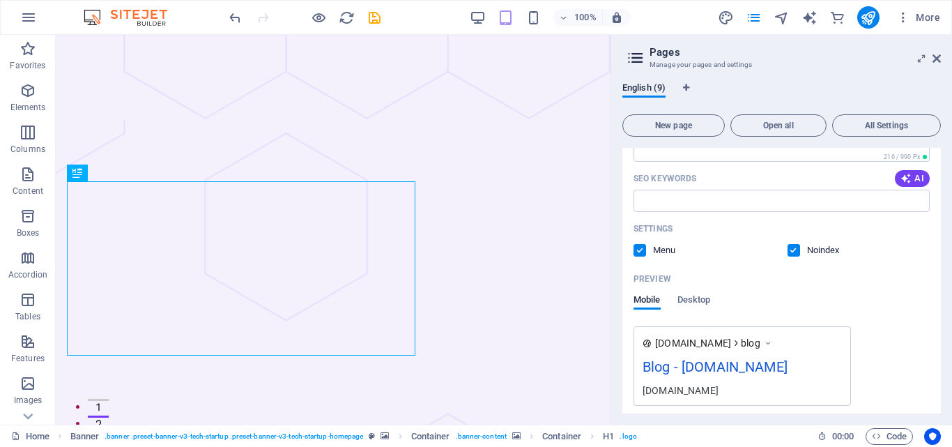
click at [791, 252] on label at bounding box center [794, 250] width 13 height 13
click at [0, 0] on input "checkbox" at bounding box center [0, 0] width 0 height 0
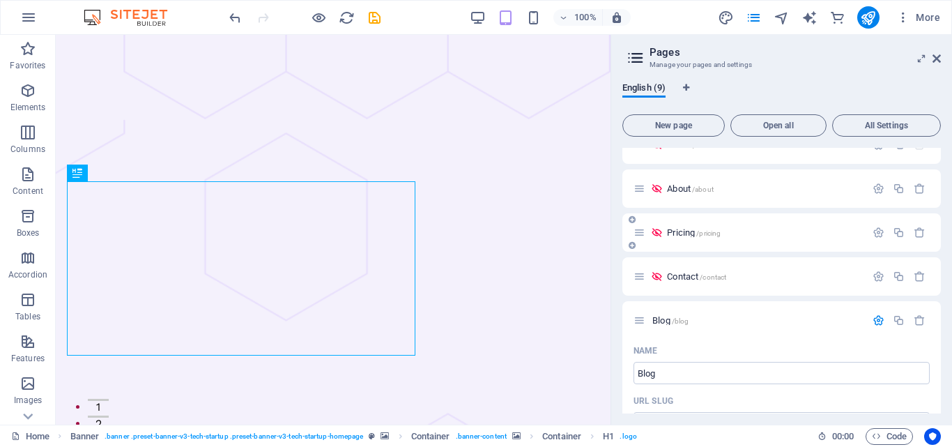
scroll to position [0, 0]
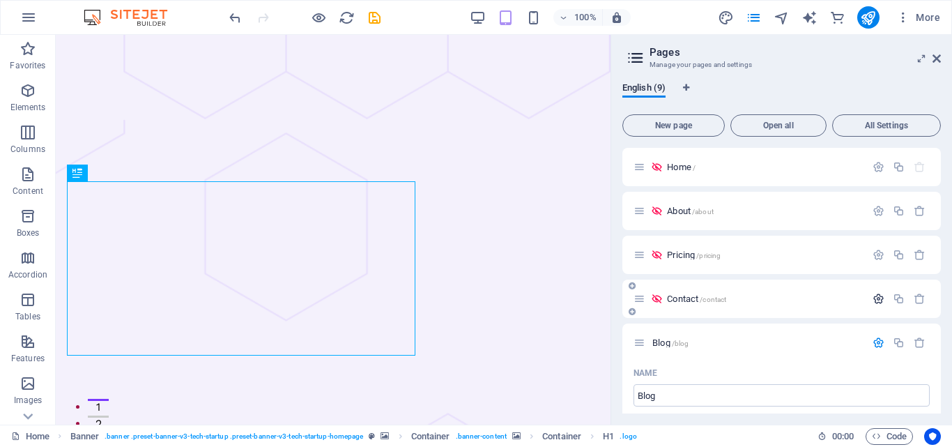
click at [873, 300] on icon "button" at bounding box center [879, 299] width 12 height 12
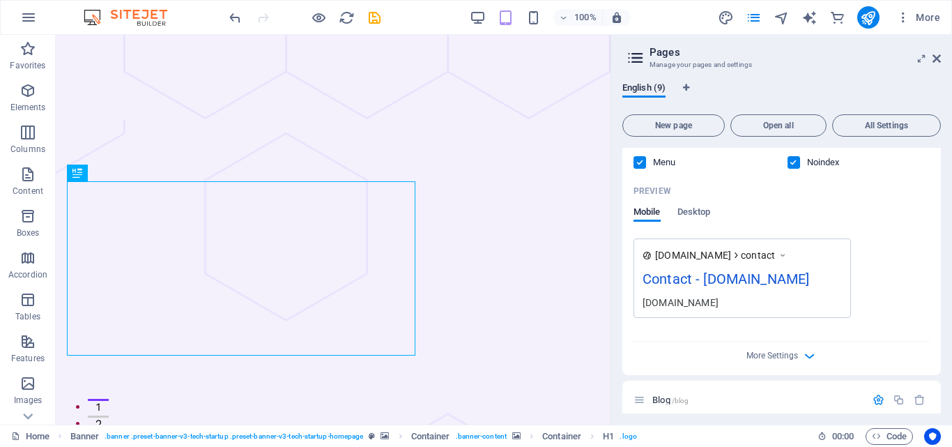
scroll to position [349, 0]
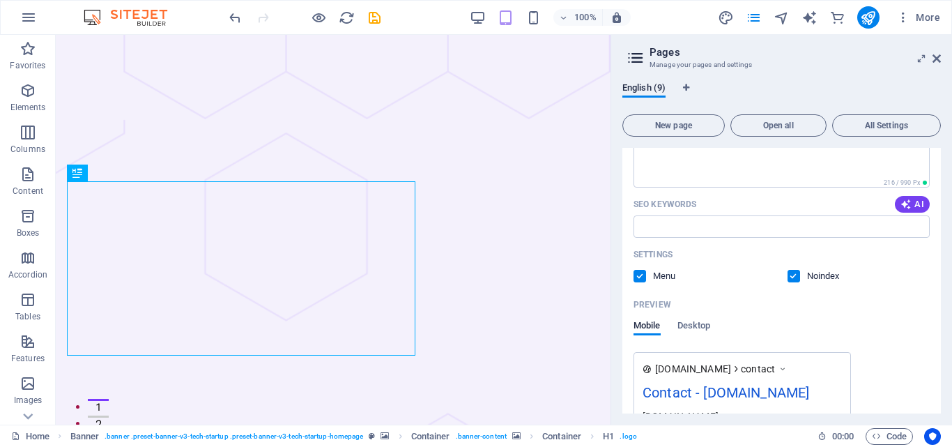
click at [794, 274] on label at bounding box center [794, 276] width 13 height 13
click at [0, 0] on input "checkbox" at bounding box center [0, 0] width 0 height 0
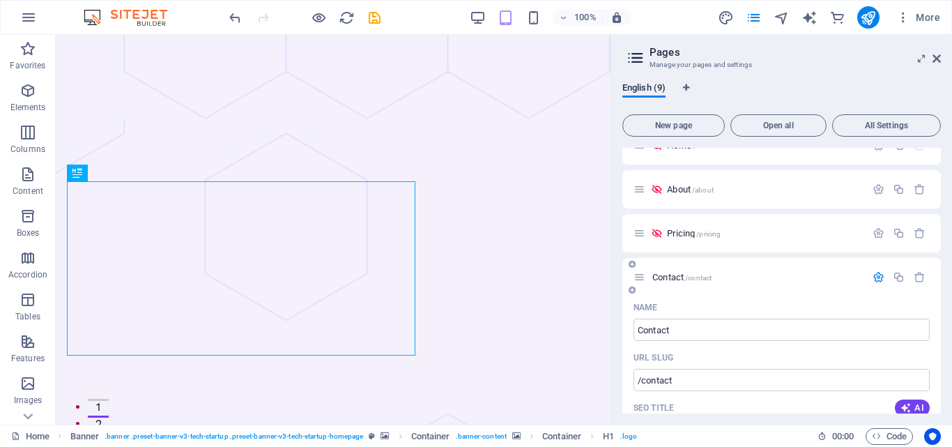
scroll to position [0, 0]
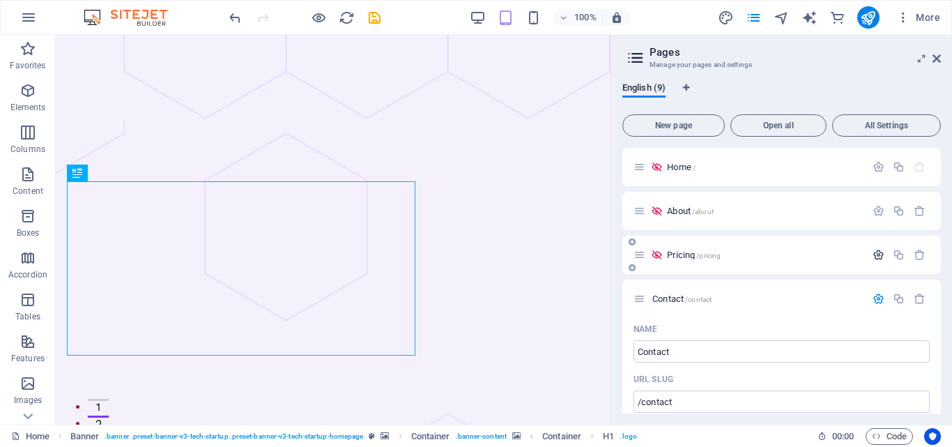
click at [876, 256] on icon "button" at bounding box center [879, 255] width 12 height 12
click at [656, 254] on icon at bounding box center [657, 255] width 12 height 12
click at [873, 254] on icon "button" at bounding box center [879, 255] width 12 height 12
click at [877, 257] on icon "button" at bounding box center [879, 255] width 12 height 12
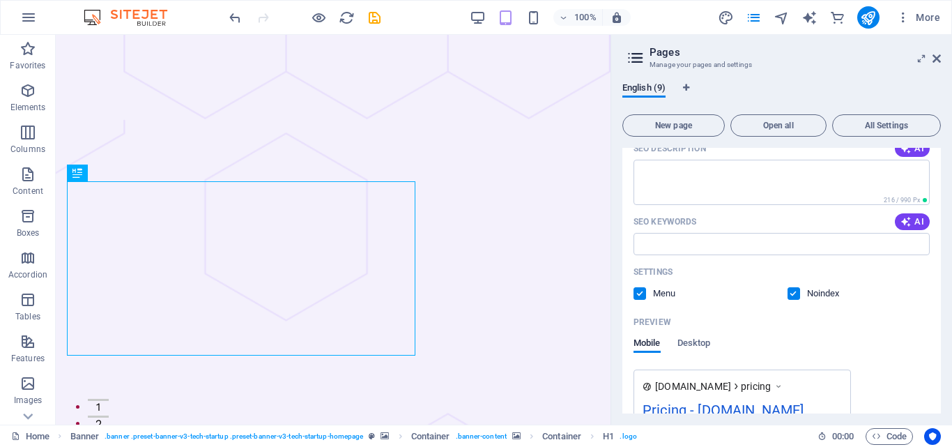
scroll to position [349, 0]
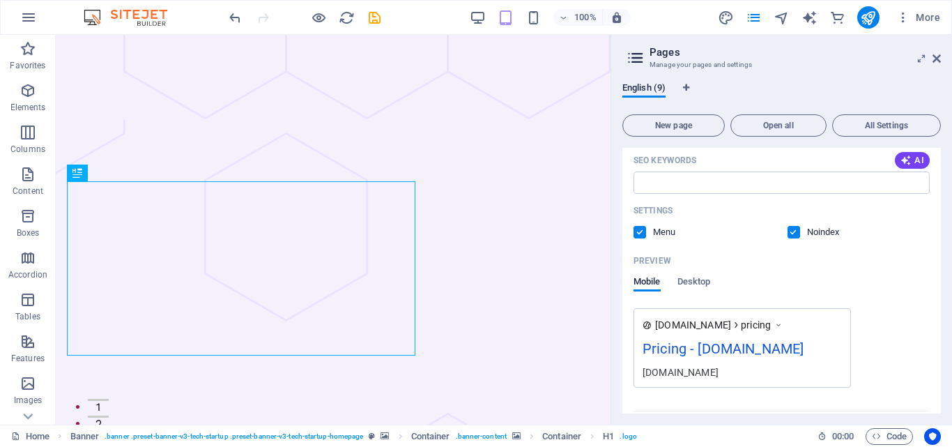
click at [789, 229] on label at bounding box center [794, 232] width 13 height 13
click at [0, 0] on input "checkbox" at bounding box center [0, 0] width 0 height 0
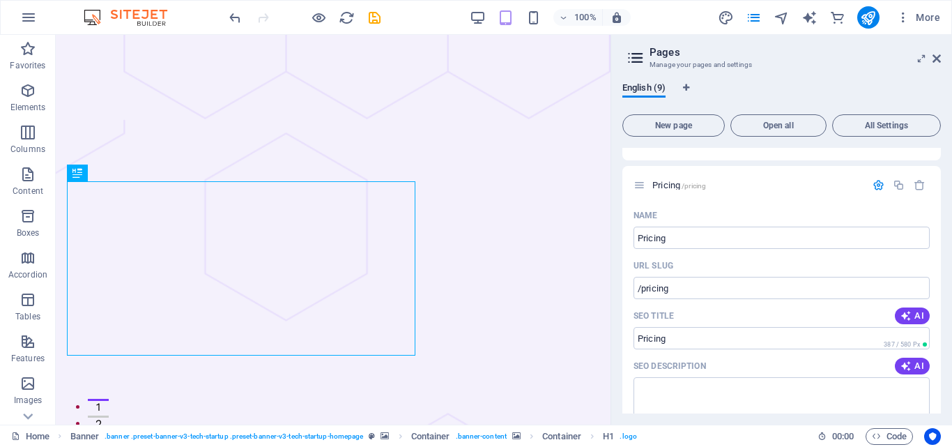
scroll to position [0, 0]
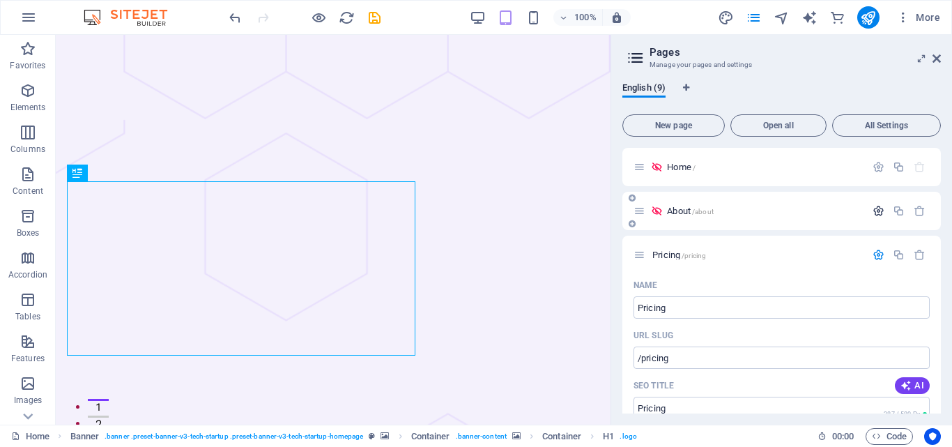
click at [873, 206] on icon "button" at bounding box center [879, 211] width 12 height 12
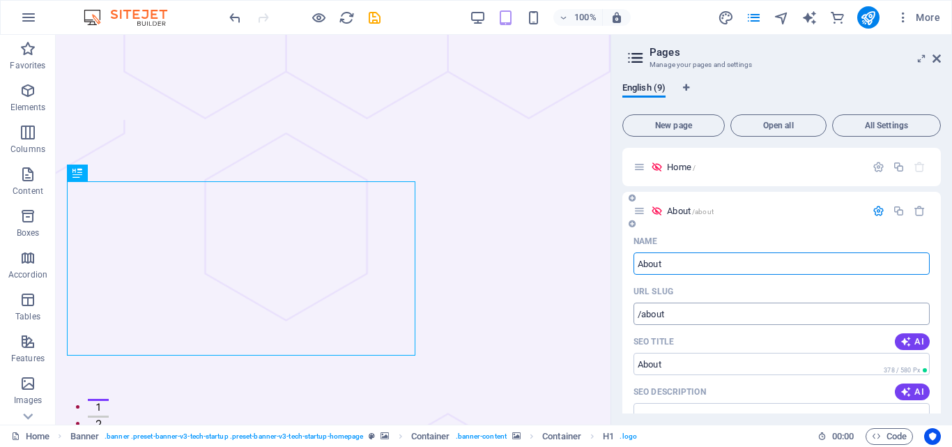
scroll to position [279, 0]
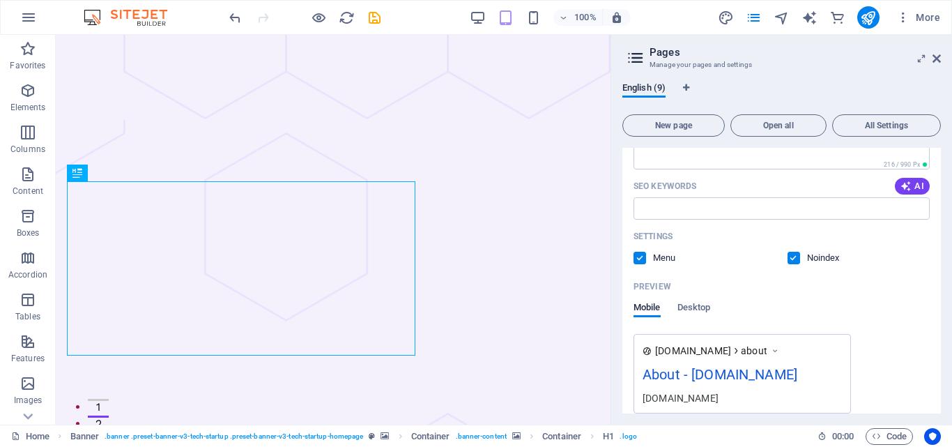
click at [793, 260] on label at bounding box center [794, 258] width 13 height 13
click at [0, 0] on input "checkbox" at bounding box center [0, 0] width 0 height 0
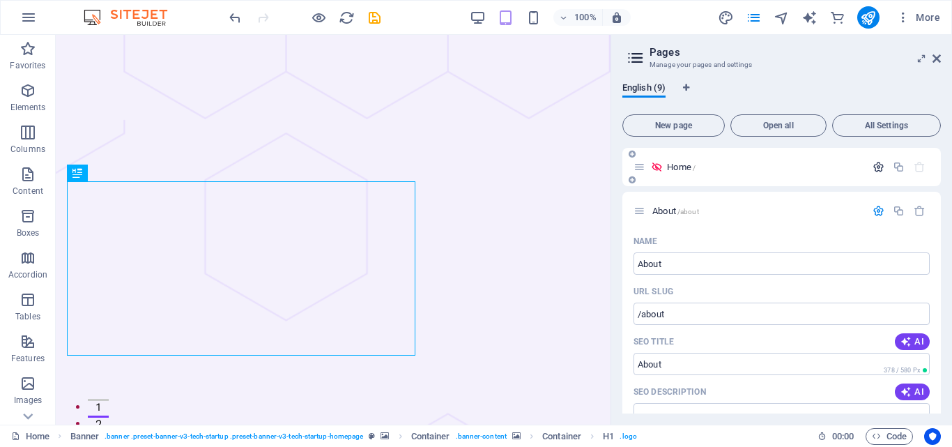
click at [877, 169] on icon "button" at bounding box center [879, 167] width 12 height 12
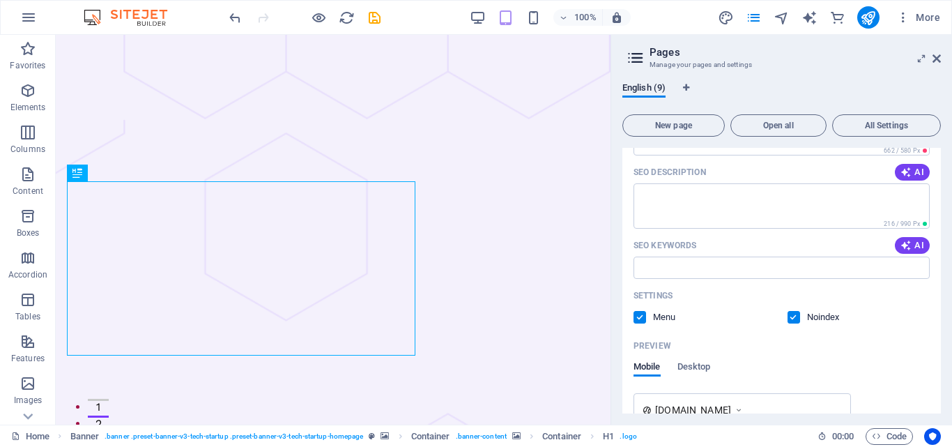
scroll to position [209, 0]
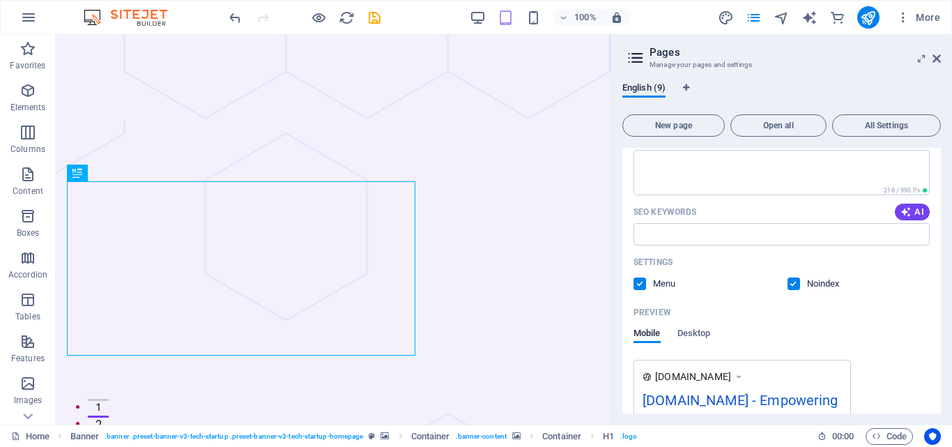
click at [795, 286] on label at bounding box center [794, 283] width 13 height 13
click at [0, 0] on input "checkbox" at bounding box center [0, 0] width 0 height 0
click at [644, 287] on label at bounding box center [640, 283] width 13 height 13
click at [0, 0] on input "checkbox" at bounding box center [0, 0] width 0 height 0
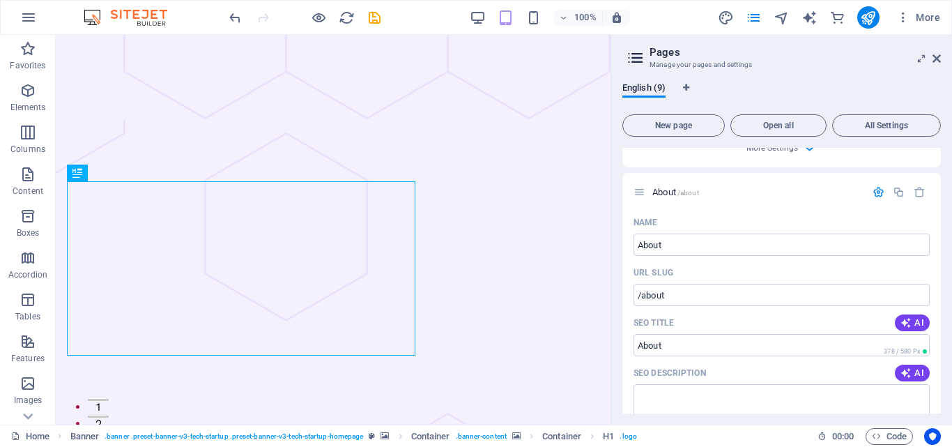
scroll to position [767, 0]
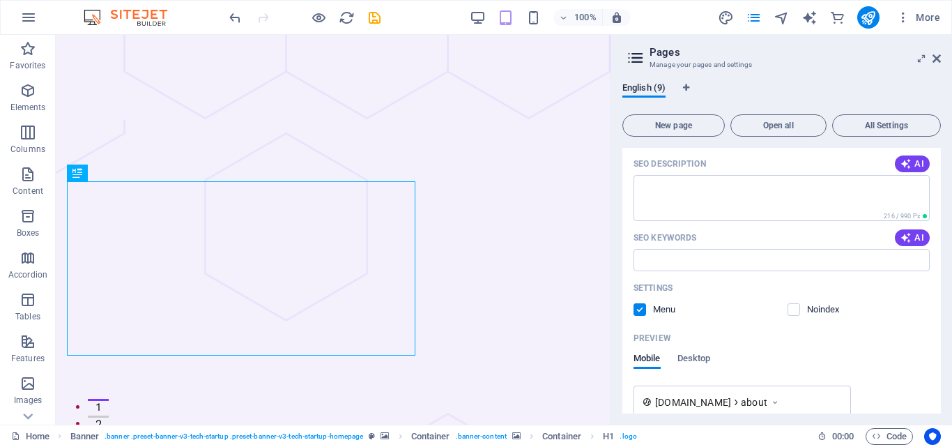
click at [641, 316] on label at bounding box center [640, 309] width 13 height 13
click at [0, 0] on input "checkbox" at bounding box center [0, 0] width 0 height 0
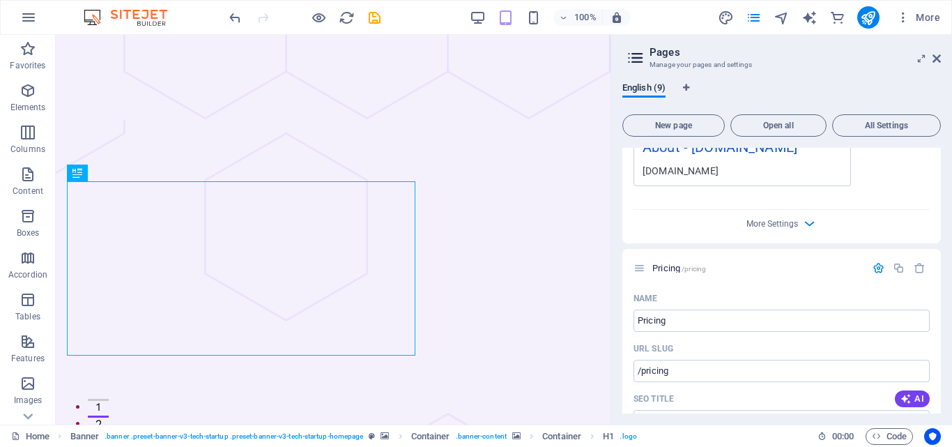
scroll to position [1325, 0]
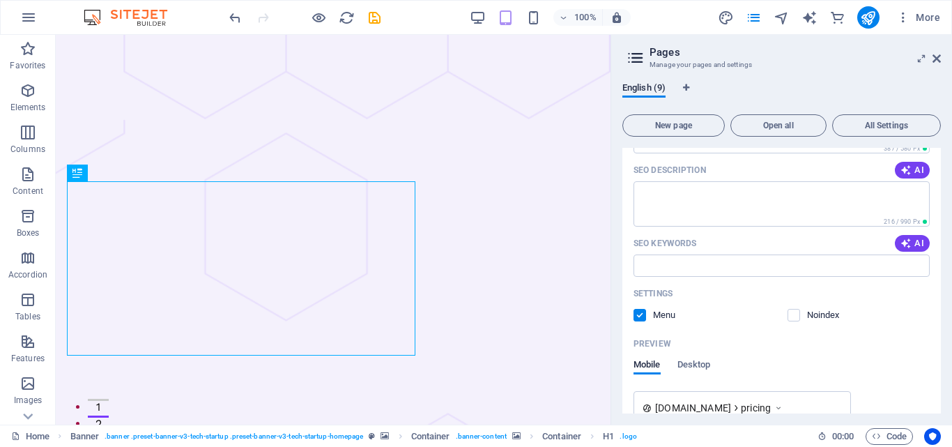
click at [644, 321] on label at bounding box center [640, 315] width 13 height 13
click at [0, 0] on input "checkbox" at bounding box center [0, 0] width 0 height 0
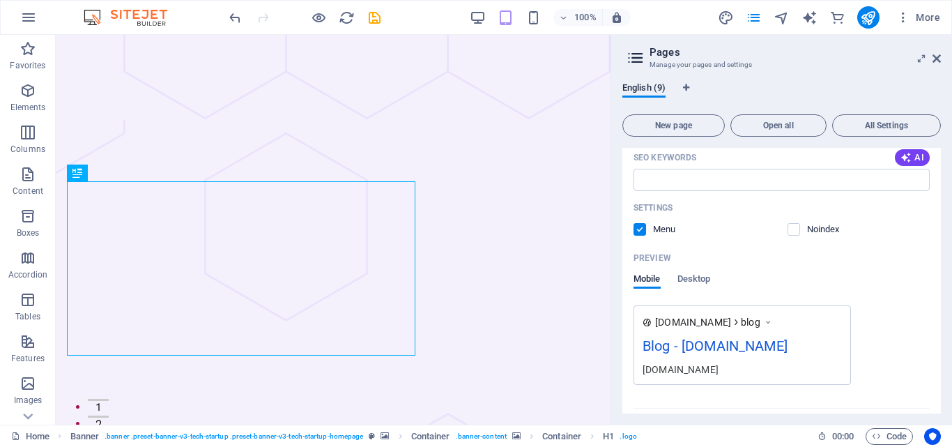
scroll to position [2649, 0]
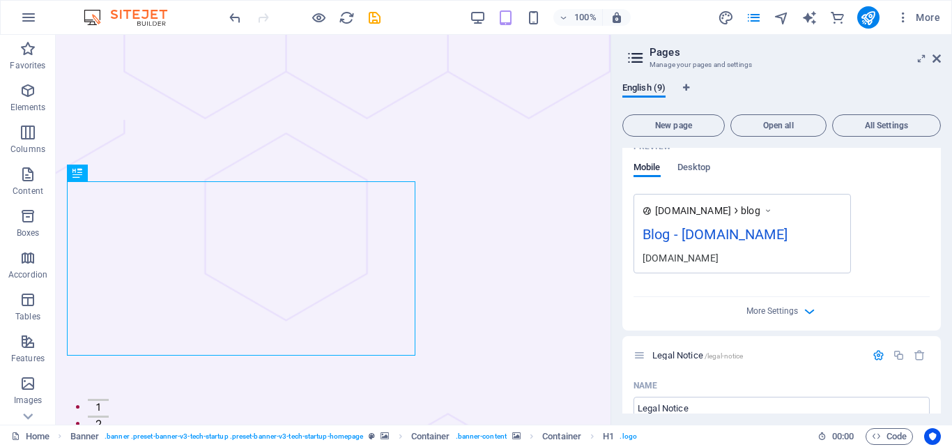
click at [641, 124] on label at bounding box center [640, 118] width 13 height 13
click at [0, 0] on input "checkbox" at bounding box center [0, 0] width 0 height 0
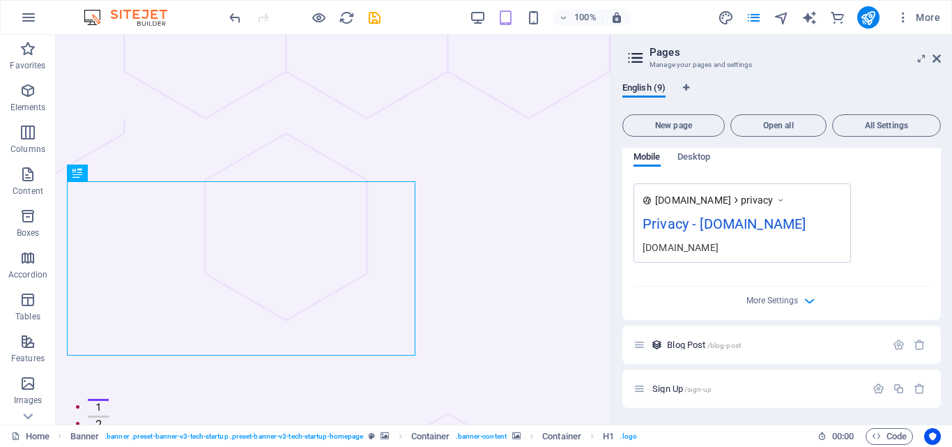
scroll to position [3904, 0]
click at [638, 114] on label at bounding box center [640, 107] width 13 height 13
click at [0, 0] on input "checkbox" at bounding box center [0, 0] width 0 height 0
click at [709, 345] on span "/blog-post" at bounding box center [724, 346] width 33 height 8
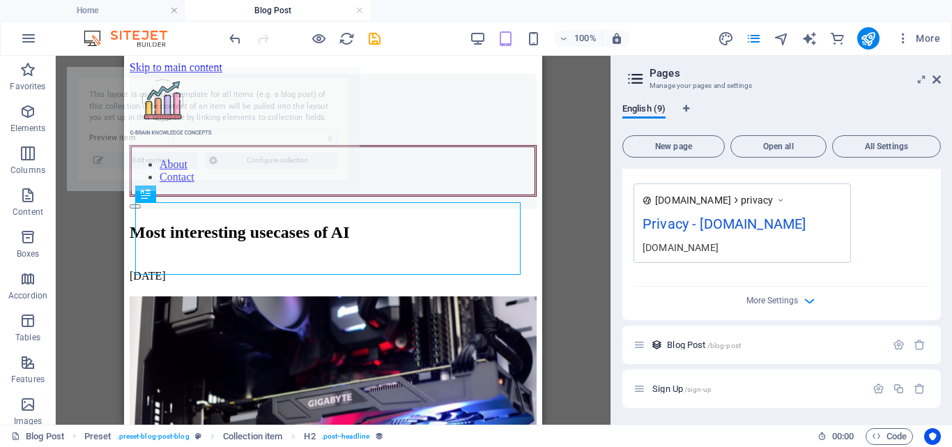
scroll to position [0, 0]
select select "68b8a0920eceb5188d08ee56"
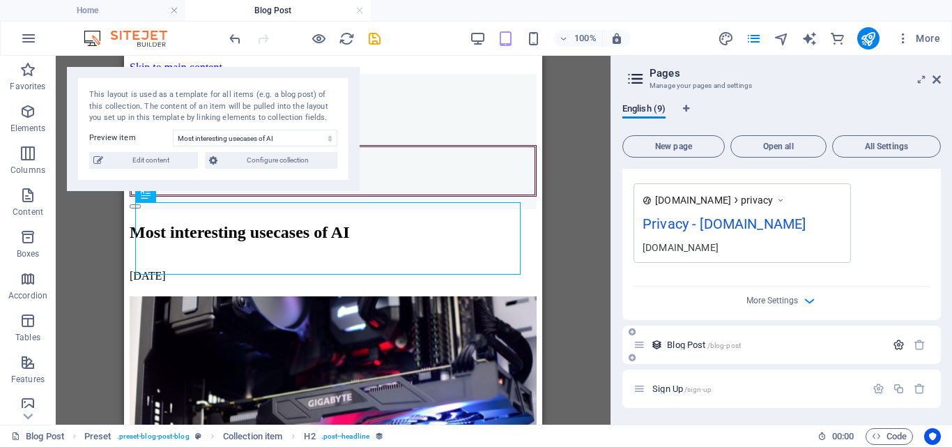
click at [893, 346] on icon "button" at bounding box center [899, 345] width 12 height 12
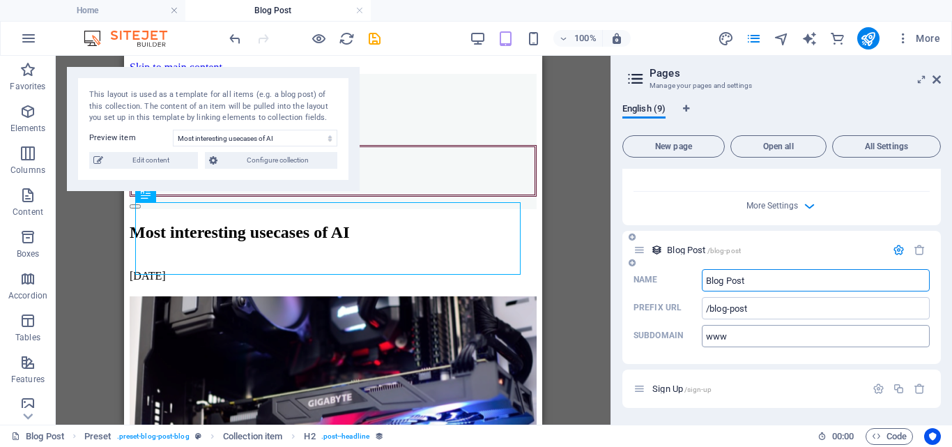
scroll to position [4156, 0]
click at [415, 128] on div "About Contact" at bounding box center [333, 141] width 407 height 135
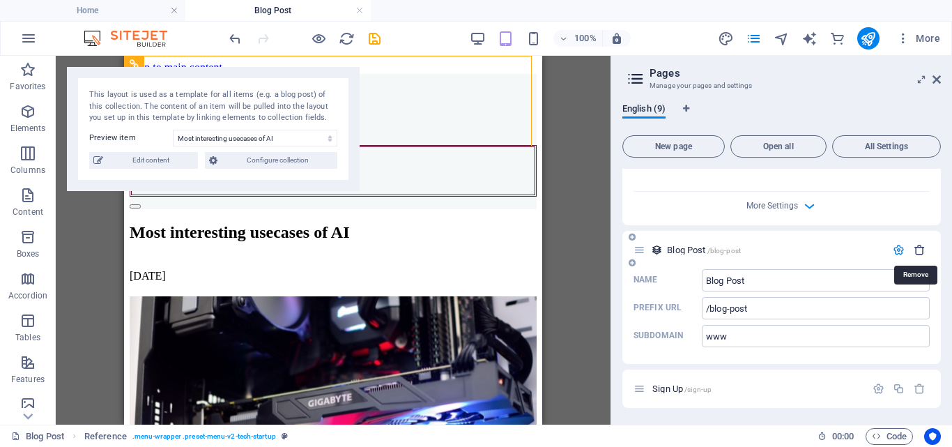
click at [915, 246] on icon "button" at bounding box center [920, 250] width 12 height 12
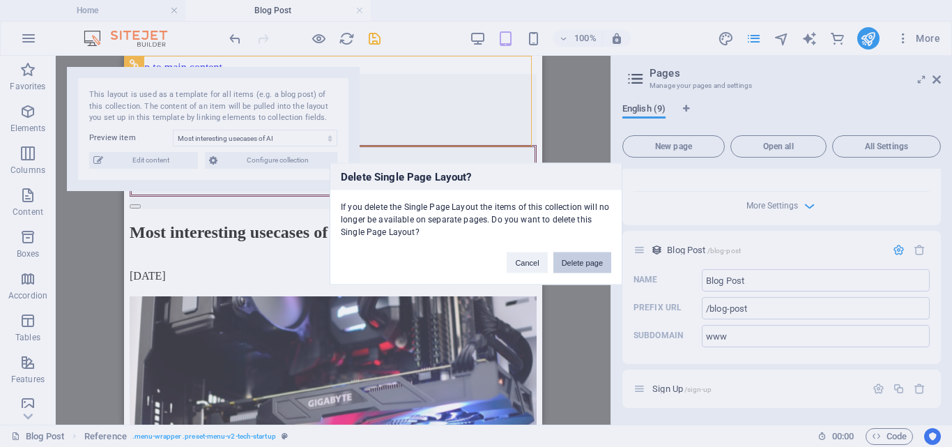
click at [581, 261] on button "Delete page" at bounding box center [583, 262] width 58 height 21
click at [0, 0] on div "Drag here to replace the existing content. Press “Ctrl” if you want to create a…" at bounding box center [0, 0] width 0 height 0
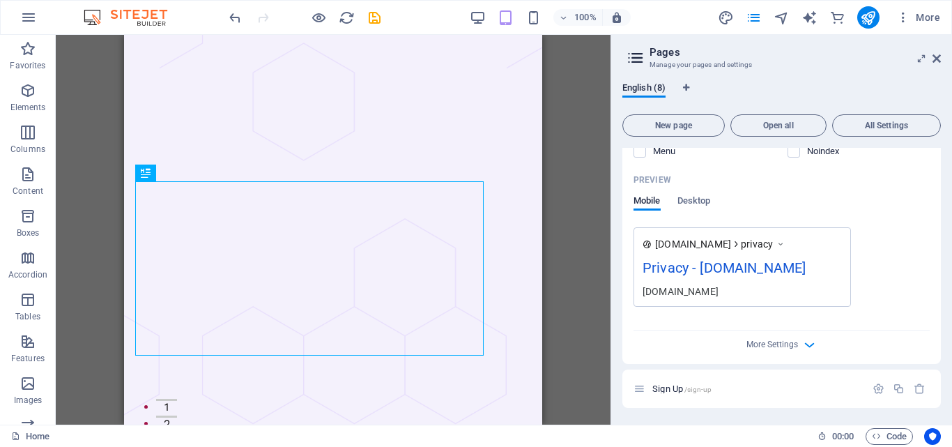
scroll to position [3997, 0]
click at [874, 388] on icon "button" at bounding box center [879, 389] width 12 height 12
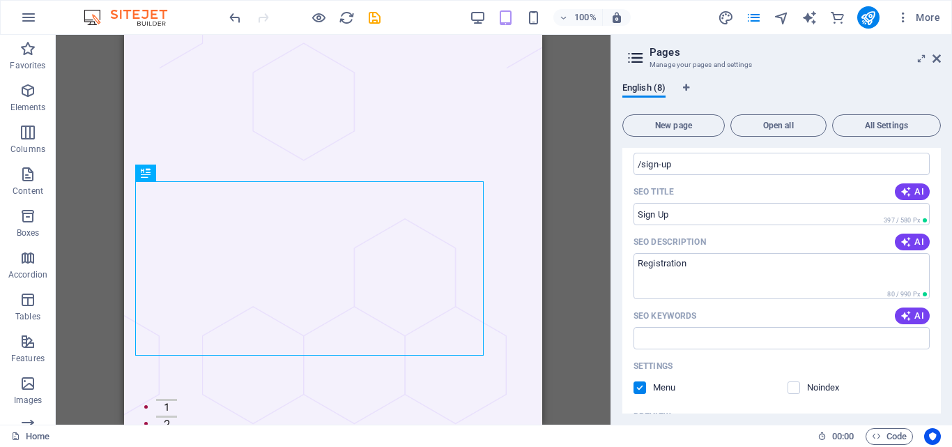
scroll to position [3998, 0]
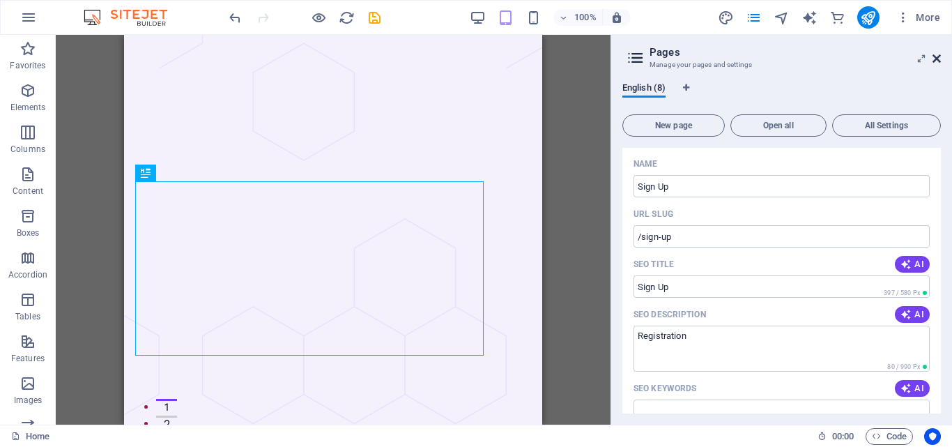
click at [936, 56] on icon at bounding box center [937, 58] width 8 height 11
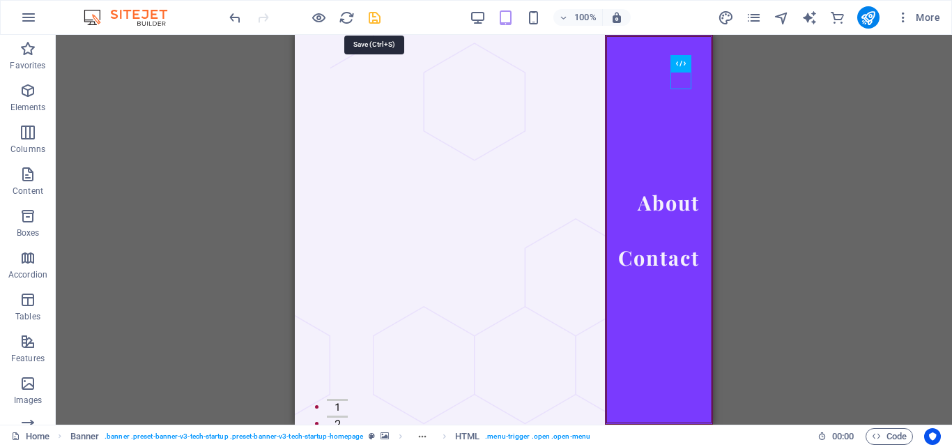
click at [374, 14] on icon "save" at bounding box center [375, 18] width 16 height 16
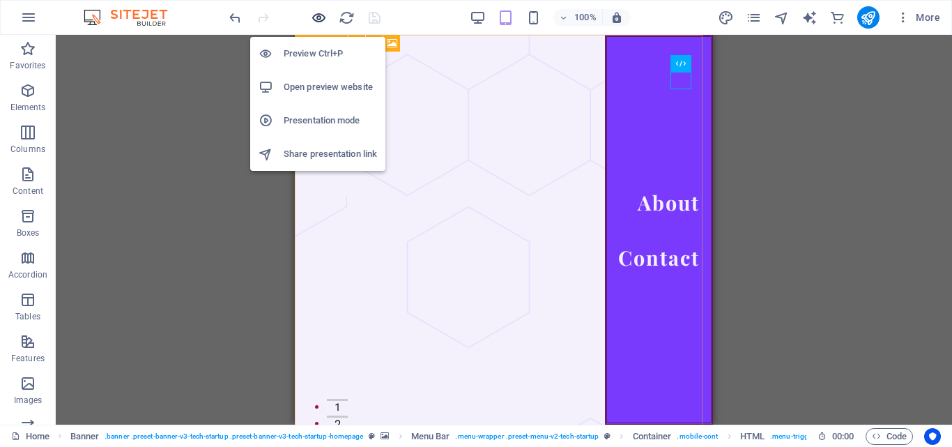
click at [319, 15] on icon "button" at bounding box center [319, 18] width 16 height 16
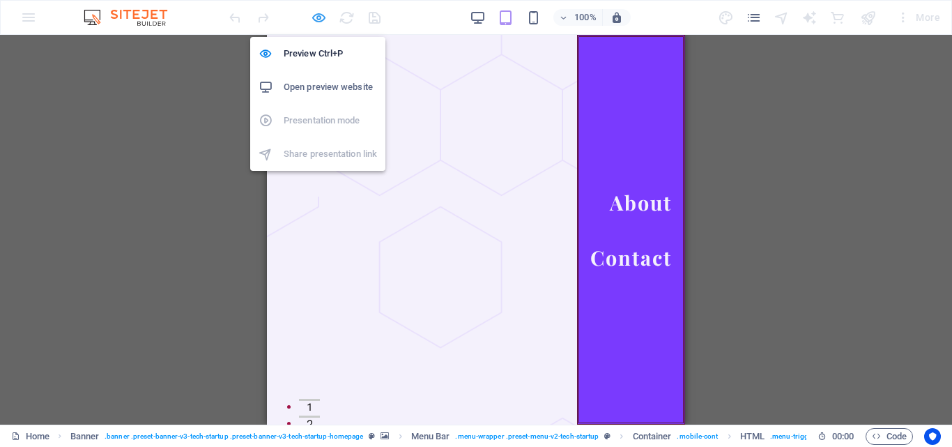
click at [319, 15] on icon "button" at bounding box center [319, 18] width 16 height 16
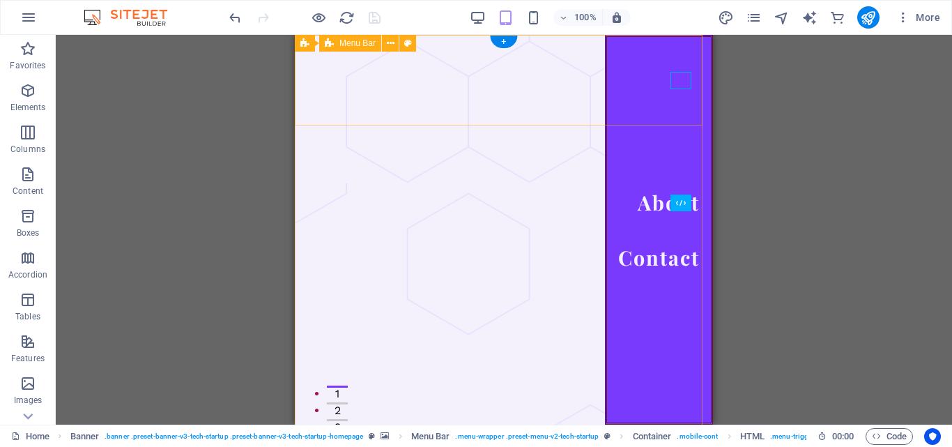
scroll to position [0, 0]
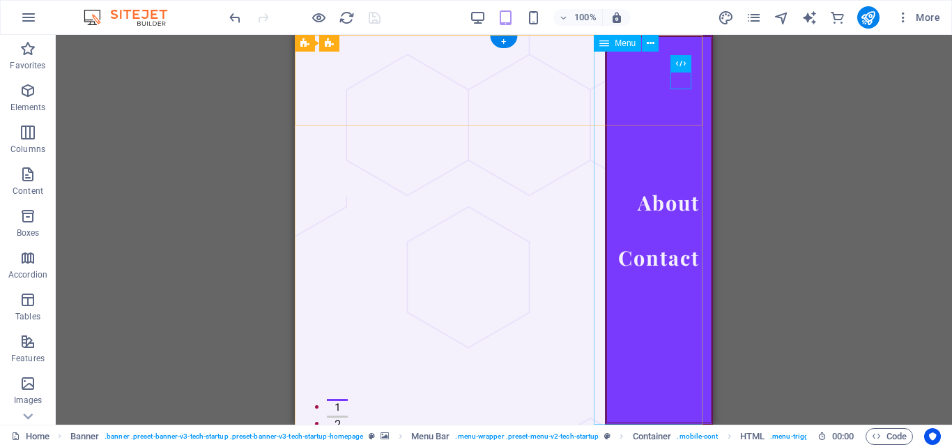
click at [647, 204] on nav "About Contact" at bounding box center [659, 230] width 108 height 390
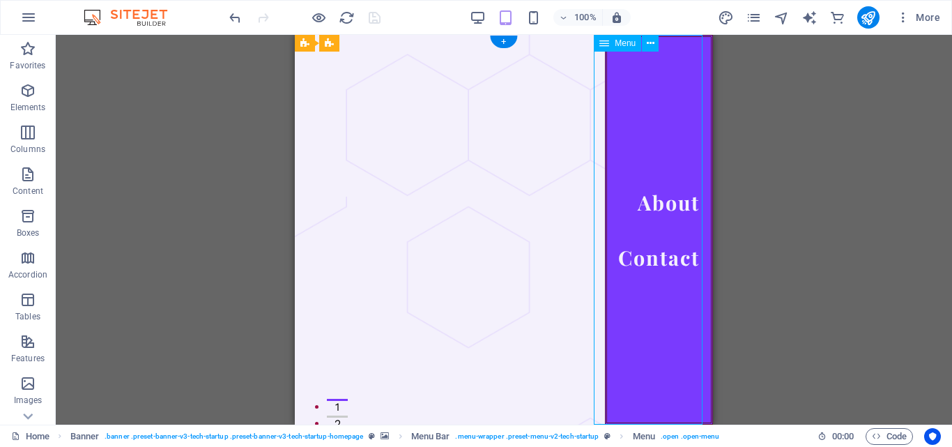
click at [670, 205] on nav "About Contact" at bounding box center [659, 230] width 108 height 390
select select "1"
select select
select select "3"
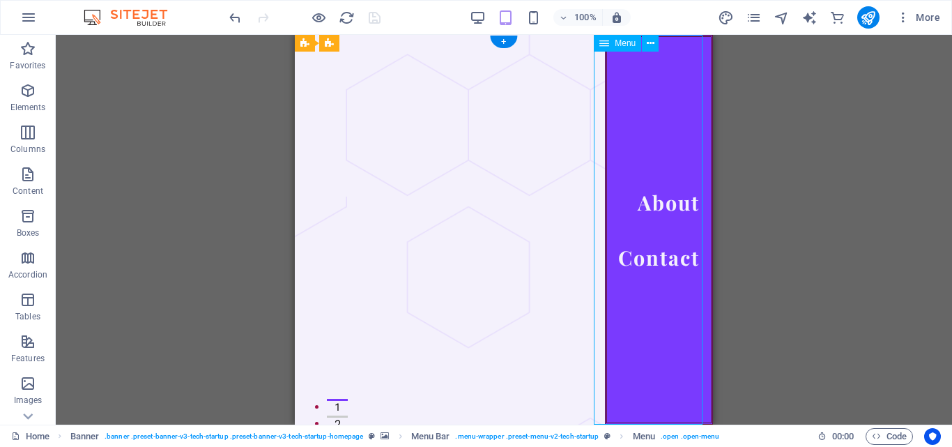
select select
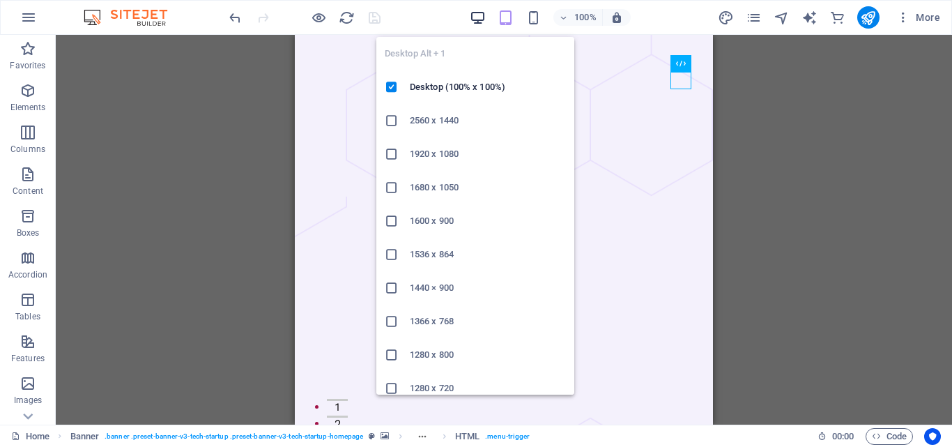
click at [482, 18] on icon "button" at bounding box center [478, 18] width 16 height 16
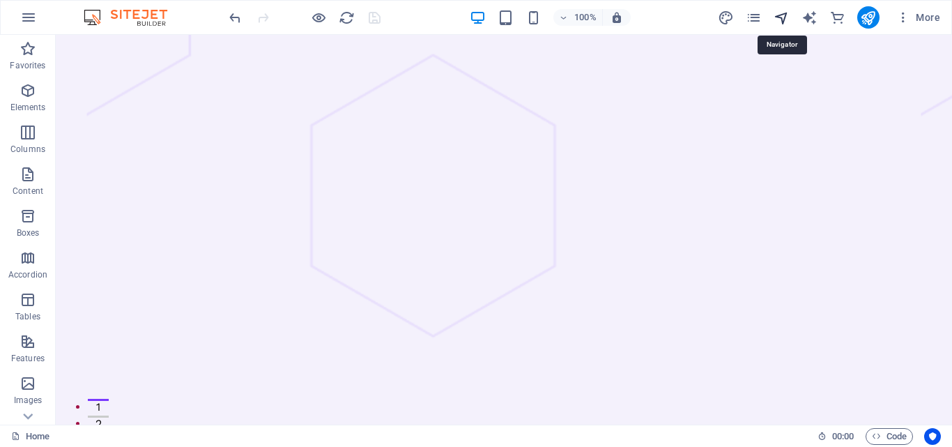
click at [788, 18] on icon "navigator" at bounding box center [782, 18] width 16 height 16
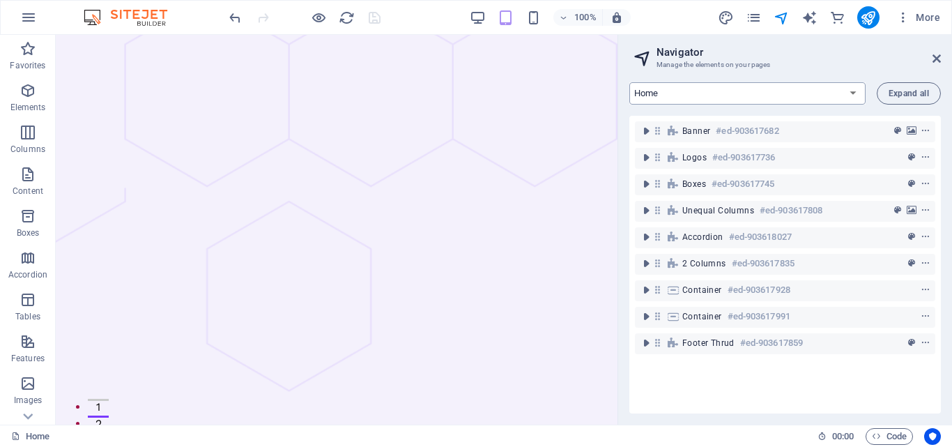
click at [855, 94] on select "Home About Pricing Contact Blog Legal Notice Privacy Sign Up" at bounding box center [747, 93] width 236 height 22
click at [754, 21] on icon "pages" at bounding box center [754, 18] width 16 height 16
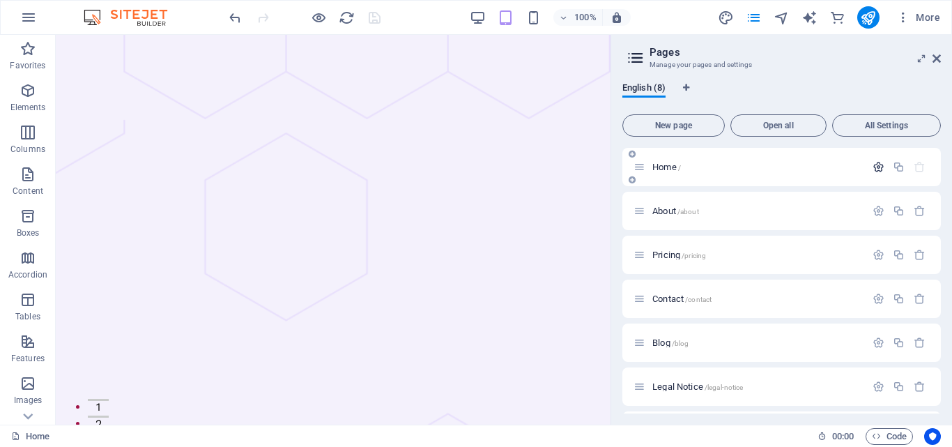
click at [873, 165] on icon "button" at bounding box center [879, 167] width 12 height 12
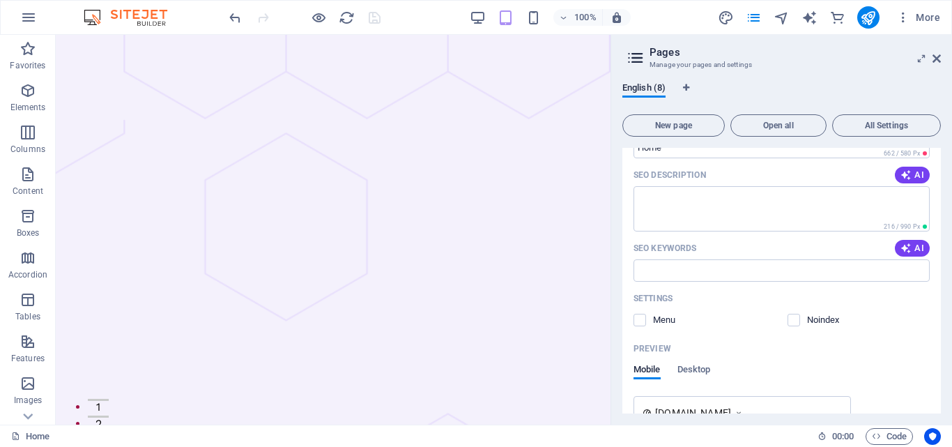
scroll to position [209, 0]
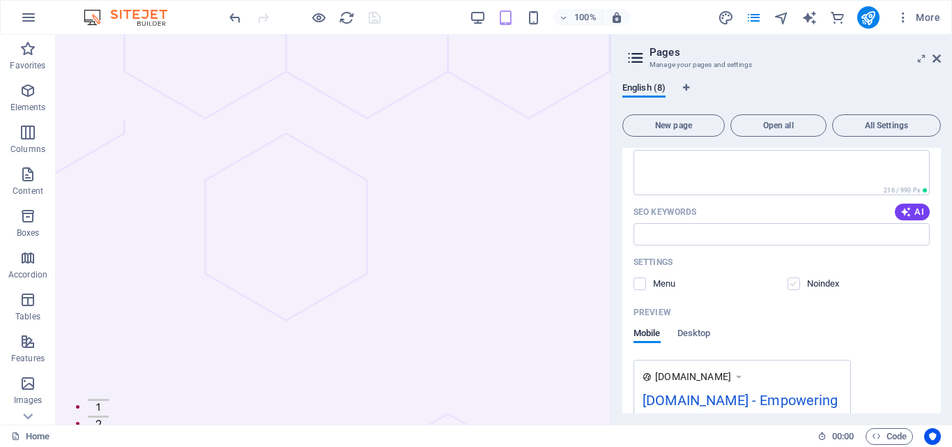
click at [796, 279] on label at bounding box center [794, 283] width 13 height 13
click at [0, 0] on input "checkbox" at bounding box center [0, 0] width 0 height 0
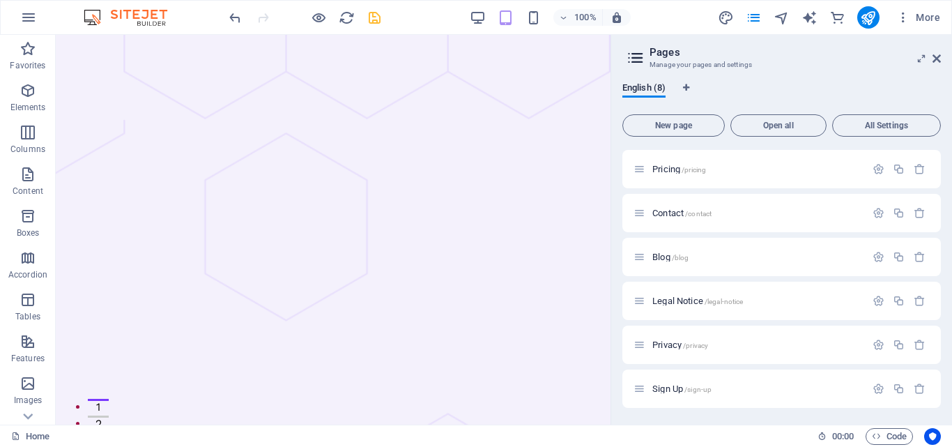
scroll to position [558, 0]
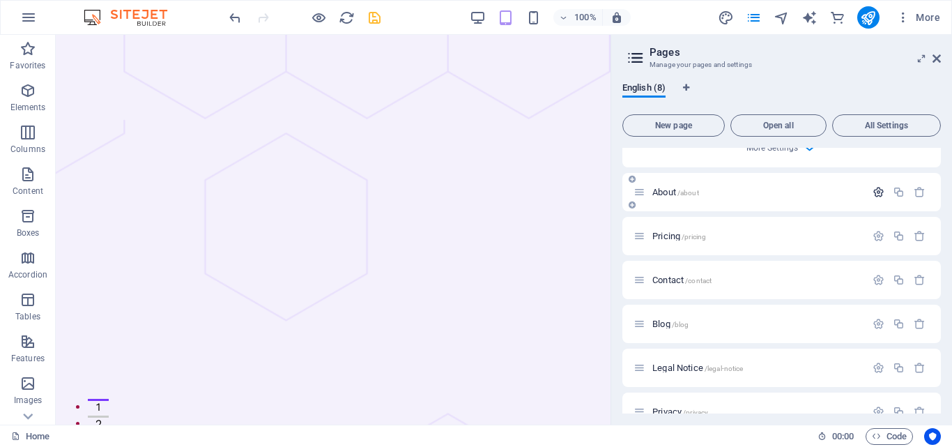
click at [879, 198] on icon "button" at bounding box center [879, 192] width 12 height 12
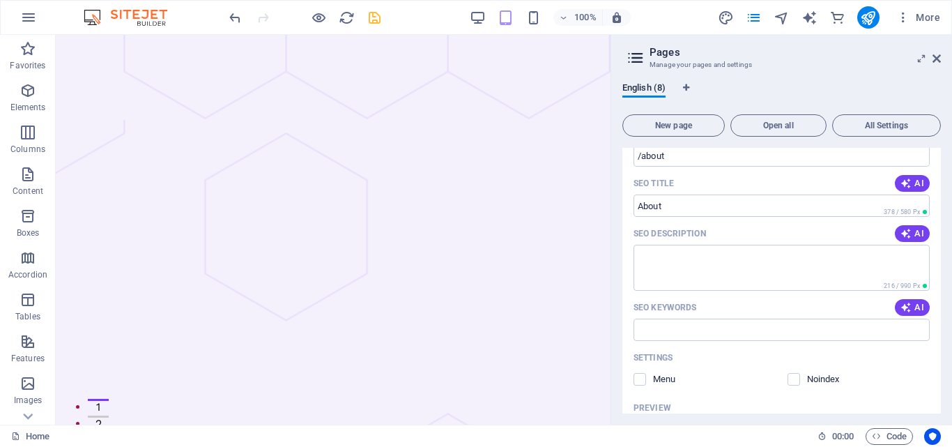
scroll to position [906, 0]
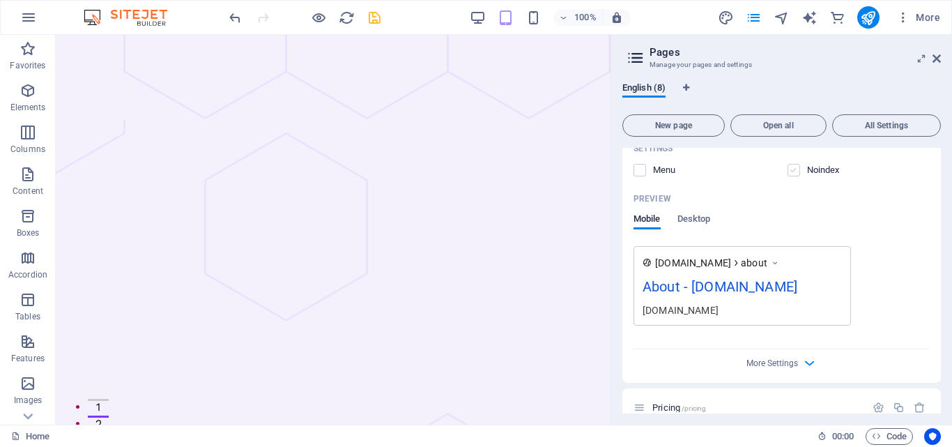
click at [794, 176] on label at bounding box center [794, 170] width 13 height 13
click at [0, 0] on input "checkbox" at bounding box center [0, 0] width 0 height 0
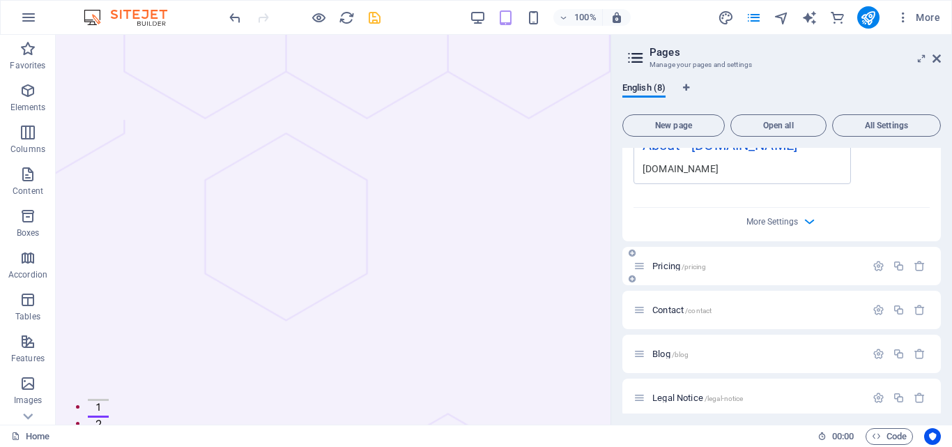
scroll to position [1064, 0]
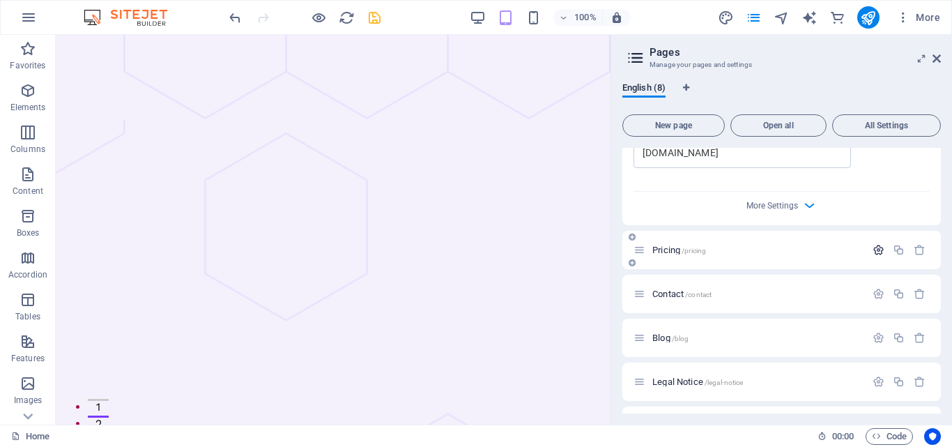
click at [877, 256] on icon "button" at bounding box center [879, 250] width 12 height 12
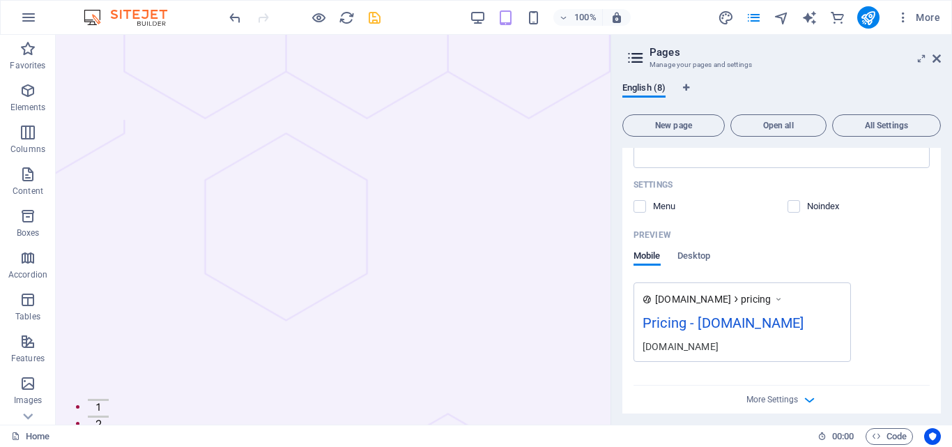
scroll to position [1482, 0]
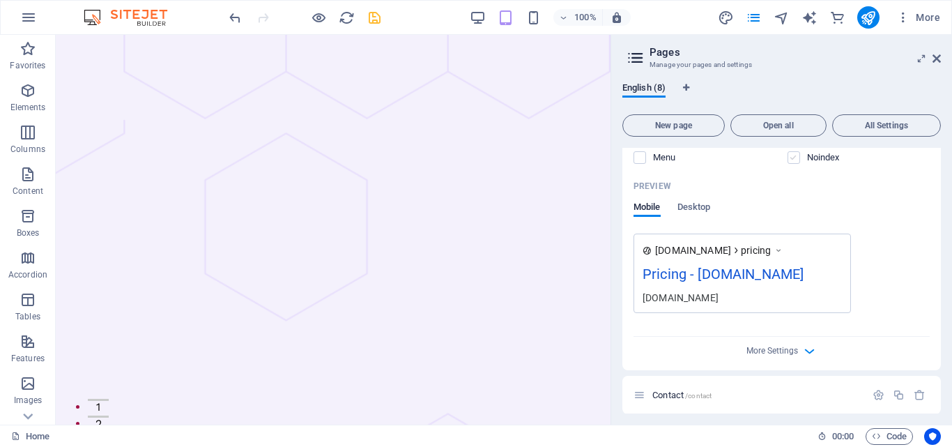
click at [788, 164] on label at bounding box center [794, 157] width 13 height 13
click at [0, 0] on input "checkbox" at bounding box center [0, 0] width 0 height 0
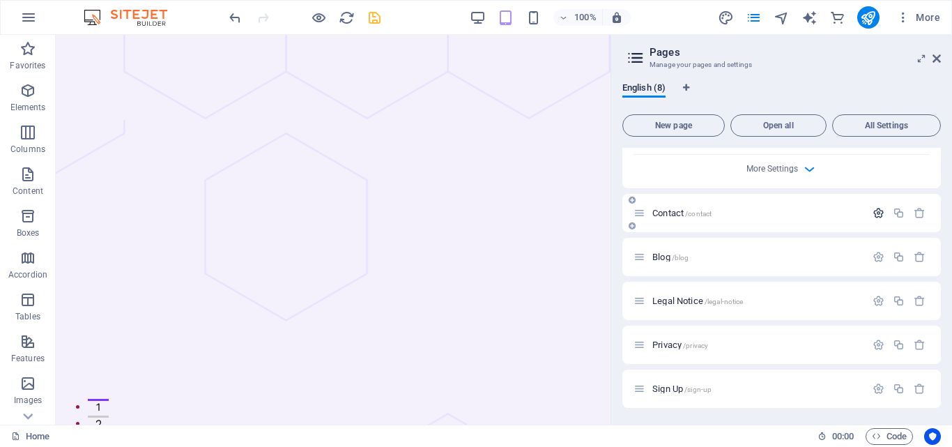
click at [873, 208] on icon "button" at bounding box center [879, 213] width 12 height 12
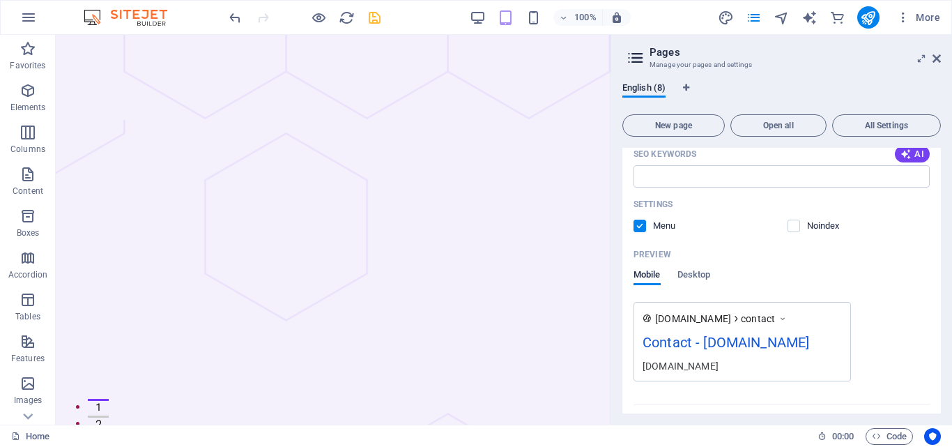
scroll to position [2110, 0]
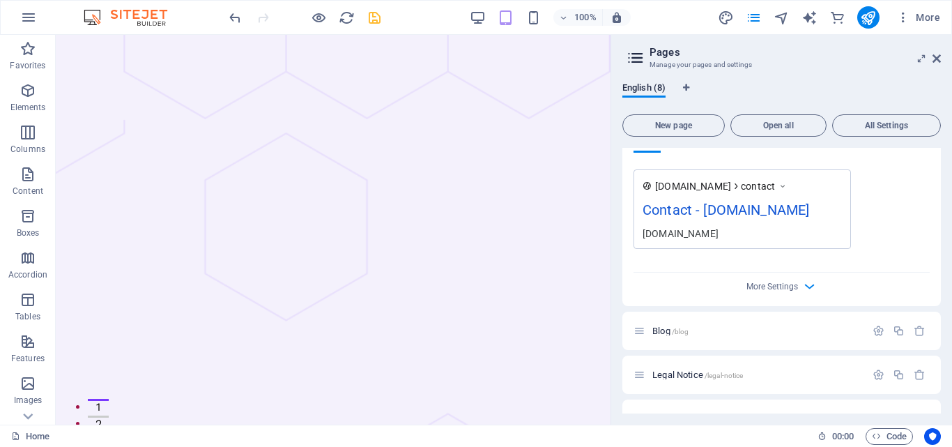
click at [794, 105] on div "Settings Menu Noindex" at bounding box center [782, 83] width 296 height 45
click at [794, 100] on label at bounding box center [794, 93] width 13 height 13
click at [0, 0] on input "checkbox" at bounding box center [0, 0] width 0 height 0
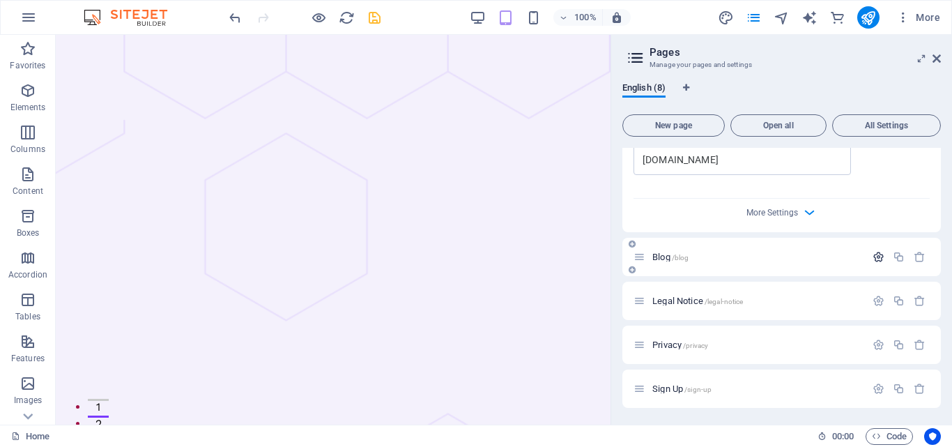
click at [879, 251] on icon "button" at bounding box center [879, 257] width 12 height 12
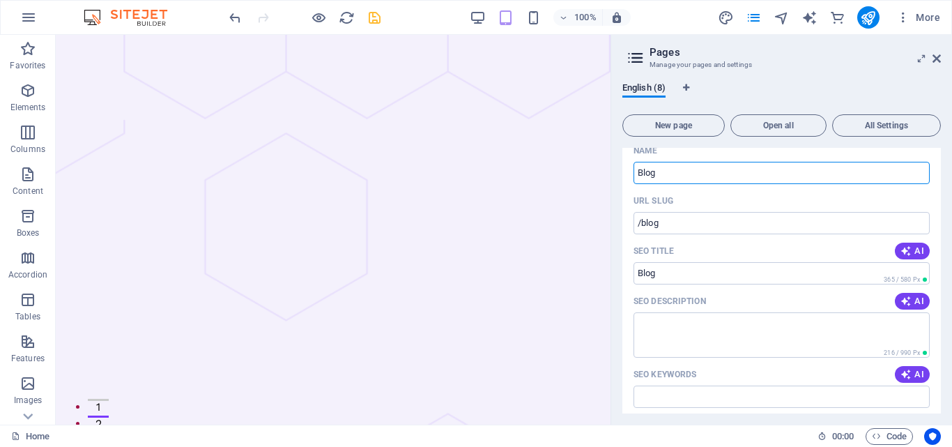
scroll to position [2600, 0]
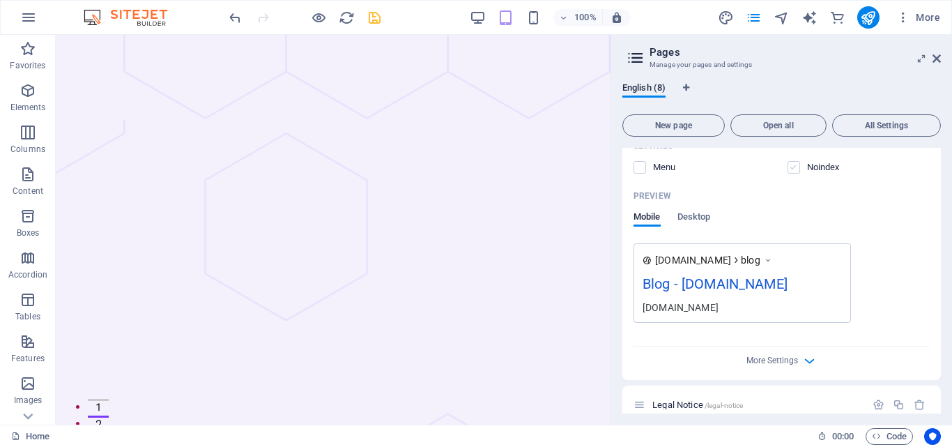
click at [792, 174] on label at bounding box center [794, 167] width 13 height 13
click at [0, 0] on input "checkbox" at bounding box center [0, 0] width 0 height 0
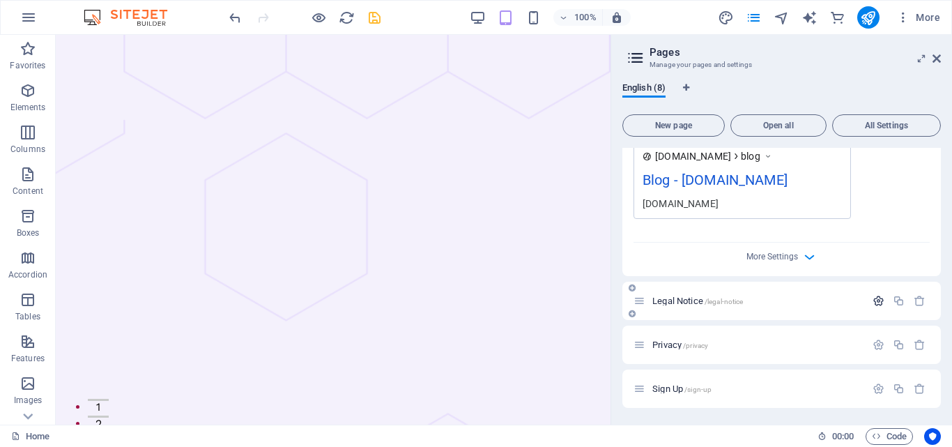
click at [874, 302] on icon "button" at bounding box center [879, 301] width 12 height 12
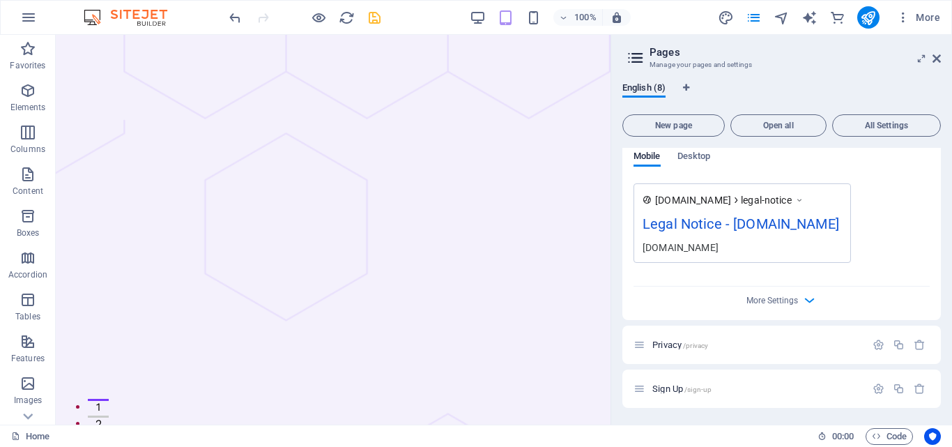
scroll to position [3297, 0]
click at [795, 114] on label at bounding box center [794, 107] width 13 height 13
click at [0, 0] on input "checkbox" at bounding box center [0, 0] width 0 height 0
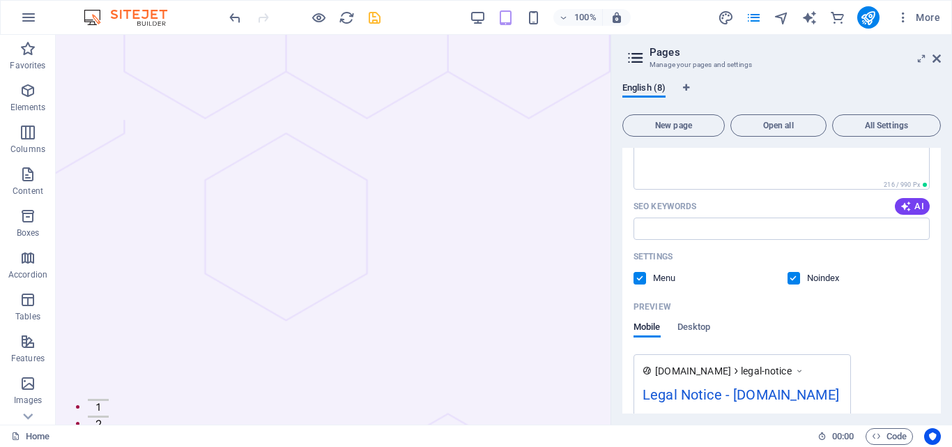
scroll to position [3228, 0]
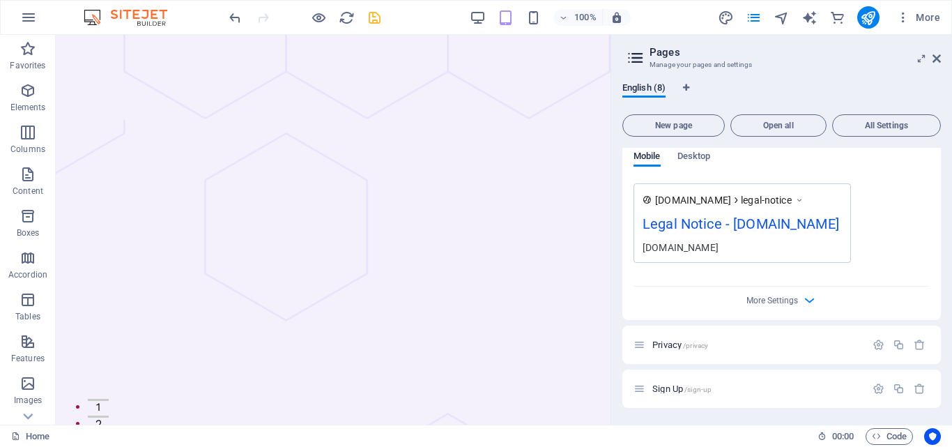
drag, startPoint x: 641, startPoint y: 273, endPoint x: 726, endPoint y: 301, distance: 90.4
click at [640, 114] on label at bounding box center [640, 107] width 13 height 13
click at [0, 0] on input "checkbox" at bounding box center [0, 0] width 0 height 0
click at [873, 341] on icon "button" at bounding box center [879, 345] width 12 height 12
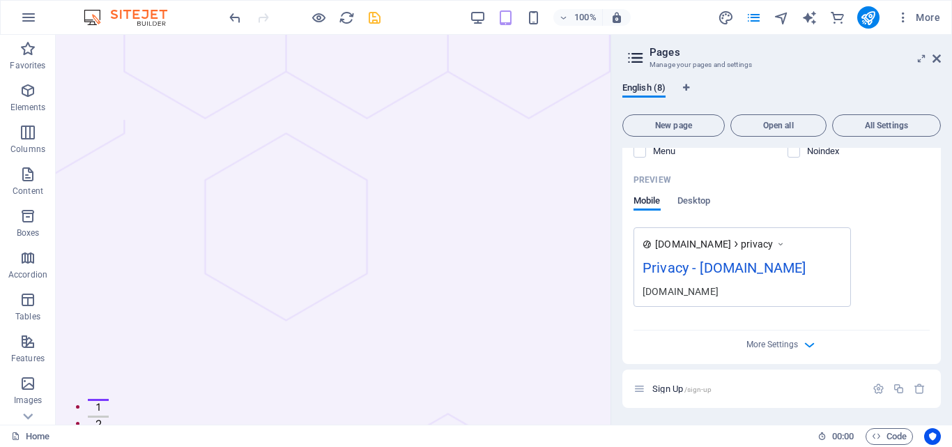
scroll to position [3926, 0]
click at [794, 158] on label at bounding box center [794, 151] width 13 height 13
click at [0, 0] on input "checkbox" at bounding box center [0, 0] width 0 height 0
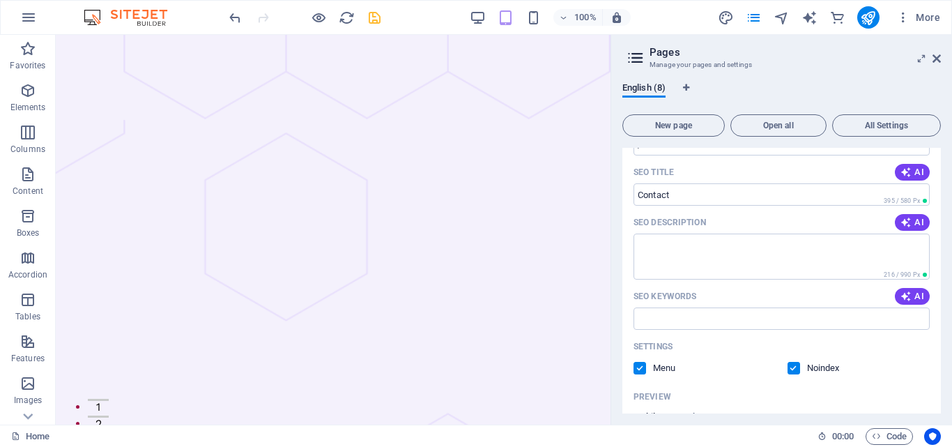
scroll to position [1975, 0]
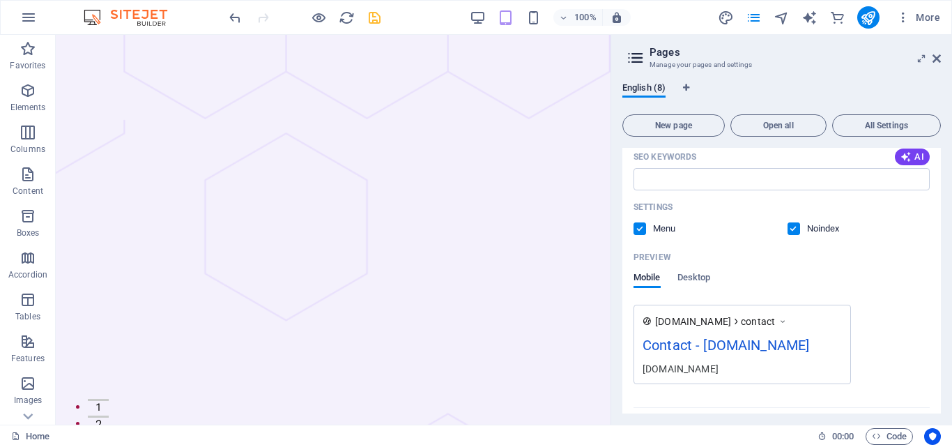
click at [642, 235] on label at bounding box center [640, 228] width 13 height 13
click at [0, 0] on input "checkbox" at bounding box center [0, 0] width 0 height 0
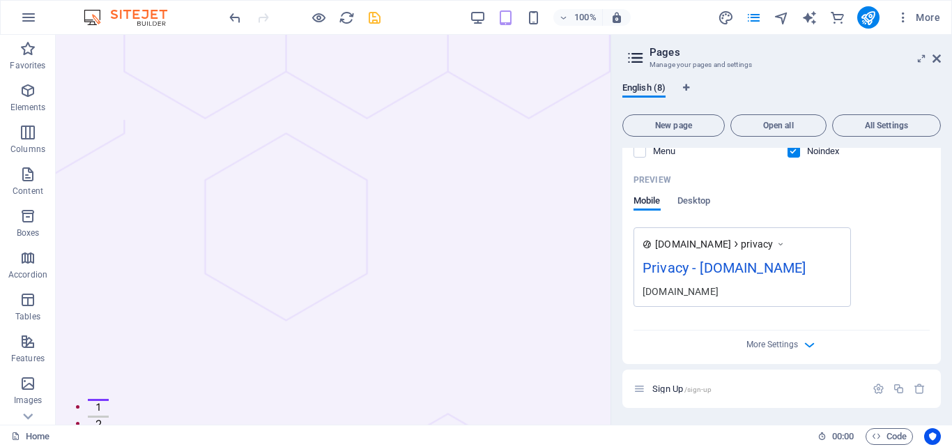
scroll to position [3997, 0]
click at [737, 392] on p "Sign Up /sign-up" at bounding box center [757, 388] width 209 height 9
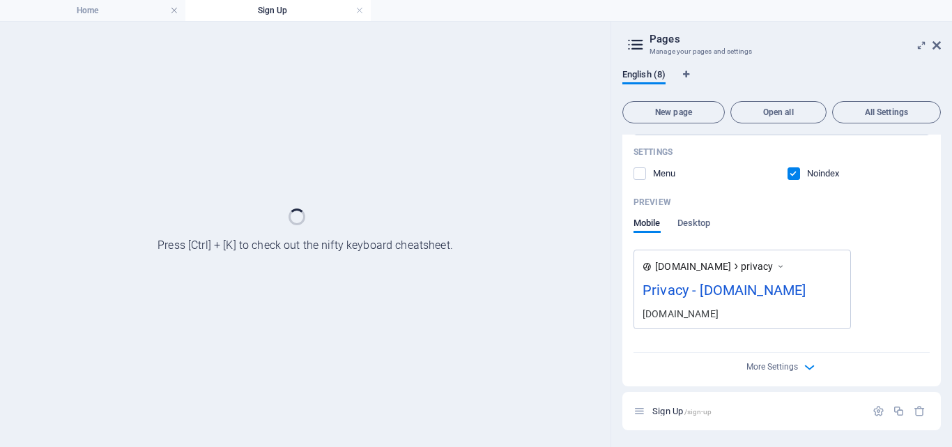
scroll to position [3961, 0]
click at [696, 410] on span "/sign-up" at bounding box center [698, 412] width 27 height 8
click at [877, 416] on icon "button" at bounding box center [879, 411] width 12 height 12
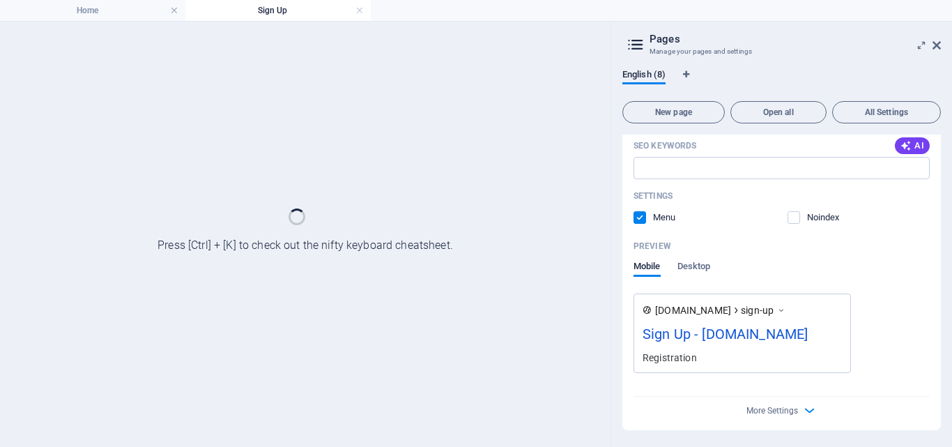
scroll to position [4488, 0]
click at [696, 258] on span "Desktop" at bounding box center [694, 268] width 33 height 20
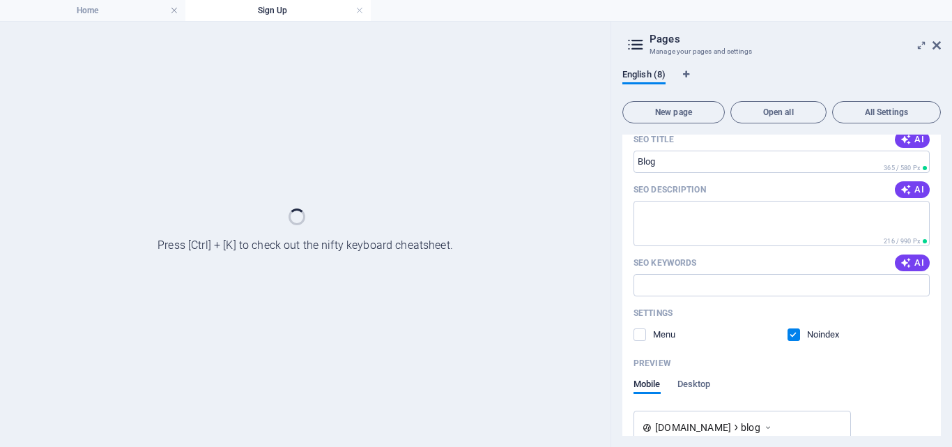
scroll to position [2155, 0]
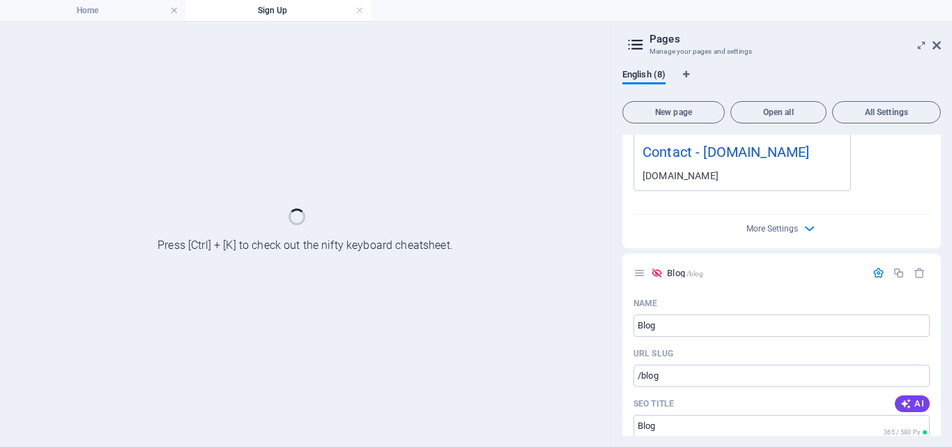
drag, startPoint x: 307, startPoint y: 10, endPoint x: 549, endPoint y: 52, distance: 245.5
click at [549, 52] on div at bounding box center [305, 234] width 611 height 425
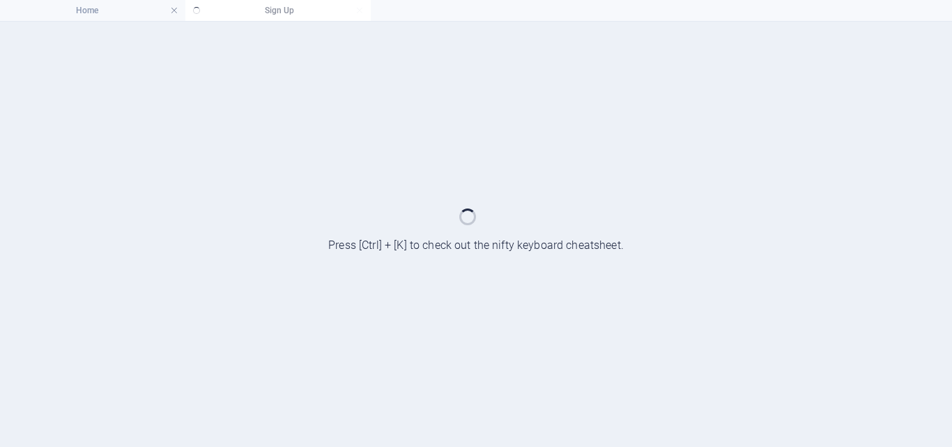
click at [281, 6] on ul "Home Sign Up" at bounding box center [476, 10] width 952 height 21
click at [82, 6] on h4 "Home" at bounding box center [92, 10] width 185 height 15
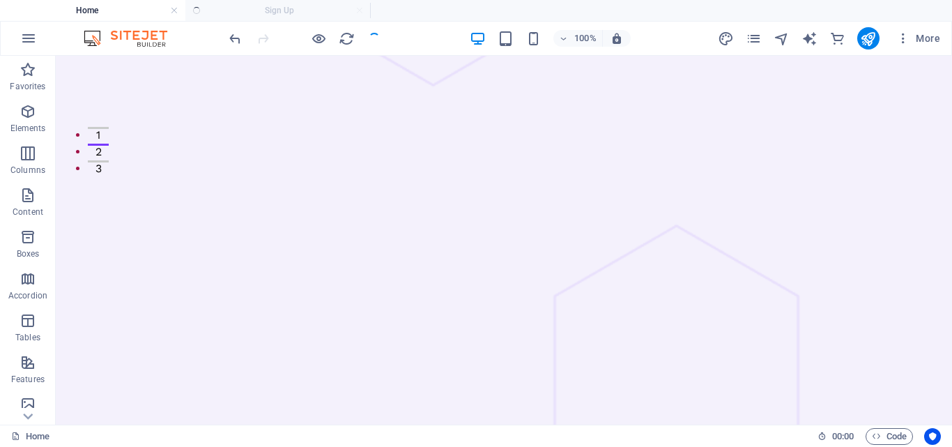
scroll to position [279, 0]
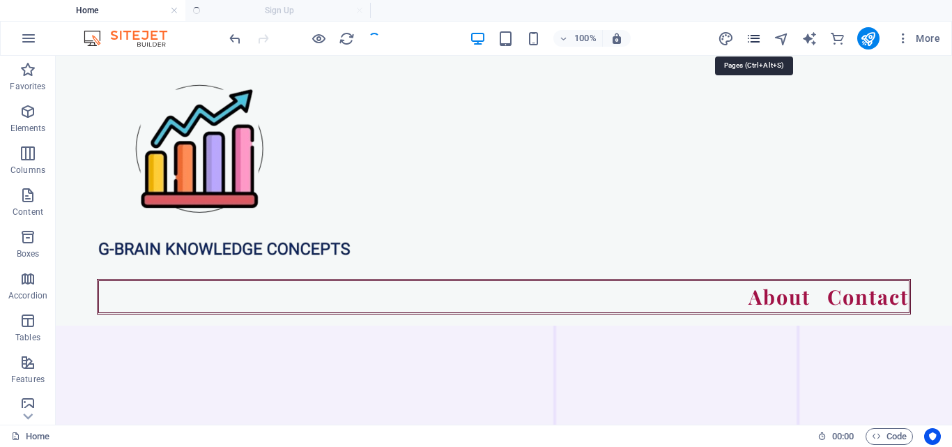
click at [751, 42] on icon "pages" at bounding box center [754, 39] width 16 height 16
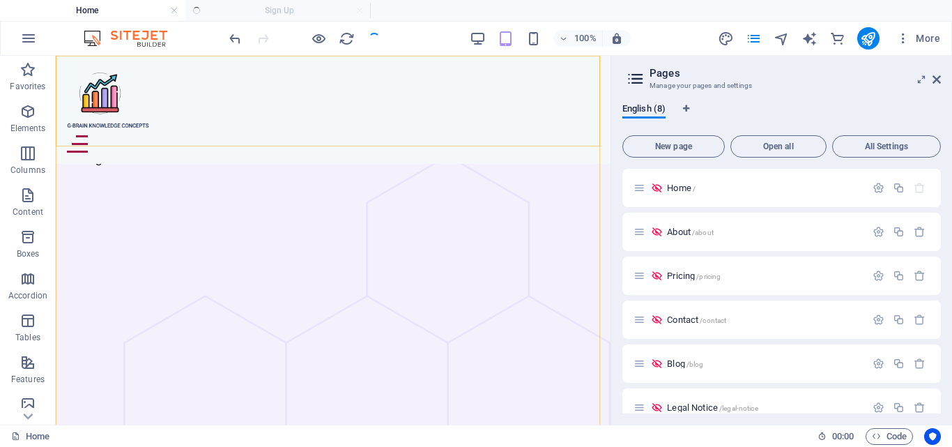
scroll to position [0, 0]
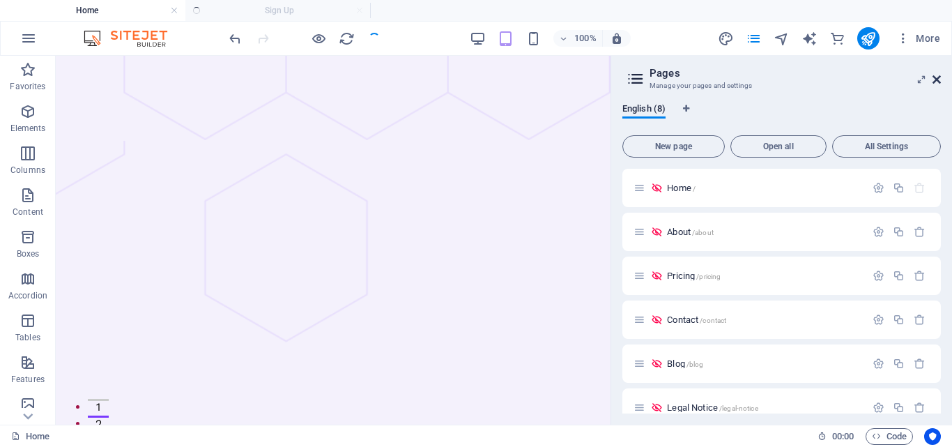
click at [936, 76] on icon at bounding box center [937, 79] width 8 height 11
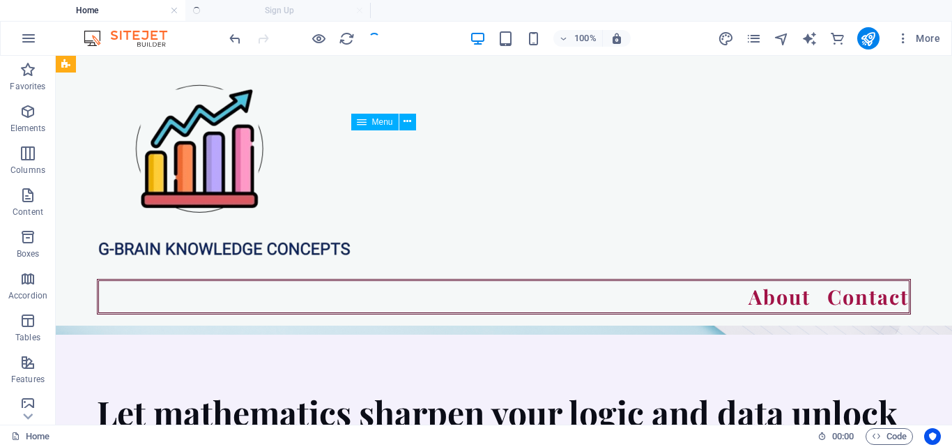
scroll to position [1813, 0]
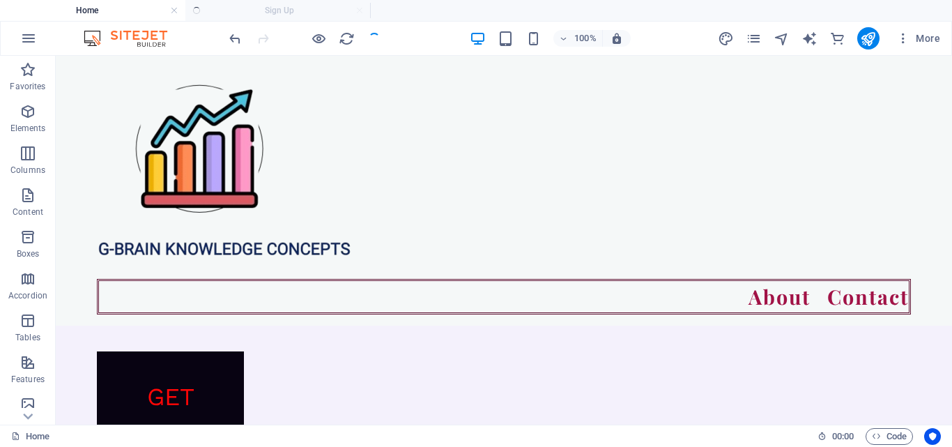
click at [373, 40] on div at bounding box center [305, 38] width 156 height 22
click at [302, 47] on div at bounding box center [305, 38] width 156 height 22
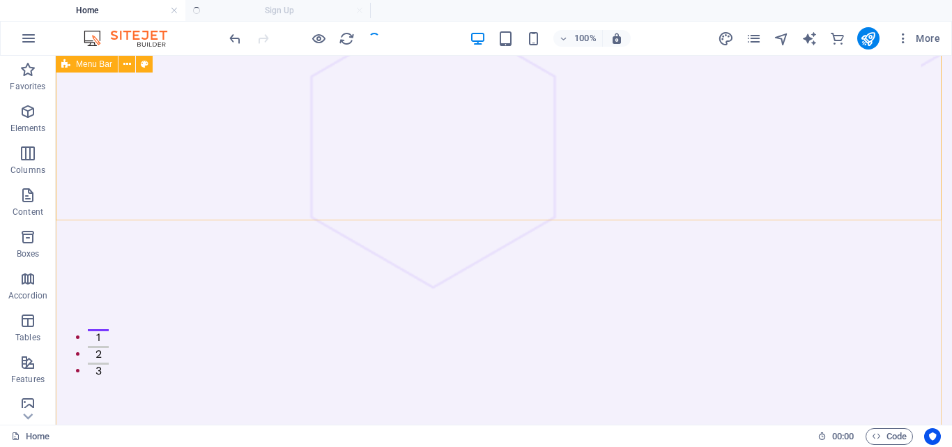
scroll to position [0, 0]
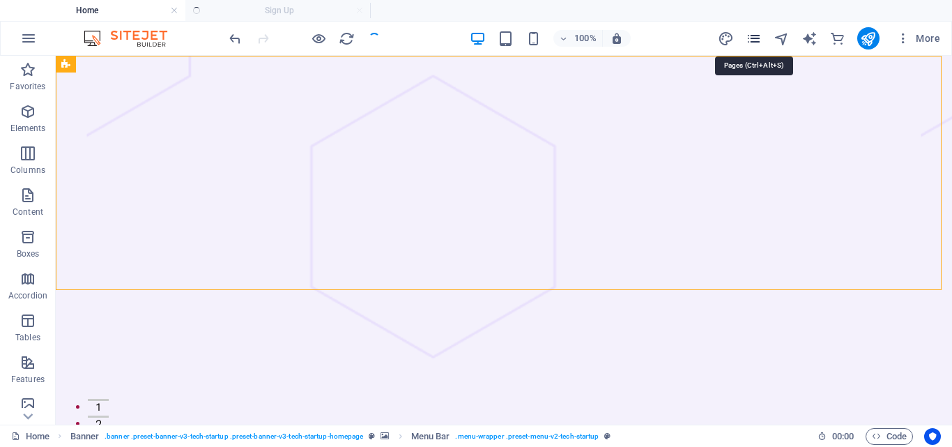
click at [754, 40] on icon "pages" at bounding box center [754, 39] width 16 height 16
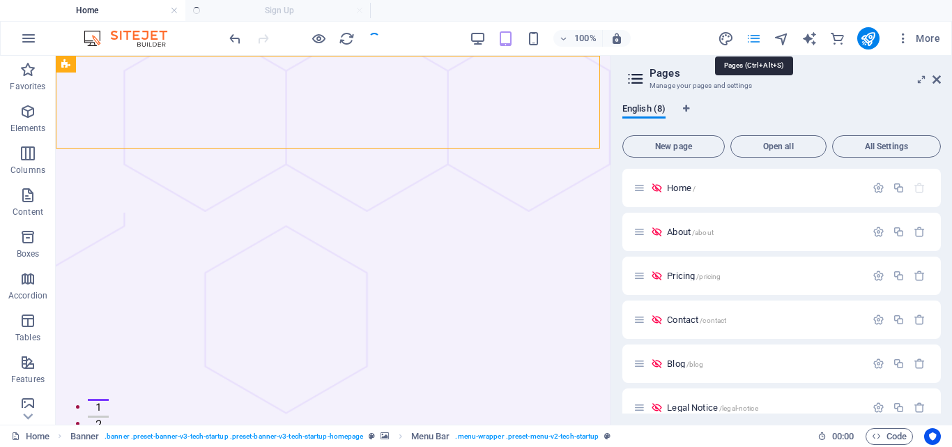
click at [754, 40] on icon "pages" at bounding box center [754, 39] width 16 height 16
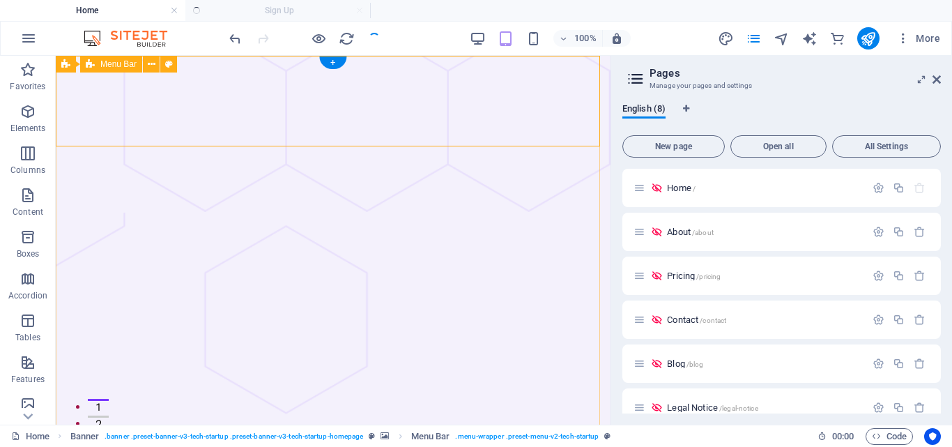
click at [938, 82] on icon at bounding box center [937, 79] width 8 height 11
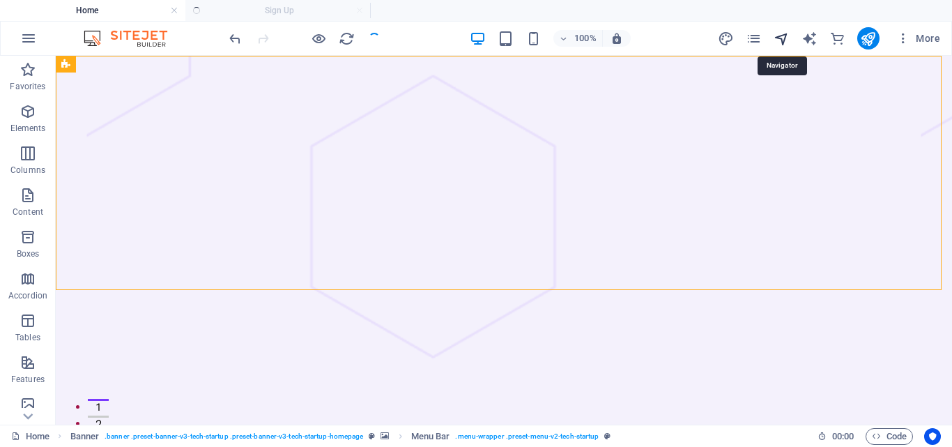
click at [781, 35] on icon "navigator" at bounding box center [782, 39] width 16 height 16
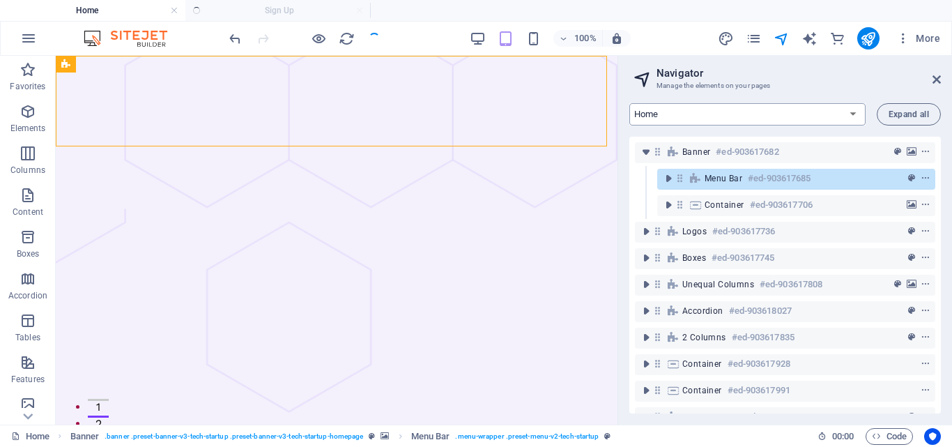
click at [855, 109] on select "Home About Pricing Contact Blog Legal Notice Privacy Sign Up" at bounding box center [747, 114] width 236 height 22
click at [629, 103] on select "Home About Pricing Contact Blog Legal Notice Privacy Sign Up" at bounding box center [747, 114] width 236 height 22
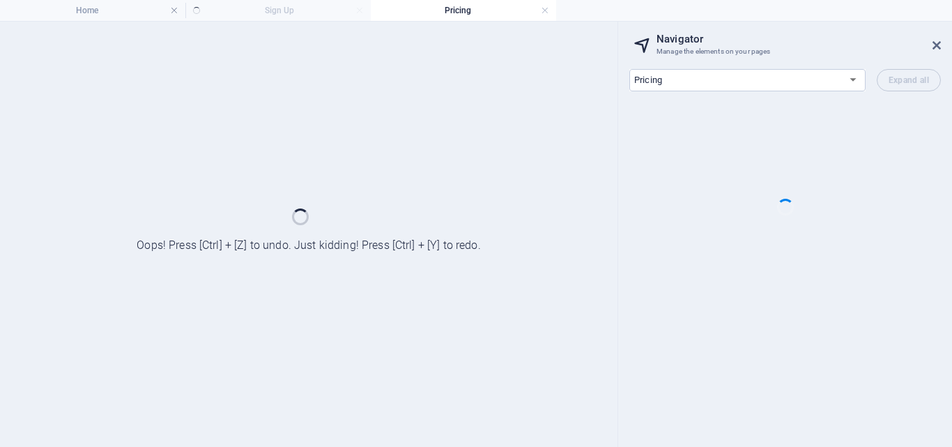
click at [416, 142] on div at bounding box center [309, 234] width 618 height 425
click at [907, 20] on ul "Home Sign Up Pricing" at bounding box center [476, 10] width 952 height 21
click at [852, 86] on select "Home About Pricing Contact Blog Legal Notice Privacy Sign Up" at bounding box center [747, 80] width 236 height 22
select select "16965495-en"
click at [629, 69] on select "Home About Pricing Contact Blog Legal Notice Privacy Sign Up" at bounding box center [747, 80] width 236 height 22
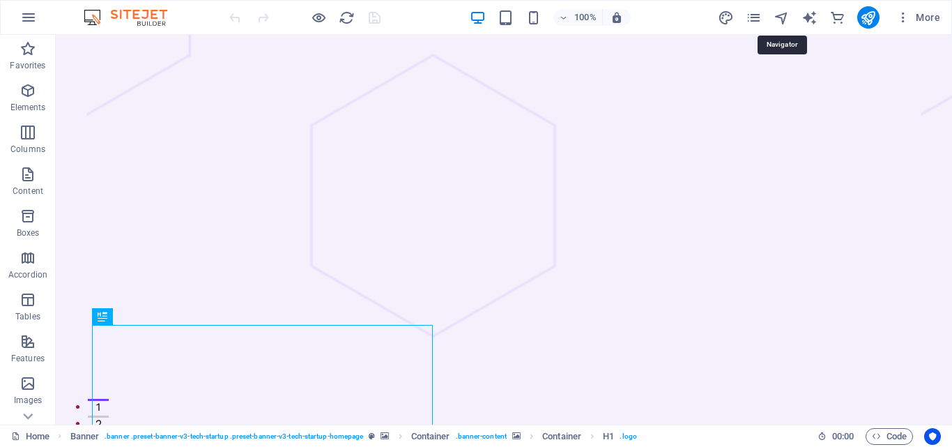
click at [786, 17] on icon "navigator" at bounding box center [782, 18] width 16 height 16
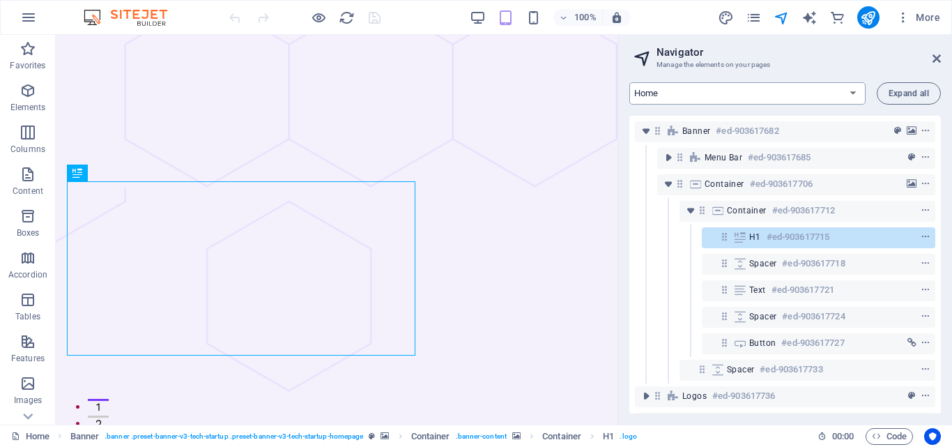
click at [864, 93] on select "Home About Pricing Contact Blog Legal Notice Privacy Sign Up" at bounding box center [747, 93] width 236 height 22
click at [758, 20] on icon "pages" at bounding box center [754, 18] width 16 height 16
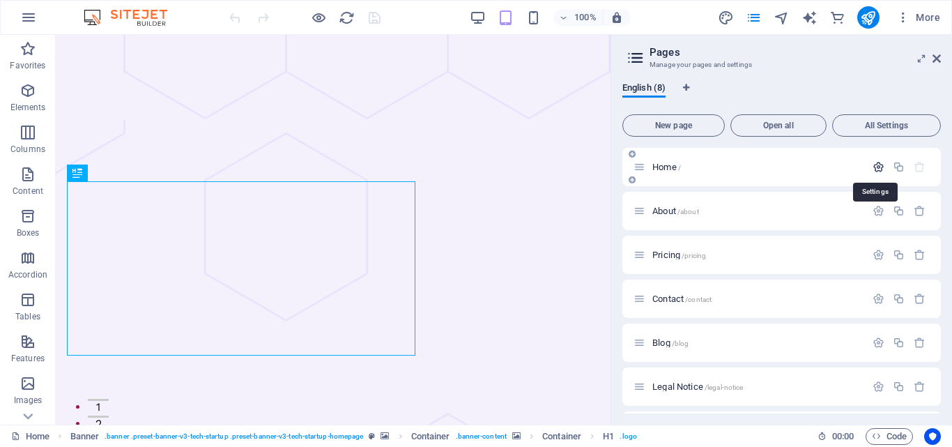
click at [880, 168] on icon "button" at bounding box center [879, 167] width 12 height 12
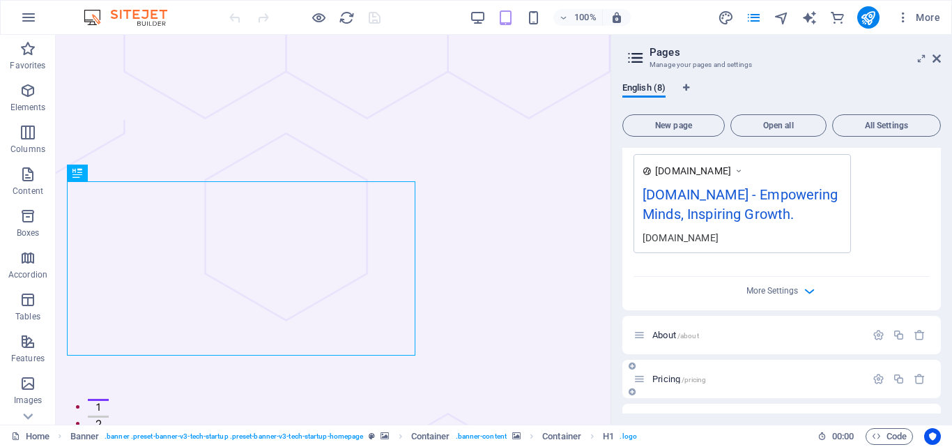
scroll to position [418, 0]
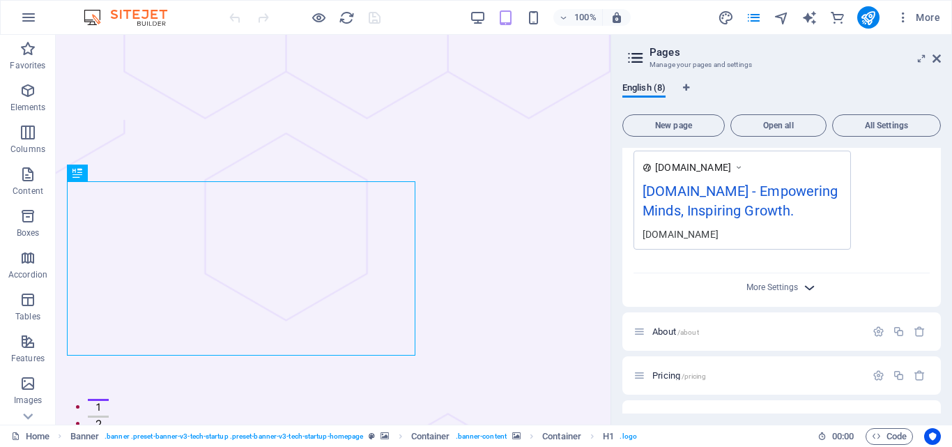
click at [806, 296] on icon "button" at bounding box center [810, 288] width 16 height 16
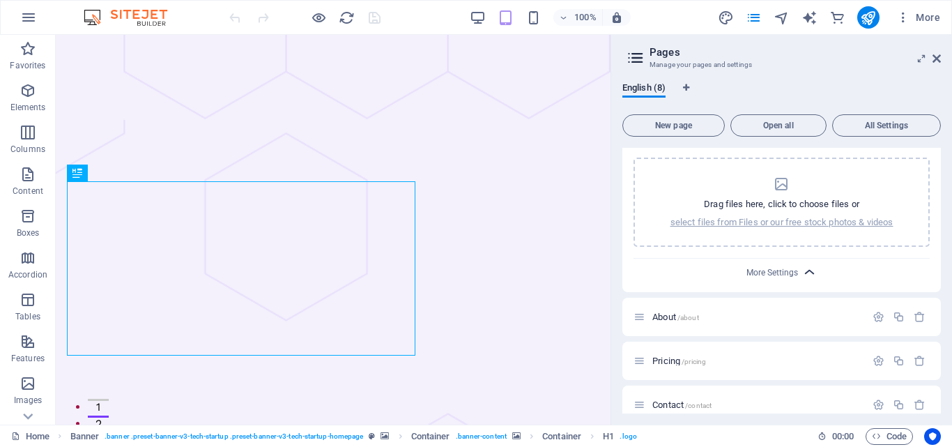
scroll to position [627, 0]
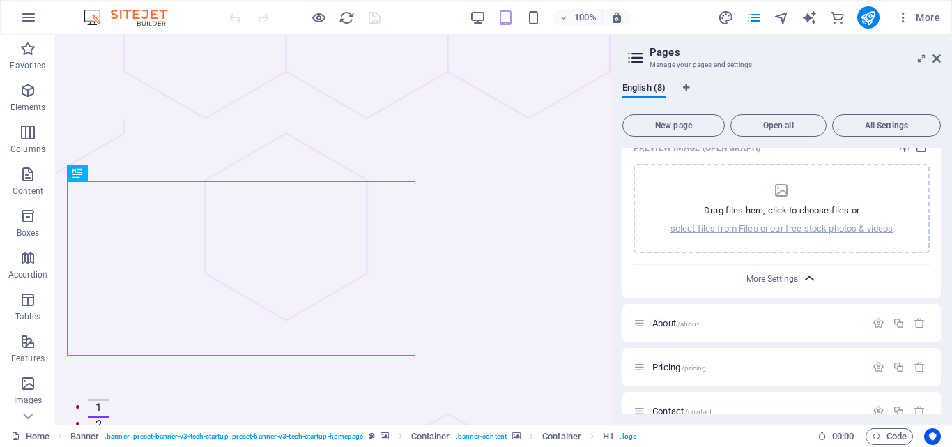
click at [806, 287] on icon "button" at bounding box center [810, 278] width 16 height 16
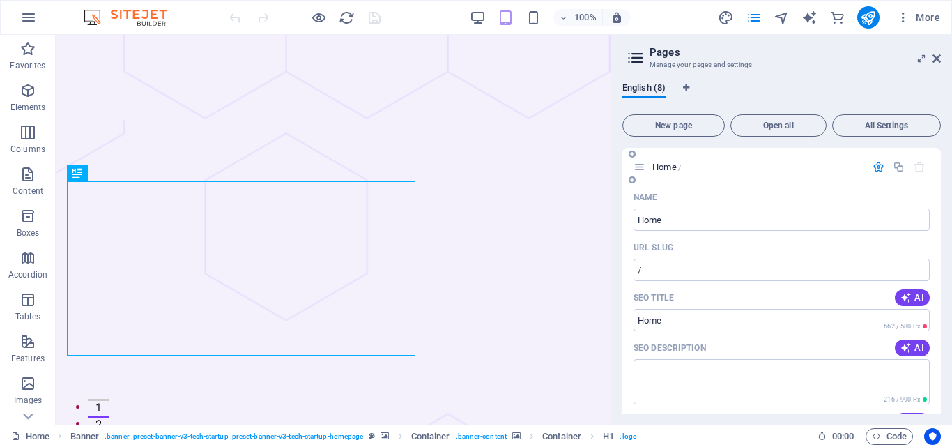
scroll to position [209, 0]
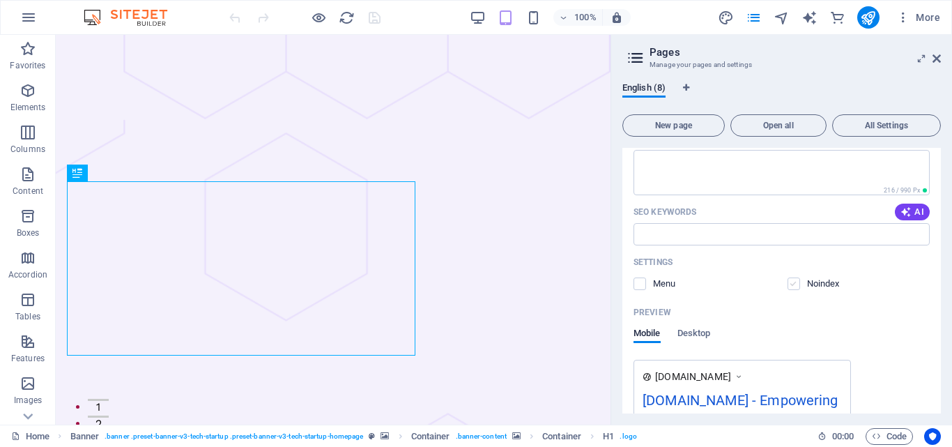
click at [791, 288] on label at bounding box center [794, 283] width 13 height 13
click at [0, 0] on input "checkbox" at bounding box center [0, 0] width 0 height 0
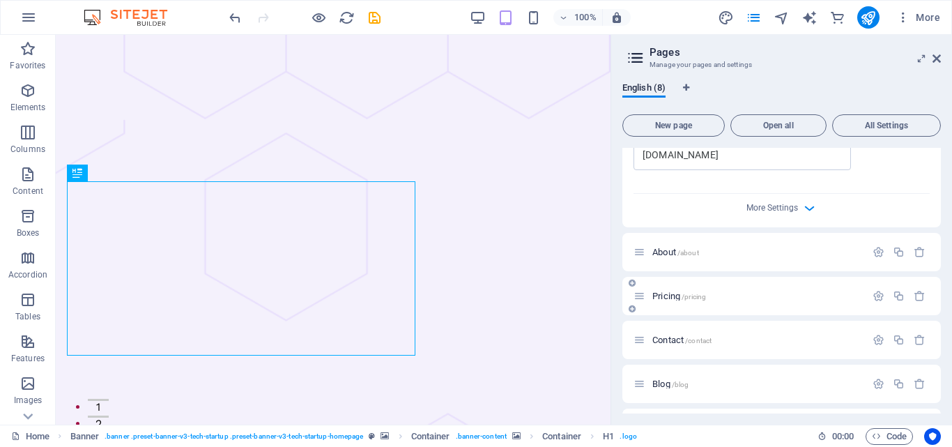
scroll to position [505, 0]
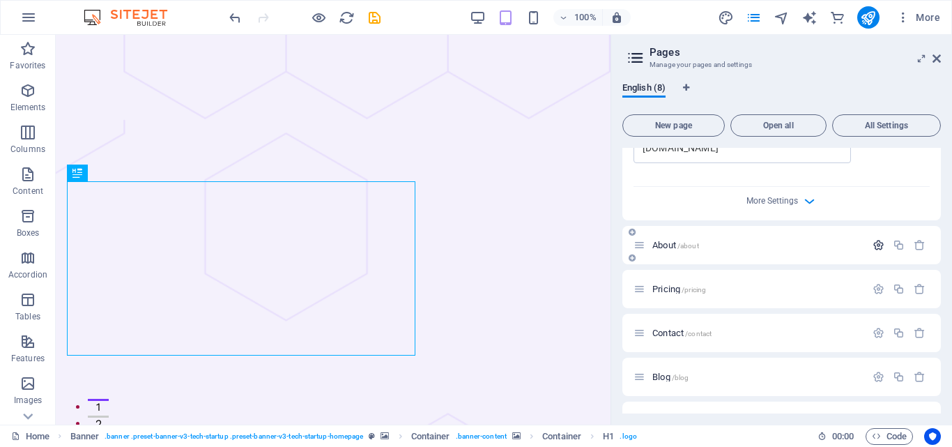
click at [874, 251] on icon "button" at bounding box center [879, 245] width 12 height 12
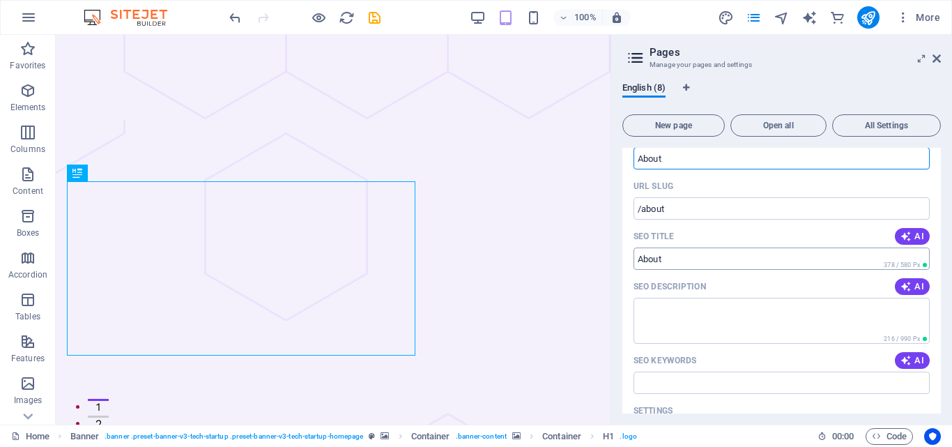
scroll to position [784, 0]
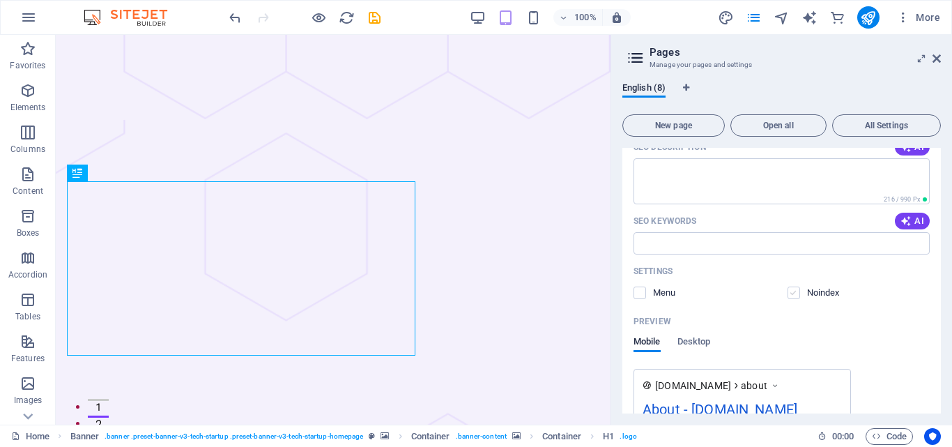
click at [793, 299] on label at bounding box center [794, 293] width 13 height 13
click at [0, 0] on input "checkbox" at bounding box center [0, 0] width 0 height 0
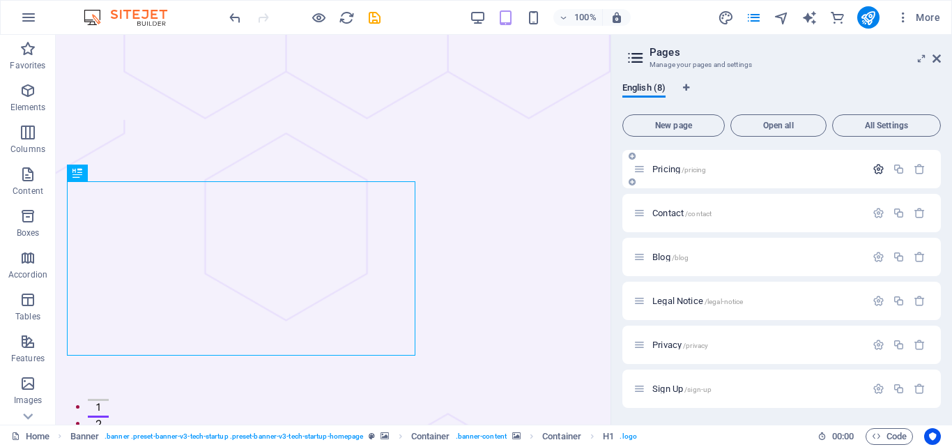
click at [873, 173] on icon "button" at bounding box center [879, 169] width 12 height 12
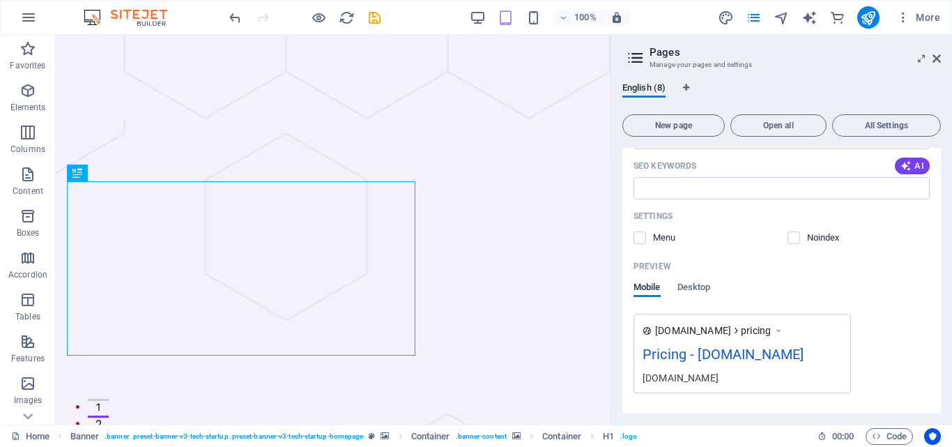
scroll to position [1411, 0]
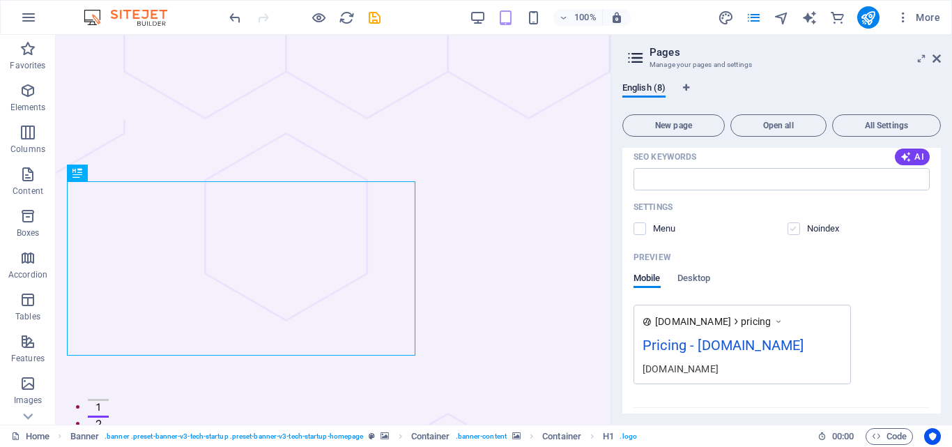
click at [791, 235] on label at bounding box center [794, 228] width 13 height 13
click at [0, 0] on input "checkbox" at bounding box center [0, 0] width 0 height 0
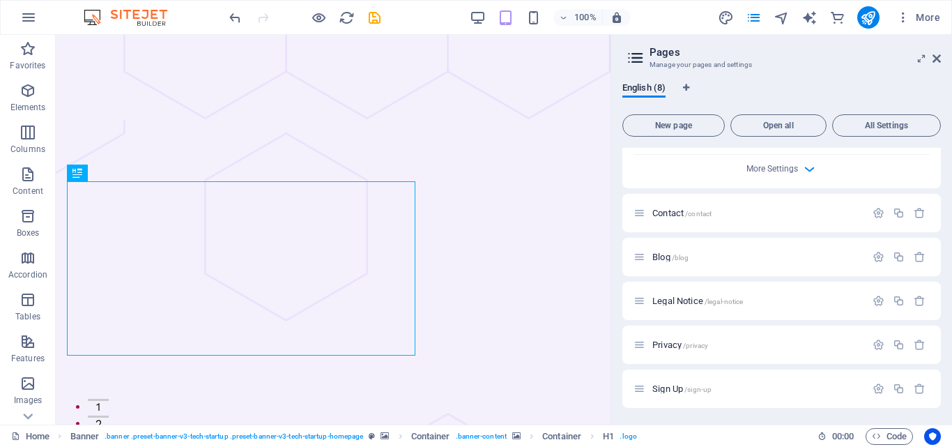
scroll to position [1760, 0]
click at [874, 216] on icon "button" at bounding box center [879, 213] width 12 height 12
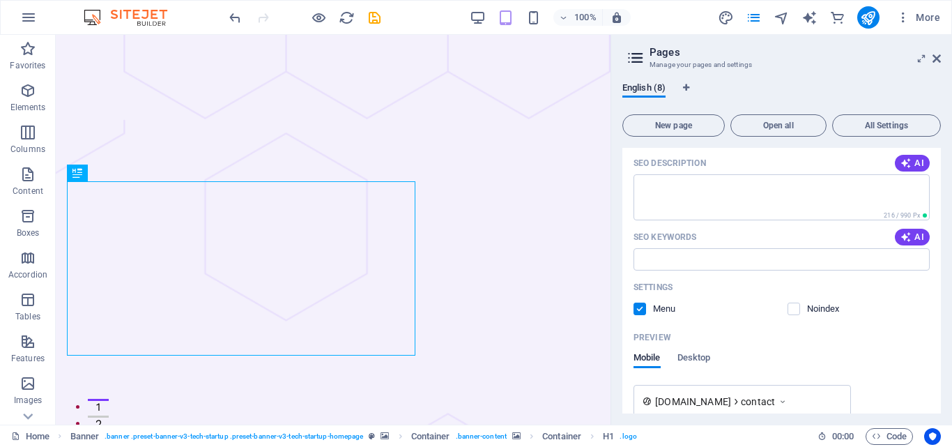
scroll to position [1899, 0]
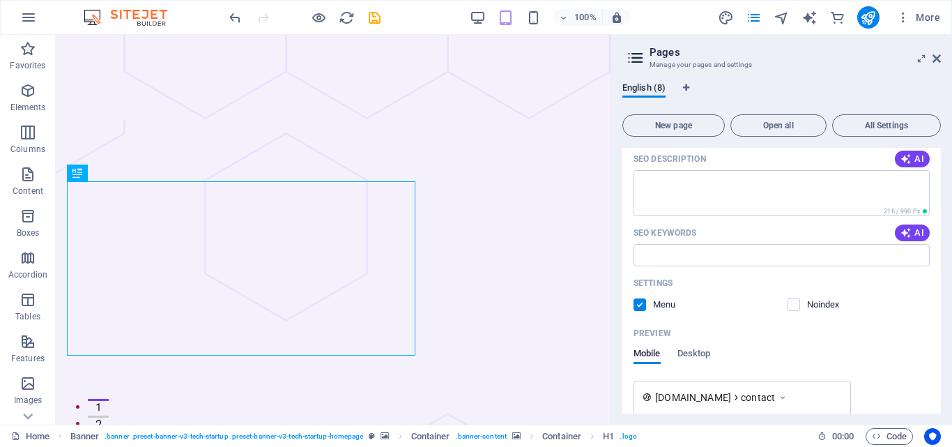
click at [639, 311] on label at bounding box center [640, 304] width 13 height 13
click at [0, 0] on input "checkbox" at bounding box center [0, 0] width 0 height 0
click at [797, 311] on label at bounding box center [794, 304] width 13 height 13
click at [0, 0] on input "checkbox" at bounding box center [0, 0] width 0 height 0
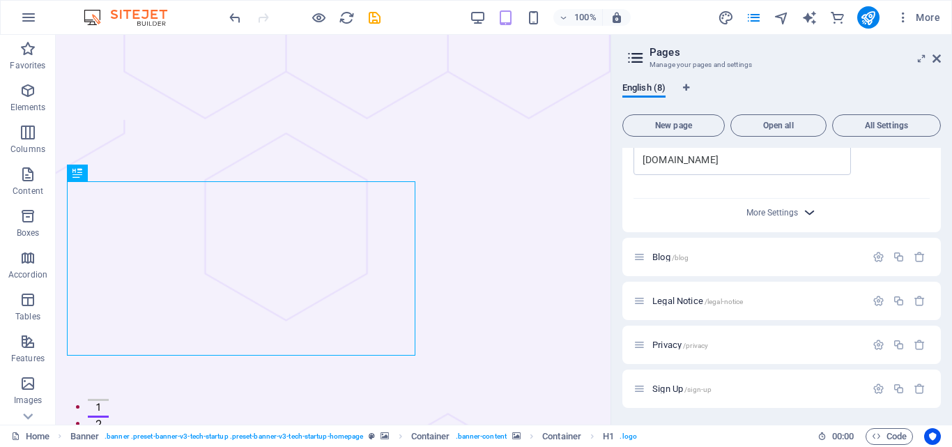
scroll to position [2321, 0]
click at [879, 257] on icon "button" at bounding box center [879, 257] width 12 height 12
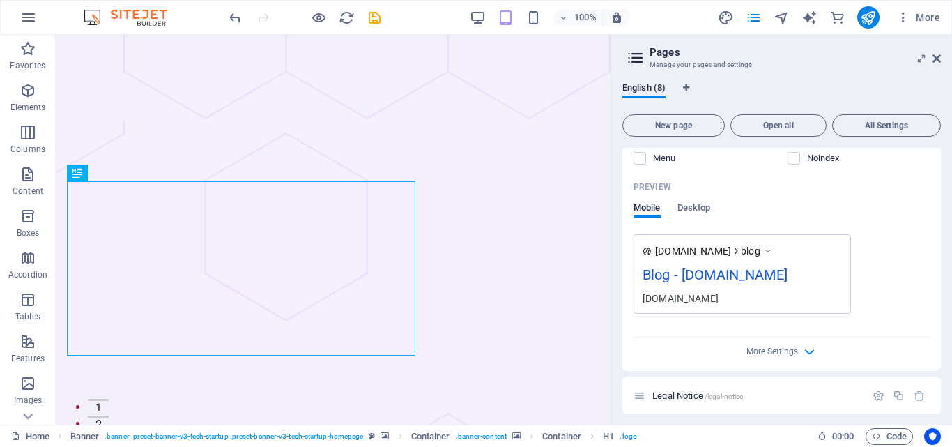
scroll to position [2669, 0]
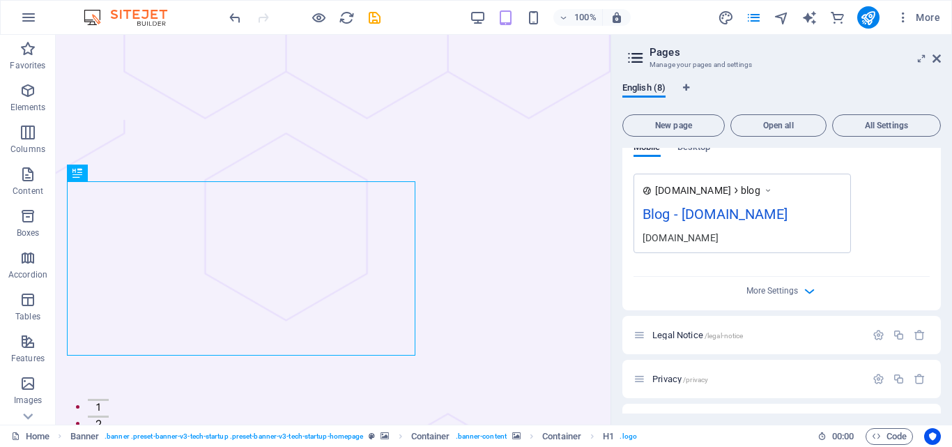
click at [788, 104] on label at bounding box center [794, 97] width 13 height 13
click at [0, 0] on input "checkbox" at bounding box center [0, 0] width 0 height 0
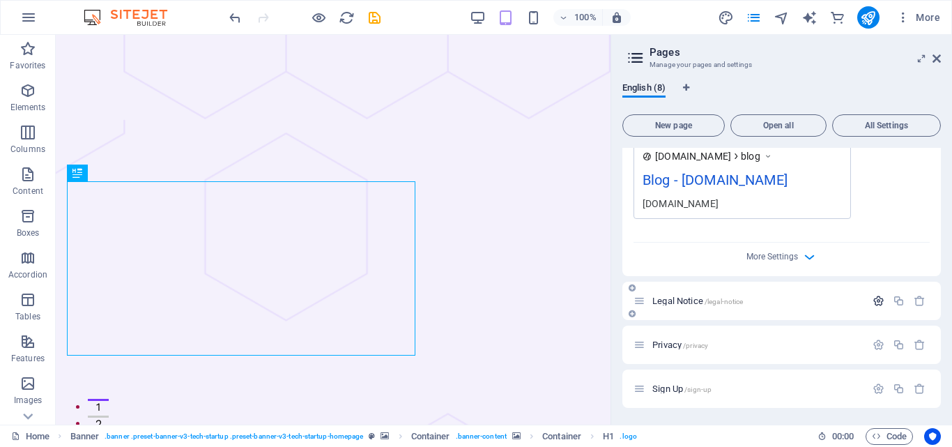
click at [874, 301] on icon "button" at bounding box center [879, 301] width 12 height 12
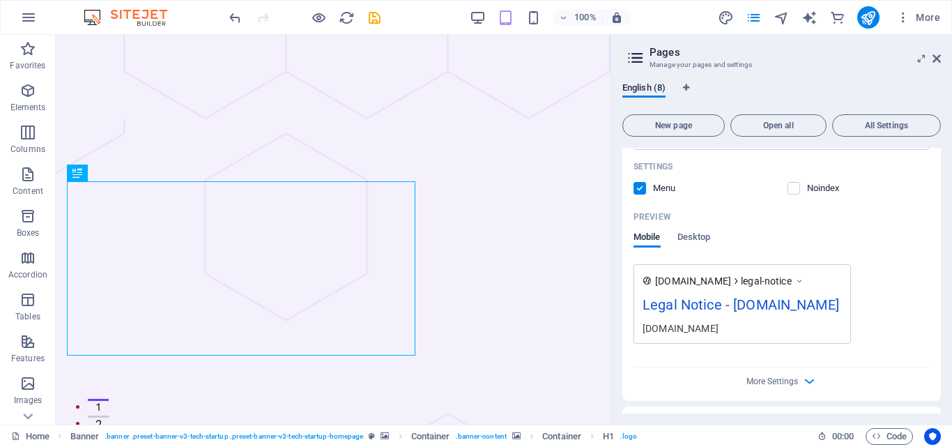
scroll to position [3228, 0]
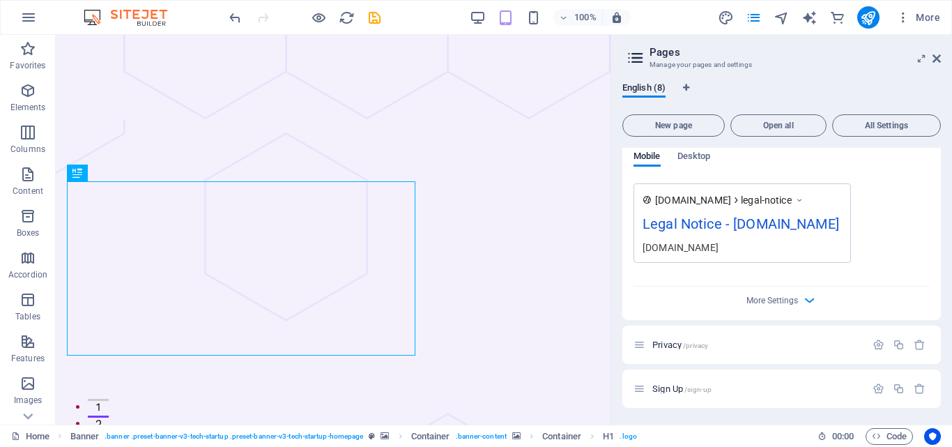
click at [790, 114] on label at bounding box center [794, 107] width 13 height 13
click at [0, 0] on input "checkbox" at bounding box center [0, 0] width 0 height 0
click at [639, 114] on label at bounding box center [640, 107] width 13 height 13
click at [0, 0] on input "checkbox" at bounding box center [0, 0] width 0 height 0
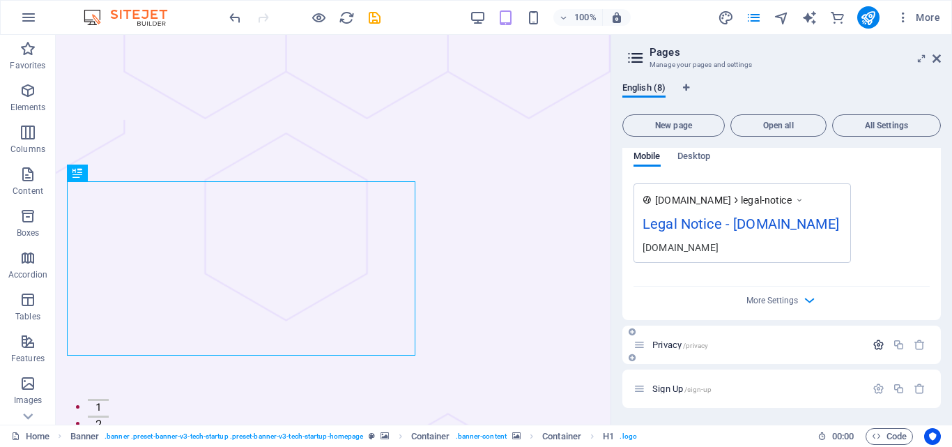
click at [876, 342] on icon "button" at bounding box center [879, 345] width 12 height 12
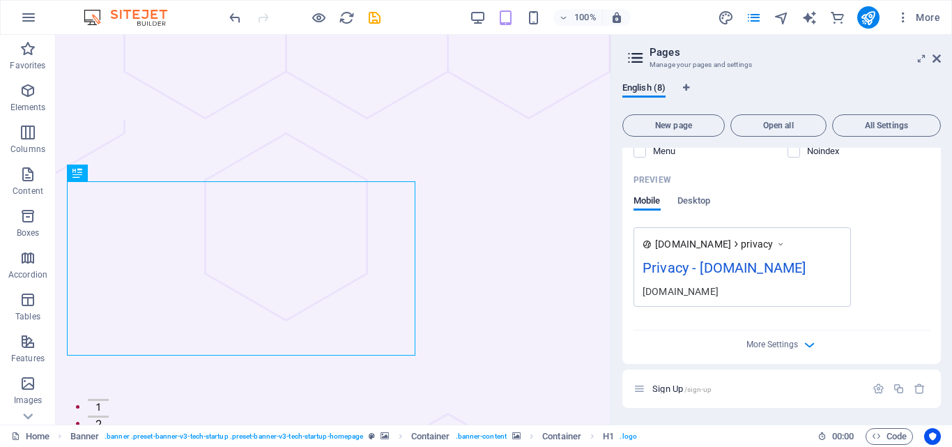
scroll to position [3787, 0]
click at [797, 158] on label at bounding box center [794, 151] width 13 height 13
click at [0, 0] on input "checkbox" at bounding box center [0, 0] width 0 height 0
click at [876, 383] on icon "button" at bounding box center [879, 389] width 12 height 12
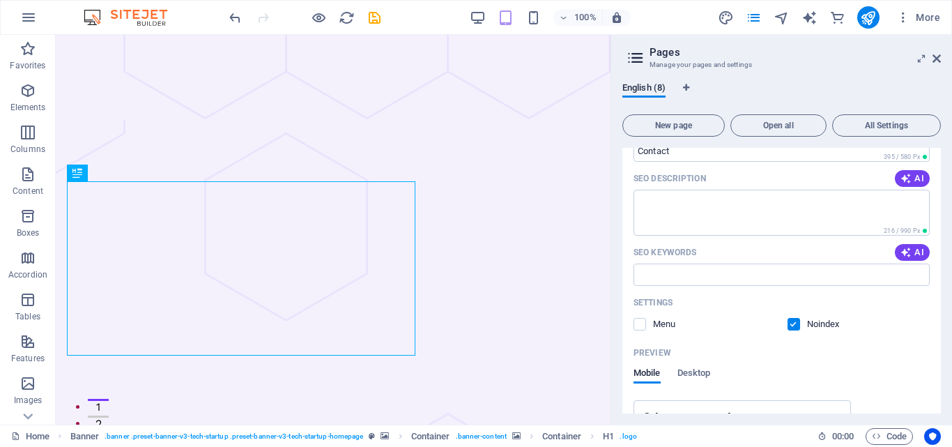
scroll to position [1837, 0]
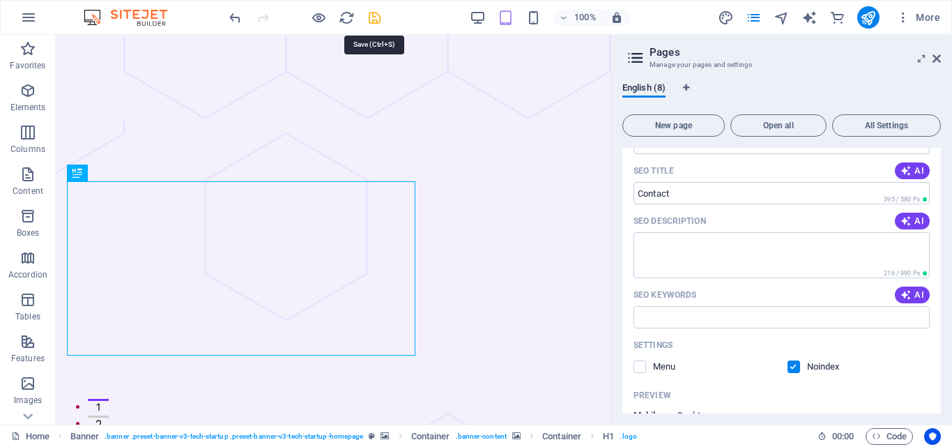
click at [379, 23] on icon "save" at bounding box center [375, 18] width 16 height 16
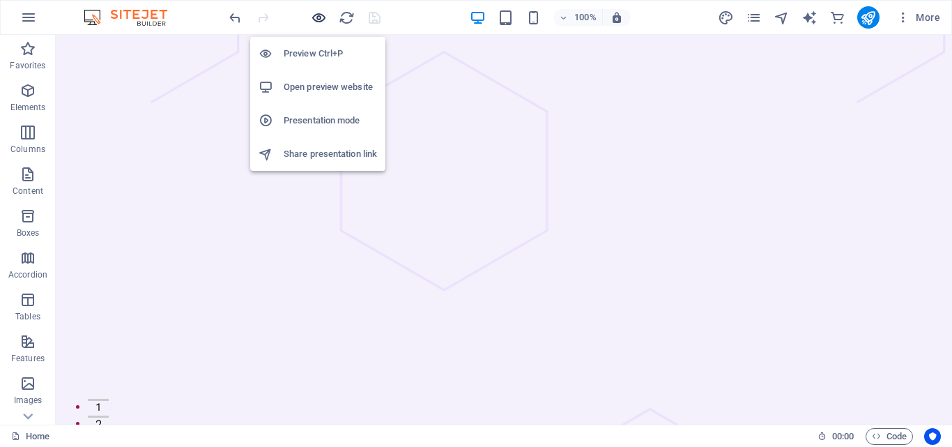
click at [321, 19] on icon "button" at bounding box center [319, 18] width 16 height 16
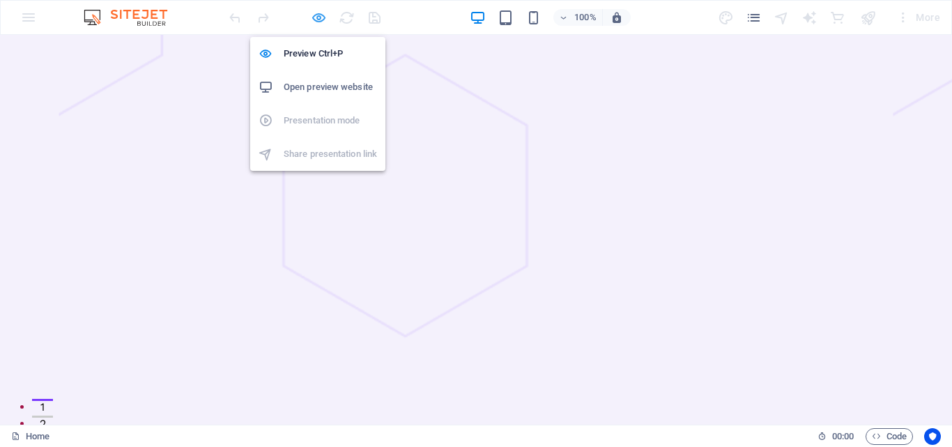
click at [321, 18] on icon "button" at bounding box center [319, 18] width 16 height 16
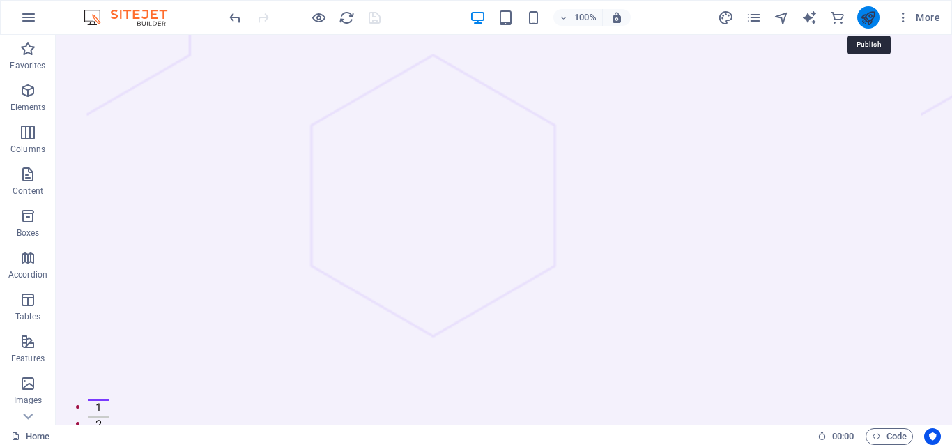
click at [868, 20] on icon "publish" at bounding box center [868, 18] width 16 height 16
